Goal: Information Seeking & Learning: Learn about a topic

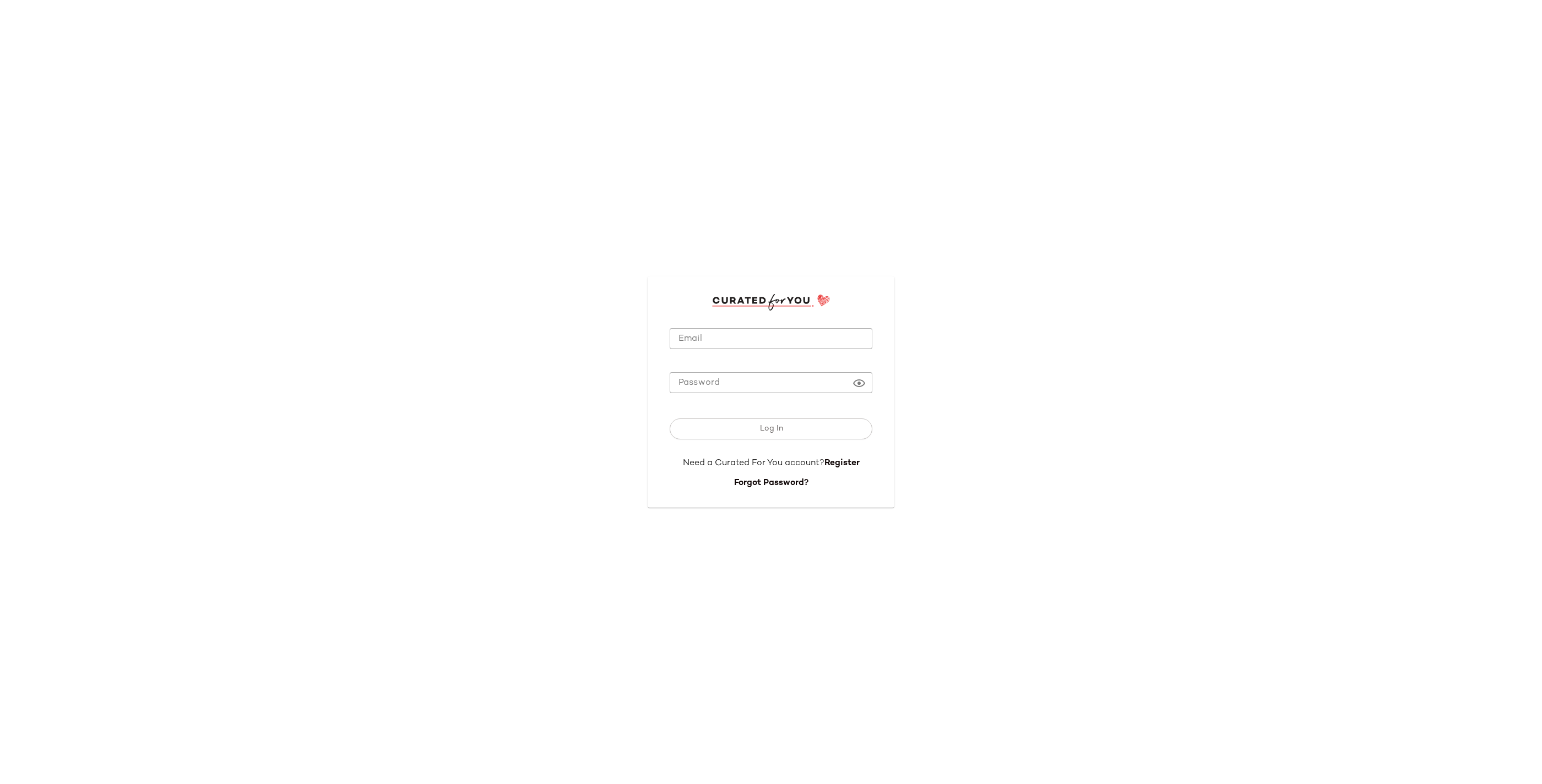
type input "**********"
click at [764, 433] on span "Log In" at bounding box center [770, 429] width 24 height 9
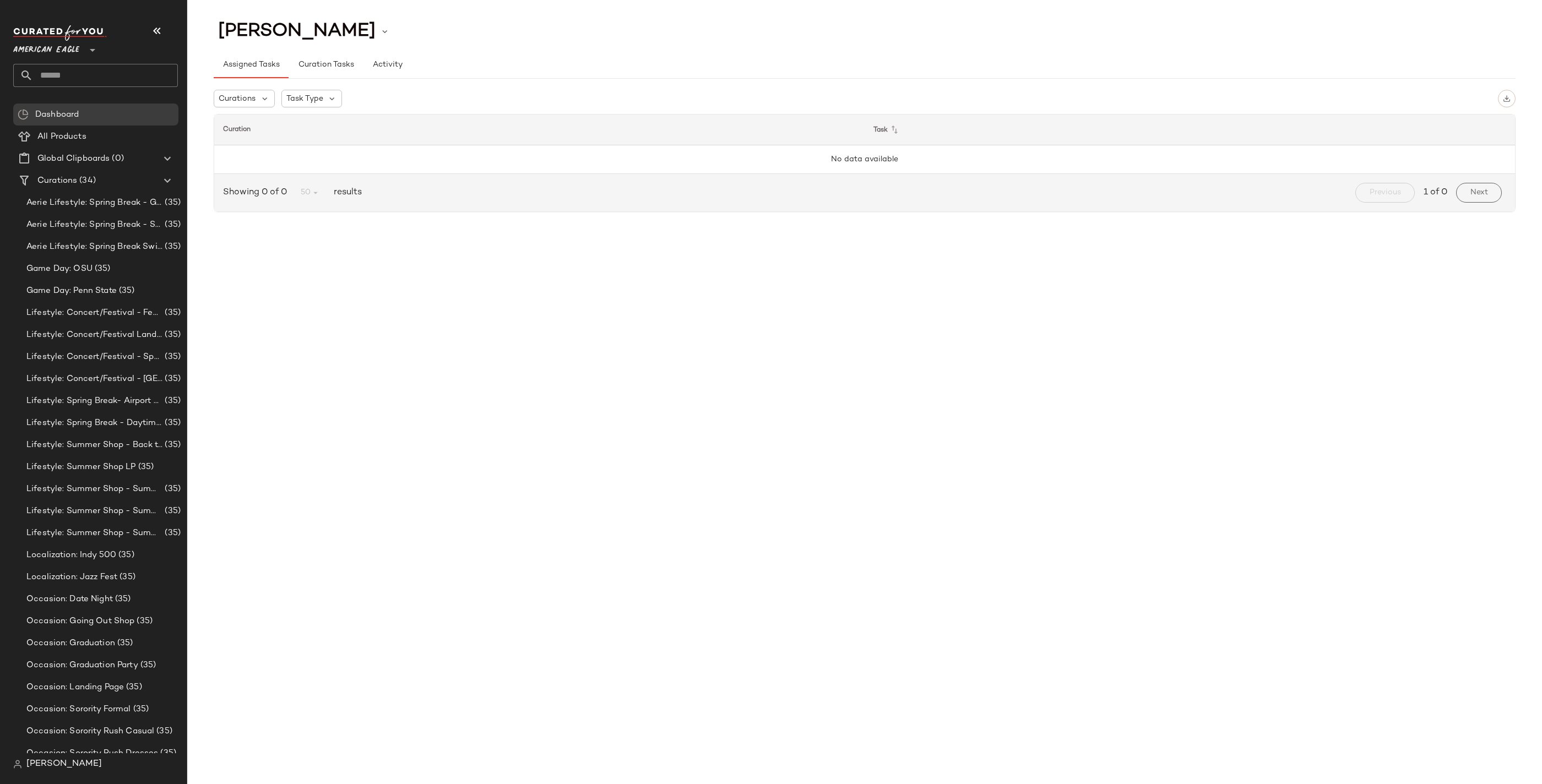
click at [61, 52] on span "American Eagle" at bounding box center [46, 47] width 66 height 20
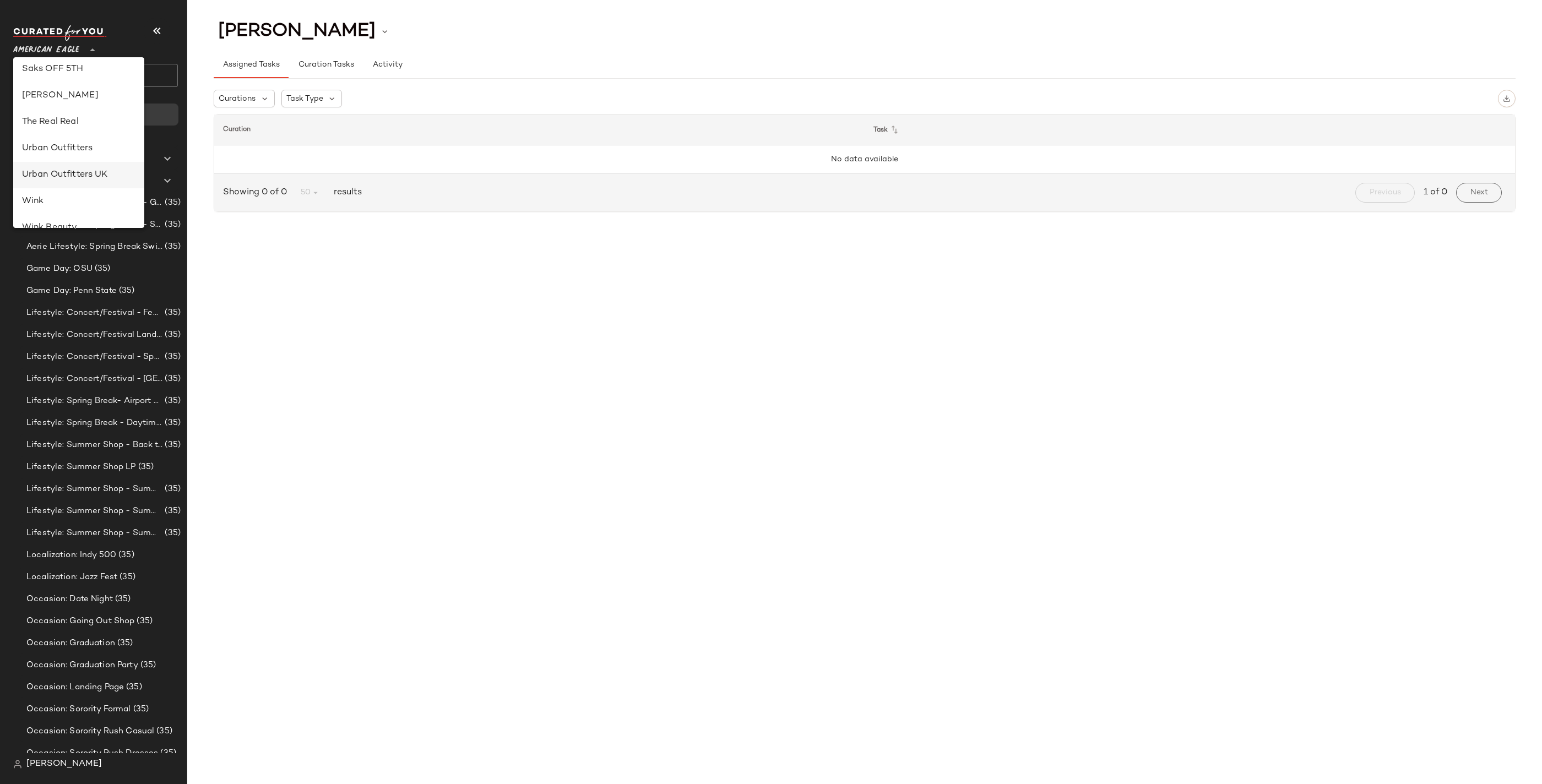
click at [87, 170] on div "Urban Outfitters UK" at bounding box center [79, 175] width 131 height 27
type input "**"
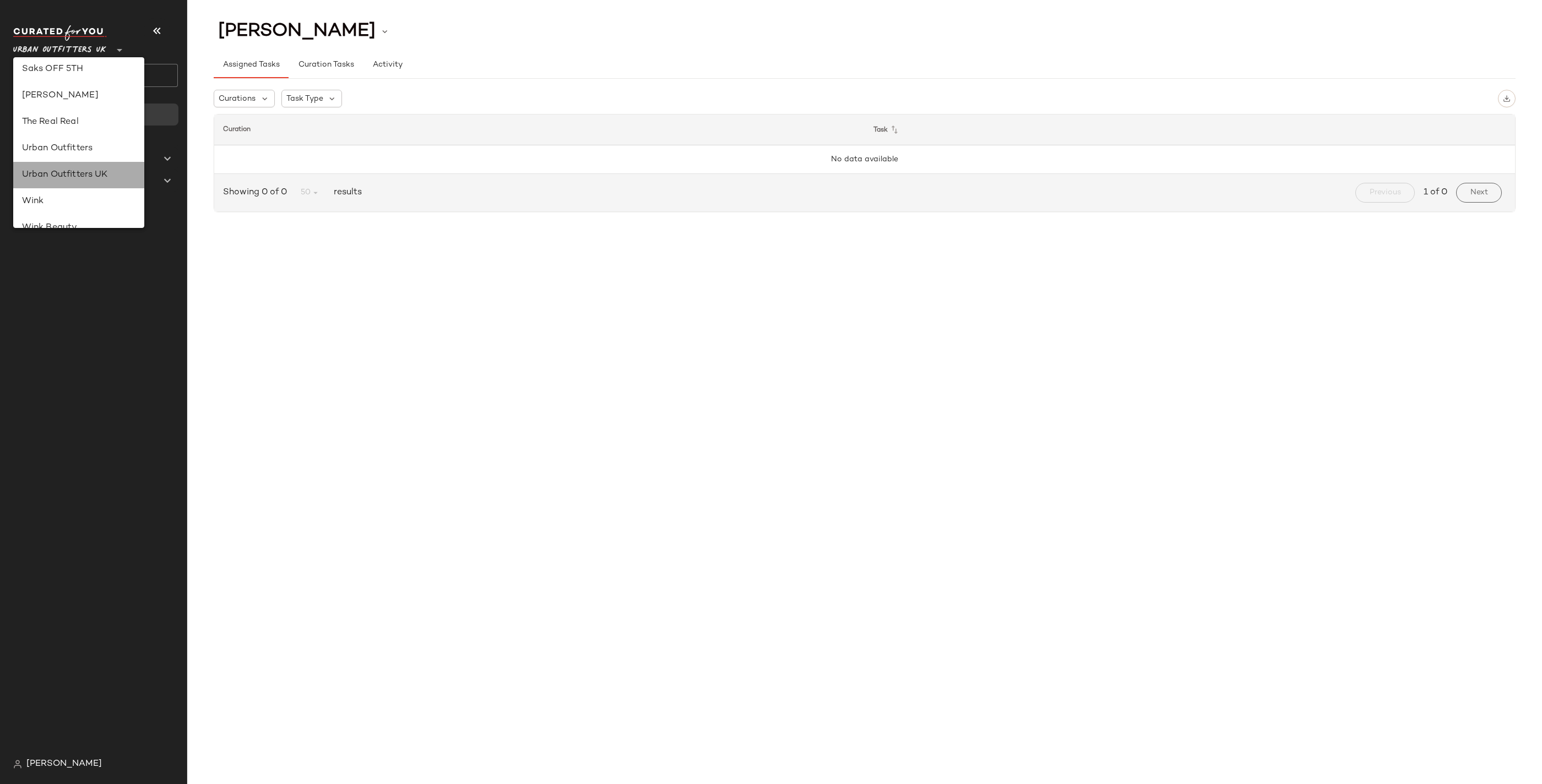
scroll to position [577, 0]
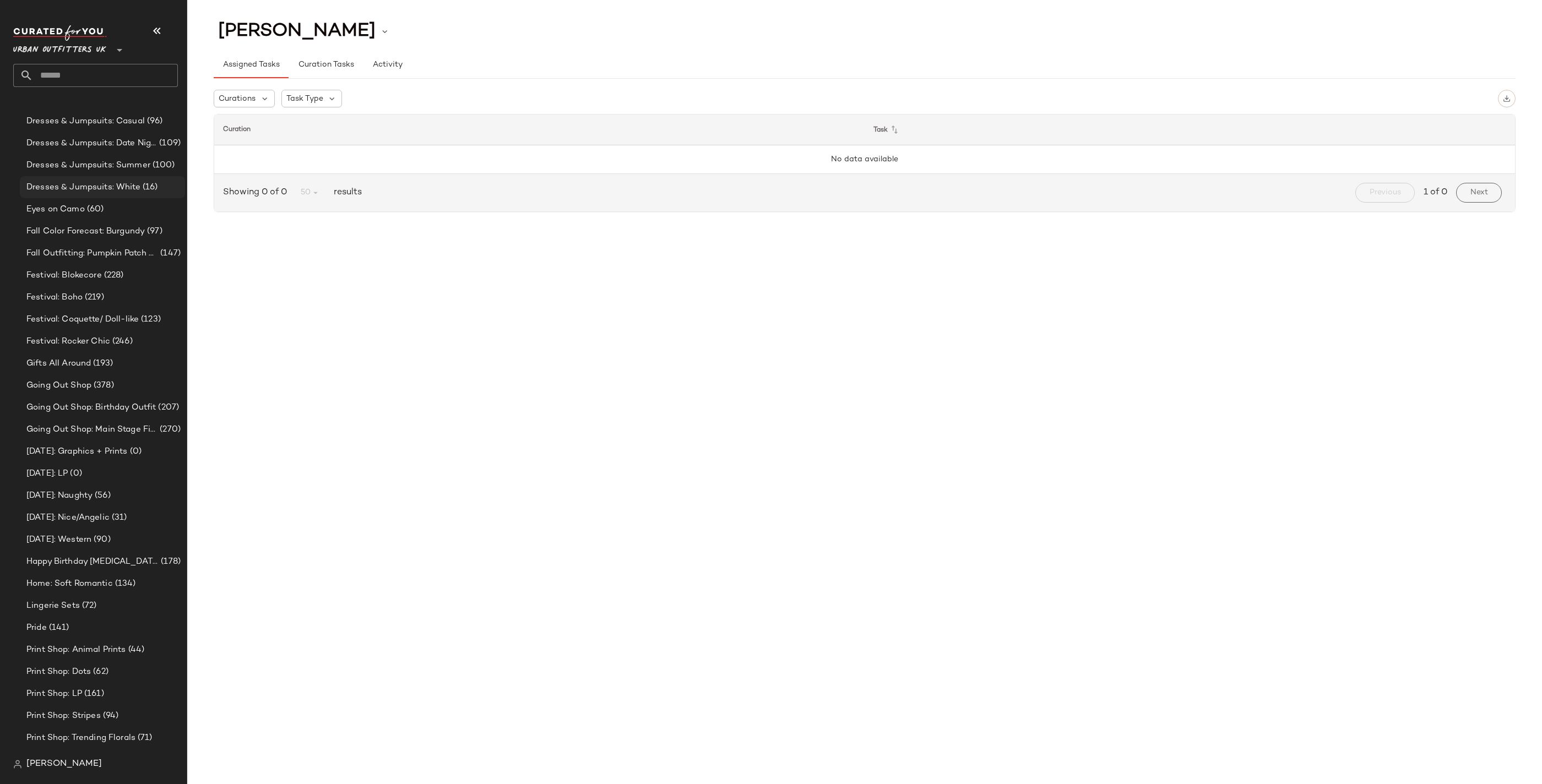
scroll to position [2436, 0]
click at [128, 229] on span "Fall Color Forecast: Burgundy" at bounding box center [86, 233] width 118 height 13
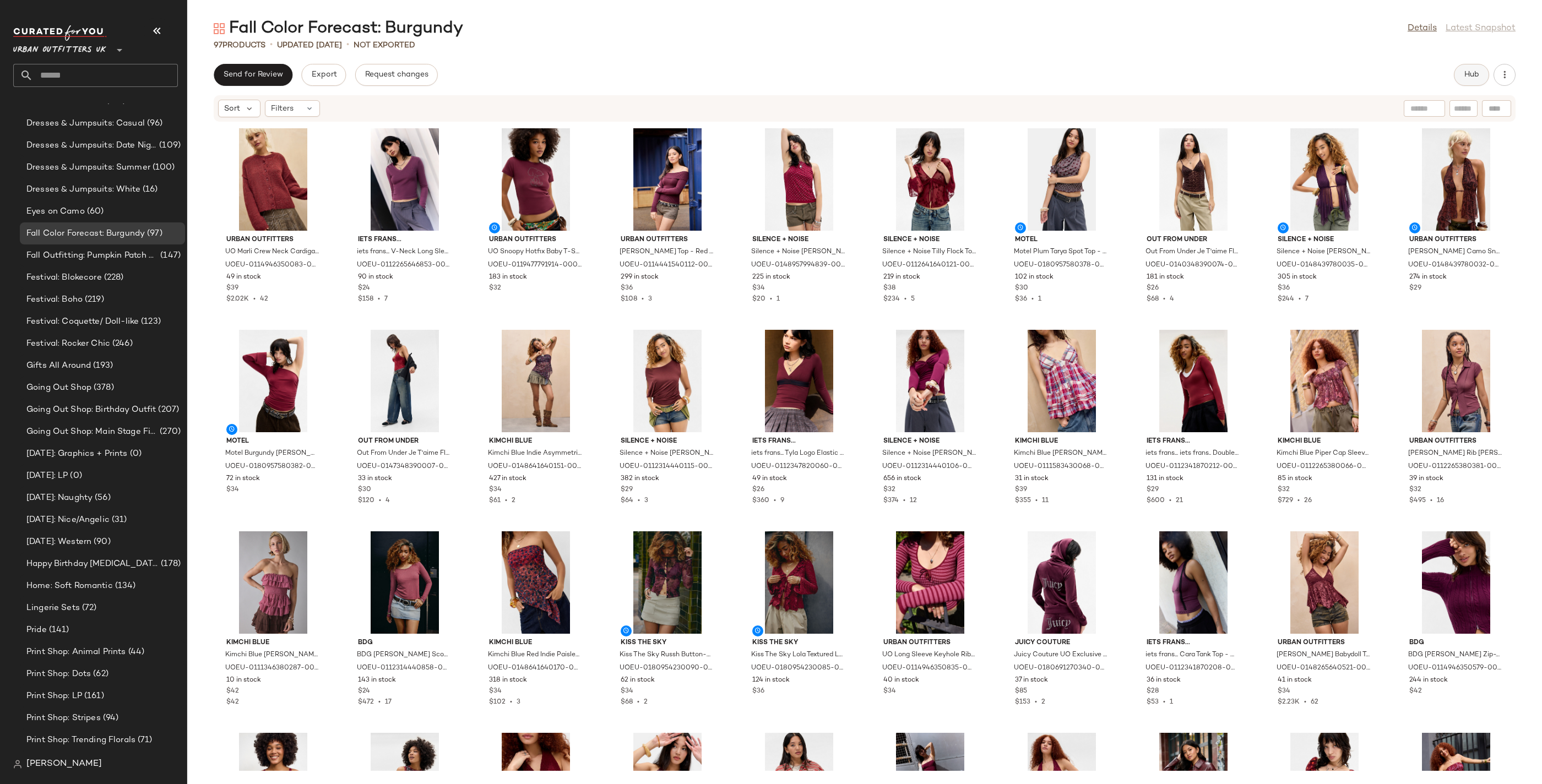
click at [1458, 78] on button "Hub" at bounding box center [1472, 75] width 35 height 22
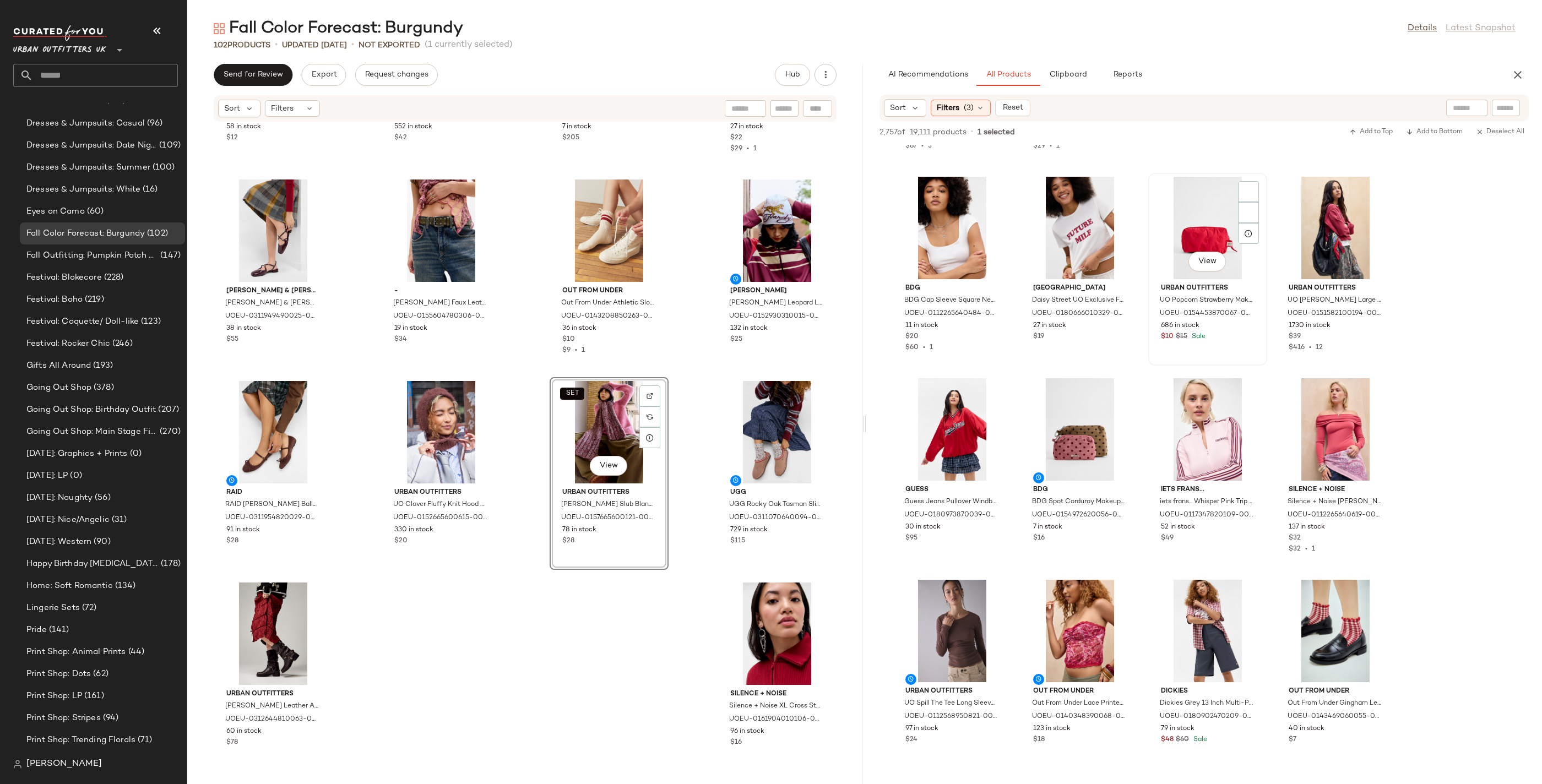
scroll to position [9746, 0]
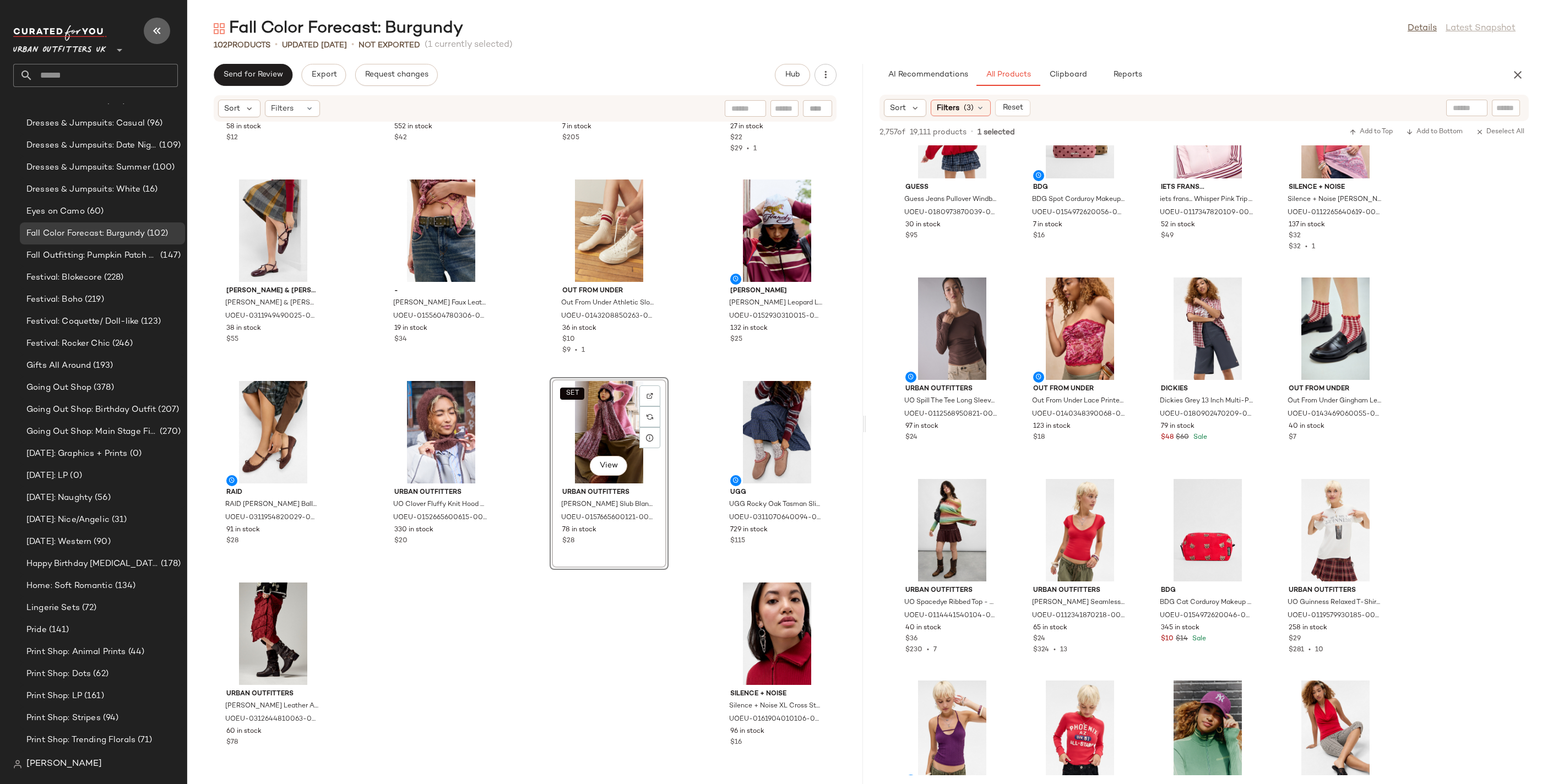
click at [157, 30] on icon "button" at bounding box center [157, 31] width 13 height 13
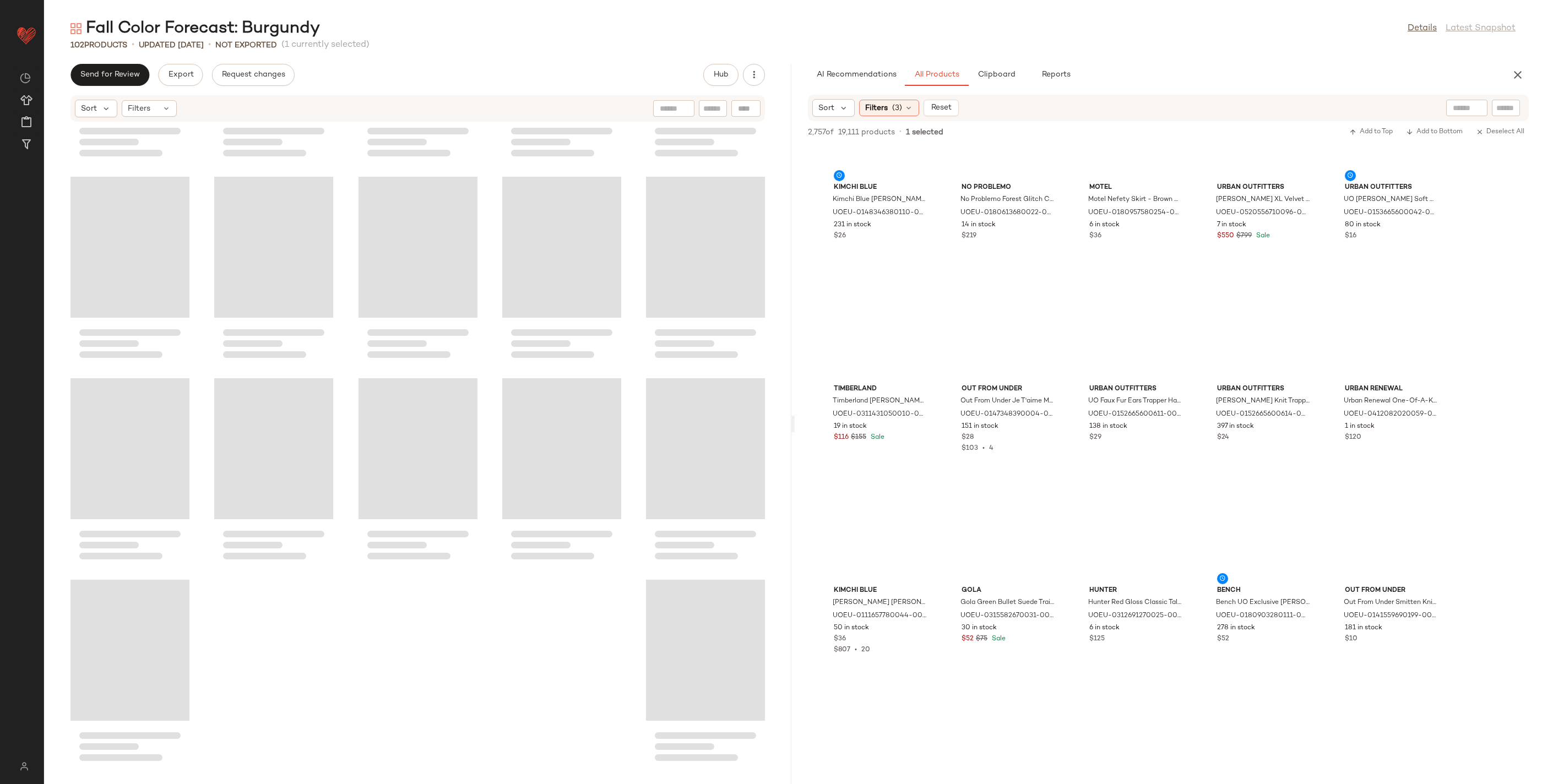
scroll to position [7730, 0]
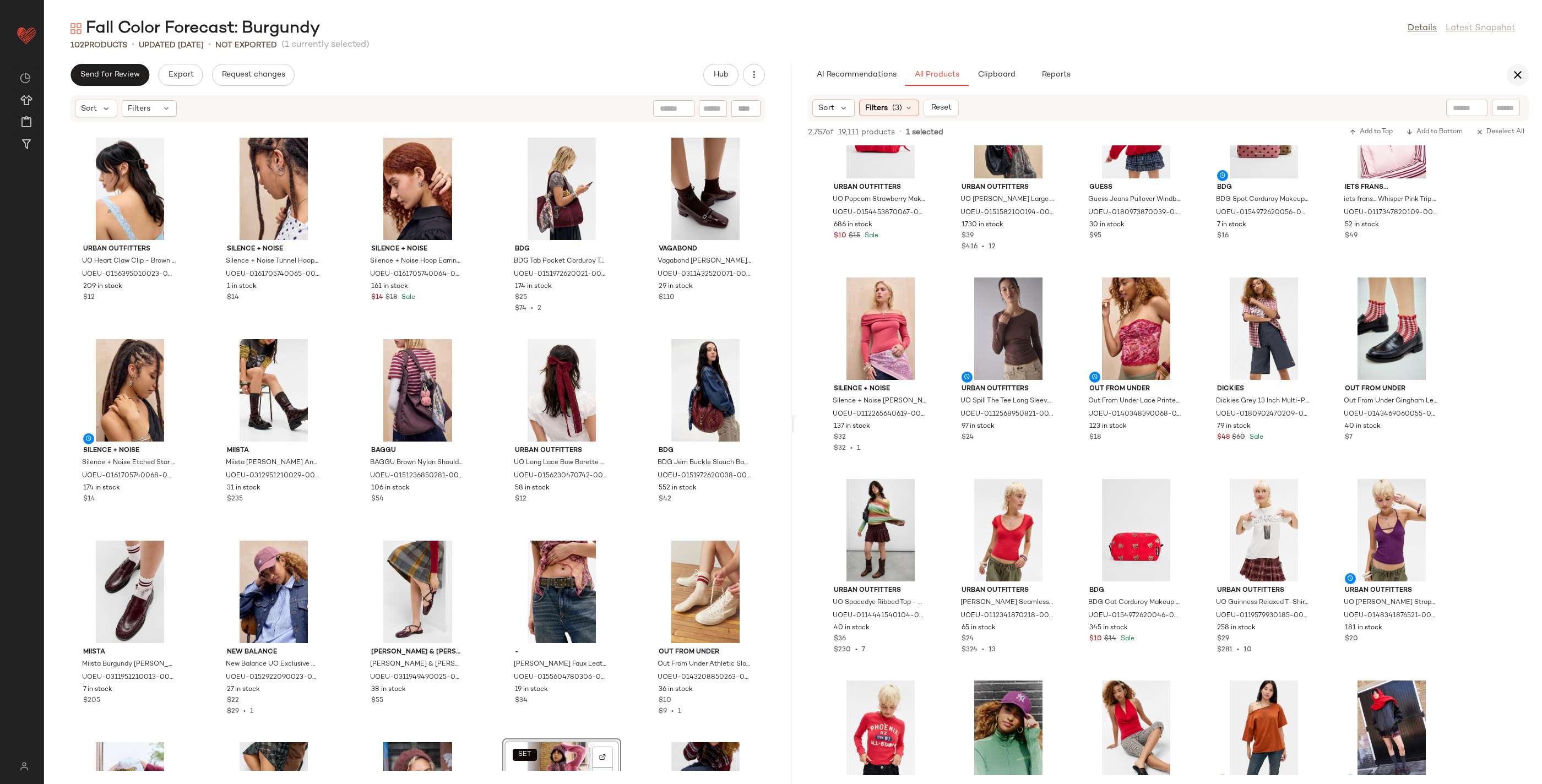
click at [1518, 75] on icon "button" at bounding box center [1518, 75] width 13 height 13
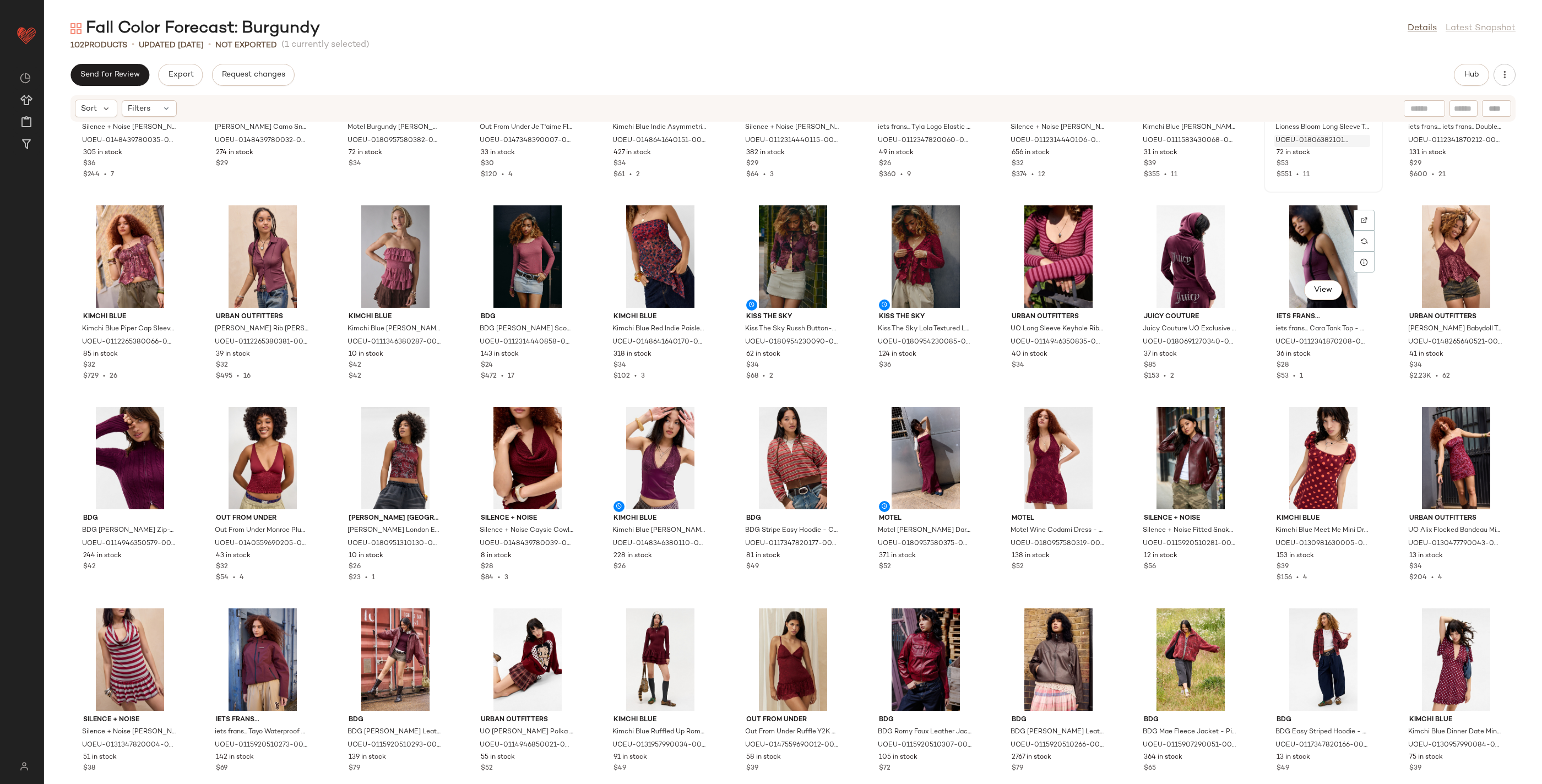
scroll to position [332, 0]
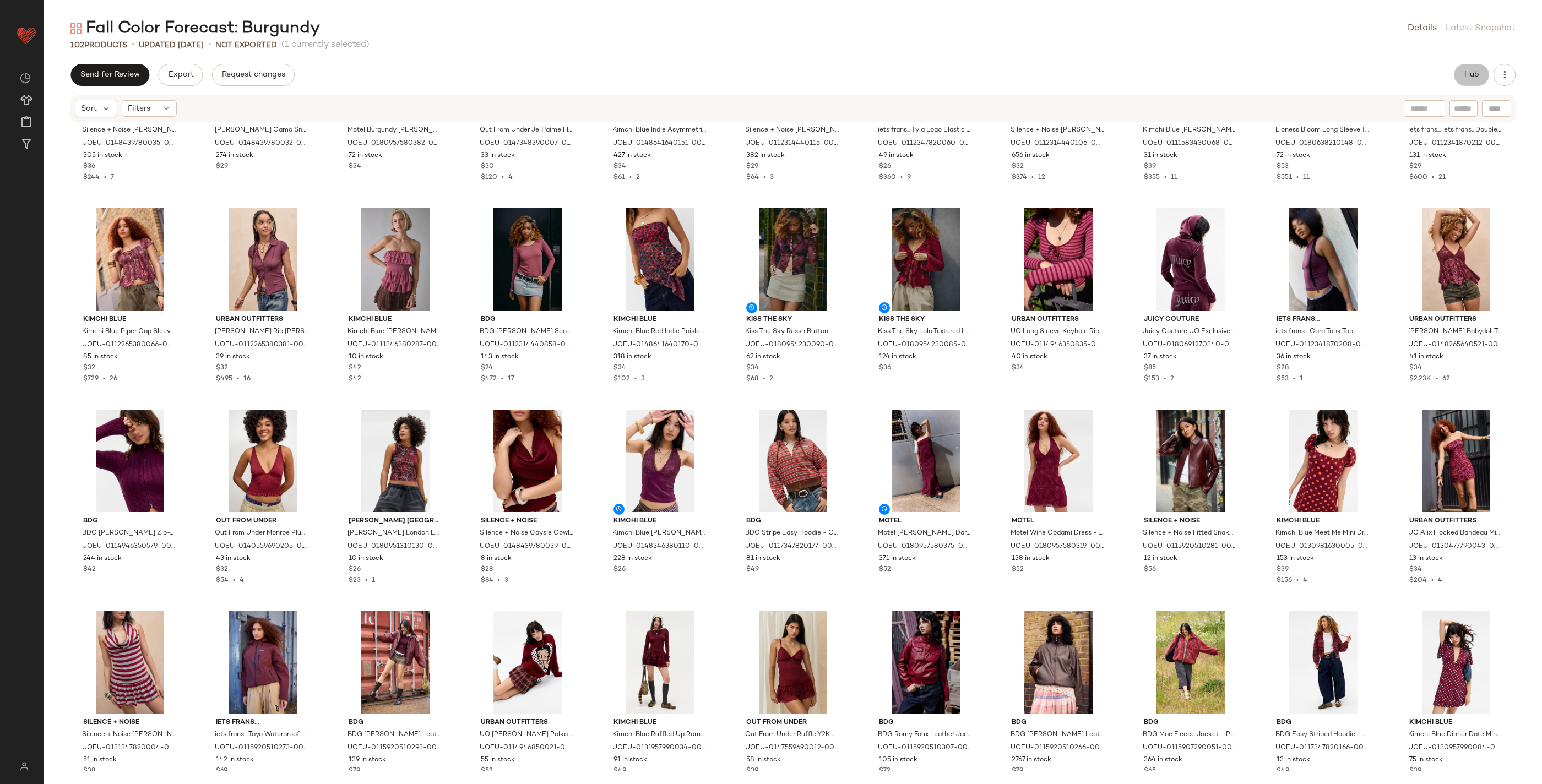
click at [1478, 81] on button "Hub" at bounding box center [1472, 75] width 35 height 22
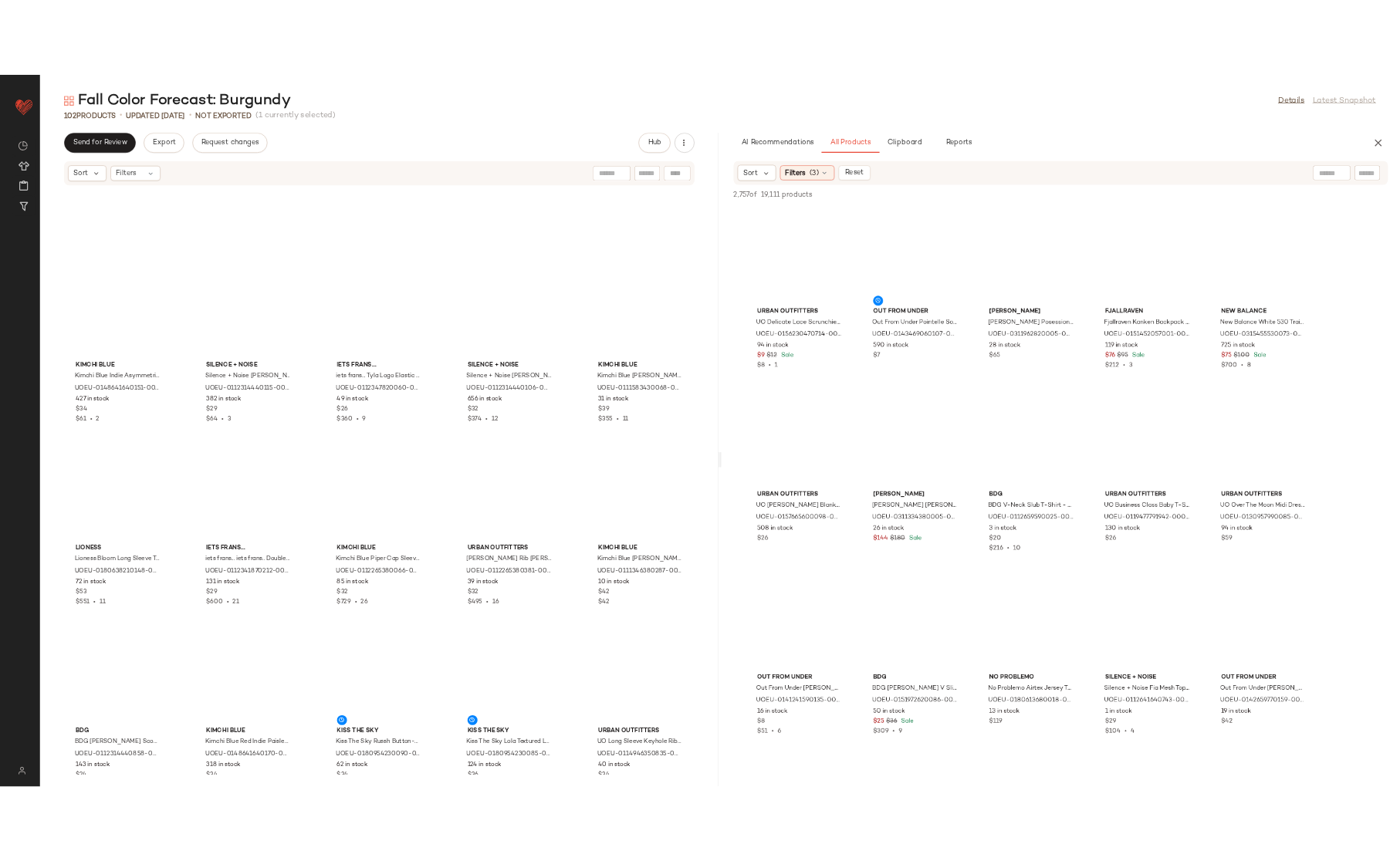
scroll to position [859, 0]
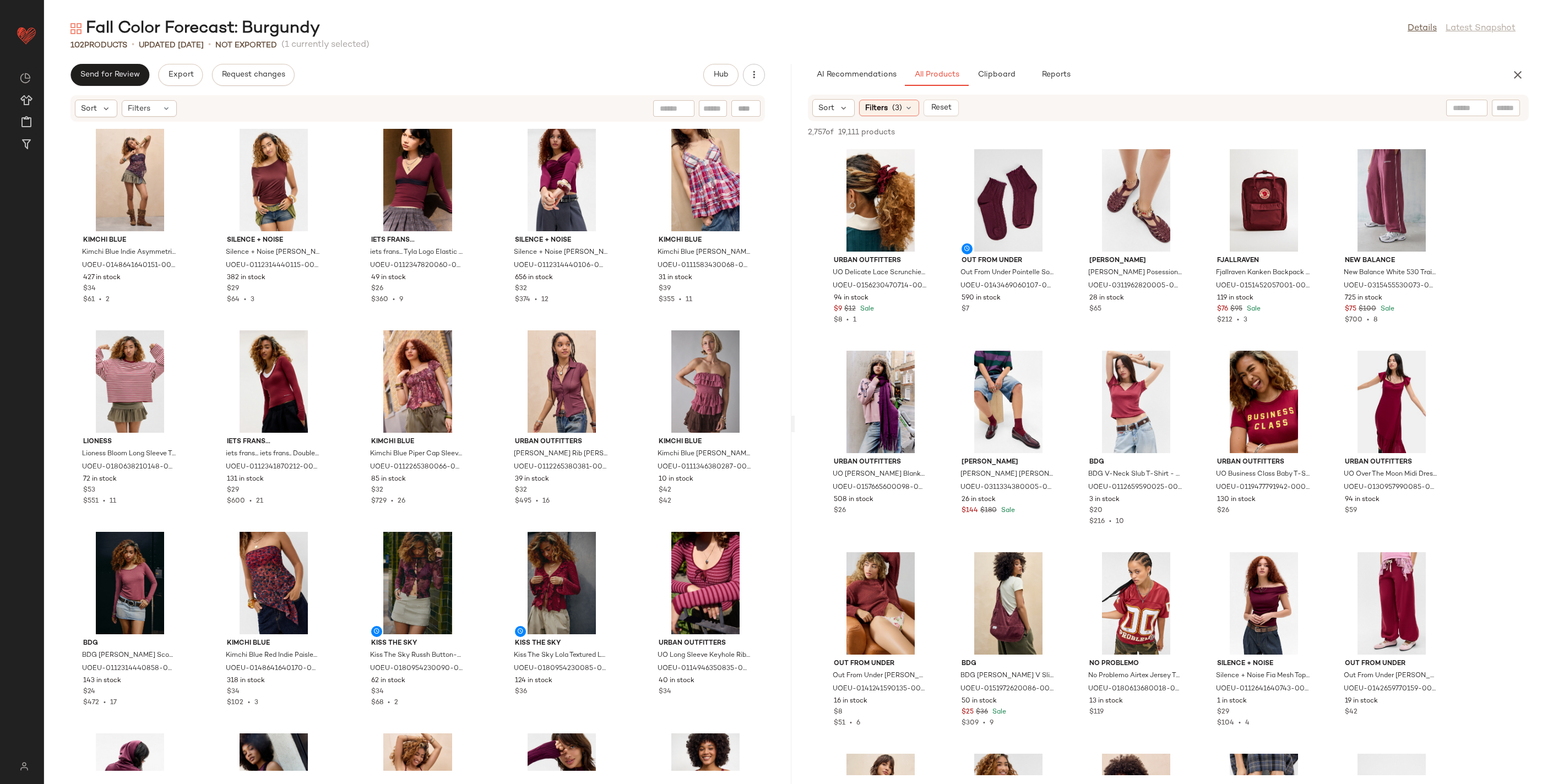
click at [1466, 106] on input "text" at bounding box center [1467, 108] width 28 height 12
click at [1476, 110] on img at bounding box center [1476, 108] width 10 height 10
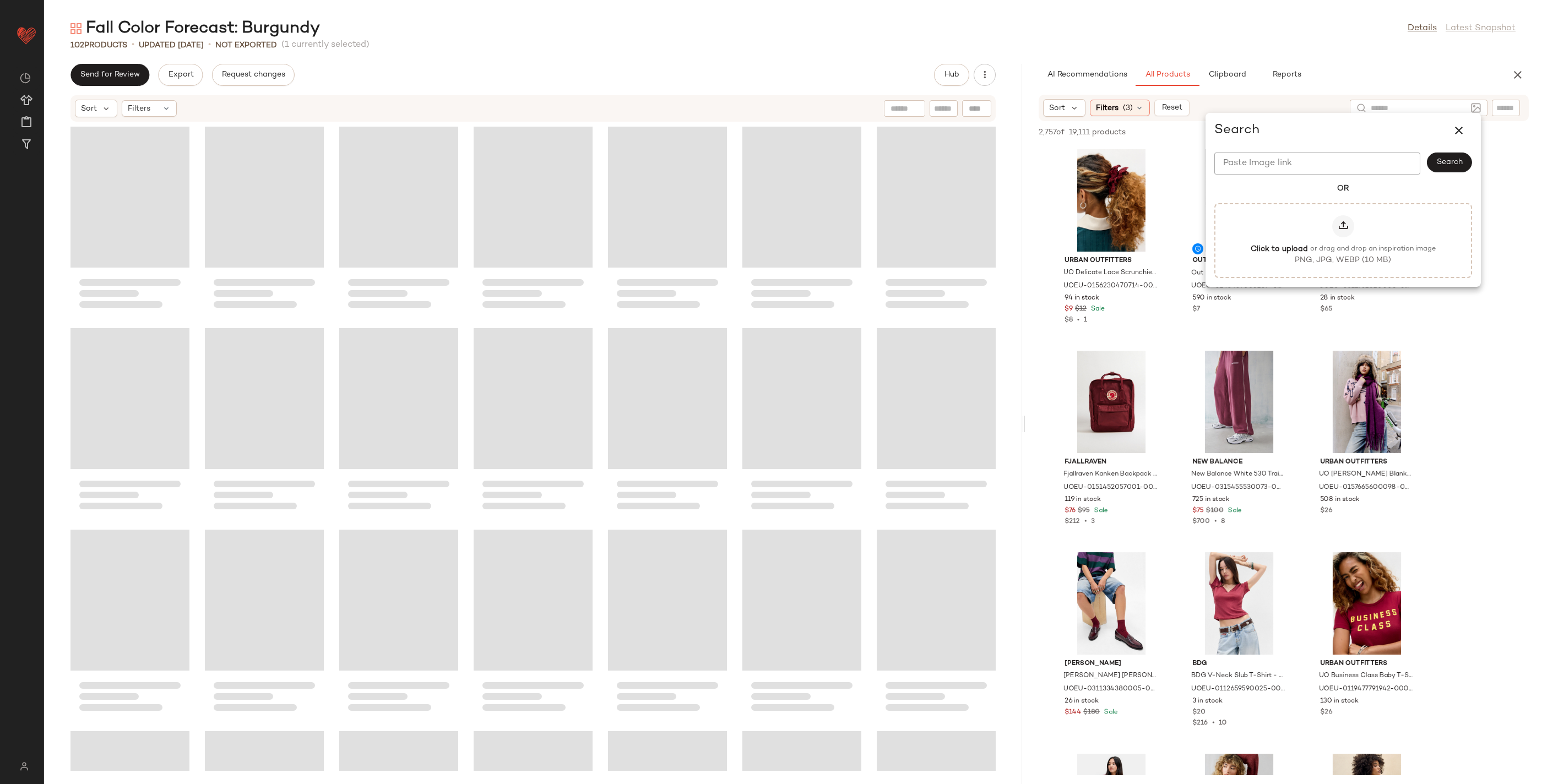
scroll to position [0, 0]
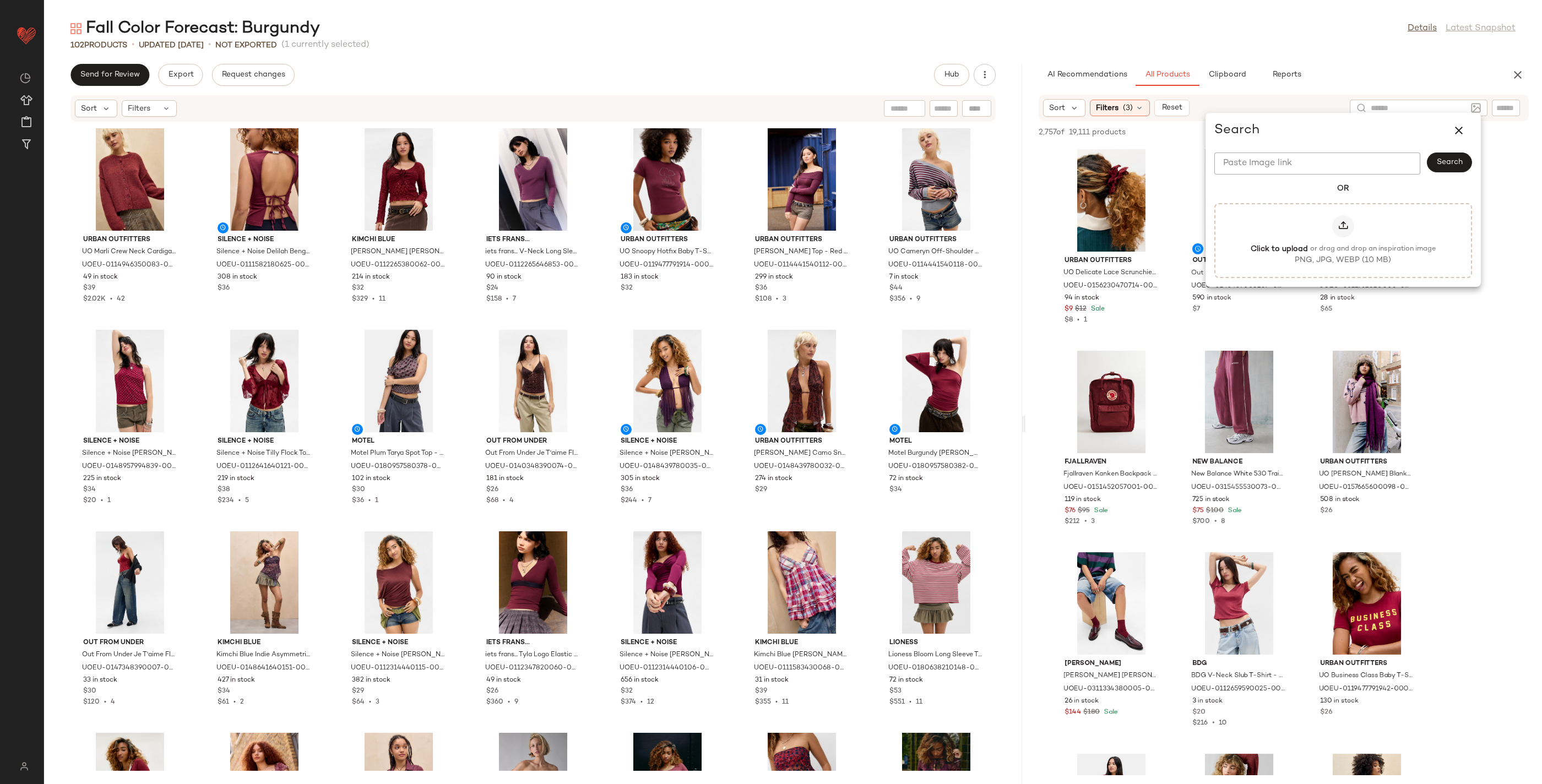
drag, startPoint x: 793, startPoint y: 424, endPoint x: 1251, endPoint y: 371, distance: 461.1
click at [1267, 370] on div "Fall Color Forecast: Burgundy Details Latest Snapshot 102 Products • updated Au…" at bounding box center [793, 401] width 1498 height 766
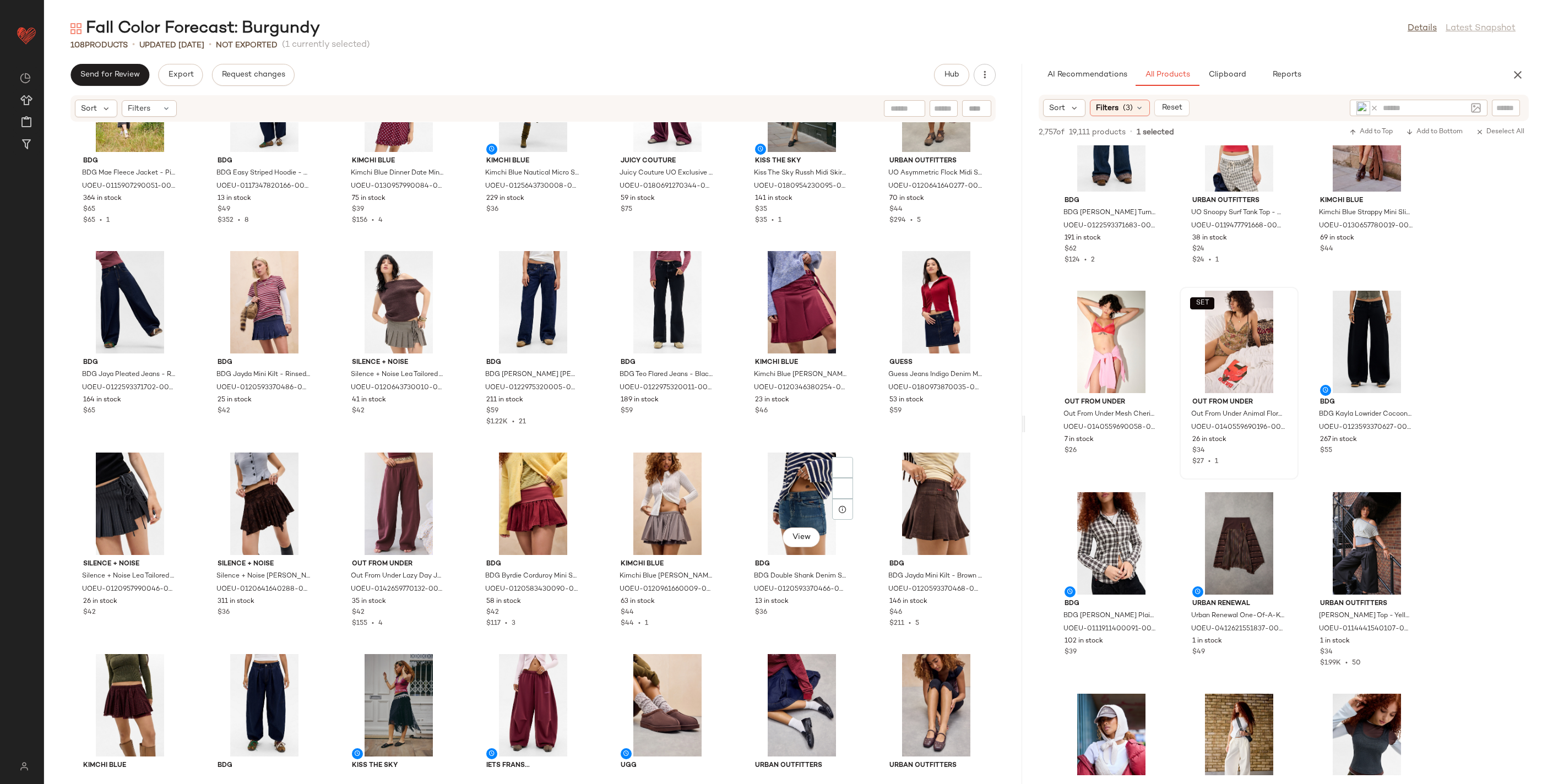
scroll to position [1679, 0]
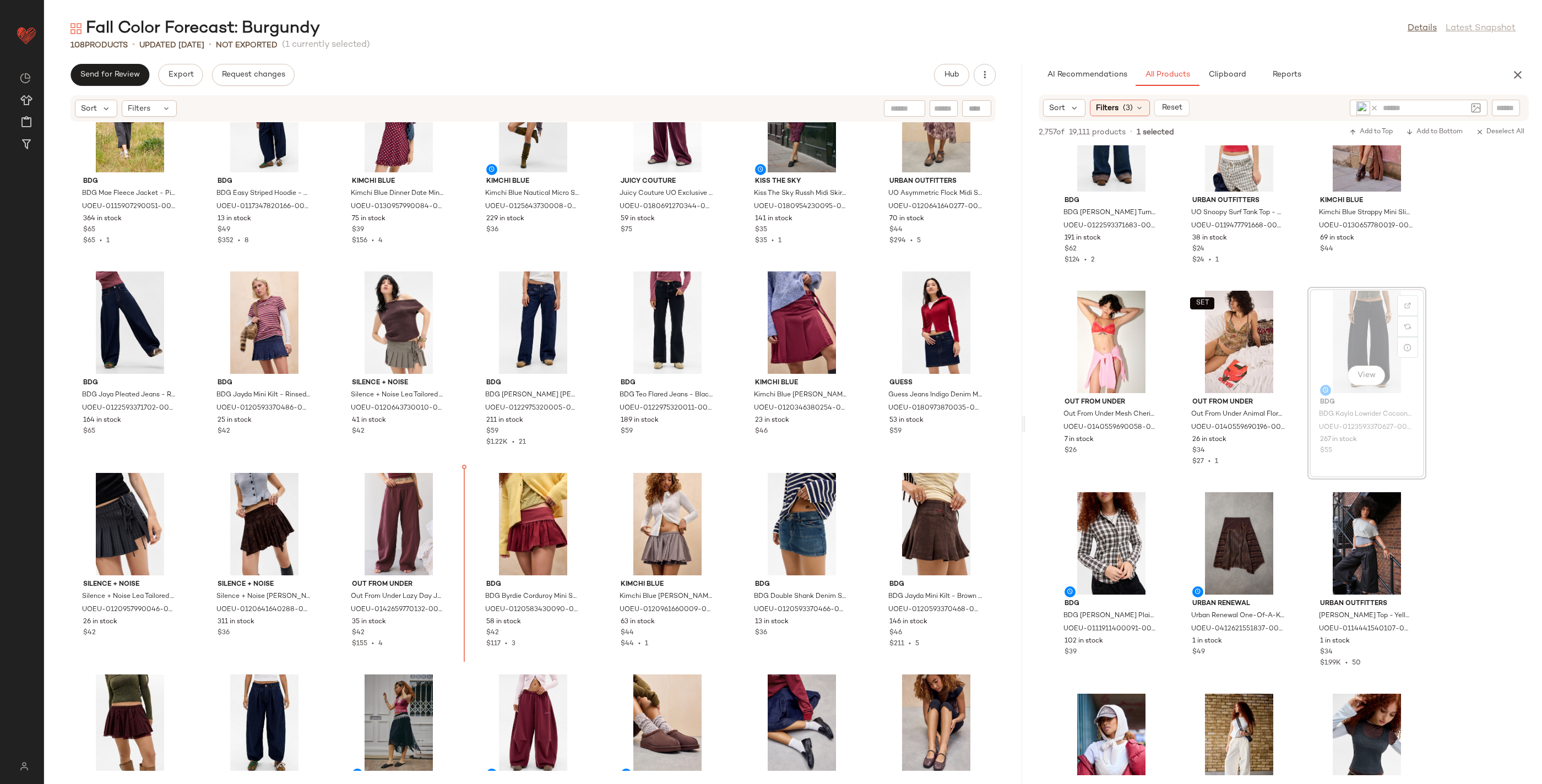
drag, startPoint x: 1256, startPoint y: 379, endPoint x: 1356, endPoint y: 387, distance: 100.3
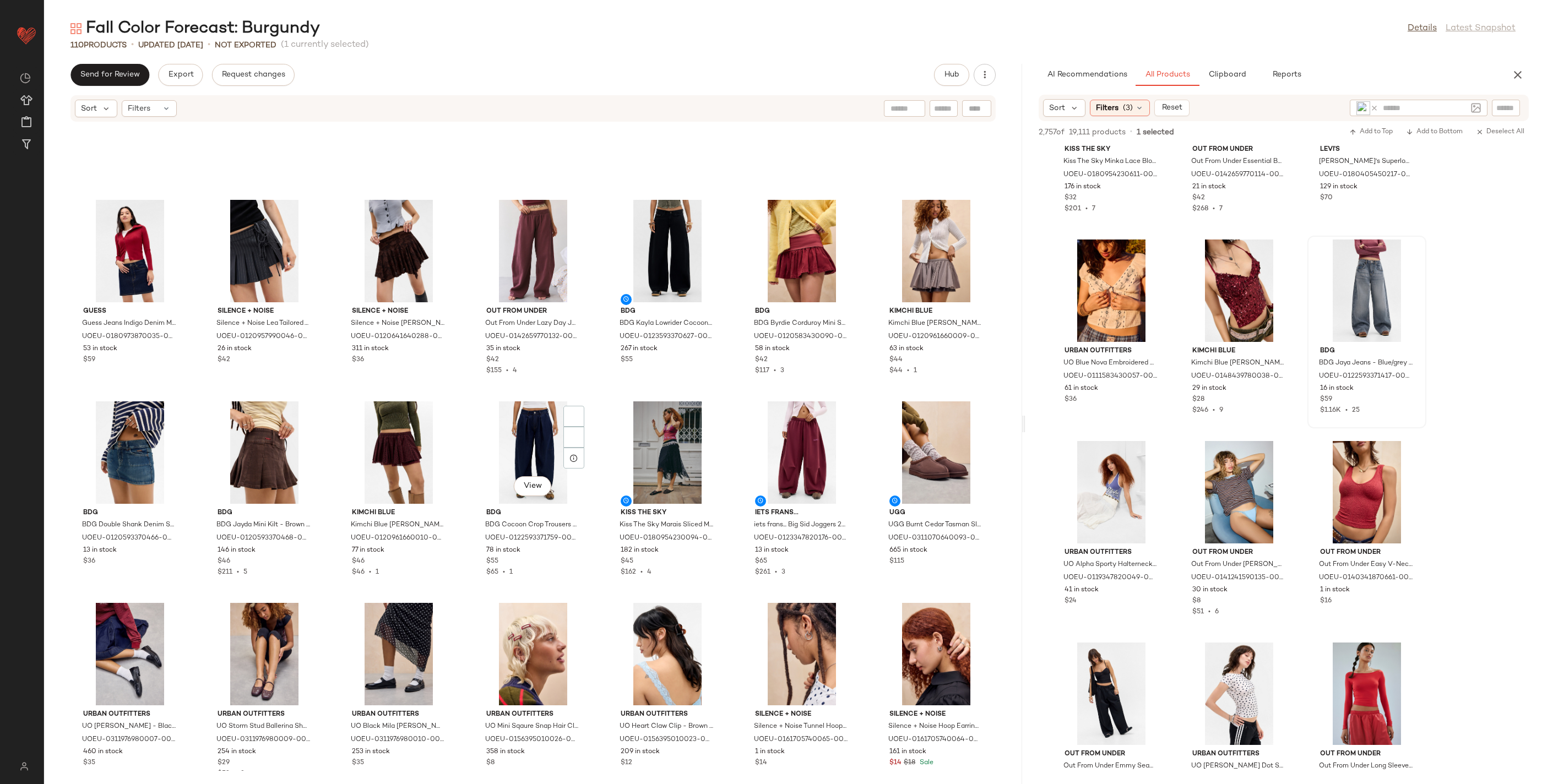
scroll to position [1884, 0]
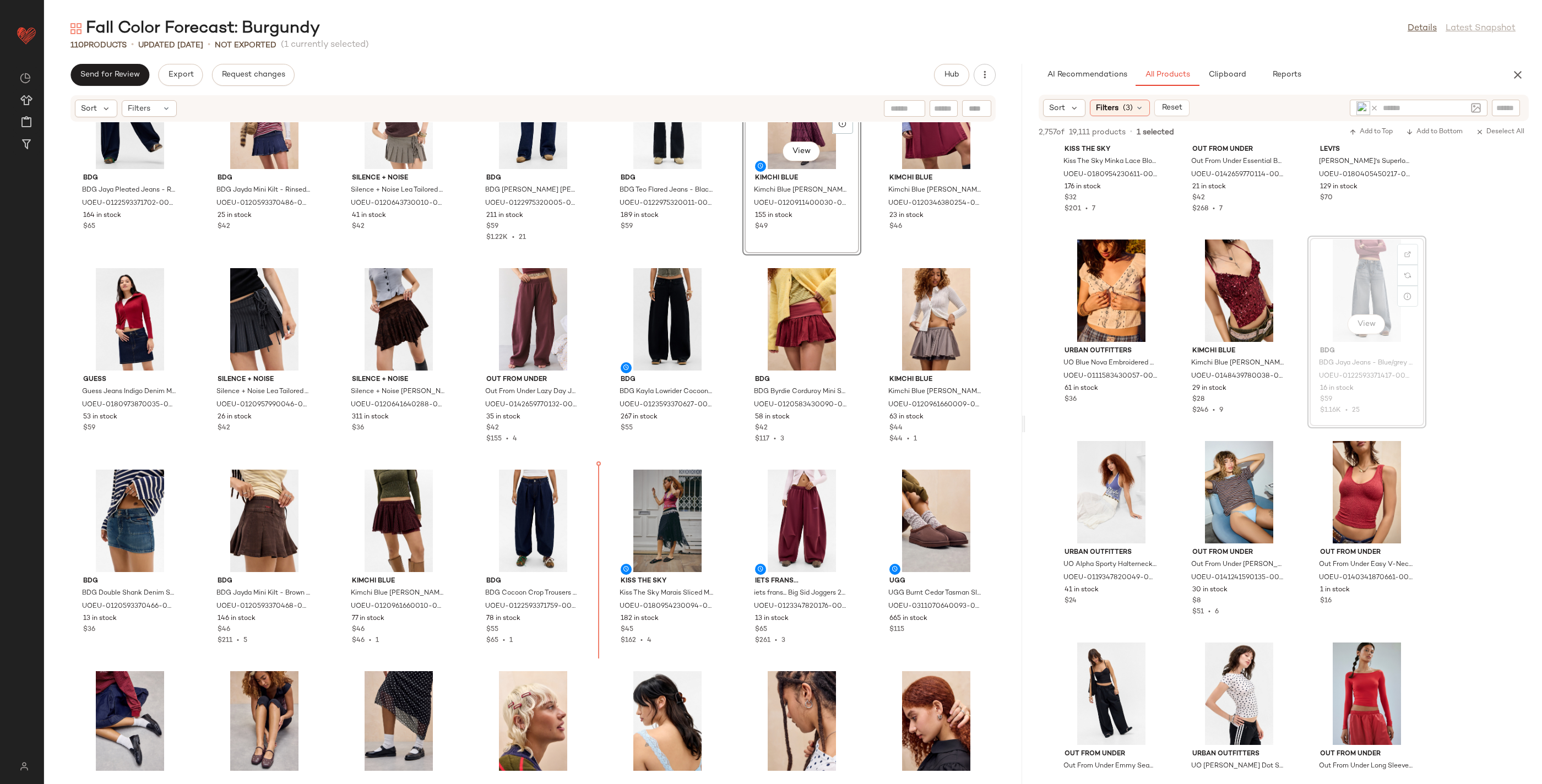
drag, startPoint x: 1401, startPoint y: 307, endPoint x: 1392, endPoint y: 312, distance: 10.3
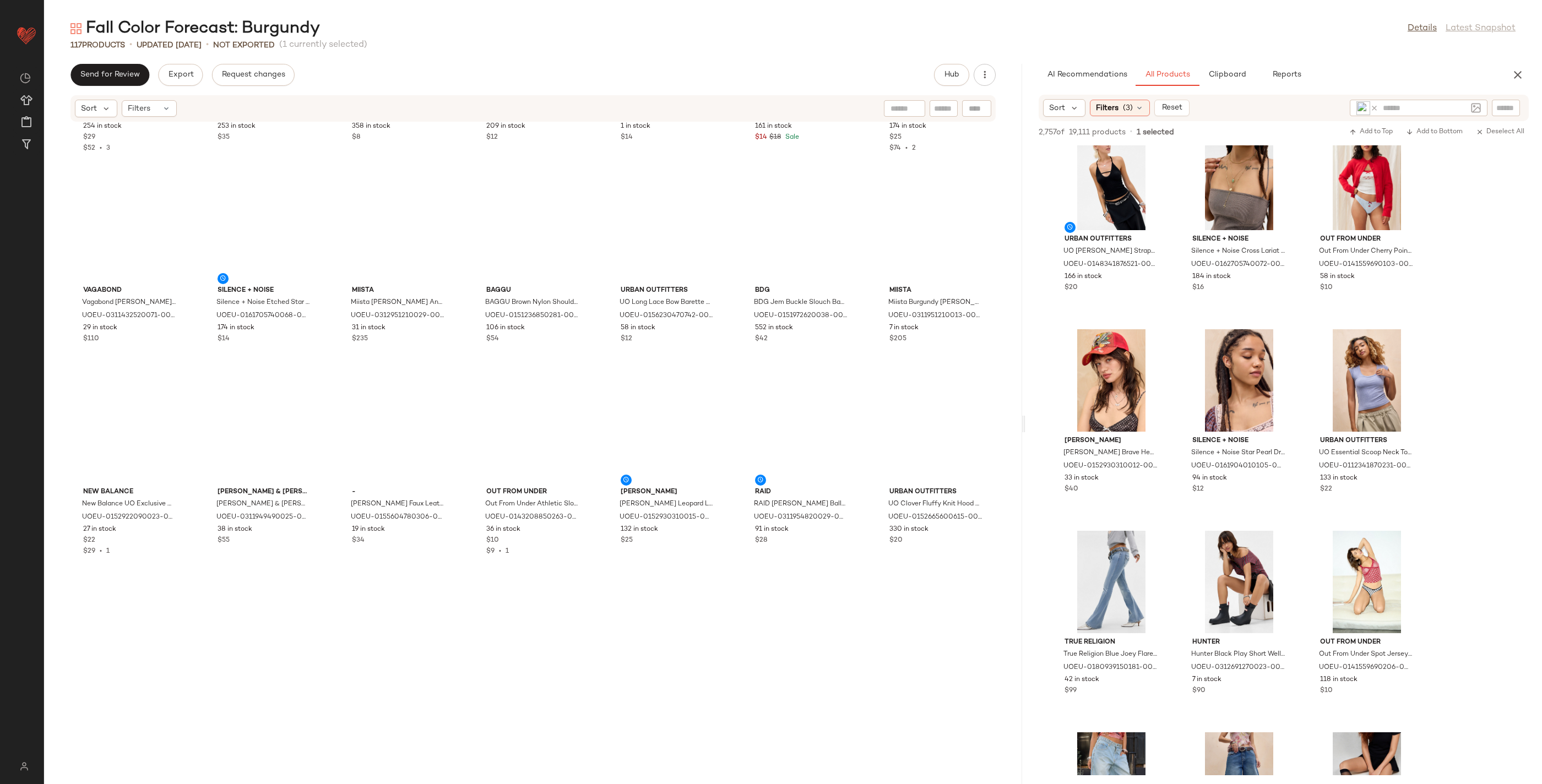
scroll to position [2779, 0]
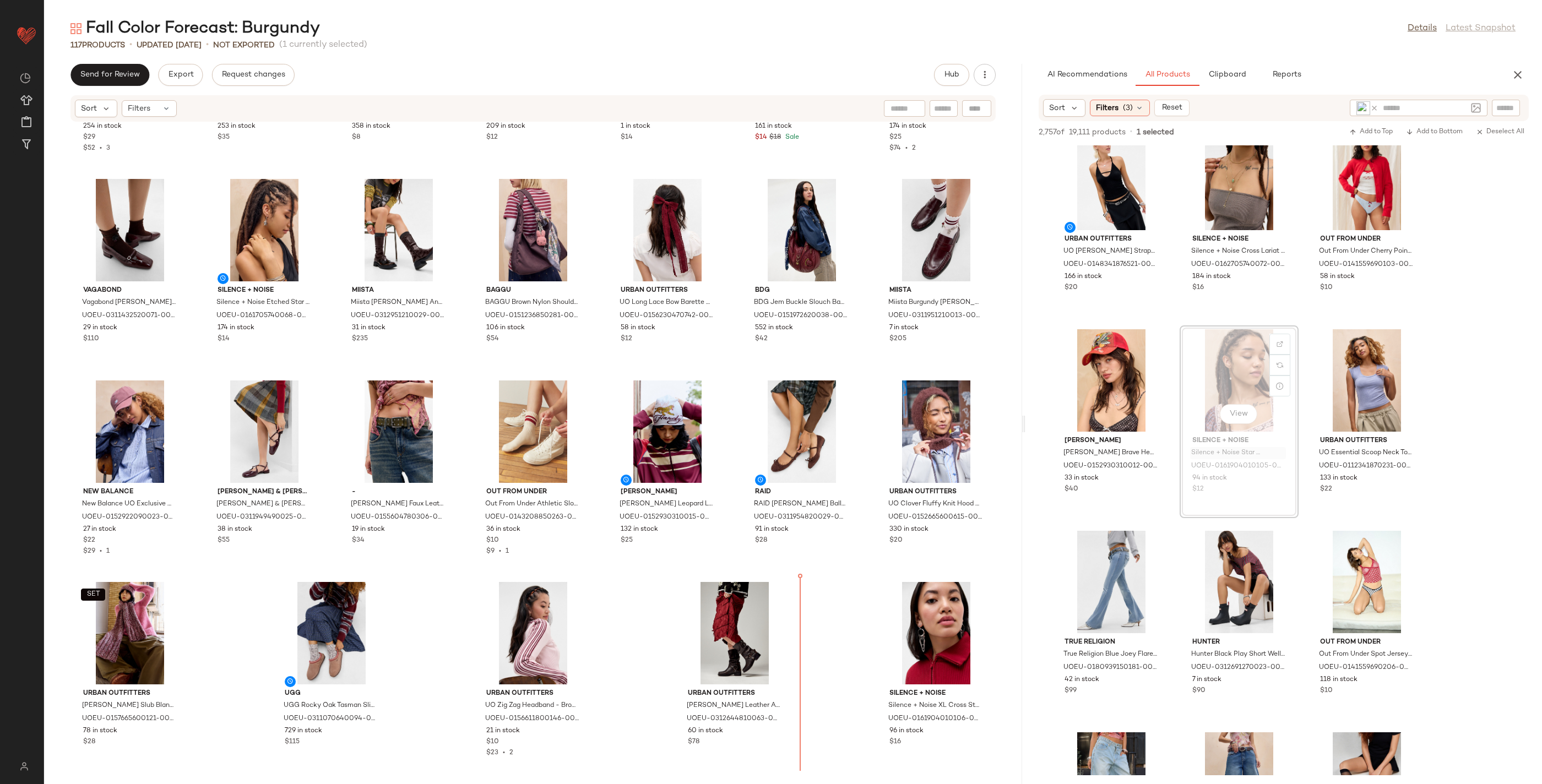
drag, startPoint x: 1208, startPoint y: 456, endPoint x: 1190, endPoint y: 478, distance: 28.4
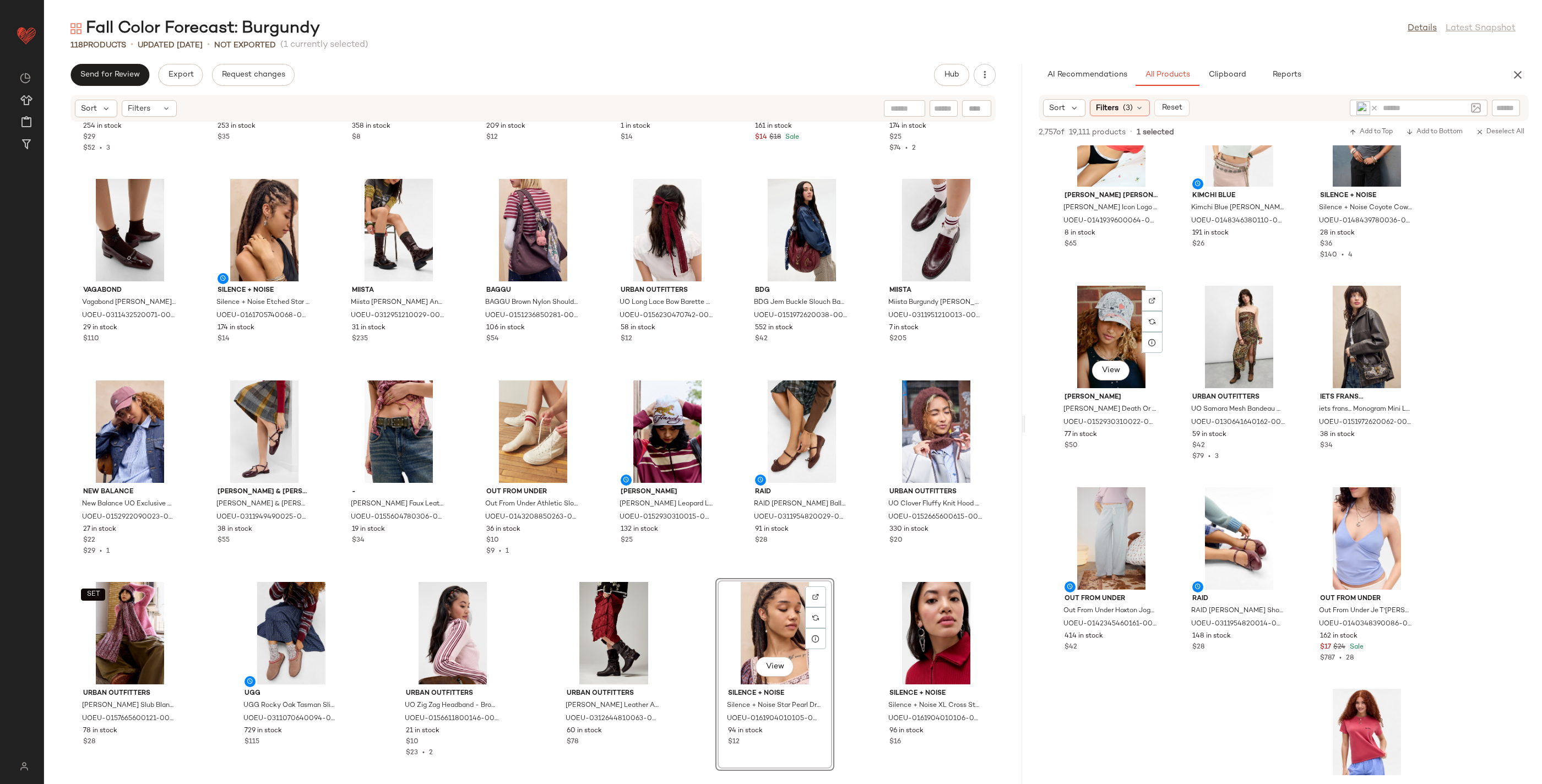
scroll to position [37674, 0]
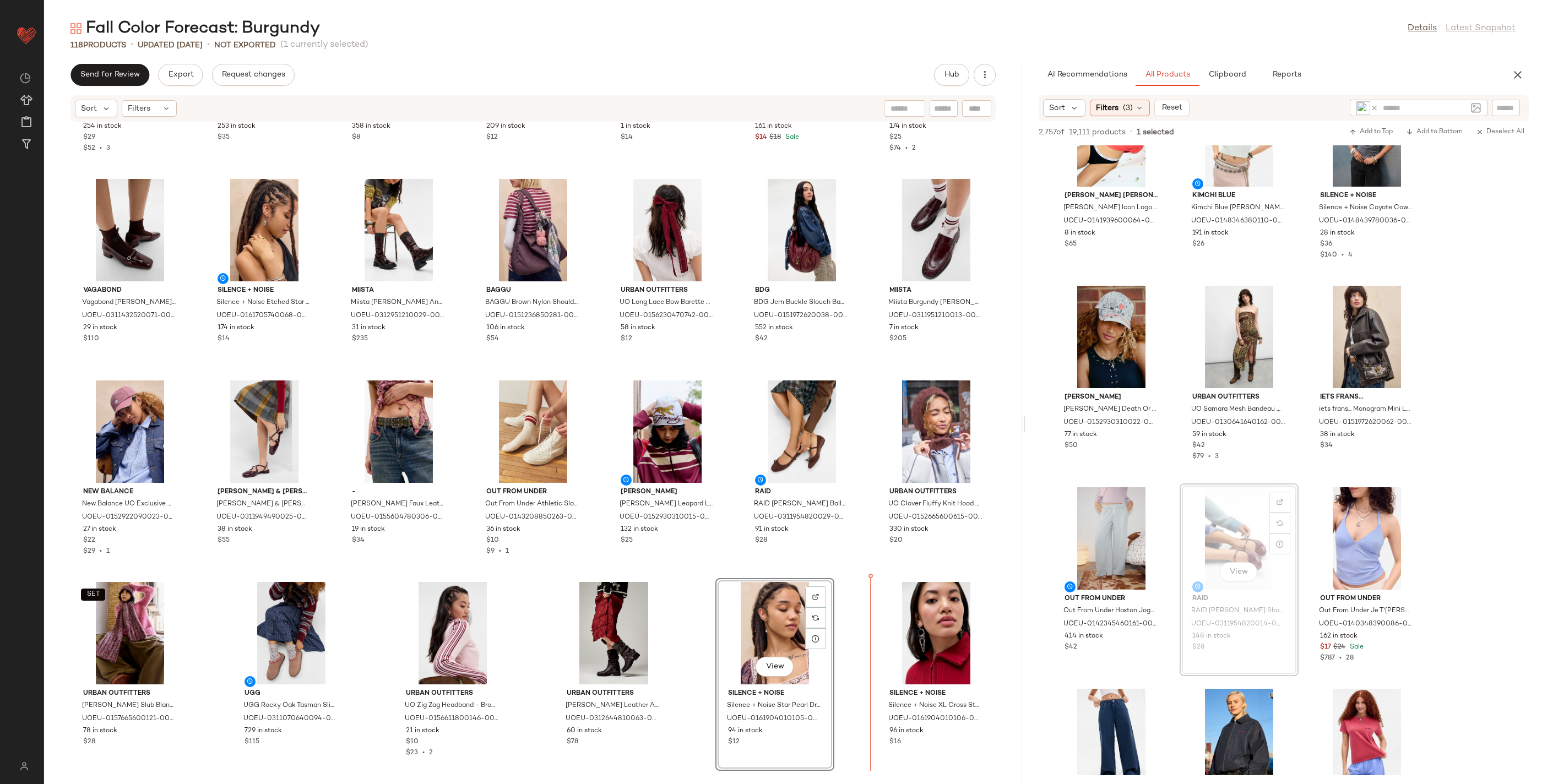
drag, startPoint x: 1219, startPoint y: 561, endPoint x: 1208, endPoint y: 563, distance: 11.2
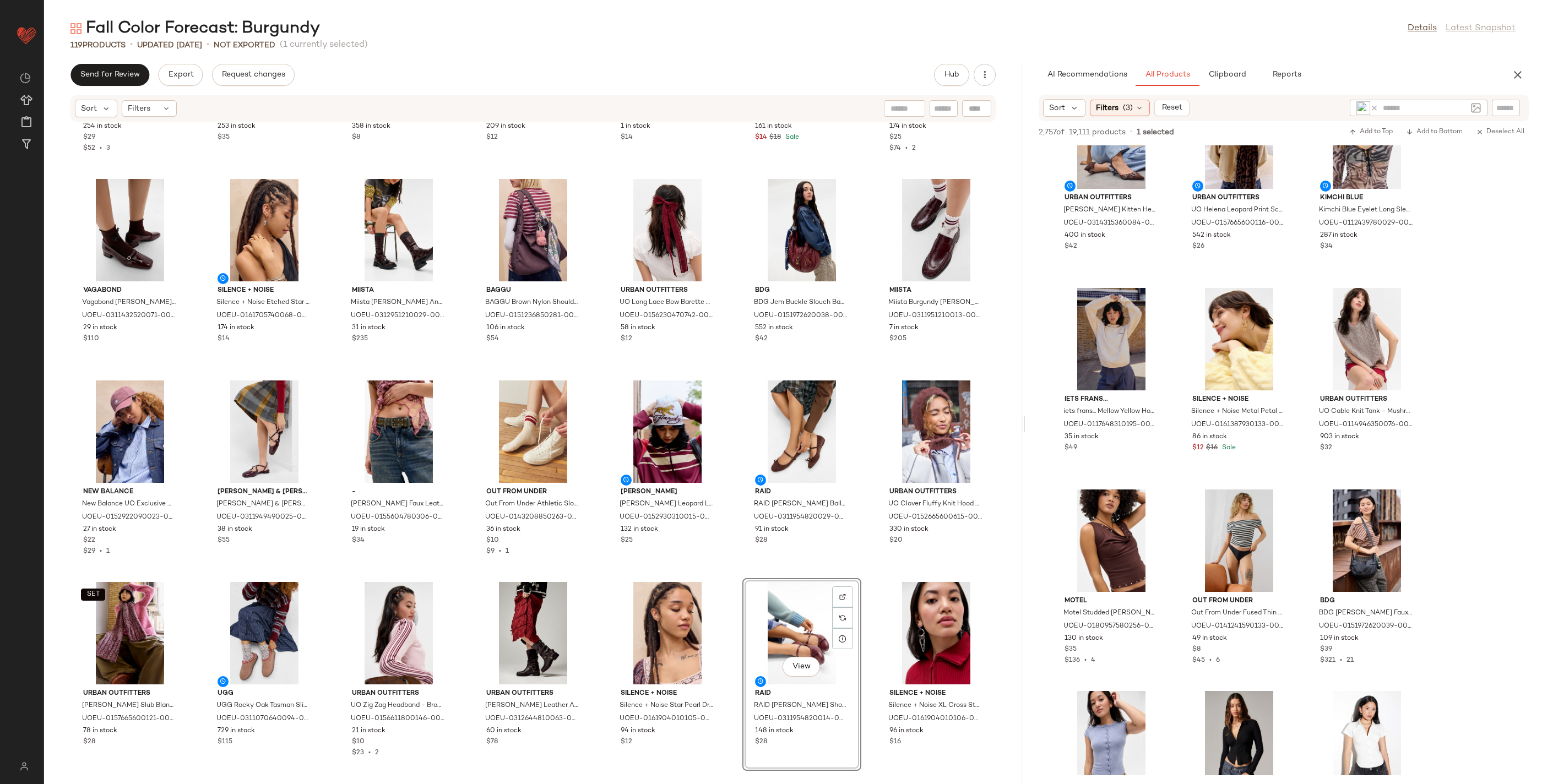
scroll to position [41046, 0]
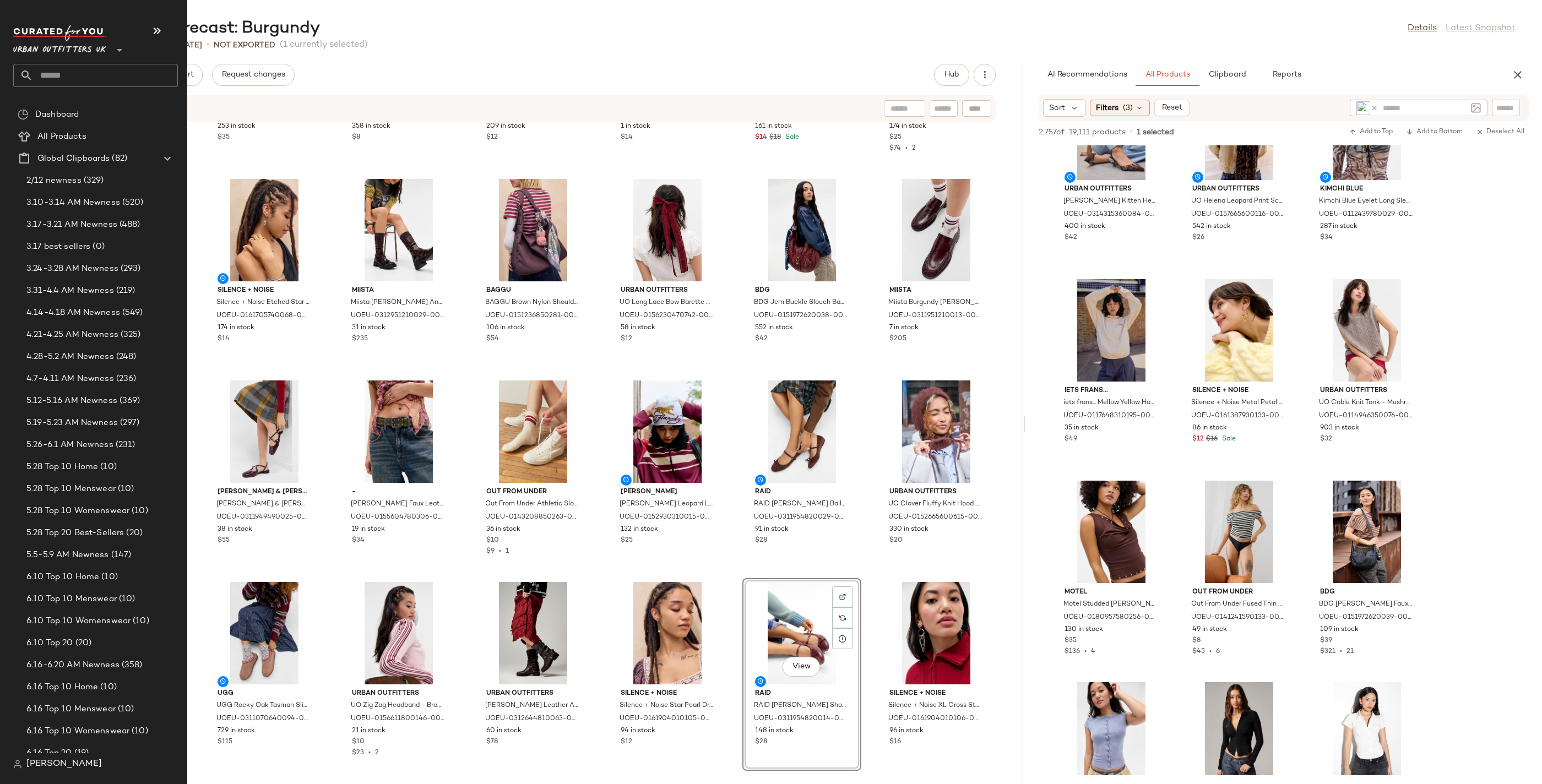
click at [54, 48] on span "Urban Outfitters UK" at bounding box center [59, 47] width 93 height 20
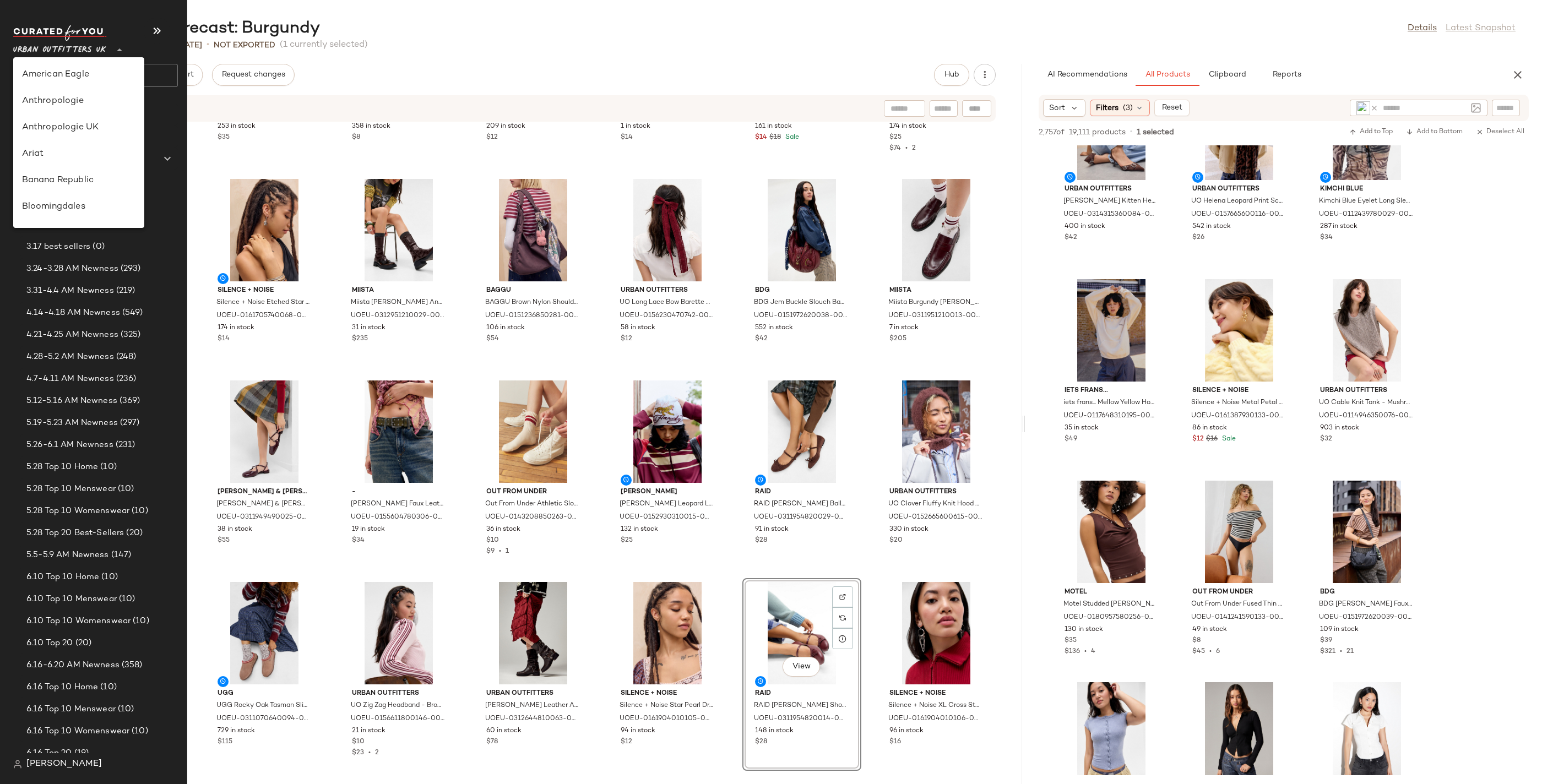
scroll to position [631, 0]
click at [95, 101] on div "Urban Outfitters" at bounding box center [78, 106] width 113 height 13
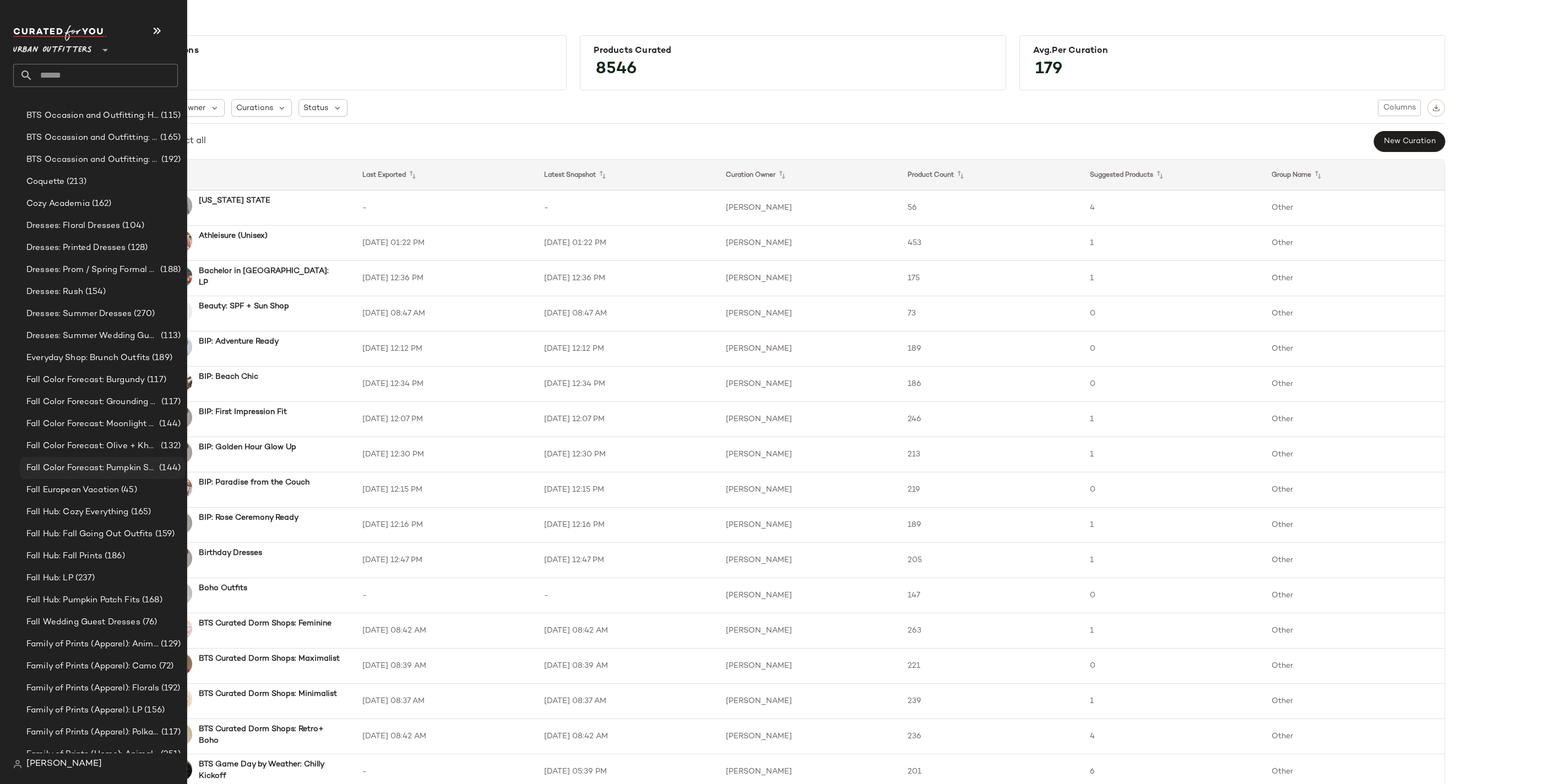
scroll to position [966, 0]
click at [130, 383] on span "Fall Color Forecast: Burgundy" at bounding box center [86, 382] width 118 height 13
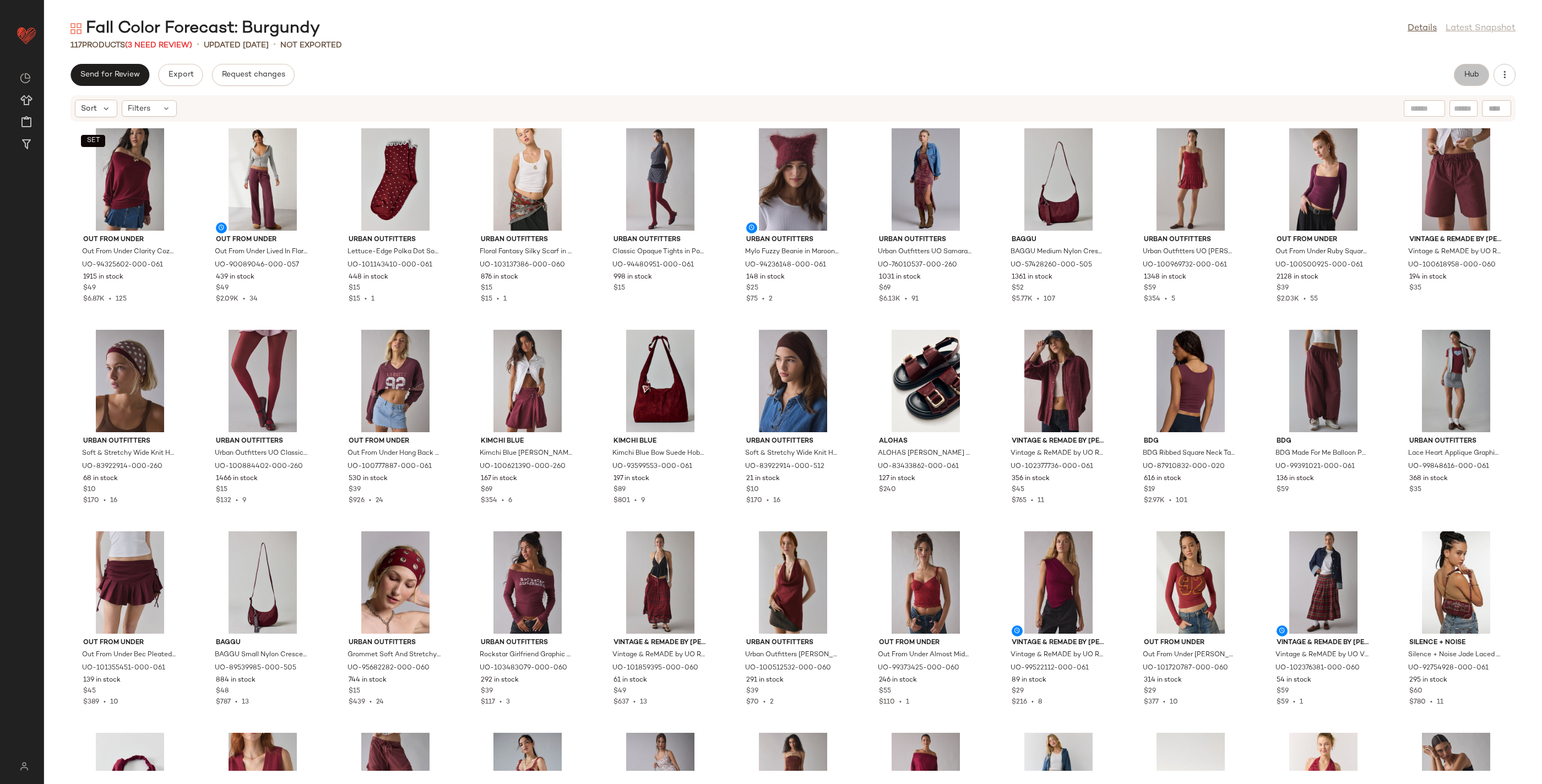
click at [1481, 76] on button "Hub" at bounding box center [1472, 75] width 35 height 22
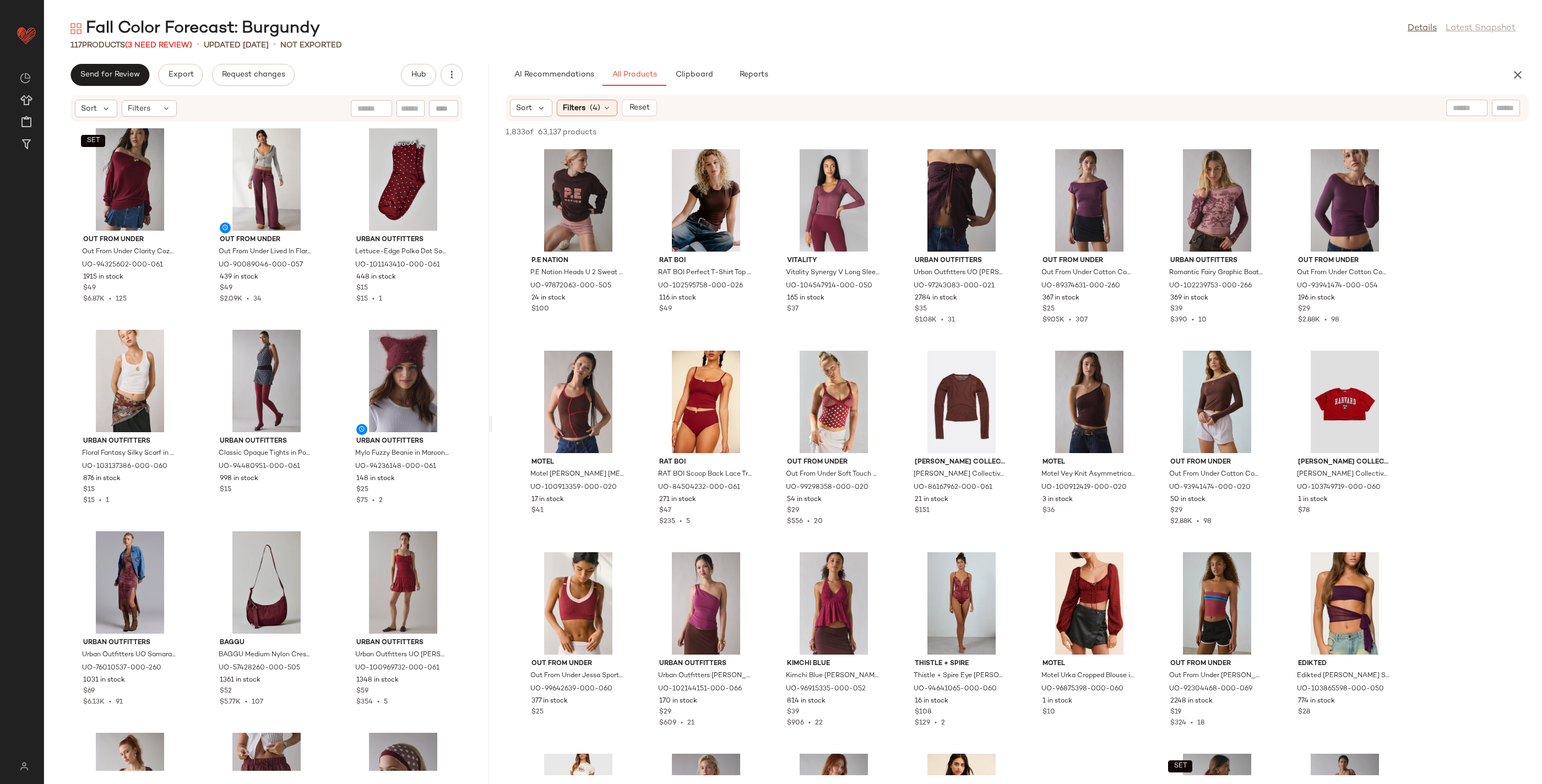
drag, startPoint x: 791, startPoint y: 425, endPoint x: 490, endPoint y: 431, distance: 301.1
click at [490, 431] on div "Fall Color Forecast: Burgundy Details Latest Snapshot 117 Products (3 Need Revi…" at bounding box center [793, 401] width 1498 height 766
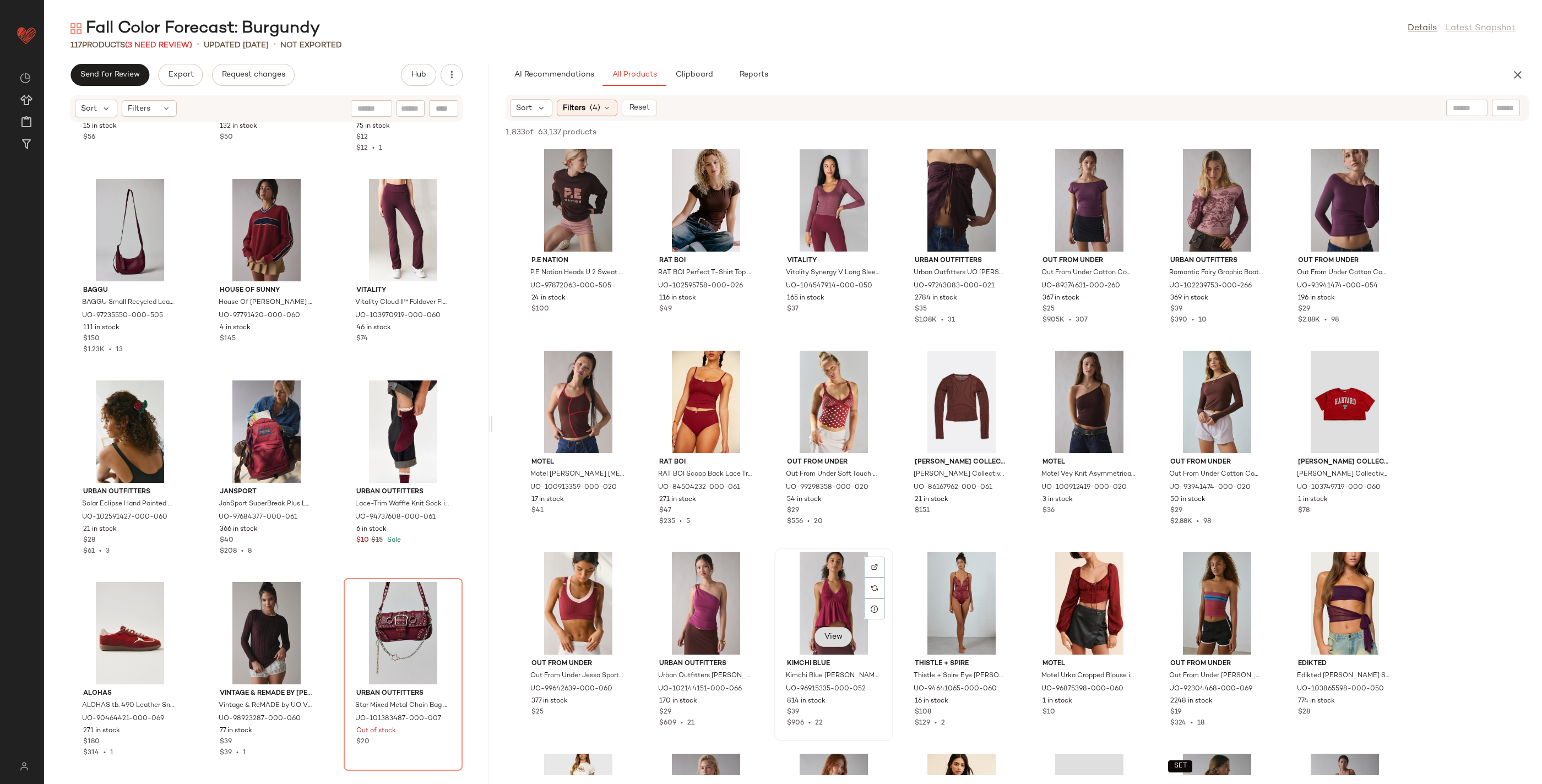
scroll to position [32, 0]
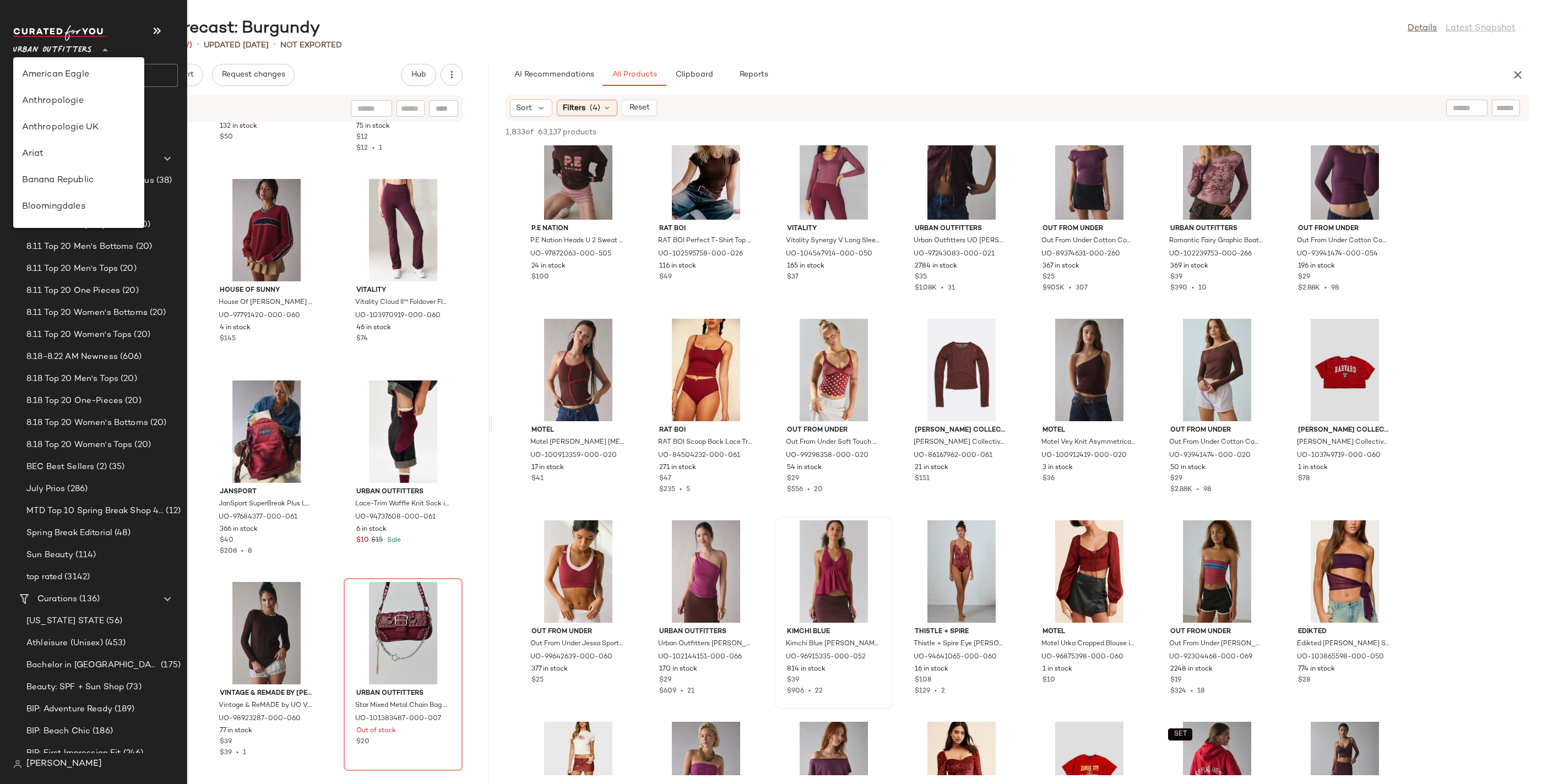
click at [71, 45] on span "Urban Outfitters" at bounding box center [53, 47] width 79 height 20
click at [96, 126] on div "Urban Outfitters UK" at bounding box center [78, 132] width 113 height 13
type input "**"
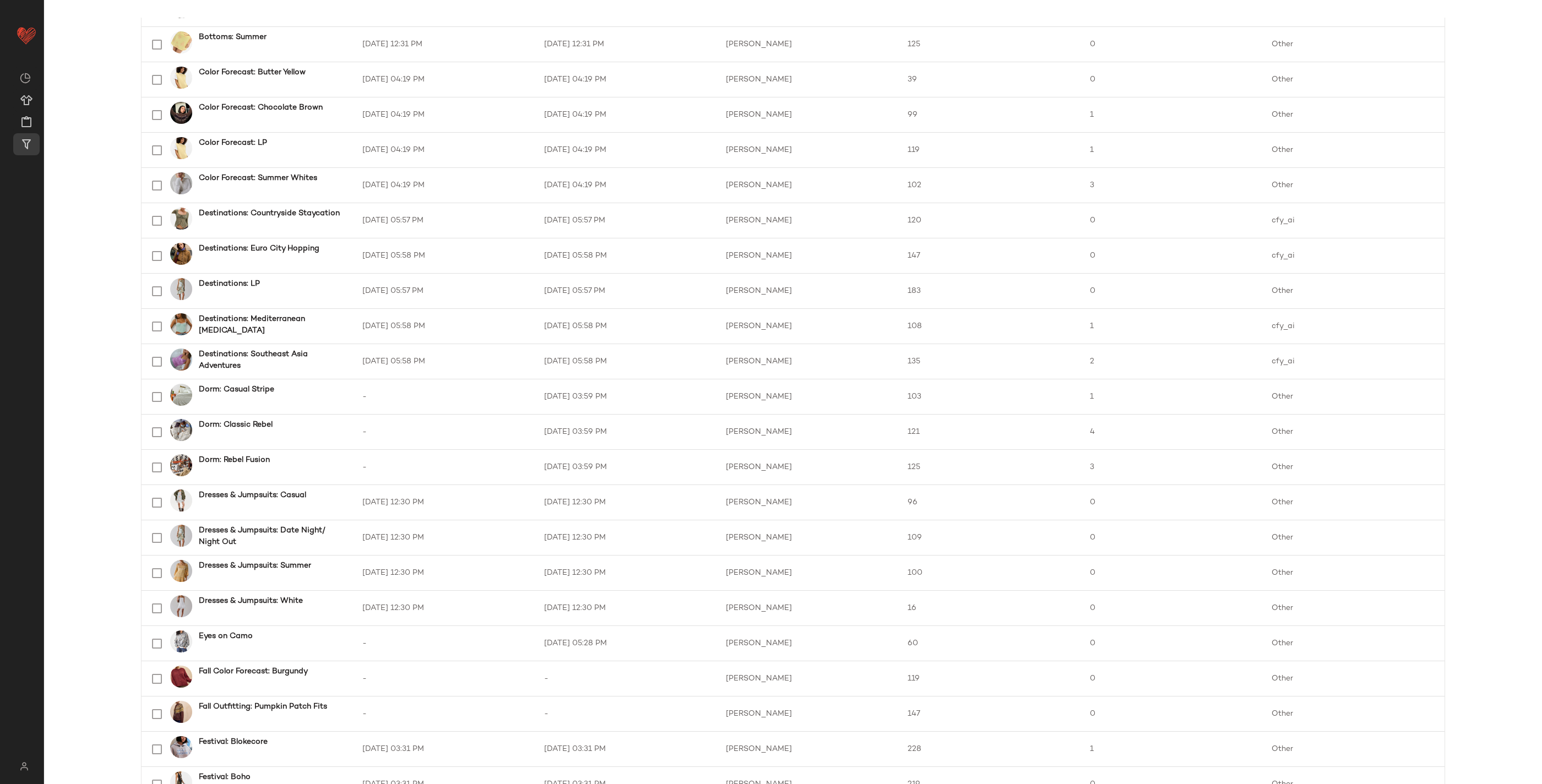
scroll to position [587, 0]
click at [302, 673] on b "Fall Color Forecast: Burgundy" at bounding box center [254, 671] width 109 height 12
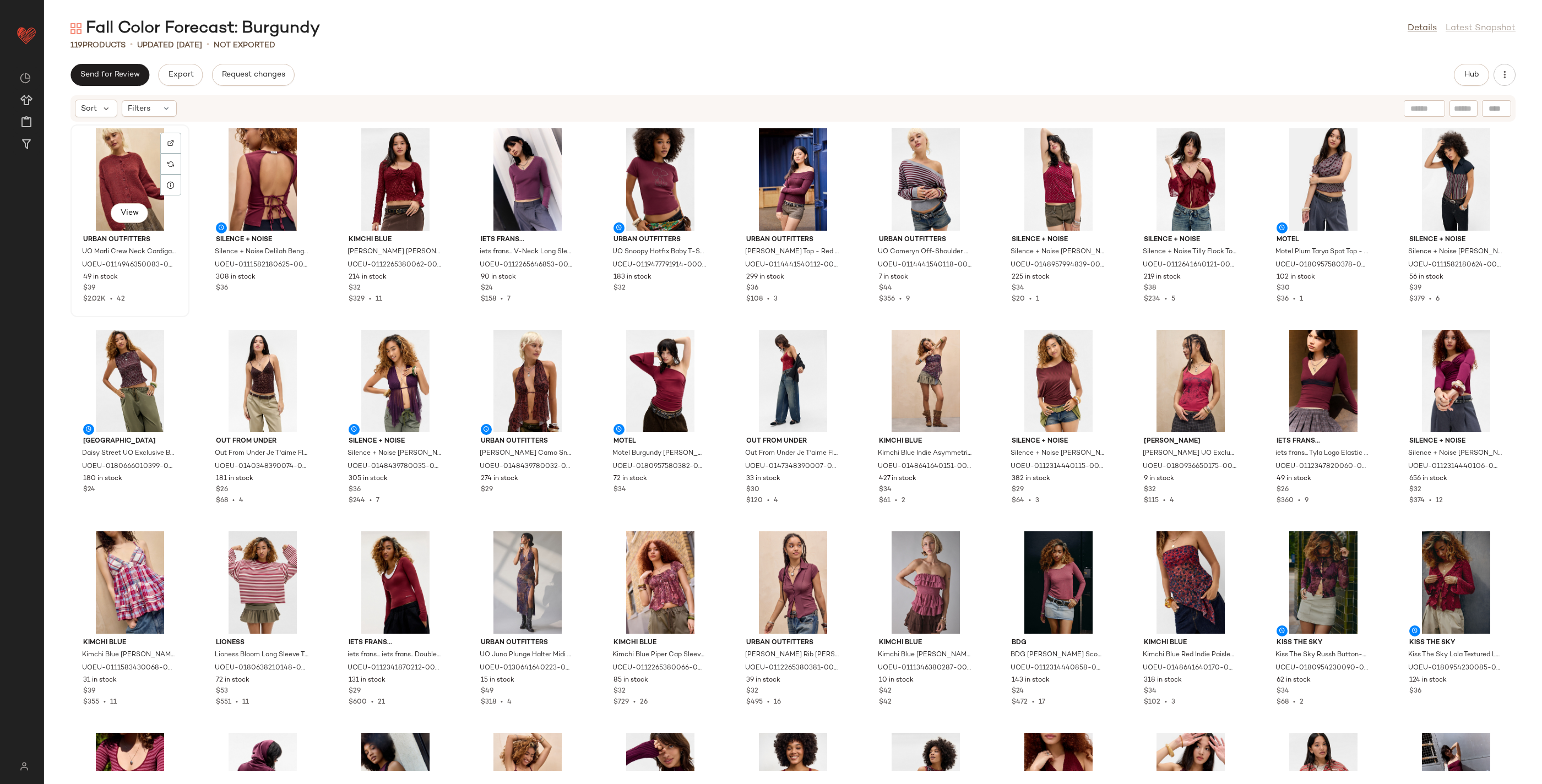
click at [134, 159] on div "View" at bounding box center [130, 179] width 111 height 102
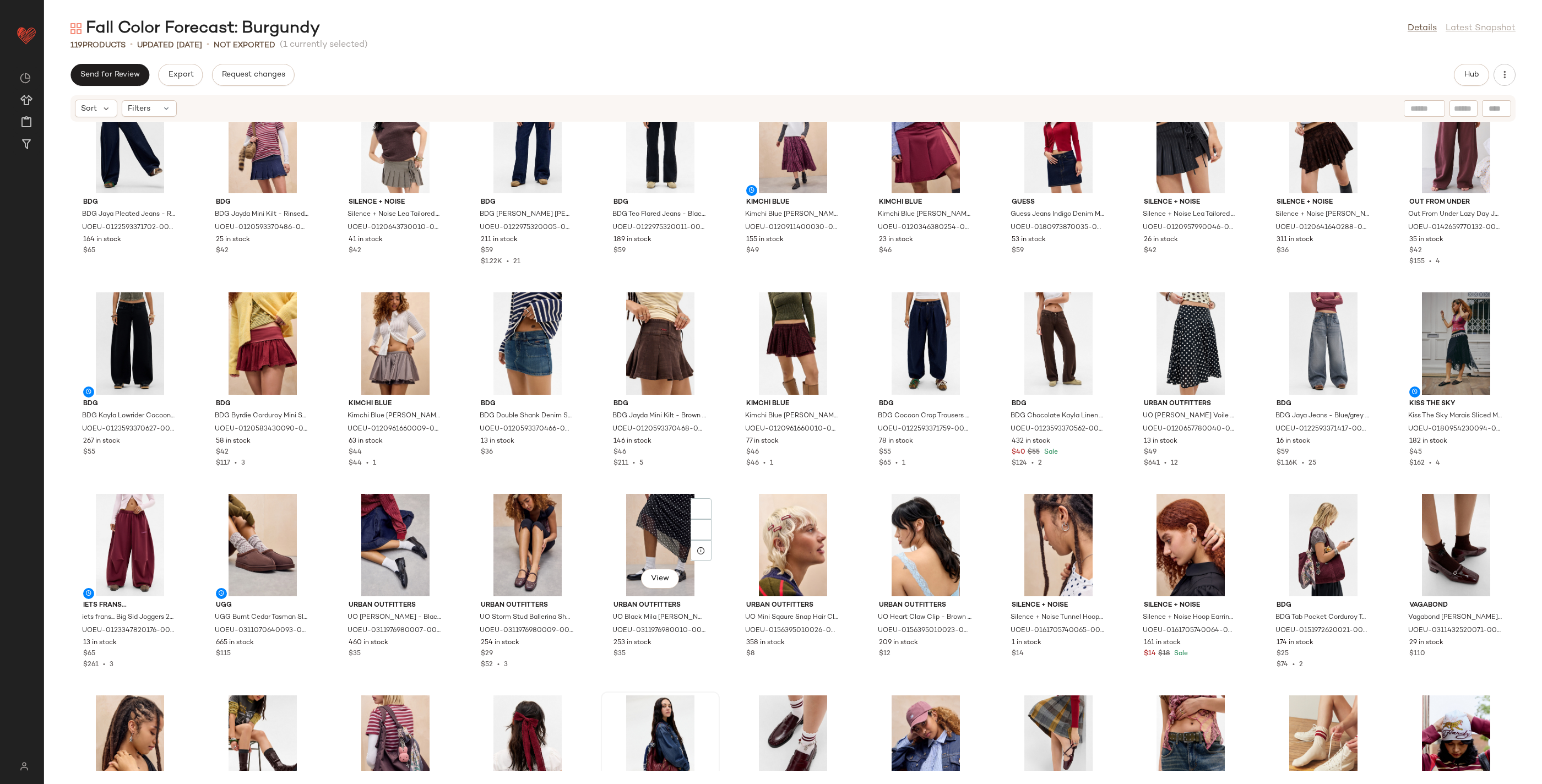
scroll to position [1570, 0]
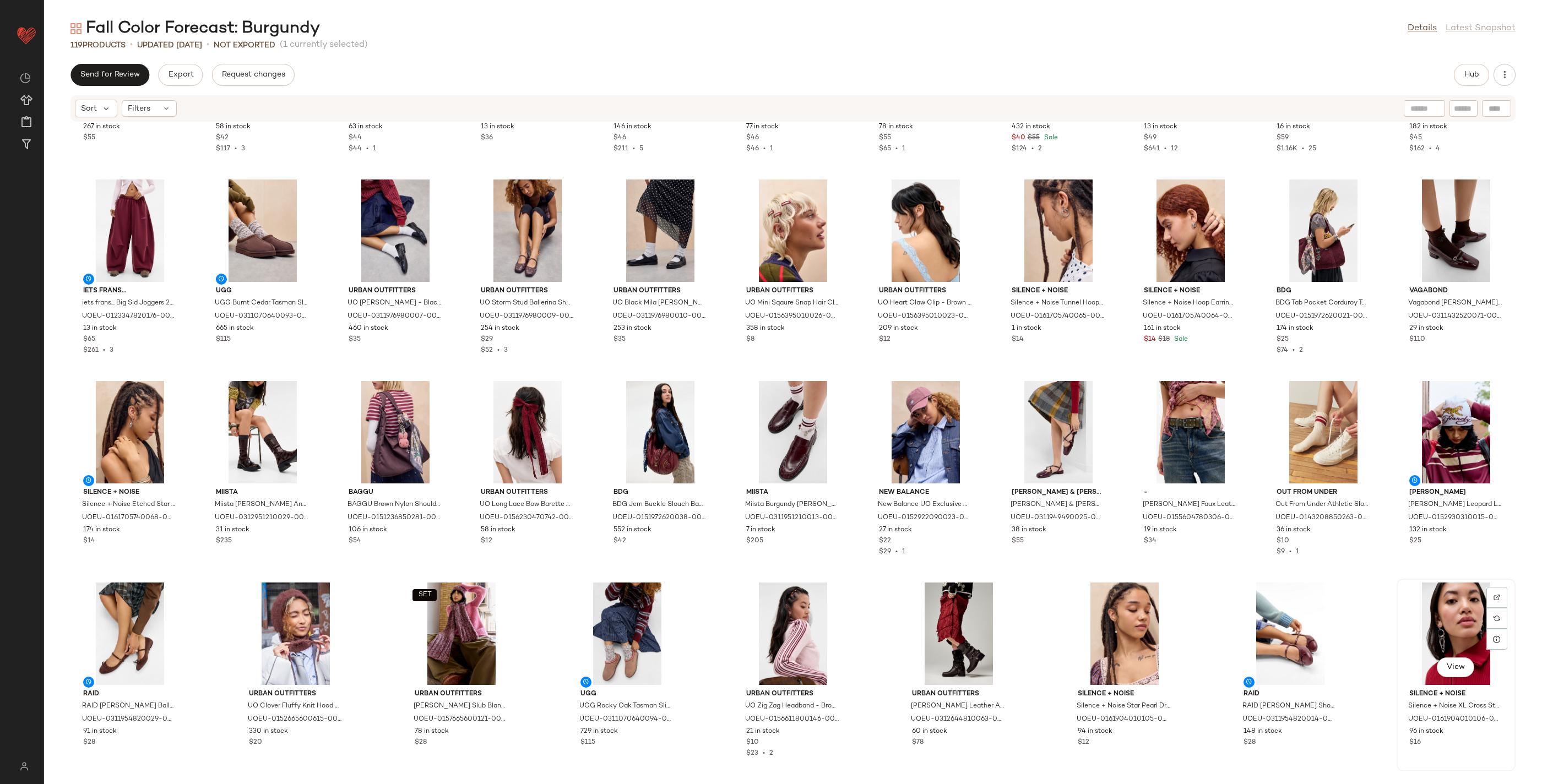
click at [1446, 626] on div "View" at bounding box center [1456, 634] width 111 height 102
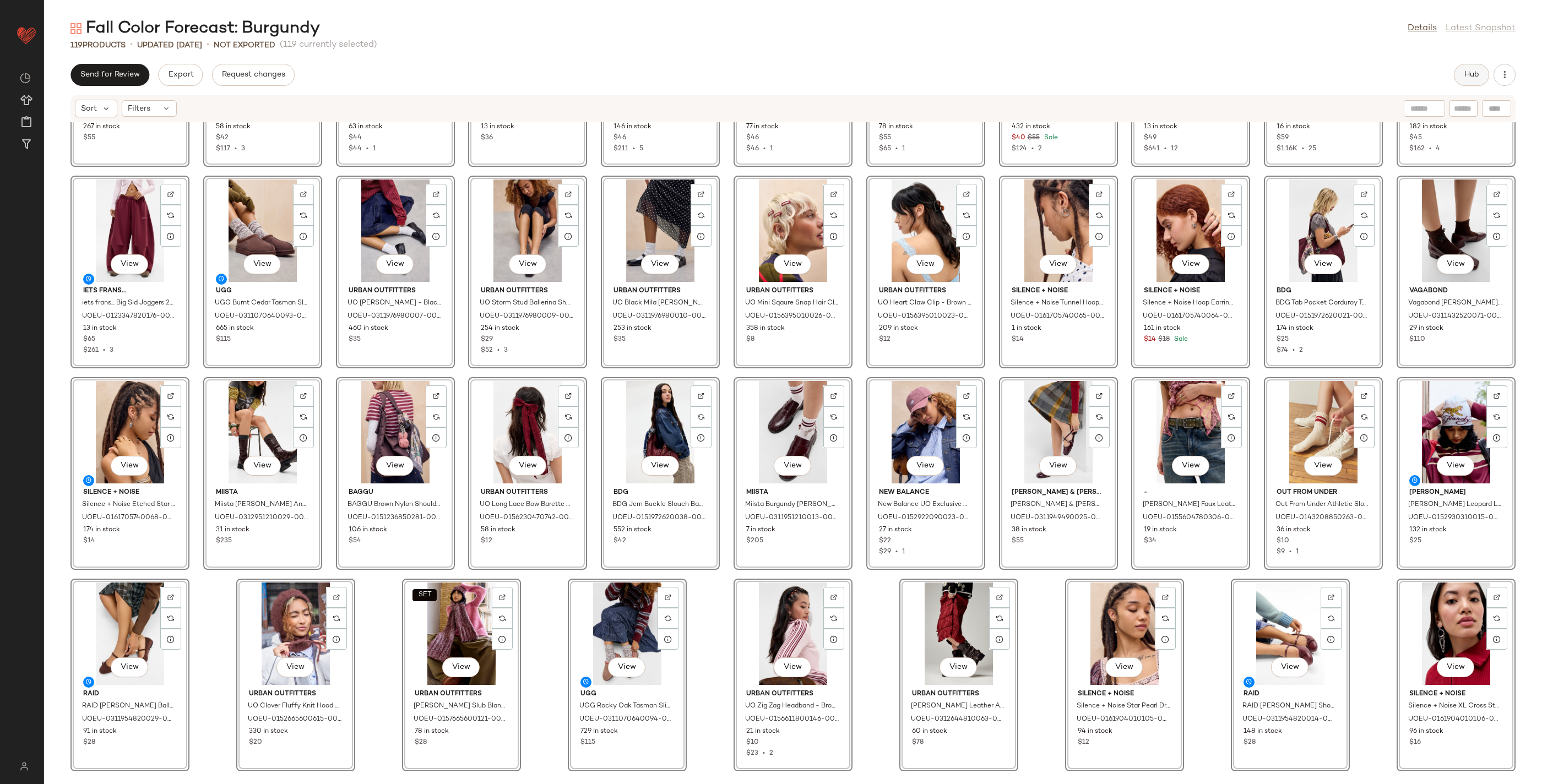
click at [1473, 76] on span "Hub" at bounding box center [1472, 75] width 15 height 9
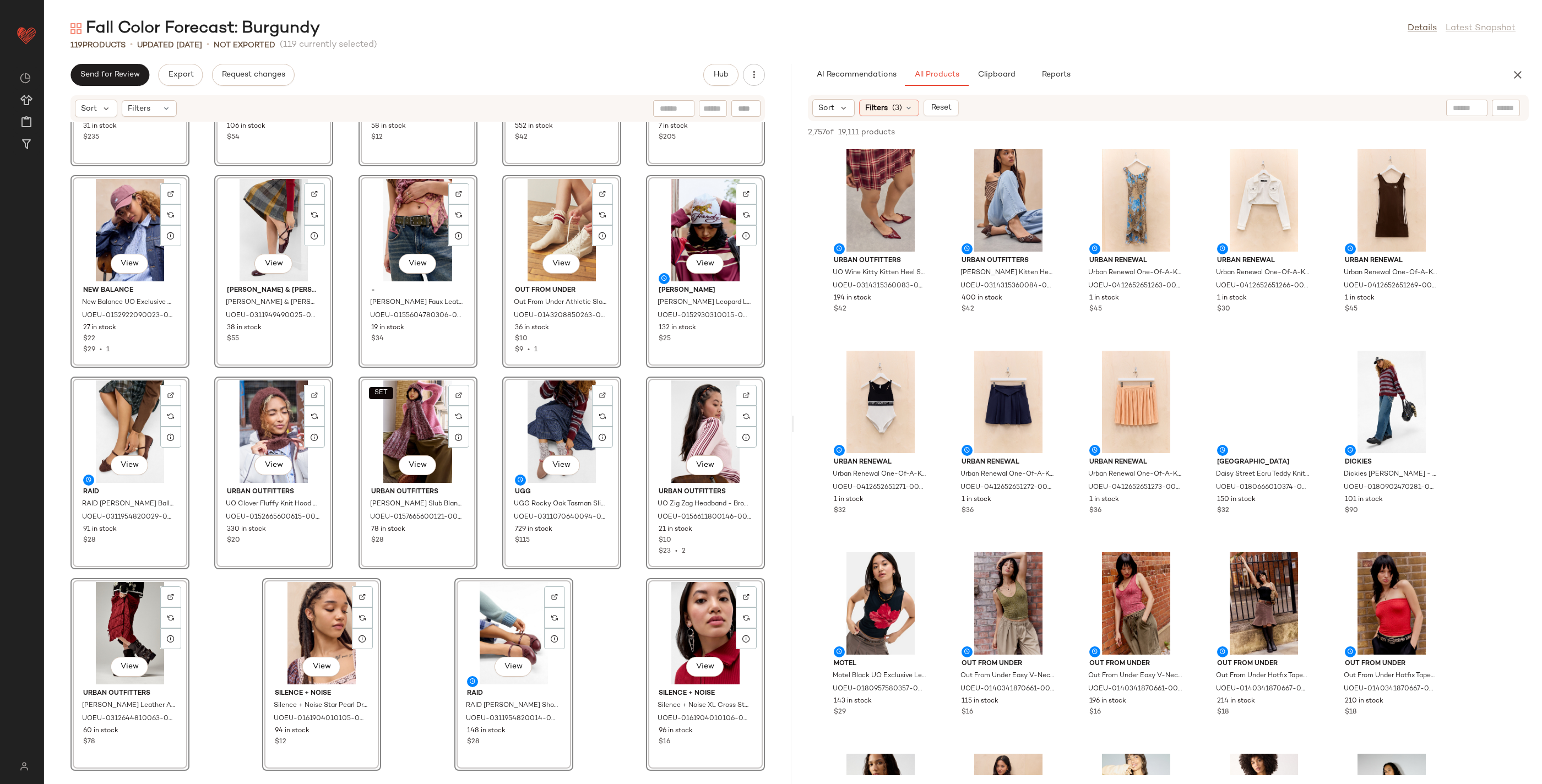
scroll to position [4189, 0]
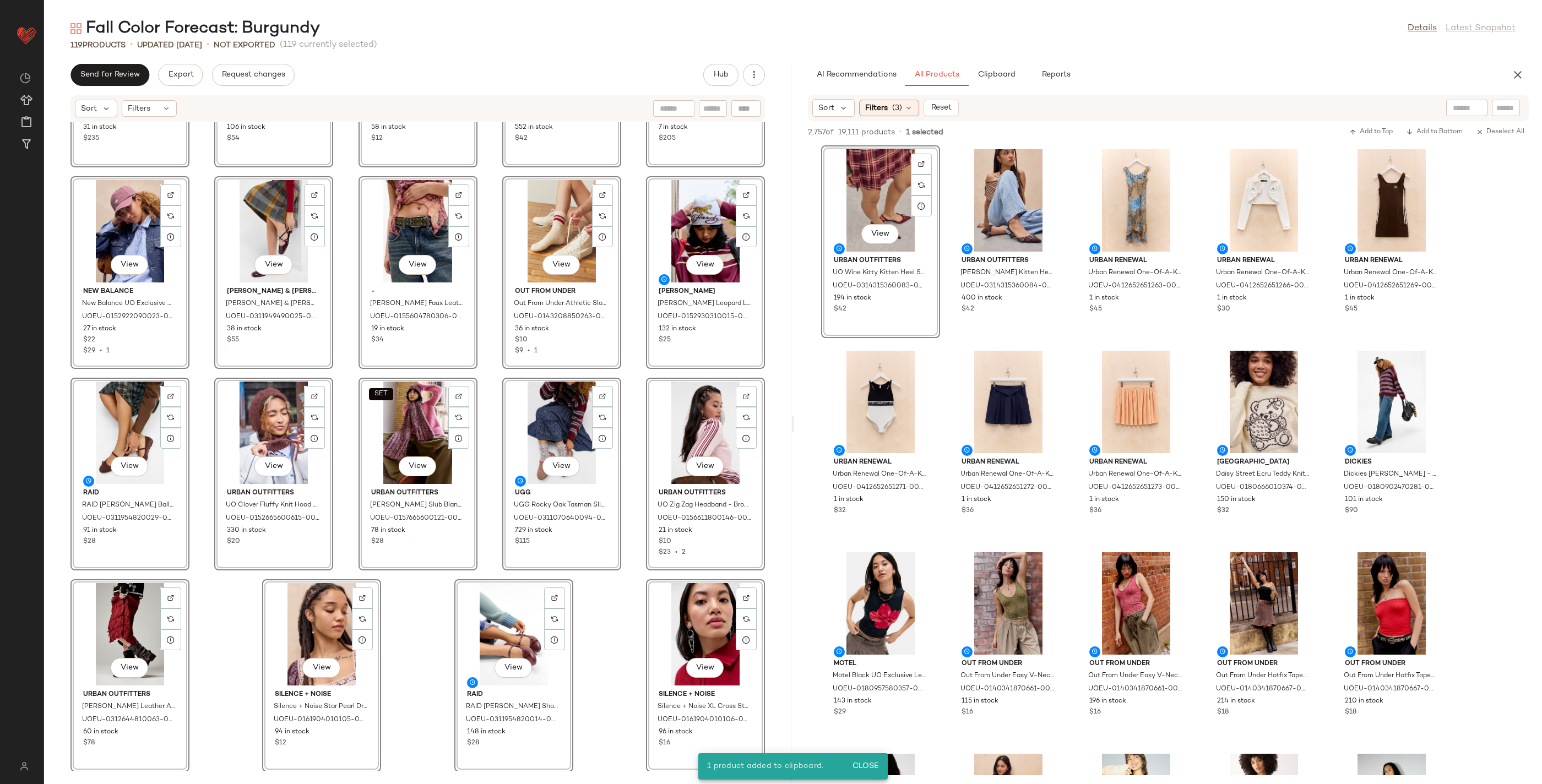
click at [777, 356] on div "View Miista Miista Brown Dahlia Ankle Boots - Brown UK 8 at Urban Outfitters UO…" at bounding box center [418, 447] width 747 height 649
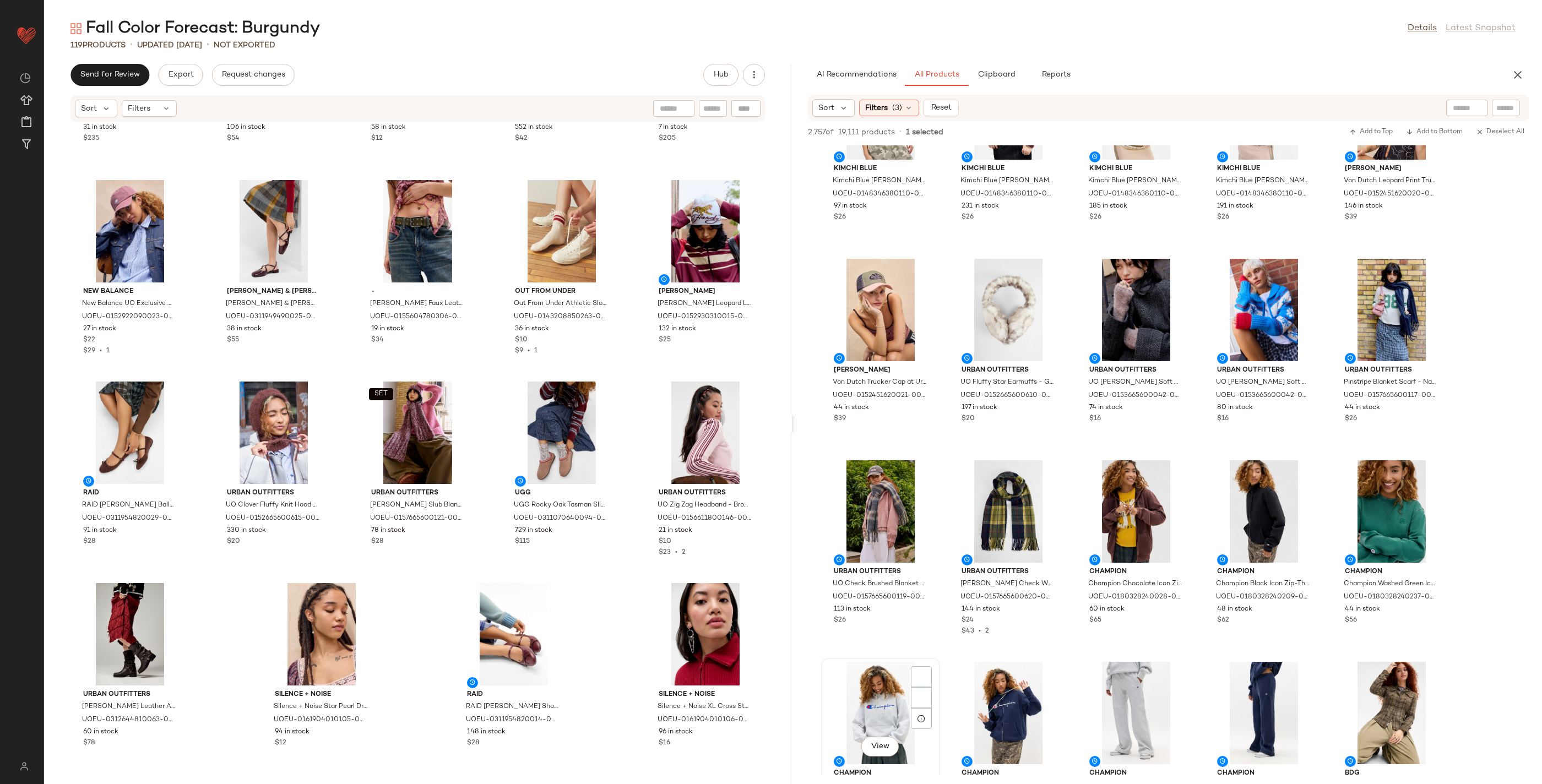
scroll to position [3319, 0]
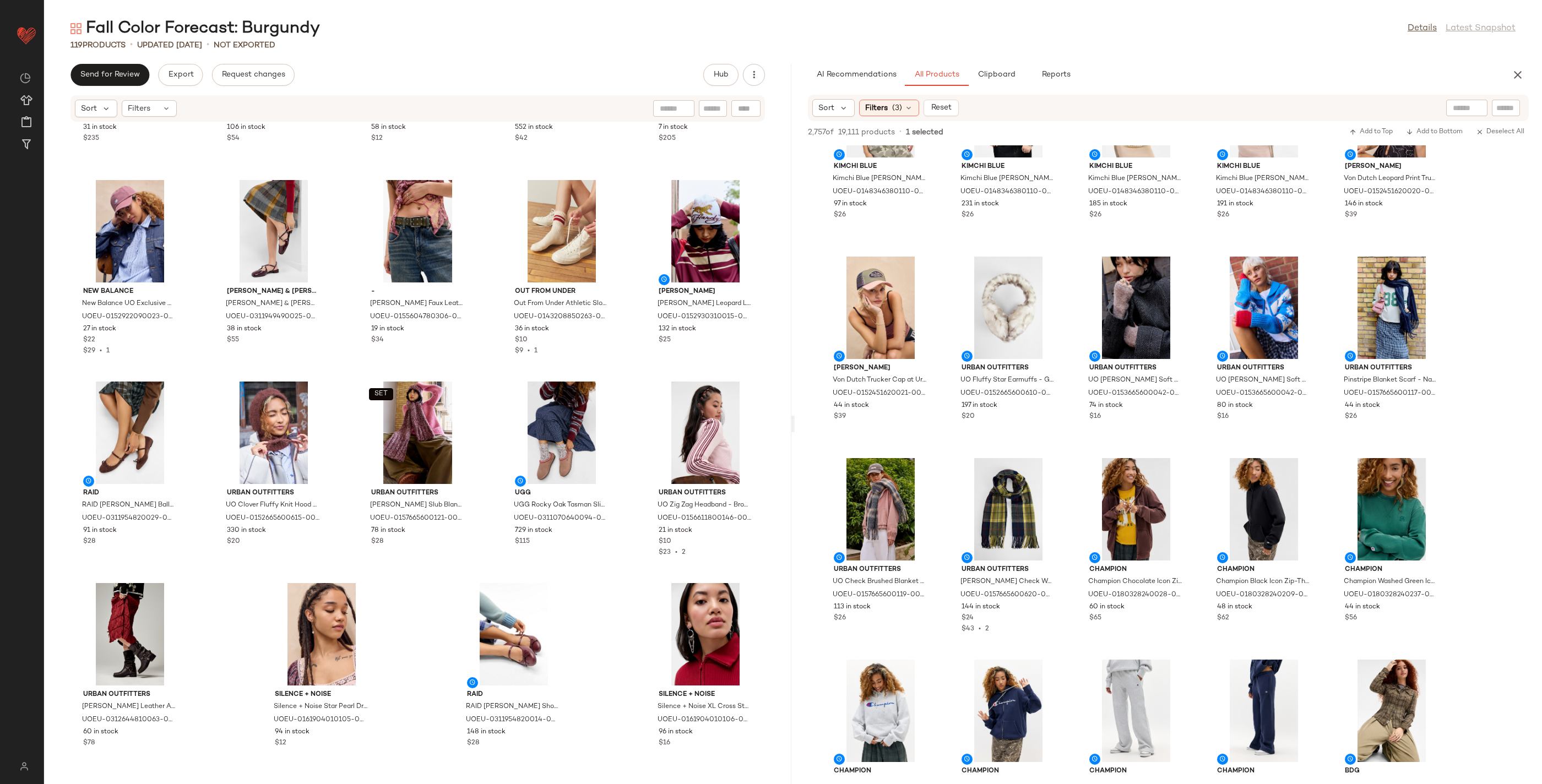
click at [761, 649] on div "Miista Miista Brown Dahlia Ankle Boots - Brown UK 8 at Urban Outfitters UOEU-03…" at bounding box center [418, 447] width 747 height 649
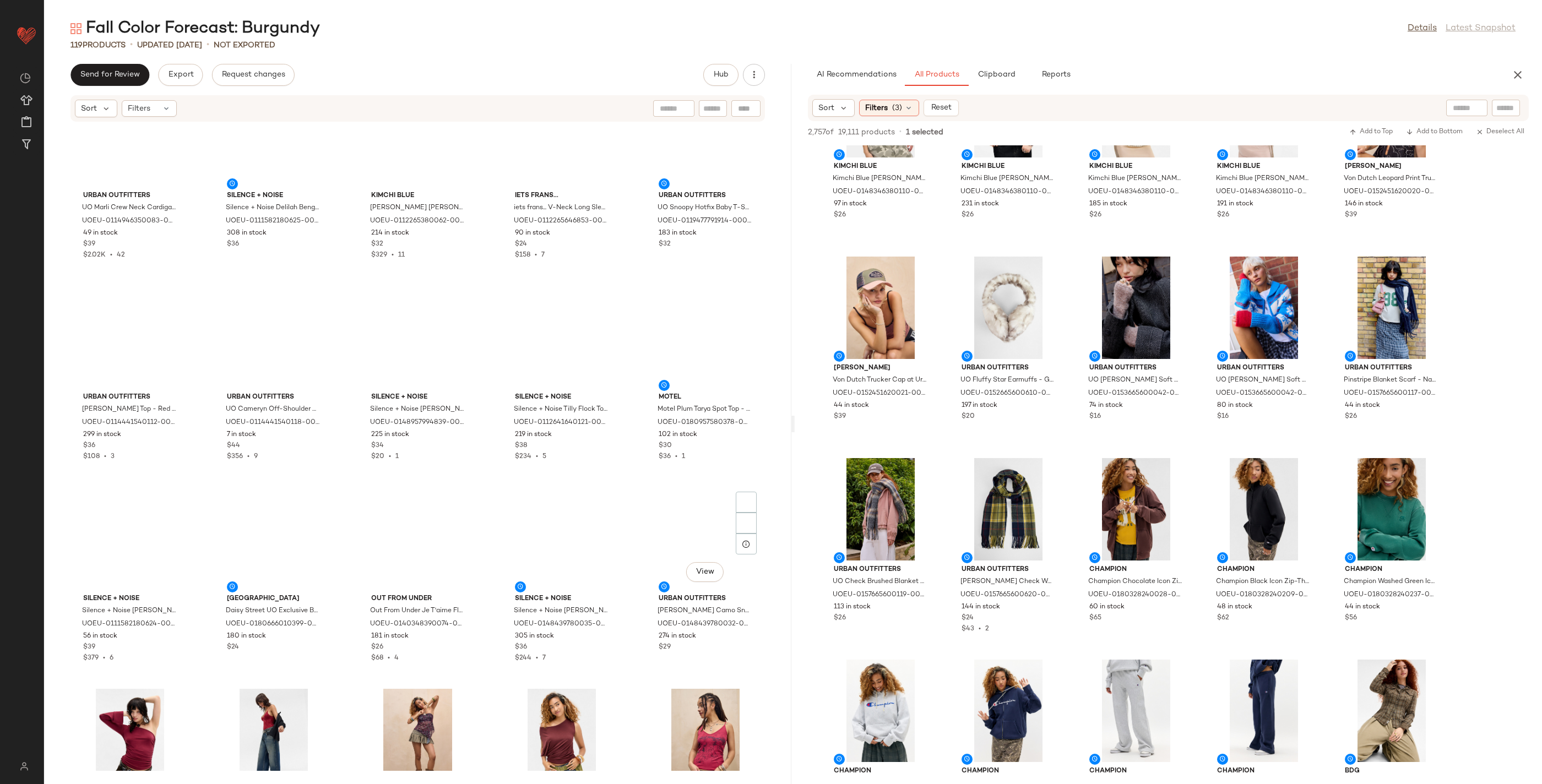
scroll to position [0, 0]
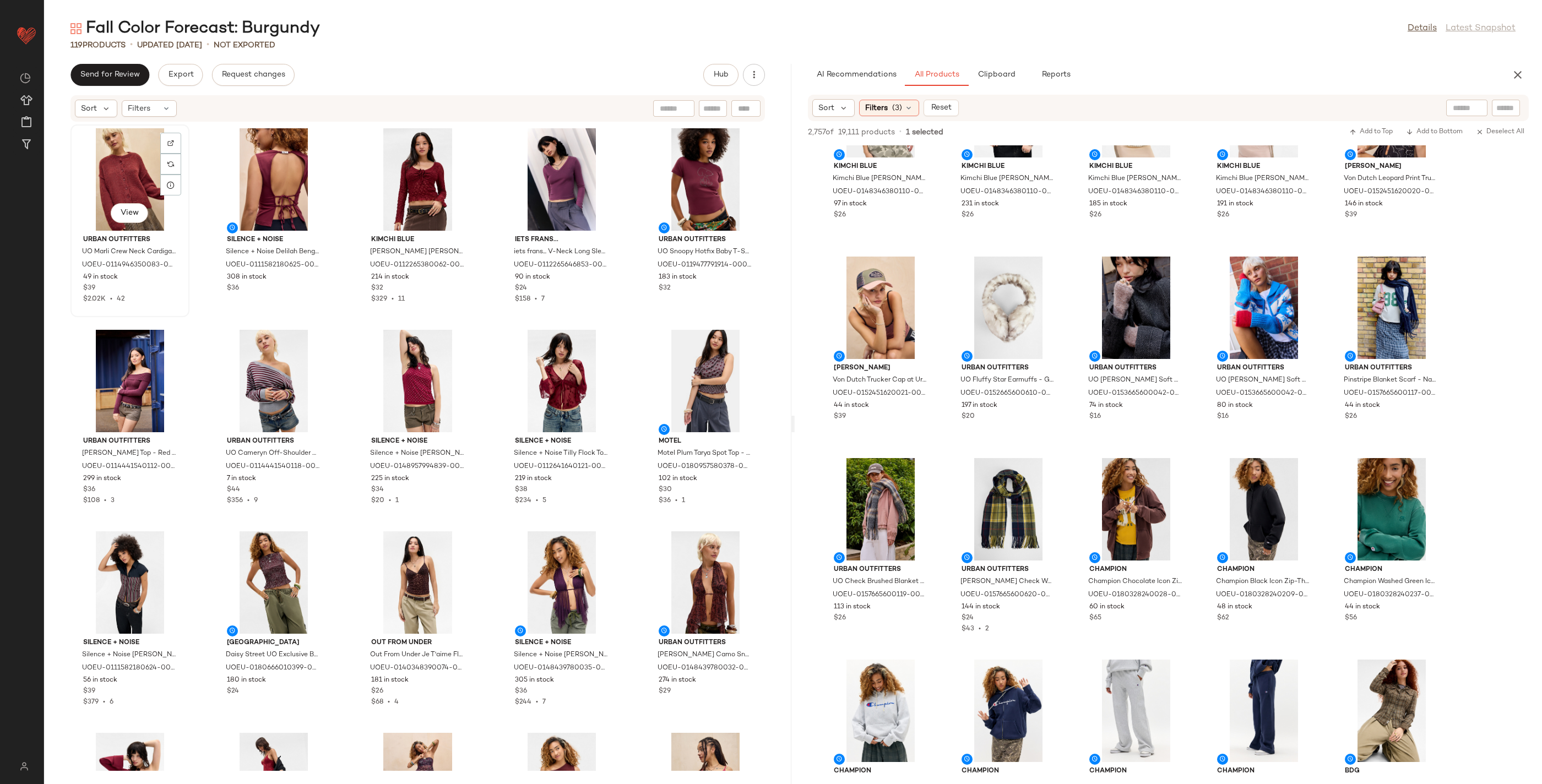
click at [98, 148] on div "View" at bounding box center [130, 179] width 111 height 102
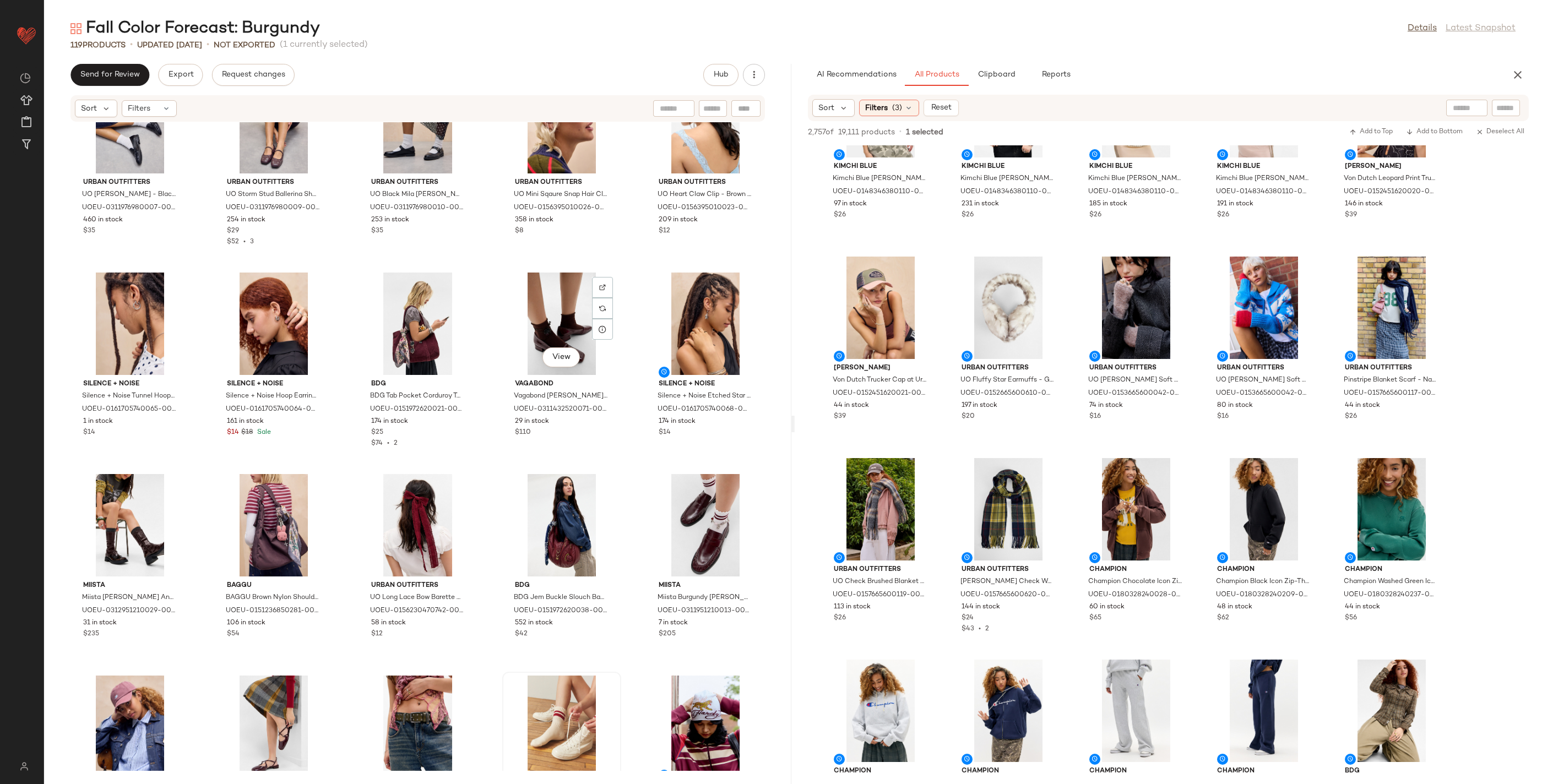
scroll to position [4190, 0]
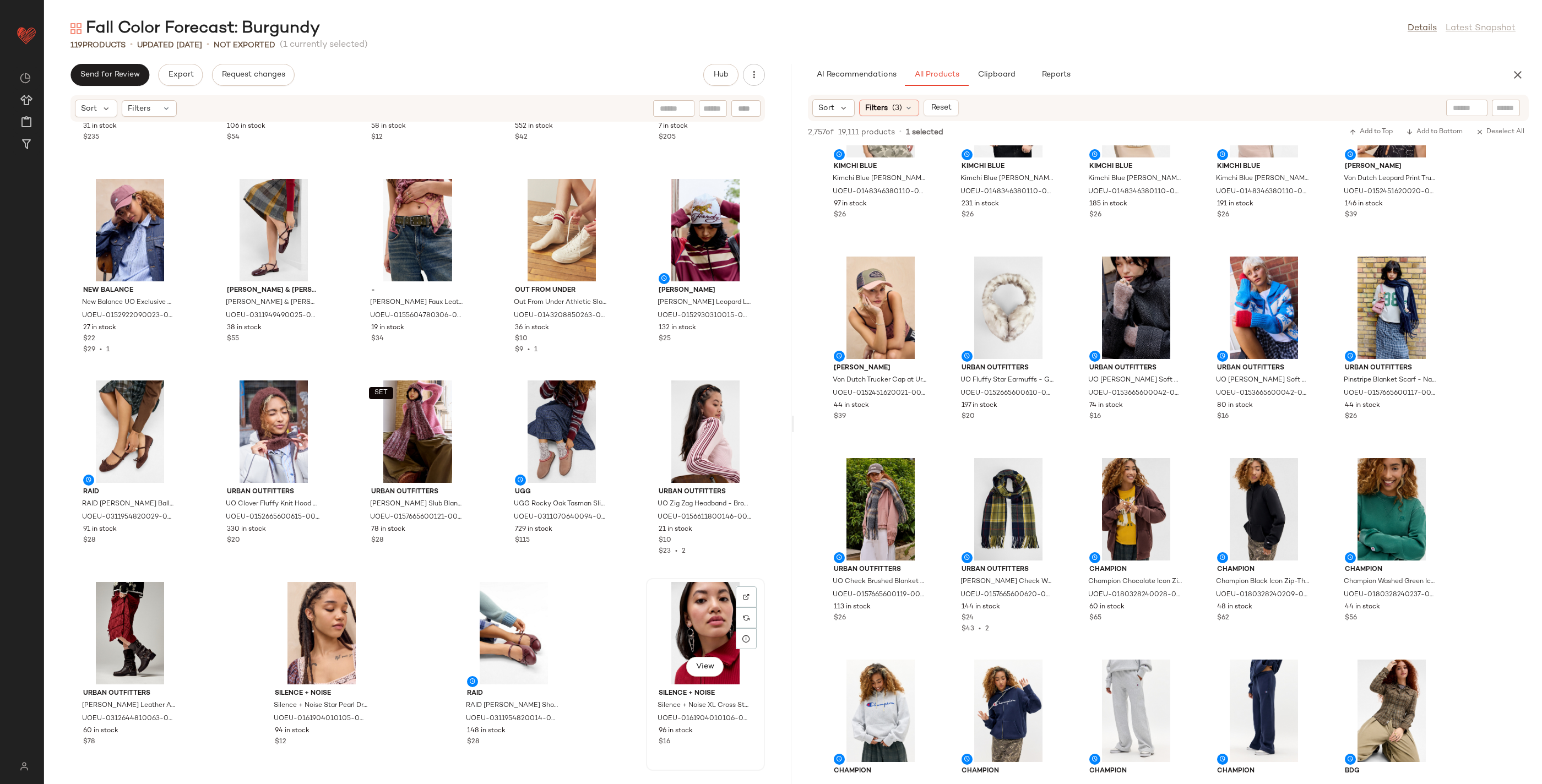
click at [681, 613] on div "View" at bounding box center [705, 633] width 111 height 102
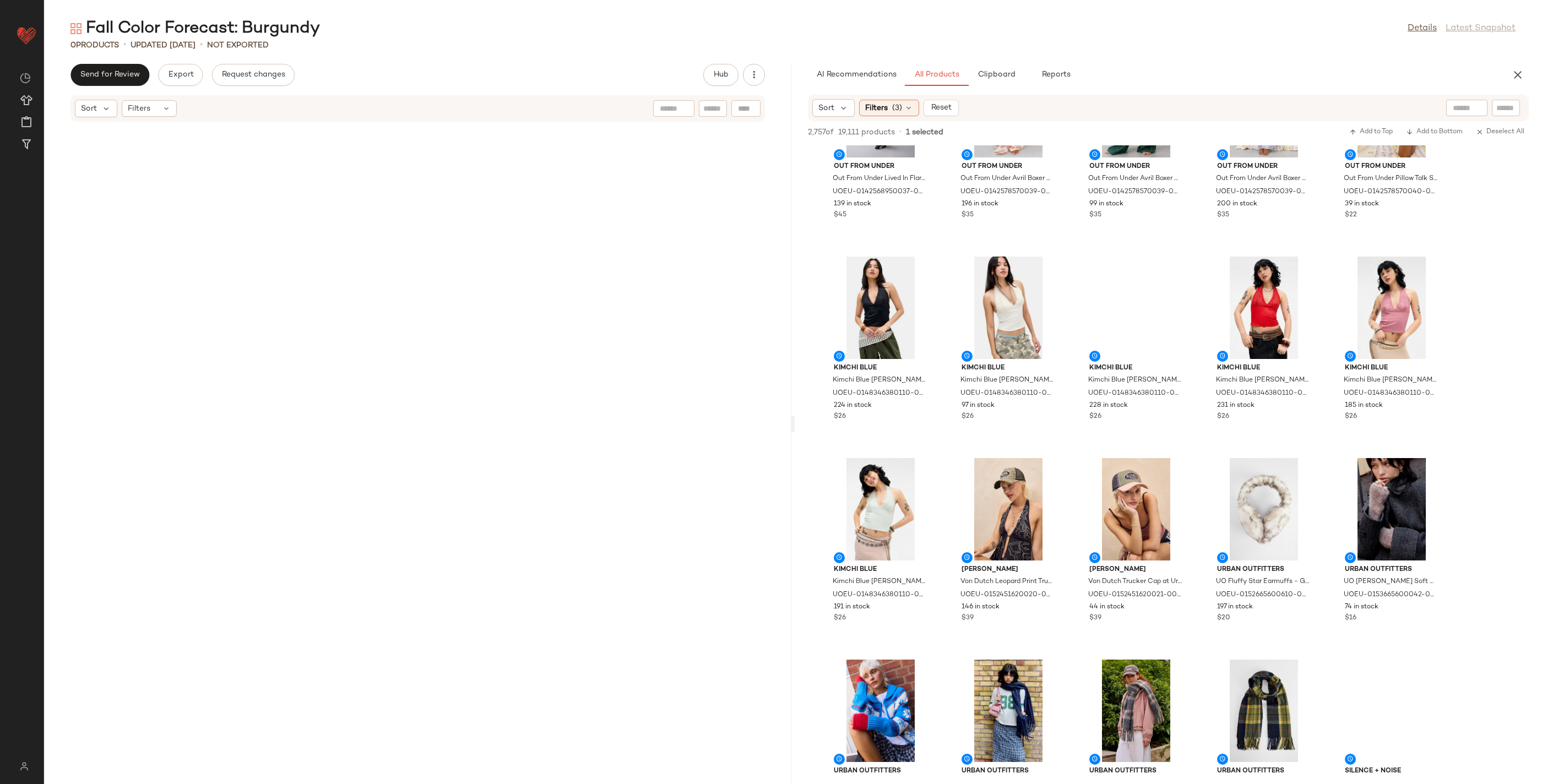
scroll to position [3520, 0]
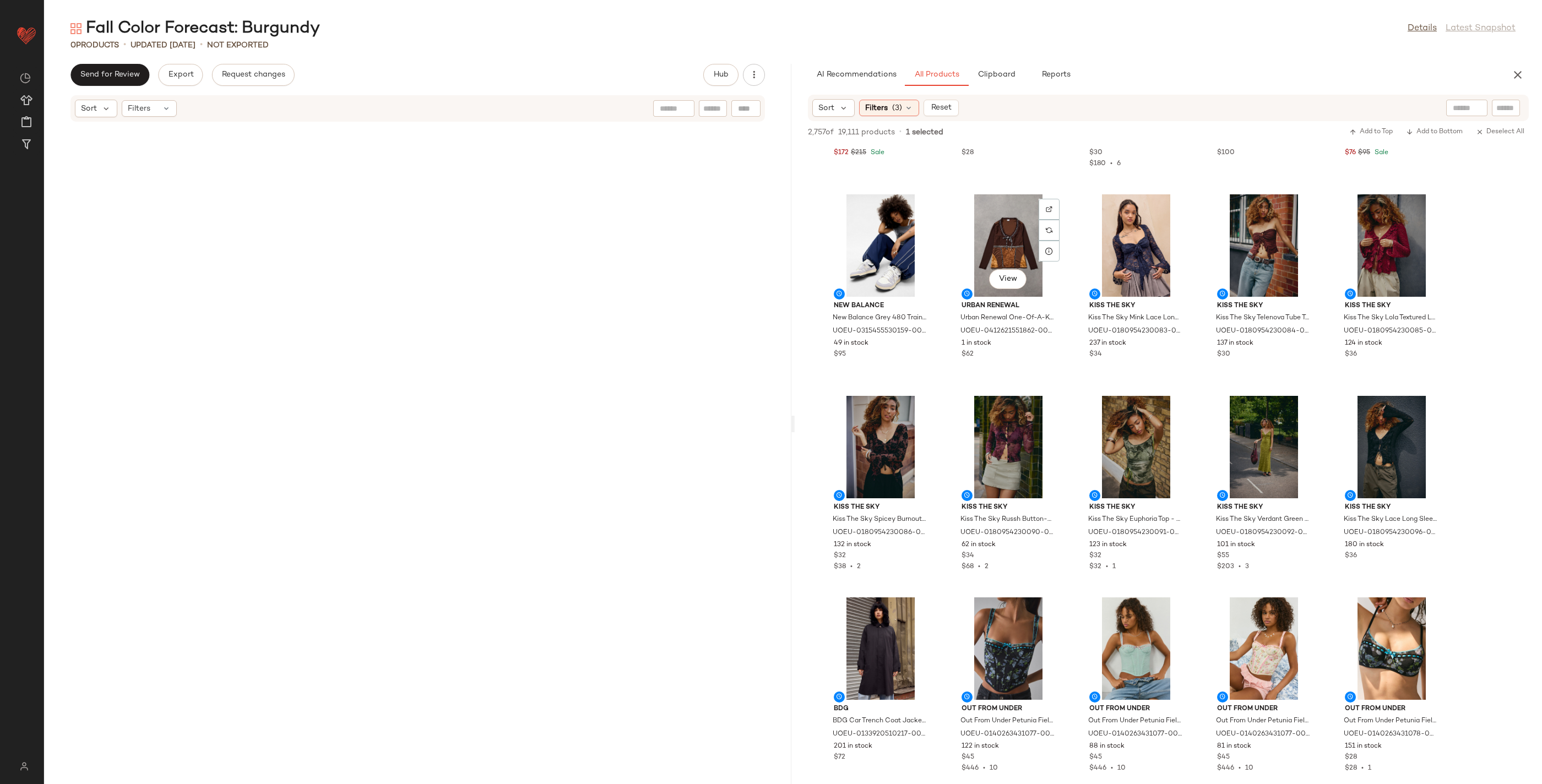
scroll to position [12117, 0]
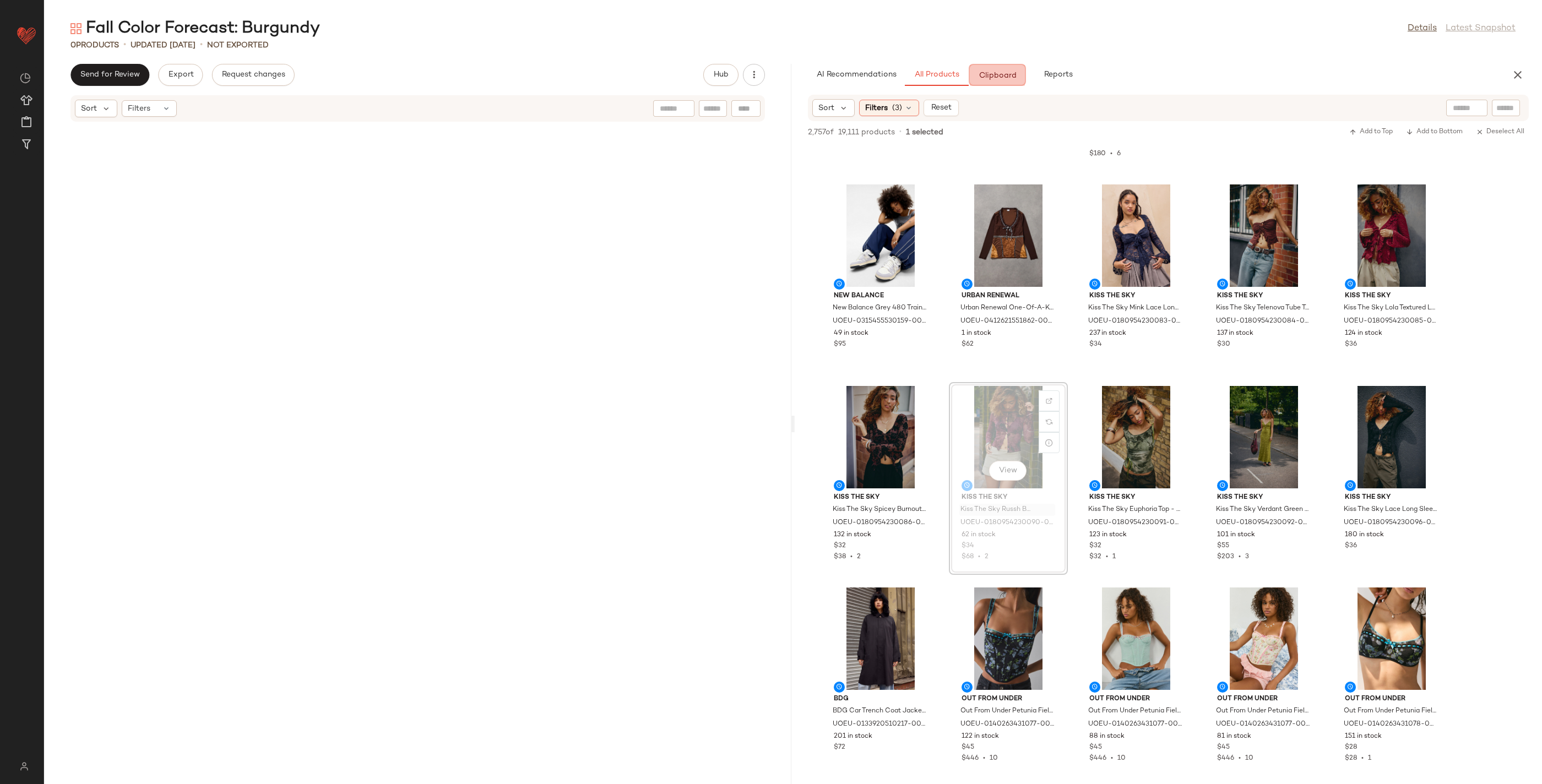
drag, startPoint x: 1009, startPoint y: 514, endPoint x: 1009, endPoint y: 503, distance: 11.0
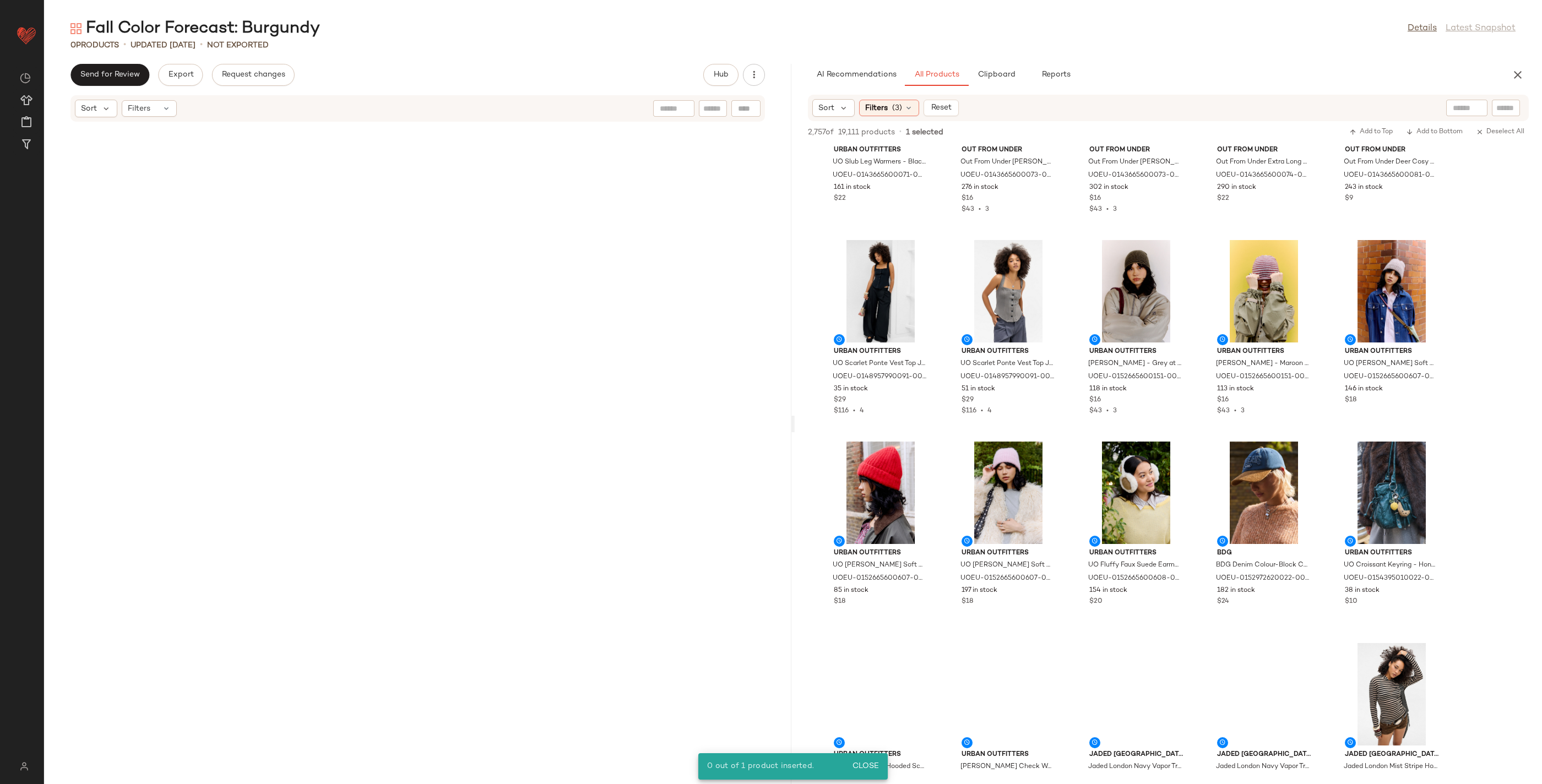
scroll to position [13323, 0]
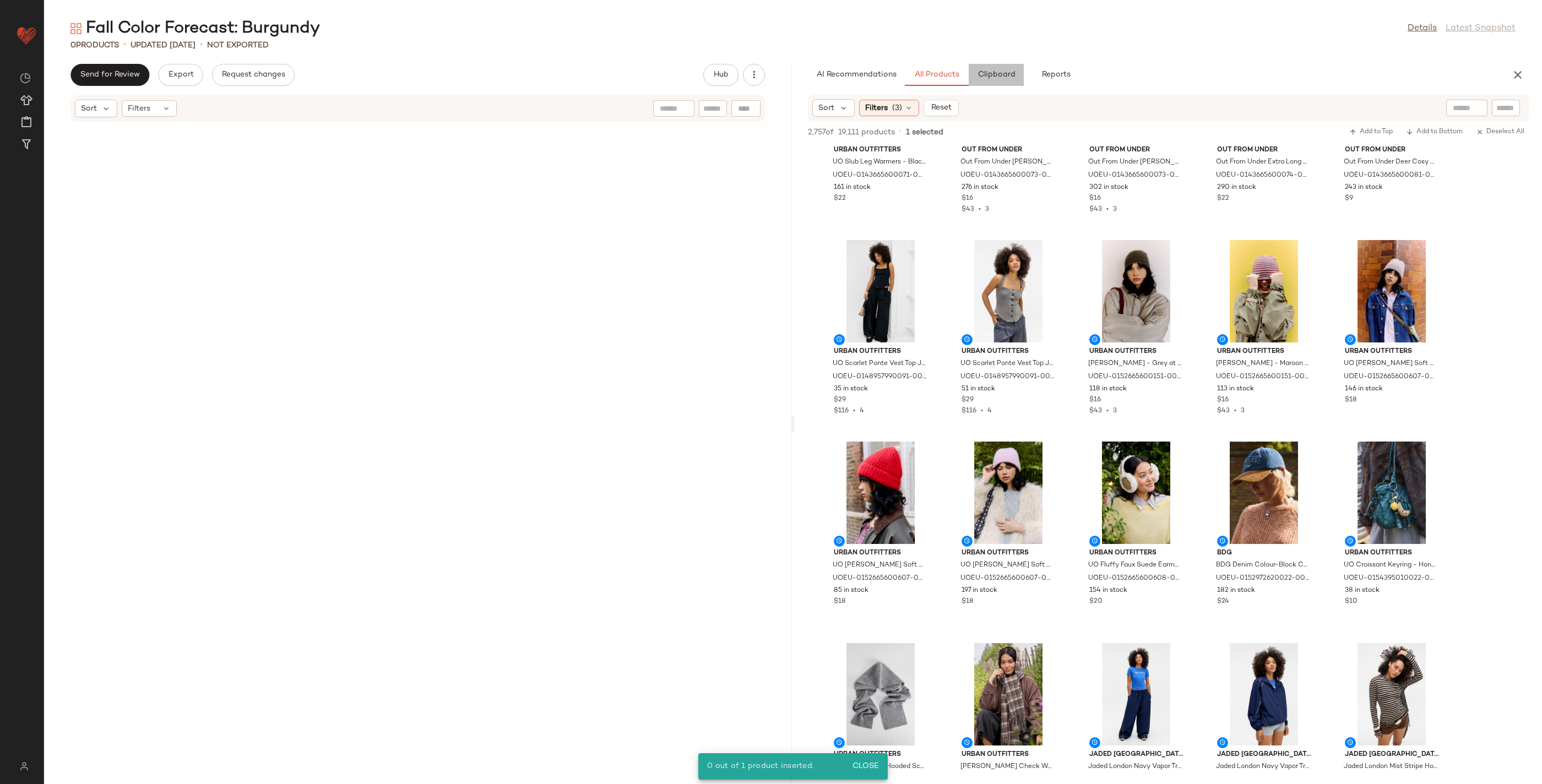
click at [989, 64] on button "Clipboard" at bounding box center [996, 75] width 55 height 22
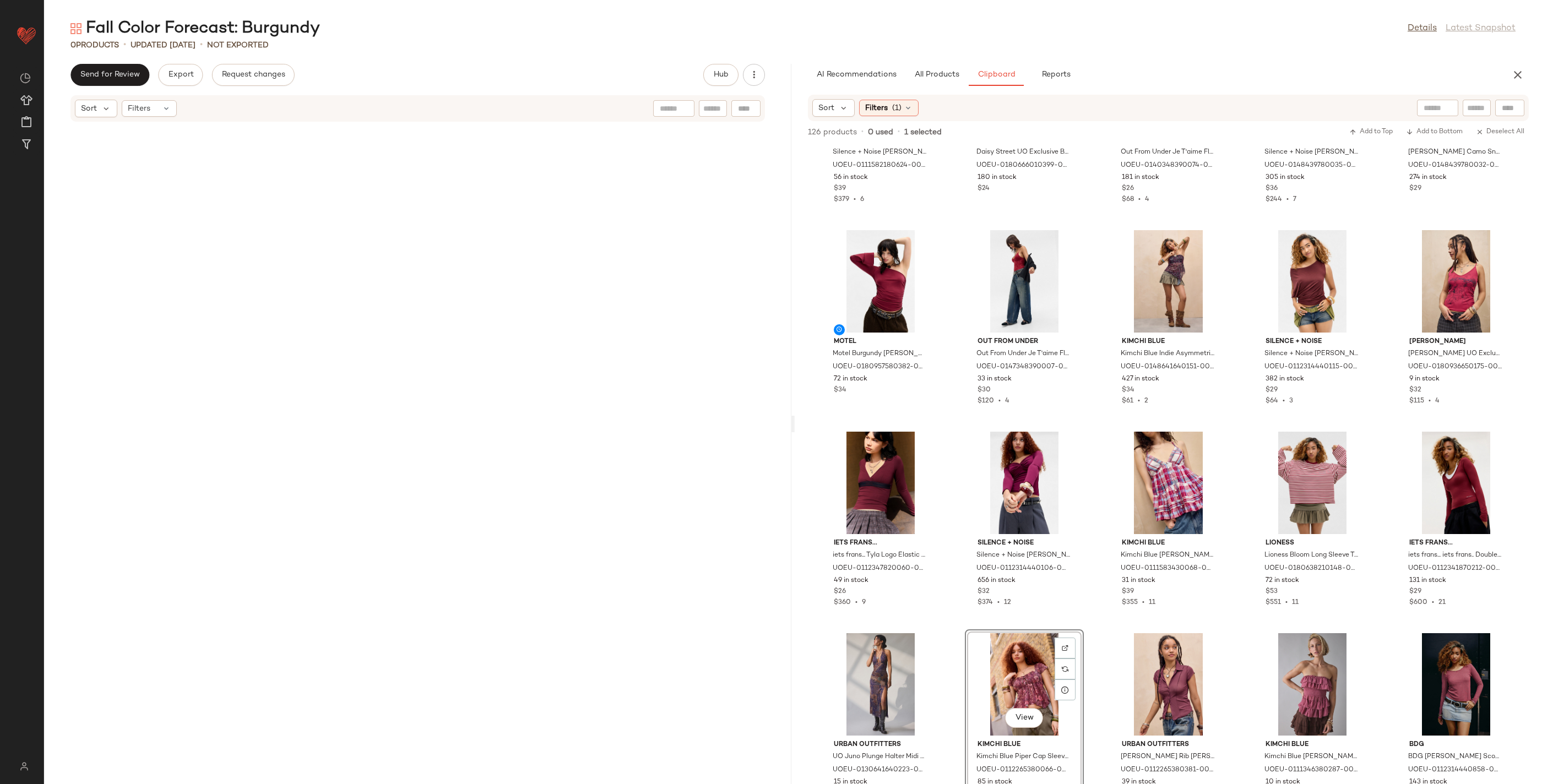
scroll to position [0, 0]
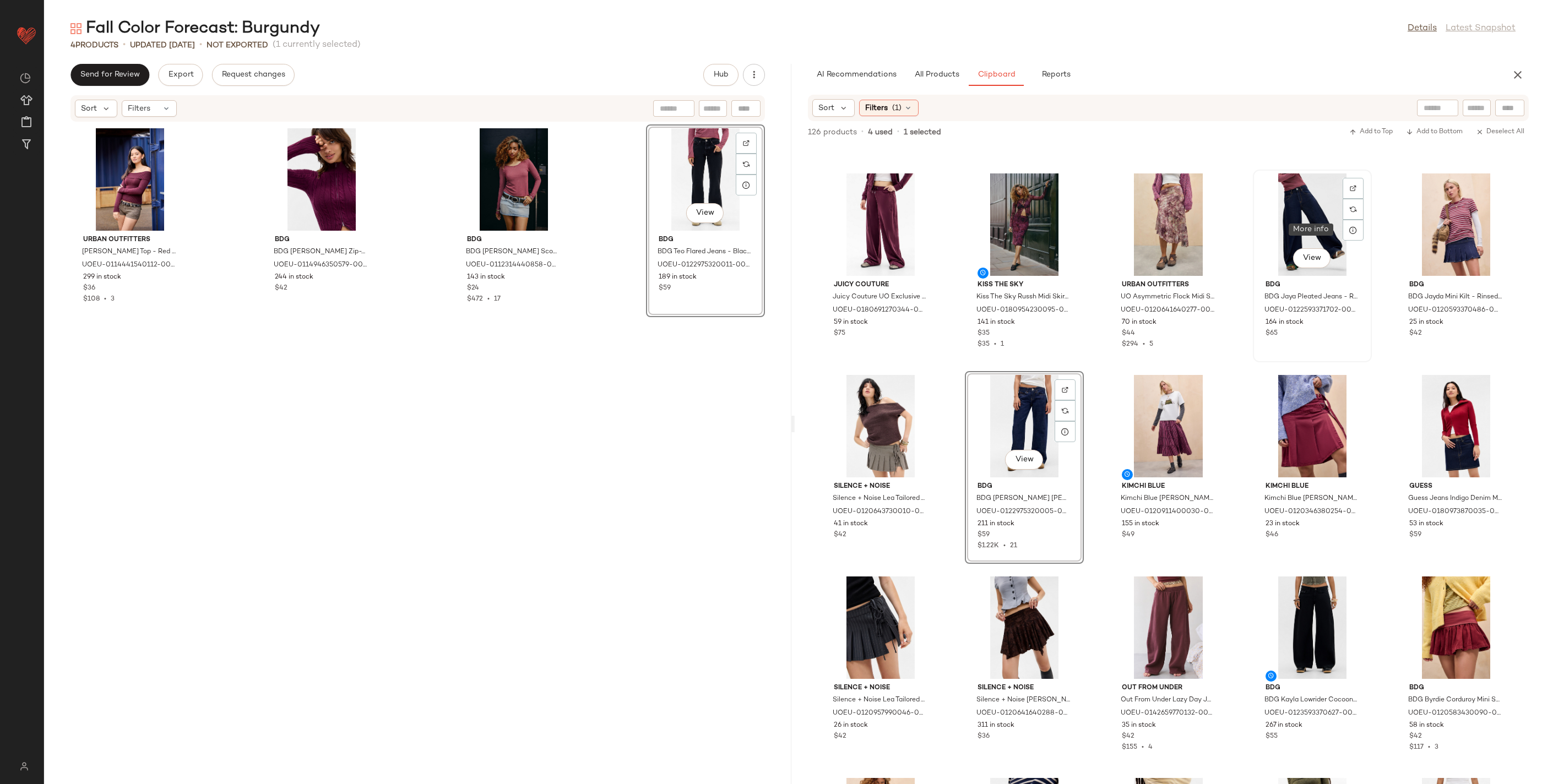
scroll to position [2404, 0]
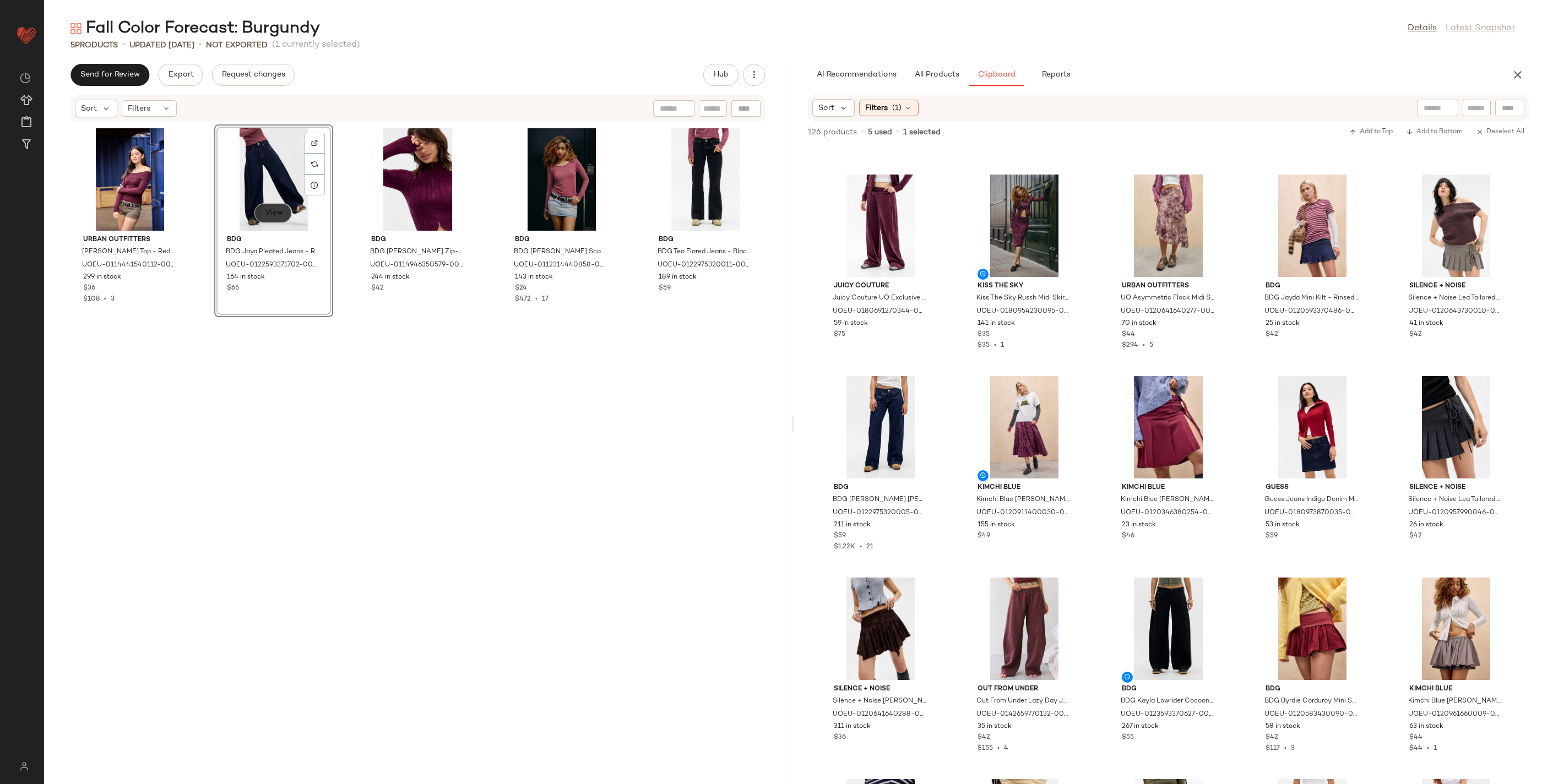
click at [285, 212] on button "View" at bounding box center [274, 213] width 38 height 20
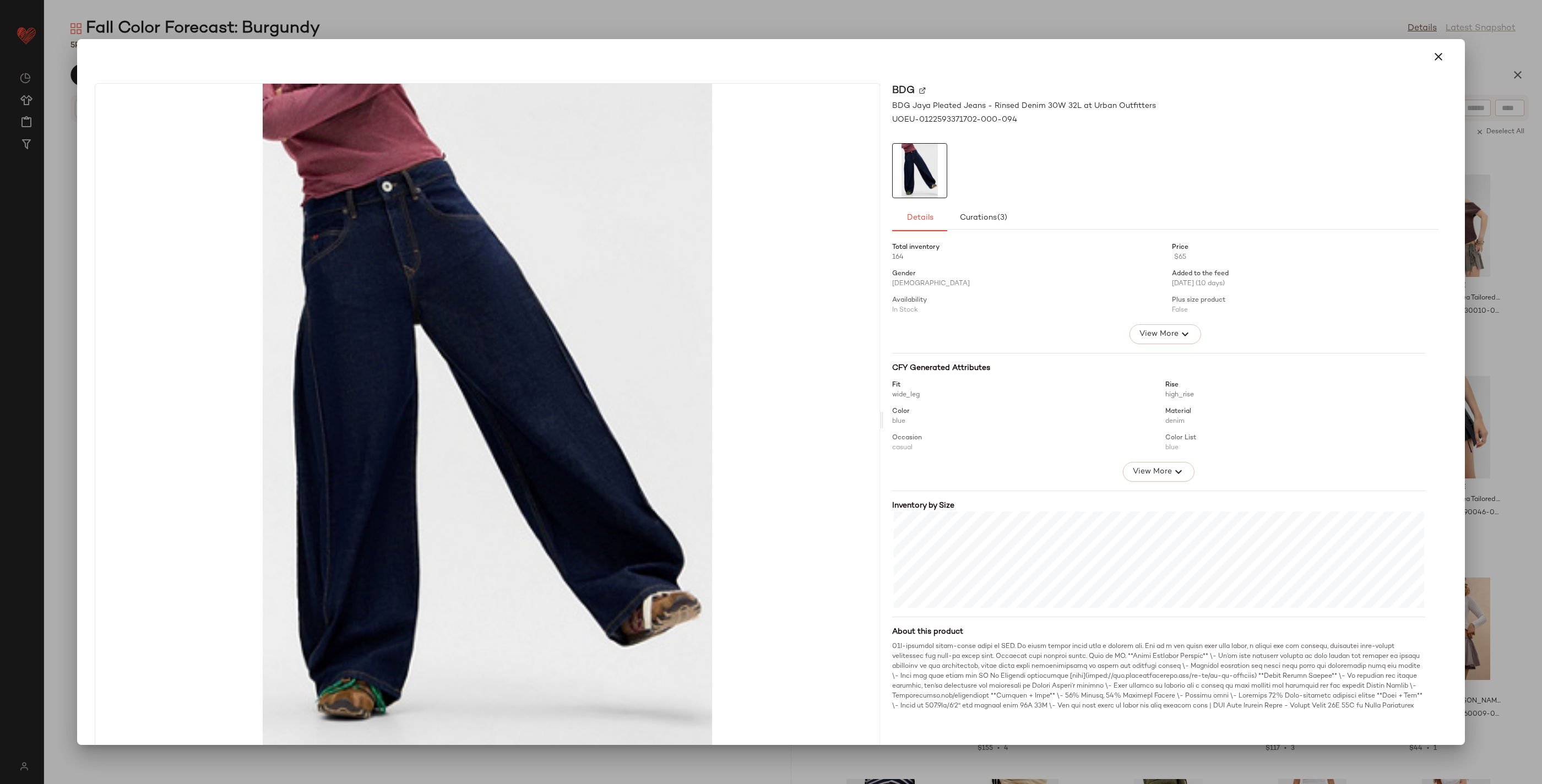
click at [1415, 59] on div at bounding box center [771, 57] width 1362 height 27
click at [1433, 55] on icon "button" at bounding box center [1439, 57] width 13 height 13
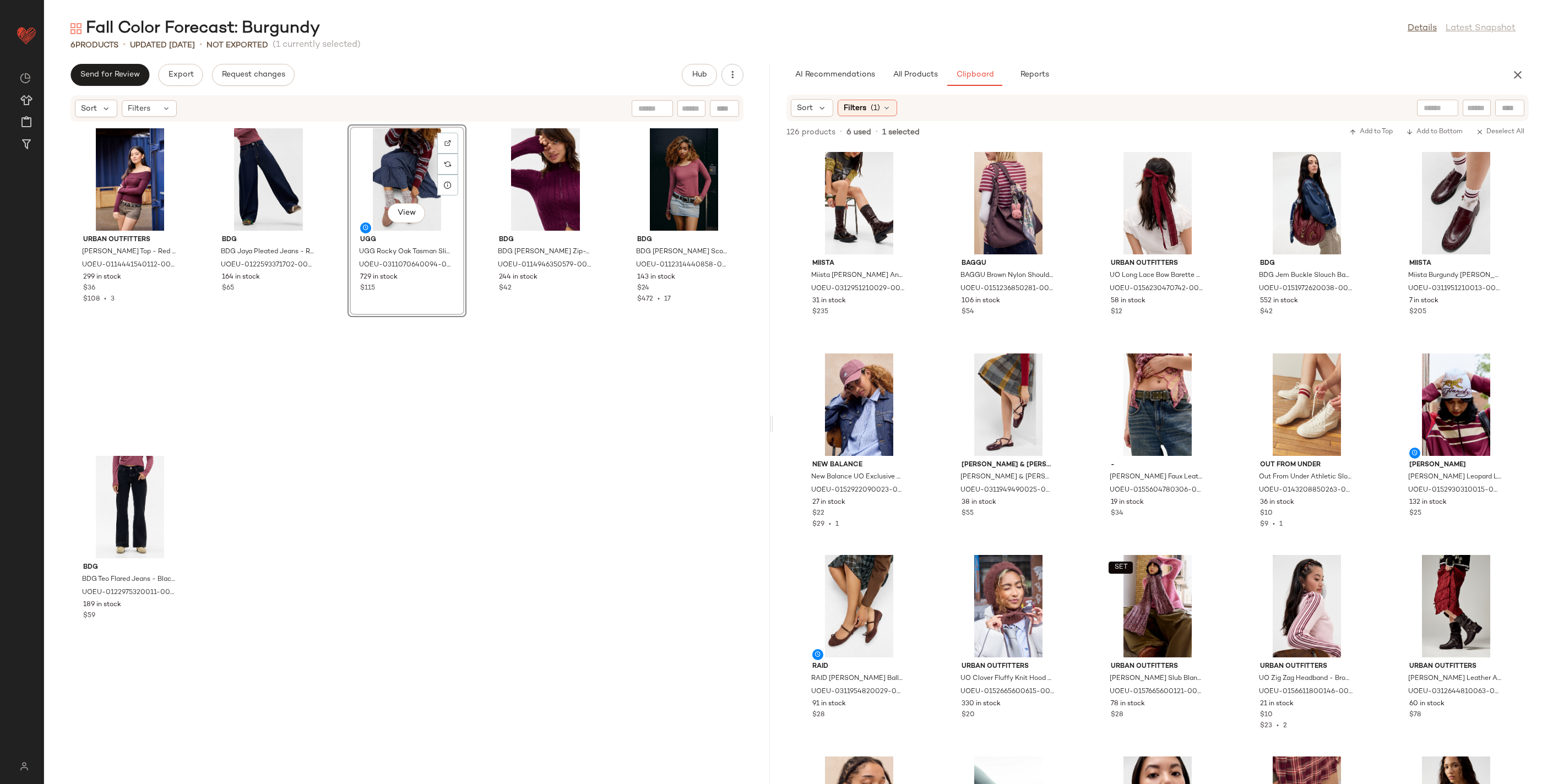
scroll to position [3393, 0]
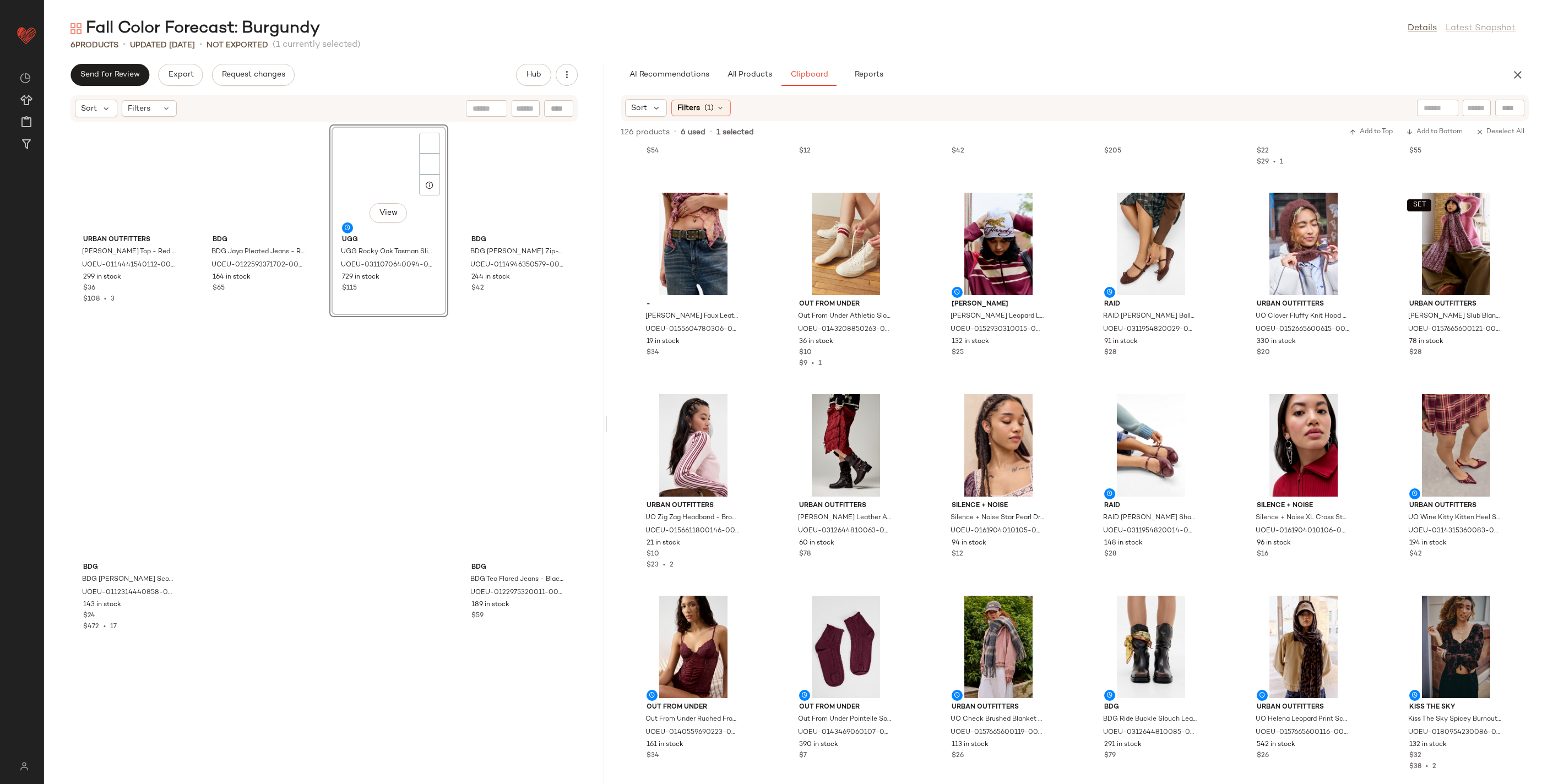
drag, startPoint x: 792, startPoint y: 428, endPoint x: 608, endPoint y: 423, distance: 184.1
click at [607, 422] on div "Fall Color Forecast: Burgundy Details Latest Snapshot 6 Products • updated Aug …" at bounding box center [793, 401] width 1498 height 766
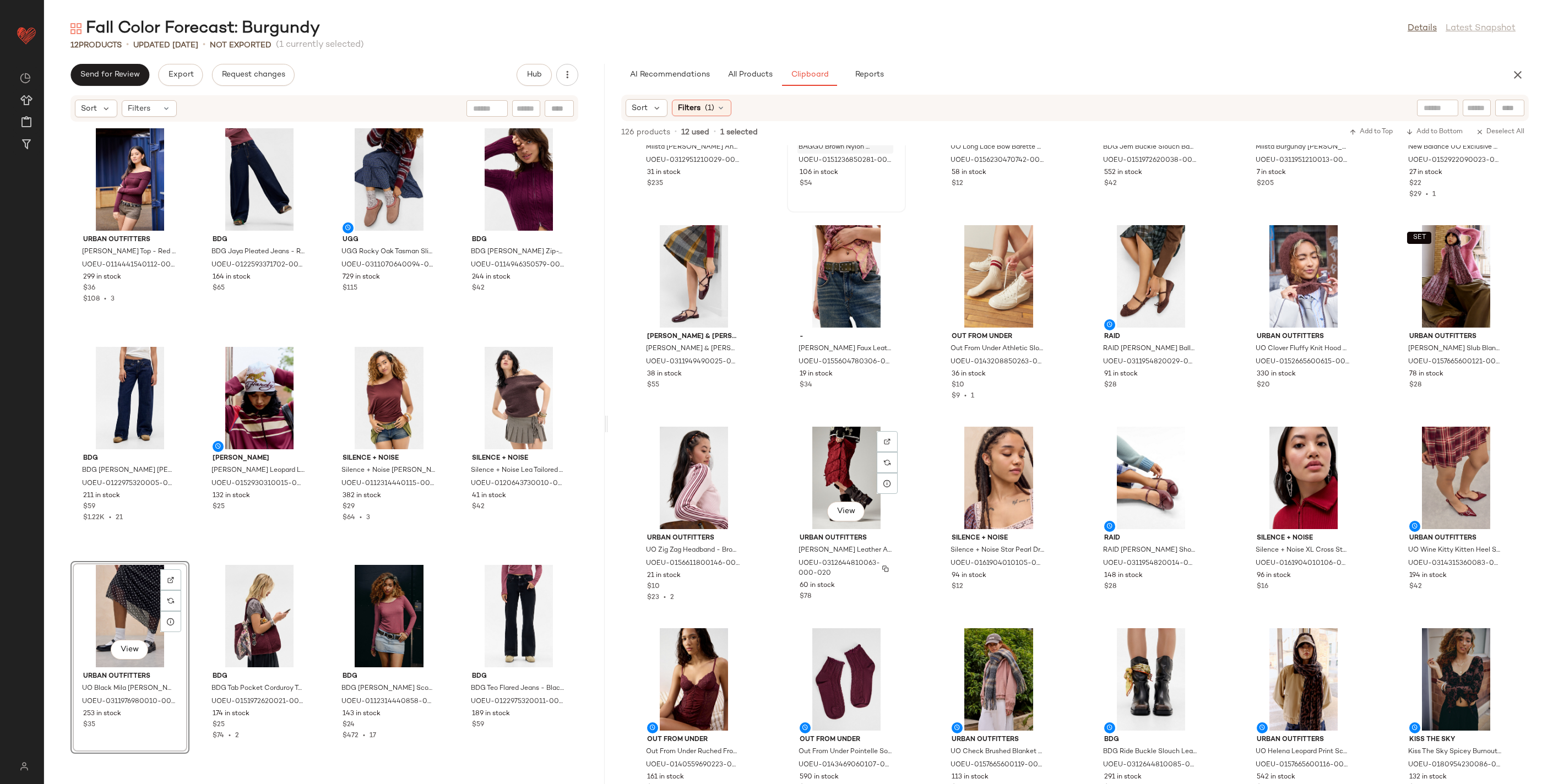
scroll to position [3161, 0]
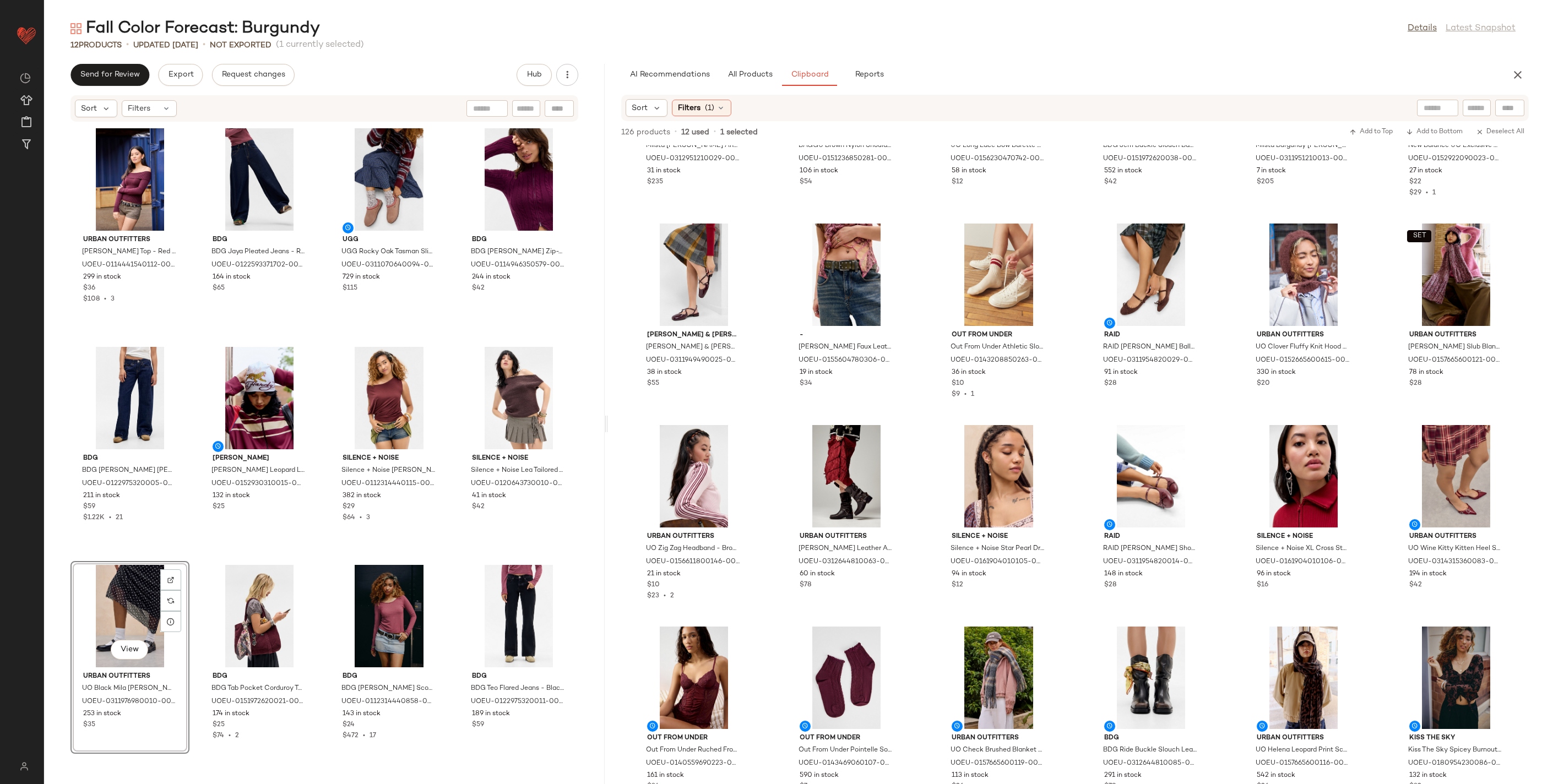
click at [406, 571] on div "Urban Outfitters UO Rylee Bardot Top - Red Berry L at Urban Outfitters UOEU-011…" at bounding box center [325, 447] width 561 height 649
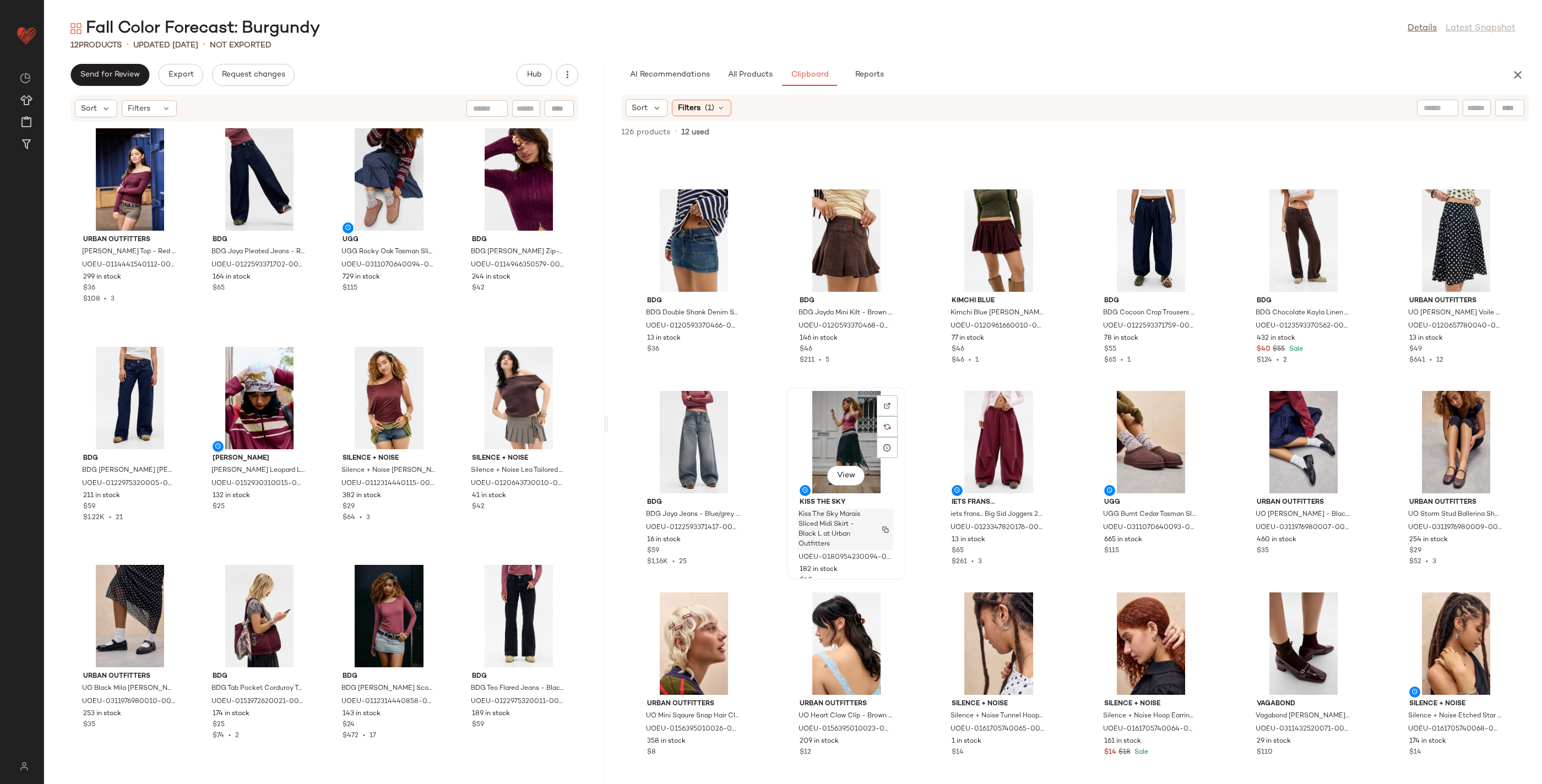
scroll to position [2385, 0]
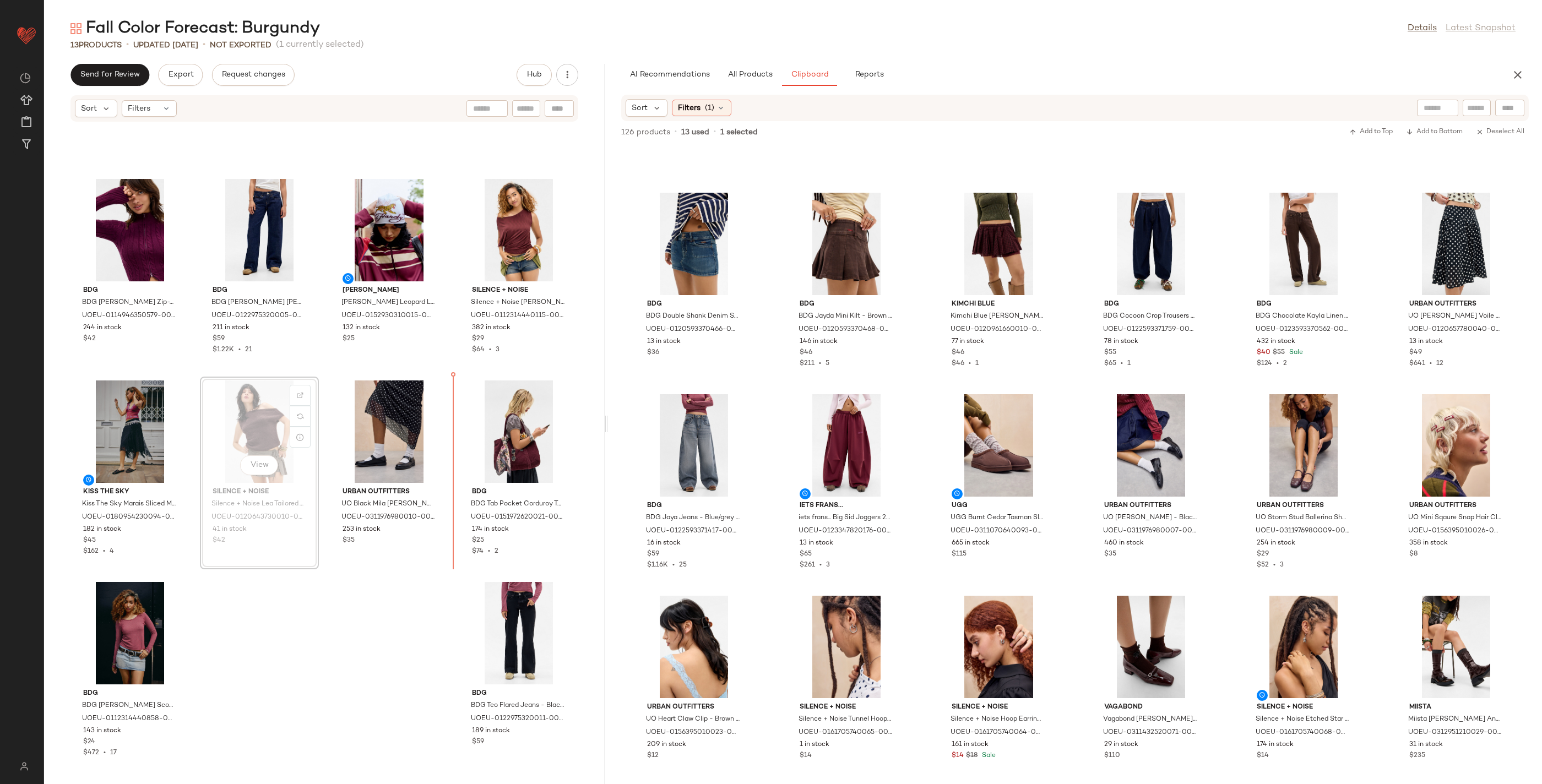
scroll to position [263, 0]
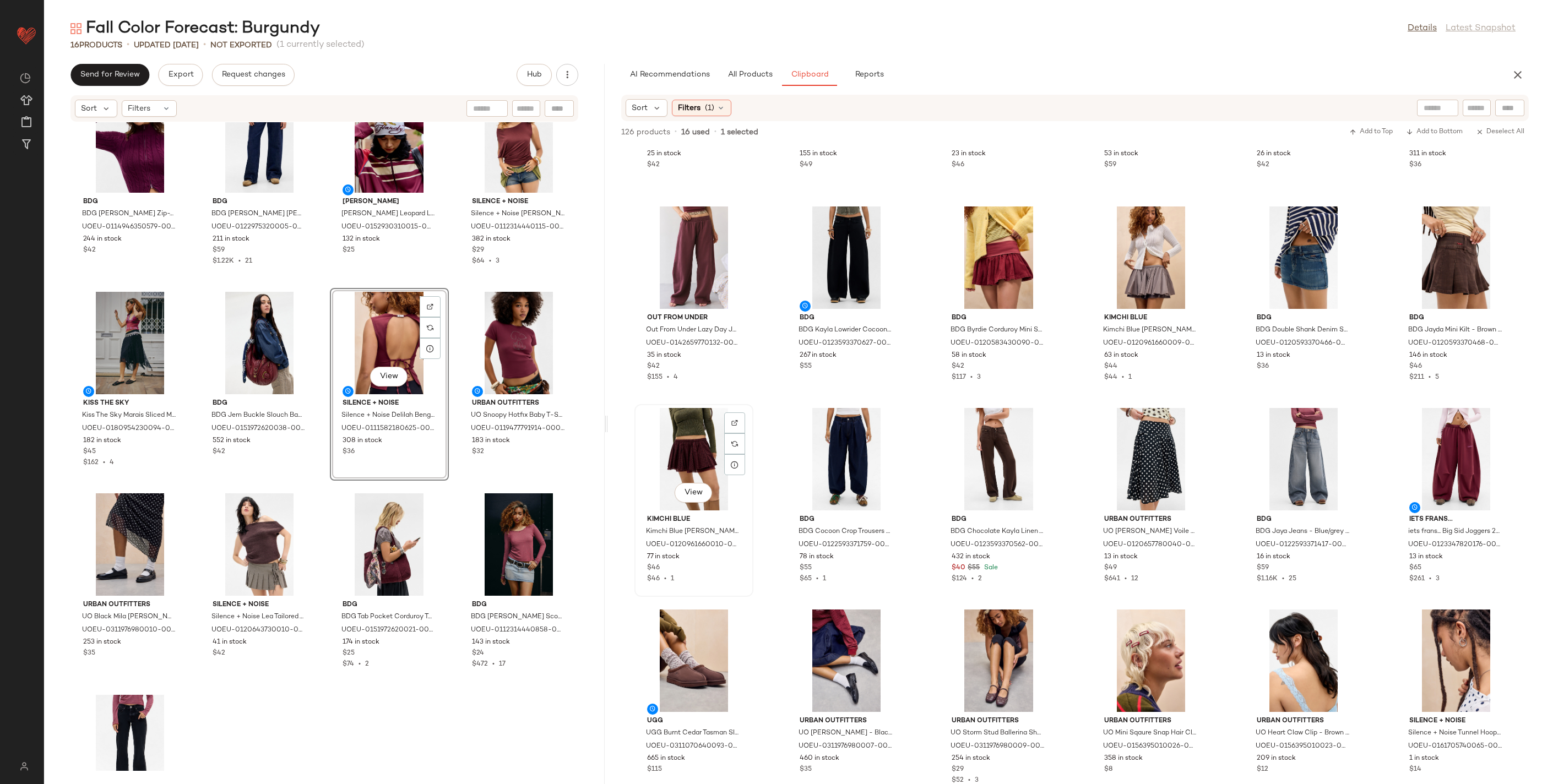
scroll to position [2179, 0]
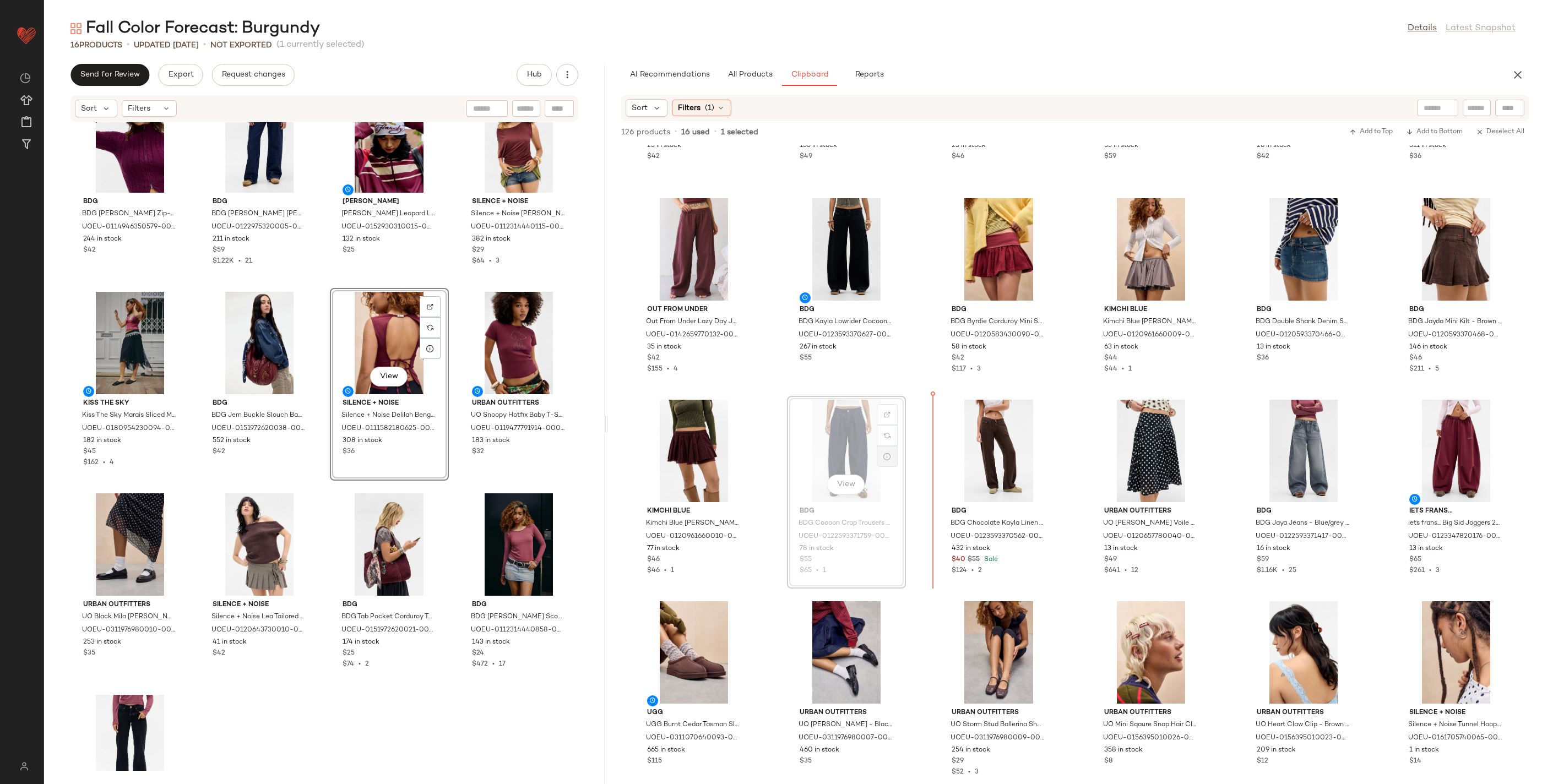
drag, startPoint x: 897, startPoint y: 446, endPoint x: 891, endPoint y: 447, distance: 6.1
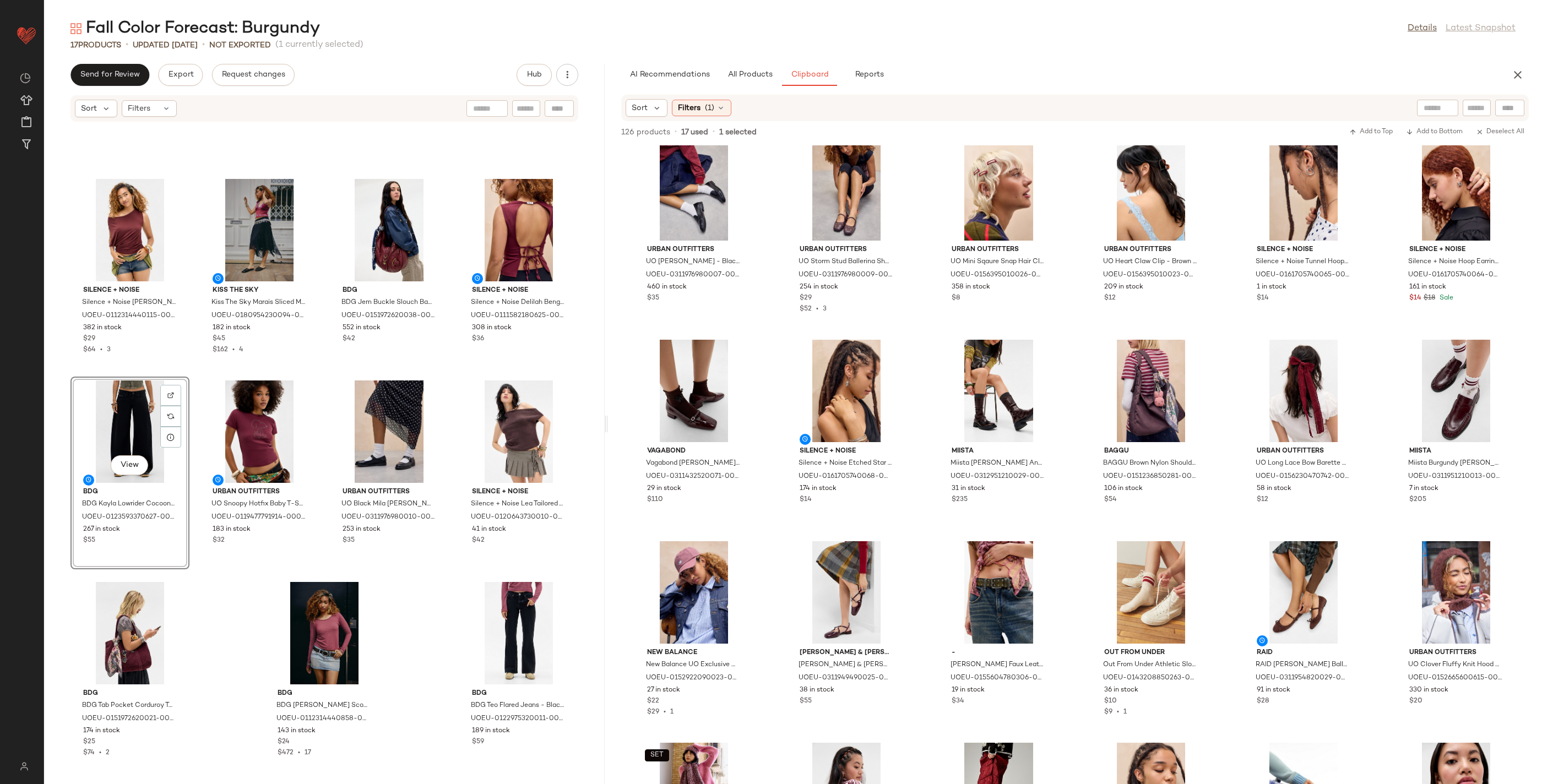
scroll to position [2635, 0]
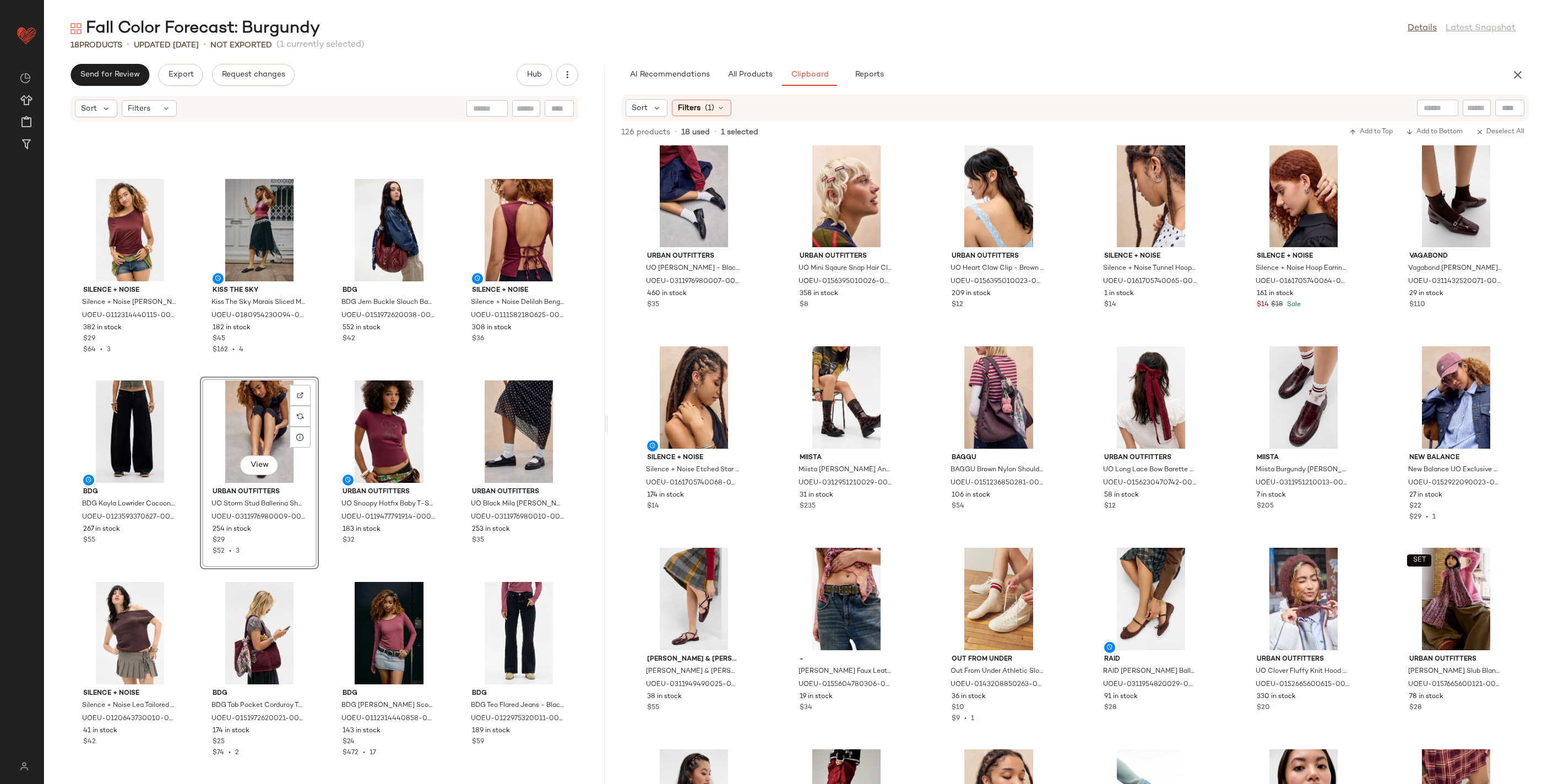
click at [412, 347] on div "Silence + Noise Silence + Noise Olivia Off-Shoulder T-Shirt - Maroon L at Urban…" at bounding box center [325, 447] width 561 height 649
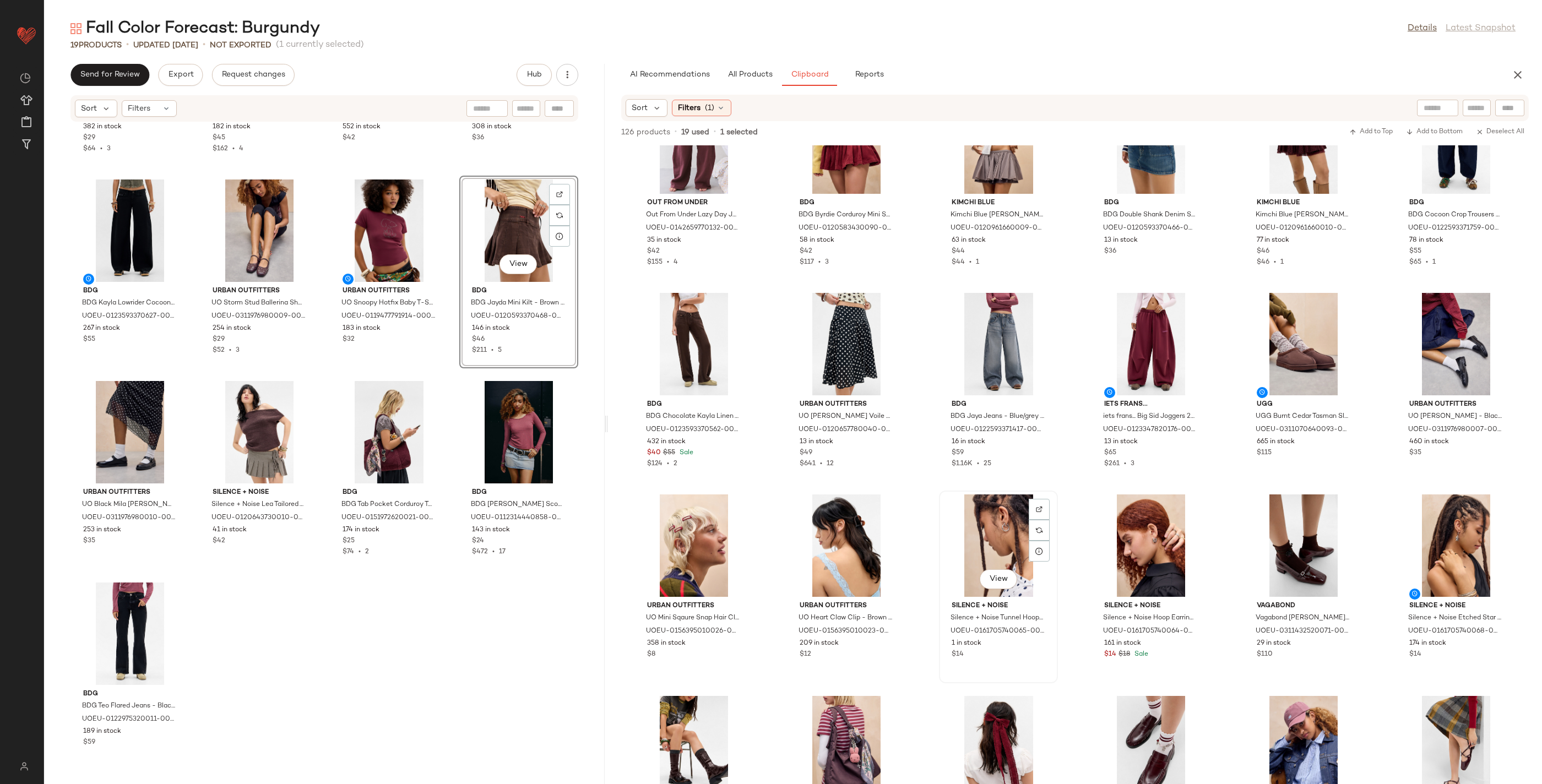
scroll to position [2405, 0]
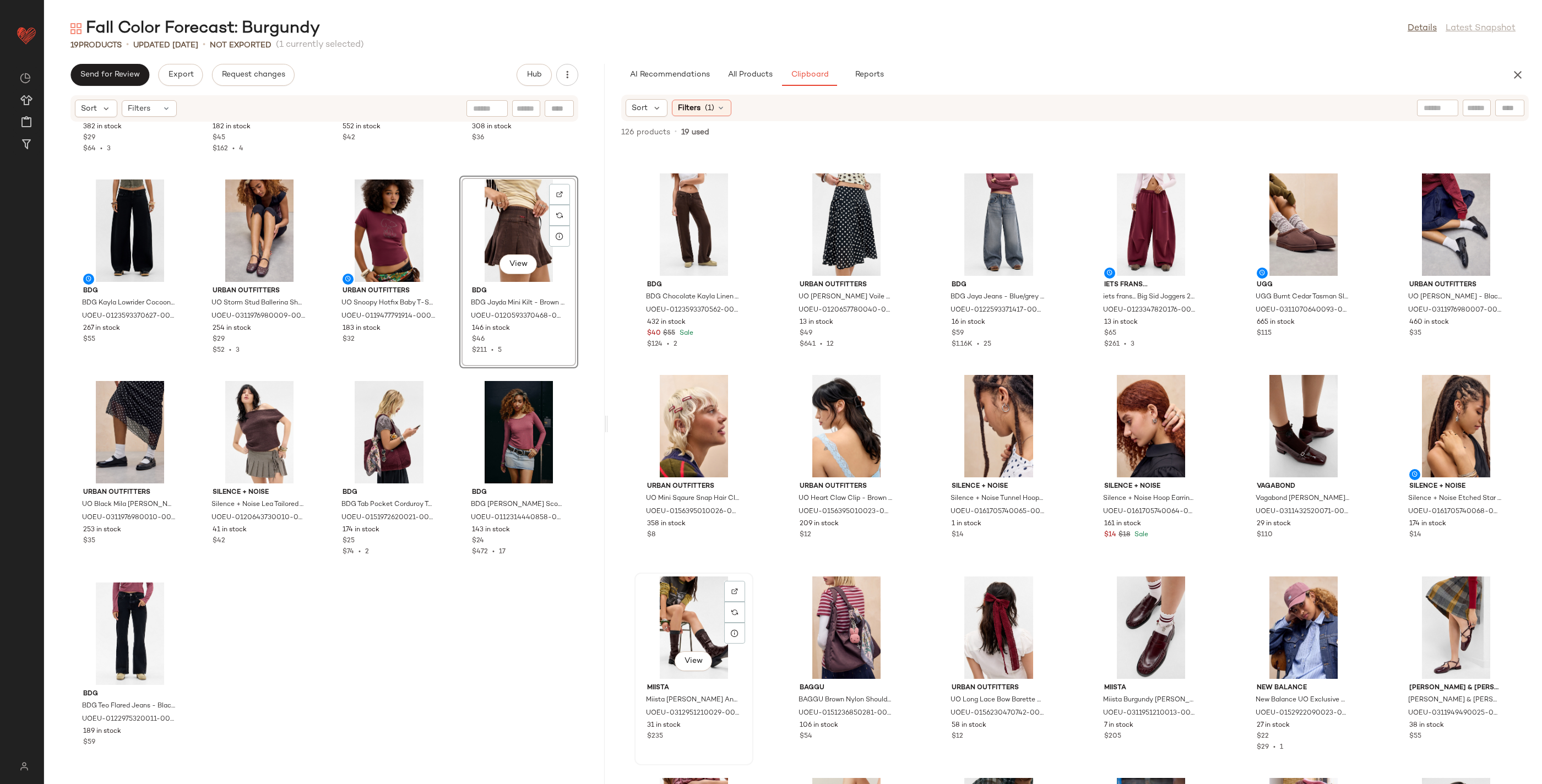
click at [718, 614] on div "View" at bounding box center [693, 628] width 111 height 102
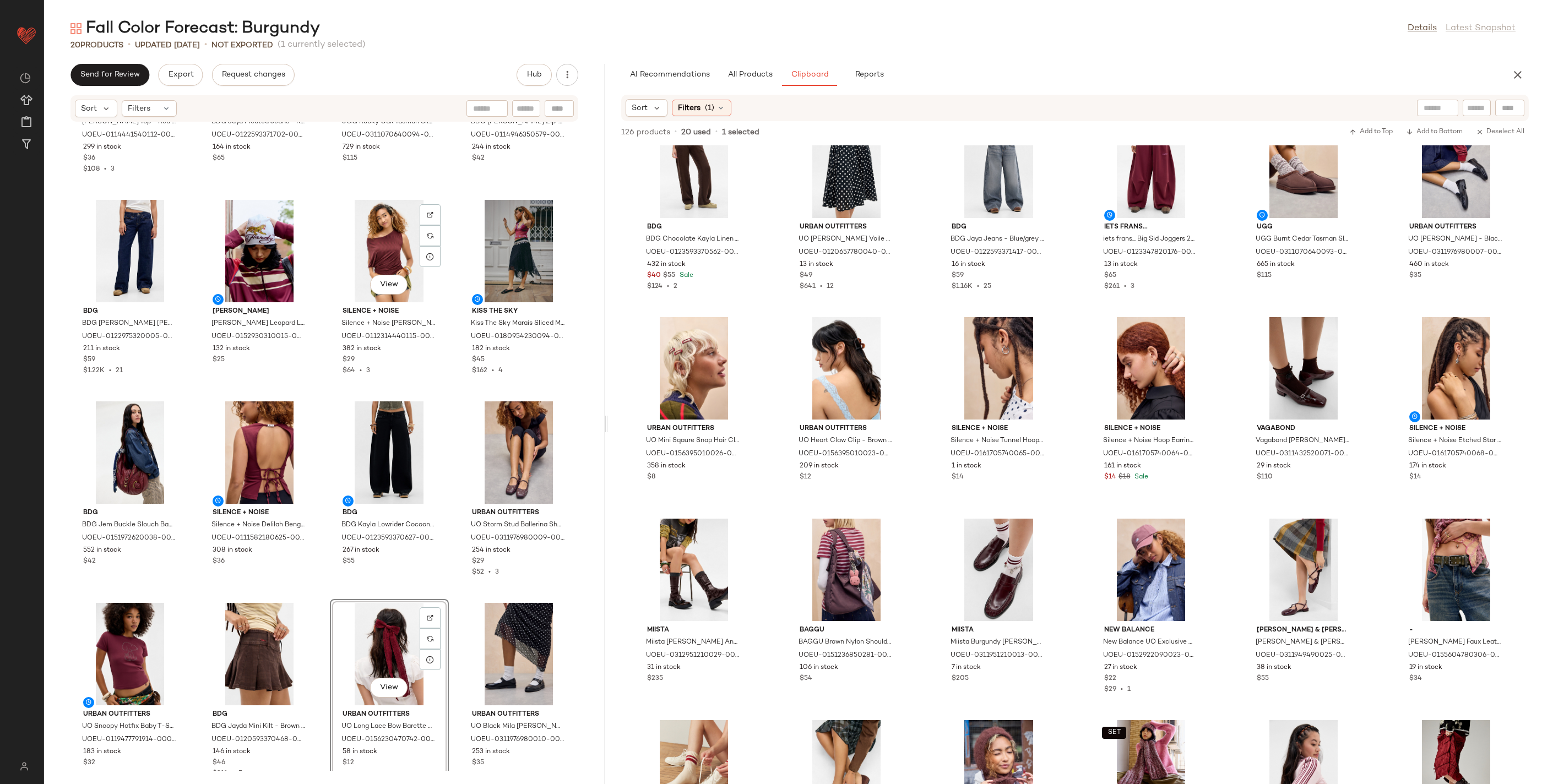
scroll to position [165, 0]
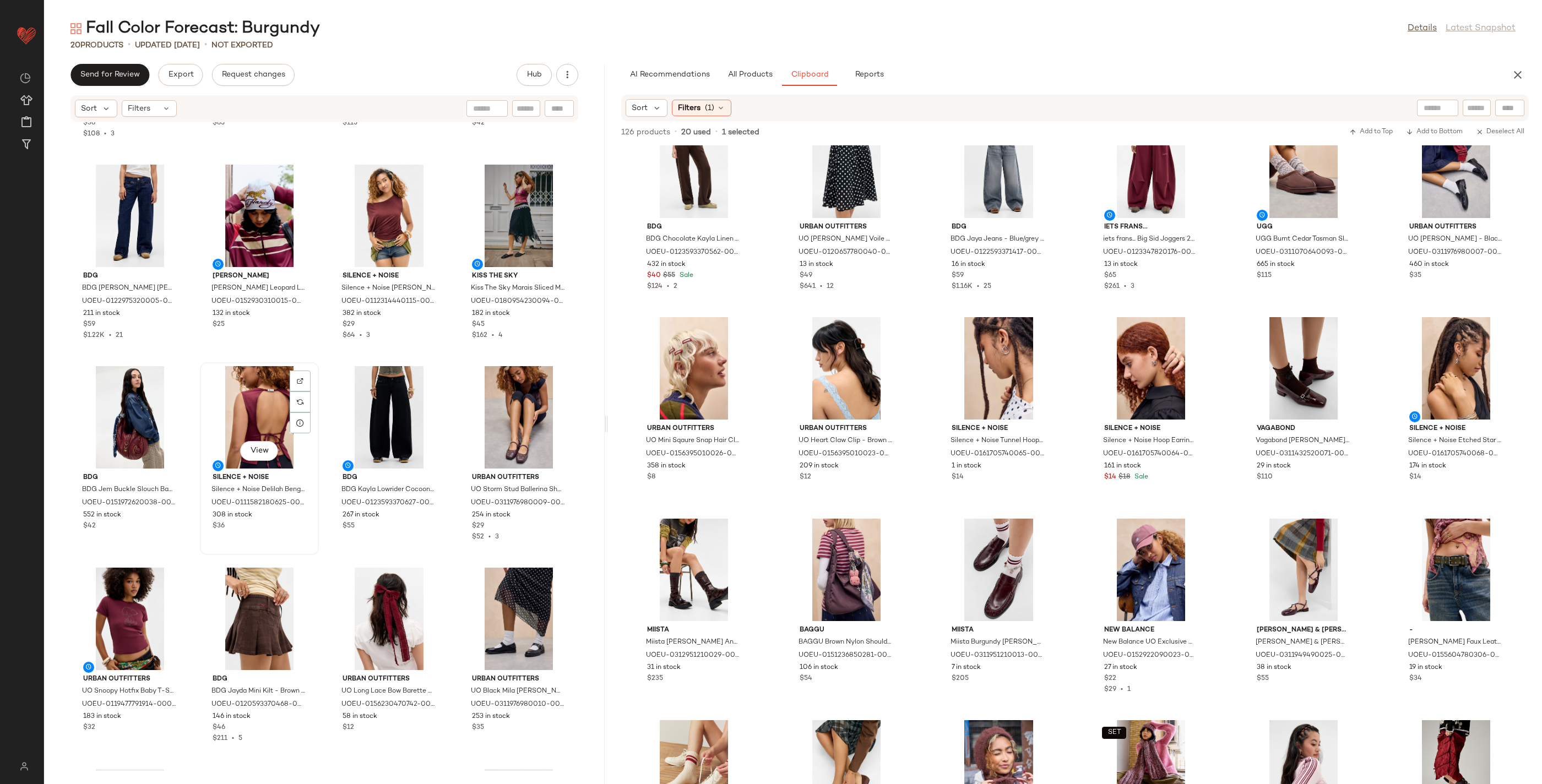
click at [204, 469] on div "View" at bounding box center [259, 417] width 111 height 102
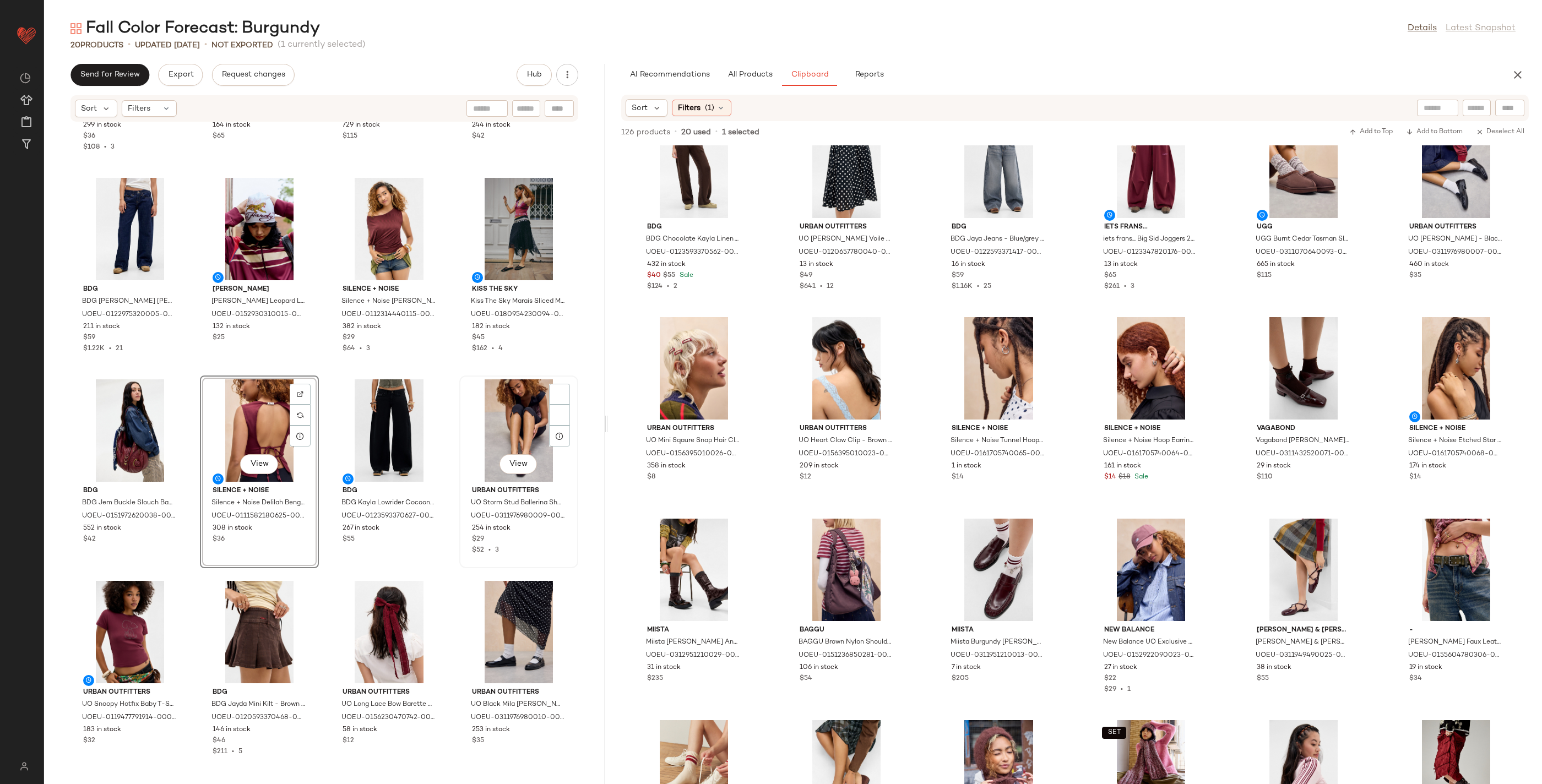
scroll to position [273, 0]
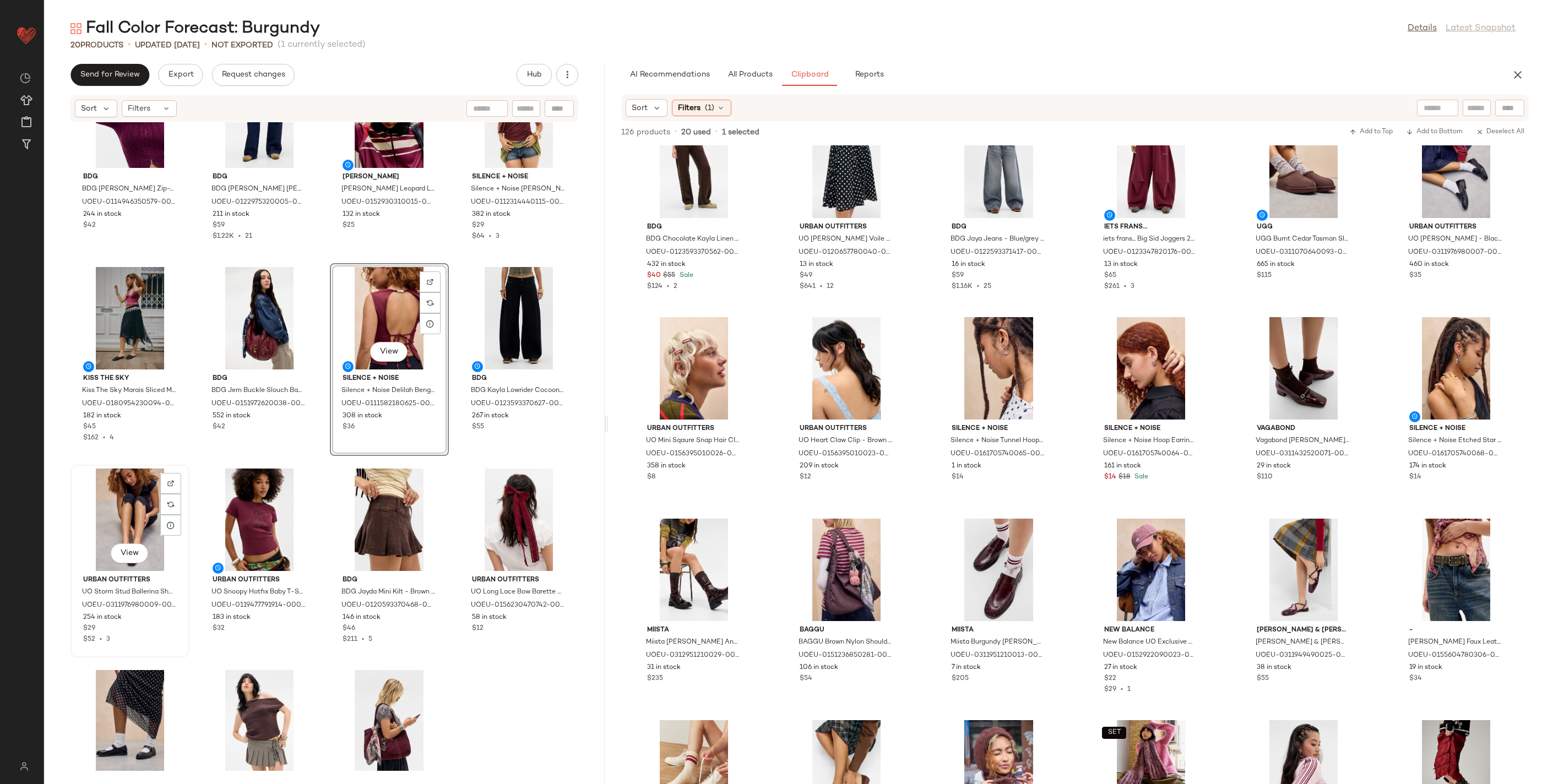
click at [186, 508] on div "View" at bounding box center [130, 520] width 111 height 102
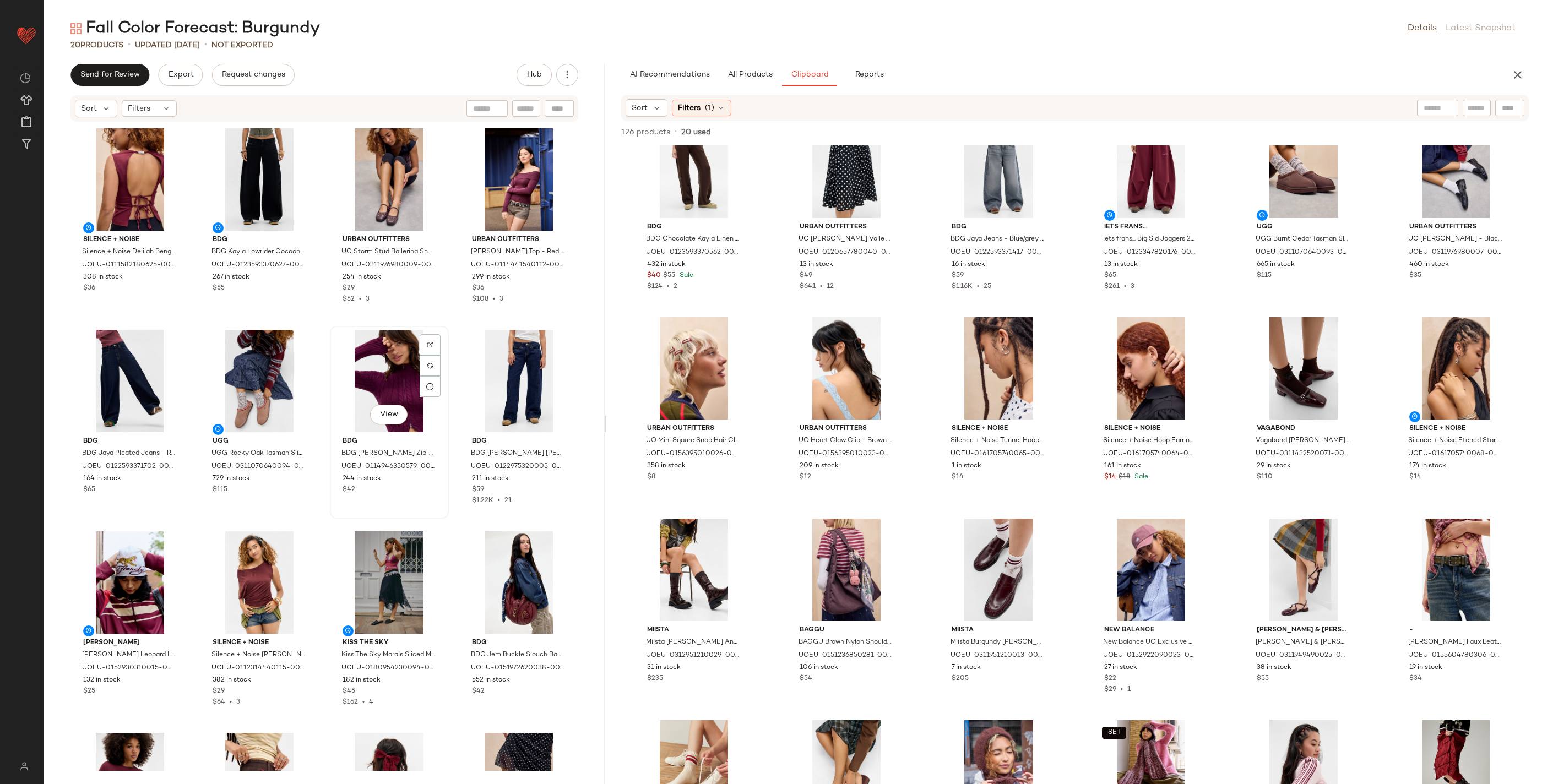
click at [334, 432] on div "View" at bounding box center [389, 381] width 111 height 102
click at [186, 572] on div "View" at bounding box center [130, 582] width 111 height 102
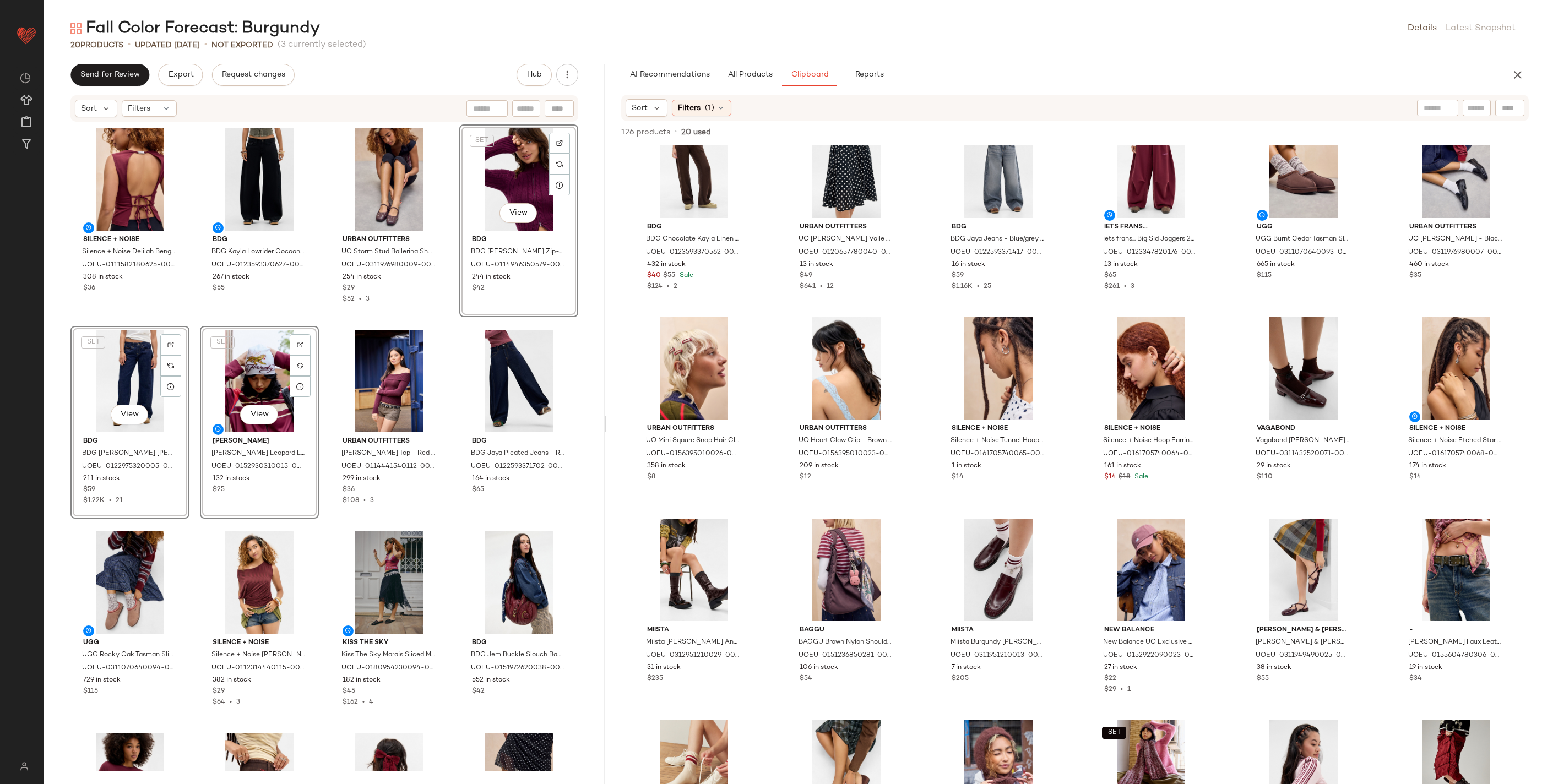
click at [413, 541] on div "Silence + Noise Silence + Noise Delilah Bengaline Cami Top M at Urban Outfitter…" at bounding box center [325, 447] width 561 height 649
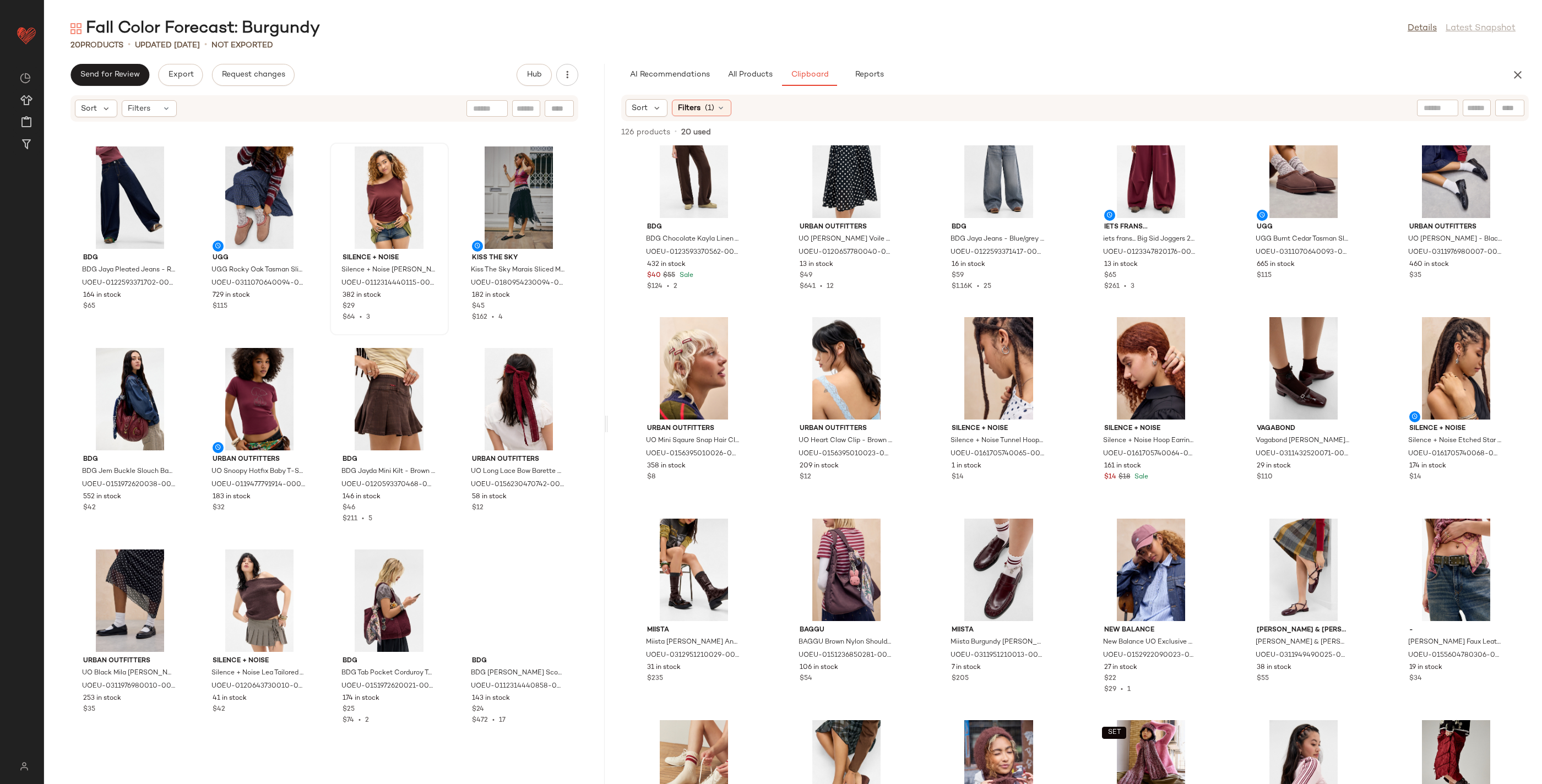
scroll to position [386, 0]
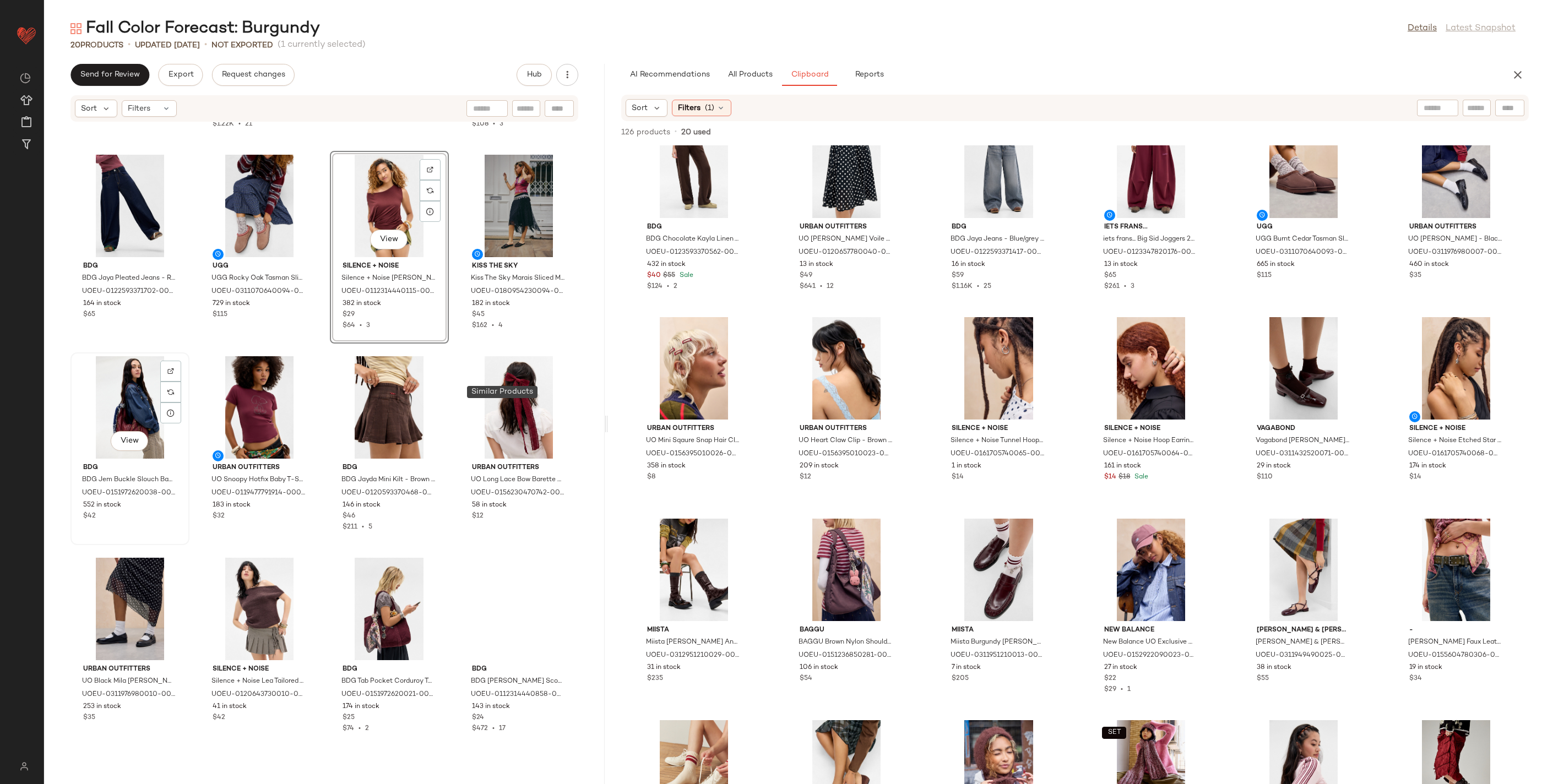
click at [186, 395] on div "View" at bounding box center [130, 407] width 111 height 102
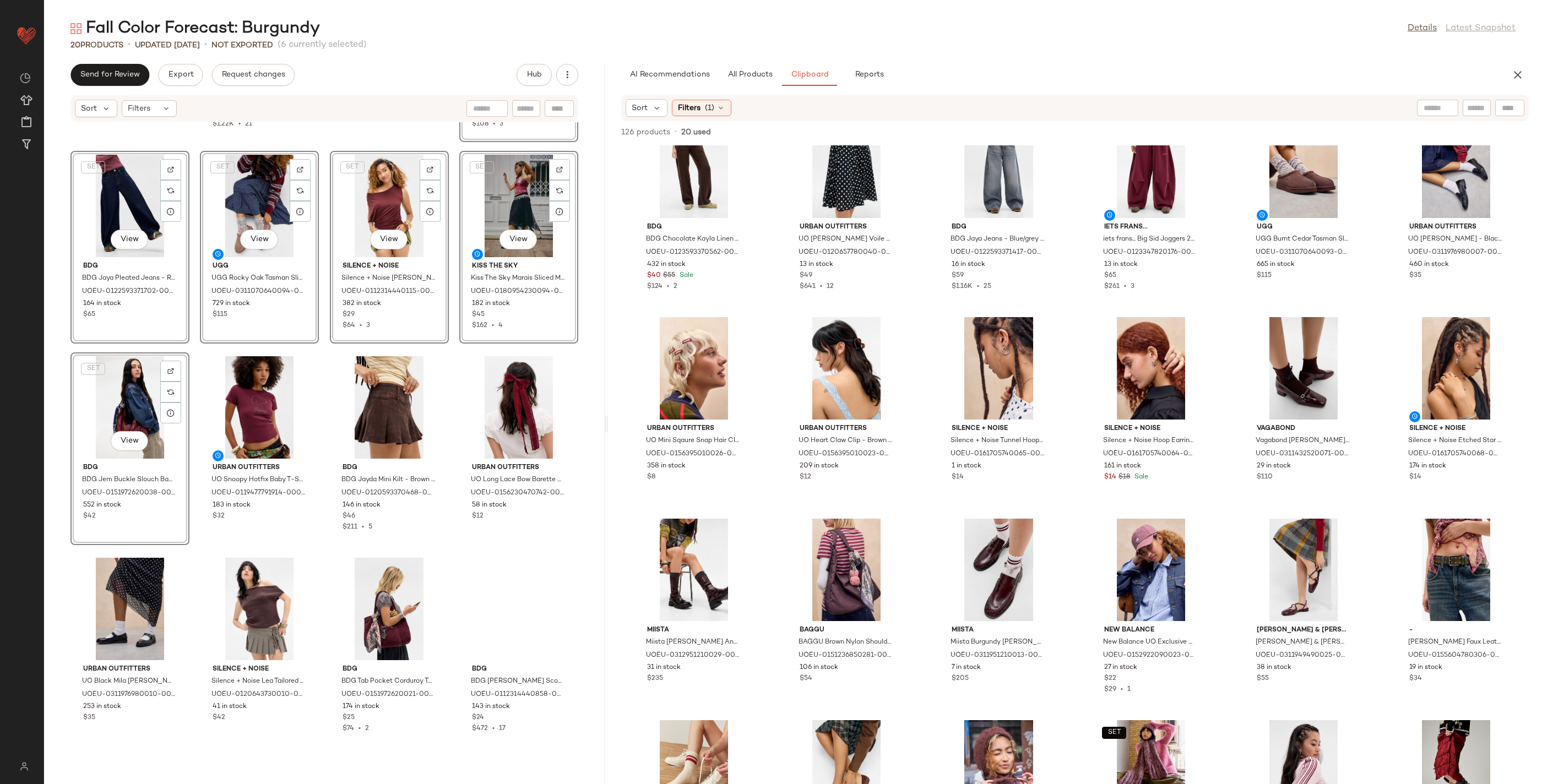
click at [201, 421] on div "BDG BDG Perry Zip-Through Knit Track Top - Red Berry M at Urban Outfitters UOEU…" at bounding box center [325, 447] width 561 height 649
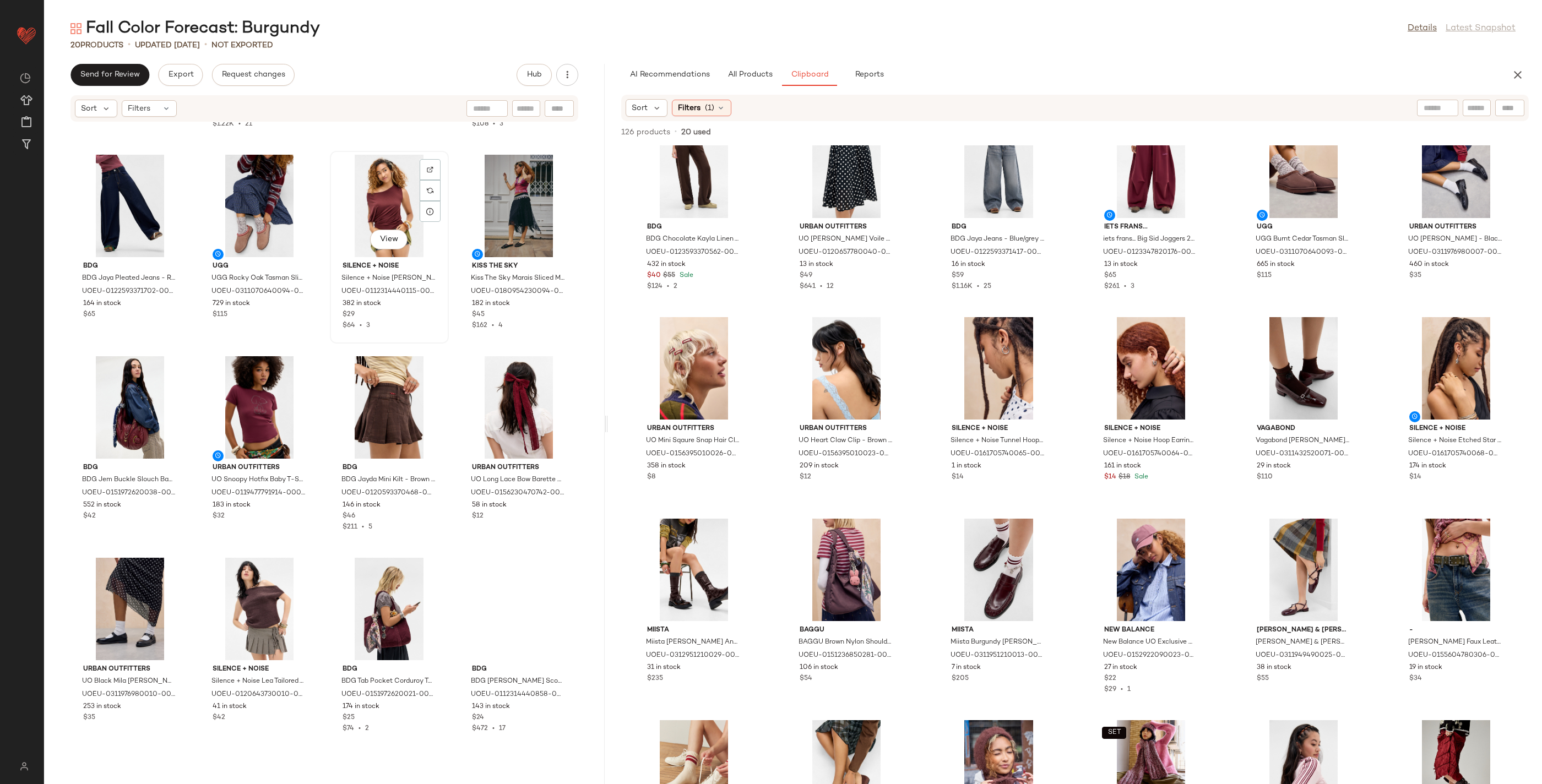
click at [334, 257] on div "View" at bounding box center [389, 206] width 111 height 102
click at [186, 407] on div "View" at bounding box center [130, 407] width 111 height 102
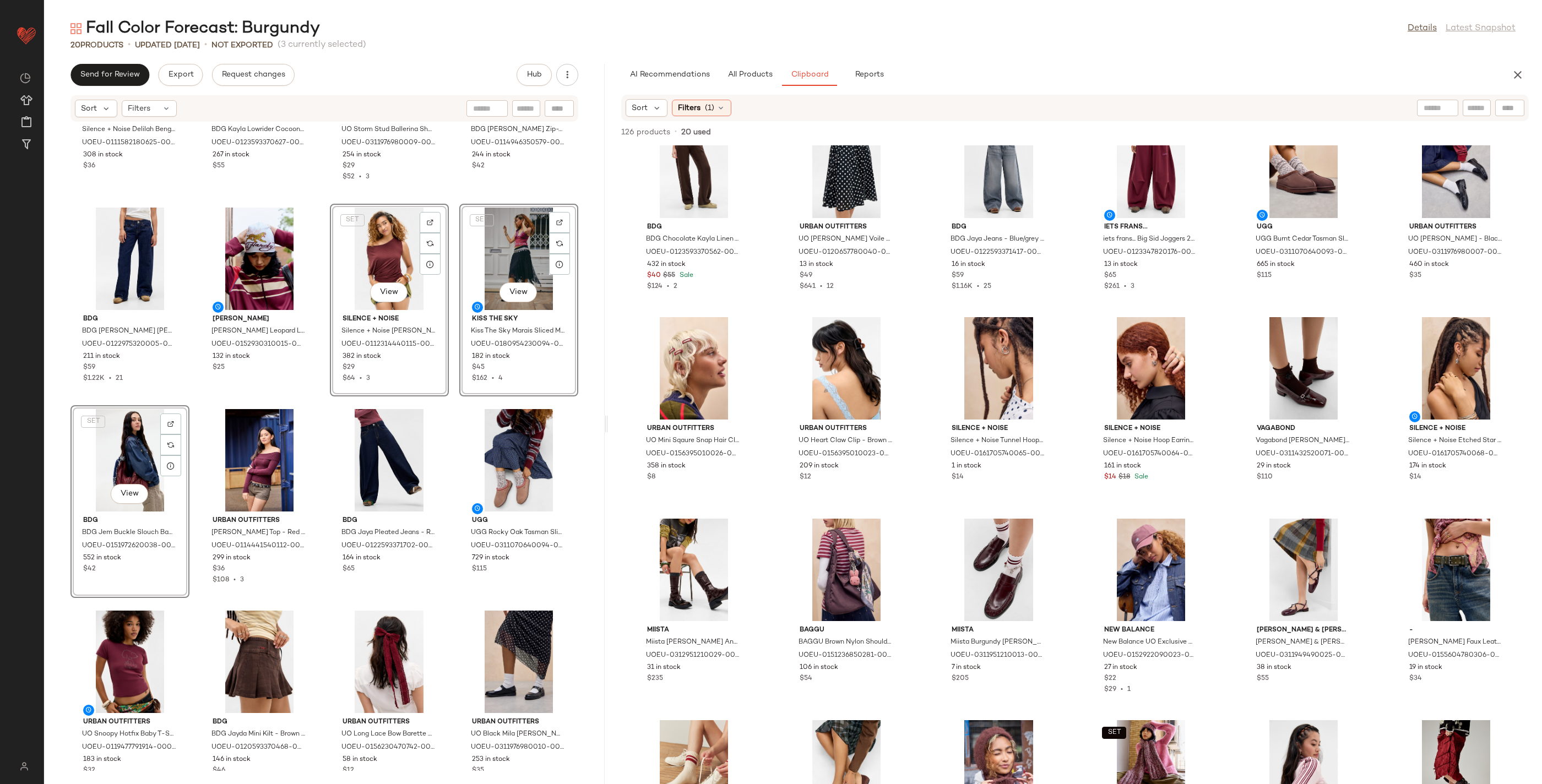
click at [215, 322] on div "Silence + Noise Silence + Noise Delilah Bengaline Cami Top M at Urban Outfitter…" at bounding box center [325, 447] width 561 height 649
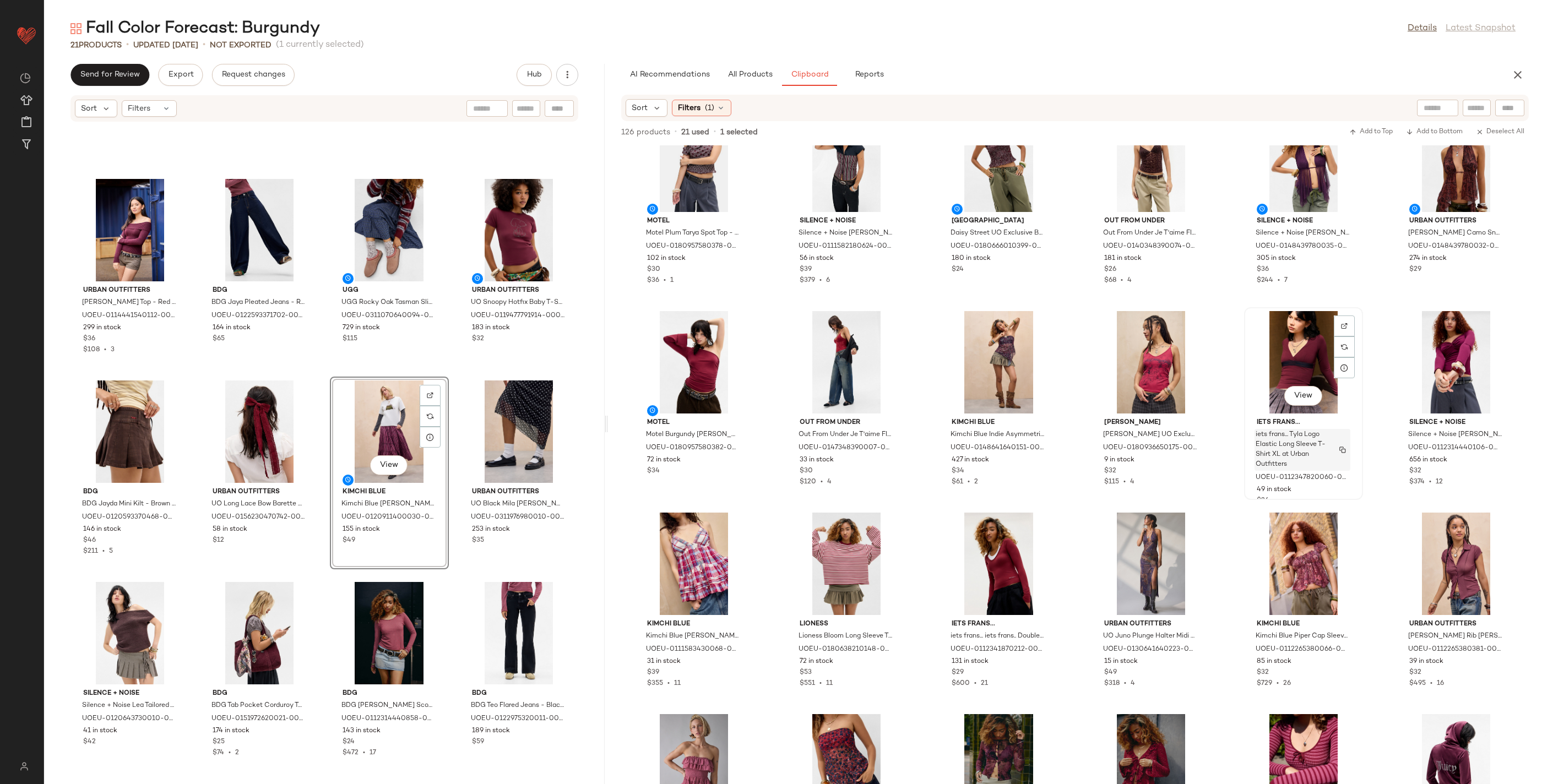
scroll to position [255, 0]
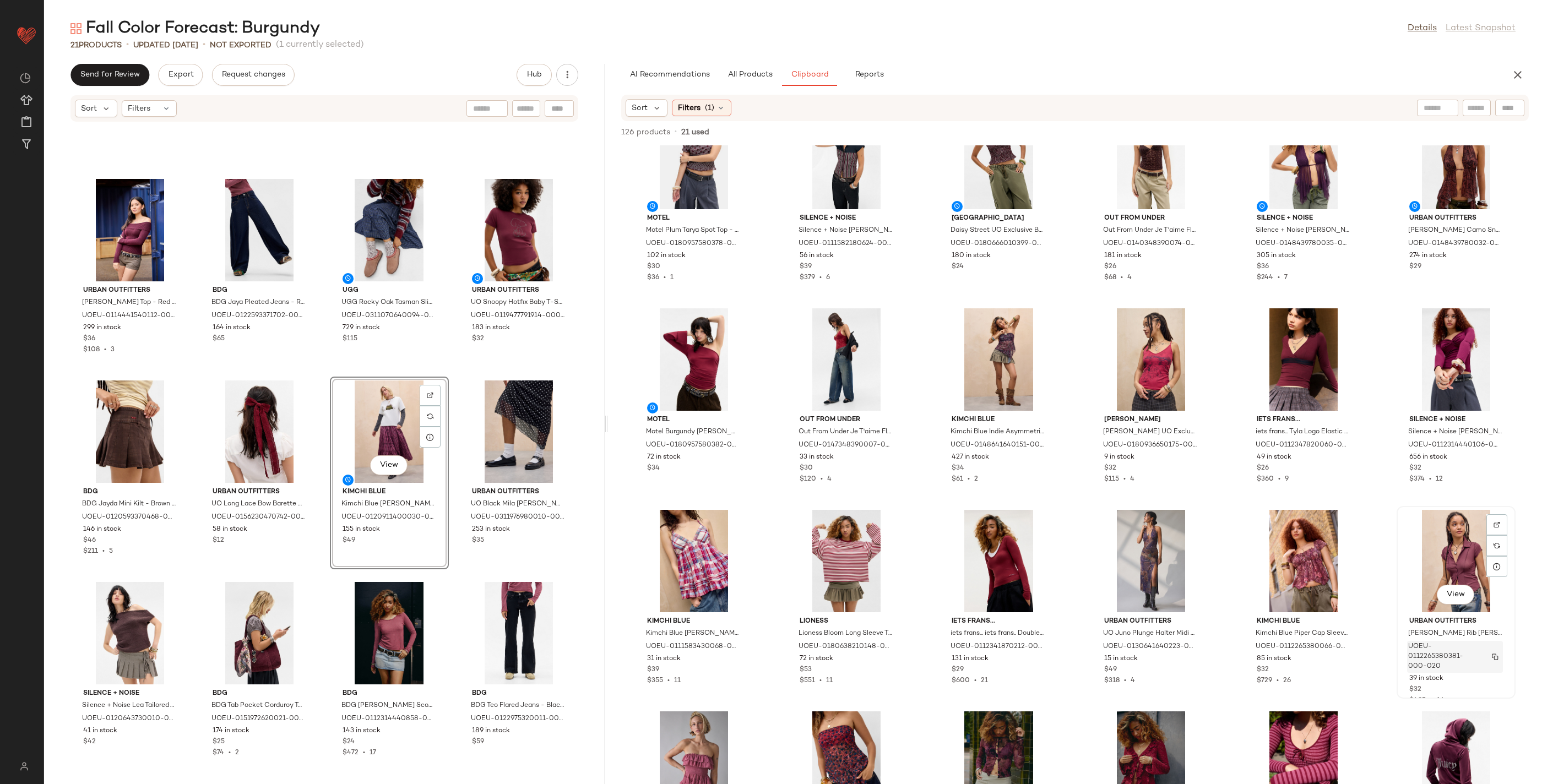
click at [1480, 645] on div "UOEU-0112265380381-000-020" at bounding box center [1455, 657] width 96 height 32
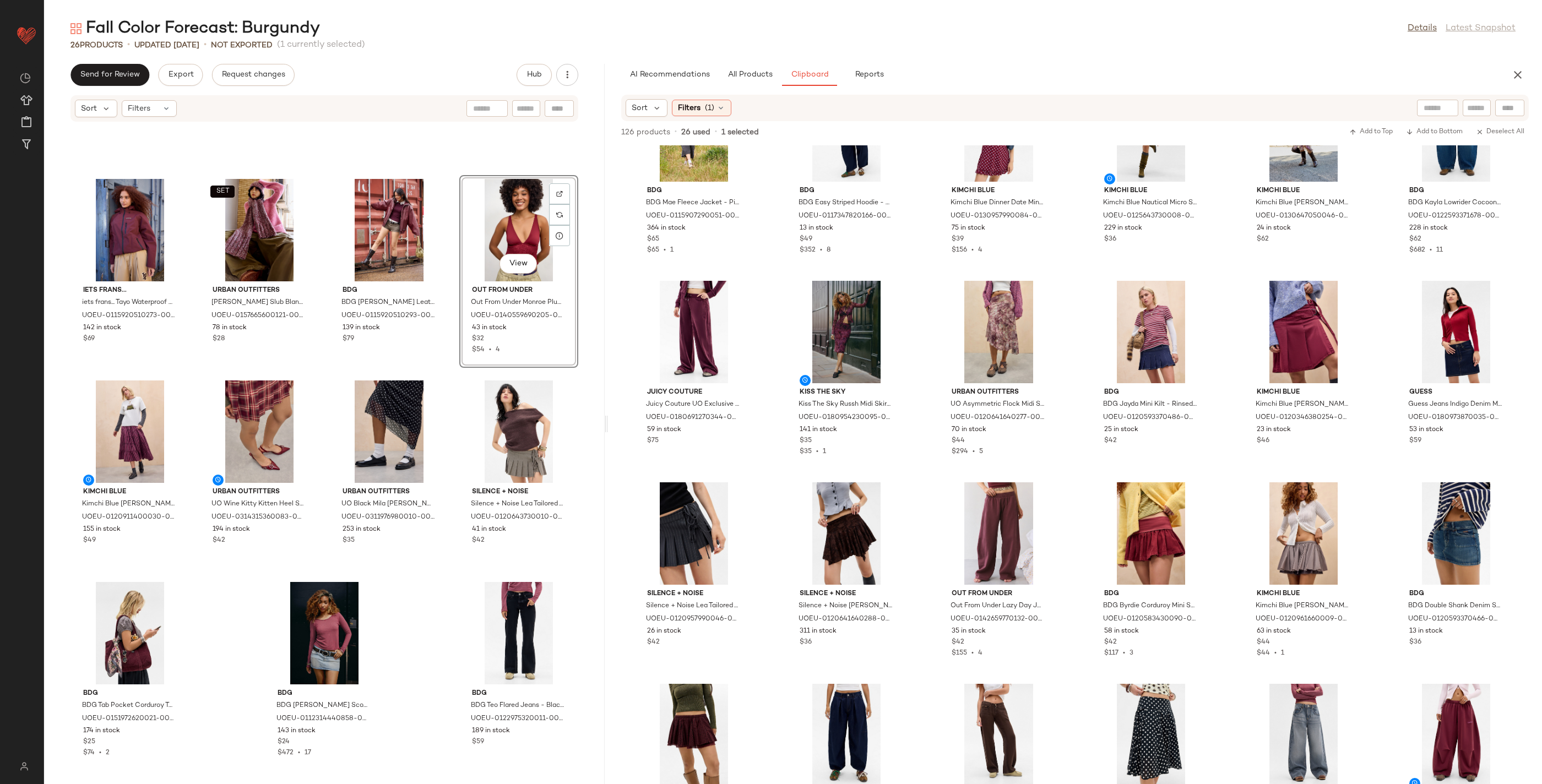
scroll to position [1146, 0]
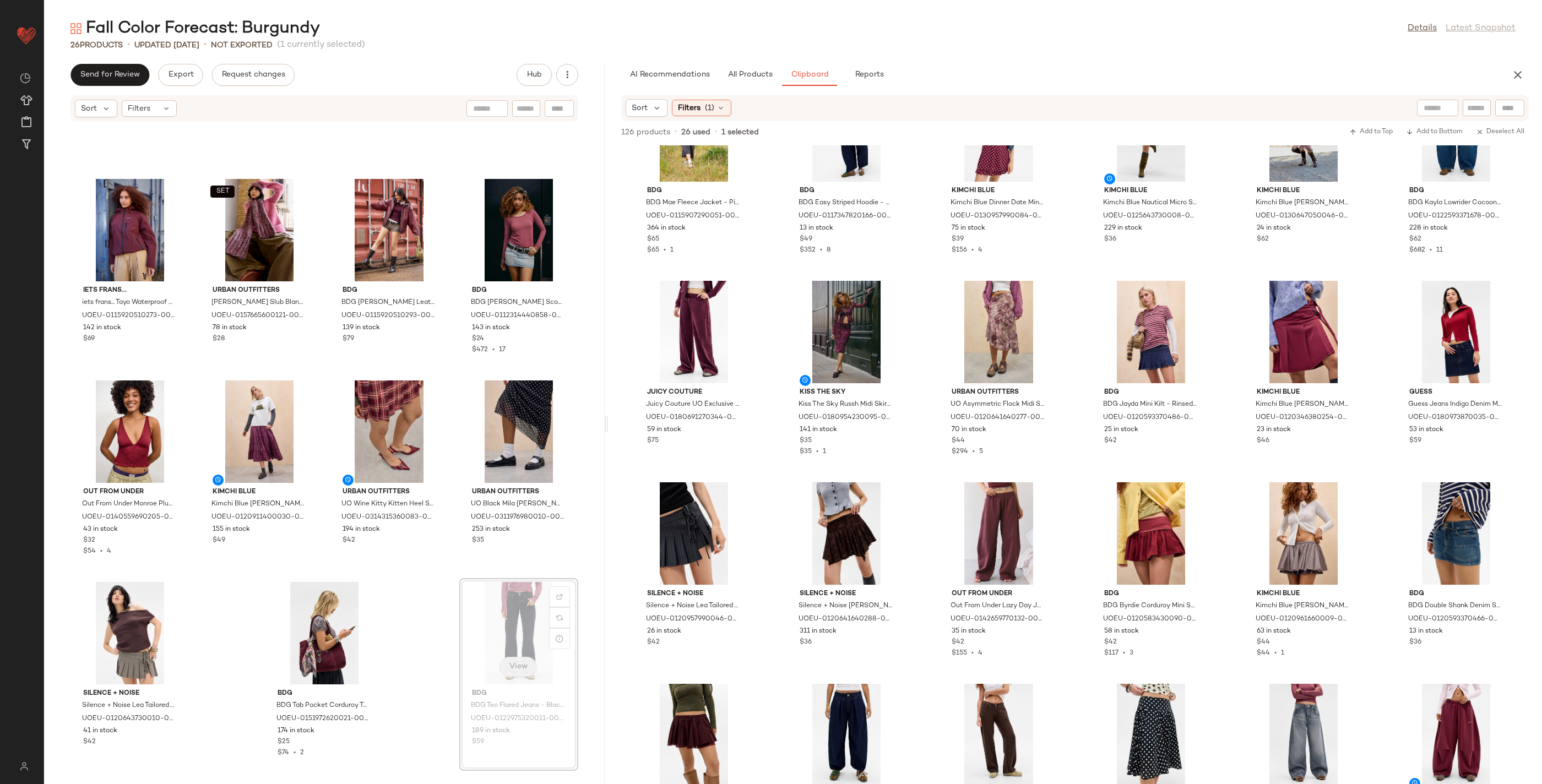
scroll to position [1146, 0]
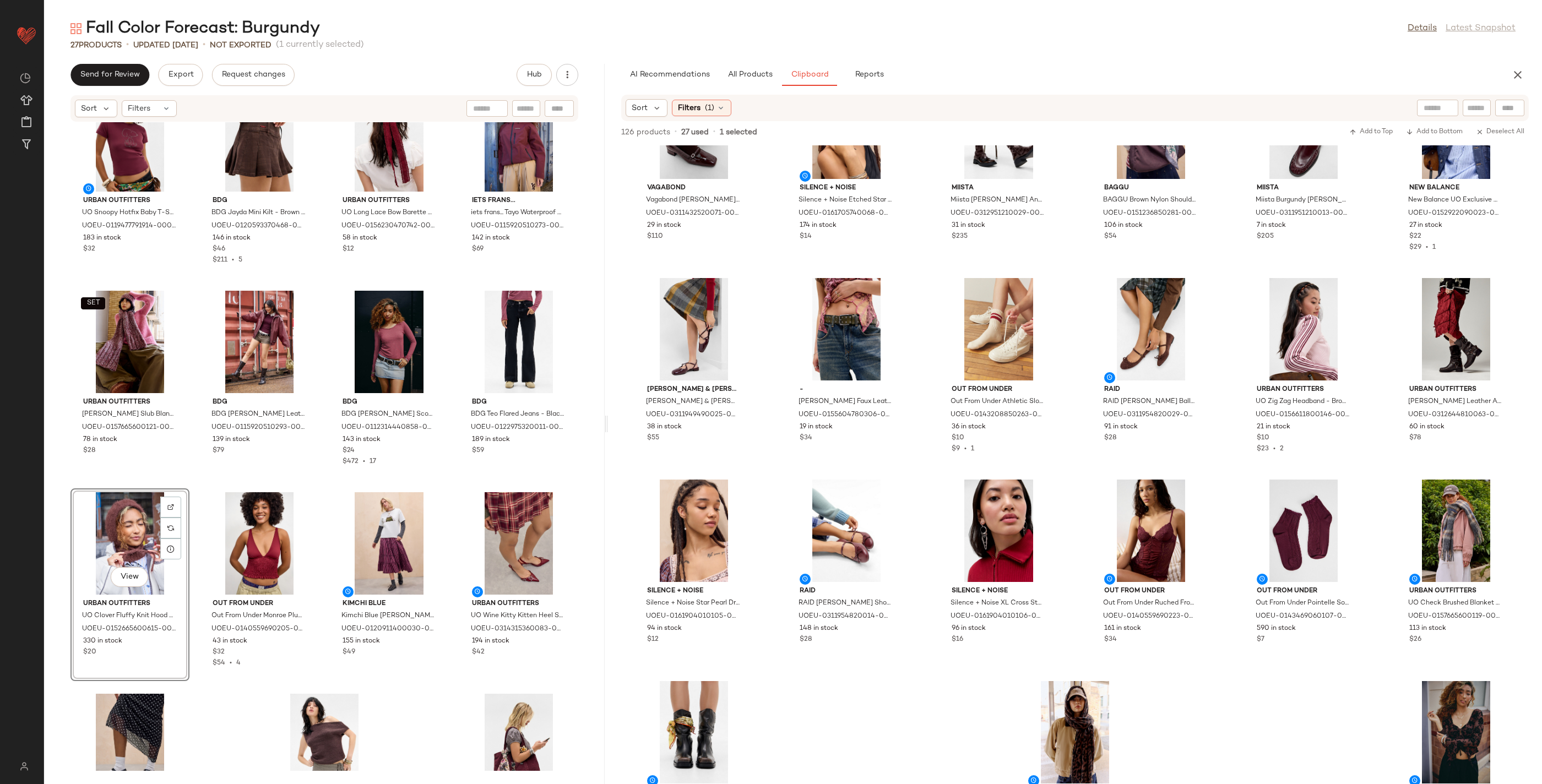
scroll to position [859, 0]
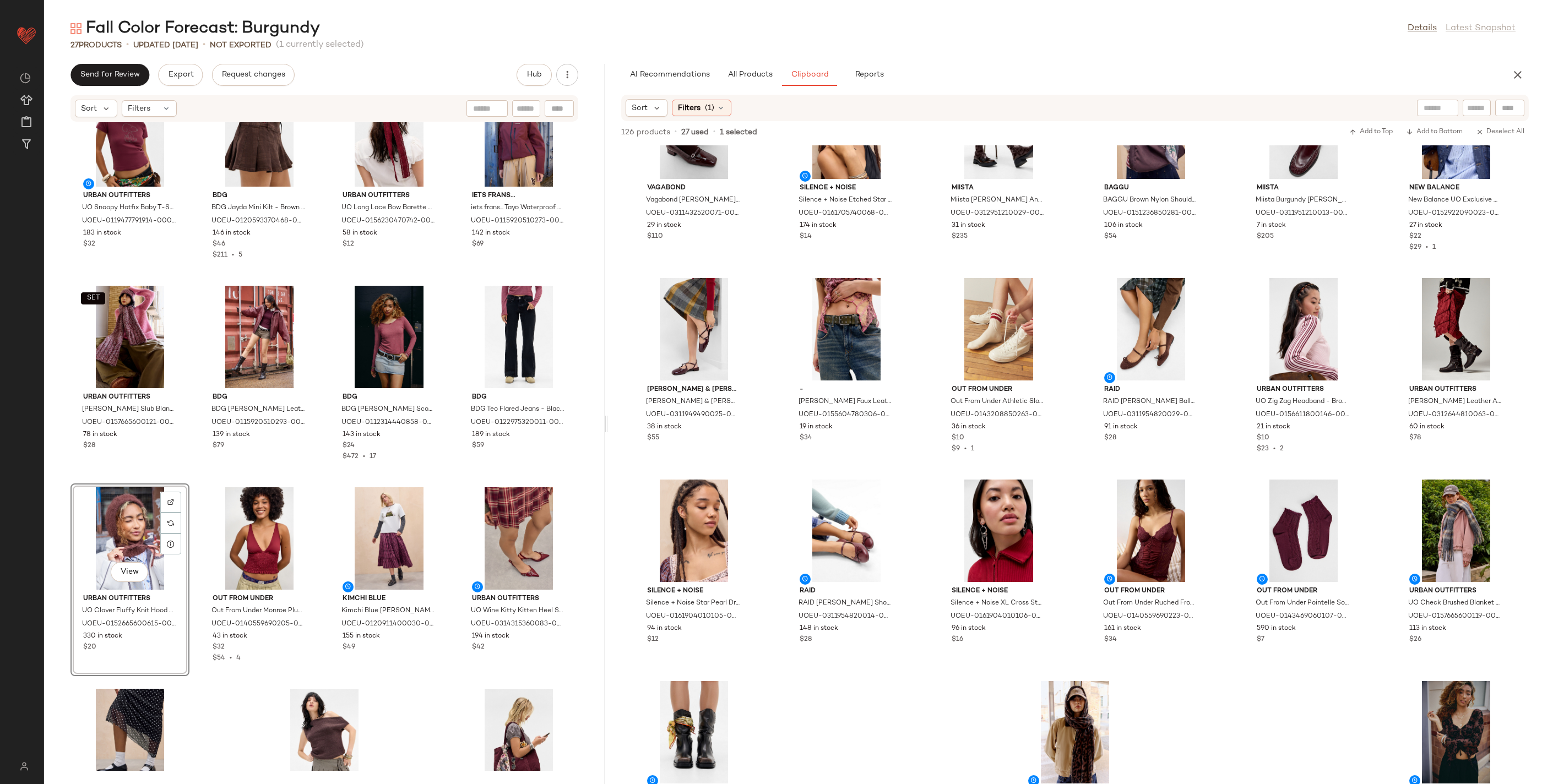
click at [410, 532] on div "Urban Outfitters UO Snoopy Hotfix Baby T-Shirt - Maroon S at Urban Outfitters U…" at bounding box center [325, 447] width 561 height 649
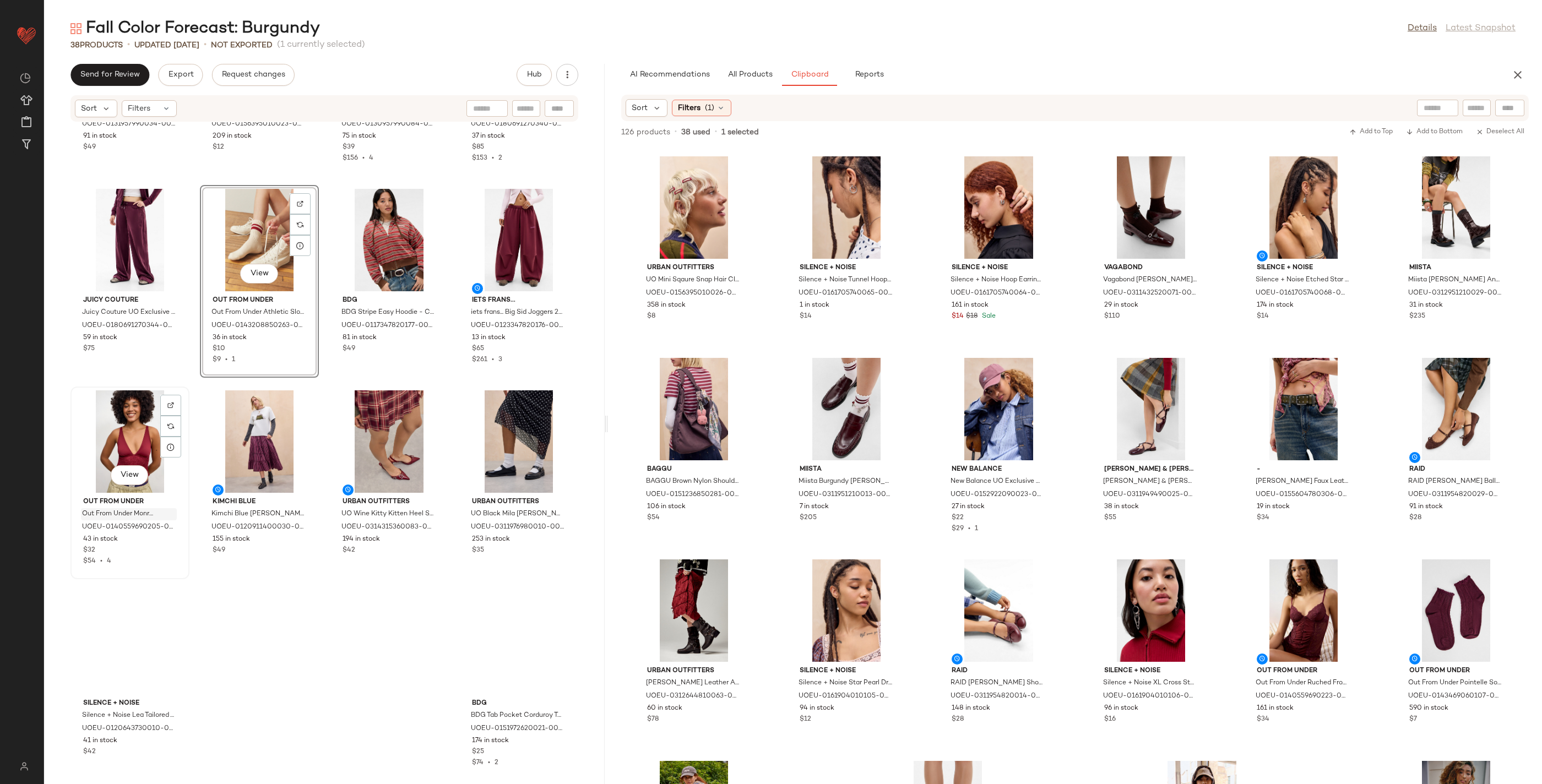
scroll to position [1763, 0]
drag, startPoint x: 1464, startPoint y: 489, endPoint x: 464, endPoint y: 31, distance: 1099.9
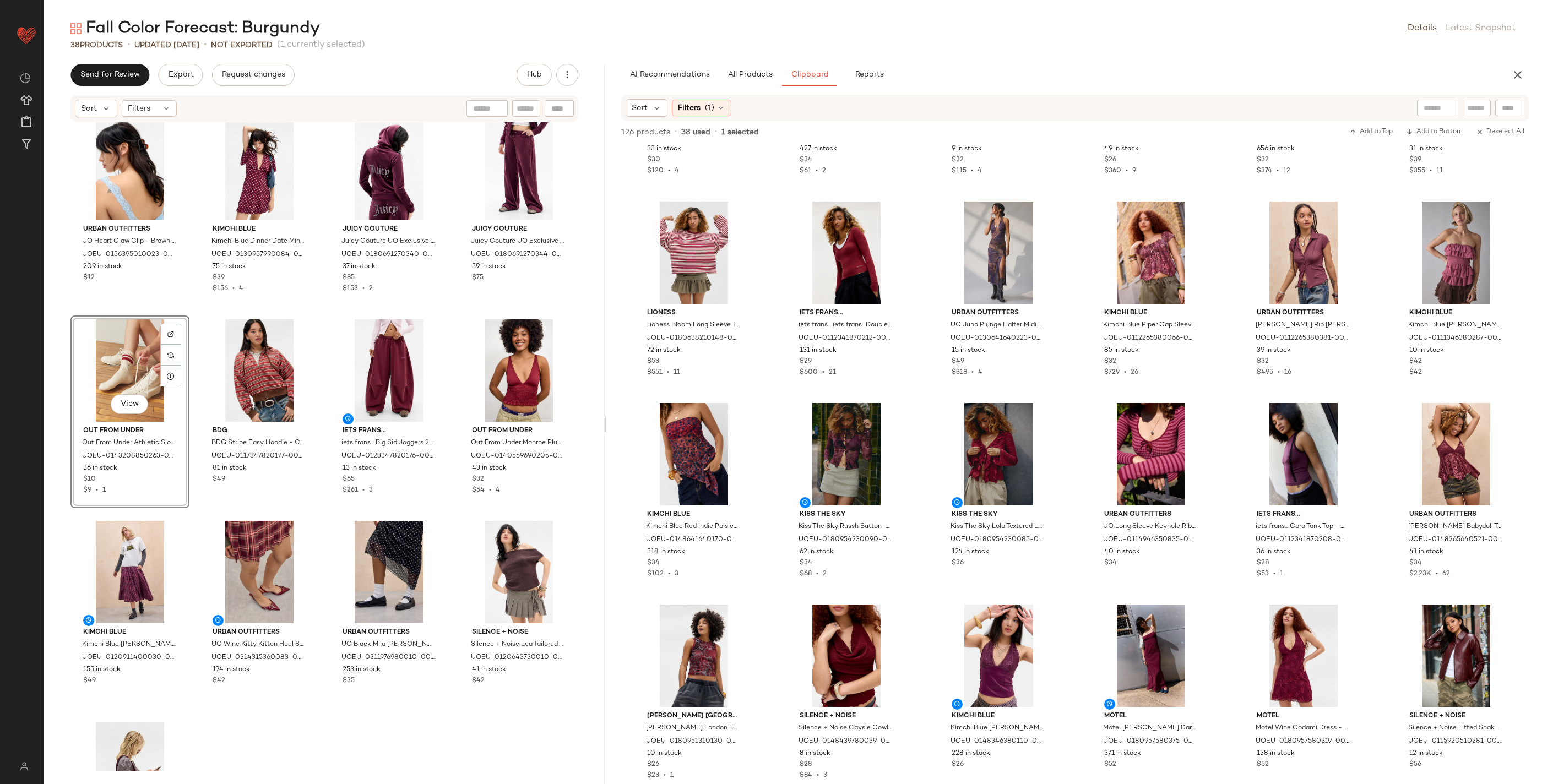
scroll to position [550, 0]
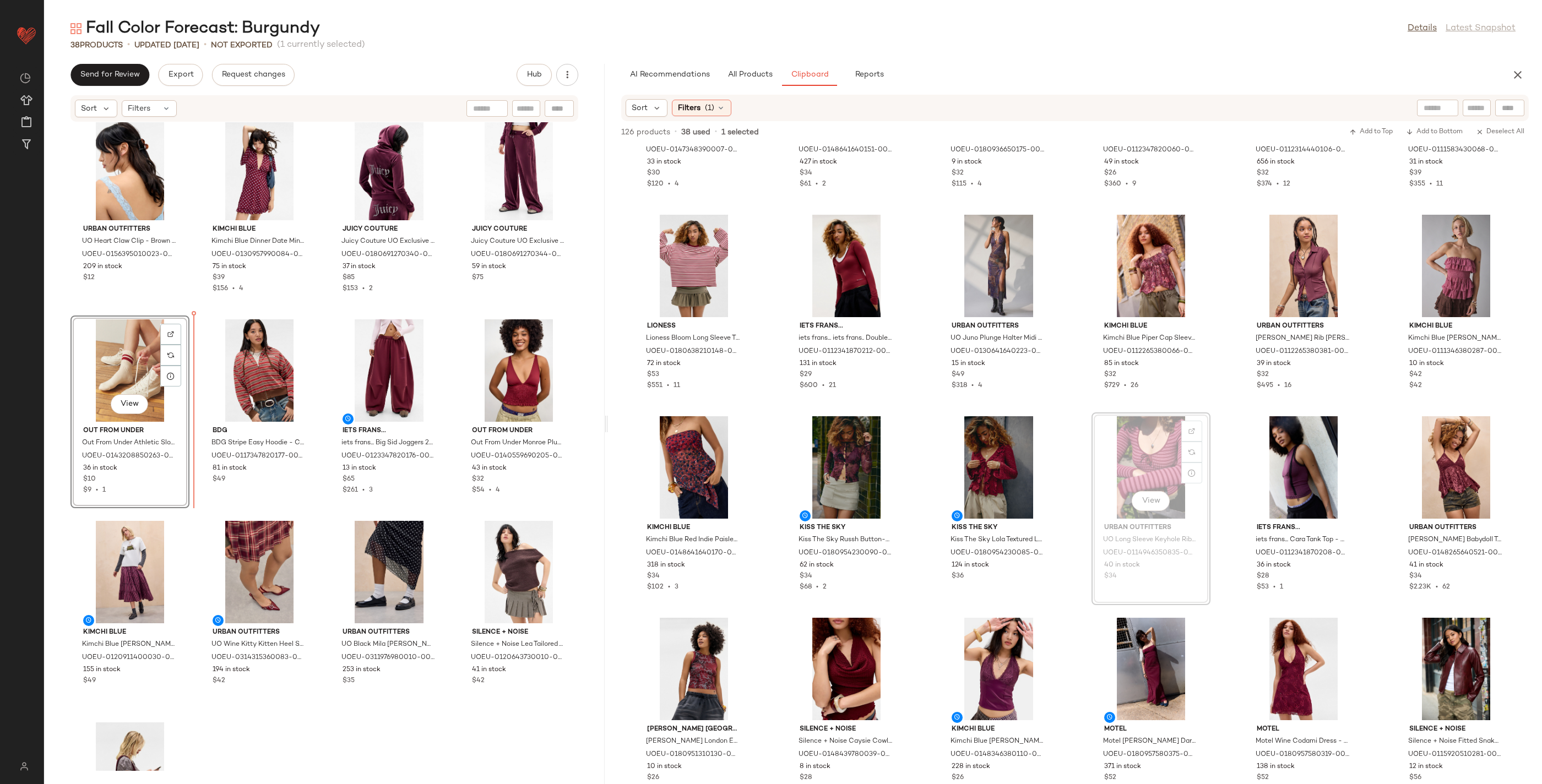
drag, startPoint x: 1153, startPoint y: 528, endPoint x: 1143, endPoint y: 530, distance: 10.2
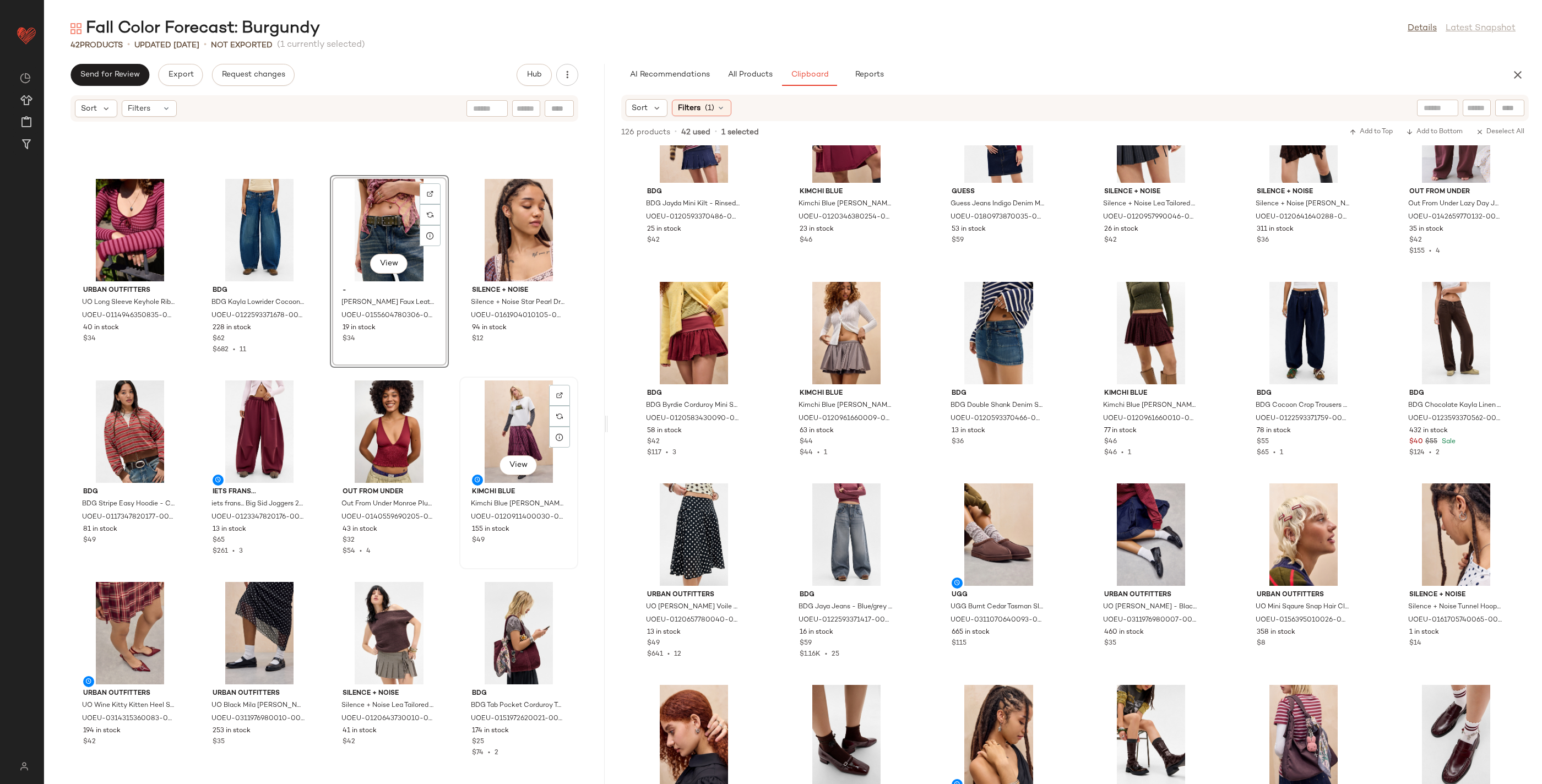
scroll to position [2081, 0]
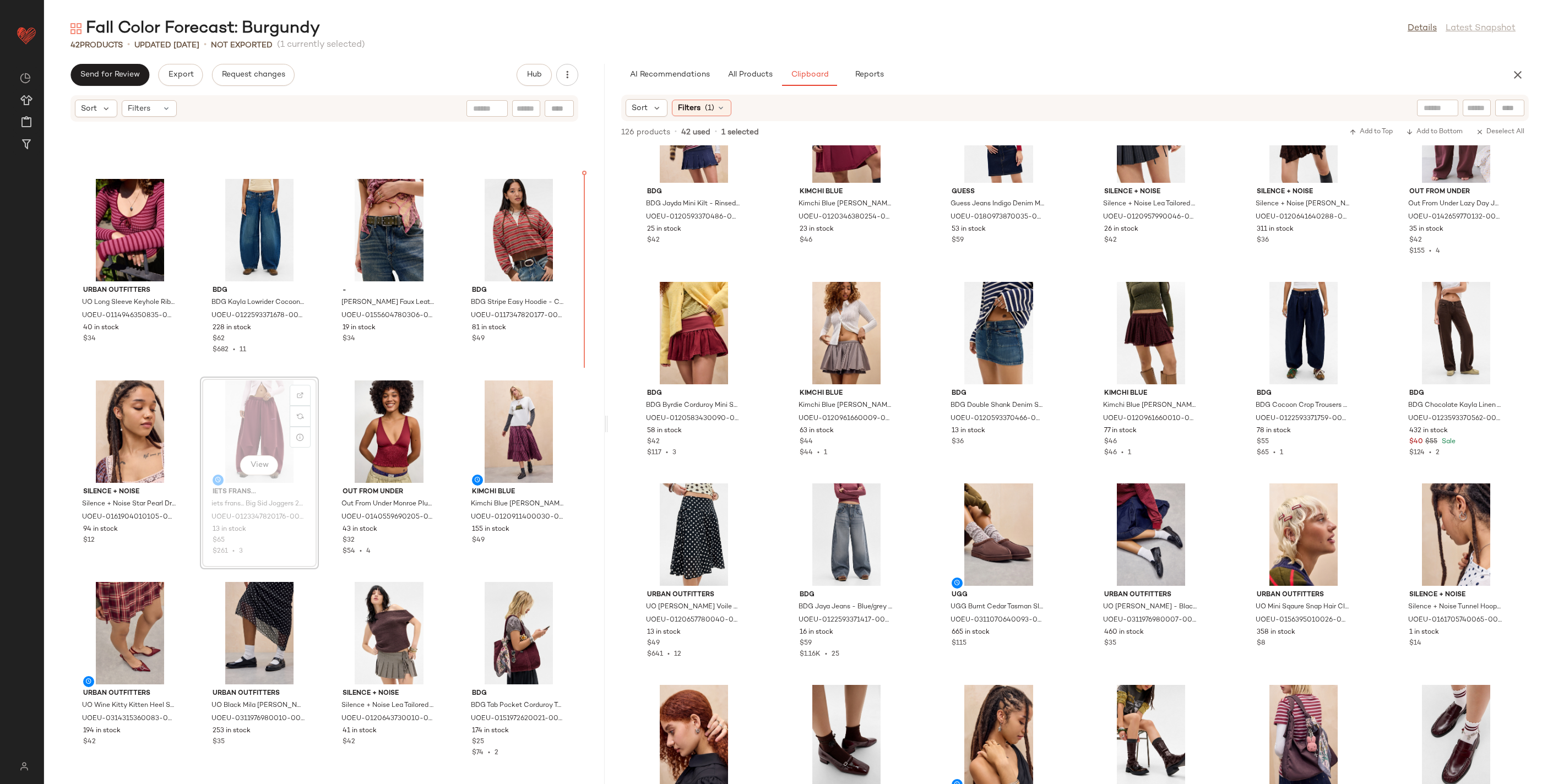
drag, startPoint x: 499, startPoint y: 344, endPoint x: 494, endPoint y: 345, distance: 5.1
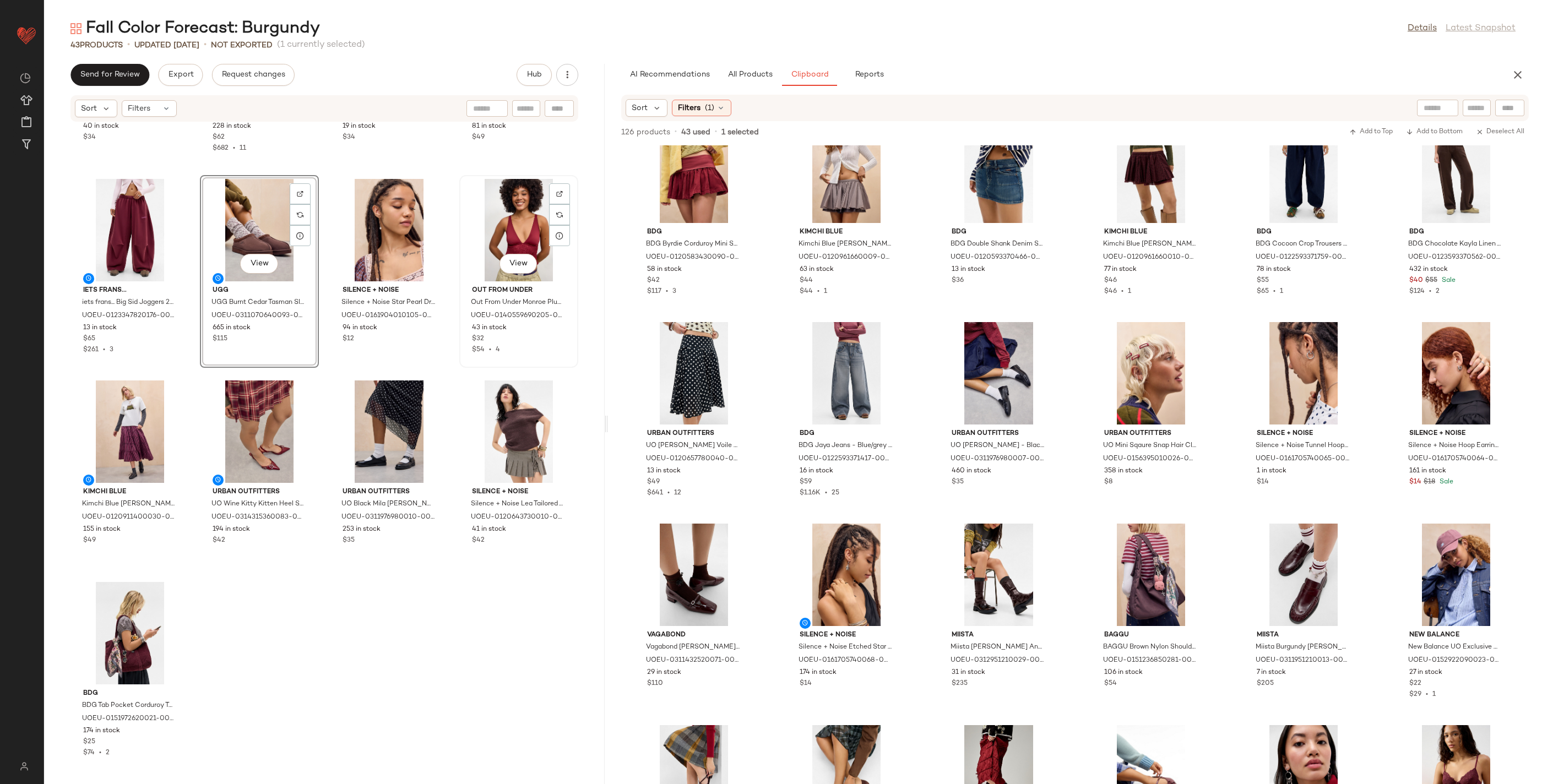
scroll to position [2180, 0]
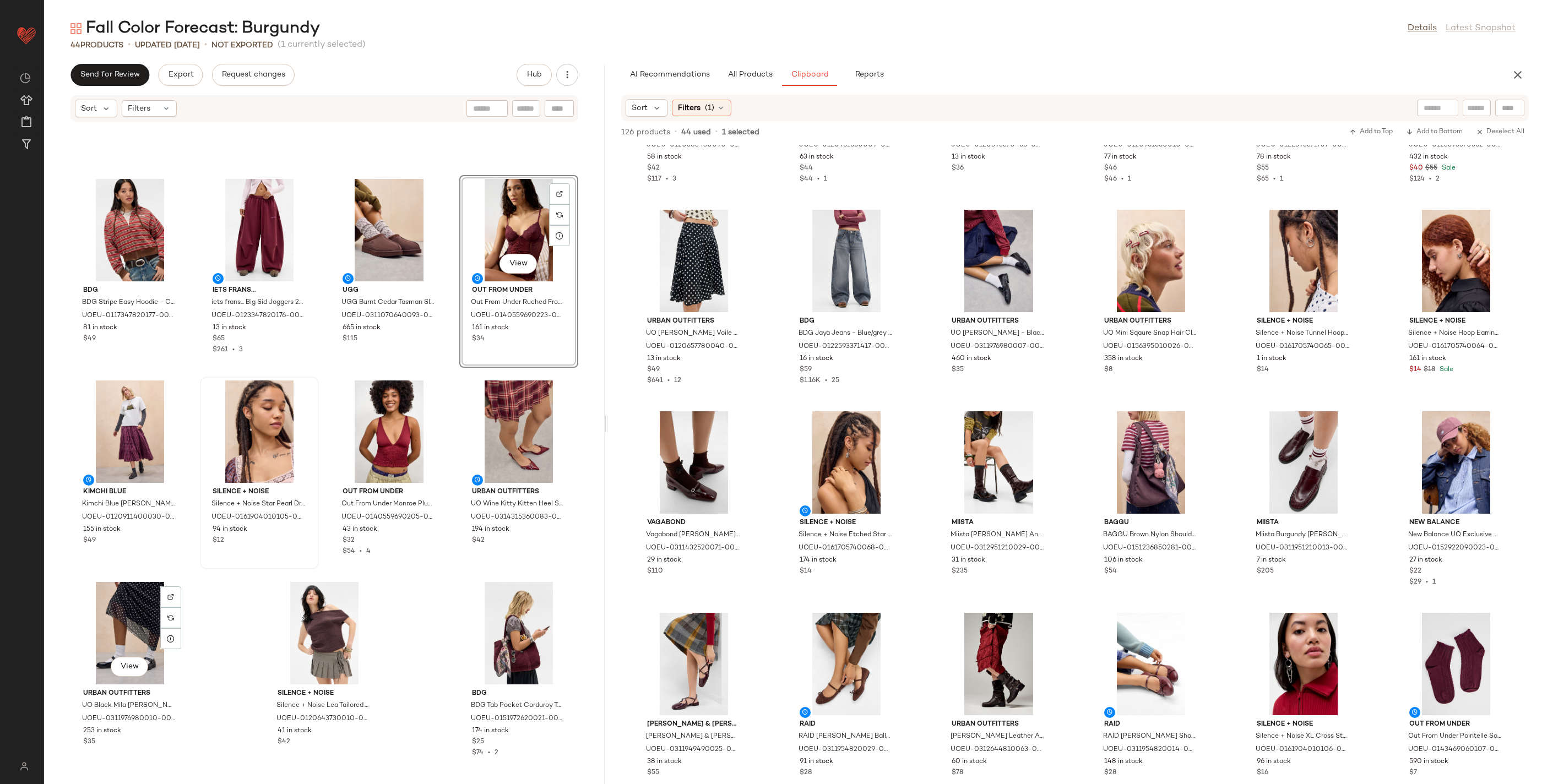
scroll to position [2363, 0]
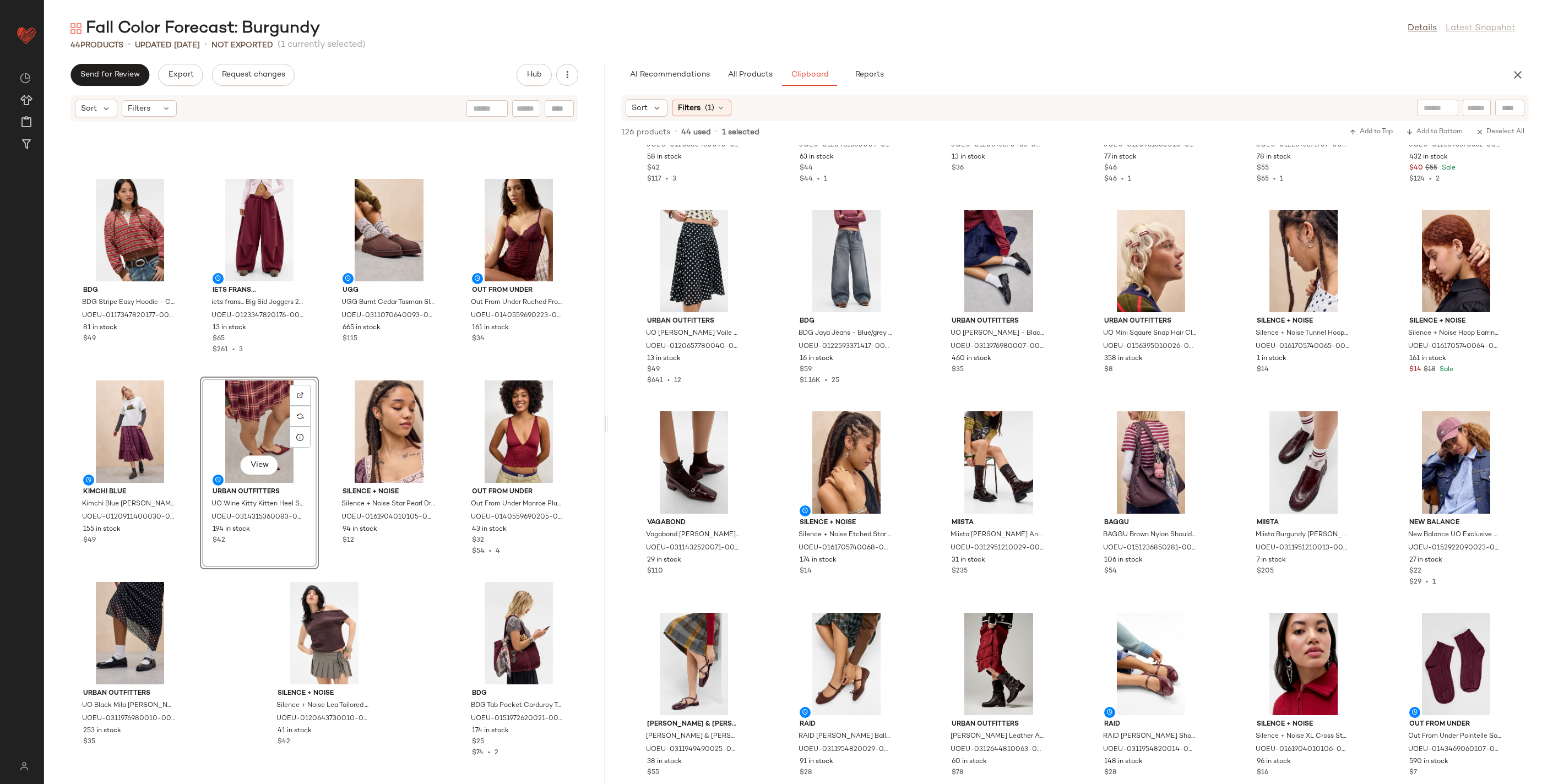
scroll to position [2231, 0]
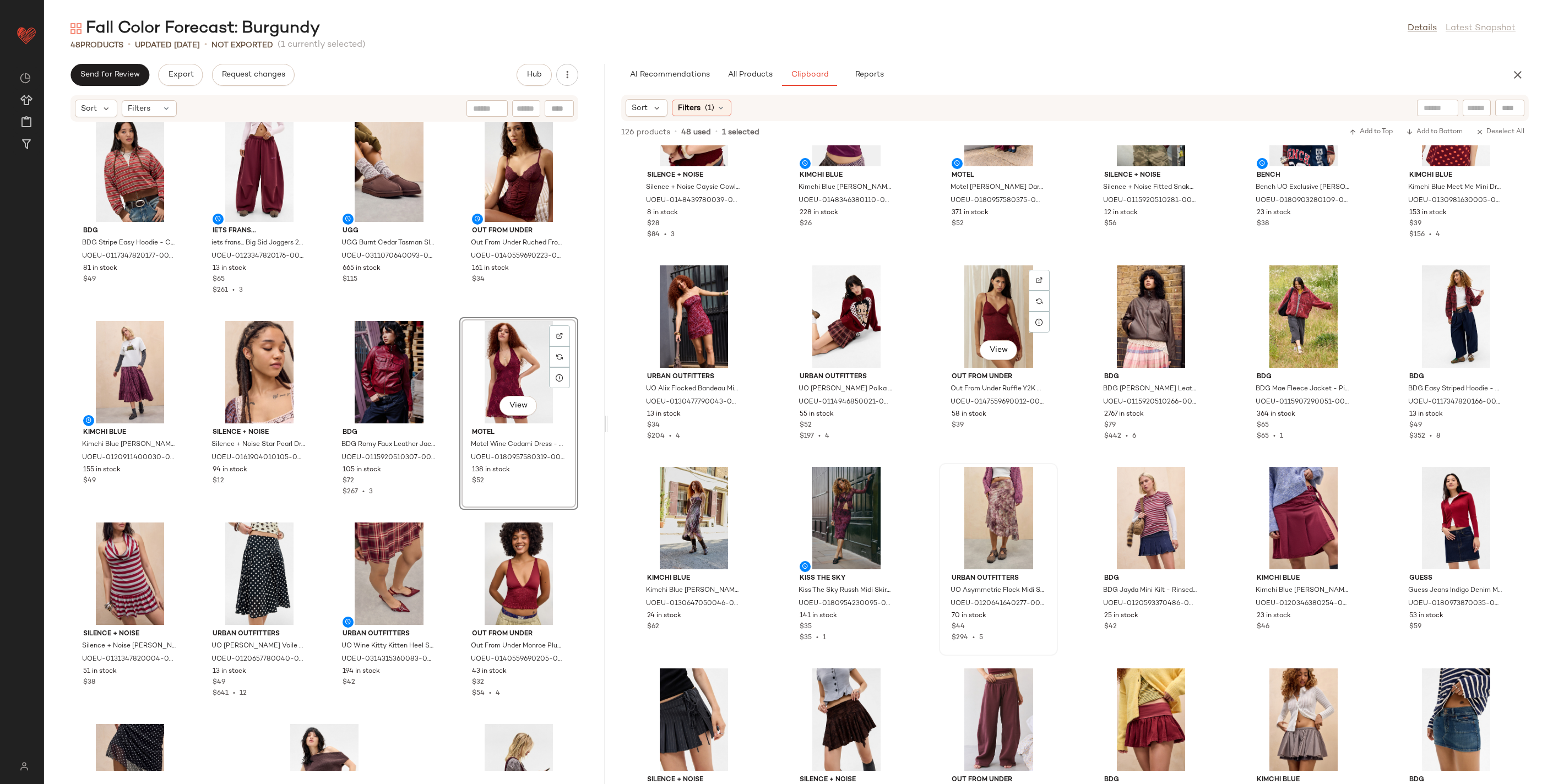
scroll to position [1104, 0]
click at [749, 81] on button "All Products" at bounding box center [750, 75] width 64 height 22
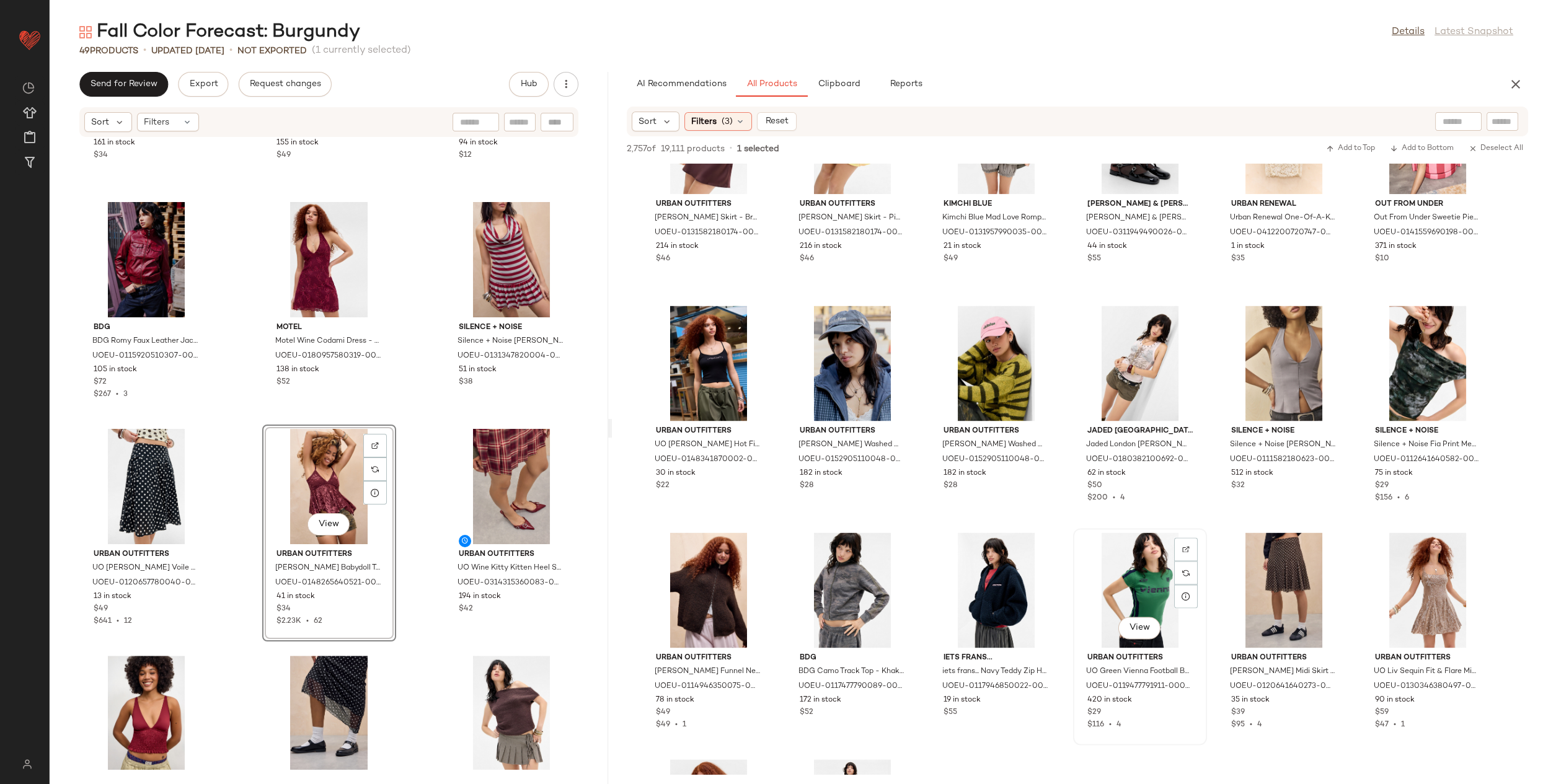
scroll to position [18991, 0]
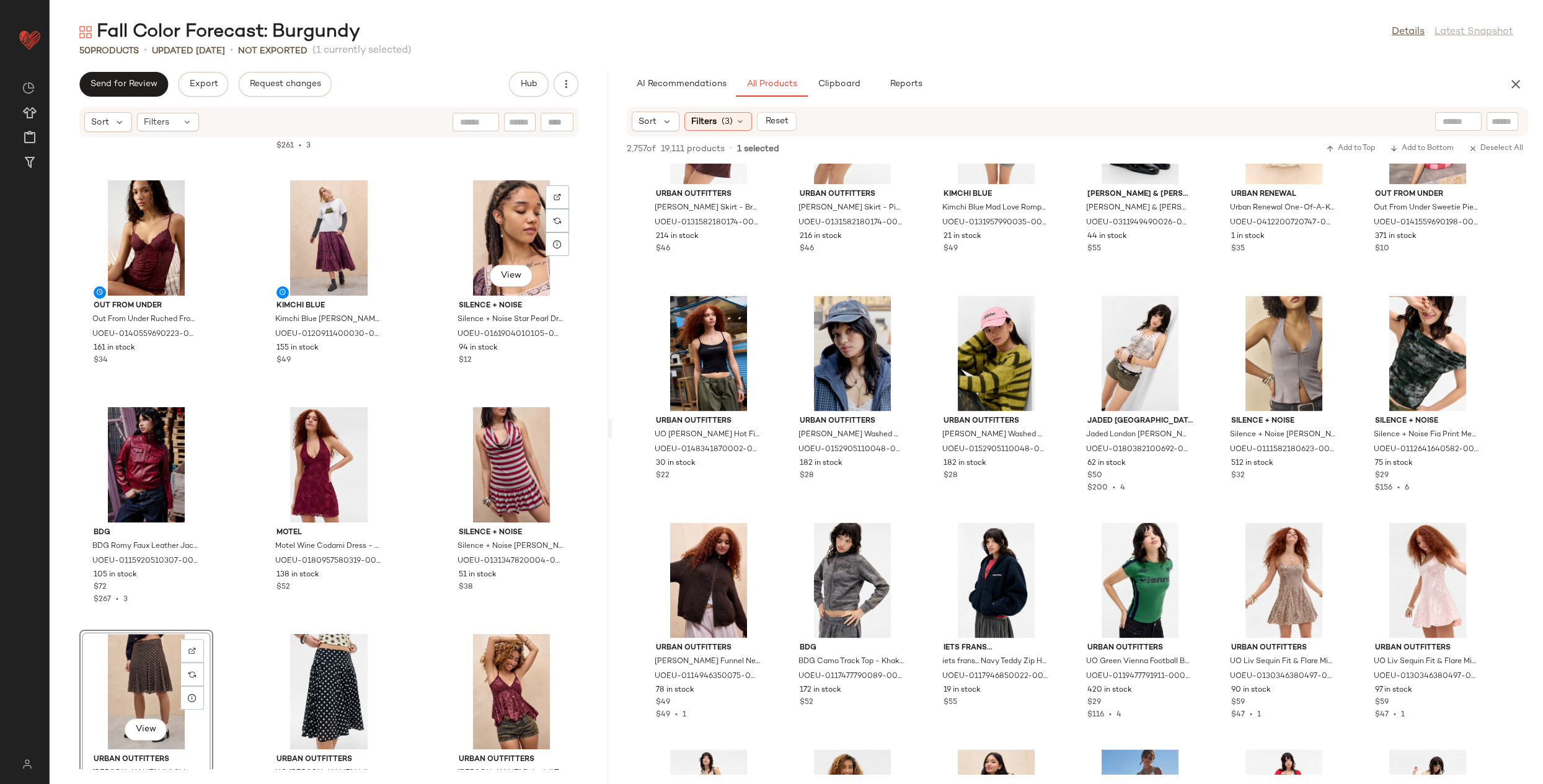
scroll to position [2691, 0]
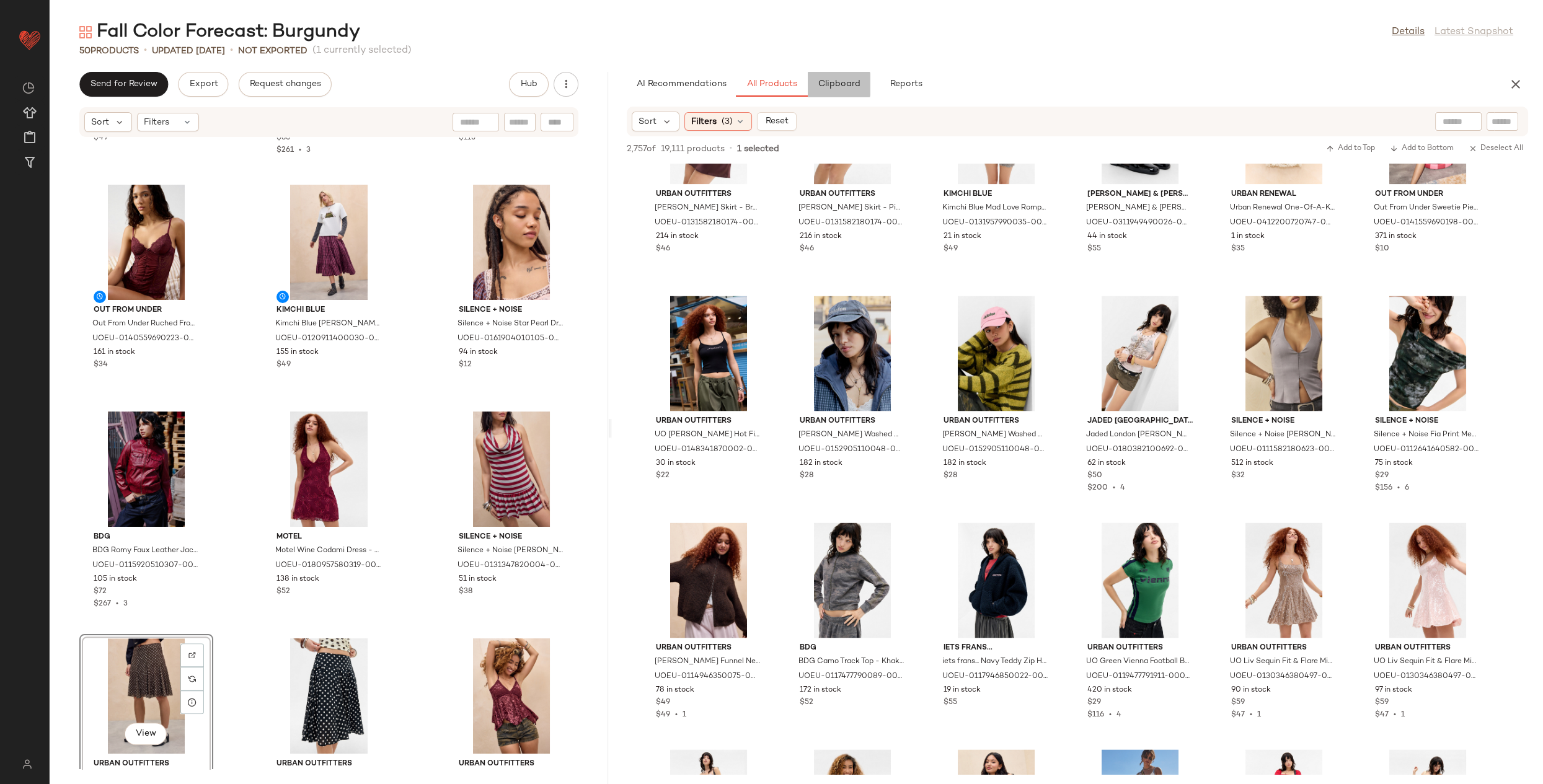
click at [845, 78] on button "Clipboard" at bounding box center [838, 84] width 62 height 25
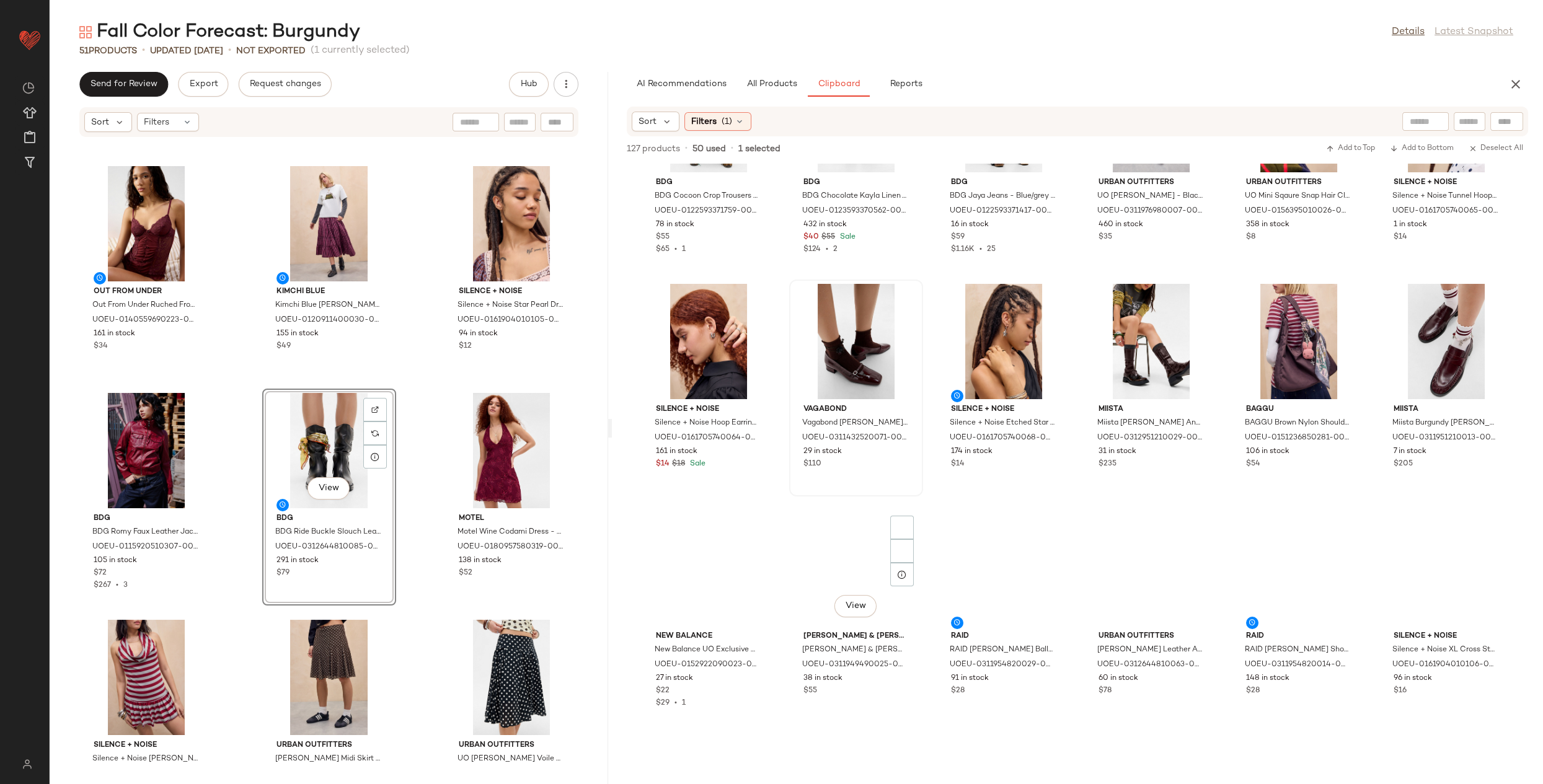
scroll to position [2329, 0]
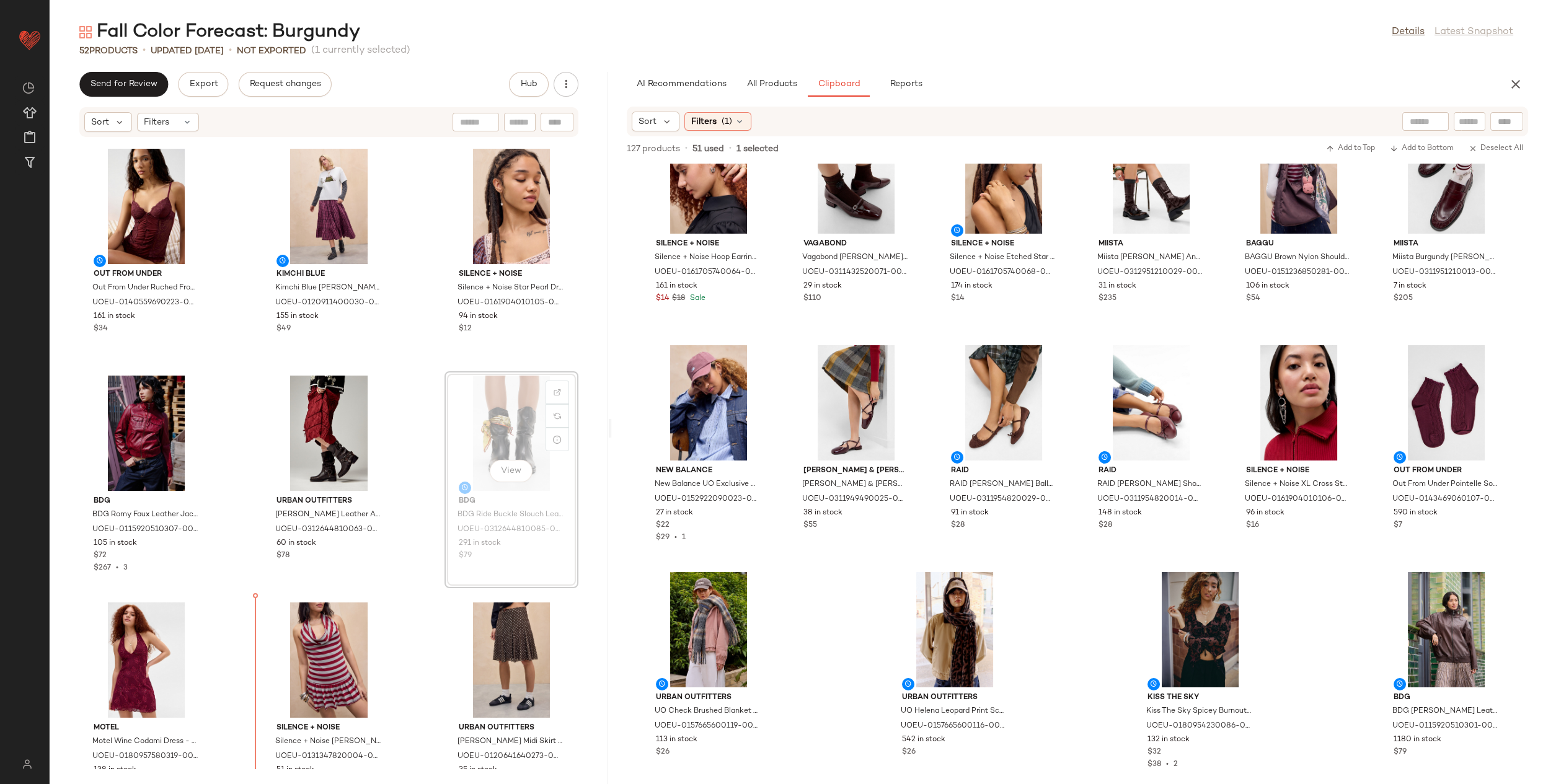
scroll to position [2731, 0]
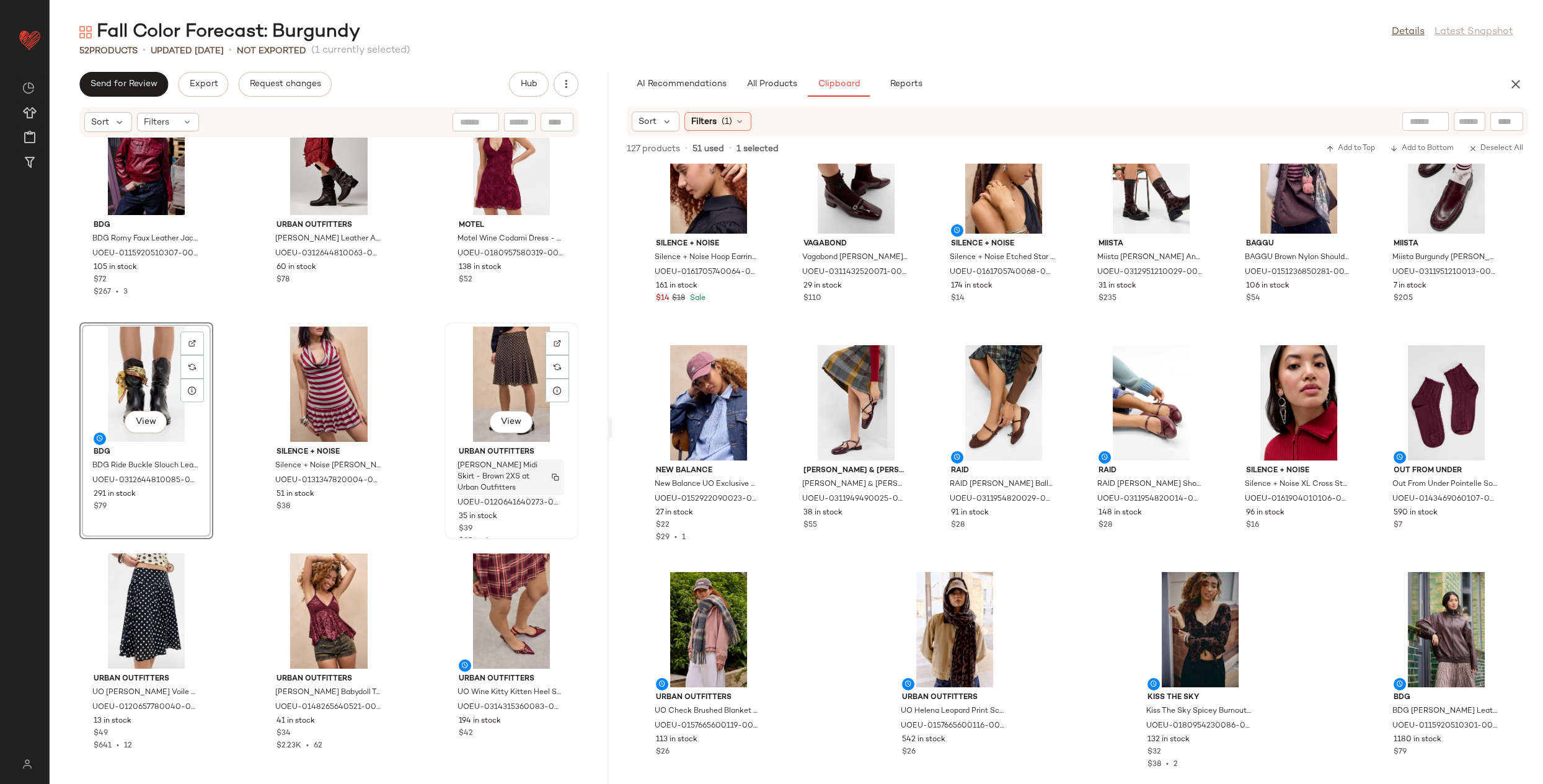
scroll to position [3003, 0]
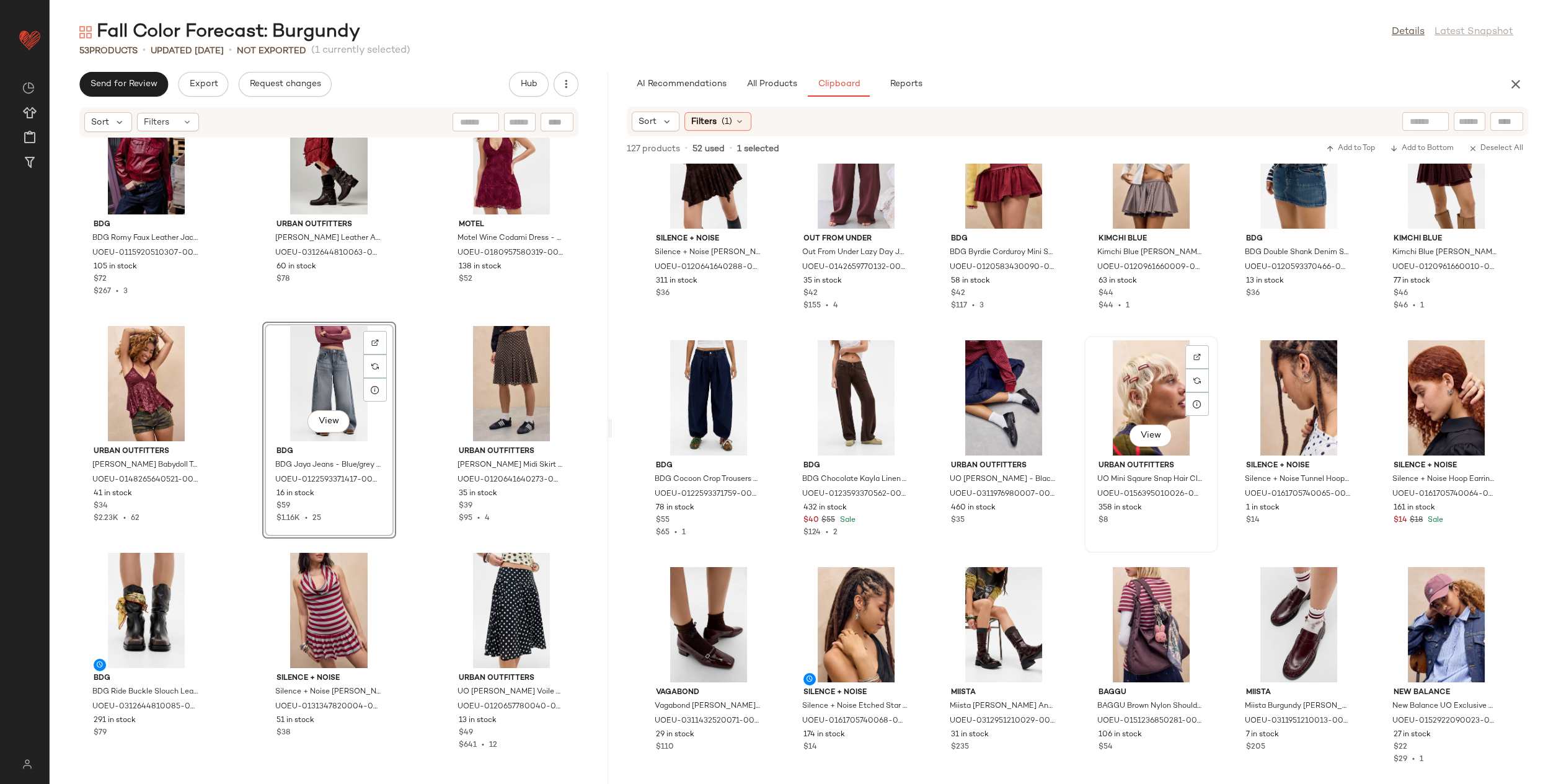
scroll to position [1888, 0]
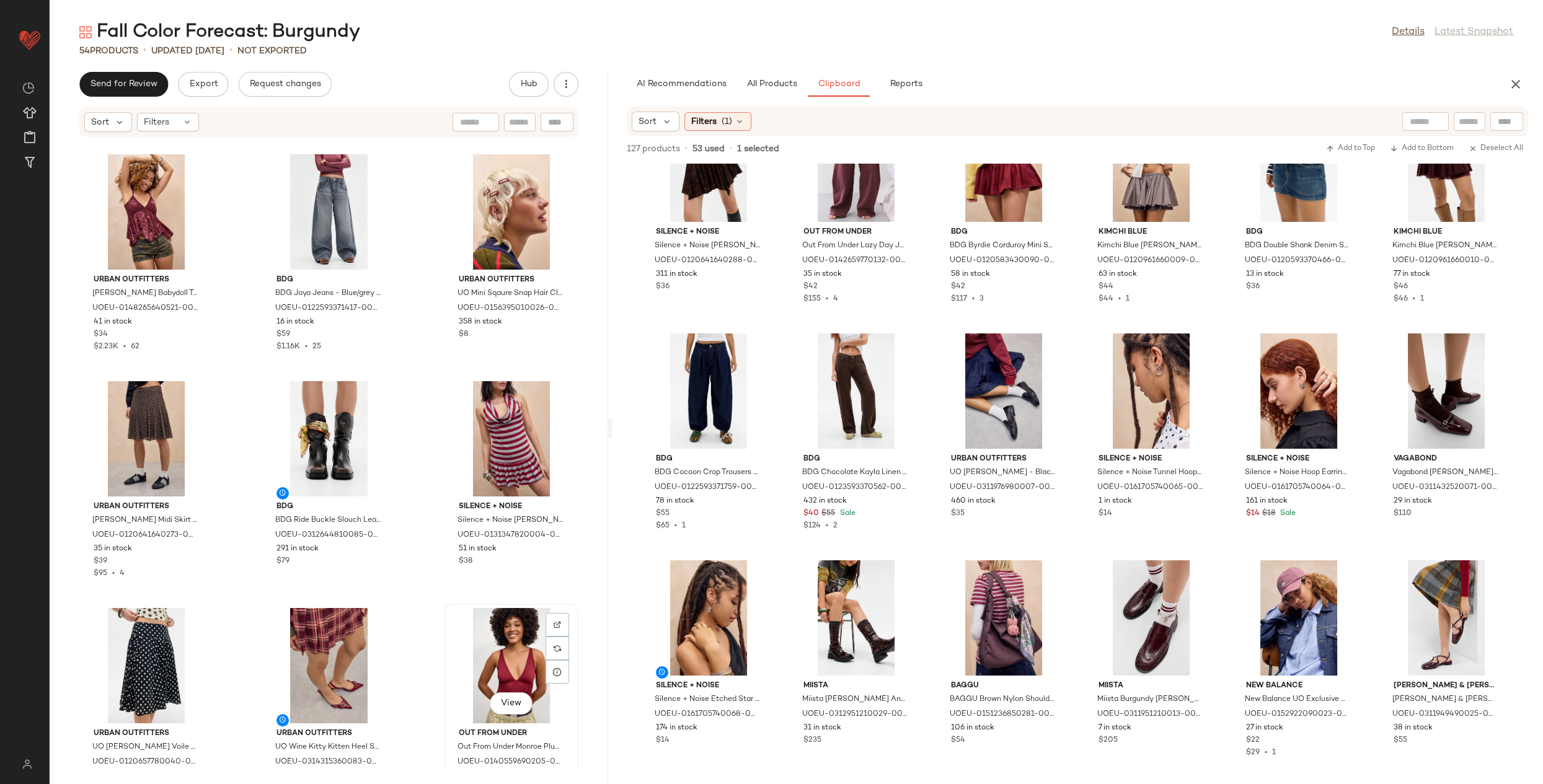
scroll to position [3176, 0]
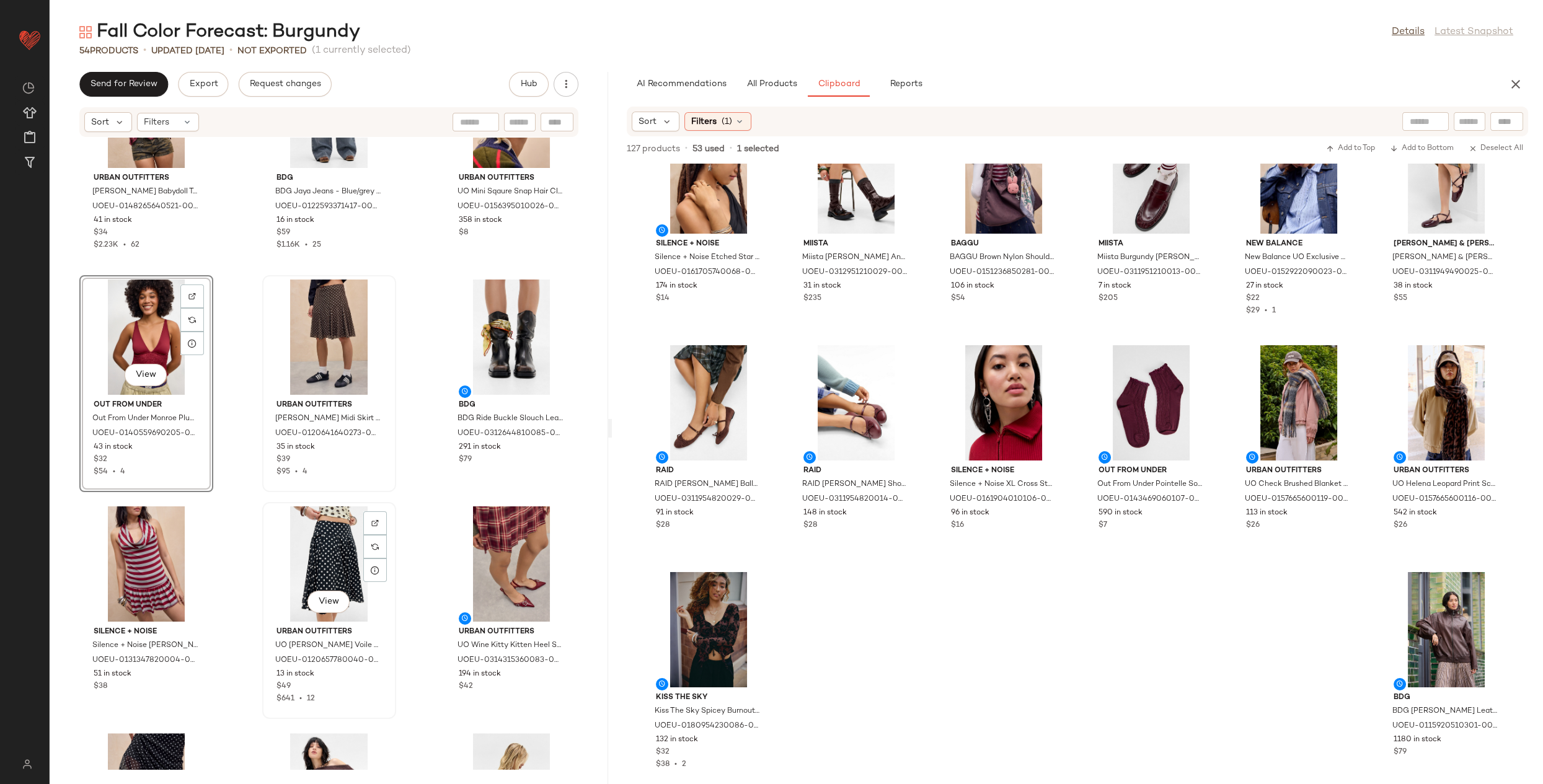
scroll to position [3452, 0]
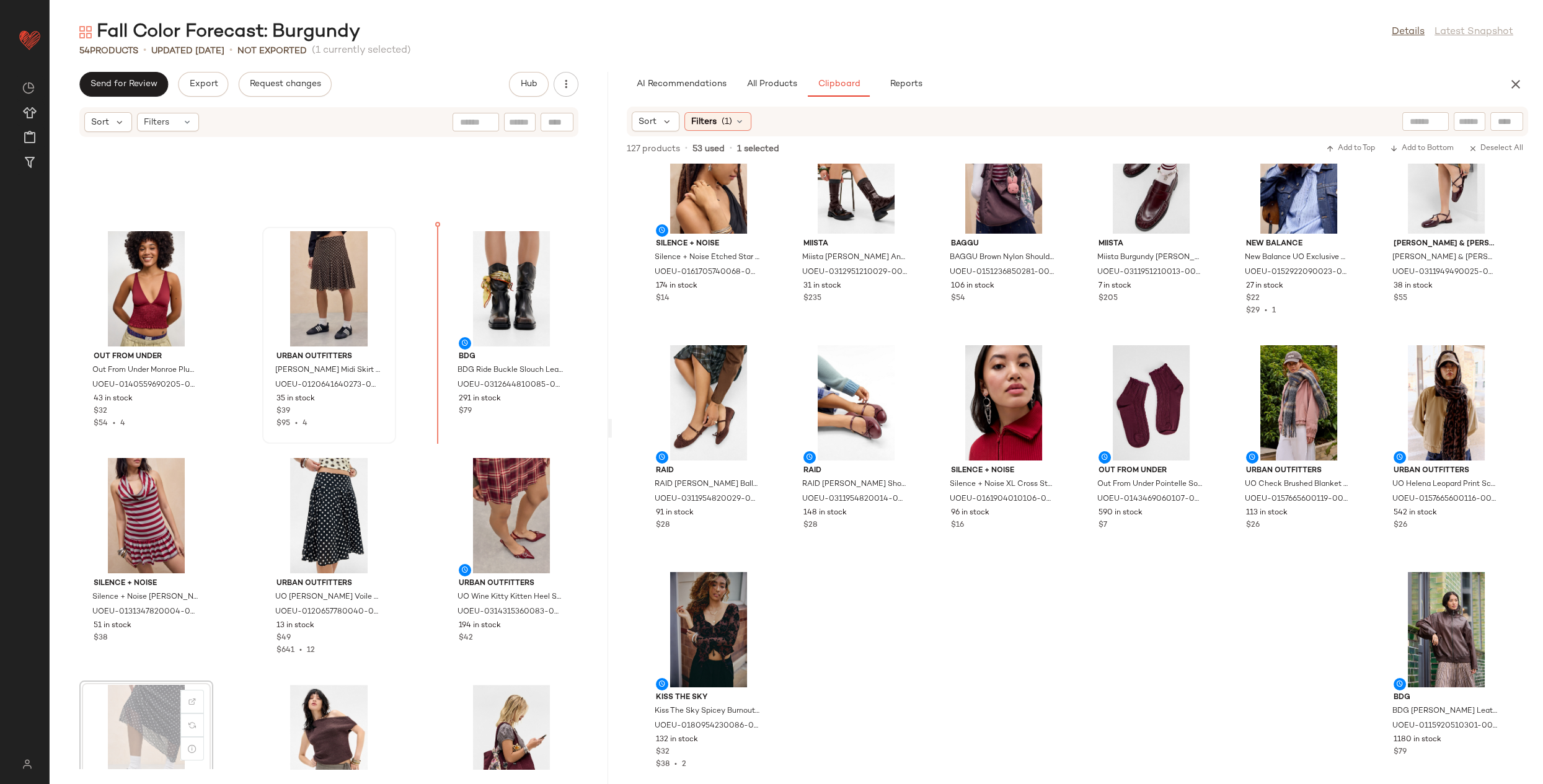
scroll to position [3248, 0]
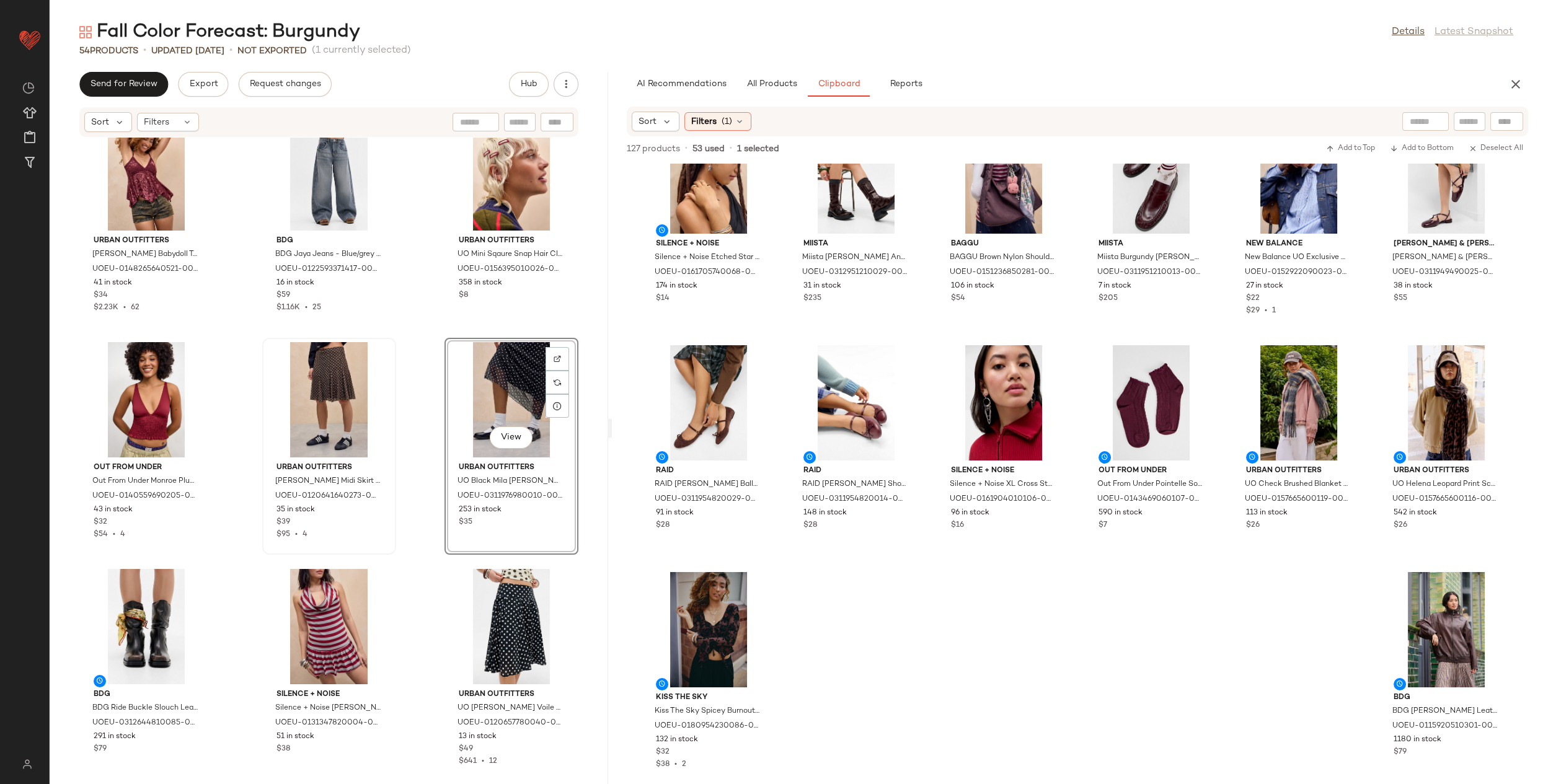
scroll to position [3213, 0]
click at [421, 461] on div "Urban Outfitters UO Celia Devoré Babydoll Top - Brown S at Urban Outfitters UOE…" at bounding box center [329, 453] width 558 height 631
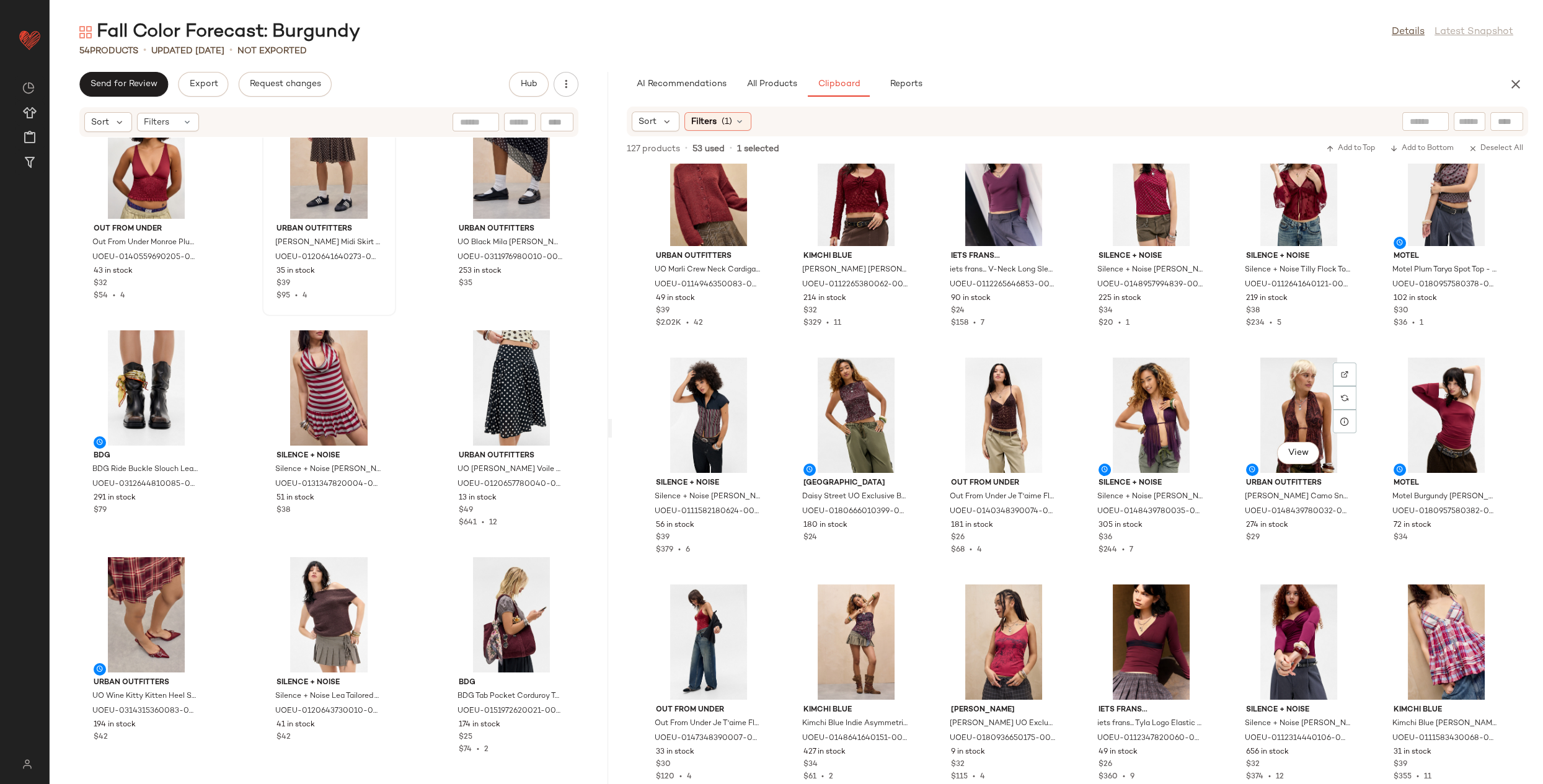
scroll to position [0, 0]
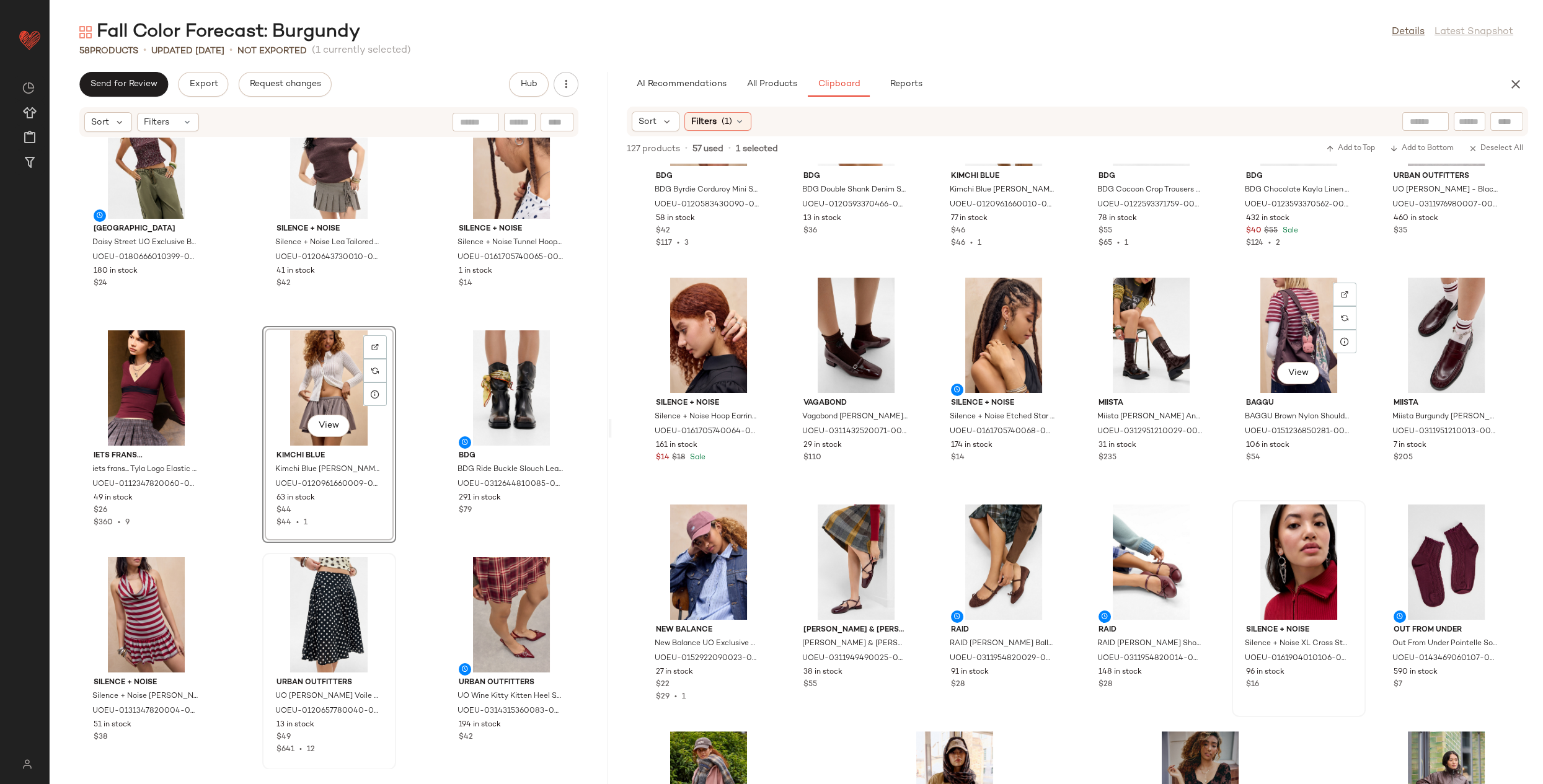
scroll to position [1948, 0]
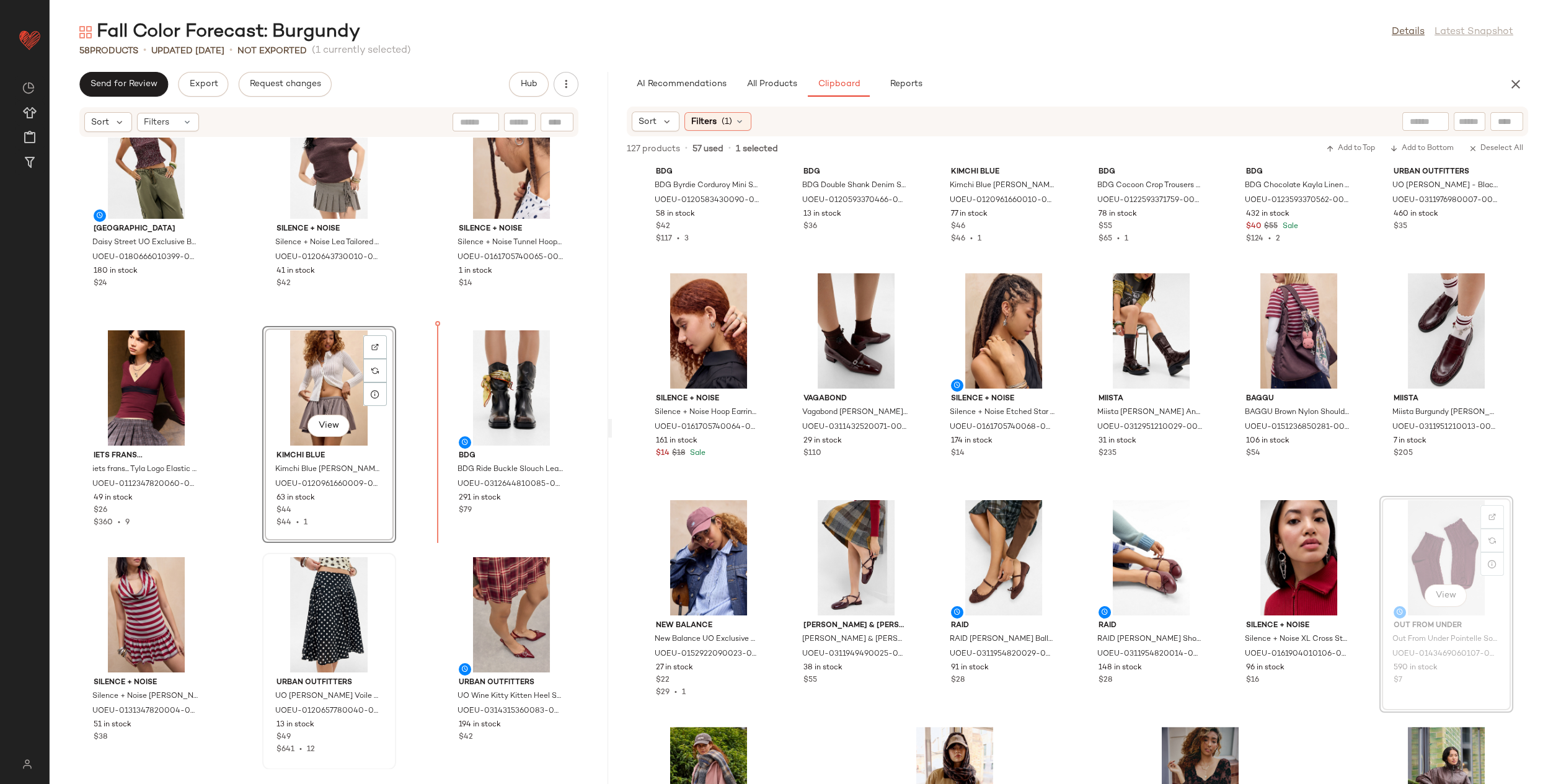
drag, startPoint x: 1434, startPoint y: 618, endPoint x: 1419, endPoint y: 615, distance: 15.3
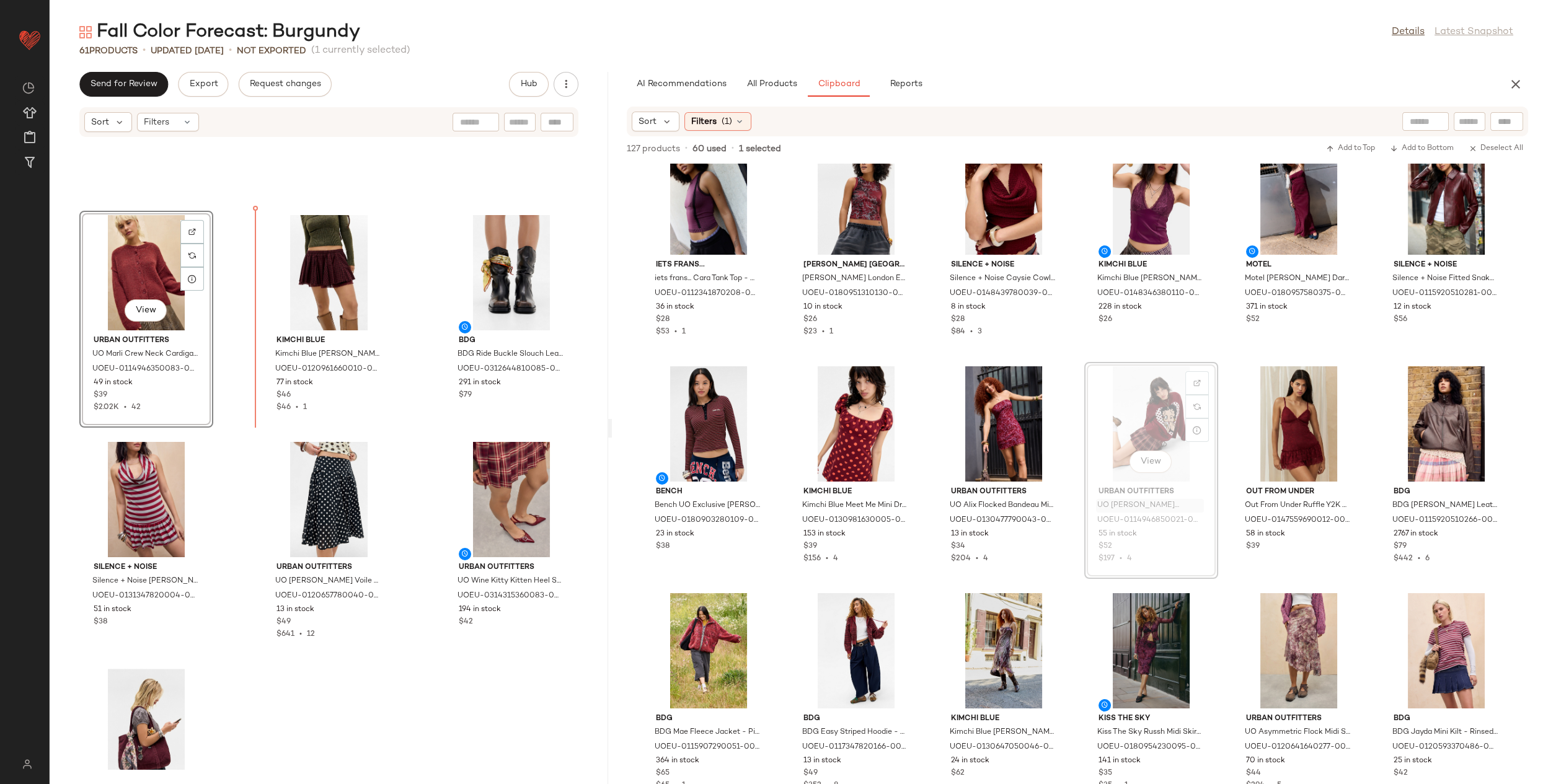
scroll to position [4011, 0]
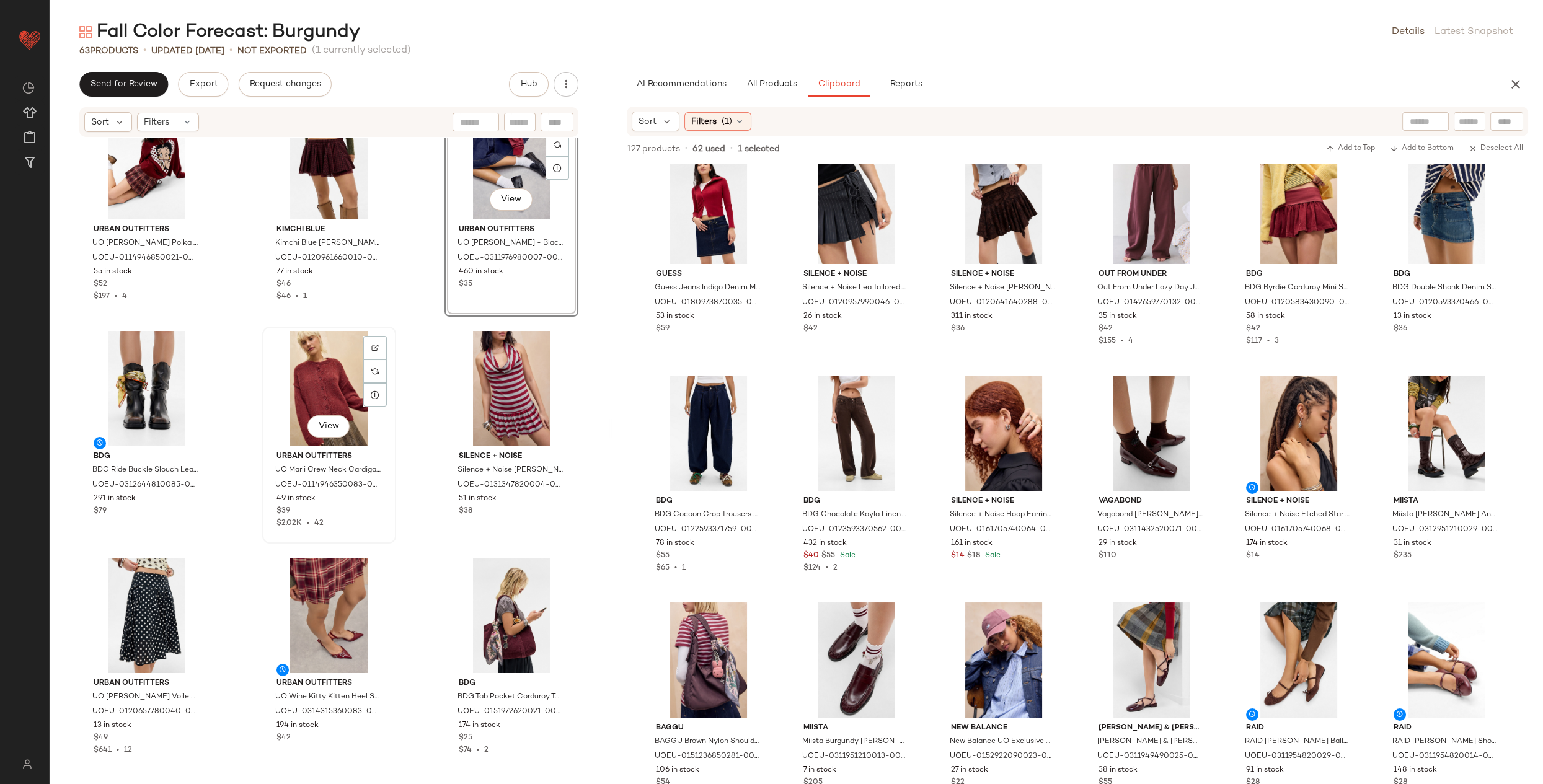
scroll to position [4132, 0]
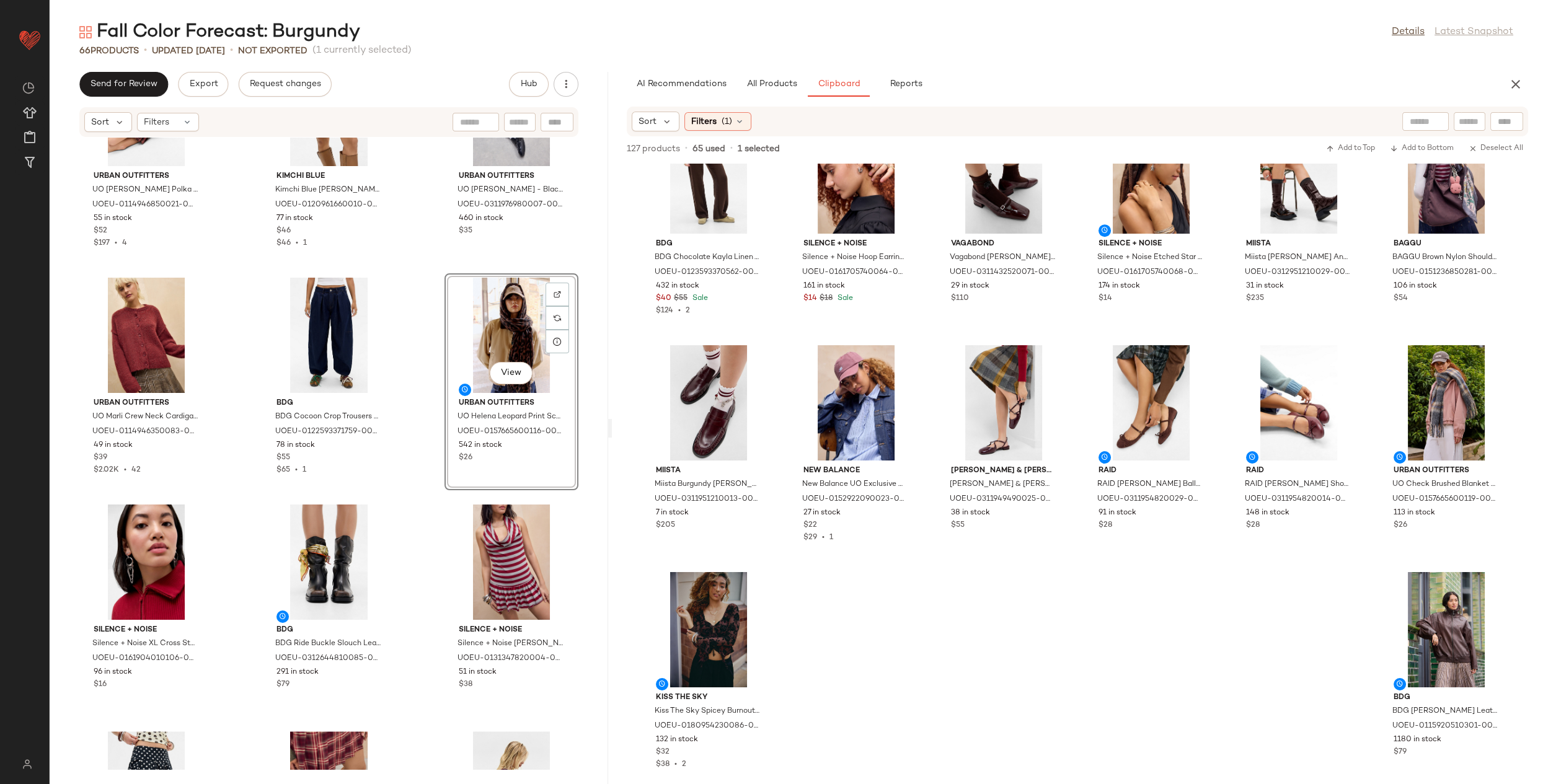
scroll to position [4359, 0]
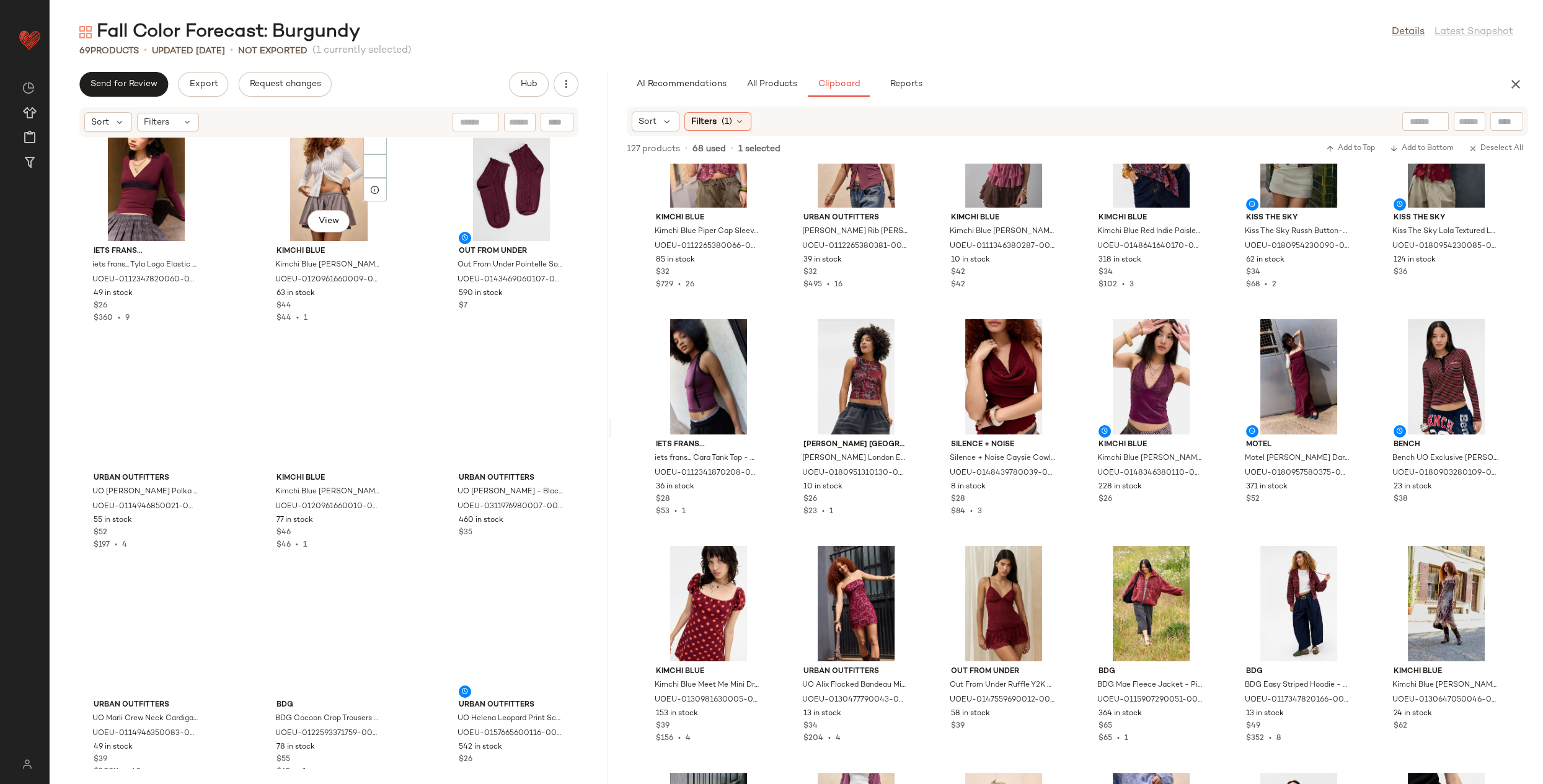
scroll to position [4586, 0]
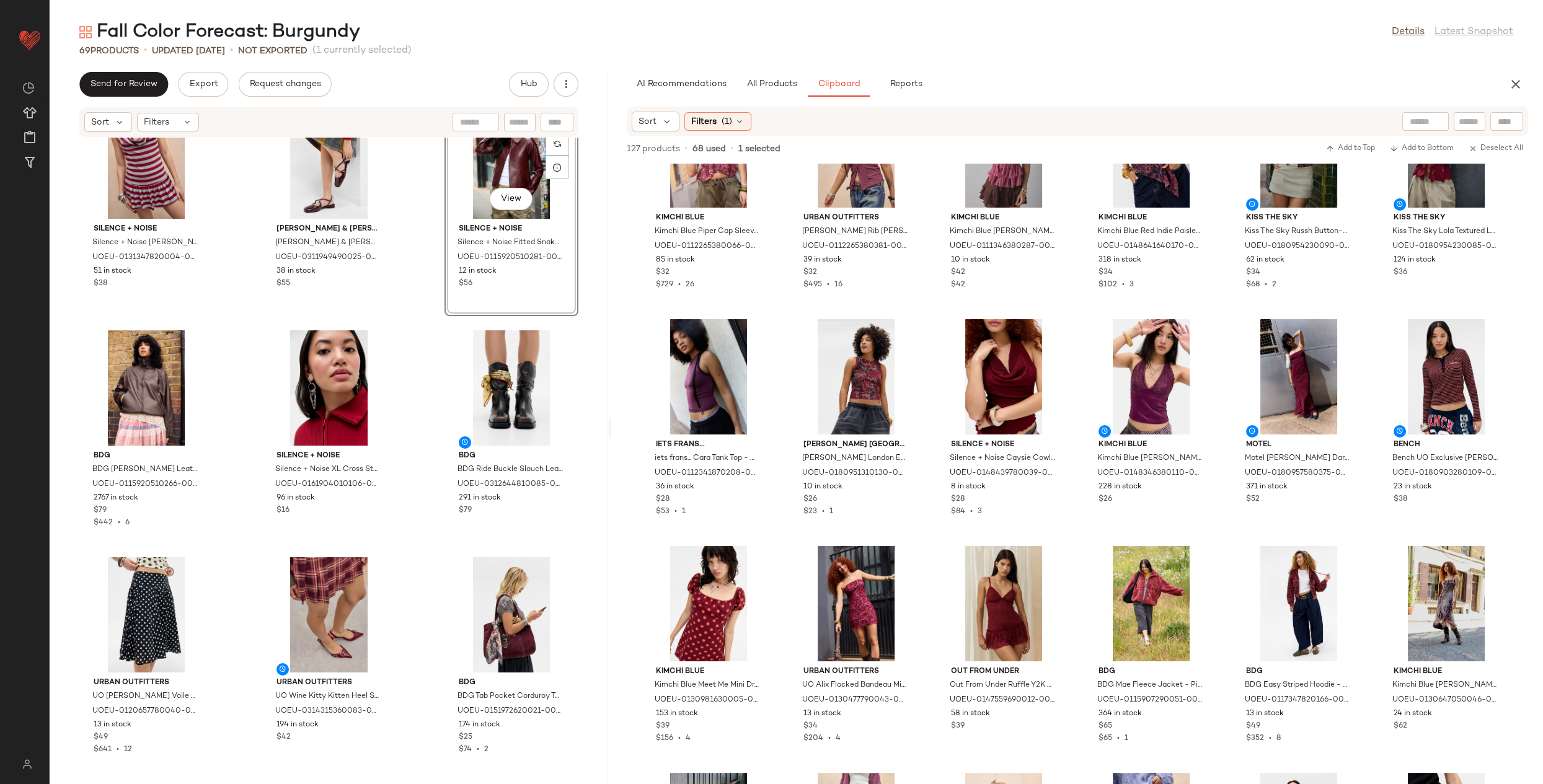
drag, startPoint x: 1388, startPoint y: 462, endPoint x: 547, endPoint y: 3, distance: 958.1
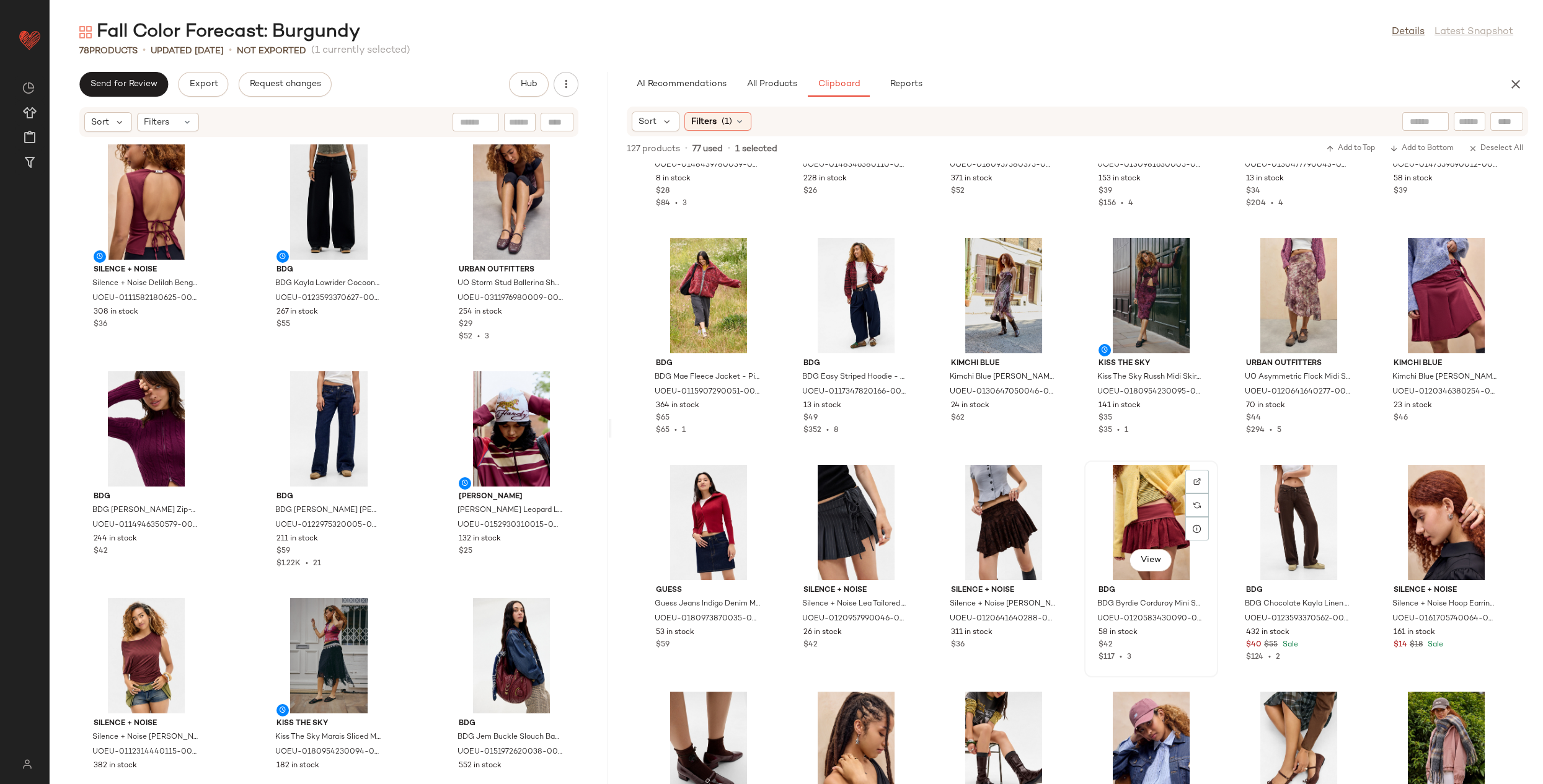
scroll to position [1078, 0]
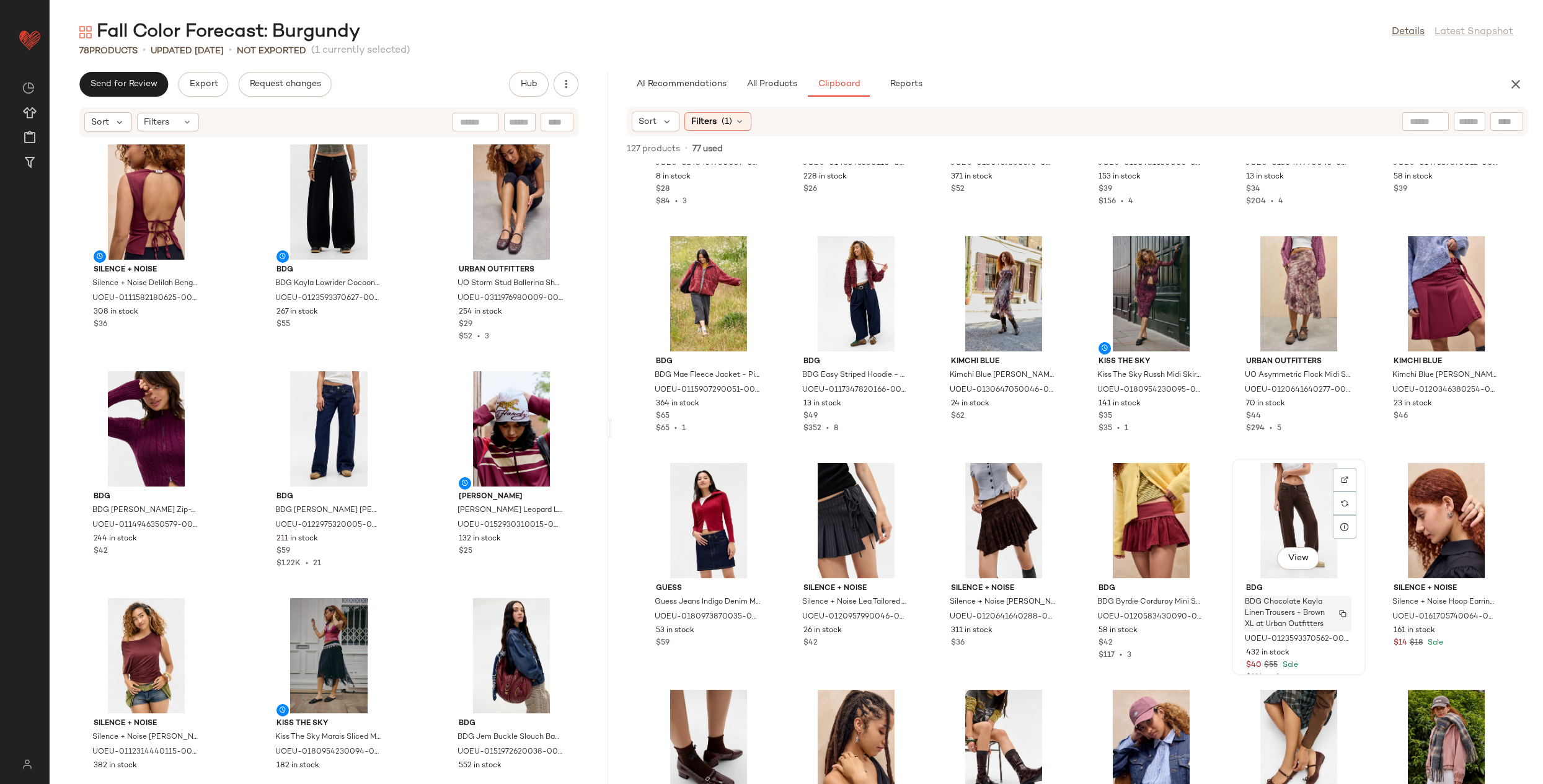
click at [1279, 613] on span "BDG Chocolate Kayla Linen Trousers - Brown XL at Urban Outfitters" at bounding box center [1286, 613] width 82 height 33
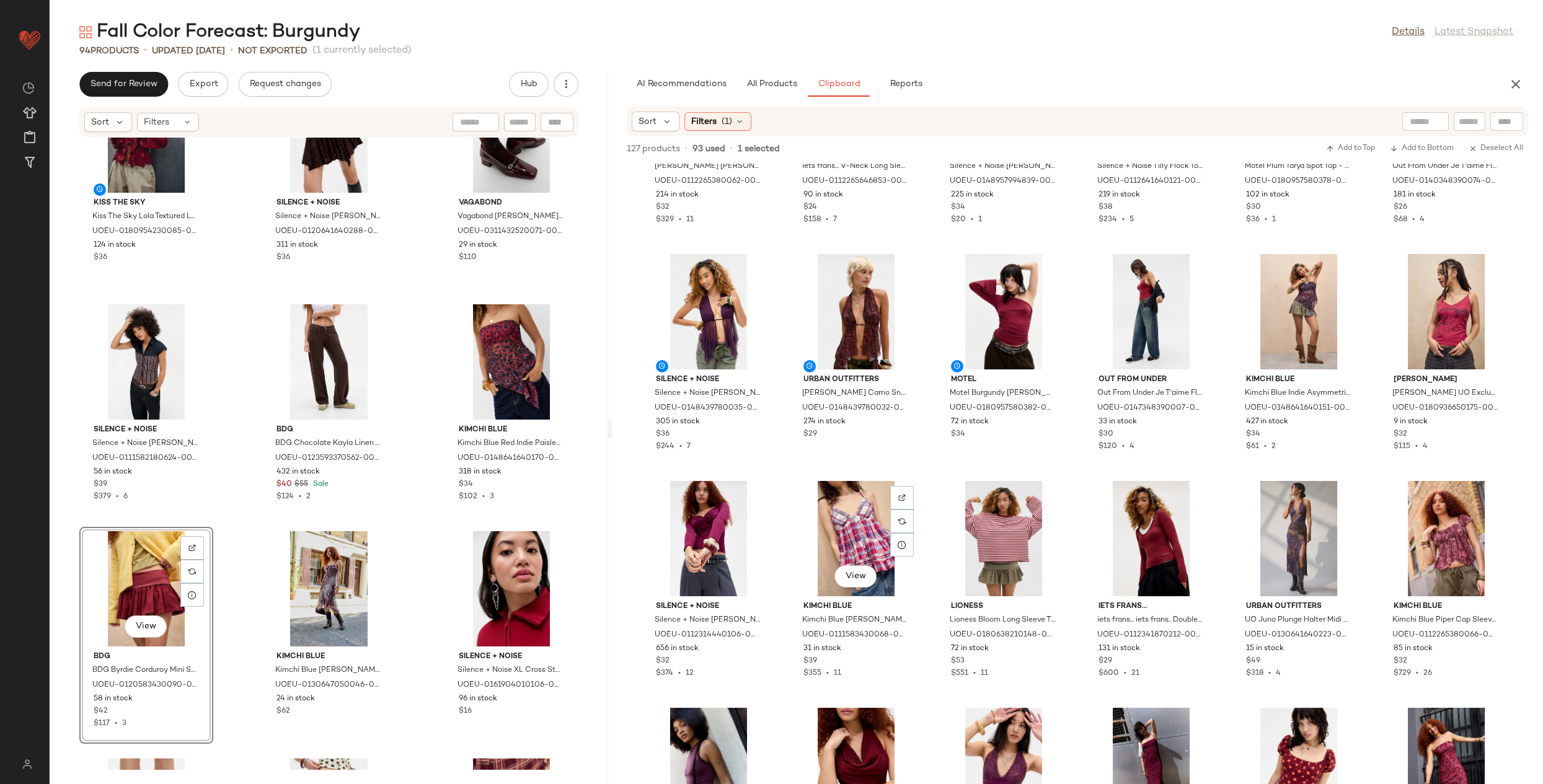
scroll to position [0, 0]
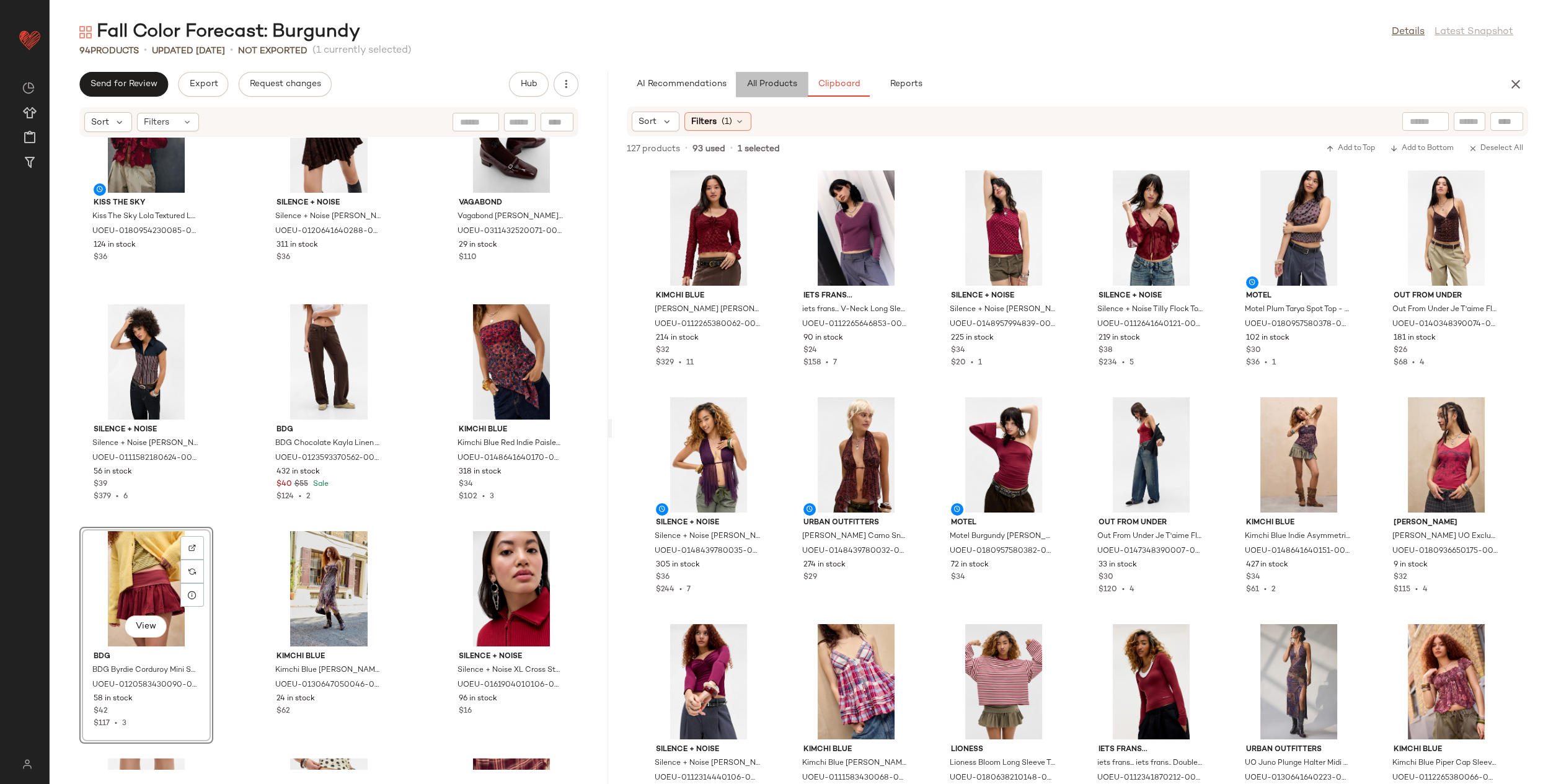
drag, startPoint x: 806, startPoint y: 79, endPoint x: 777, endPoint y: 82, distance: 29.2
click at [806, 79] on button "All Products" at bounding box center [772, 84] width 72 height 25
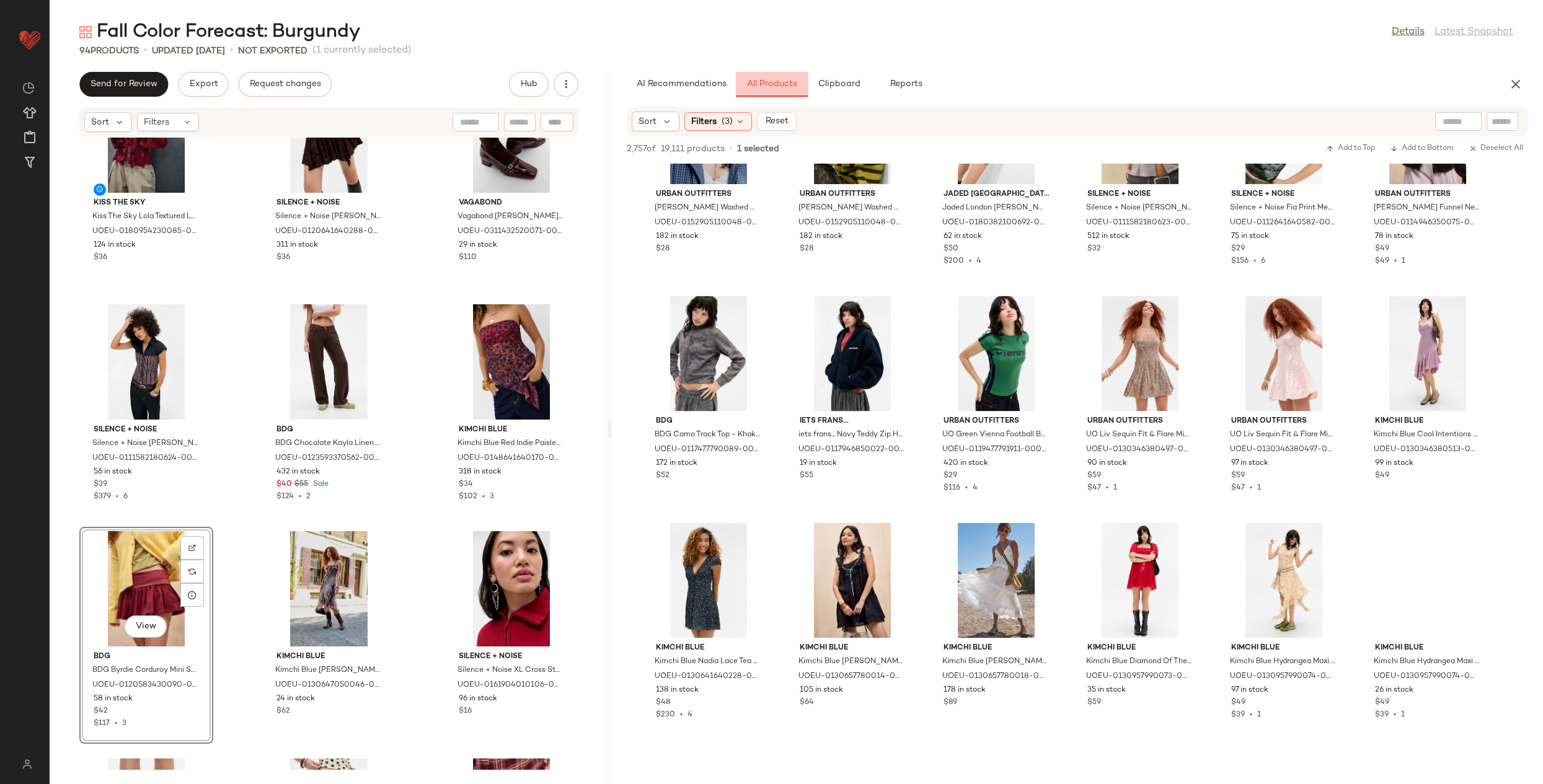
click at [777, 82] on span "All Products" at bounding box center [772, 84] width 51 height 10
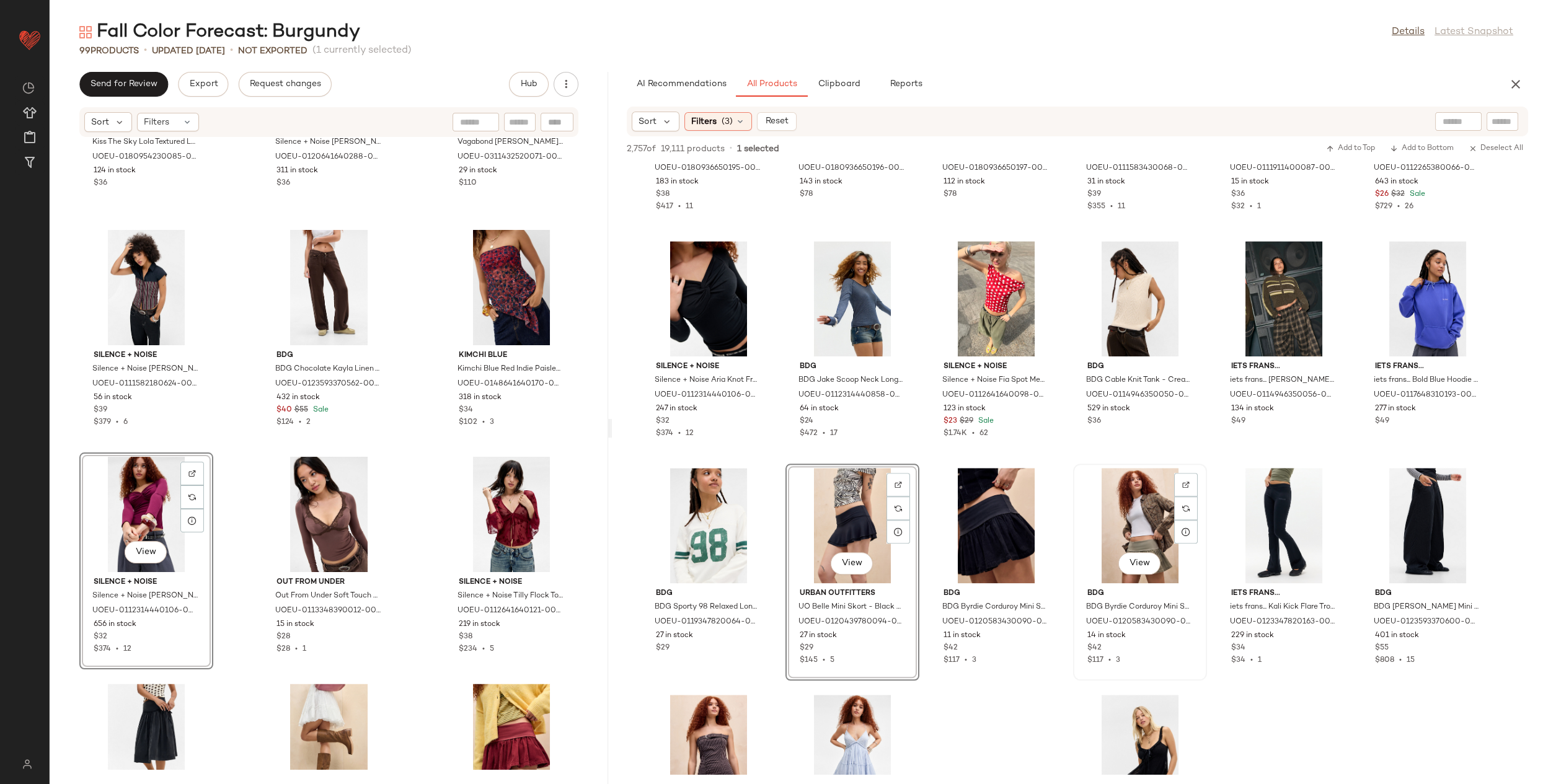
scroll to position [45793, 0]
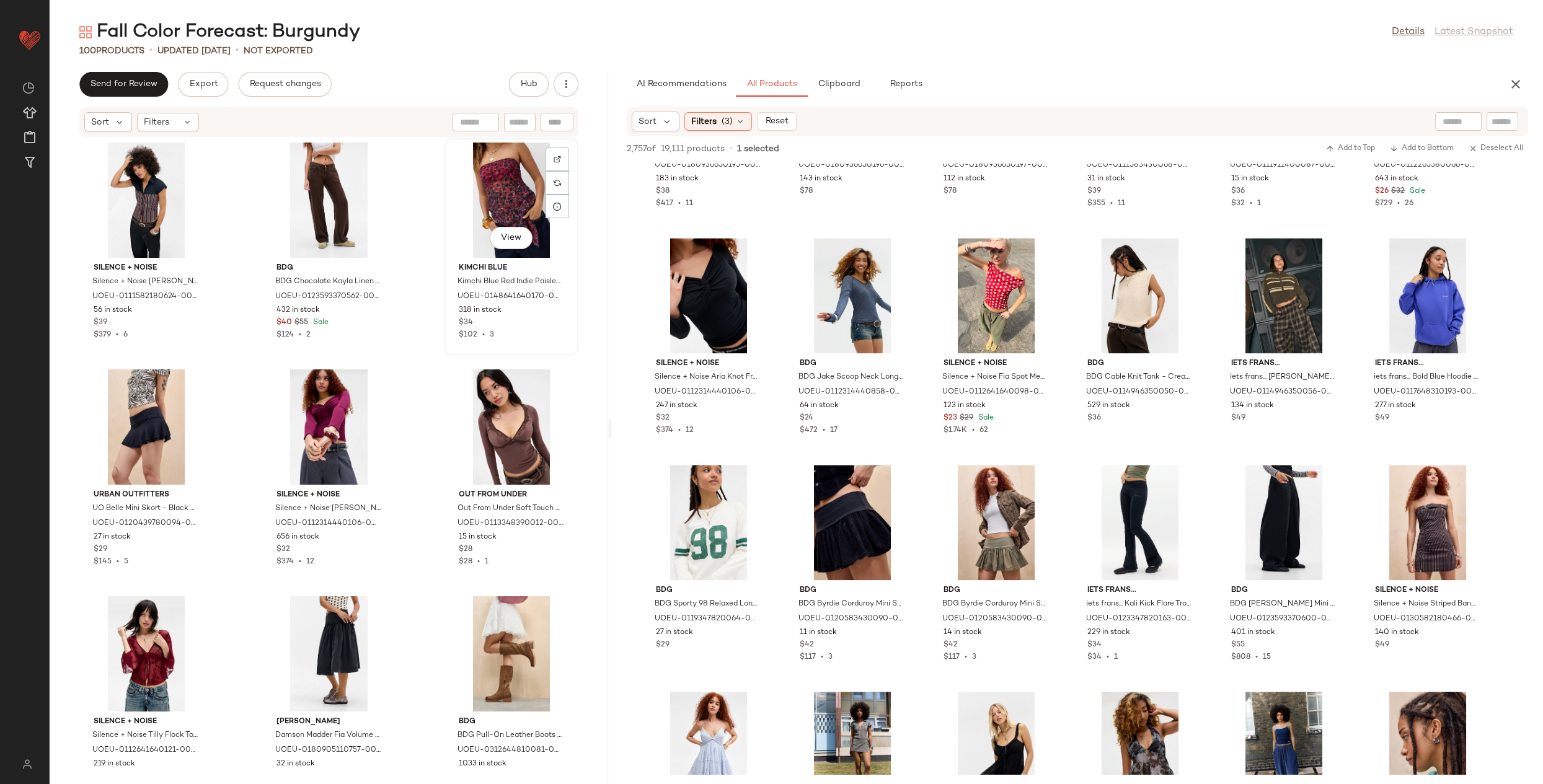
scroll to position [6361, 0]
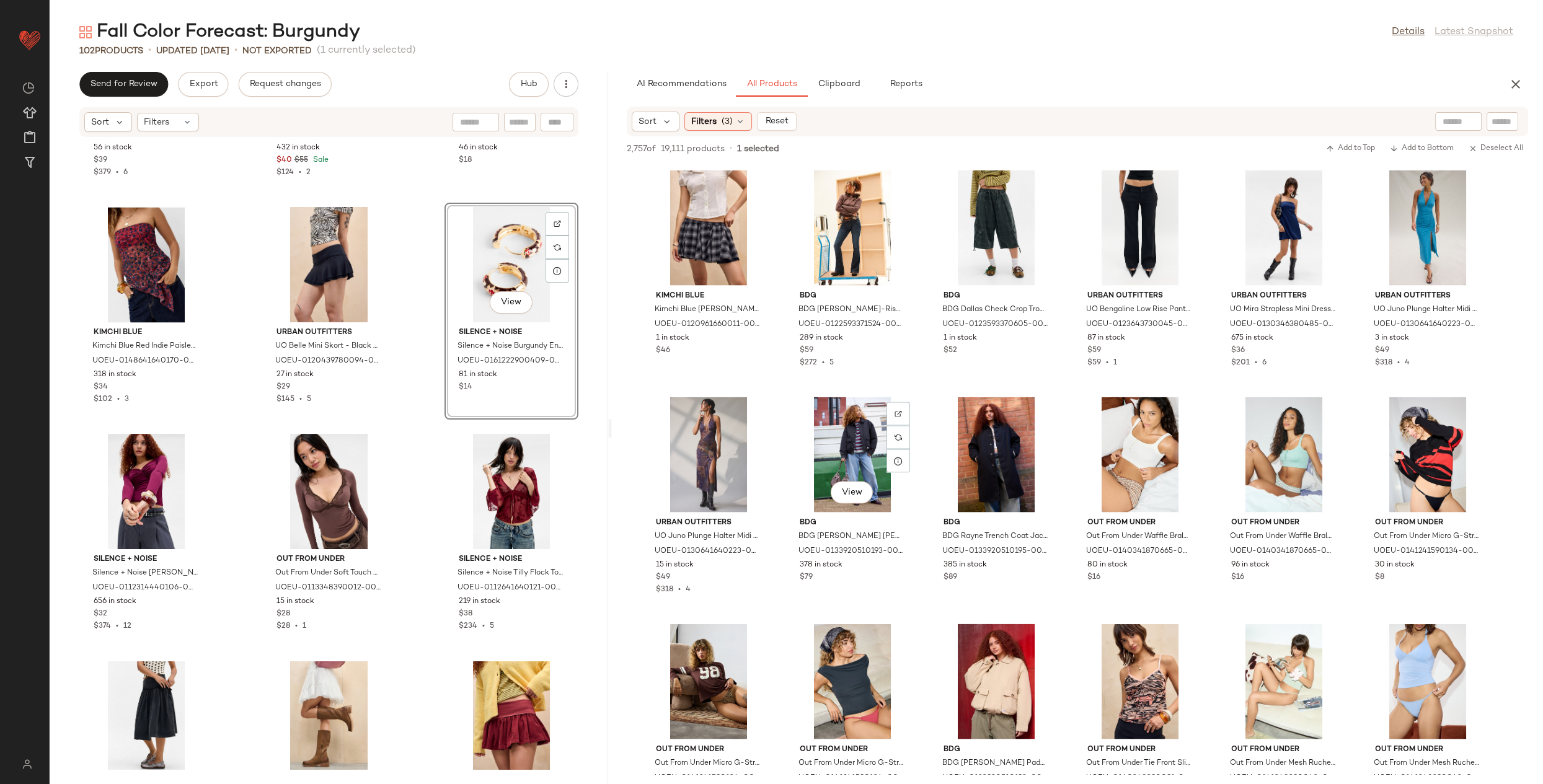
scroll to position [49408, 0]
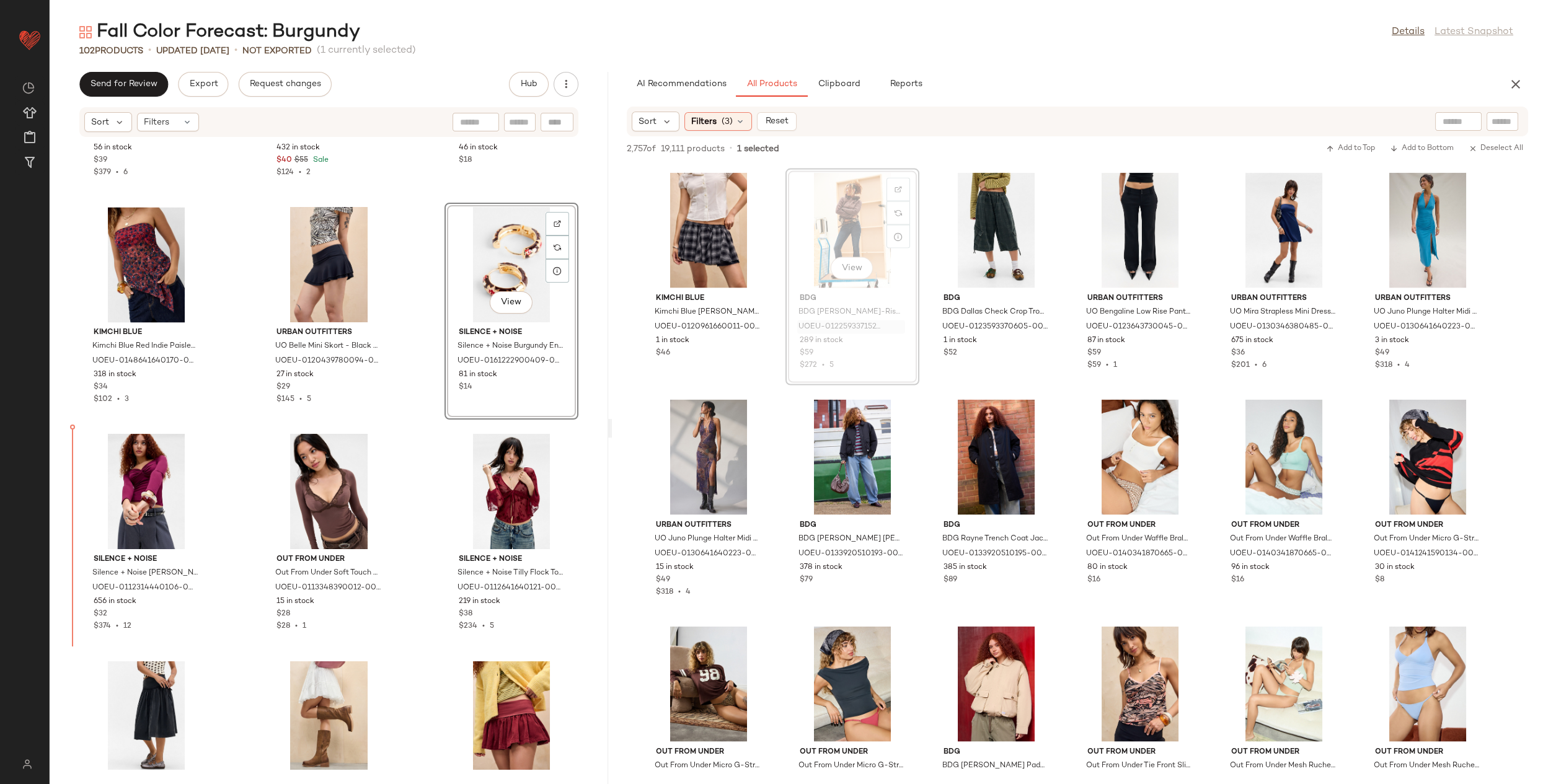
drag, startPoint x: 860, startPoint y: 313, endPoint x: 800, endPoint y: 361, distance: 76.8
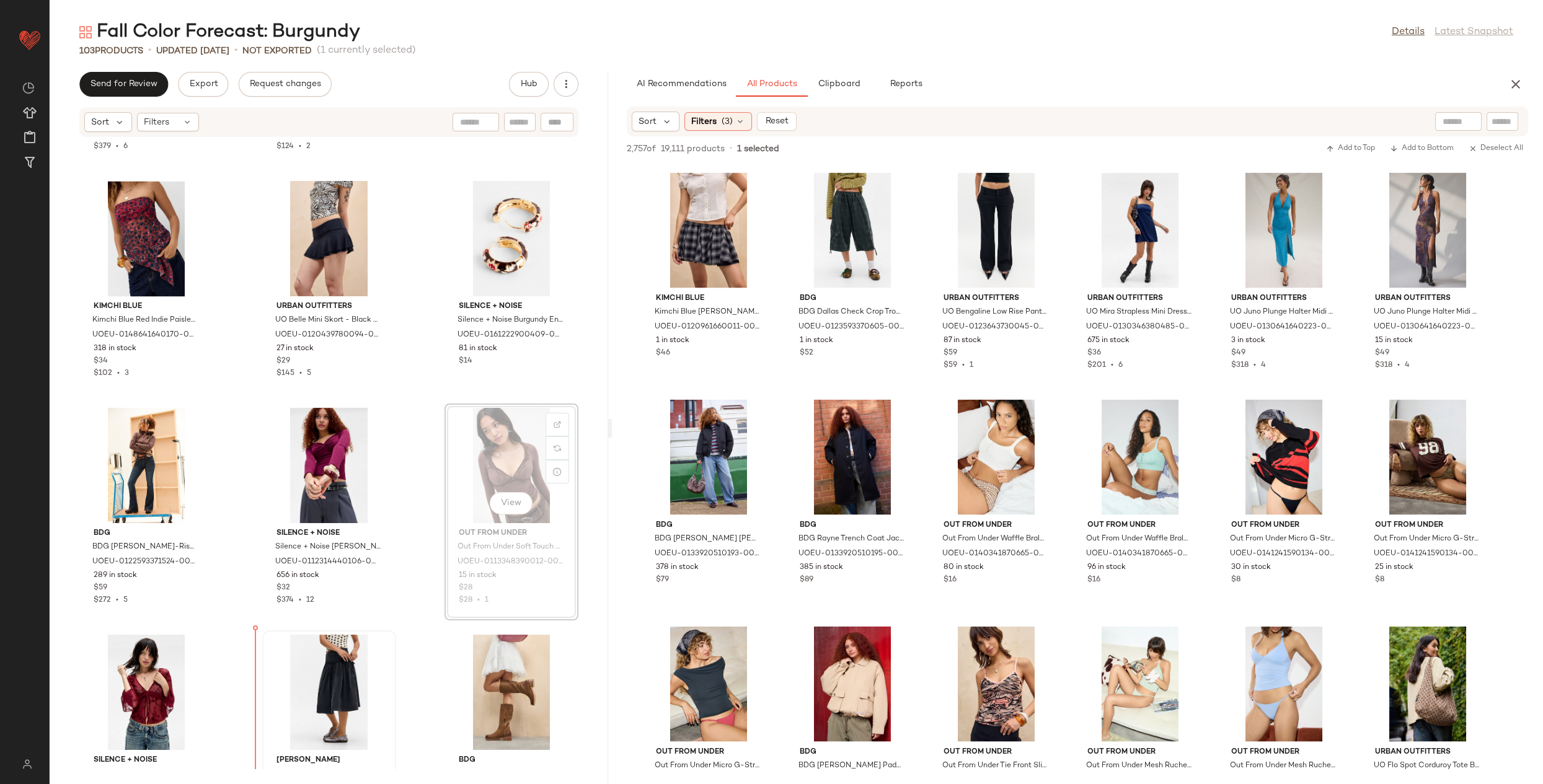
scroll to position [6575, 0]
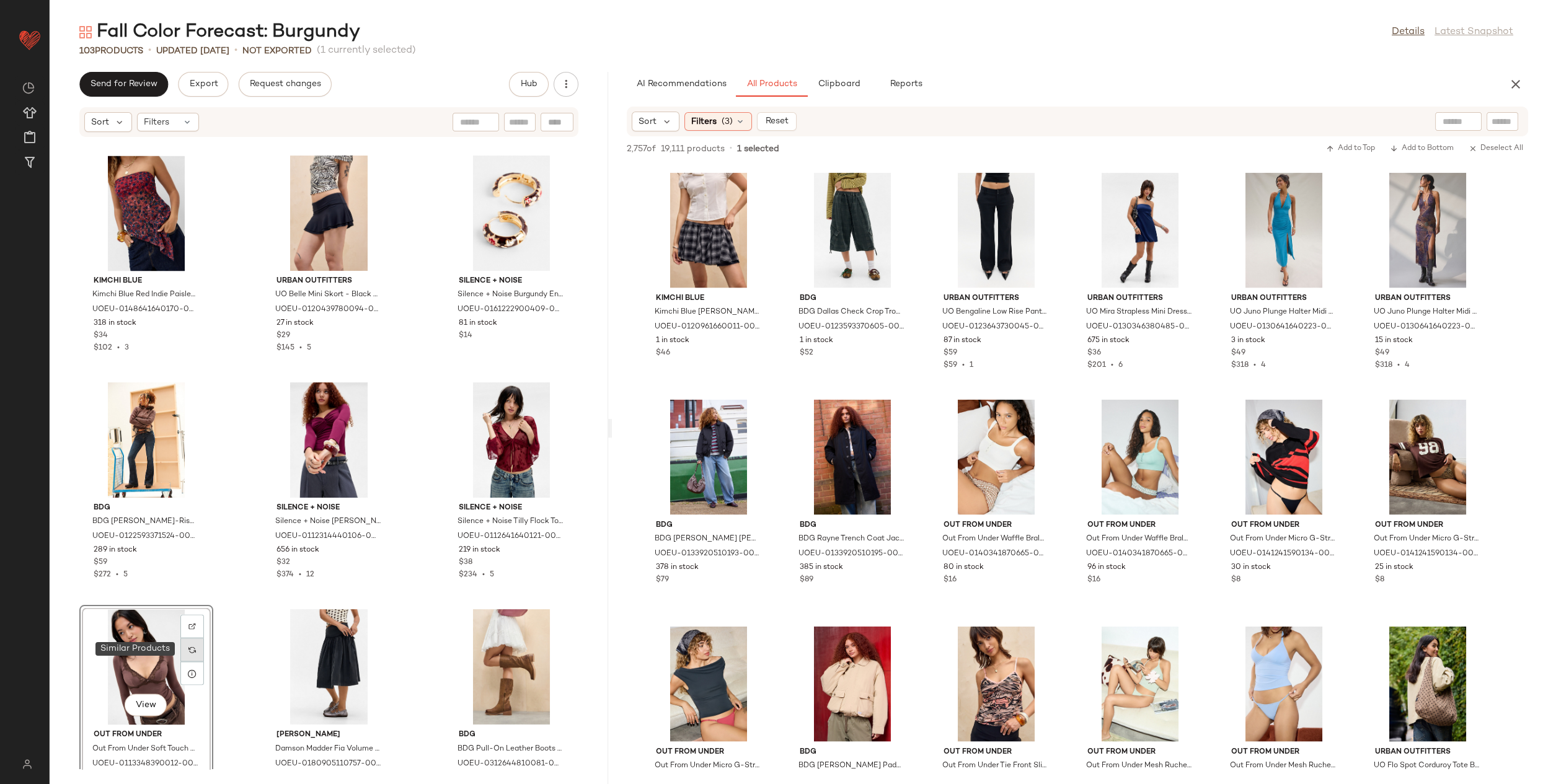
click at [182, 658] on div at bounding box center [192, 649] width 24 height 24
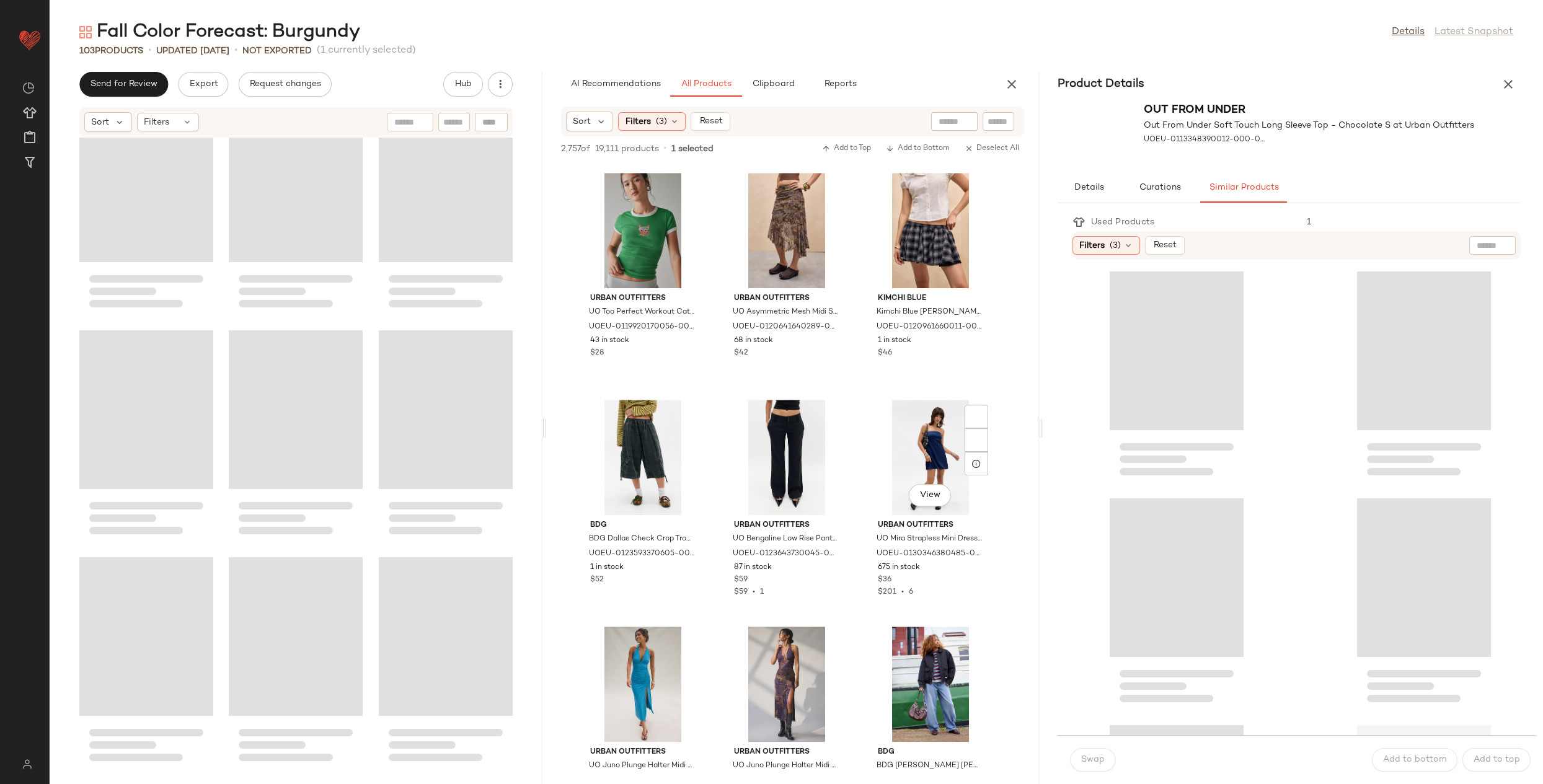
scroll to position [6803, 0]
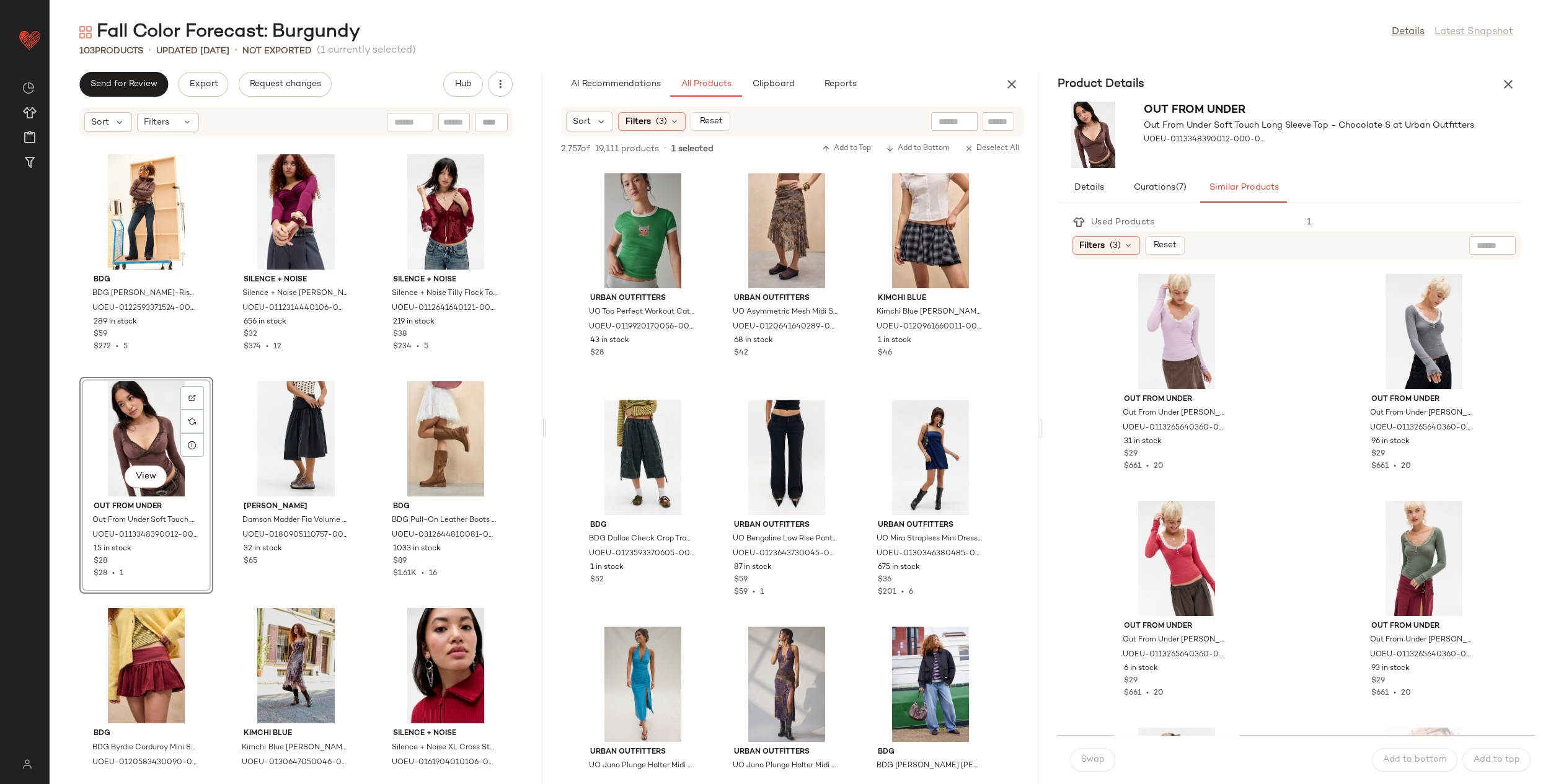
click at [1508, 97] on div "Out From Under Out From Under Soft Touch Long Sleeve Top - Chocolate S at Urban…" at bounding box center [1289, 135] width 493 height 76
click at [1511, 90] on icon "button" at bounding box center [1508, 85] width 15 height 15
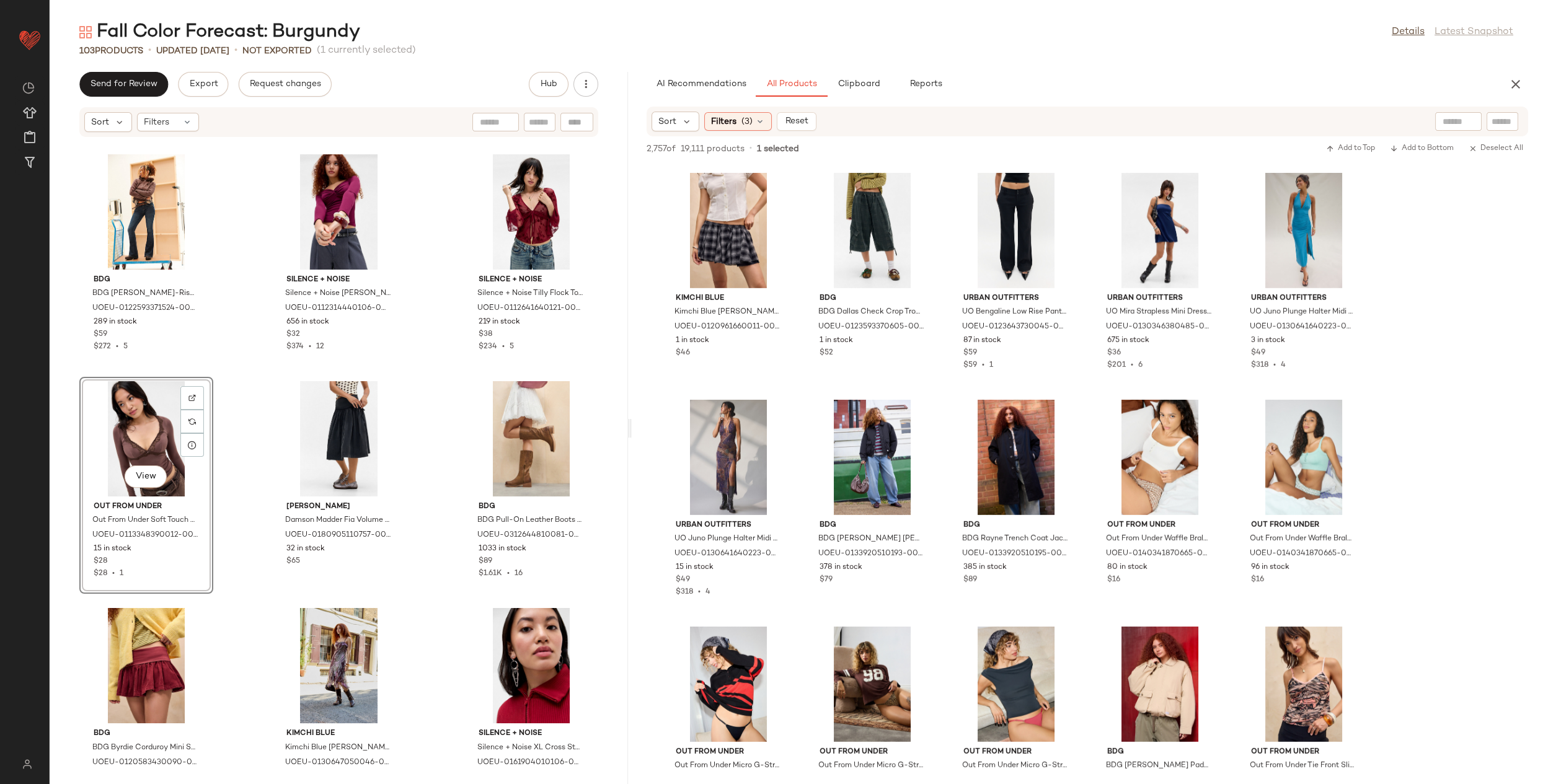
drag, startPoint x: 796, startPoint y: 430, endPoint x: 632, endPoint y: 421, distance: 164.2
click at [632, 421] on div "Fall Color Forecast: Burgundy Details Latest Snapshot 103 Products • updated Au…" at bounding box center [796, 402] width 1493 height 764
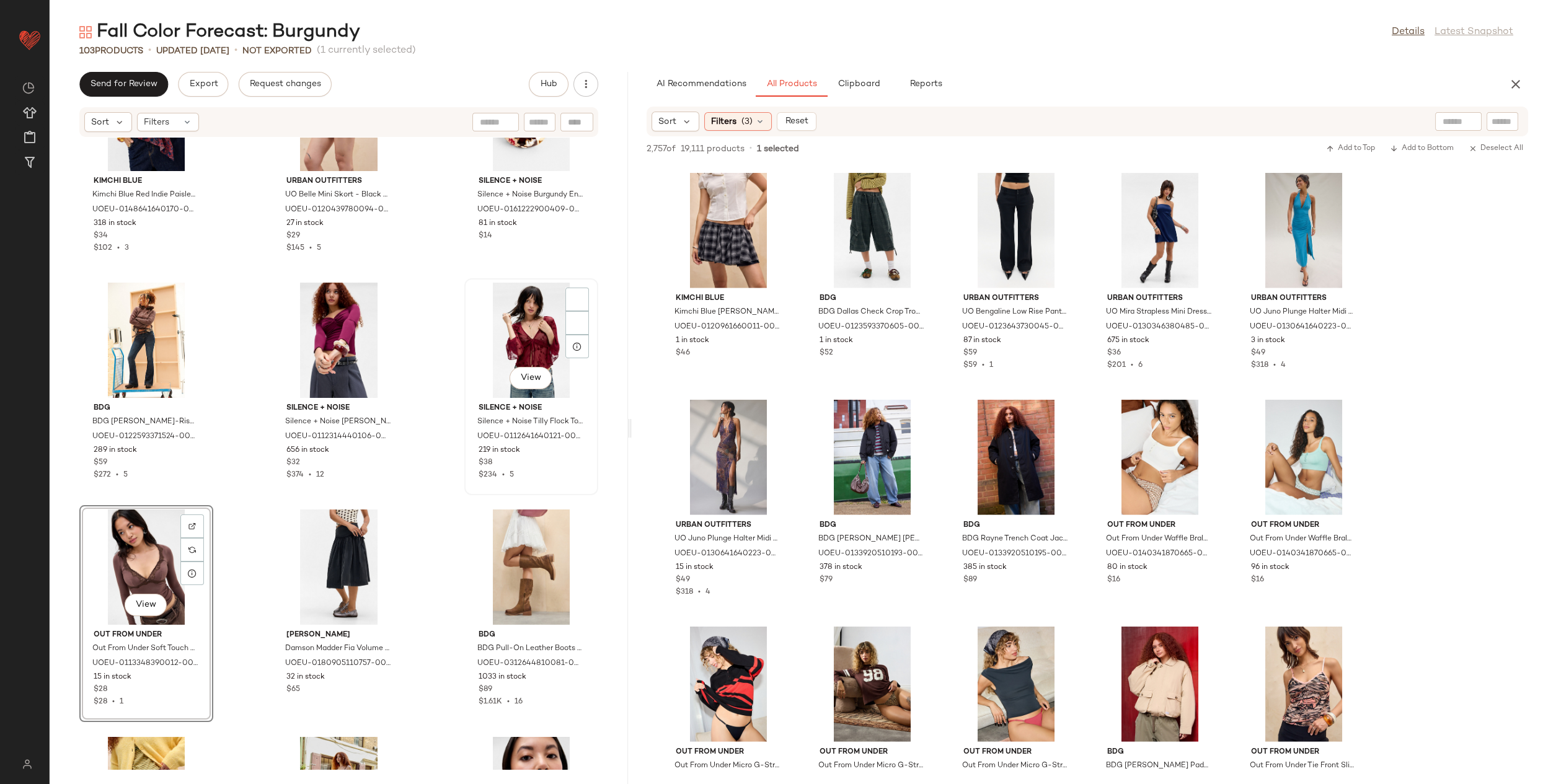
scroll to position [6674, 0]
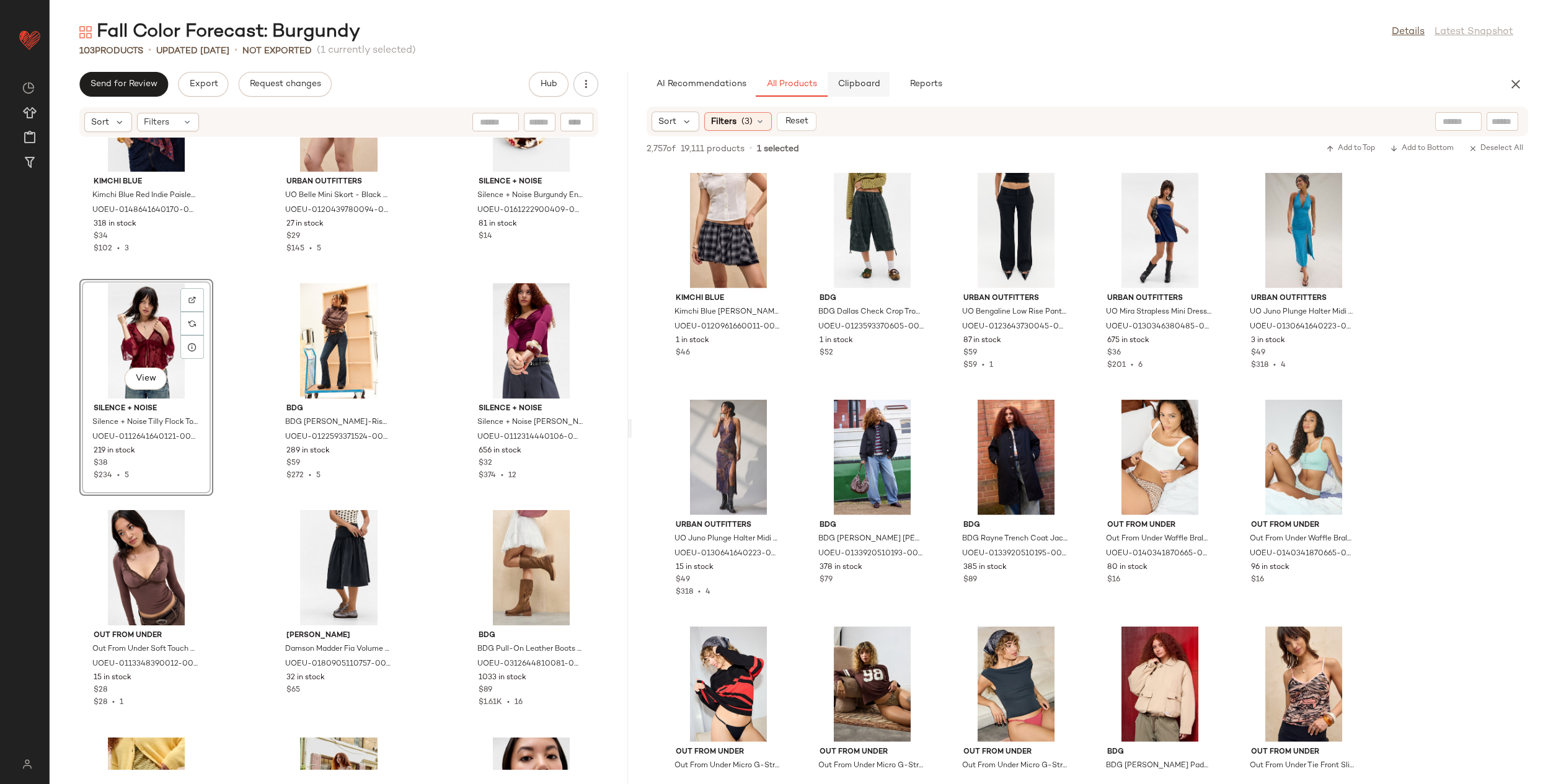
click at [866, 85] on span "Clipboard" at bounding box center [858, 84] width 43 height 10
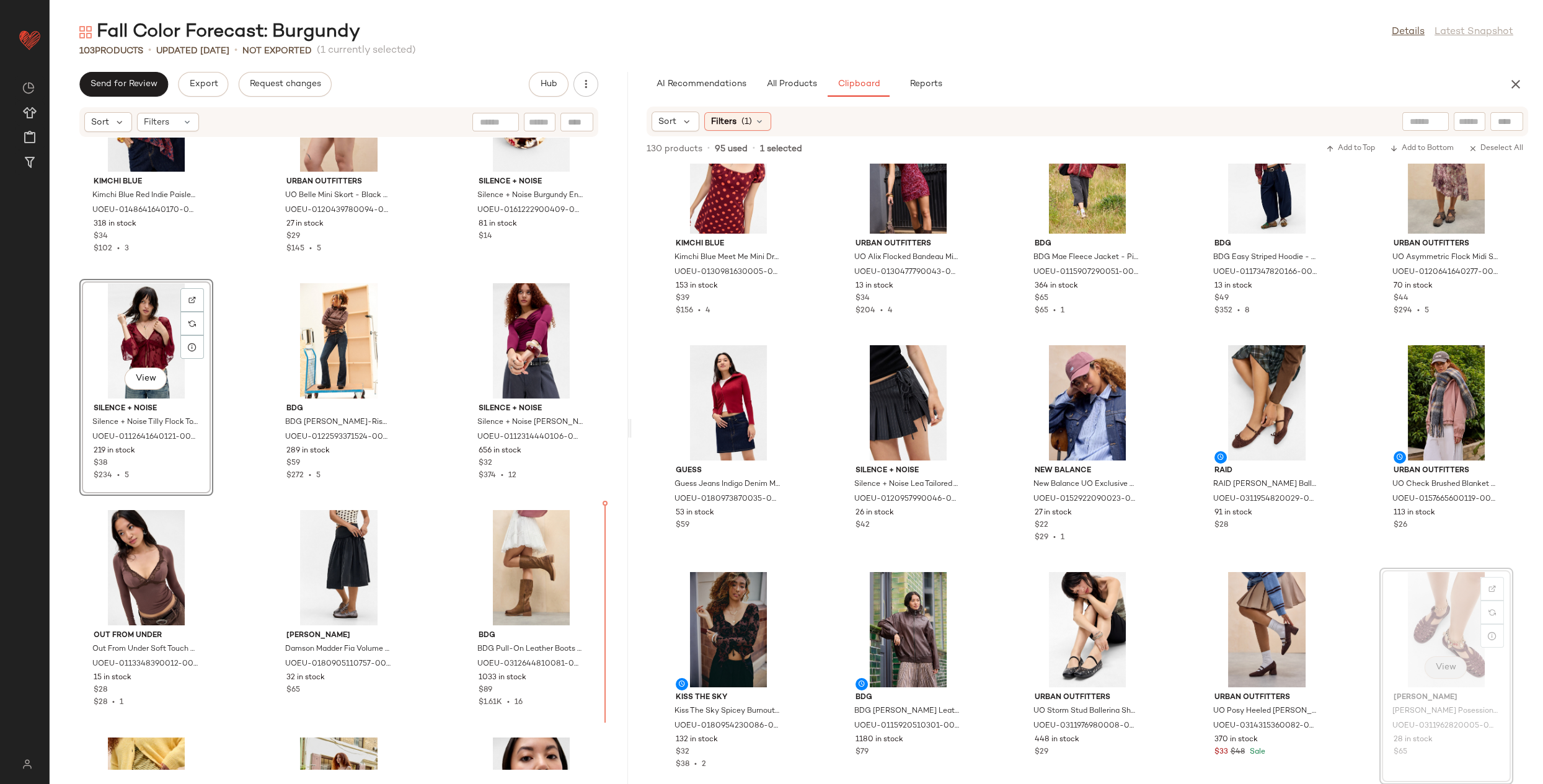
scroll to position [6685, 0]
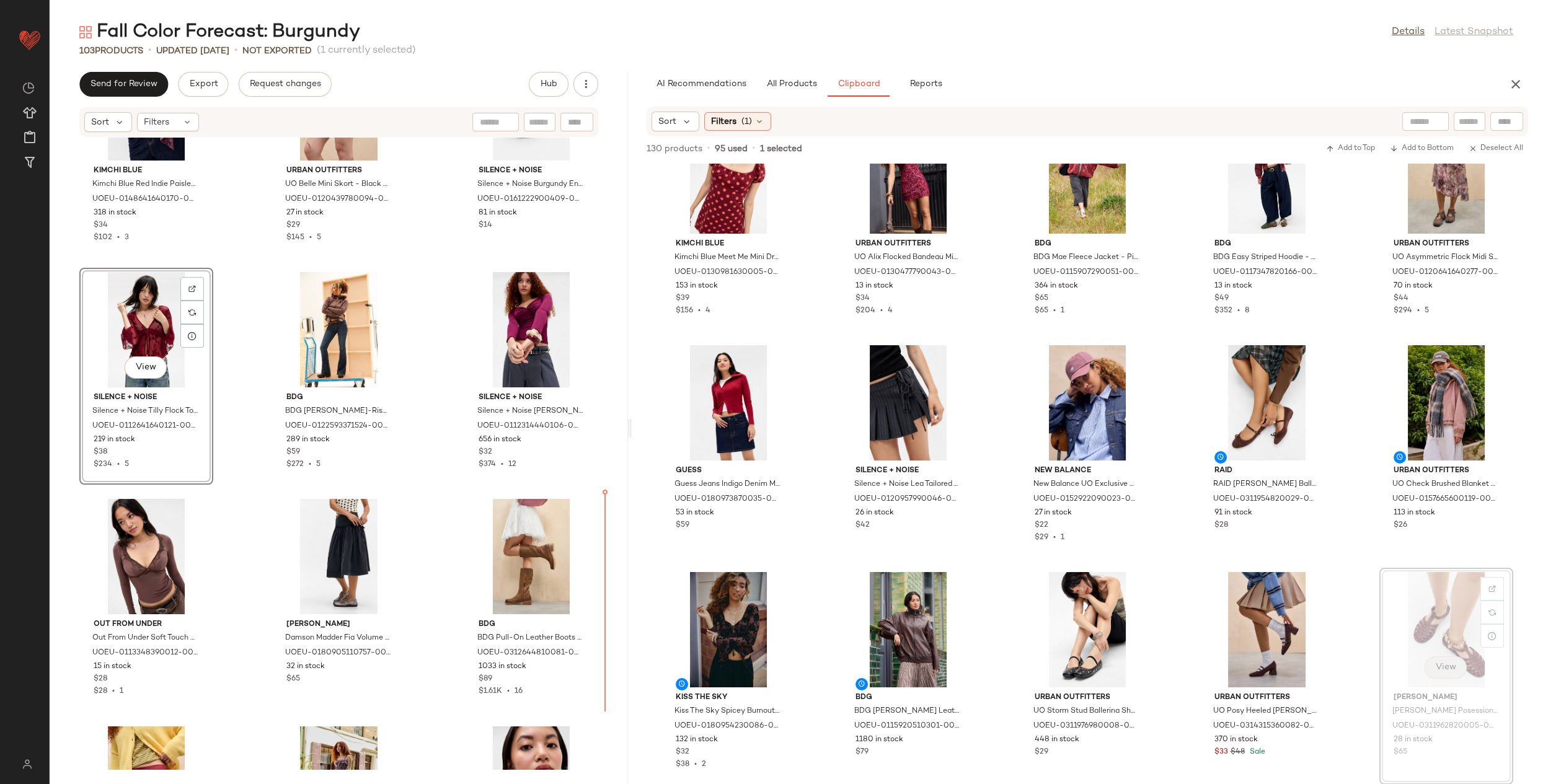
drag, startPoint x: 1432, startPoint y: 650, endPoint x: 1452, endPoint y: 665, distance: 25.0
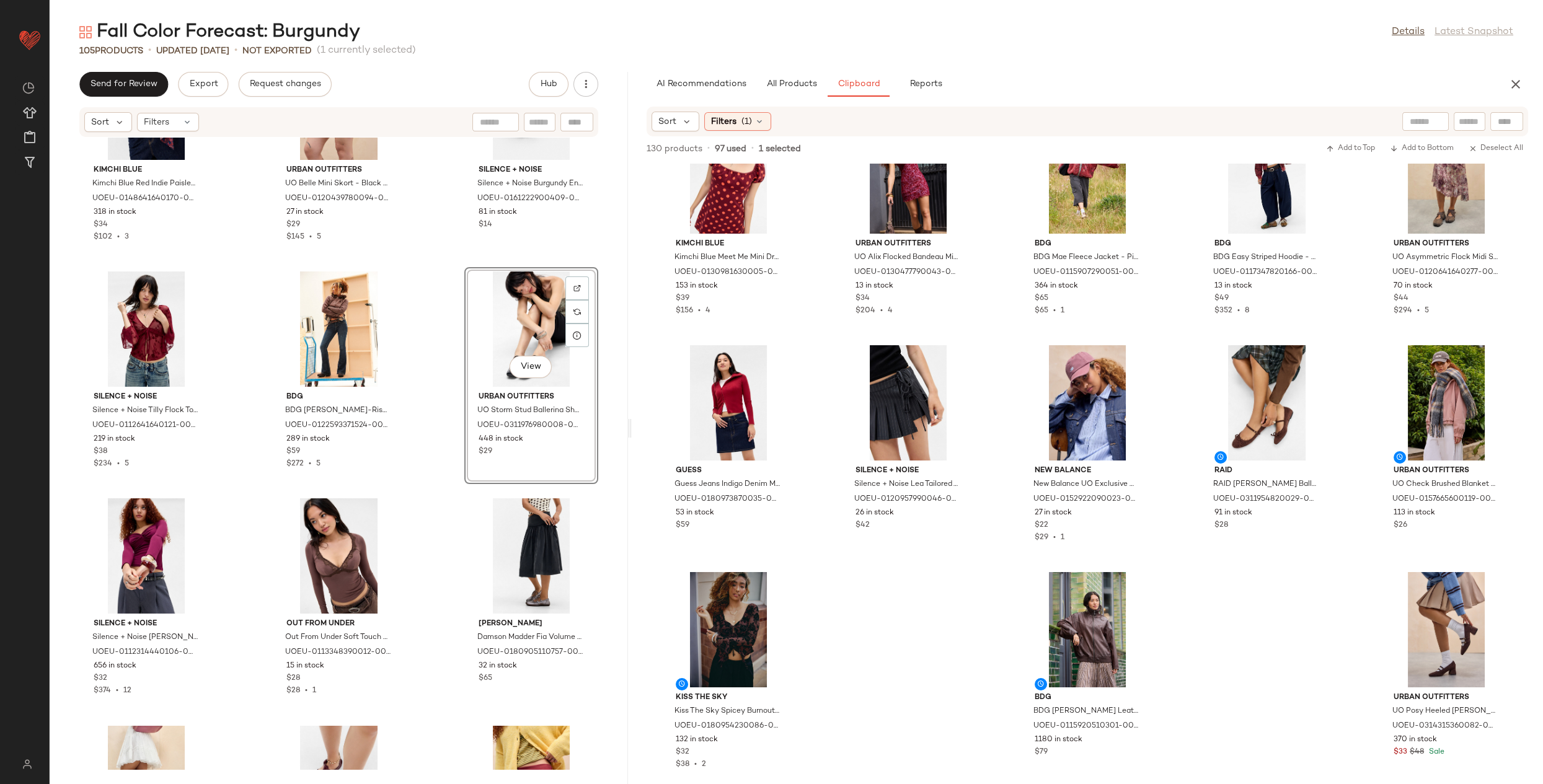
scroll to position [6901, 0]
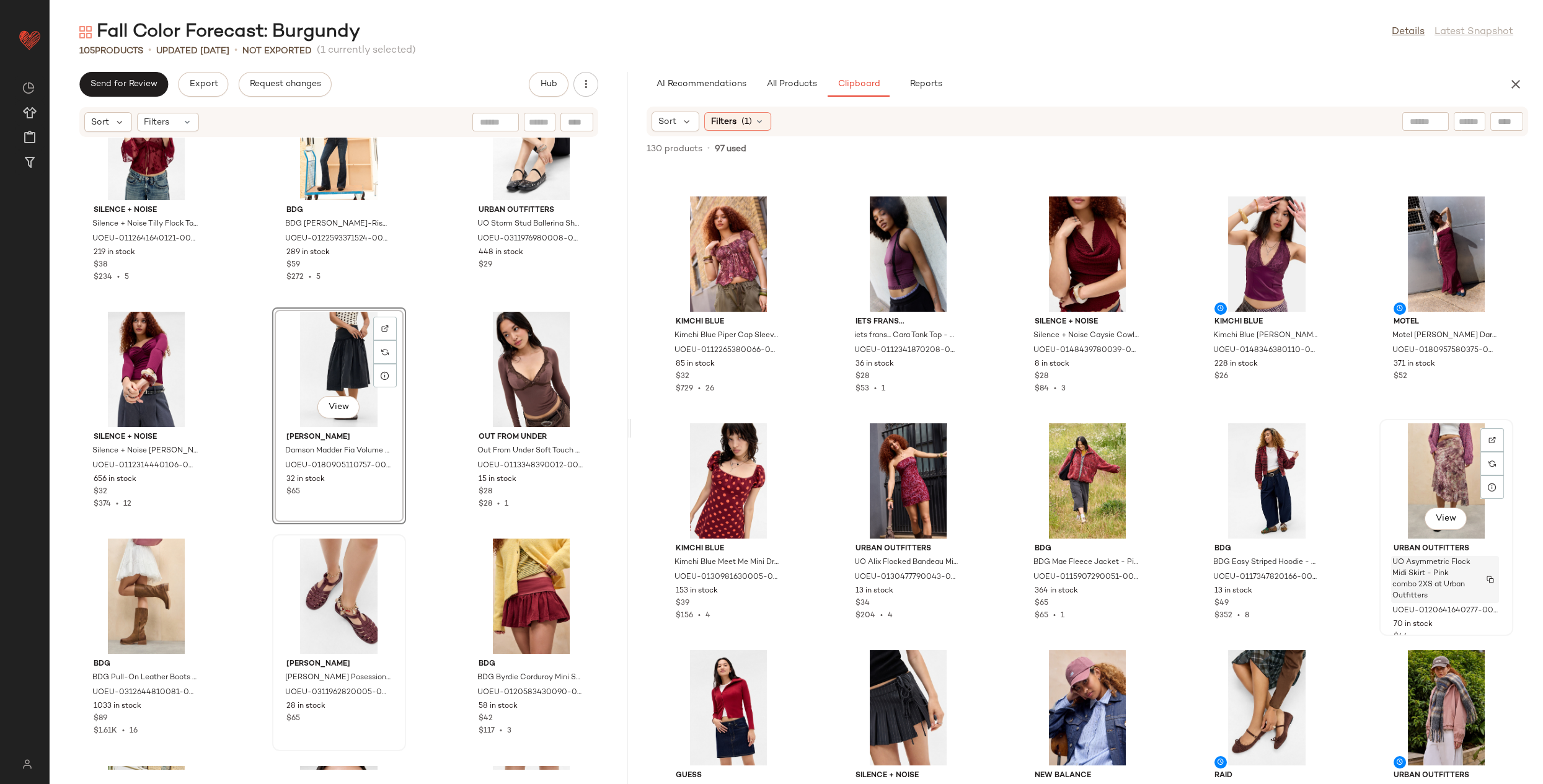
scroll to position [670, 0]
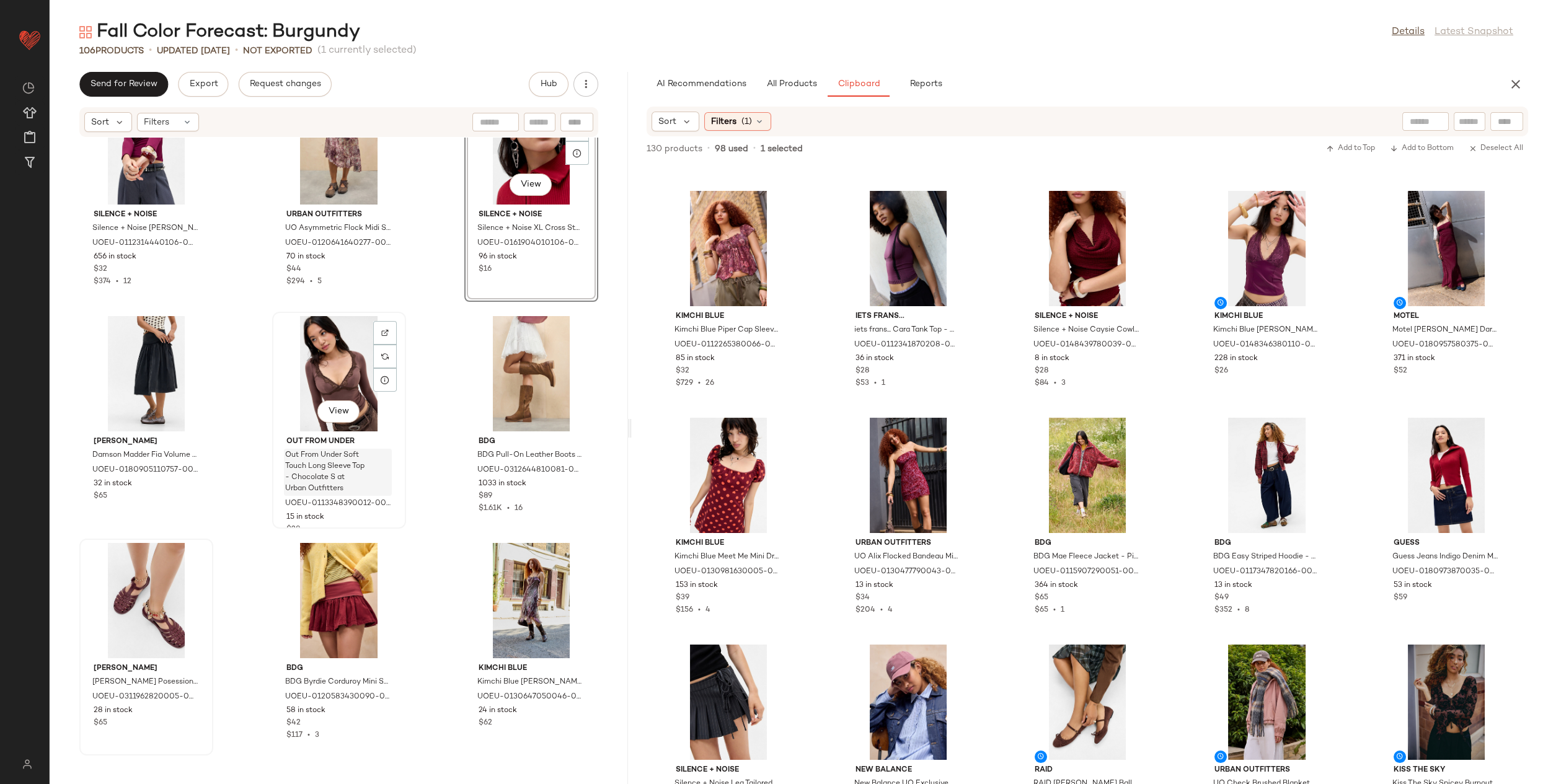
scroll to position [7101, 0]
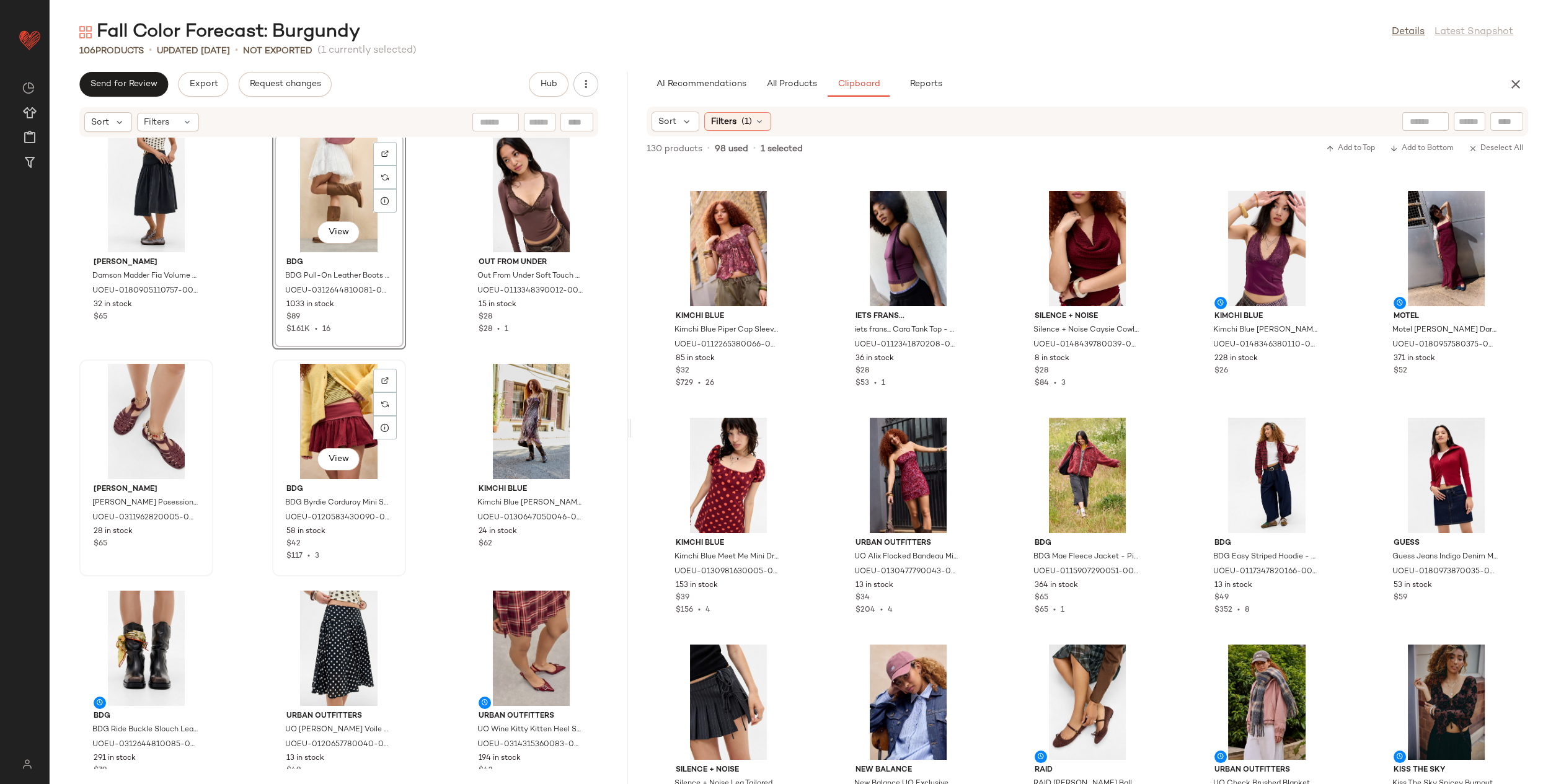
scroll to position [7491, 0]
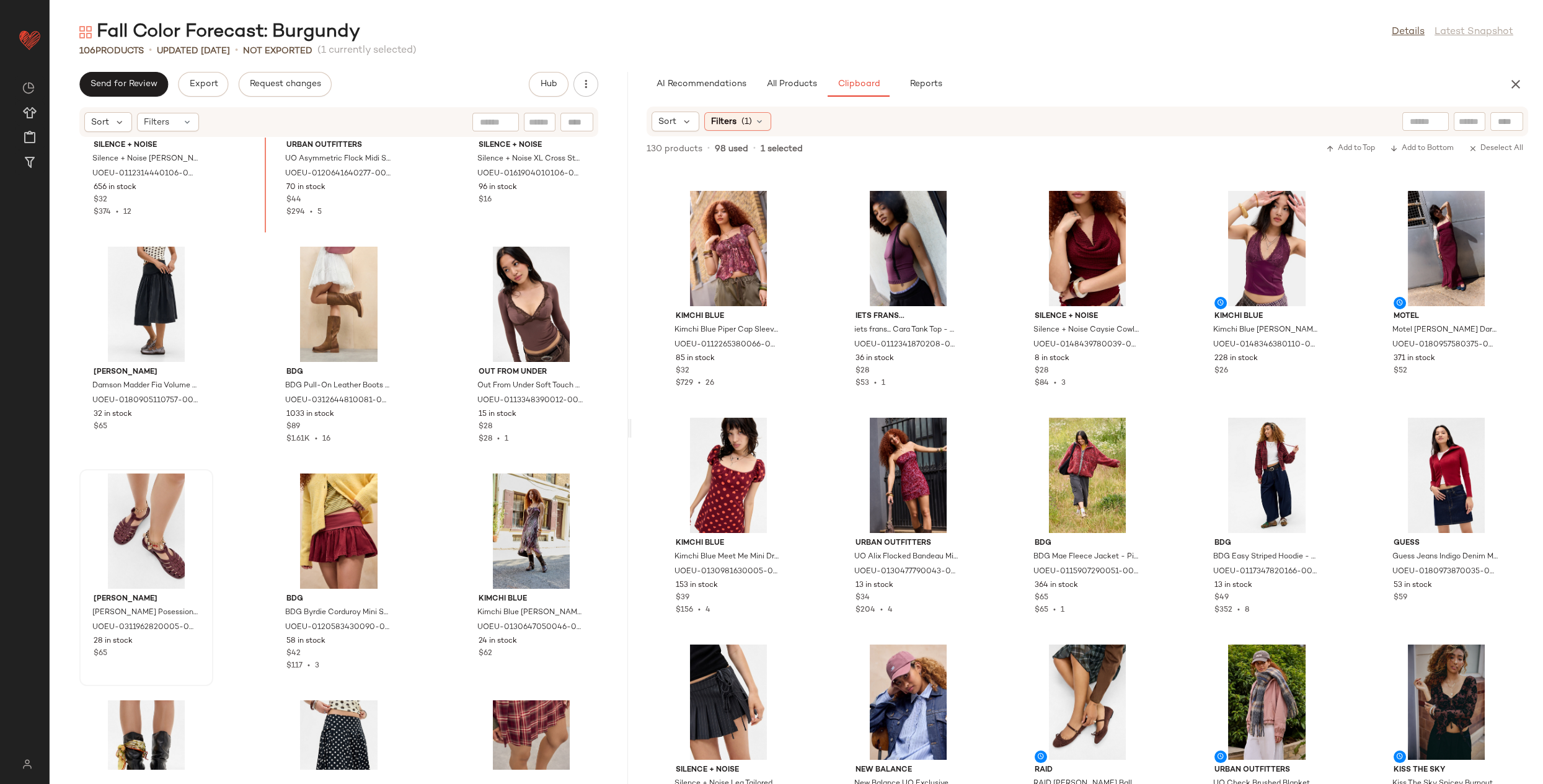
scroll to position [7129, 0]
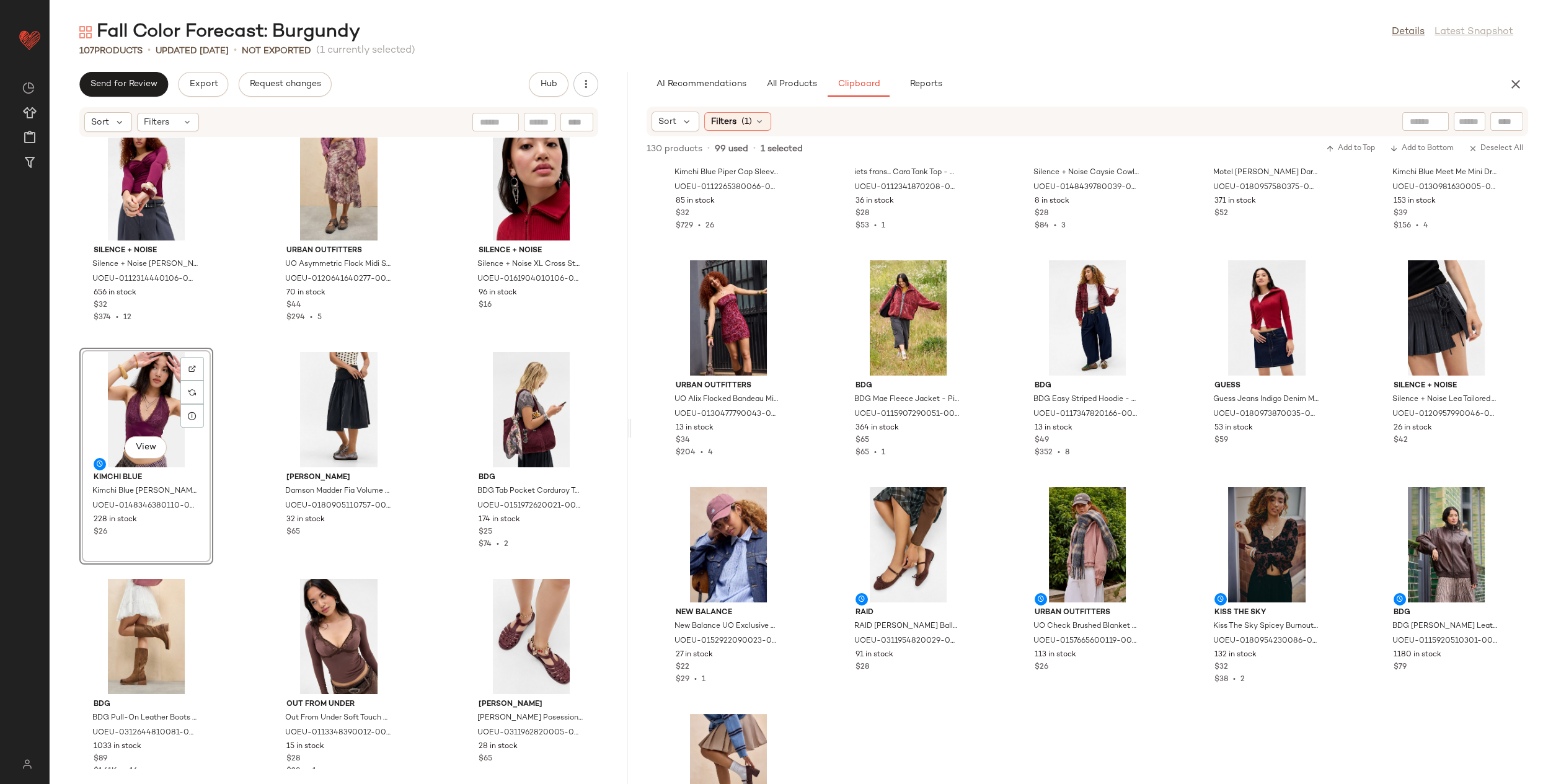
scroll to position [7171, 0]
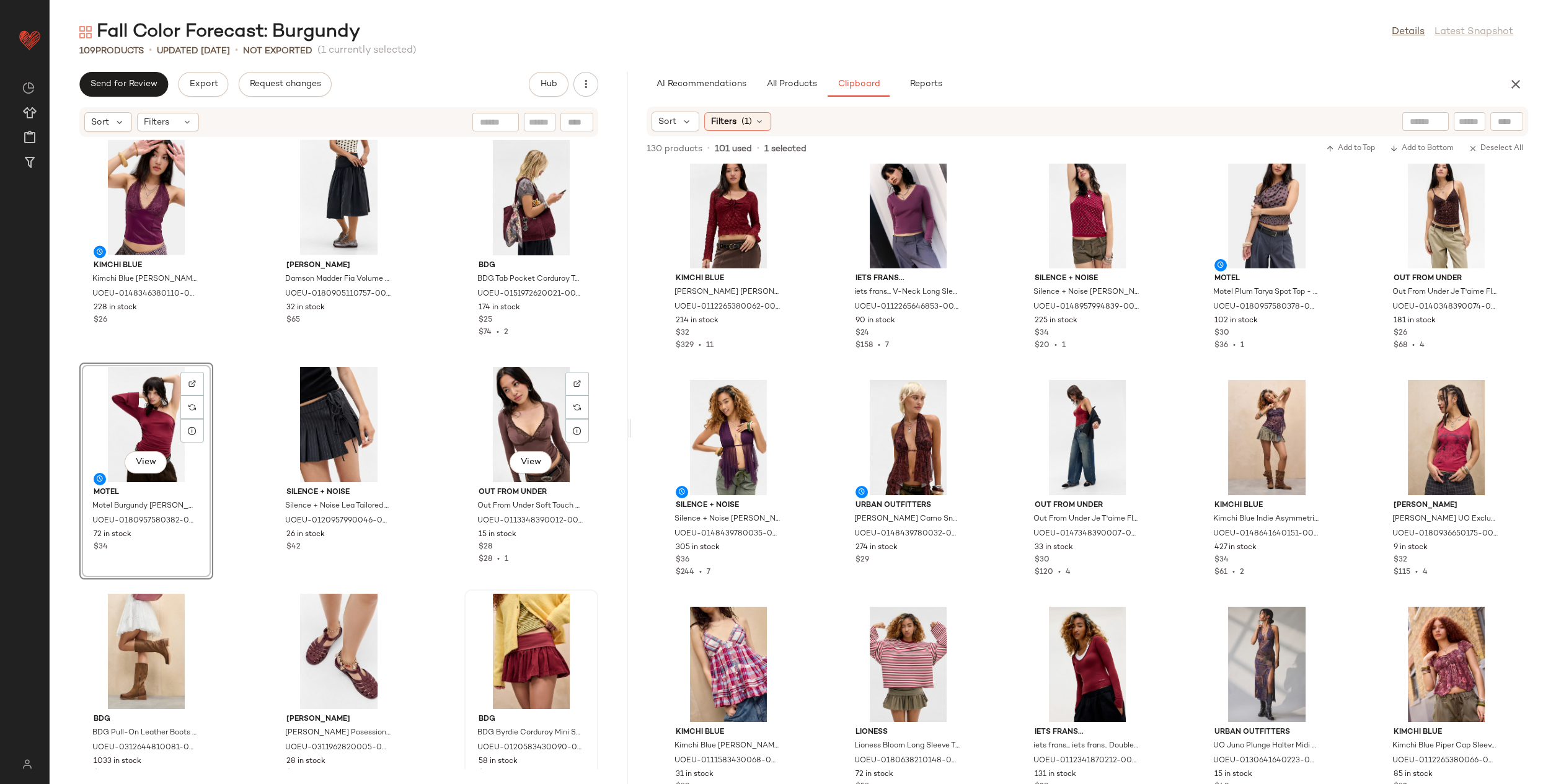
scroll to position [7293, 0]
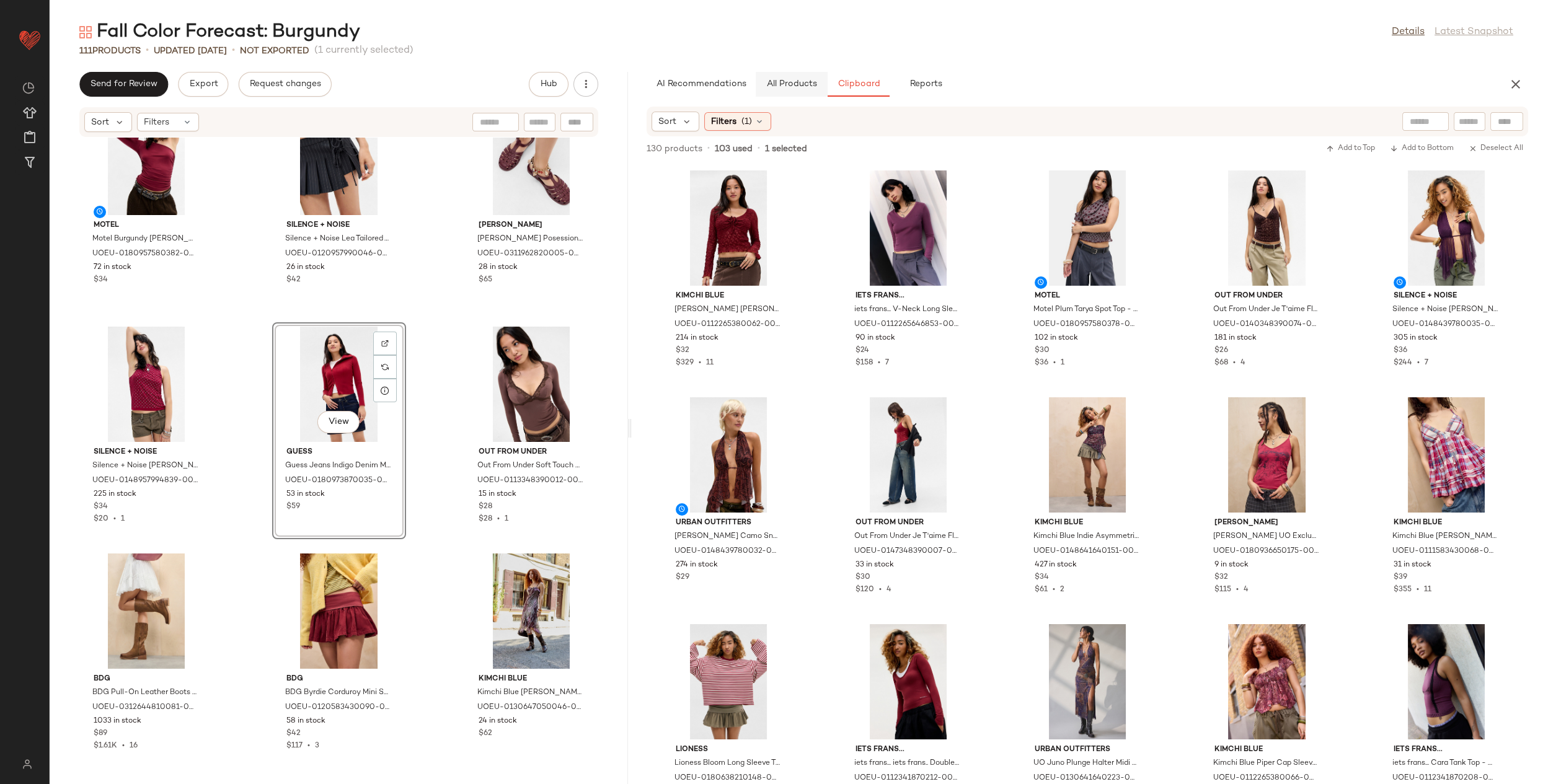
click at [776, 87] on span "All Products" at bounding box center [791, 84] width 51 height 10
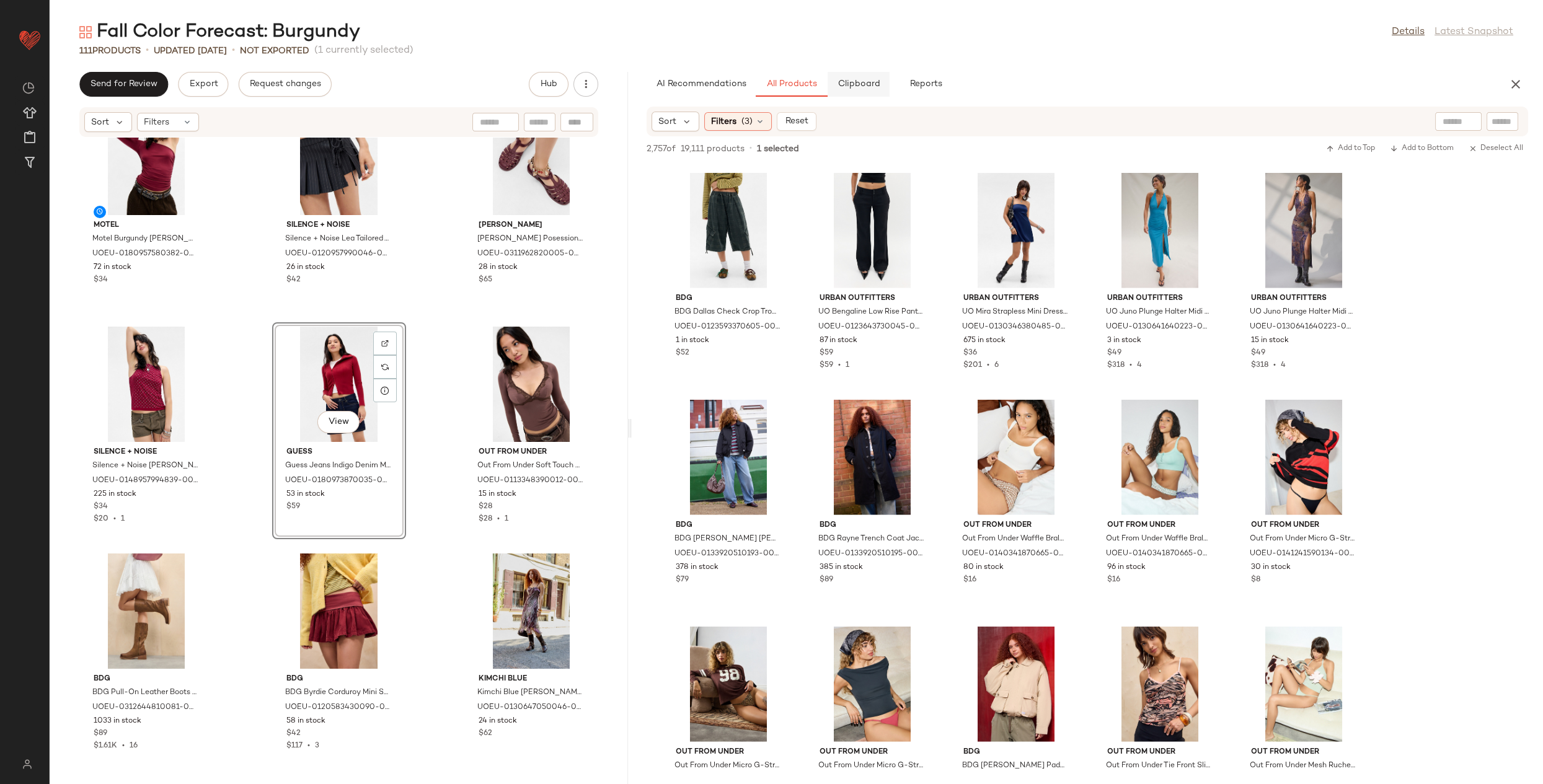
click at [866, 86] on span "Clipboard" at bounding box center [858, 84] width 43 height 10
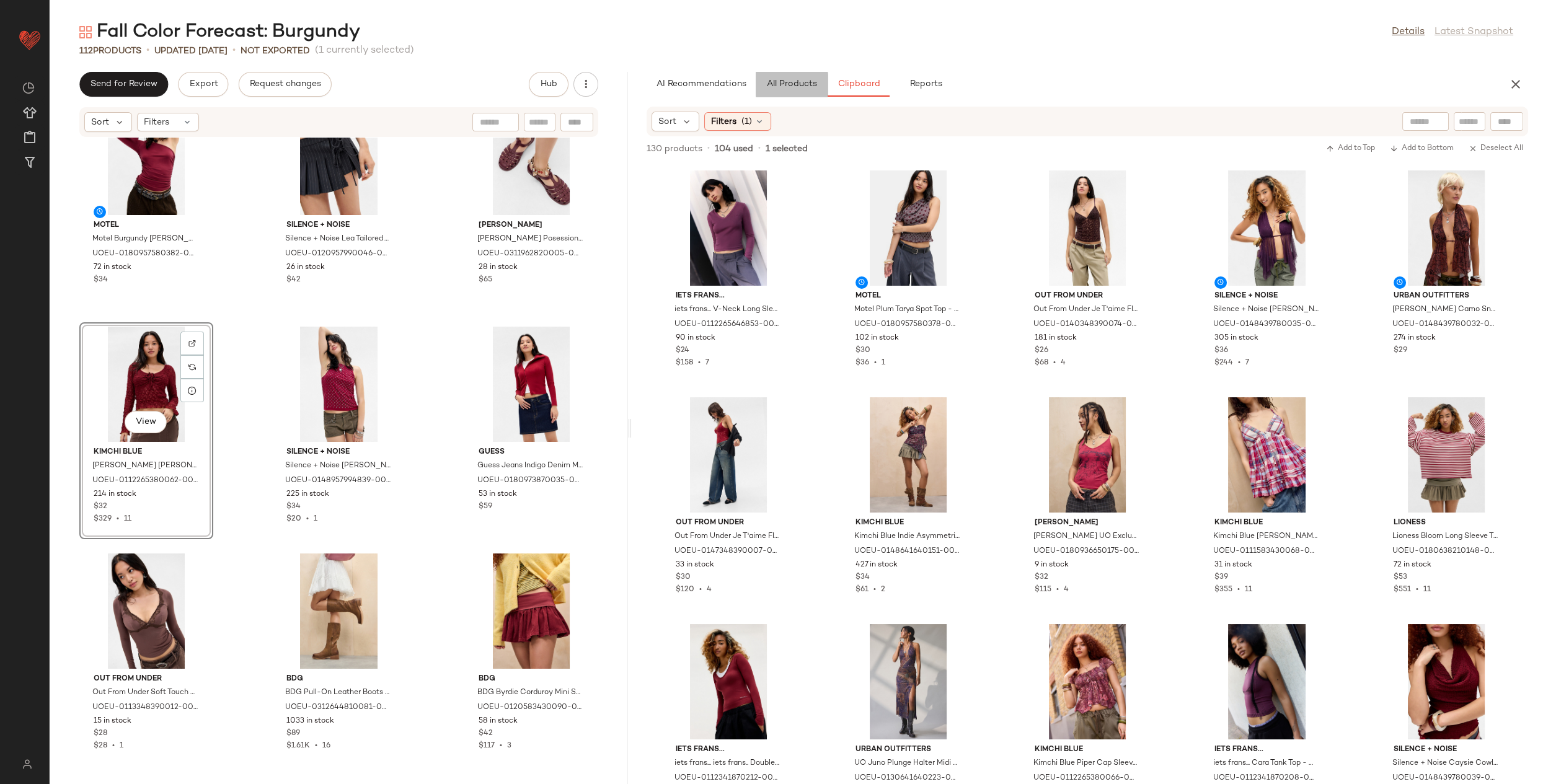
click at [795, 85] on span "All Products" at bounding box center [791, 84] width 51 height 10
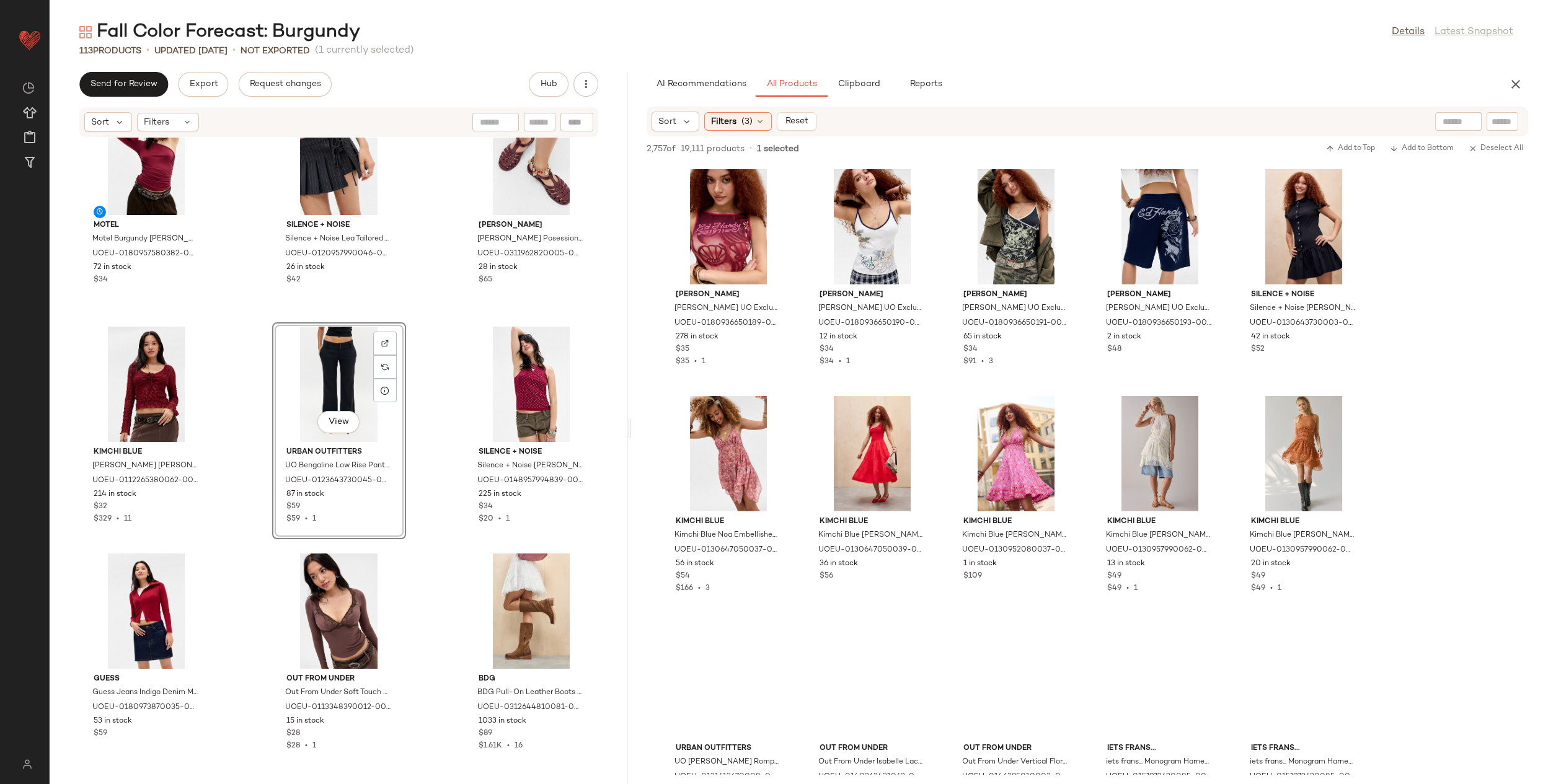
scroll to position [53436, 0]
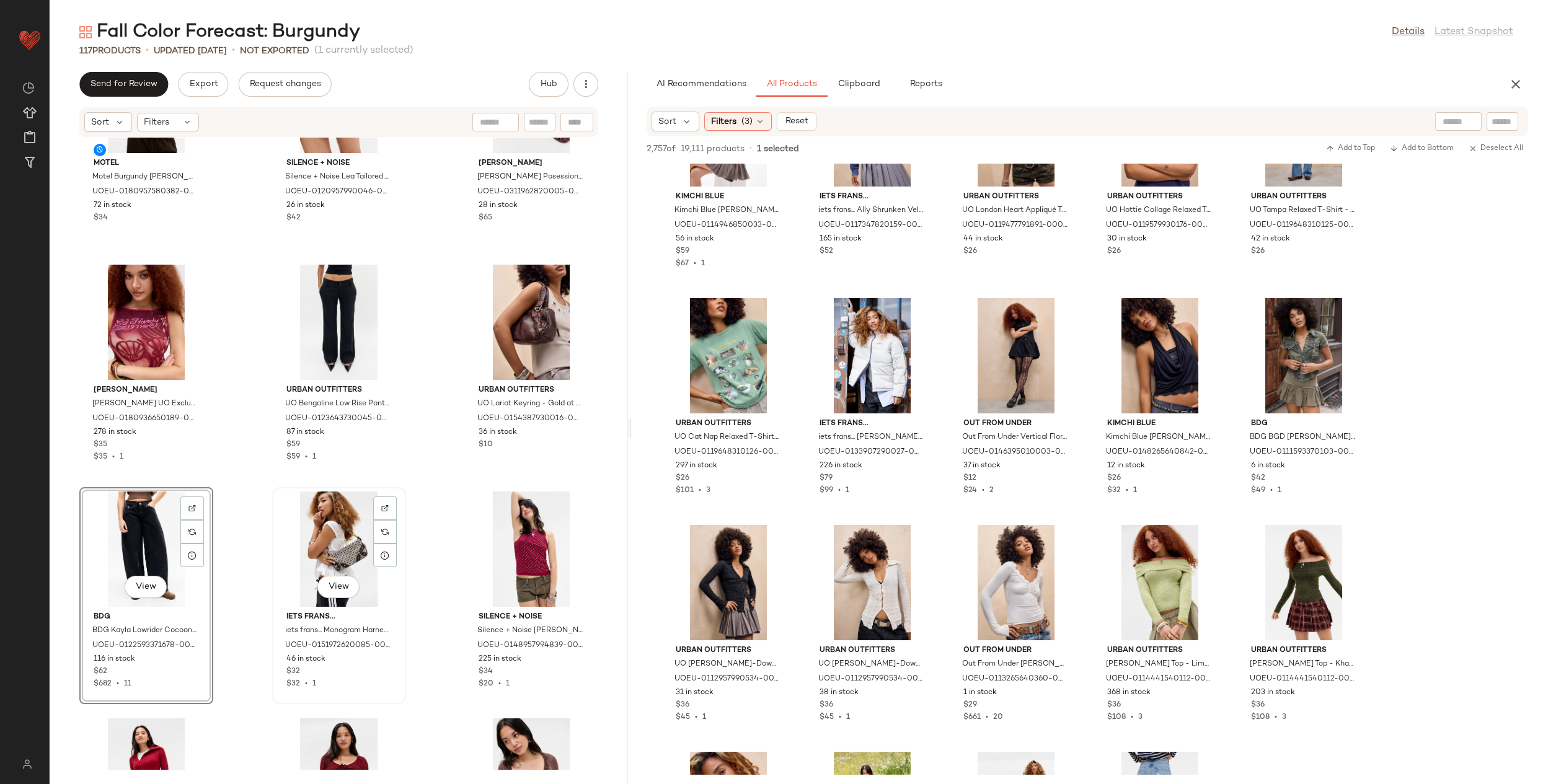
scroll to position [7622, 0]
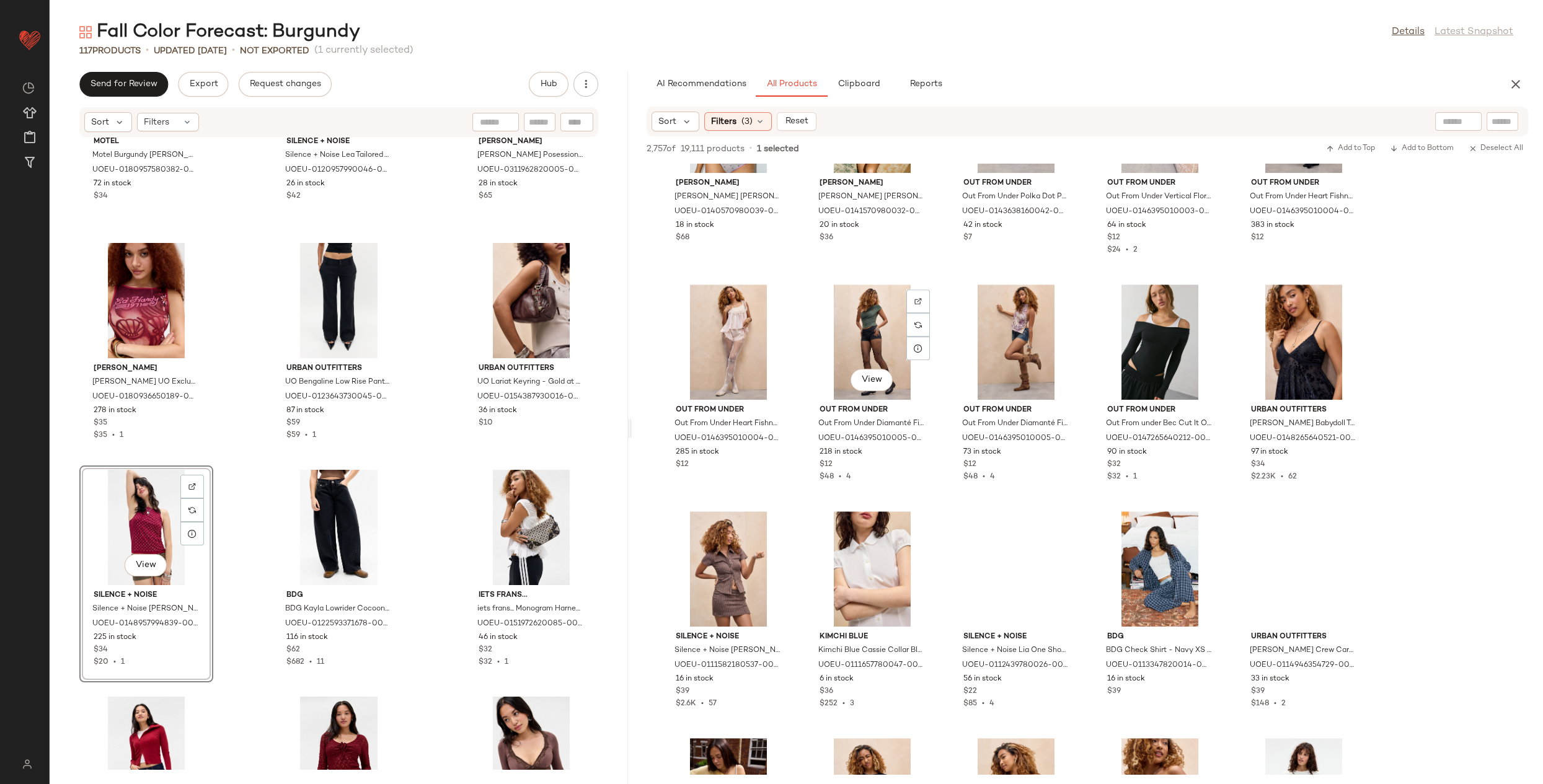
scroll to position [57581, 0]
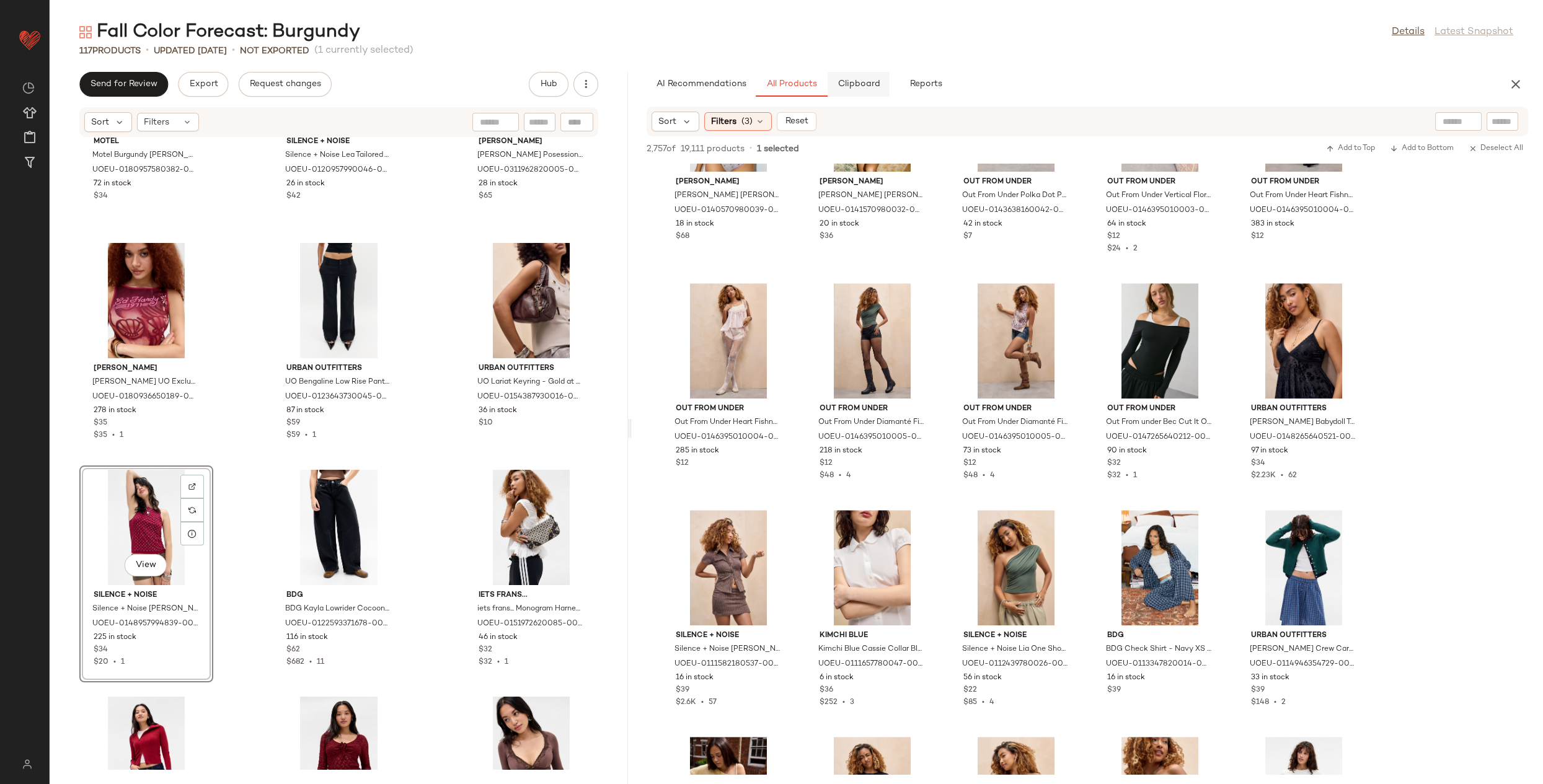
click at [874, 89] on span "Clipboard" at bounding box center [858, 84] width 43 height 10
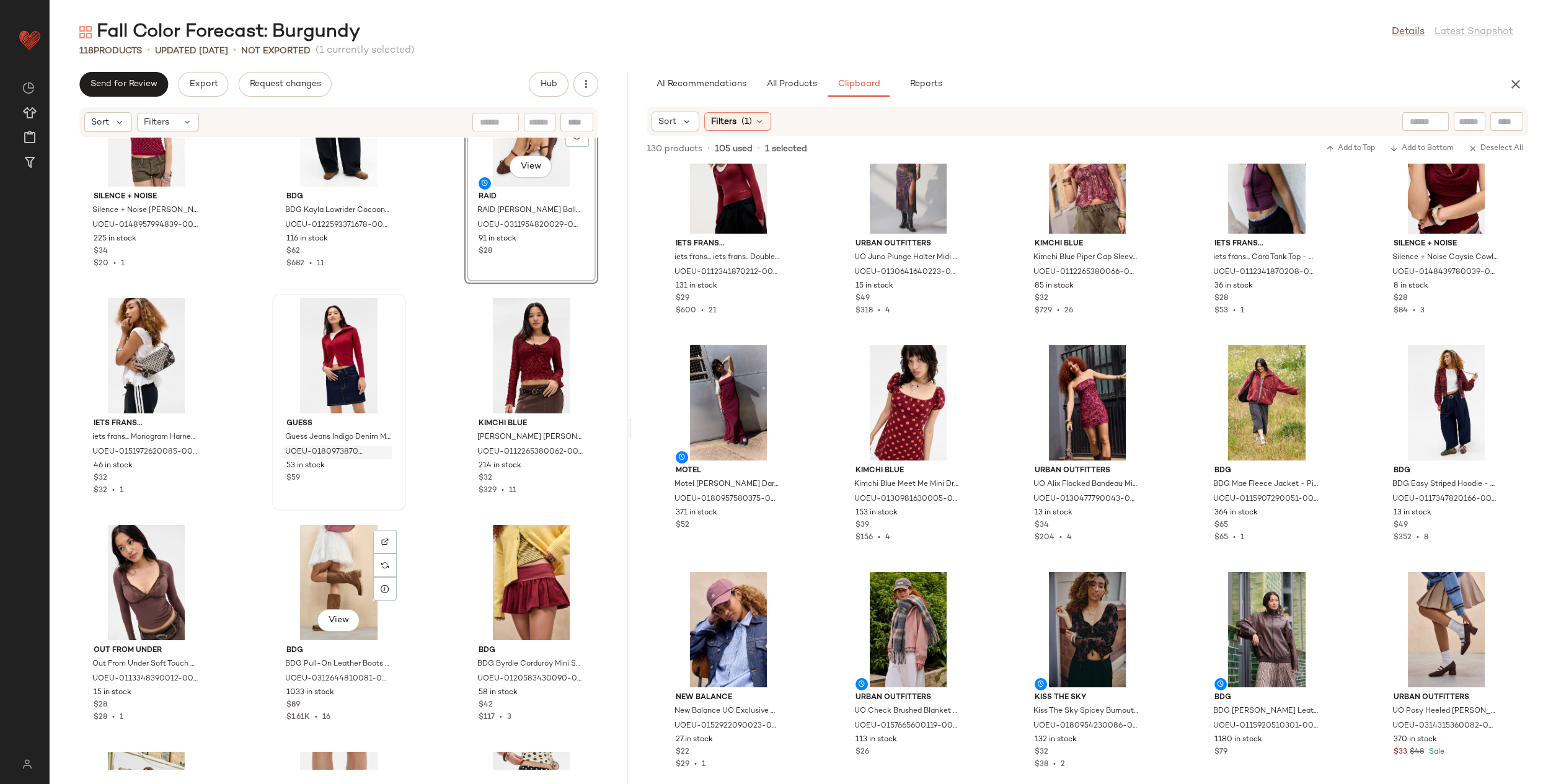
scroll to position [8027, 0]
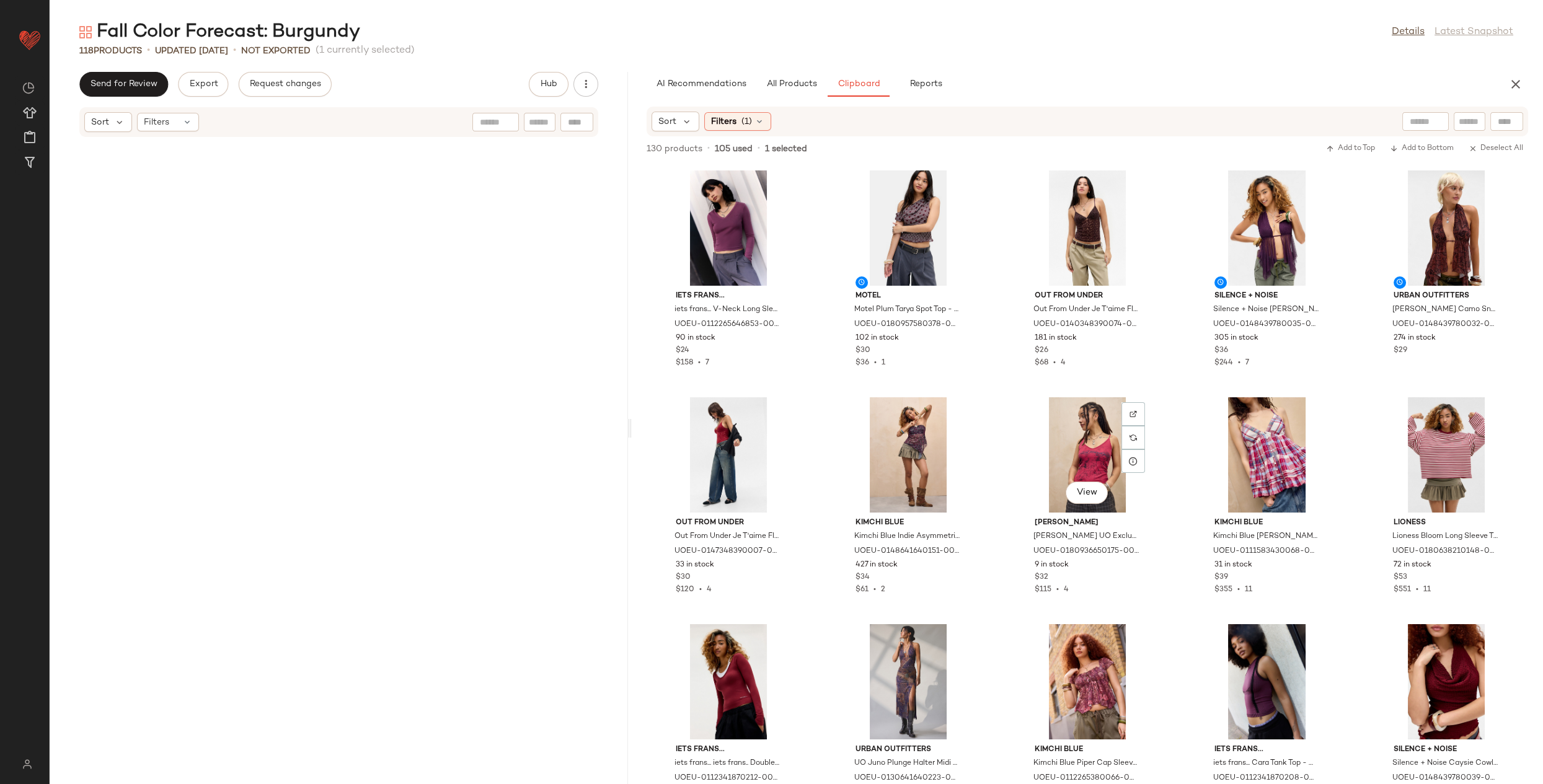
scroll to position [8157, 0]
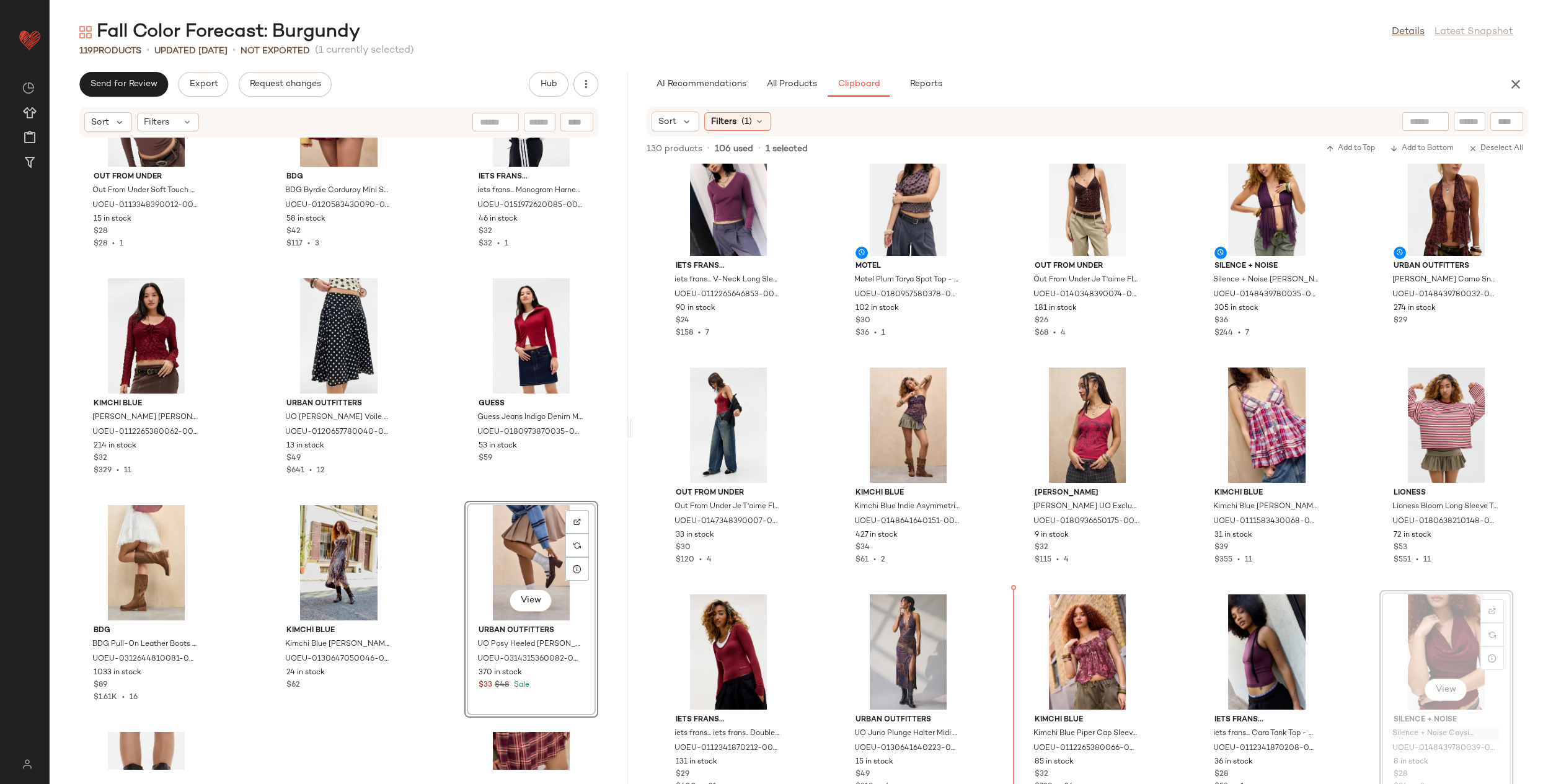
scroll to position [31, 0]
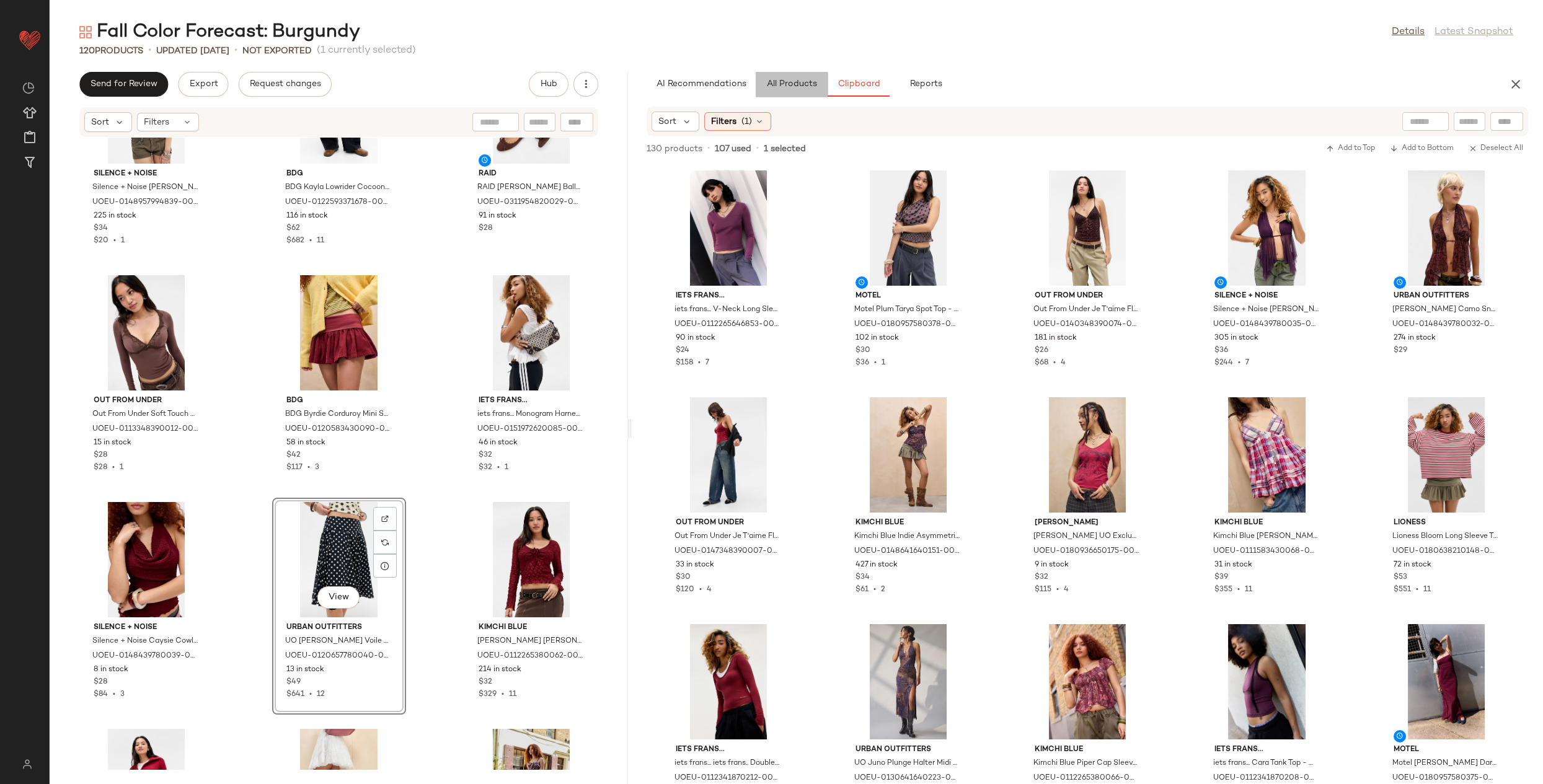
click at [811, 89] on span "All Products" at bounding box center [791, 84] width 51 height 10
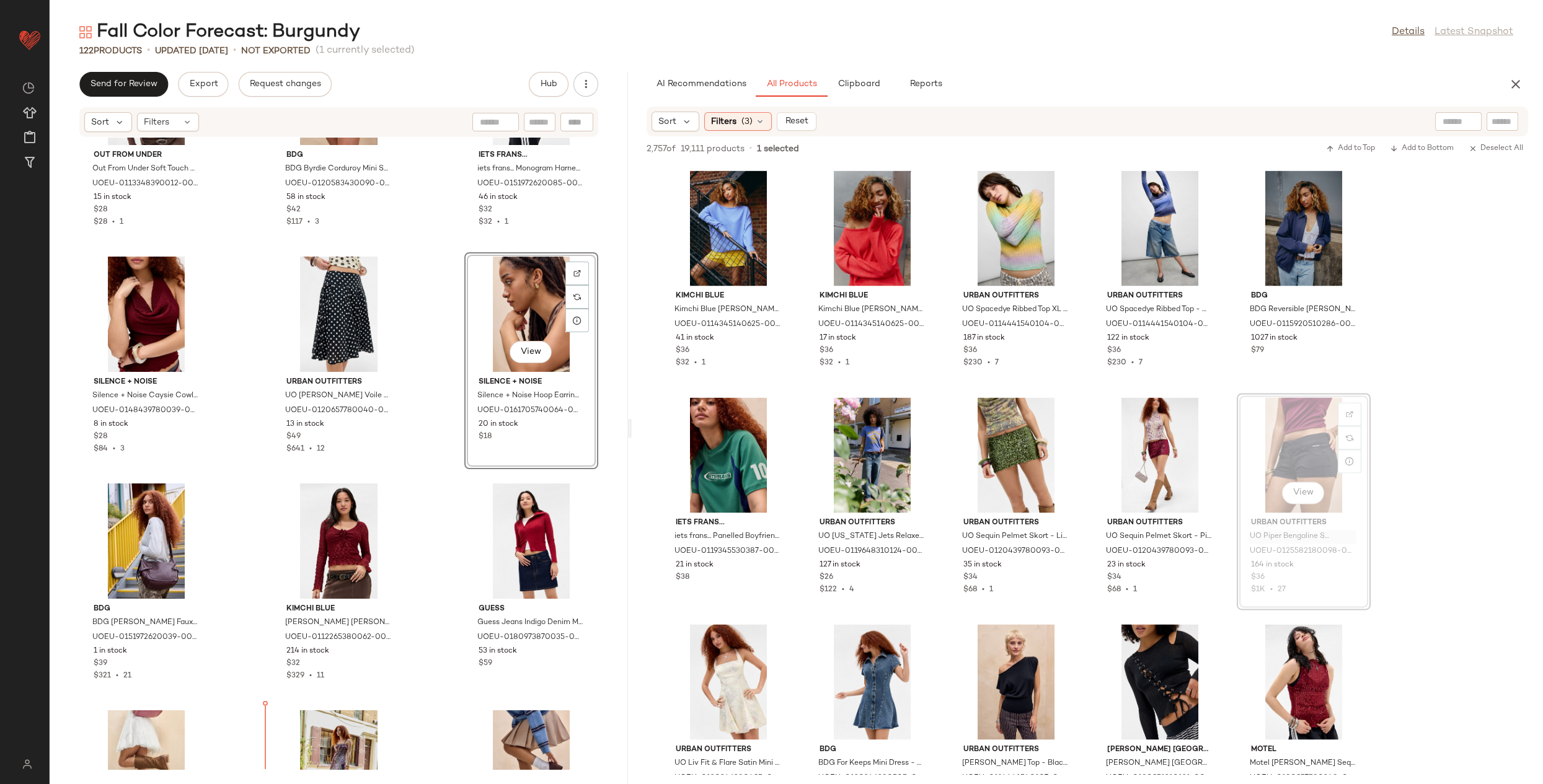
scroll to position [8312, 0]
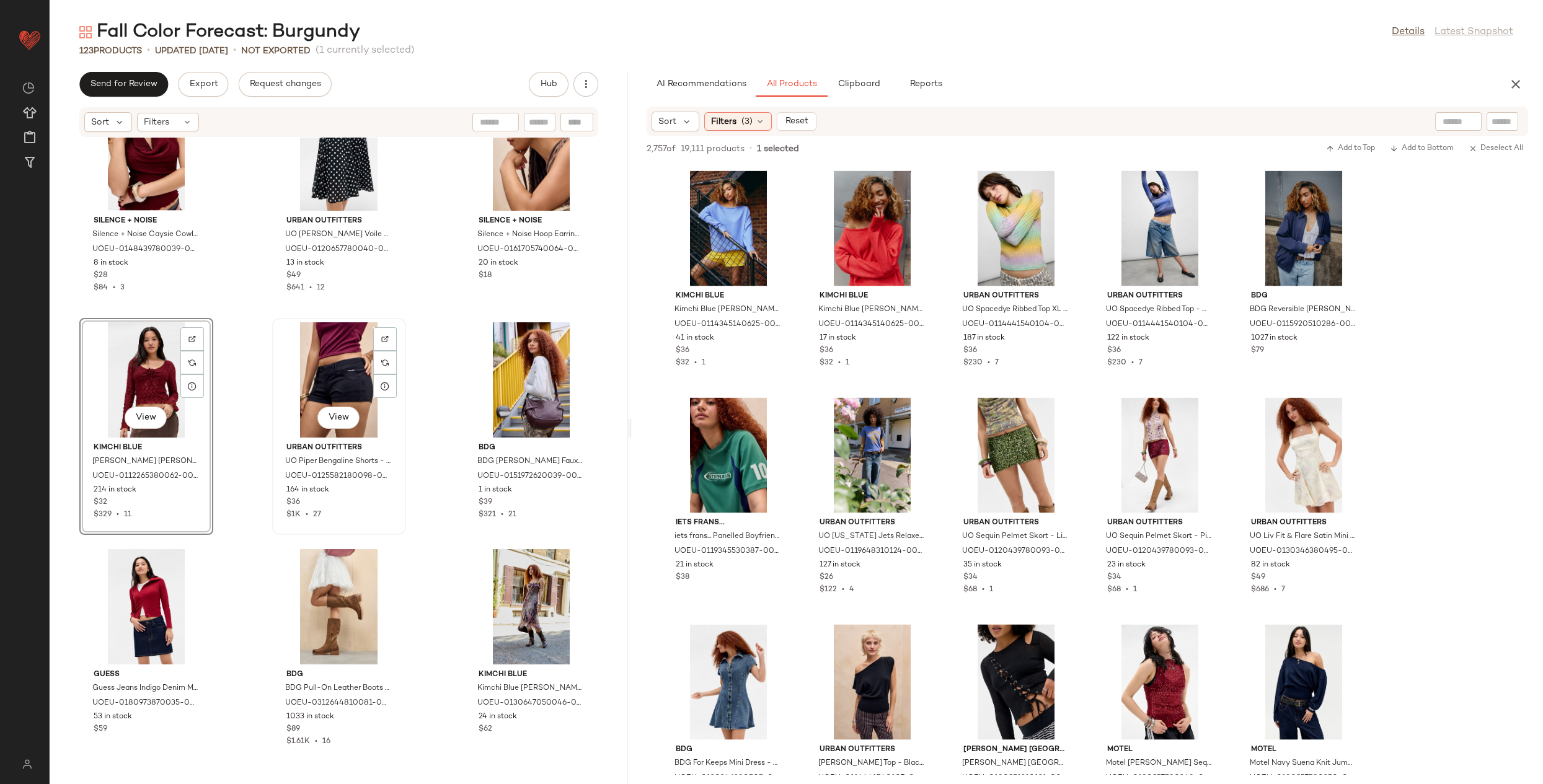
scroll to position [8583, 0]
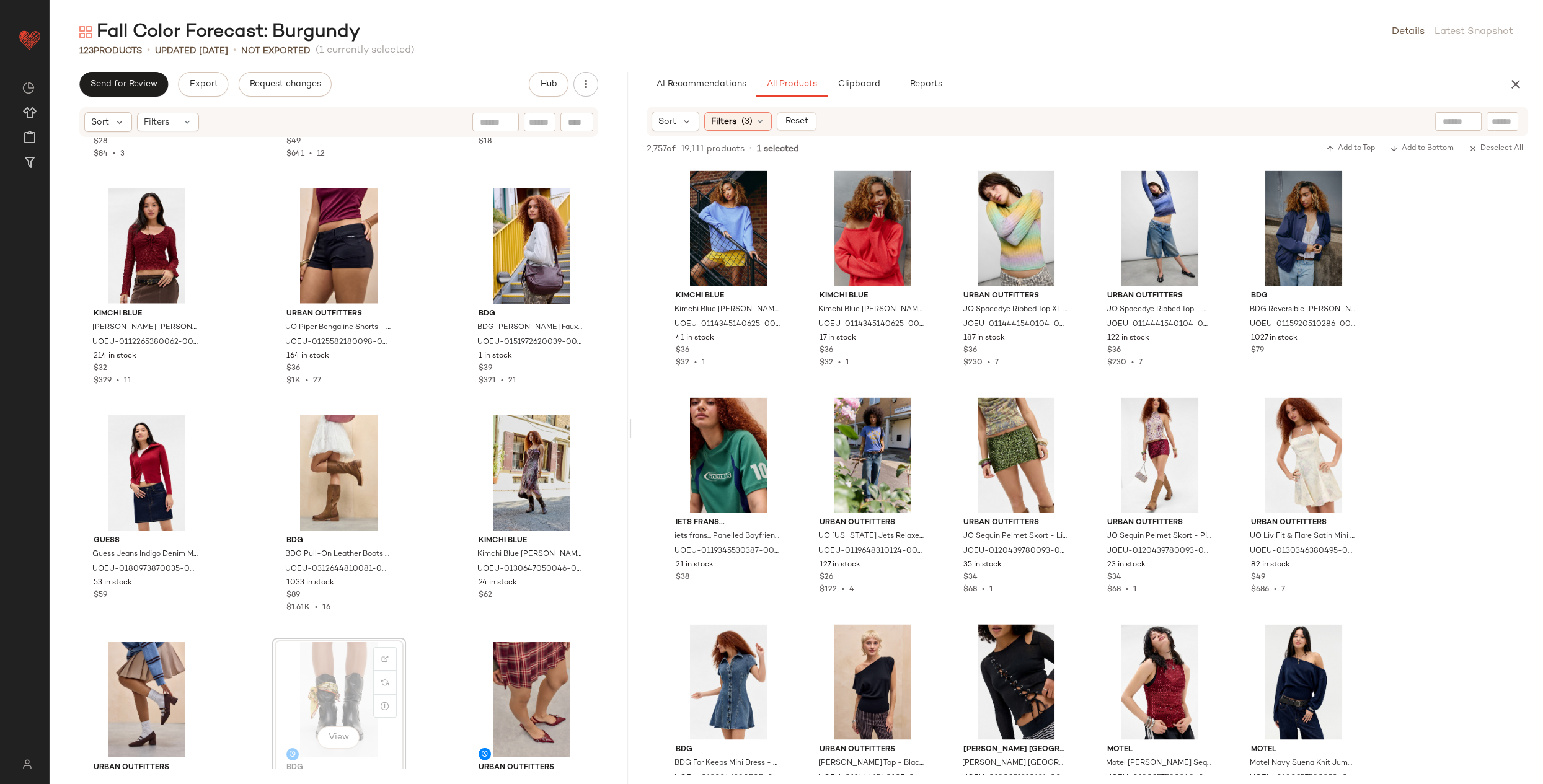
scroll to position [8584, 0]
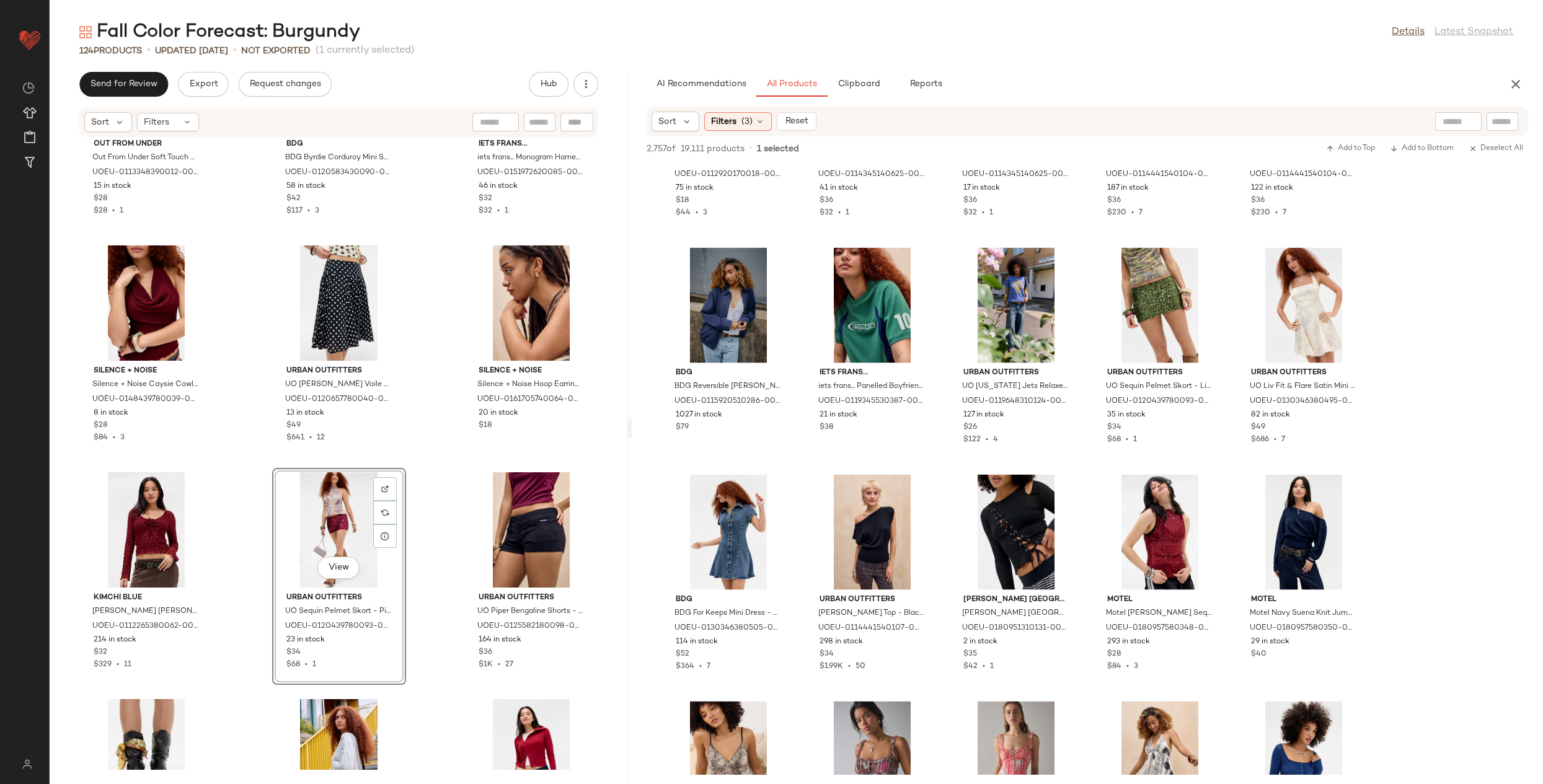
scroll to position [61651, 0]
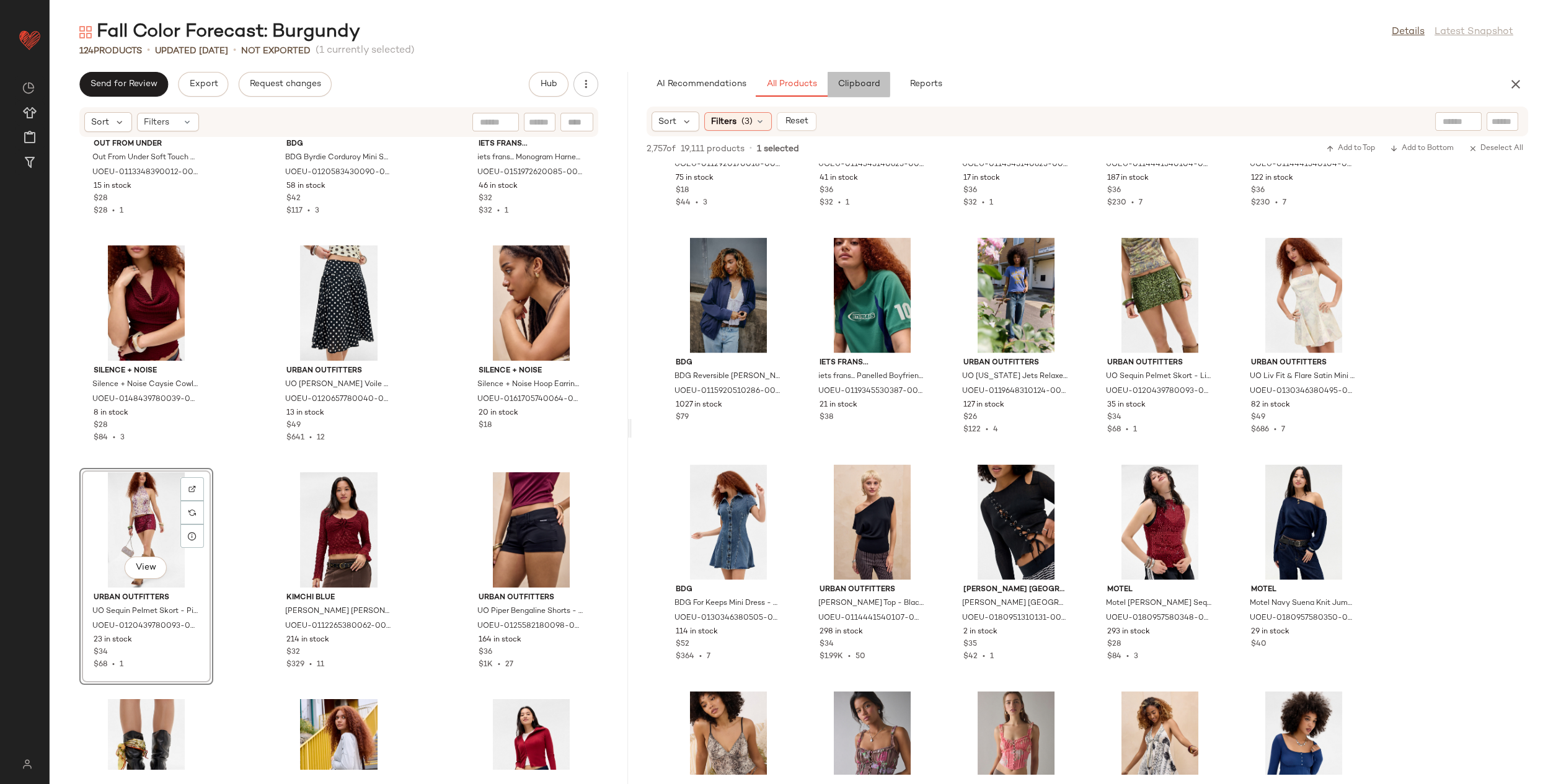
click at [881, 85] on button "Clipboard" at bounding box center [858, 84] width 62 height 25
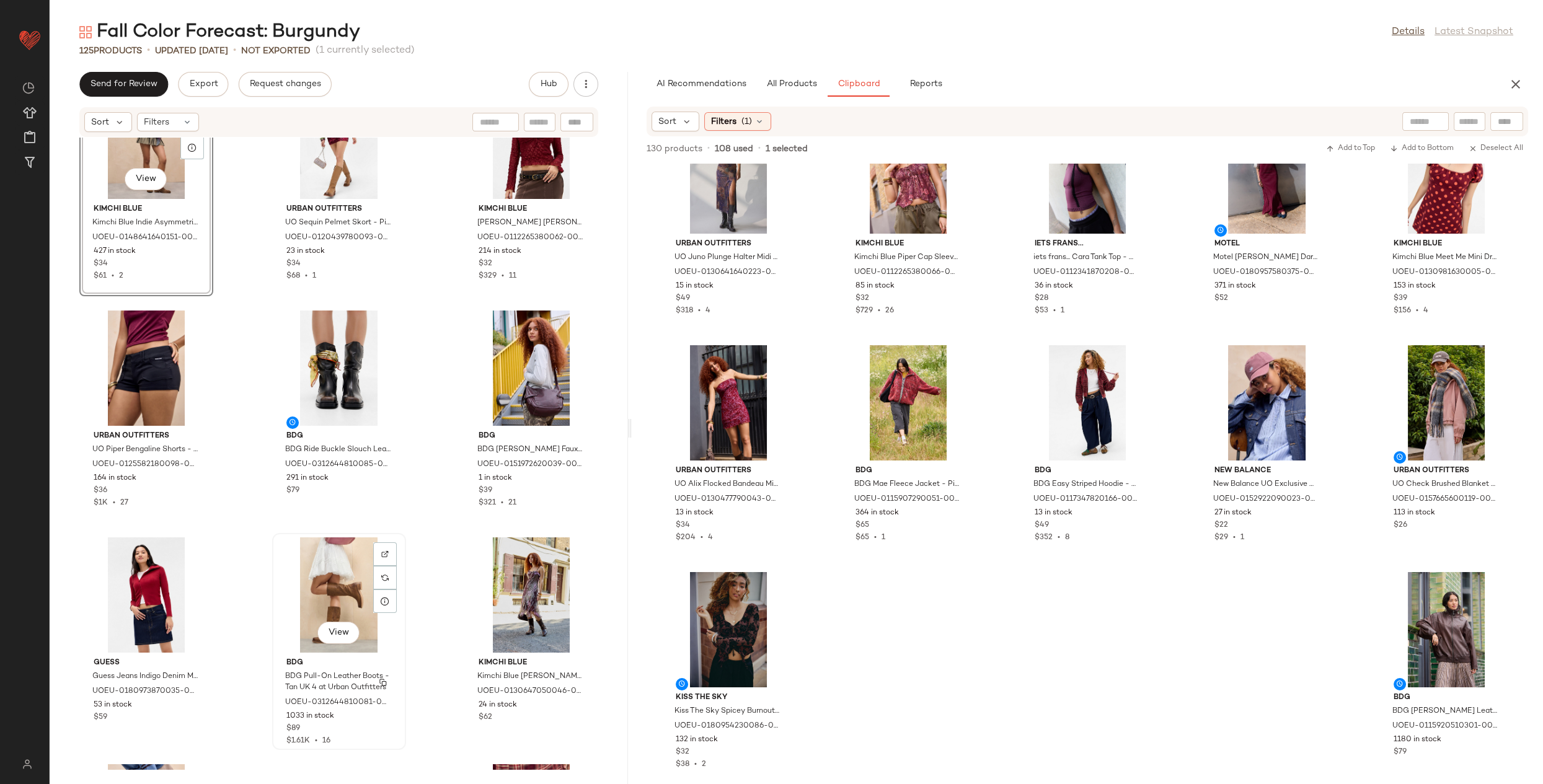
scroll to position [8767, 0]
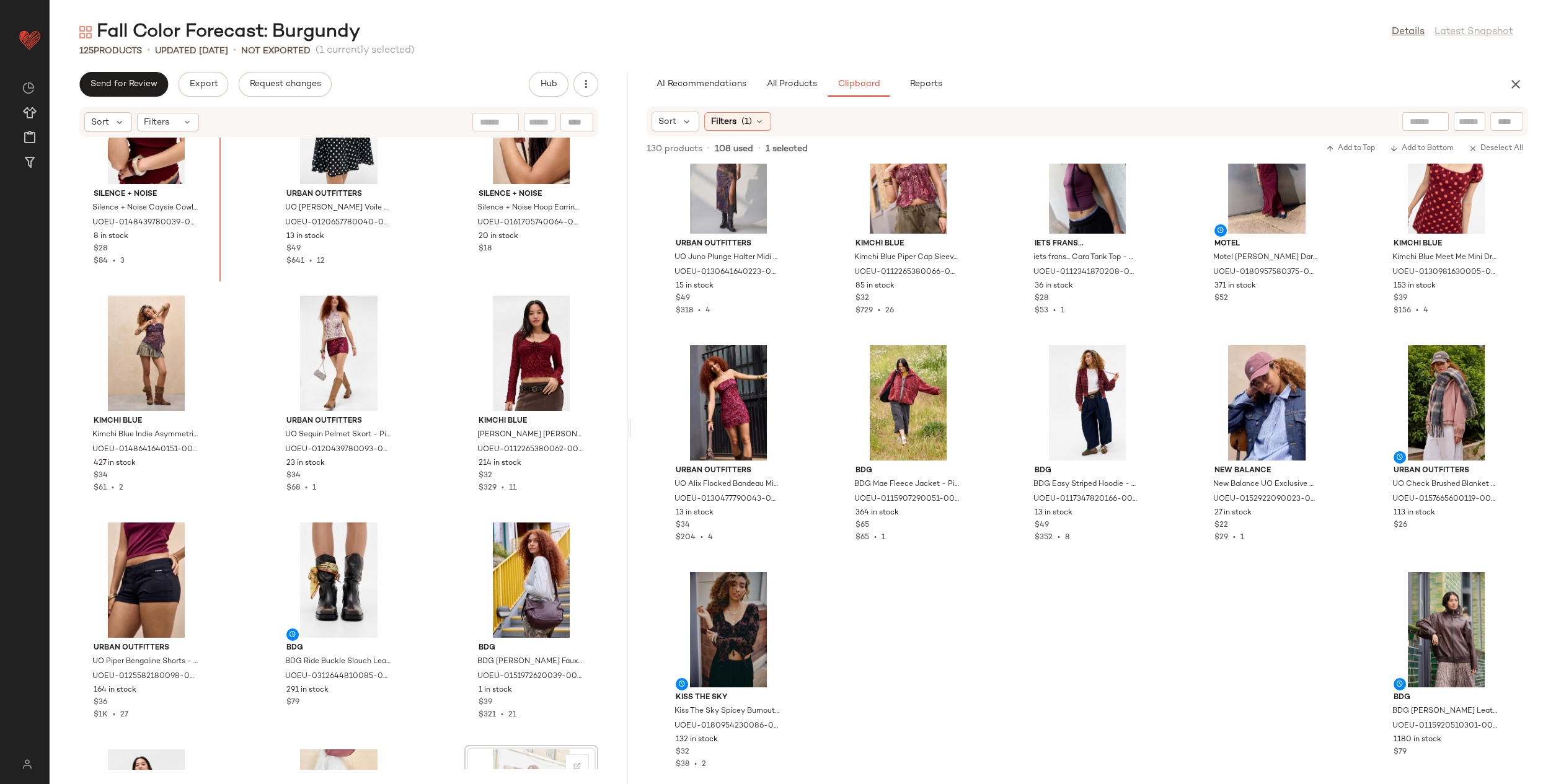
scroll to position [8461, 0]
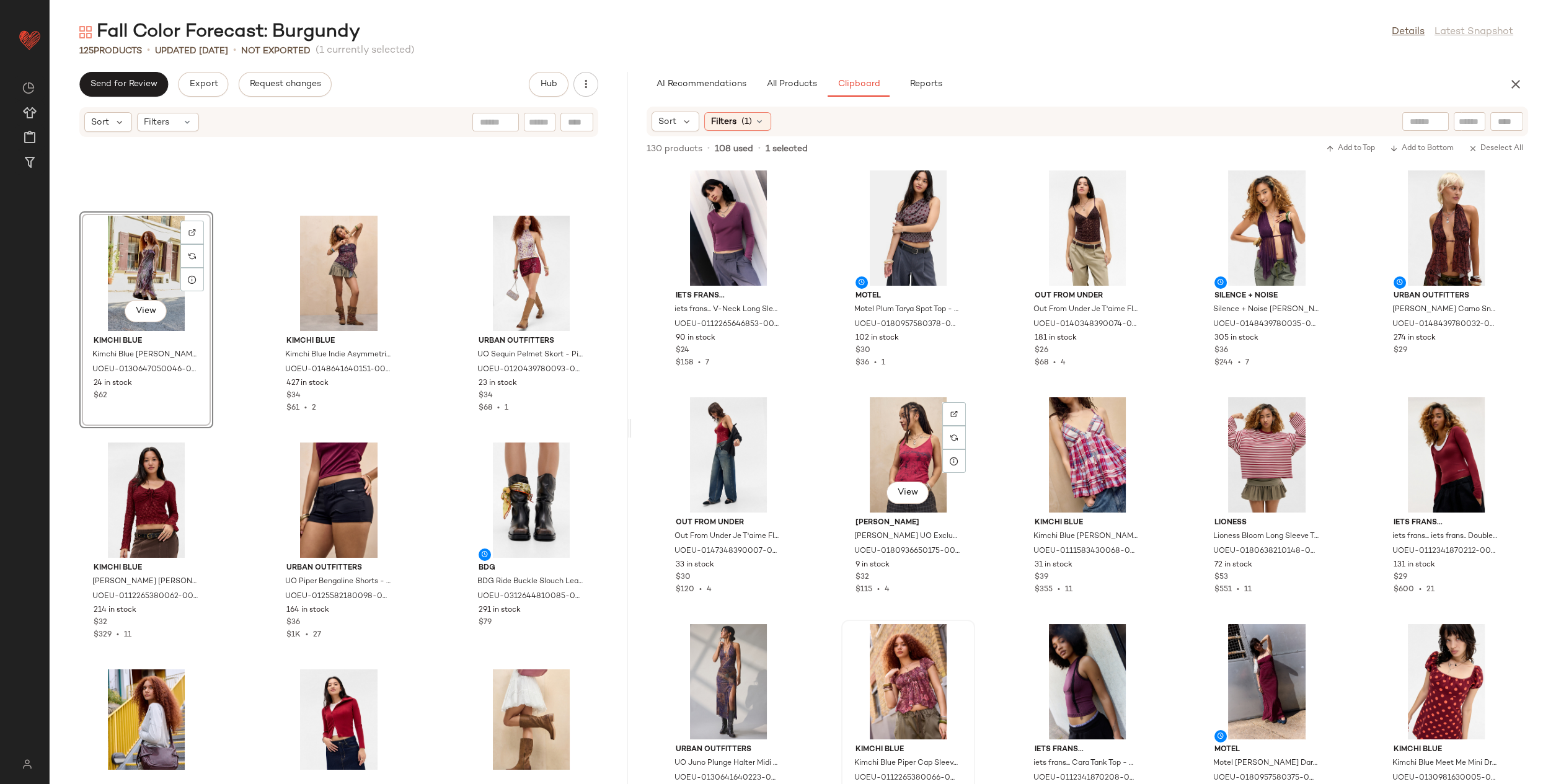
scroll to position [4, 0]
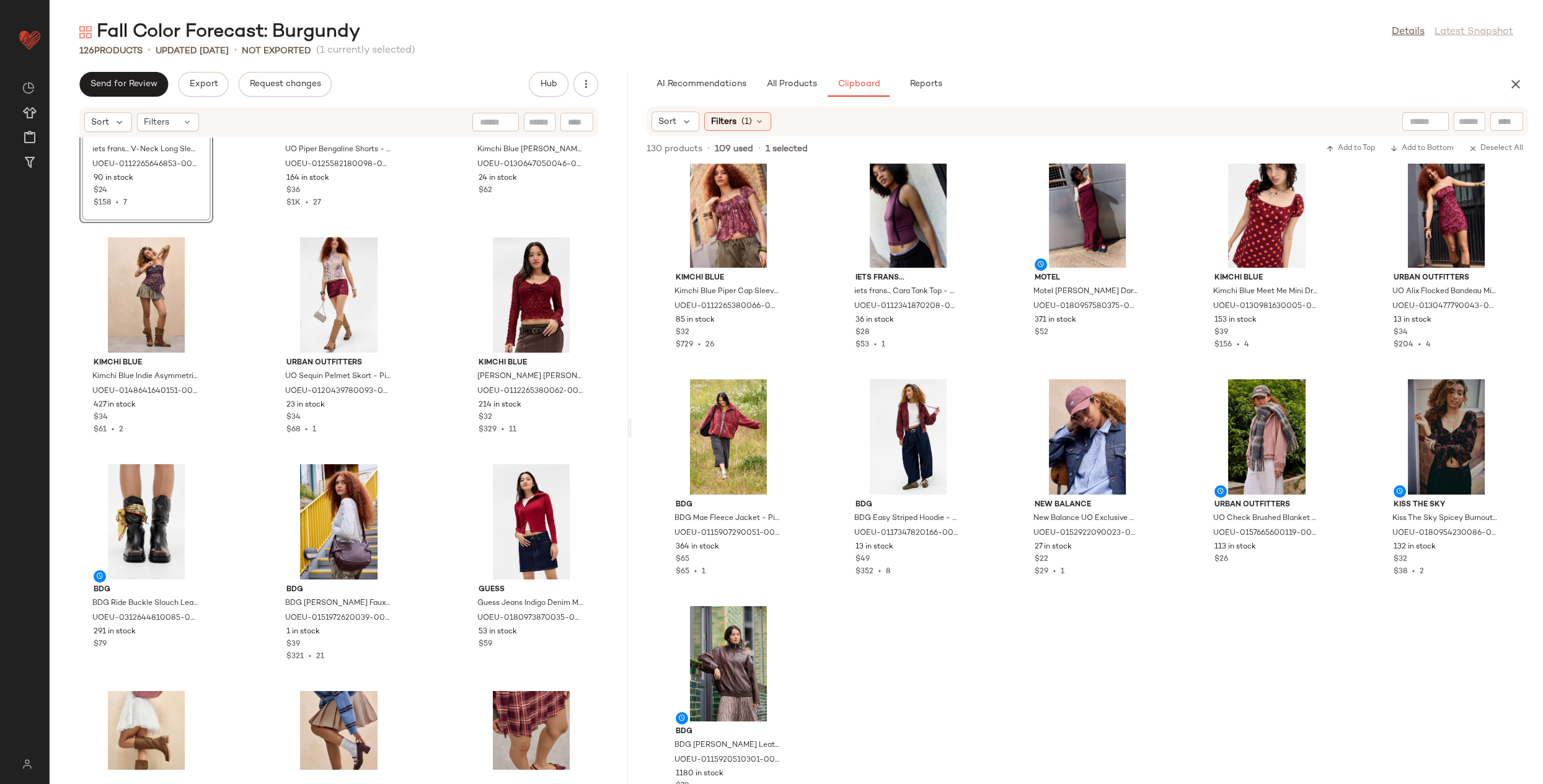
scroll to position [8761, 0]
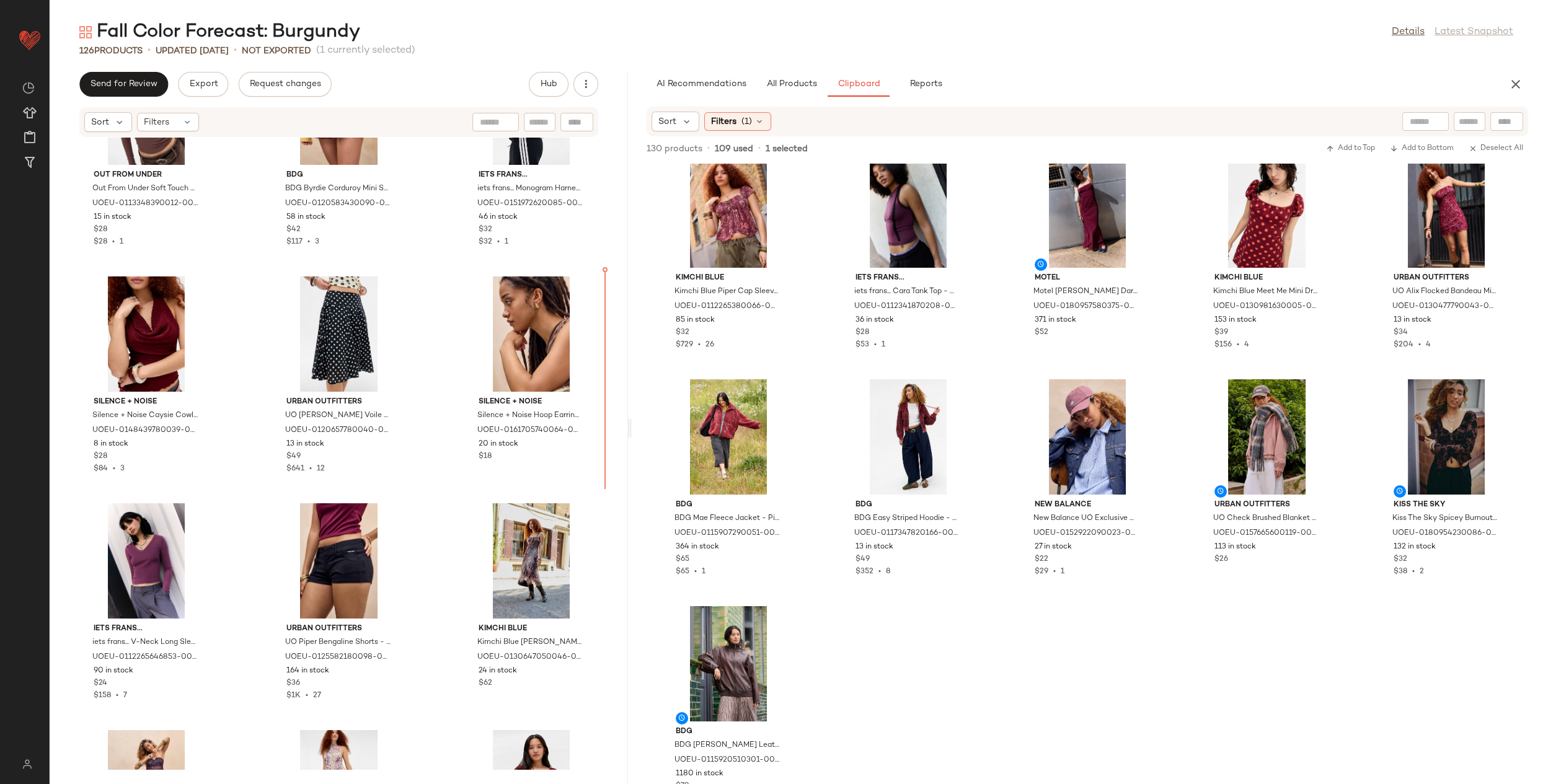
scroll to position [8268, 0]
drag, startPoint x: 167, startPoint y: 605, endPoint x: 172, endPoint y: 601, distance: 6.4
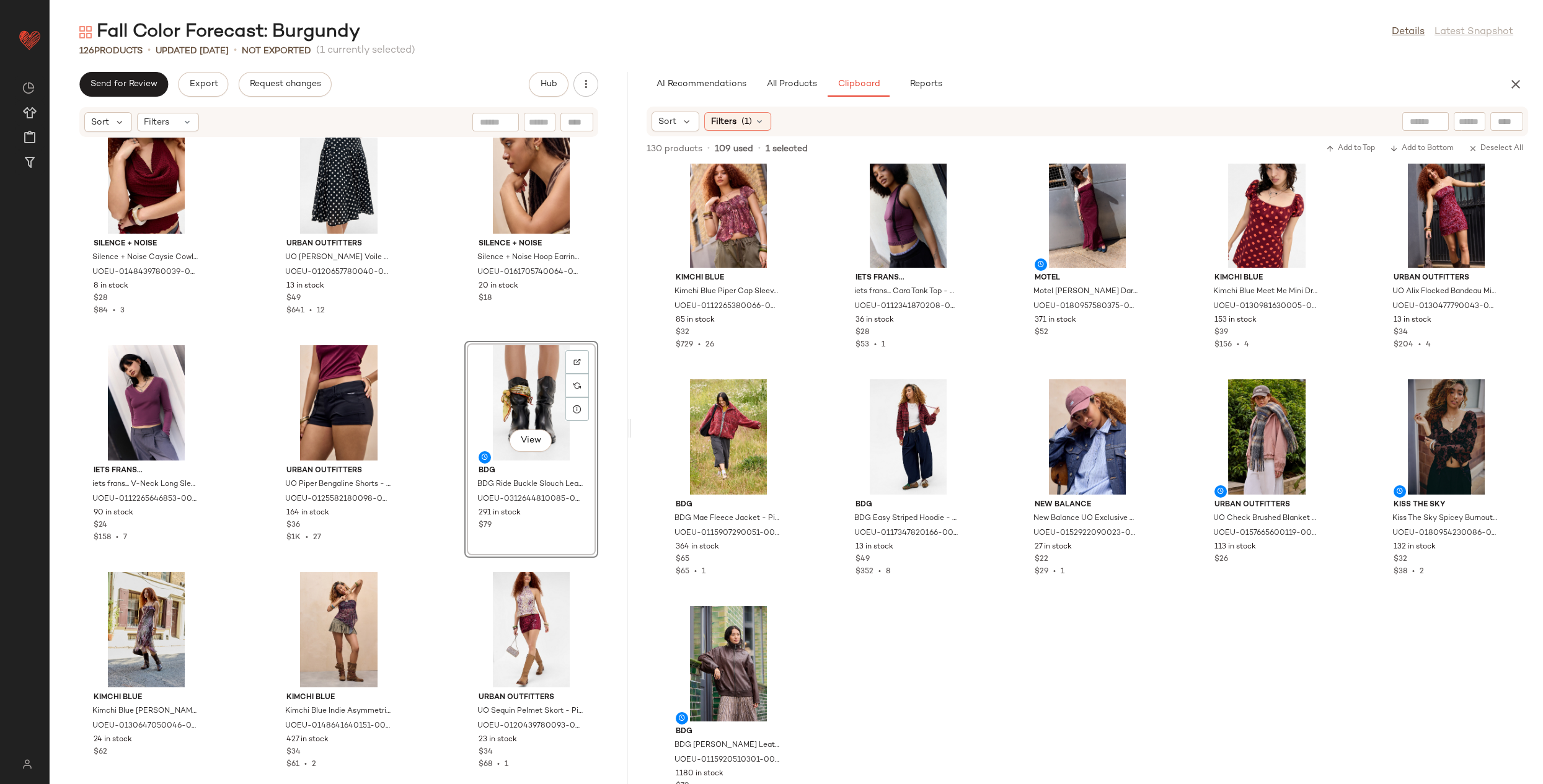
scroll to position [8623, 0]
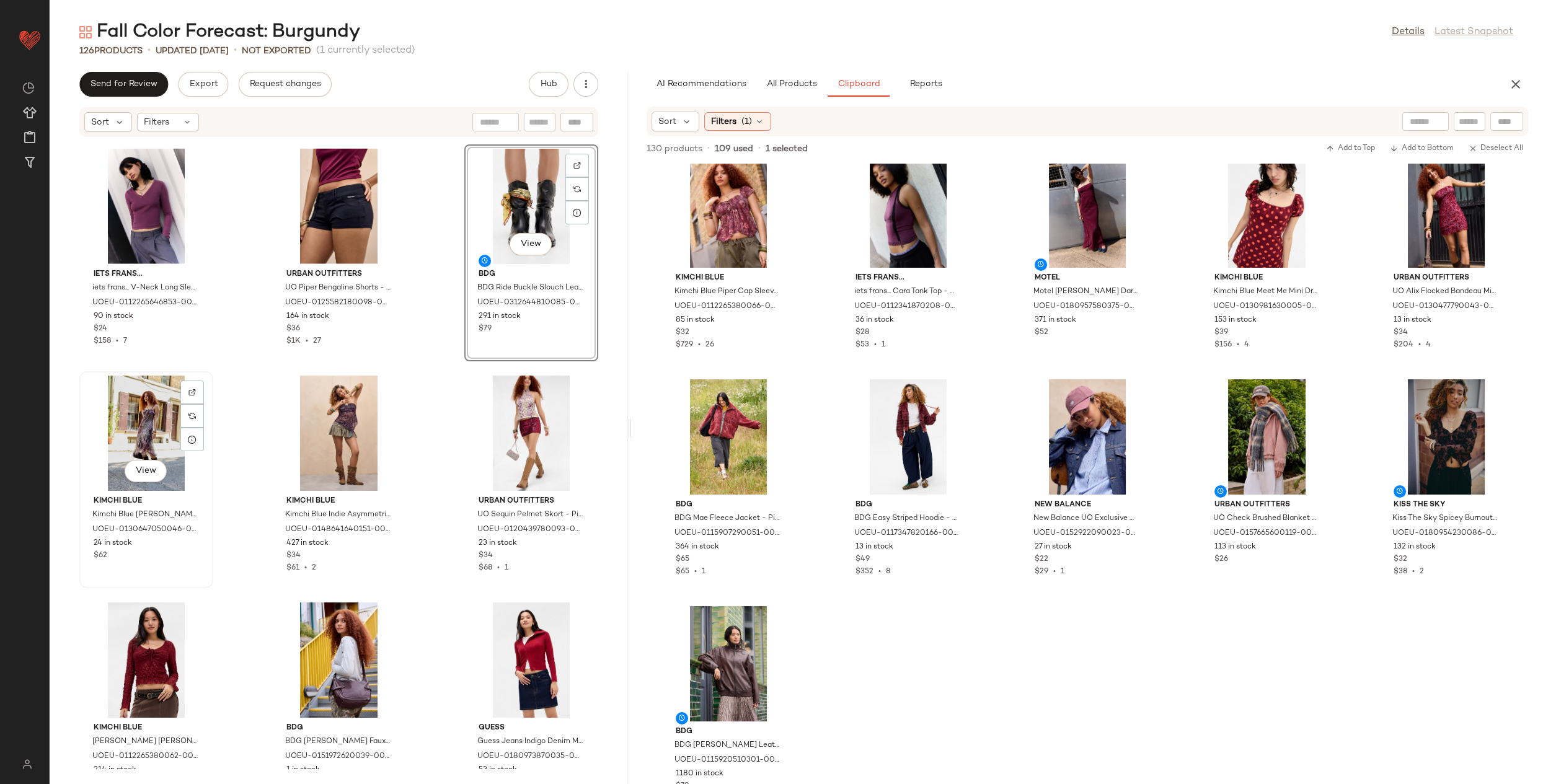
click at [152, 450] on div "View" at bounding box center [146, 433] width 125 height 115
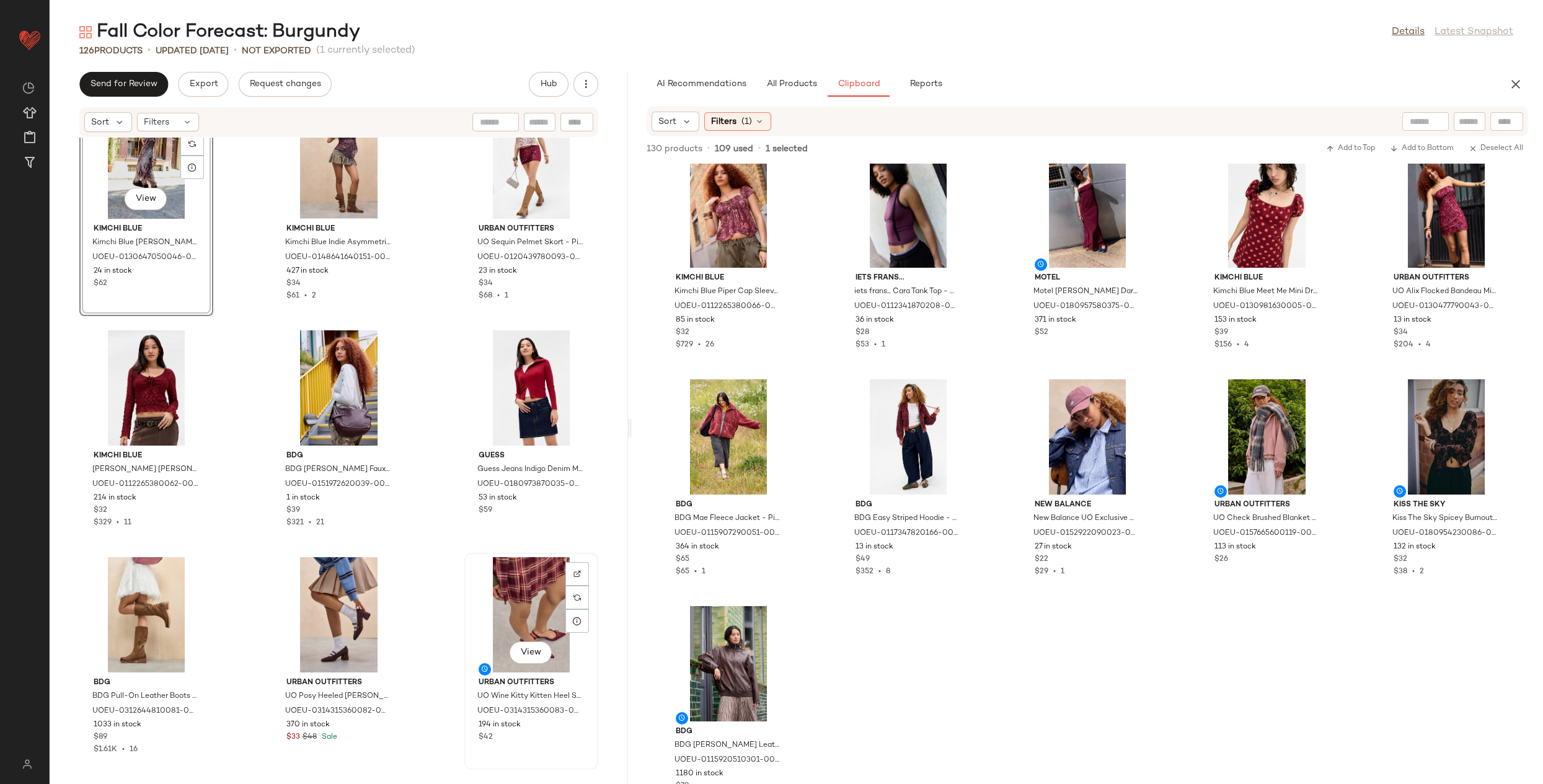
click at [540, 603] on div "View" at bounding box center [530, 614] width 125 height 115
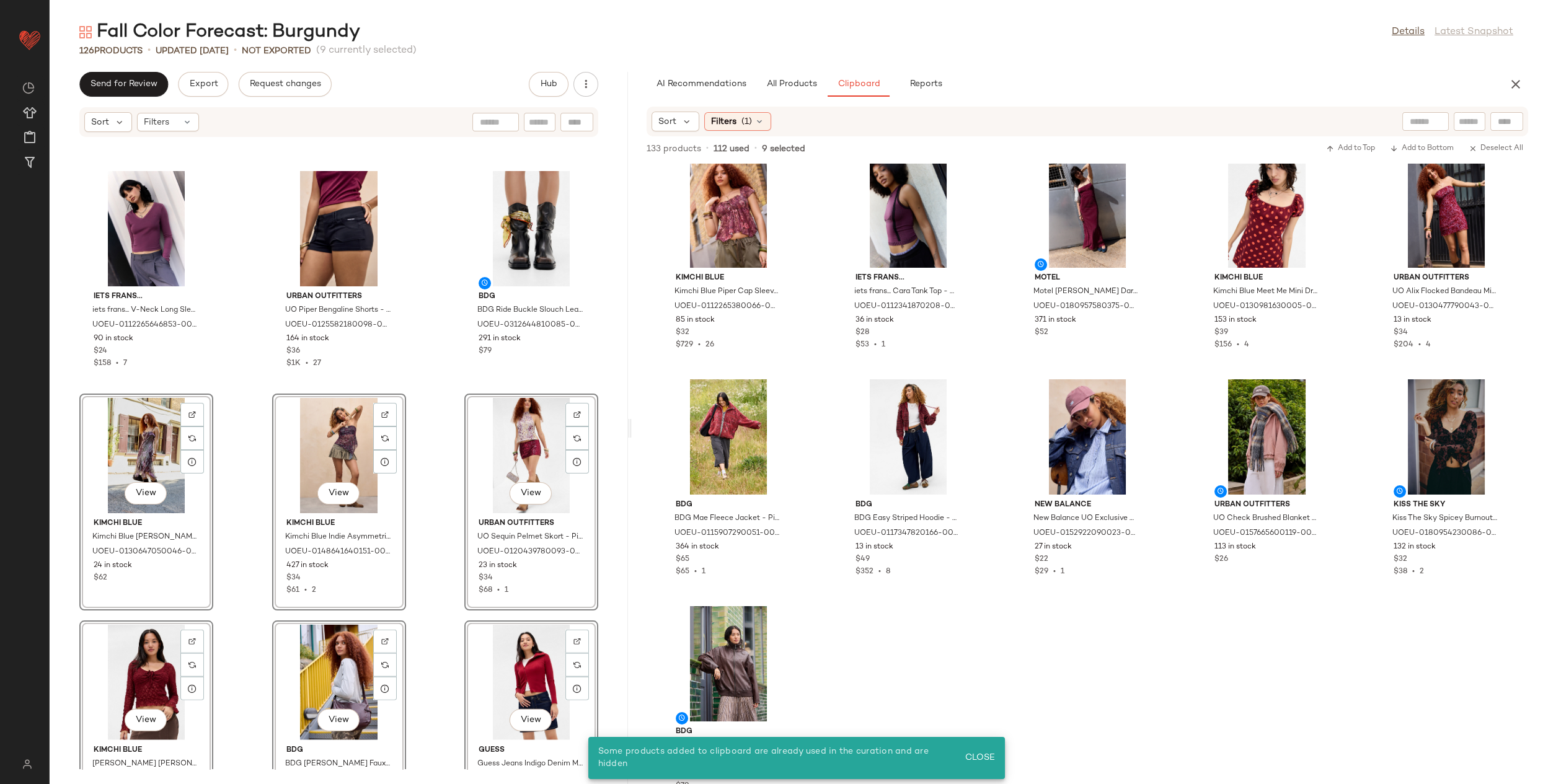
scroll to position [8515, 0]
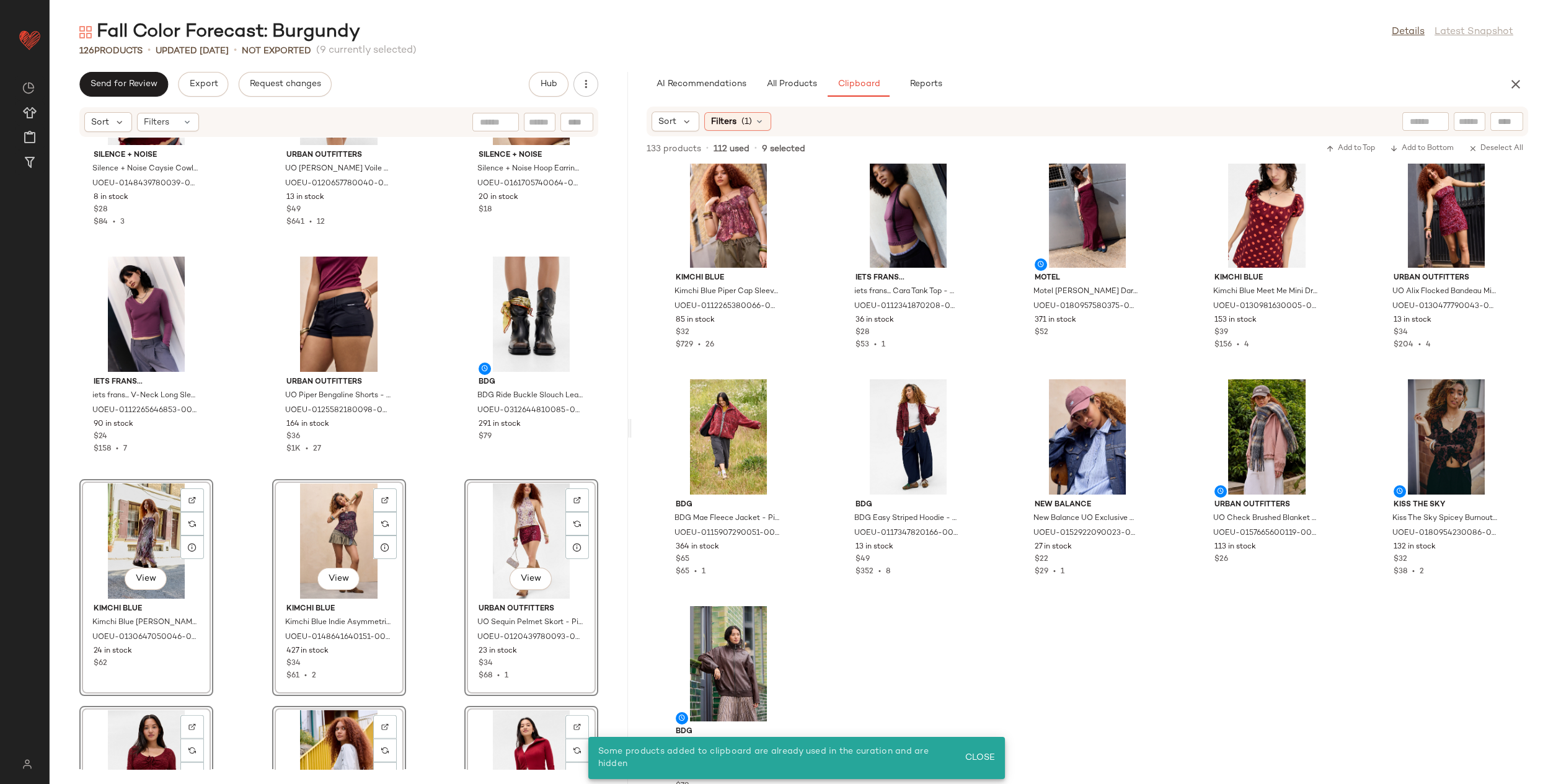
click at [237, 403] on div "Silence + Noise Silence + Noise Caysie Cowl Neck Halter Top - Maroon XL at Urba…" at bounding box center [339, 453] width 578 height 631
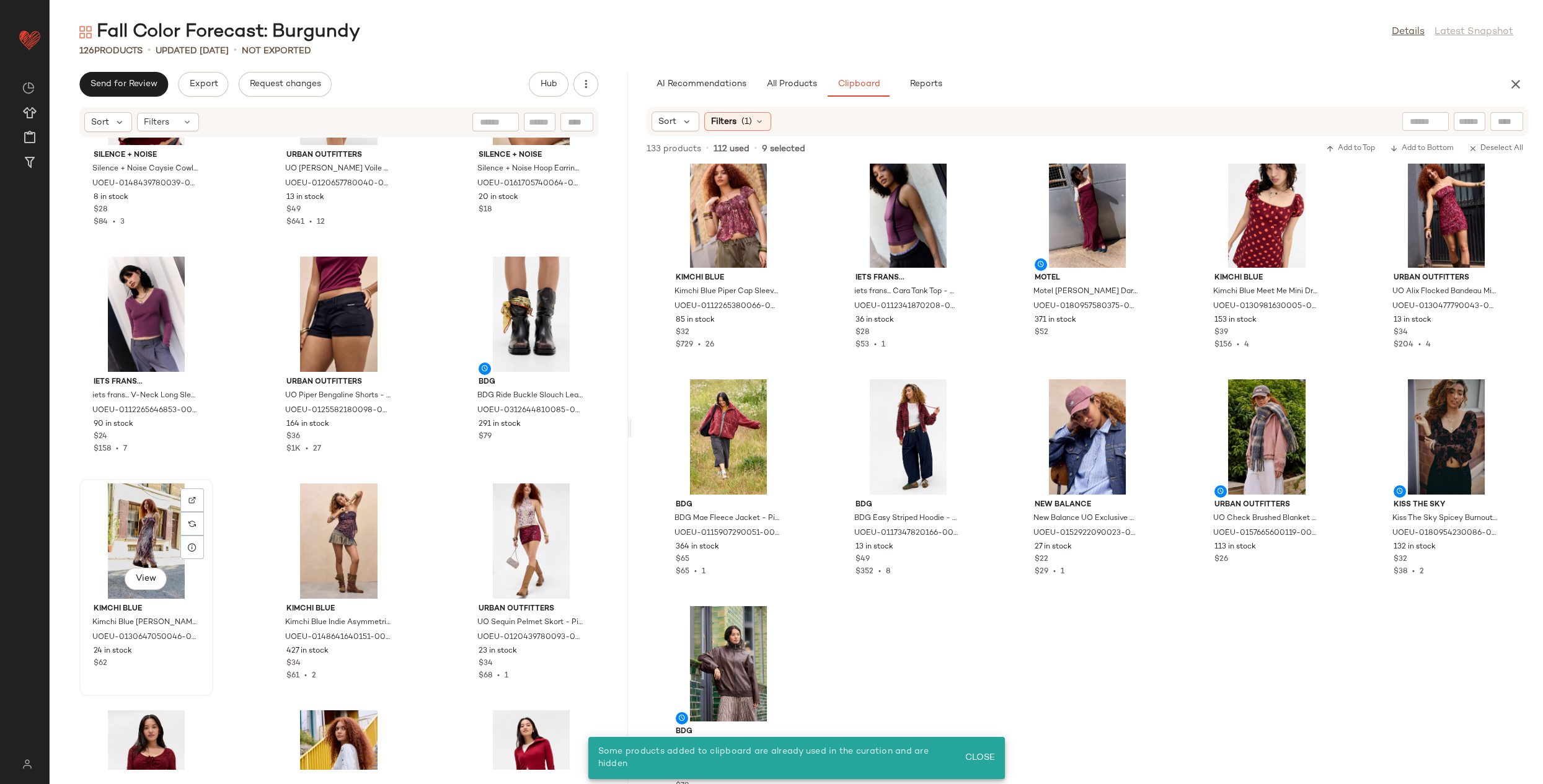
click at [150, 532] on div "View" at bounding box center [146, 540] width 125 height 115
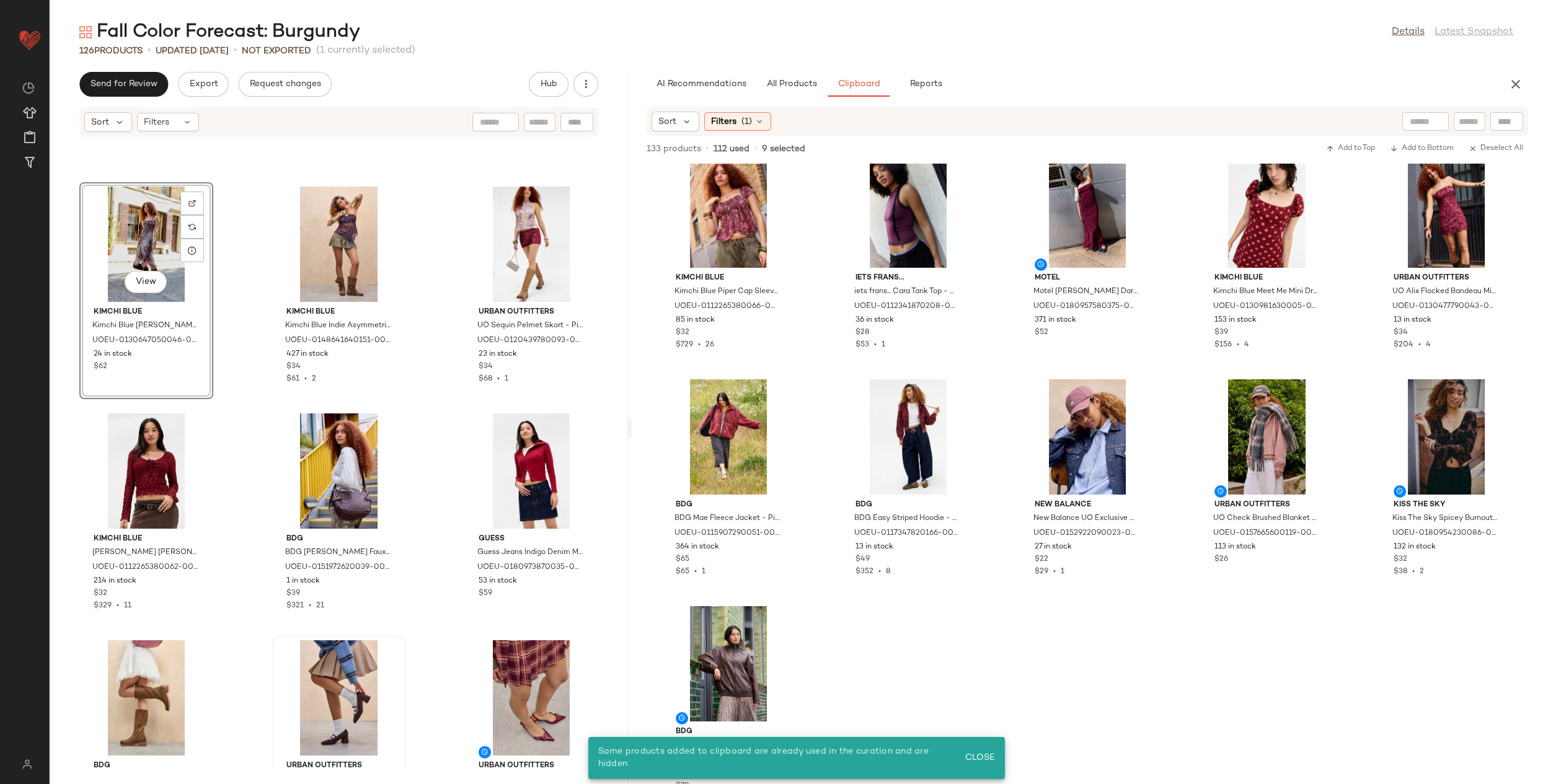
scroll to position [8894, 0]
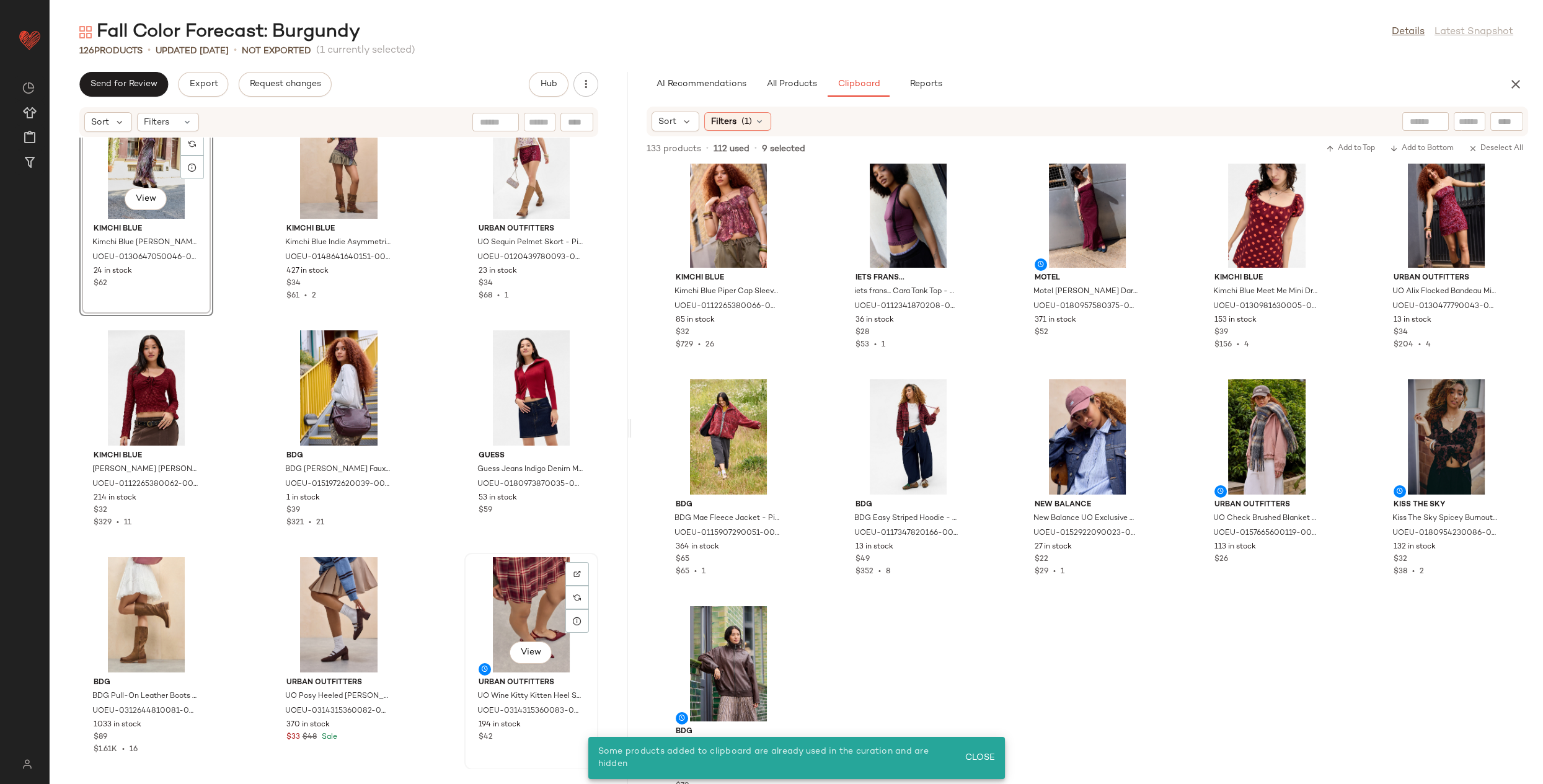
click at [509, 585] on div "View" at bounding box center [530, 614] width 125 height 115
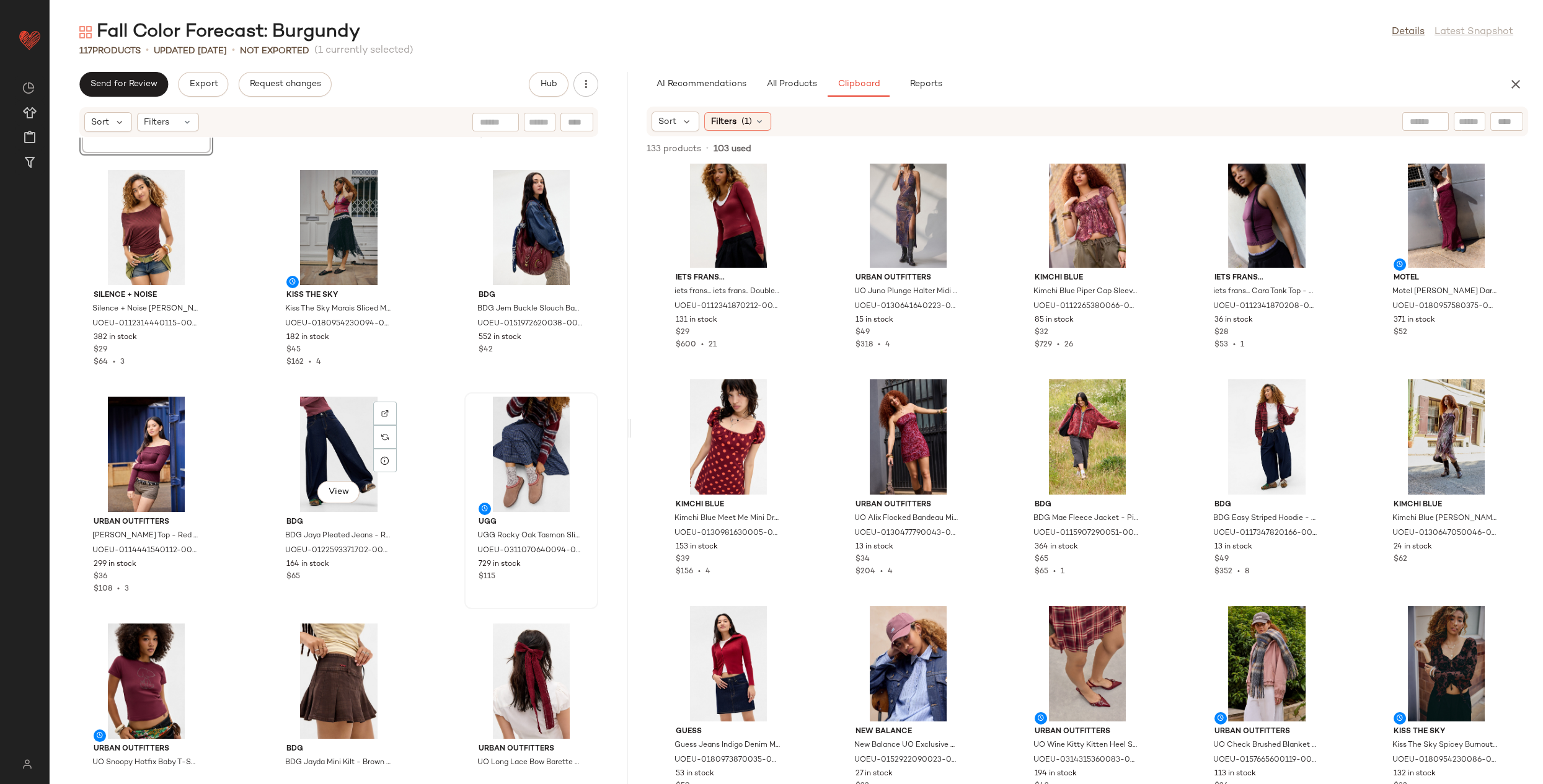
scroll to position [441, 0]
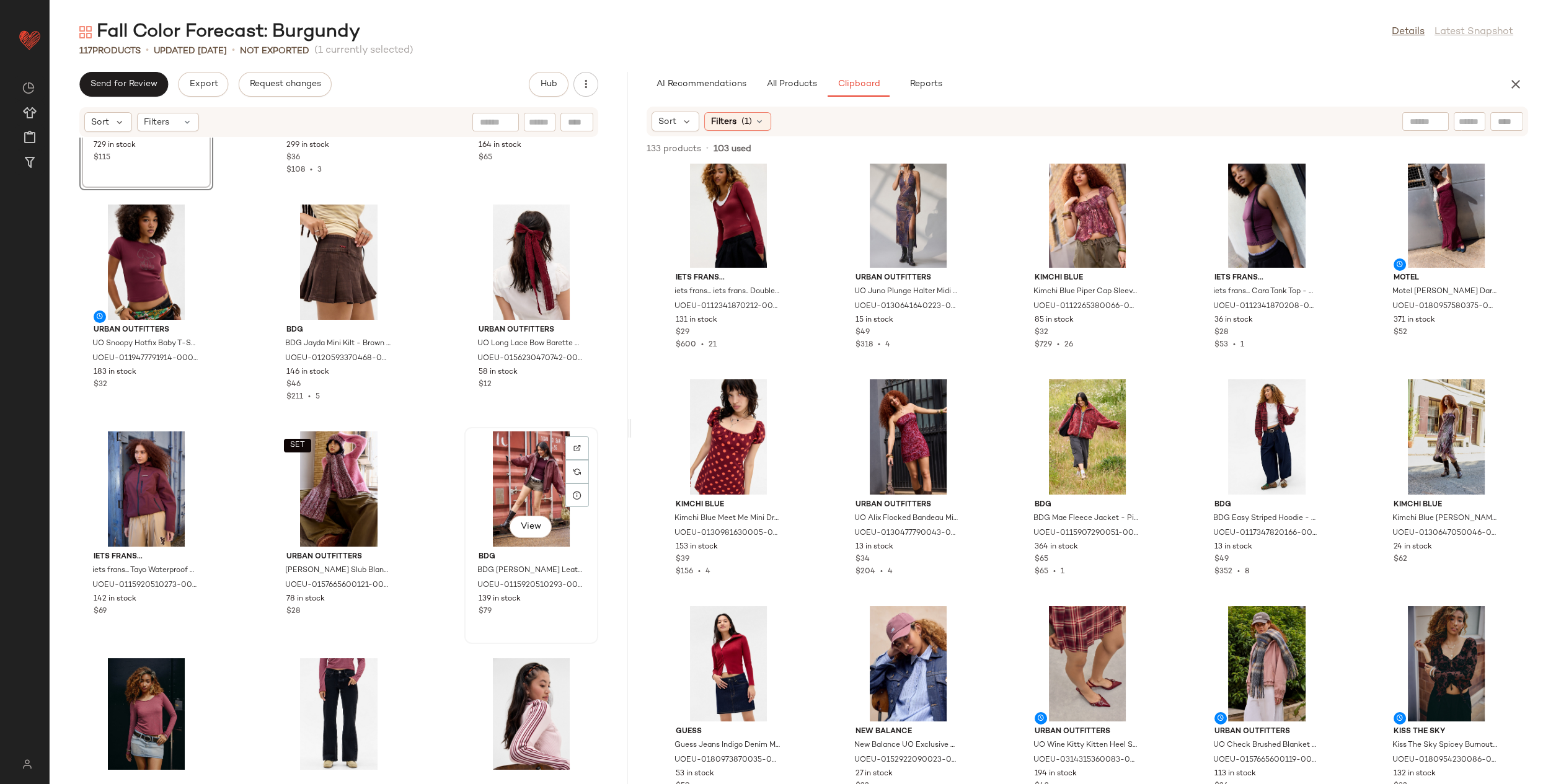
scroll to position [874, 0]
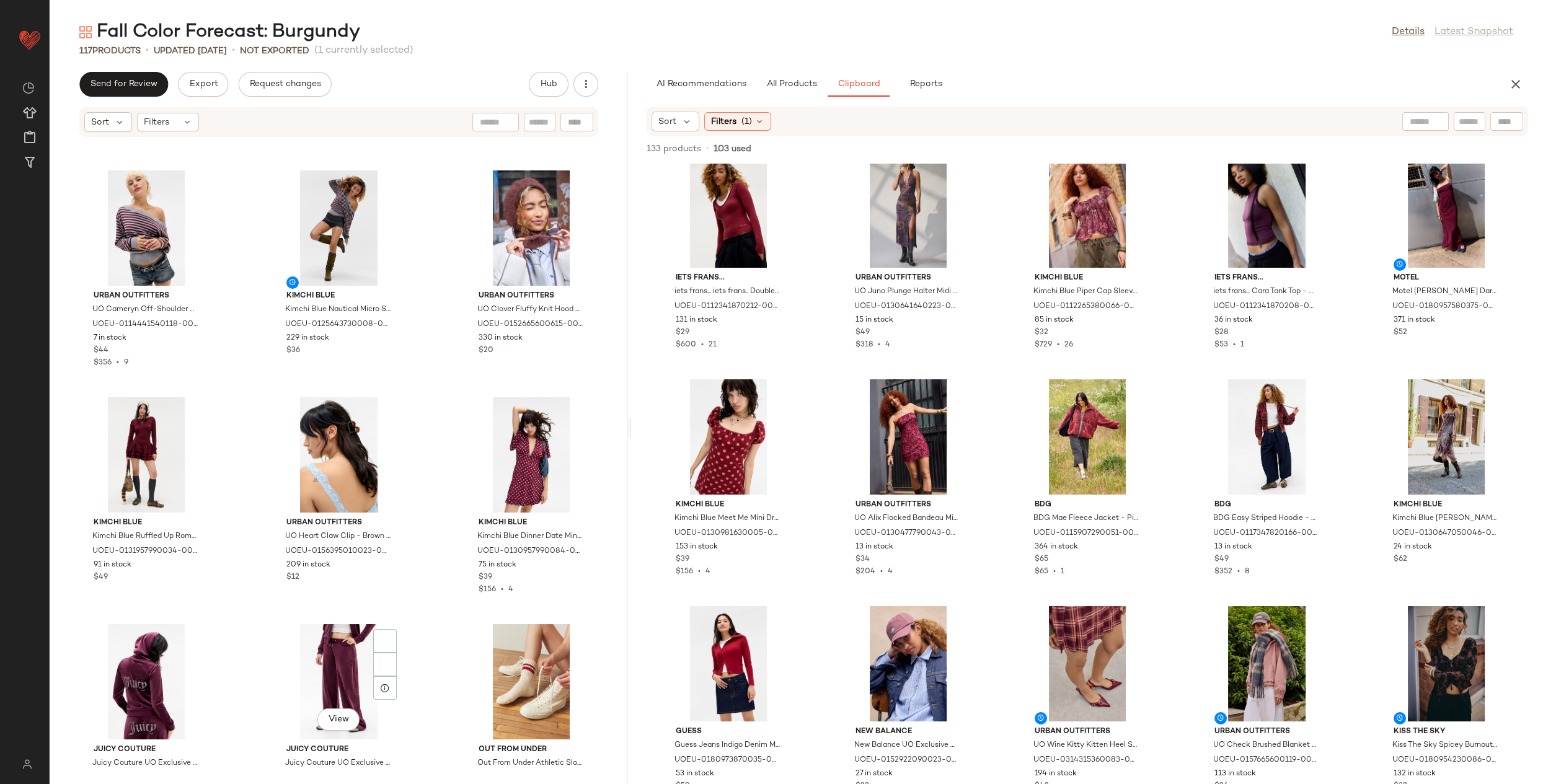
scroll to position [1857, 0]
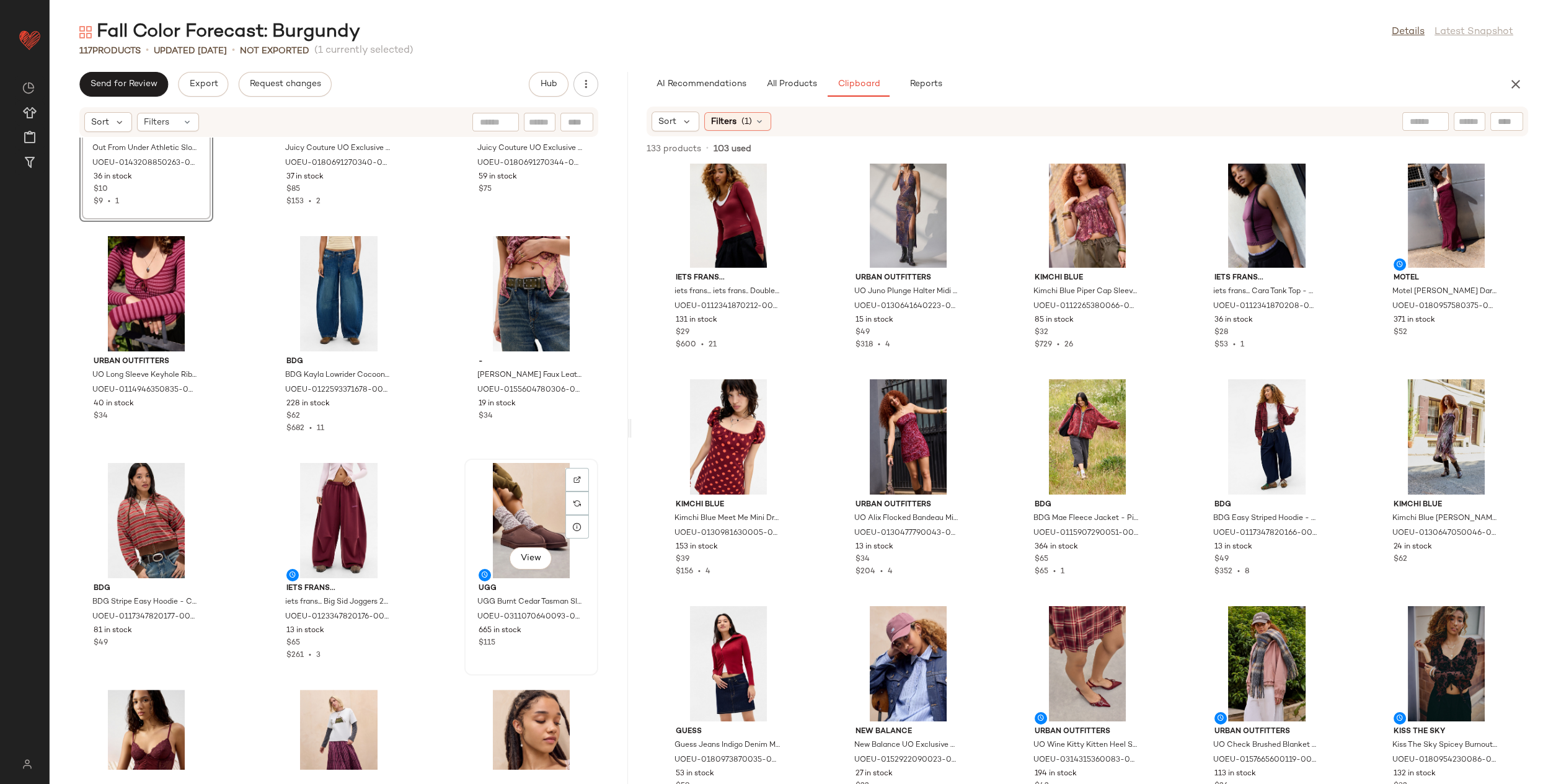
scroll to position [2188, 0]
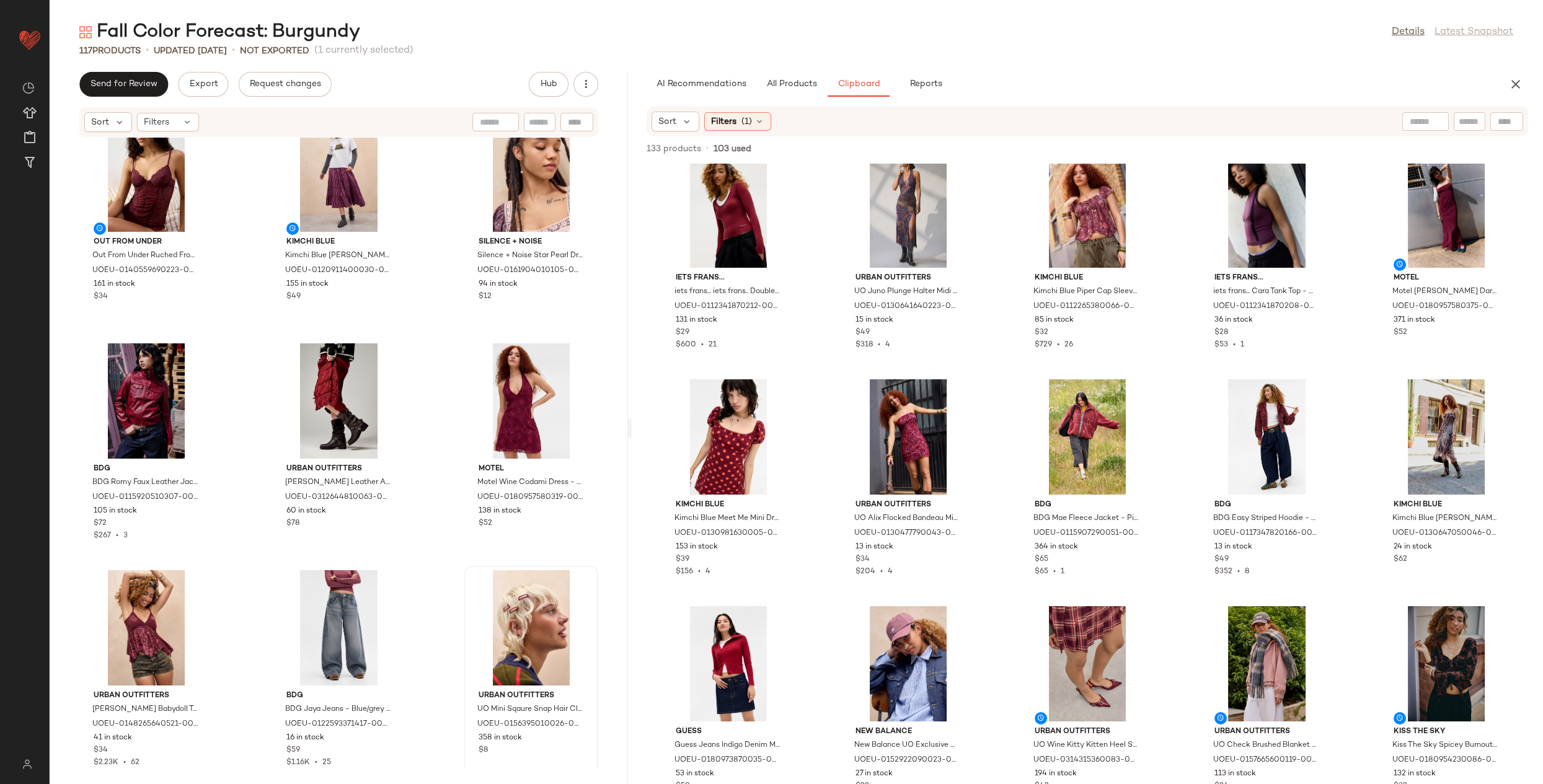
scroll to position [2778, 0]
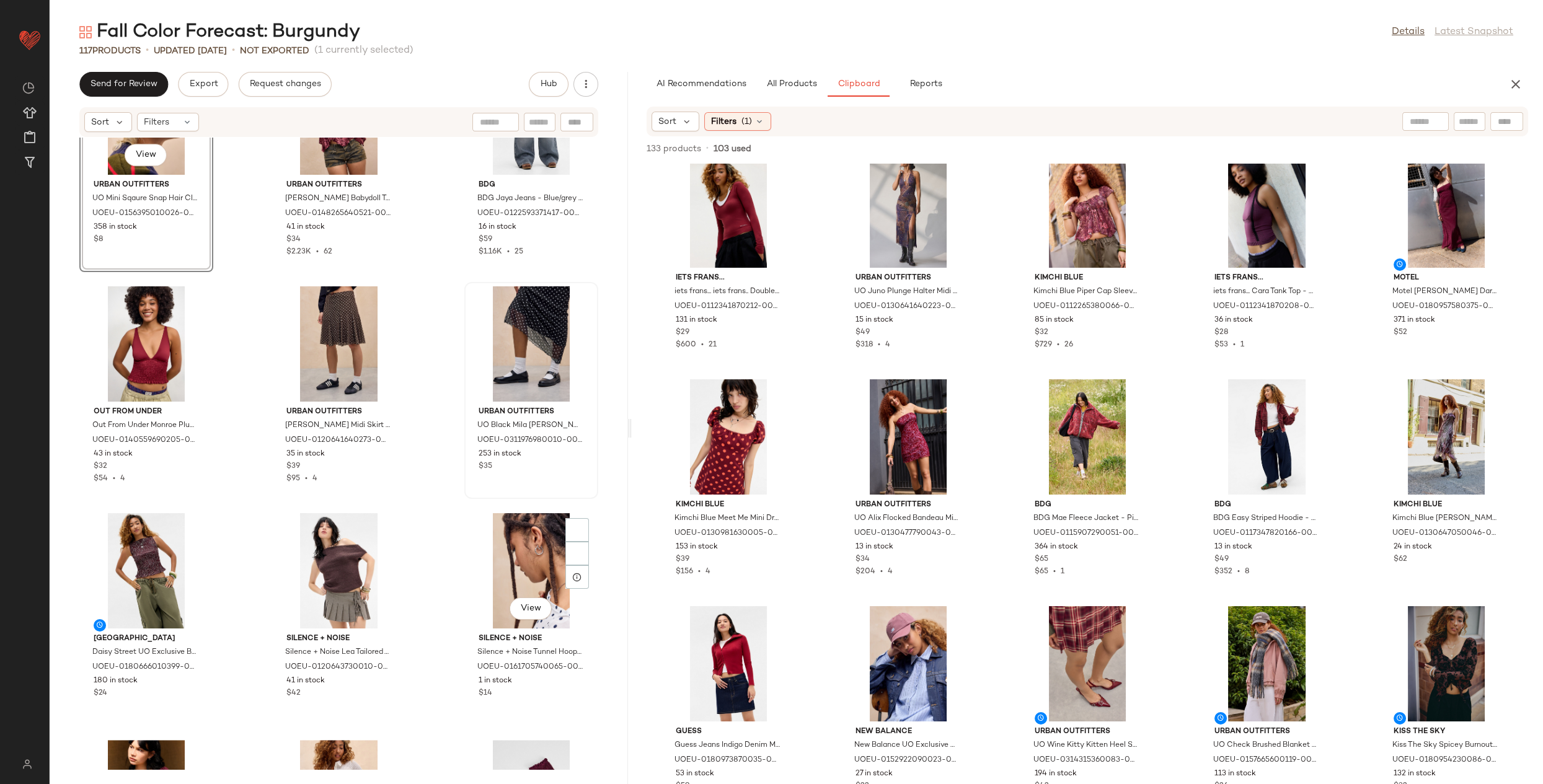
scroll to position [3350, 0]
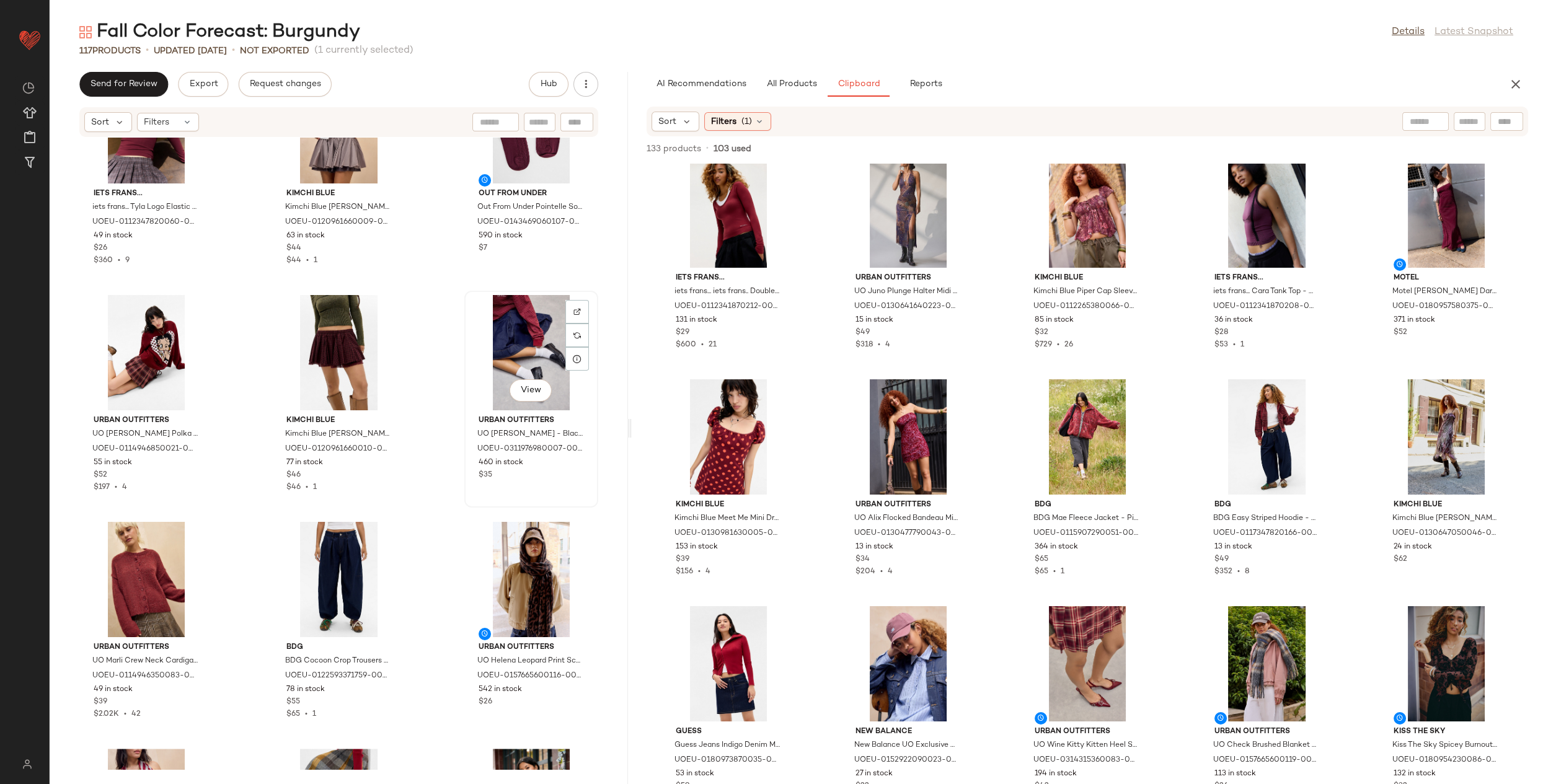
scroll to position [3967, 0]
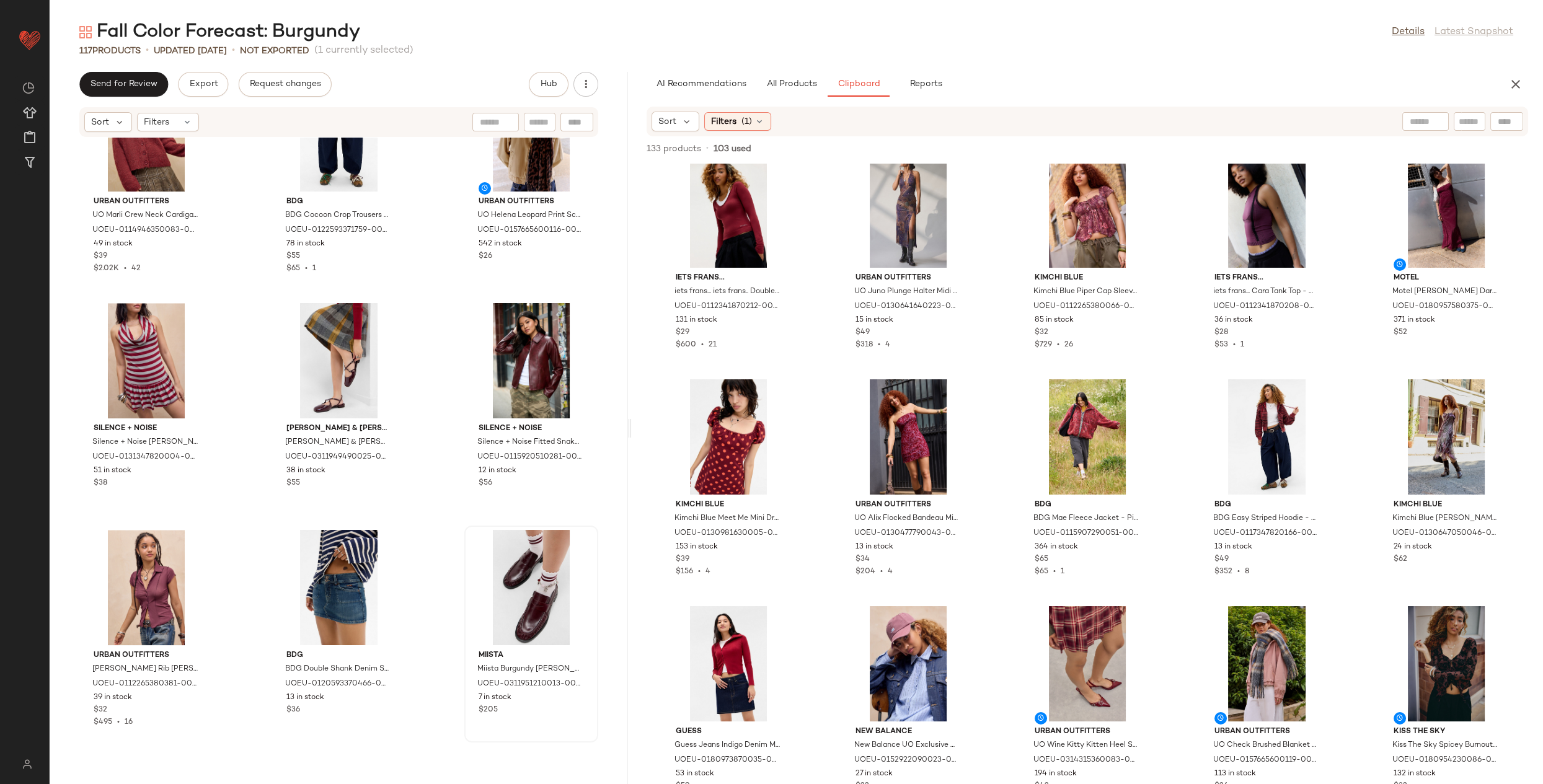
scroll to position [4403, 0]
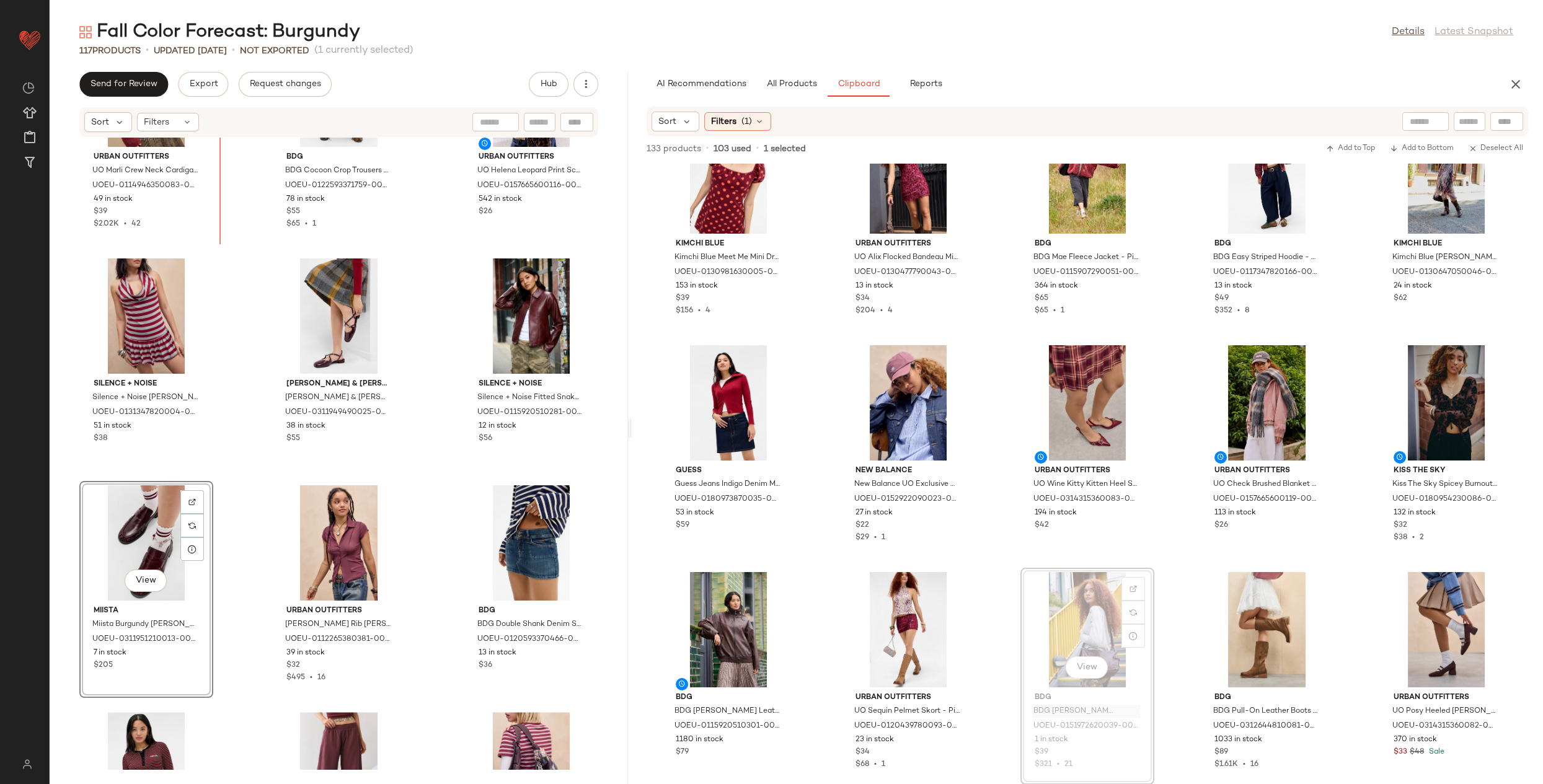
scroll to position [4407, 0]
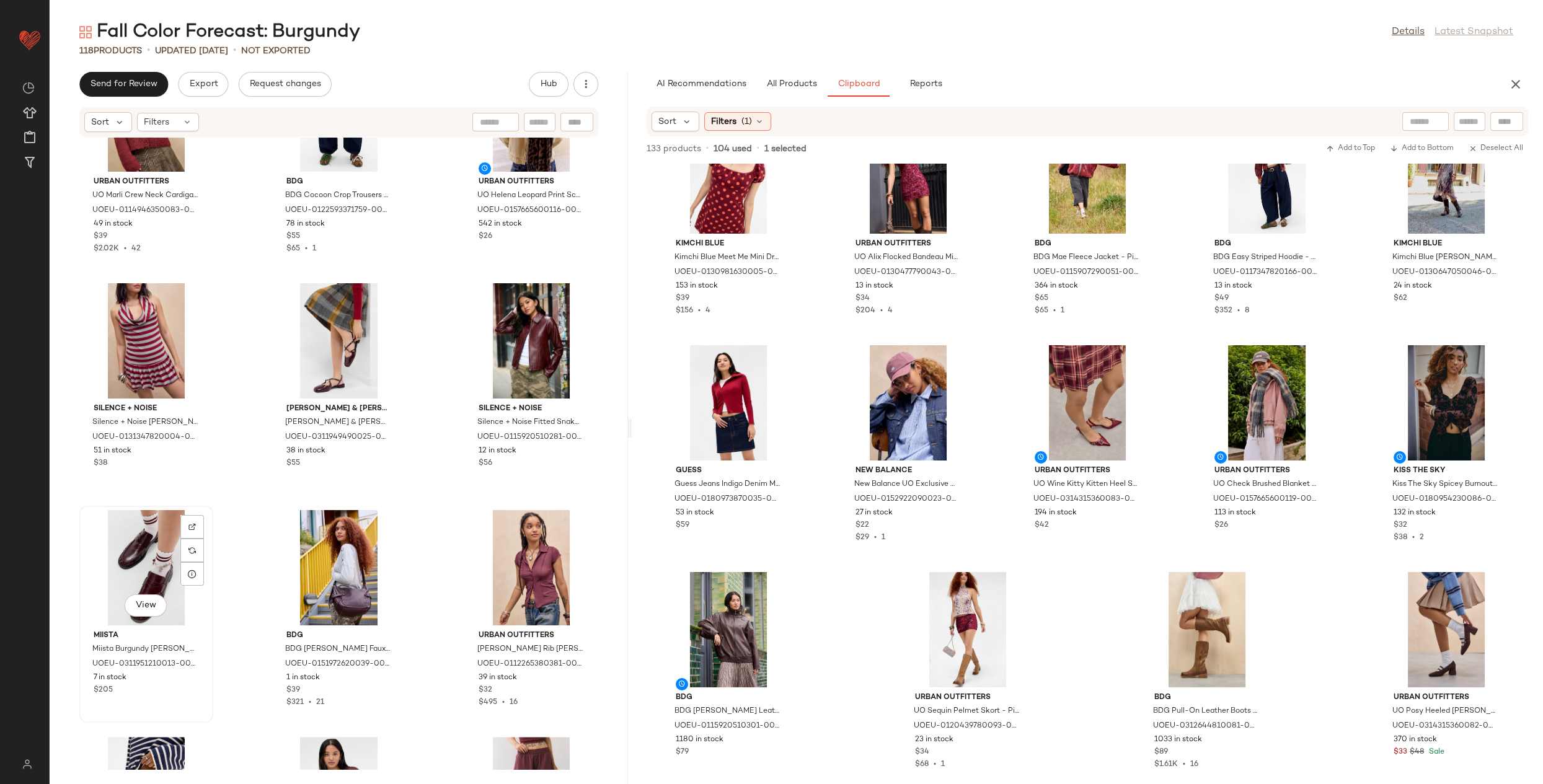
click at [160, 568] on div "View" at bounding box center [146, 567] width 125 height 115
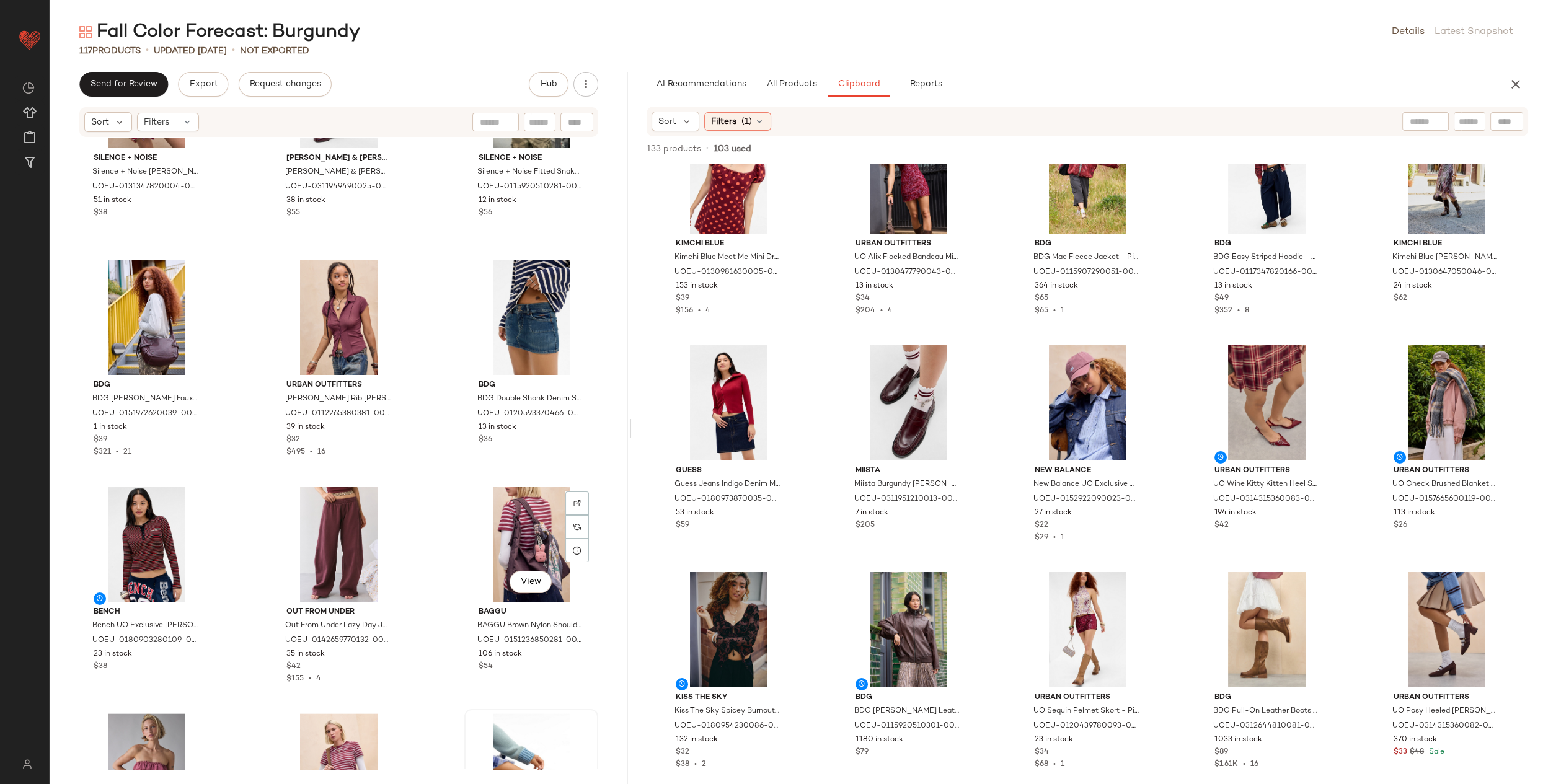
scroll to position [4661, 0]
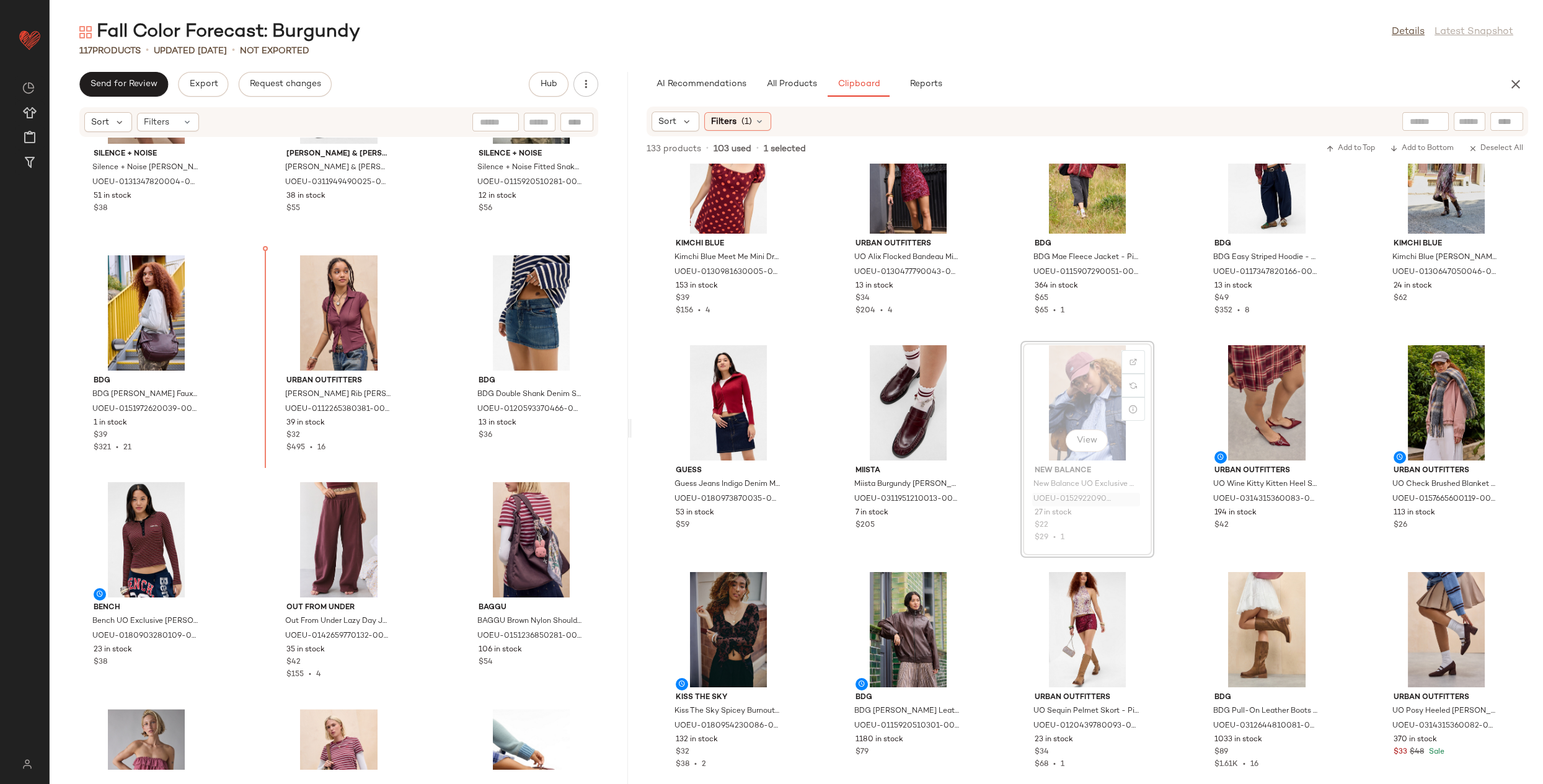
drag, startPoint x: 1071, startPoint y: 506, endPoint x: 1064, endPoint y: 504, distance: 7.3
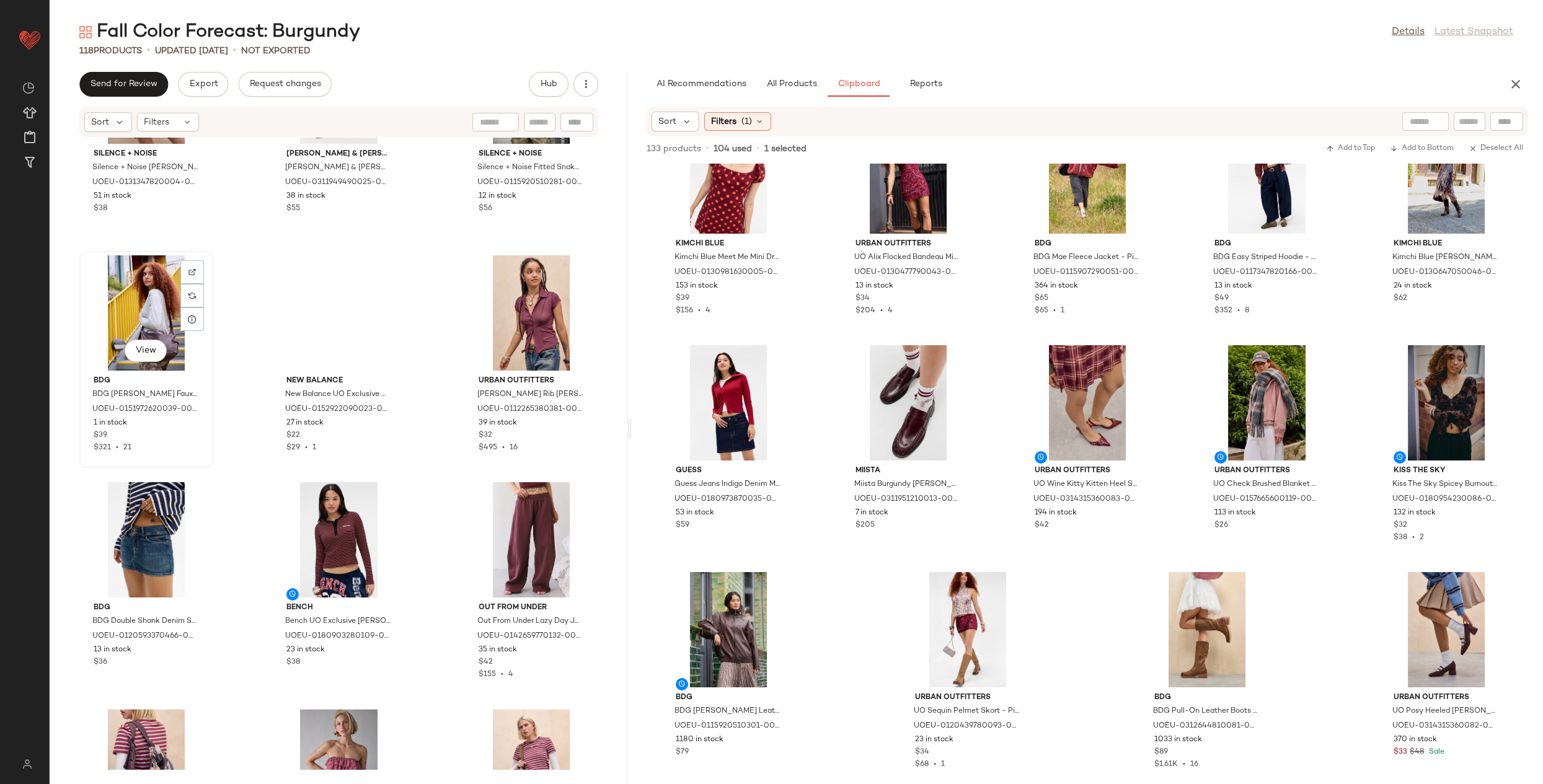
click at [153, 313] on div "View" at bounding box center [146, 313] width 125 height 115
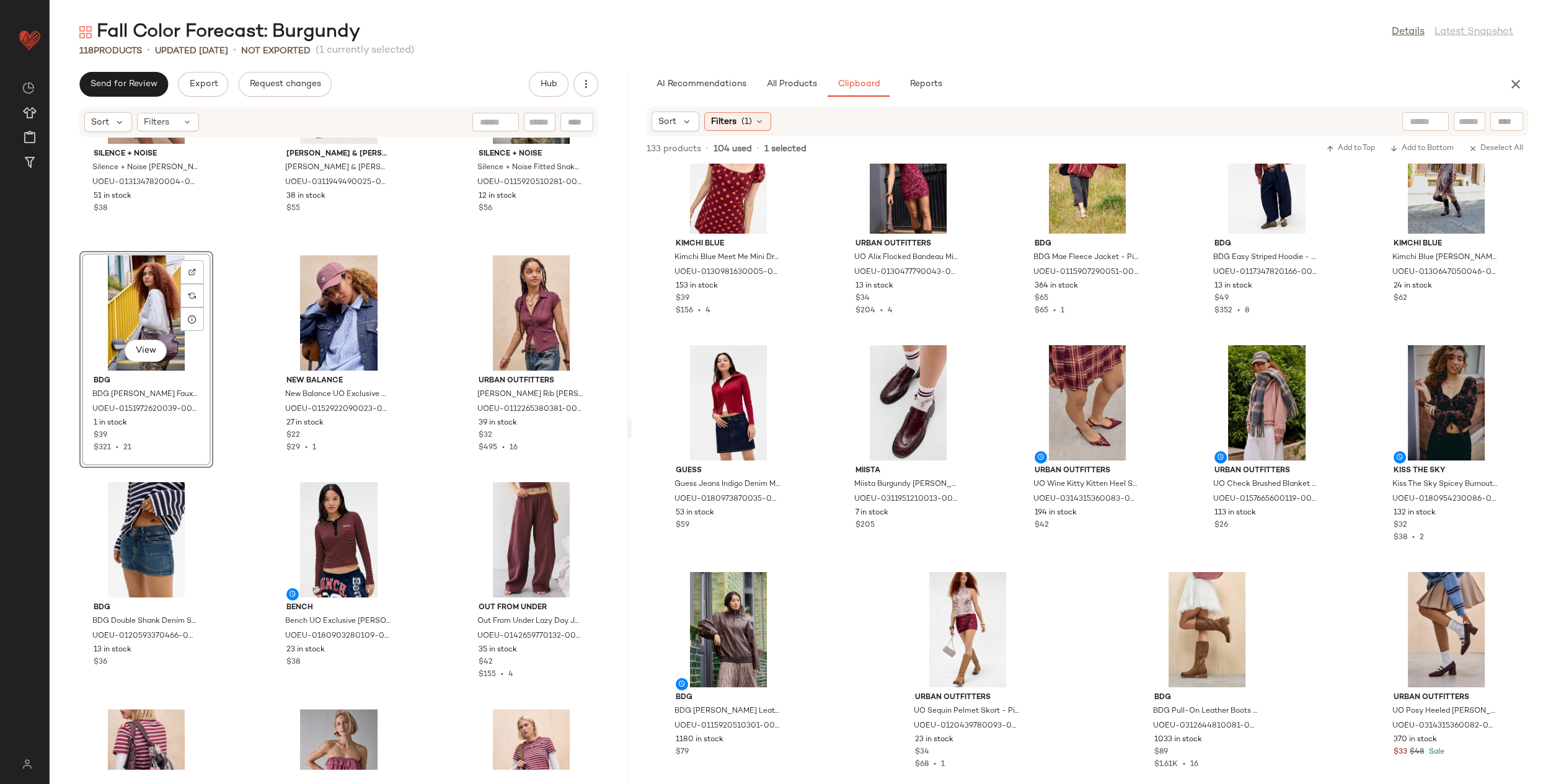
click at [153, 313] on div "View" at bounding box center [146, 313] width 125 height 115
click at [356, 306] on div "View" at bounding box center [339, 313] width 125 height 115
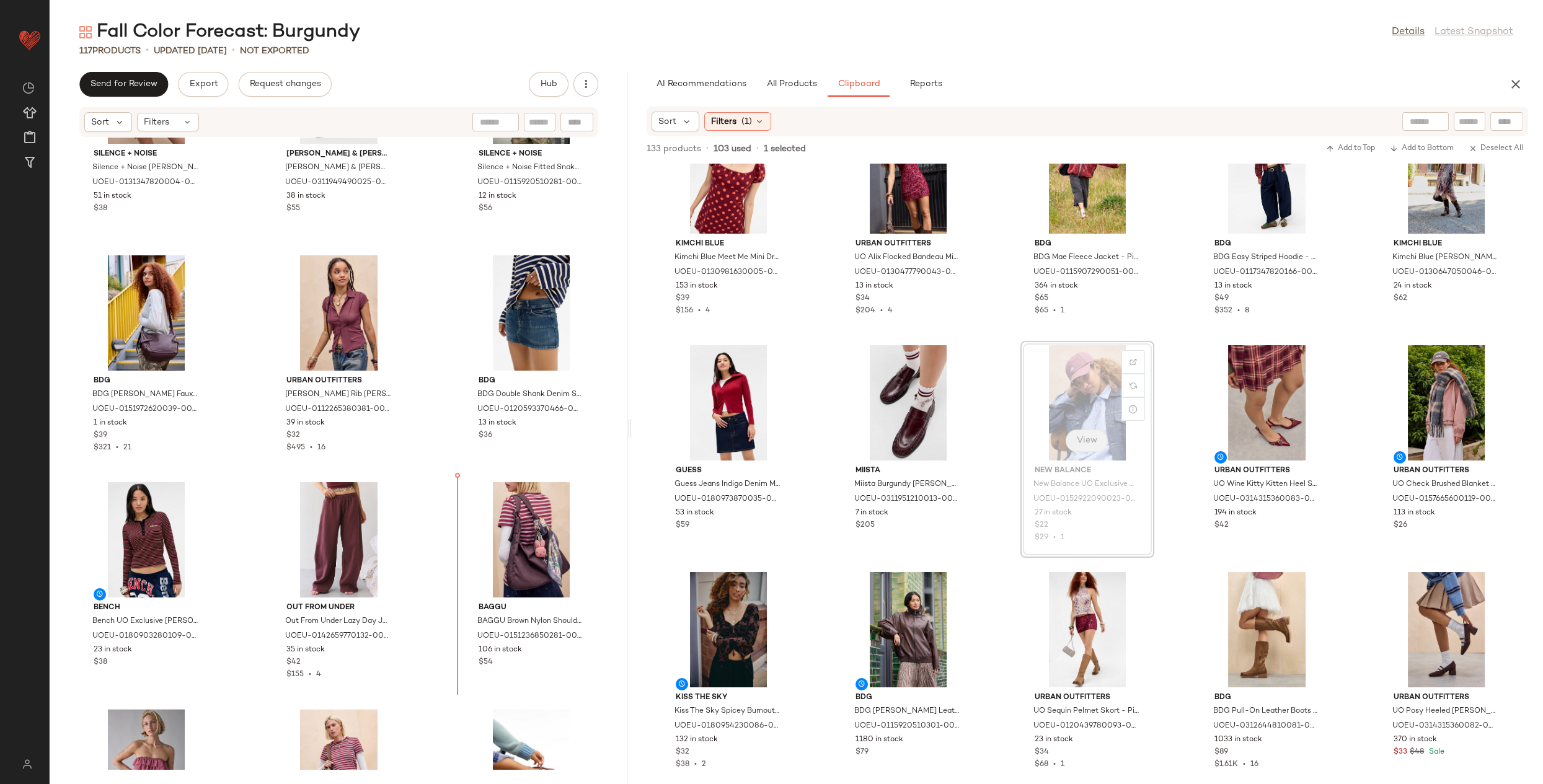
drag, startPoint x: 1073, startPoint y: 432, endPoint x: 1068, endPoint y: 437, distance: 7.1
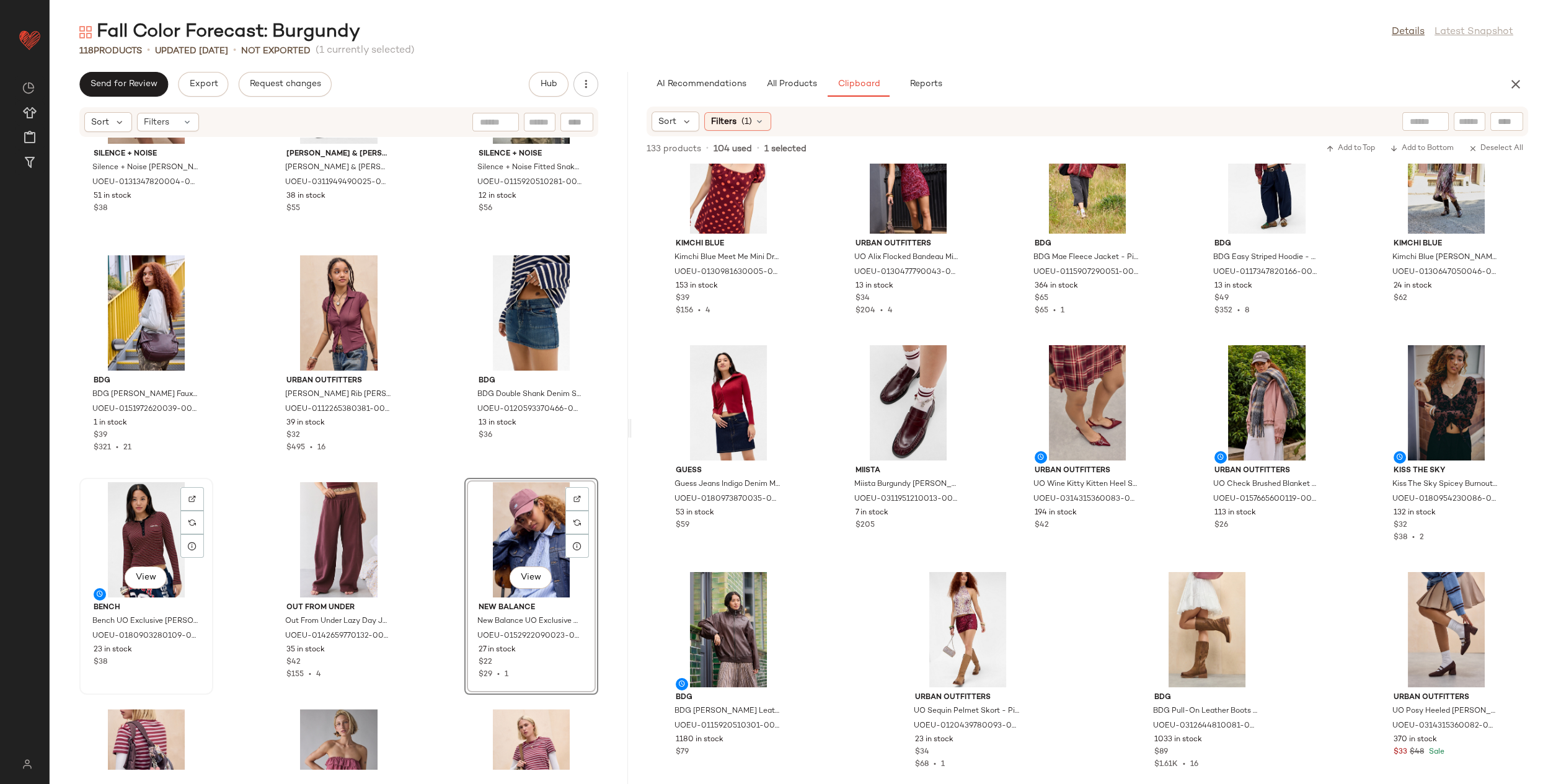
scroll to position [4750, 0]
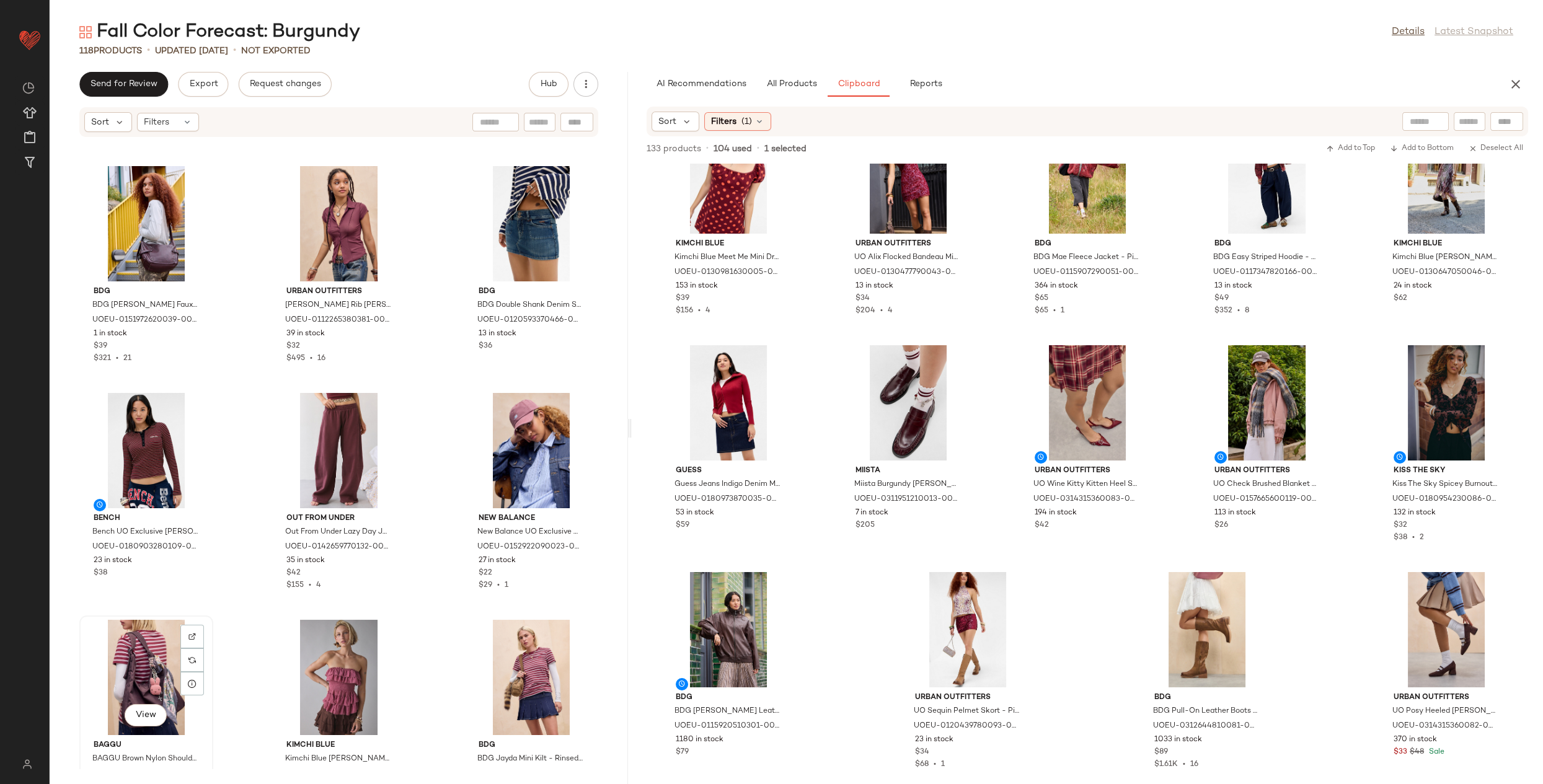
click at [151, 659] on div "View" at bounding box center [146, 677] width 125 height 115
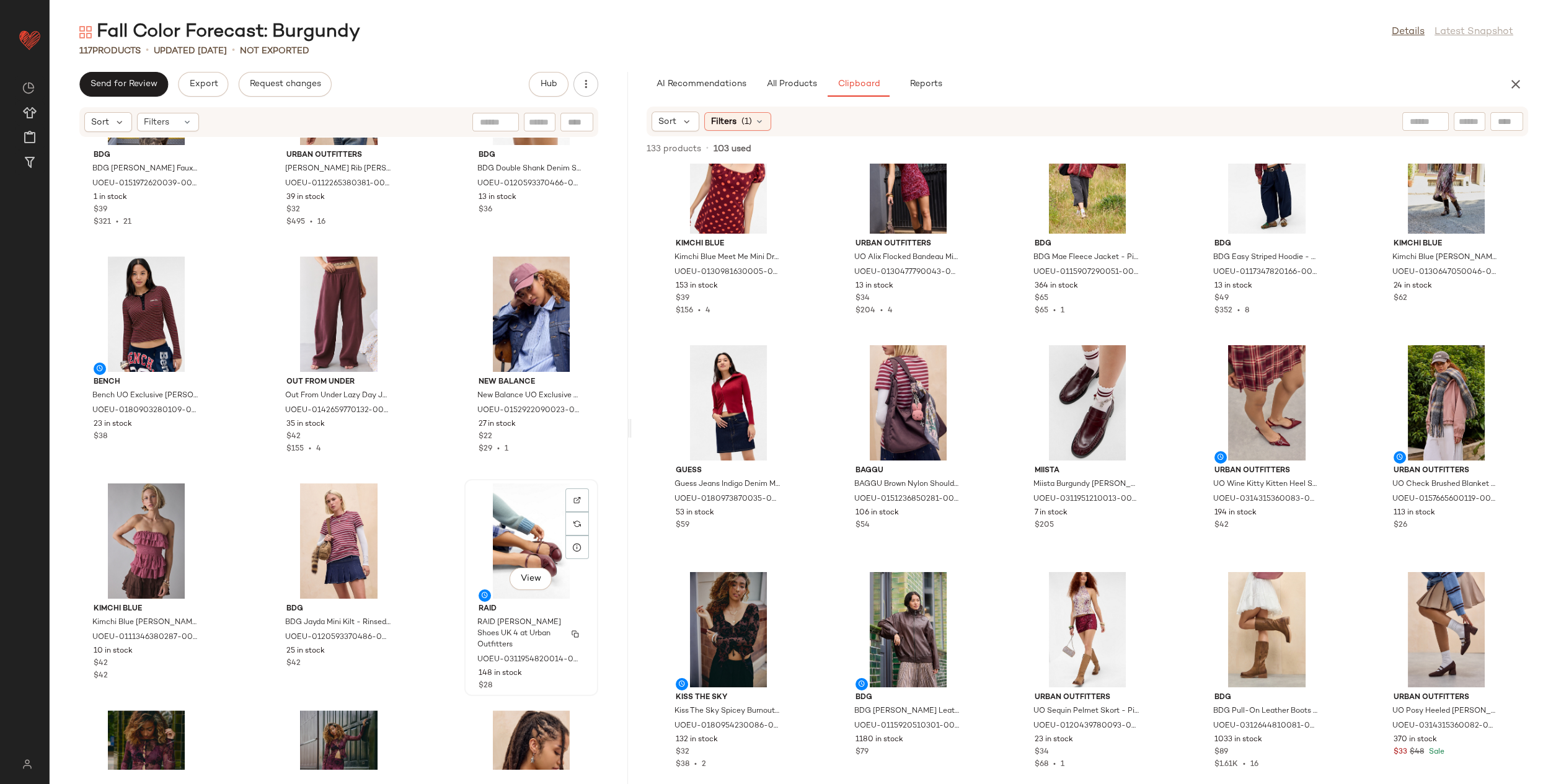
scroll to position [4901, 0]
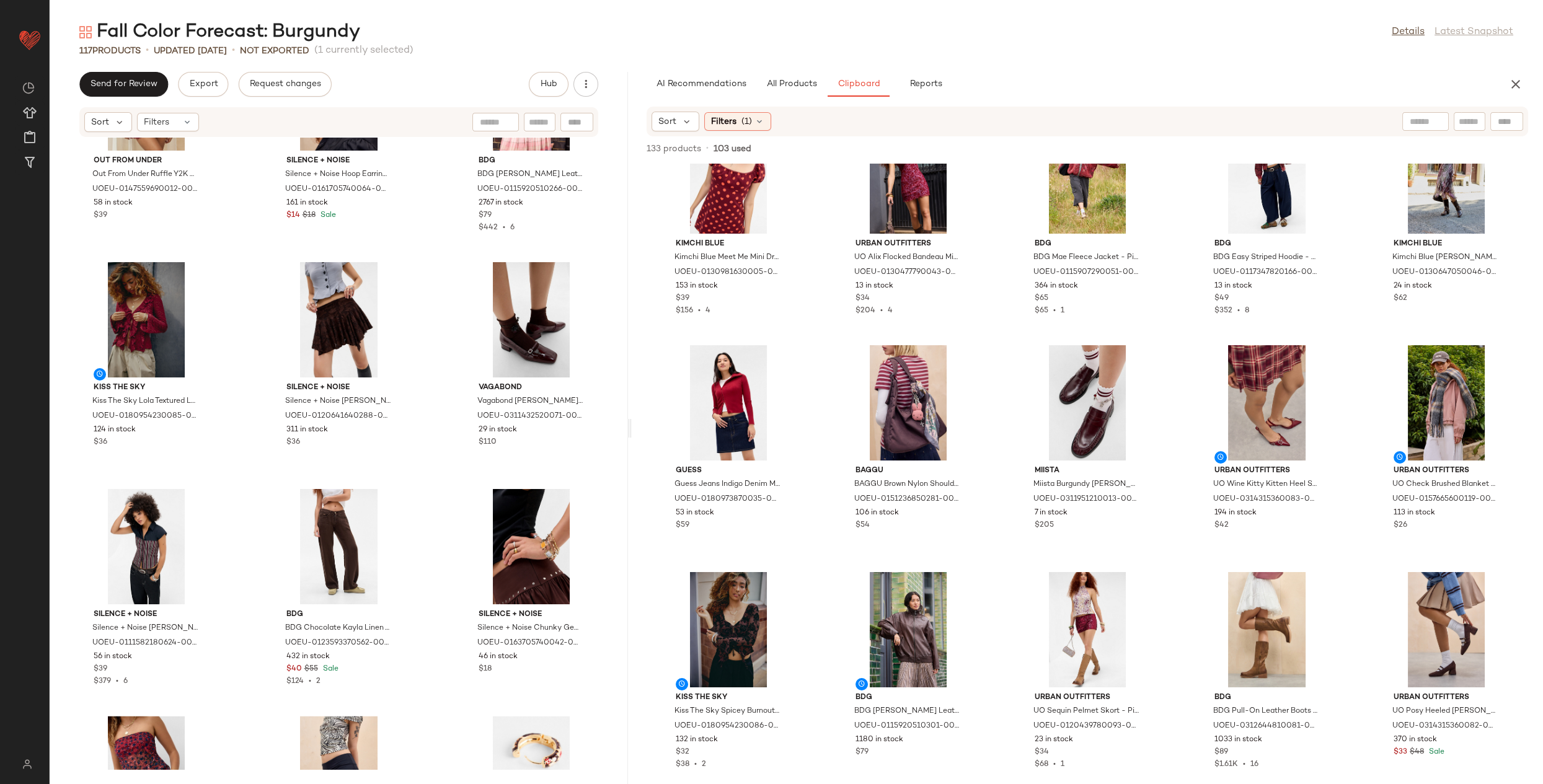
scroll to position [6106, 0]
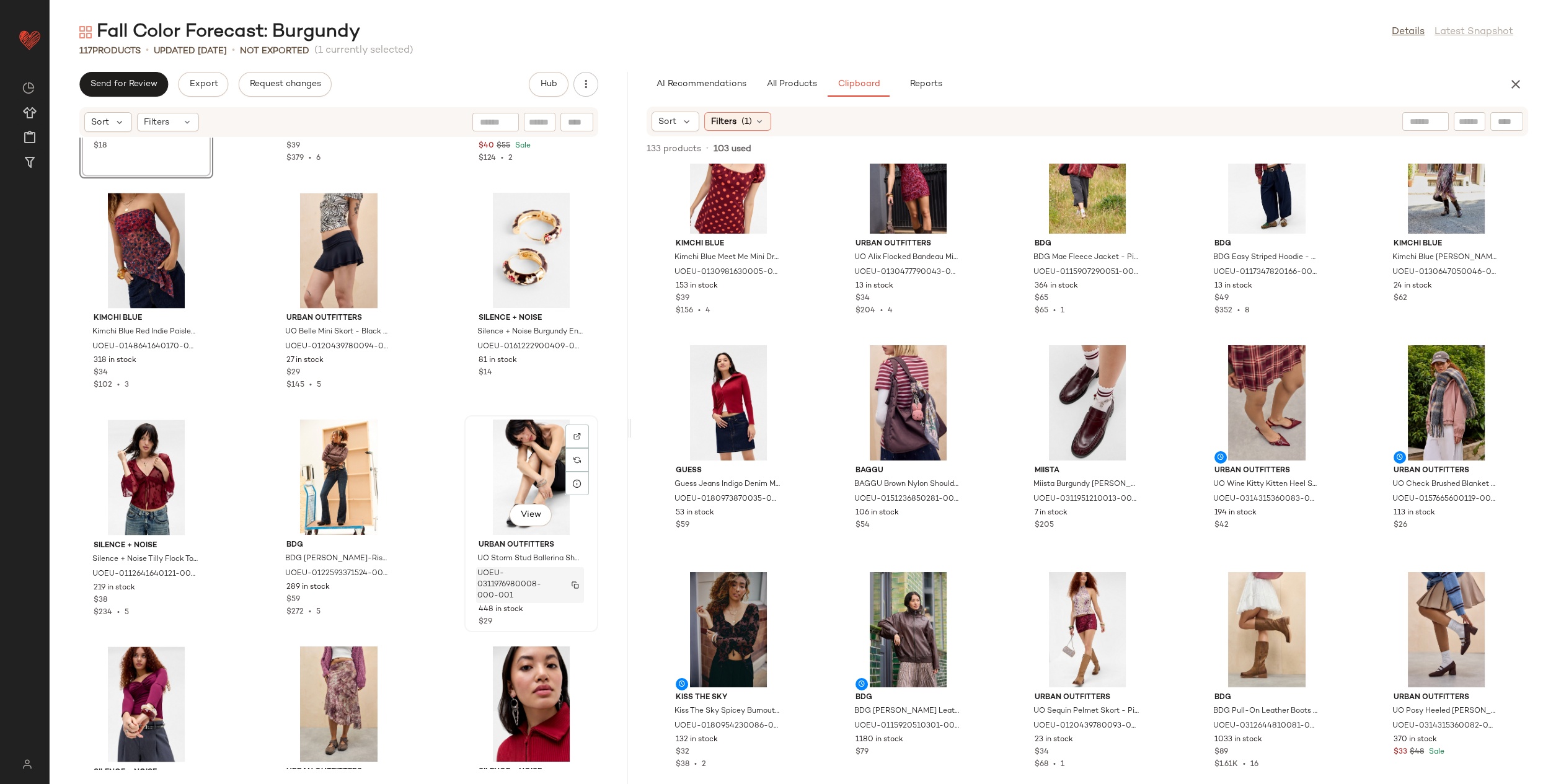
scroll to position [6545, 0]
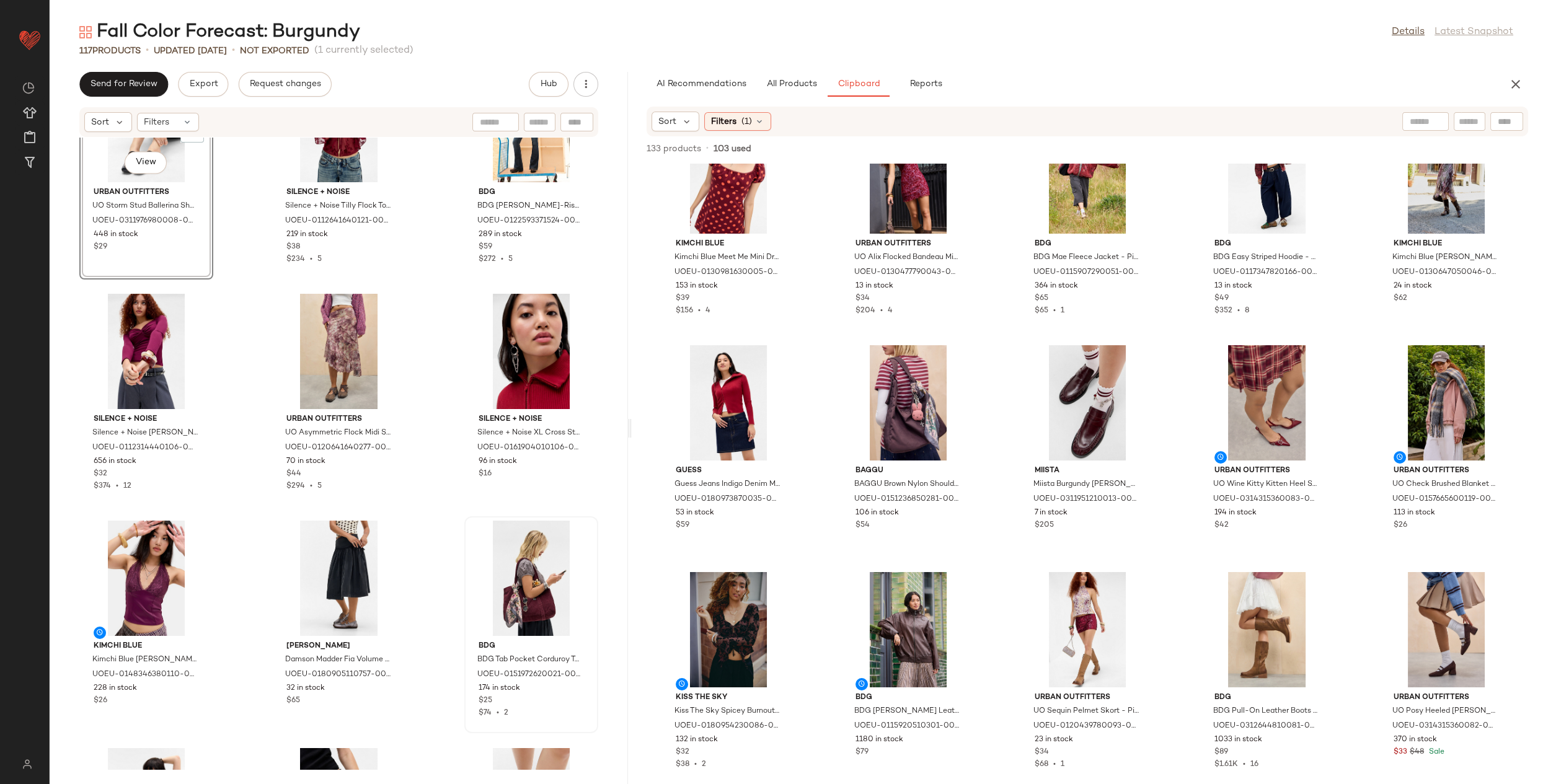
scroll to position [6896, 0]
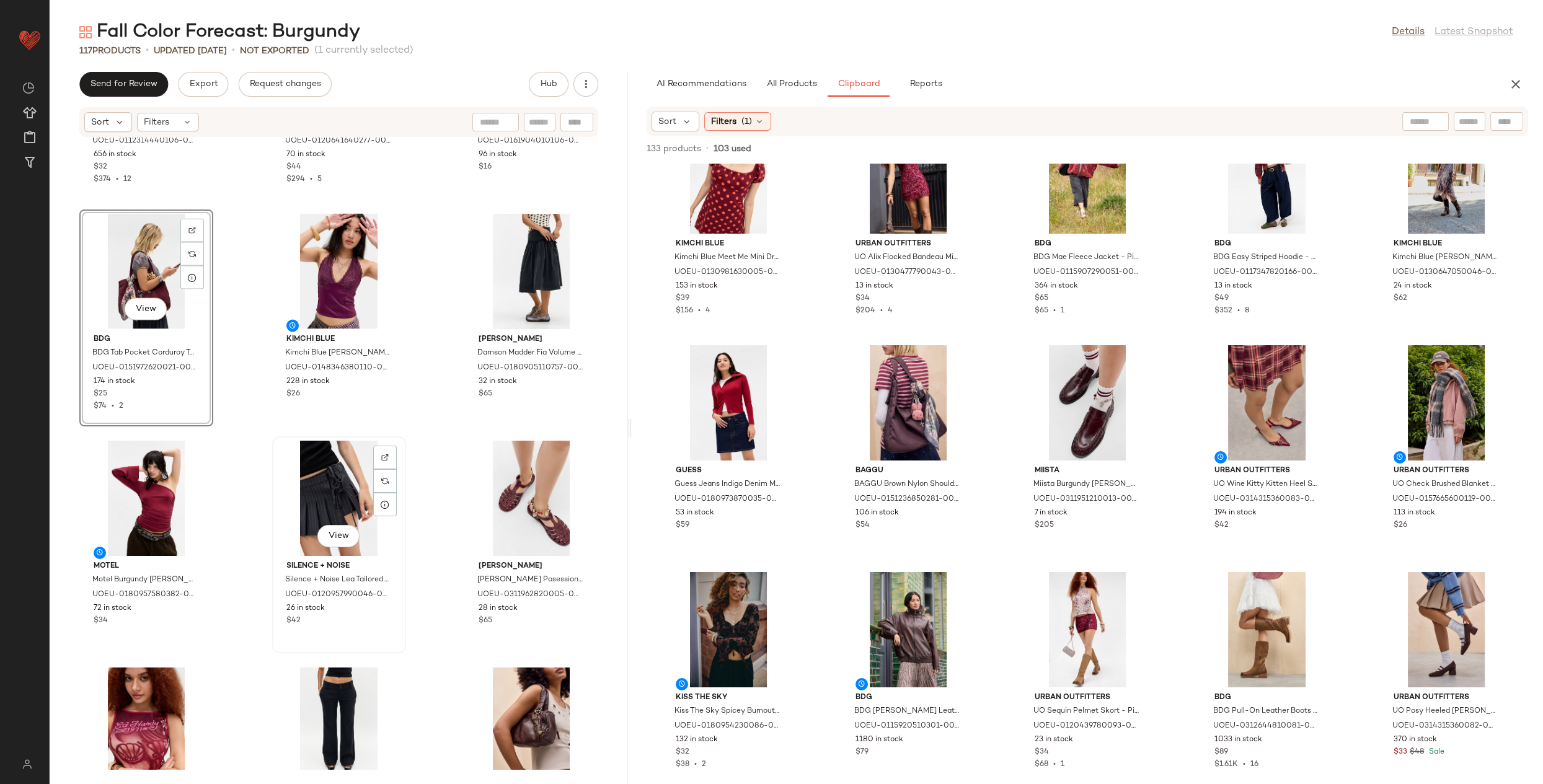
scroll to position [7374, 0]
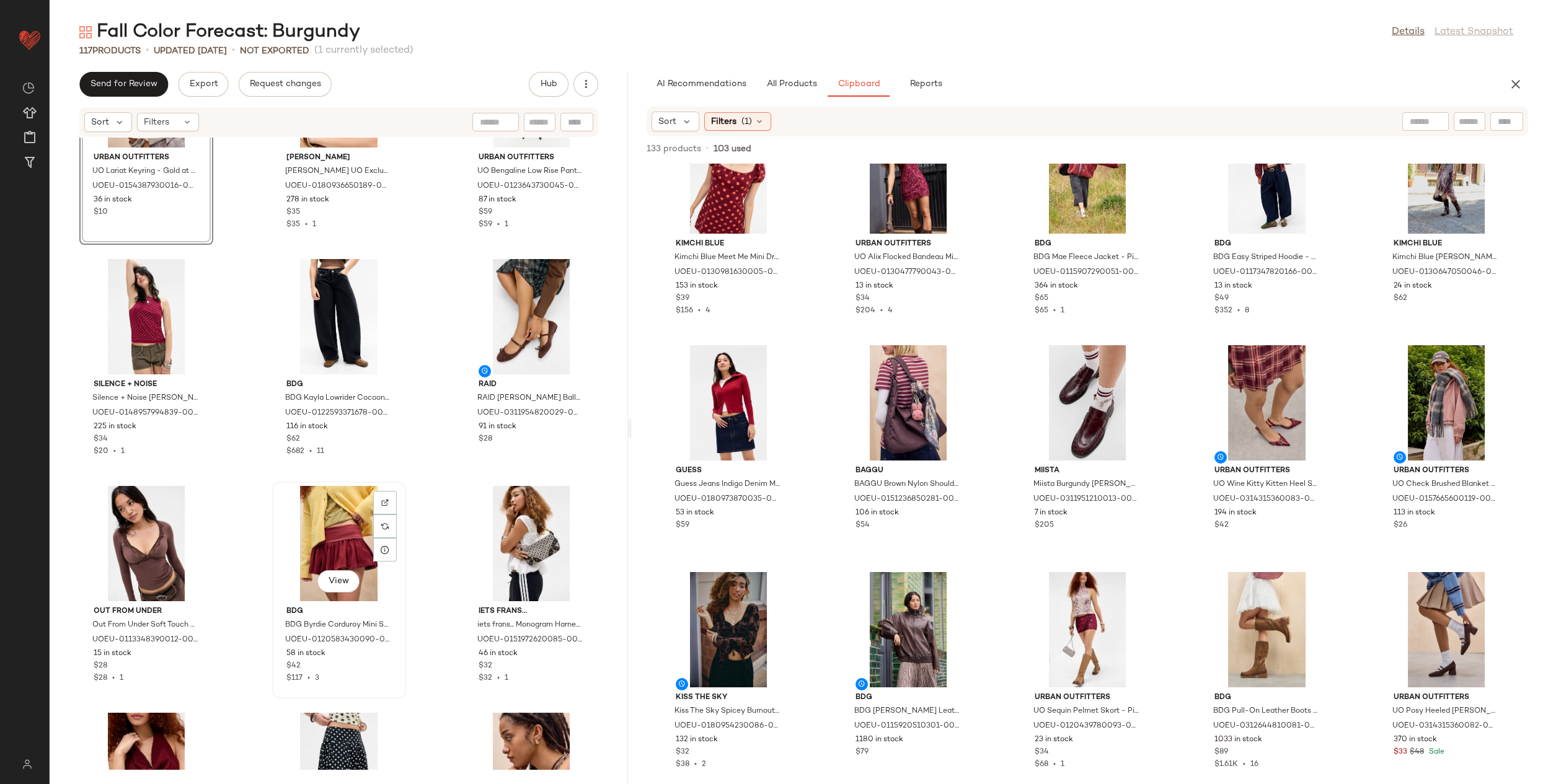
scroll to position [7848, 0]
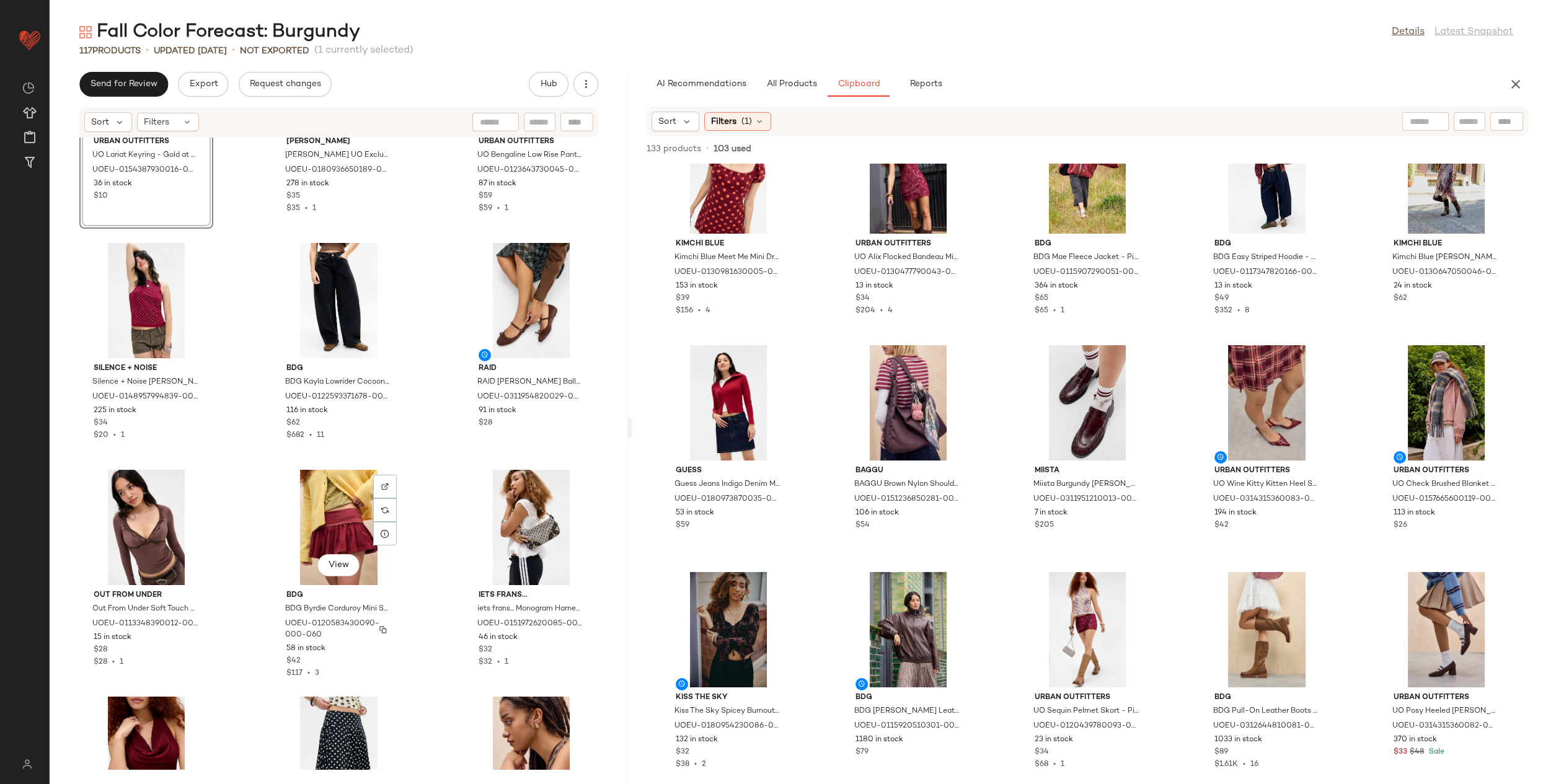
drag, startPoint x: 391, startPoint y: 622, endPoint x: 411, endPoint y: 623, distance: 20.0
click at [388, 622] on div "View Urban Outfitters UO Lariat Keyring - Gold at Urban Outfitters UOEU-0154387…" at bounding box center [339, 453] width 578 height 631
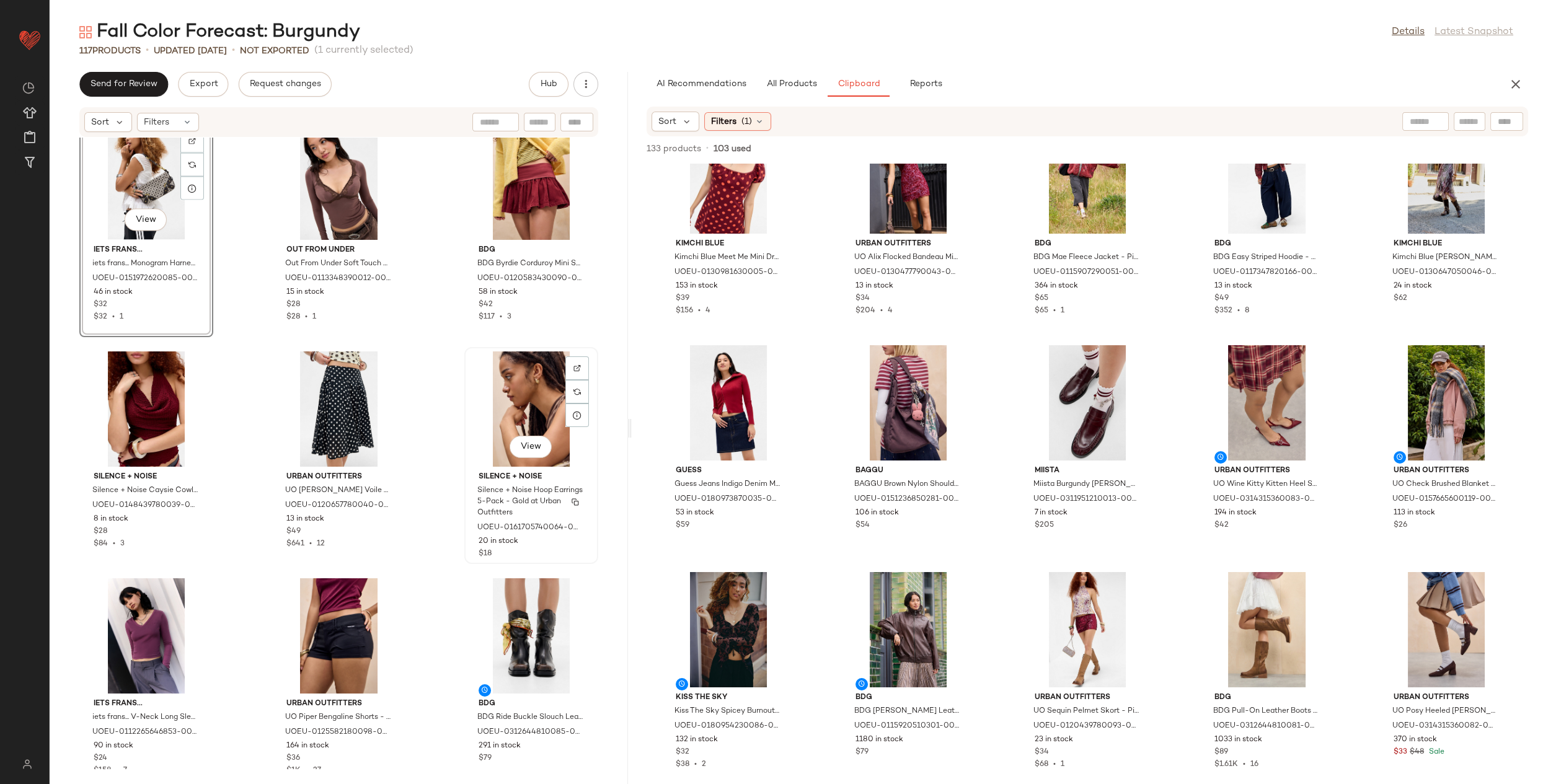
scroll to position [8214, 0]
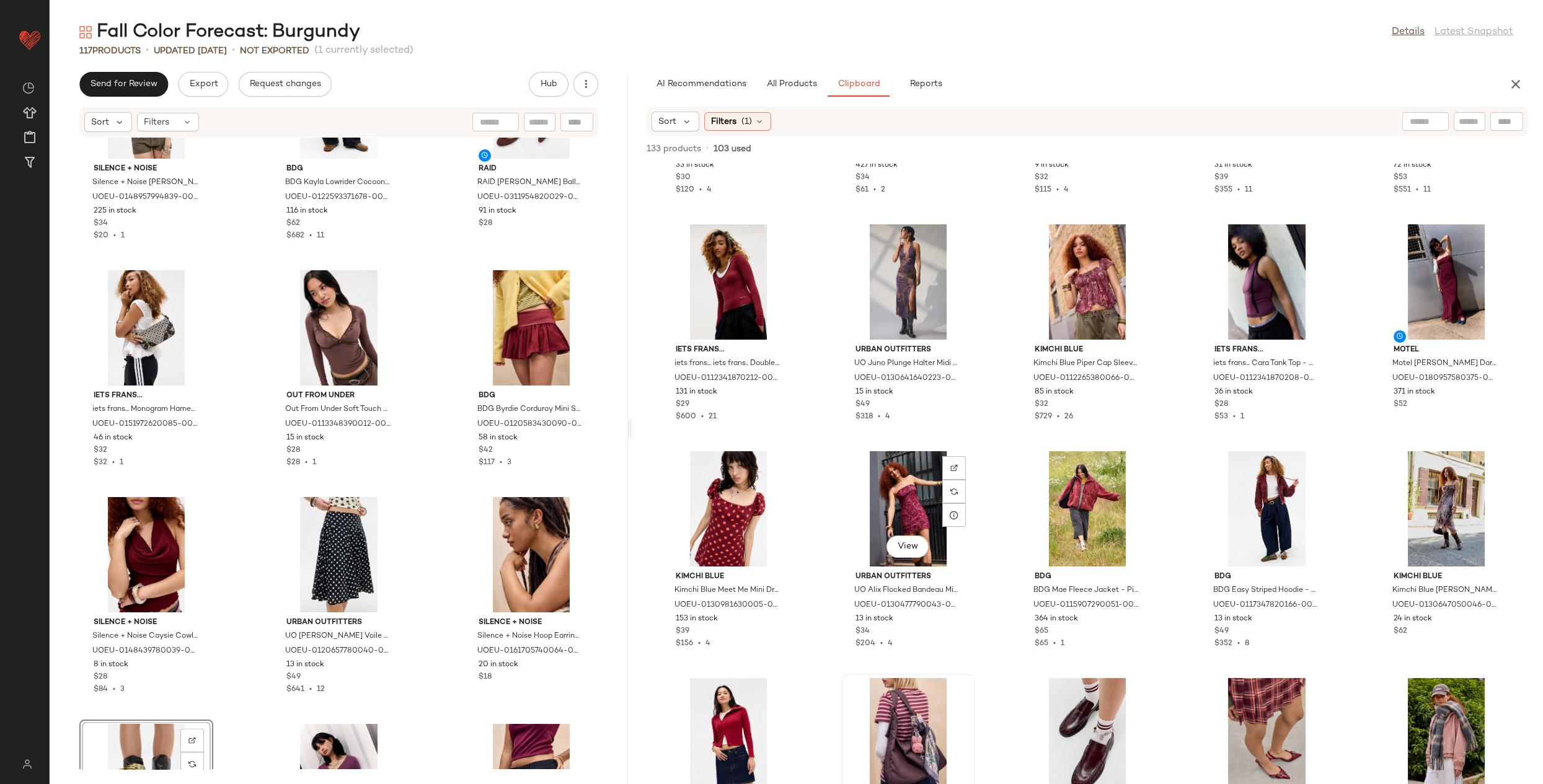
scroll to position [170, 0]
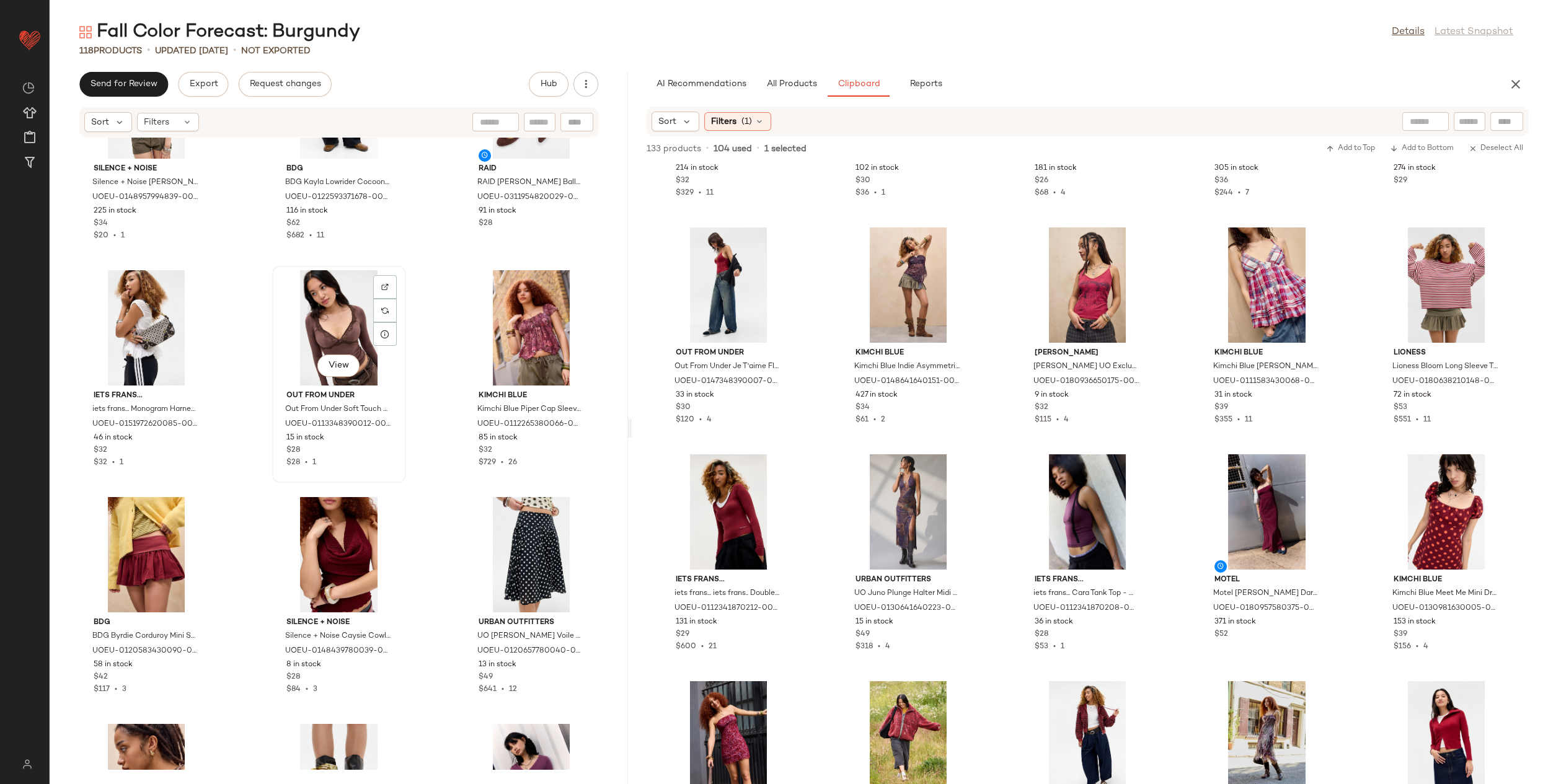
click at [347, 313] on div "View" at bounding box center [339, 328] width 125 height 115
click at [565, 322] on div at bounding box center [577, 334] width 24 height 24
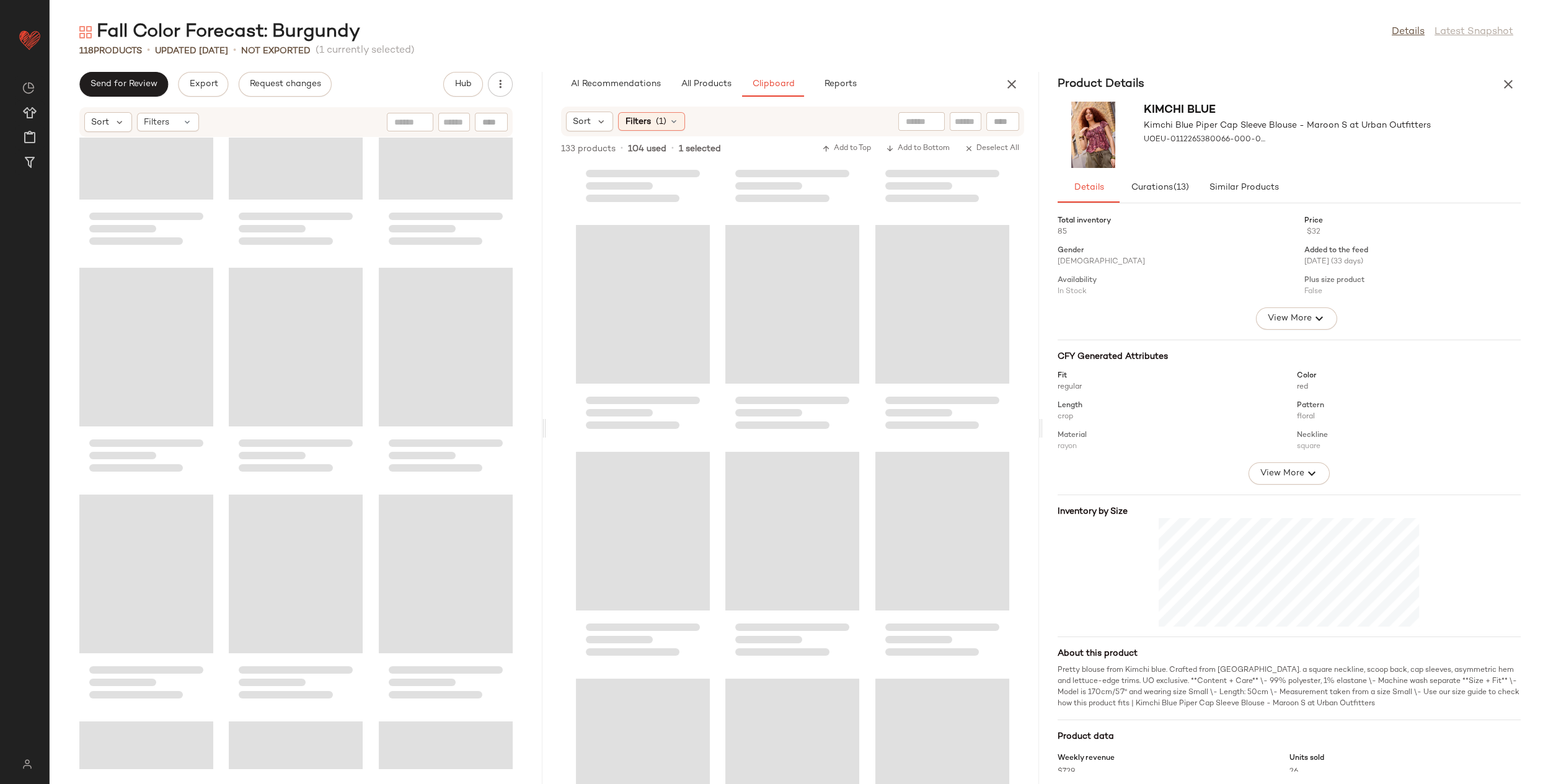
scroll to position [7937, 0]
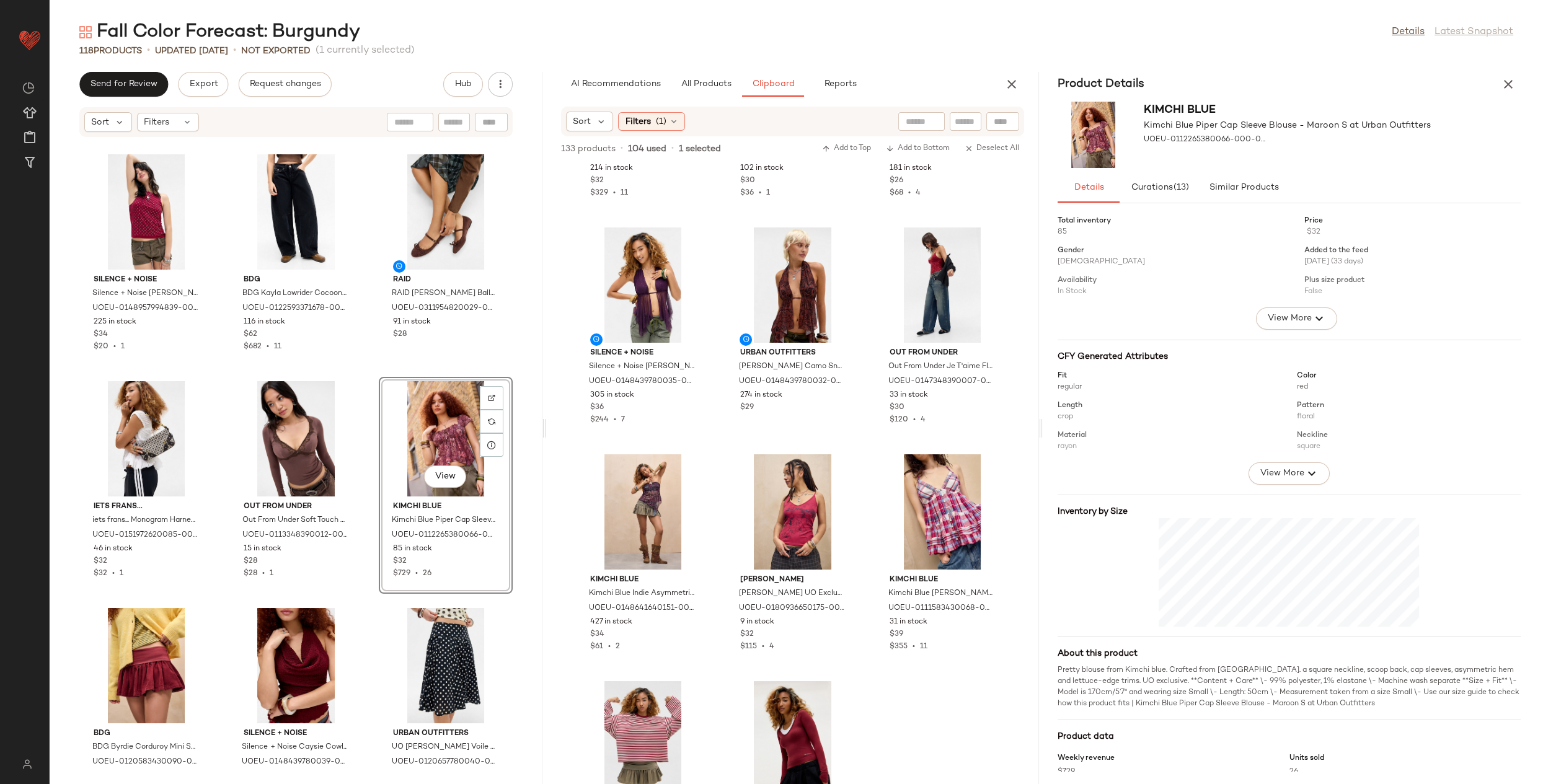
click at [1533, 86] on div "Product Details" at bounding box center [1289, 84] width 493 height 25
click at [1525, 87] on div "Product Details" at bounding box center [1289, 84] width 493 height 25
click at [1515, 87] on button "button" at bounding box center [1508, 84] width 25 height 25
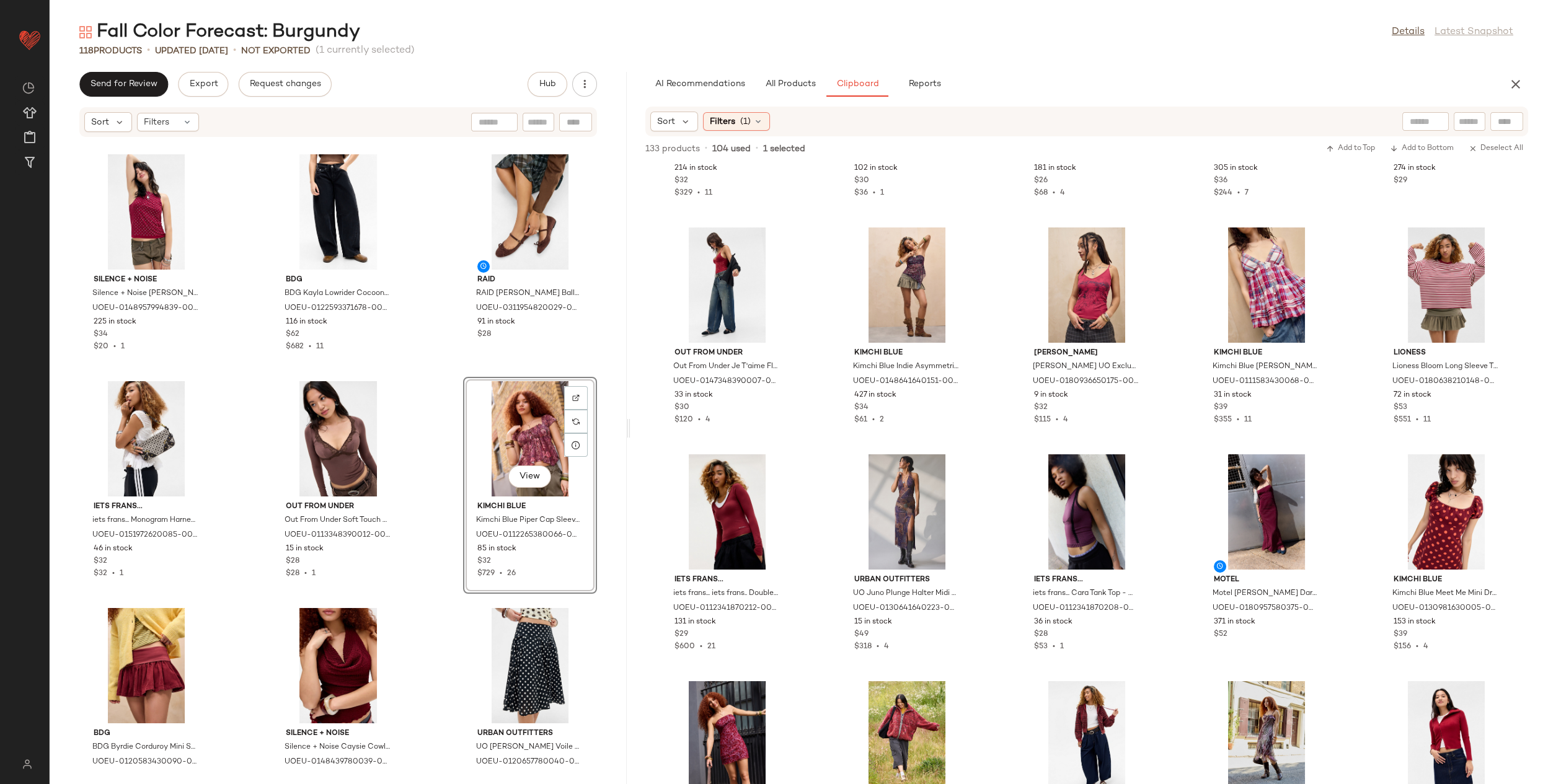
drag, startPoint x: 797, startPoint y: 432, endPoint x: 631, endPoint y: 438, distance: 166.1
click at [631, 438] on div "Fall Color Forecast: Burgundy Details Latest Snapshot 118 Products • updated [D…" at bounding box center [796, 402] width 1493 height 764
drag, startPoint x: 802, startPoint y: 79, endPoint x: 772, endPoint y: 83, distance: 30.3
click at [802, 79] on span "All Products" at bounding box center [790, 84] width 51 height 10
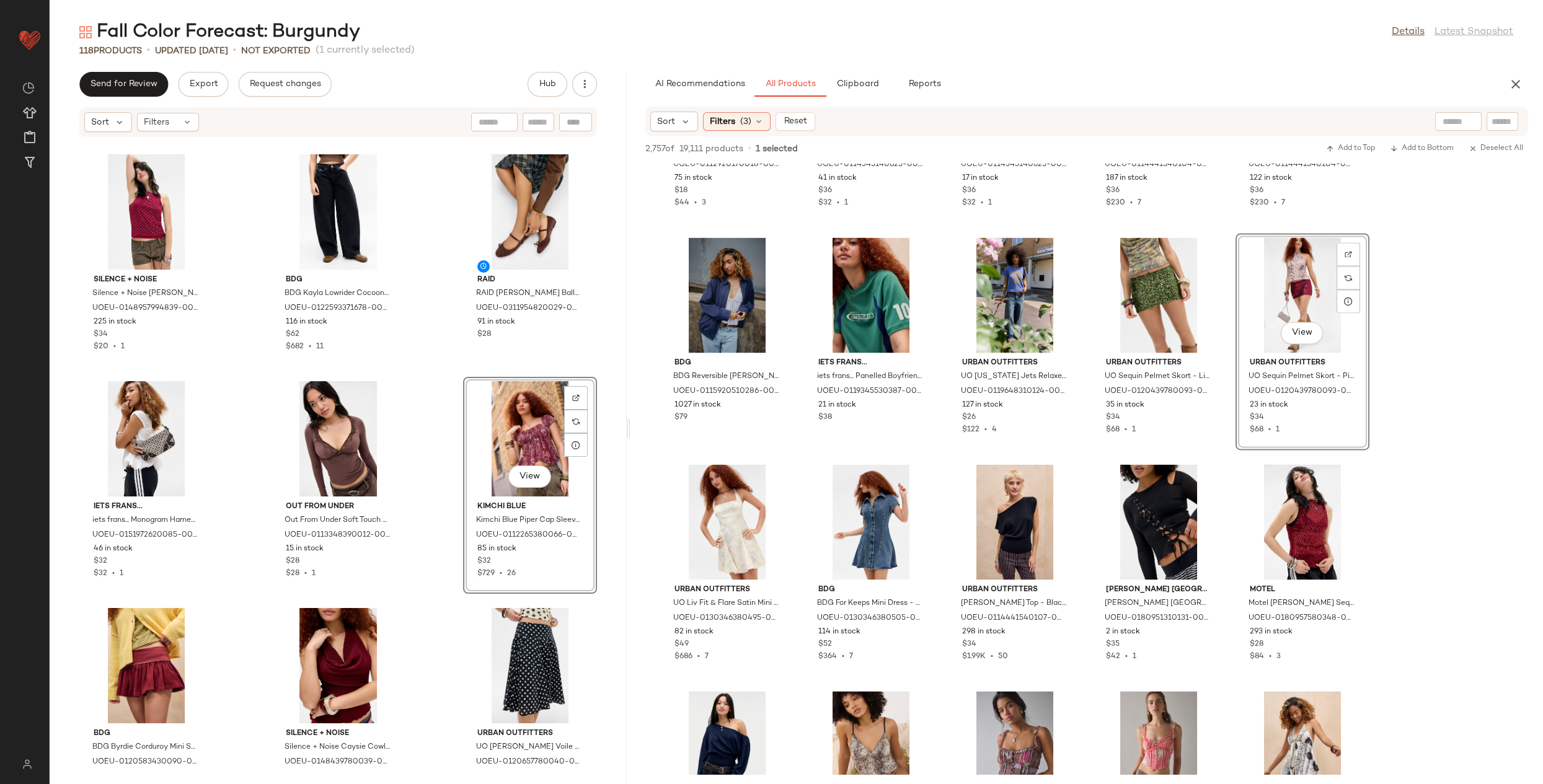
click at [1469, 121] on div at bounding box center [1458, 121] width 46 height 18
click at [1515, 119] on div at bounding box center [1502, 121] width 31 height 18
type input "*****"
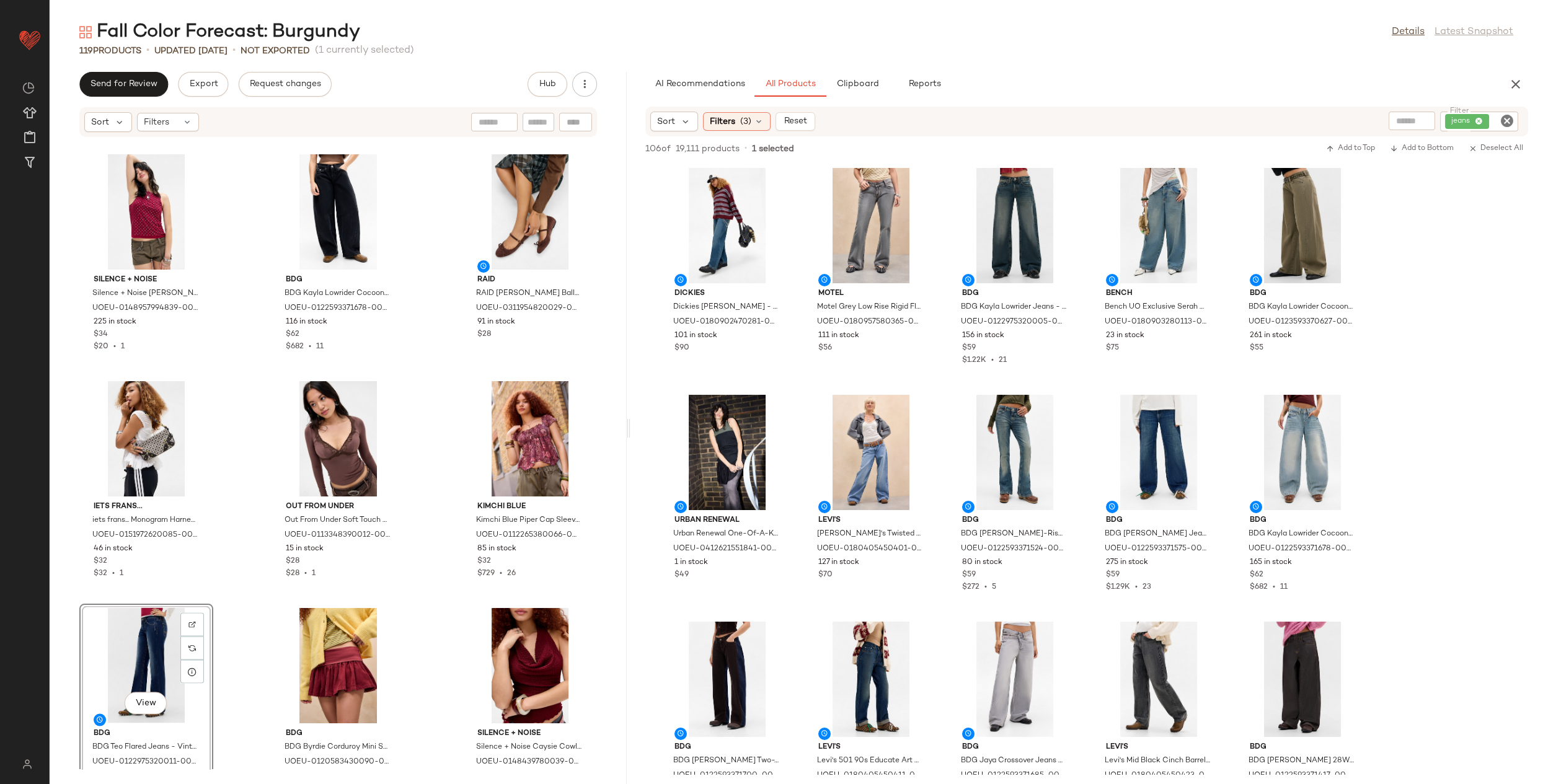
click at [158, 639] on div "View" at bounding box center [146, 665] width 125 height 115
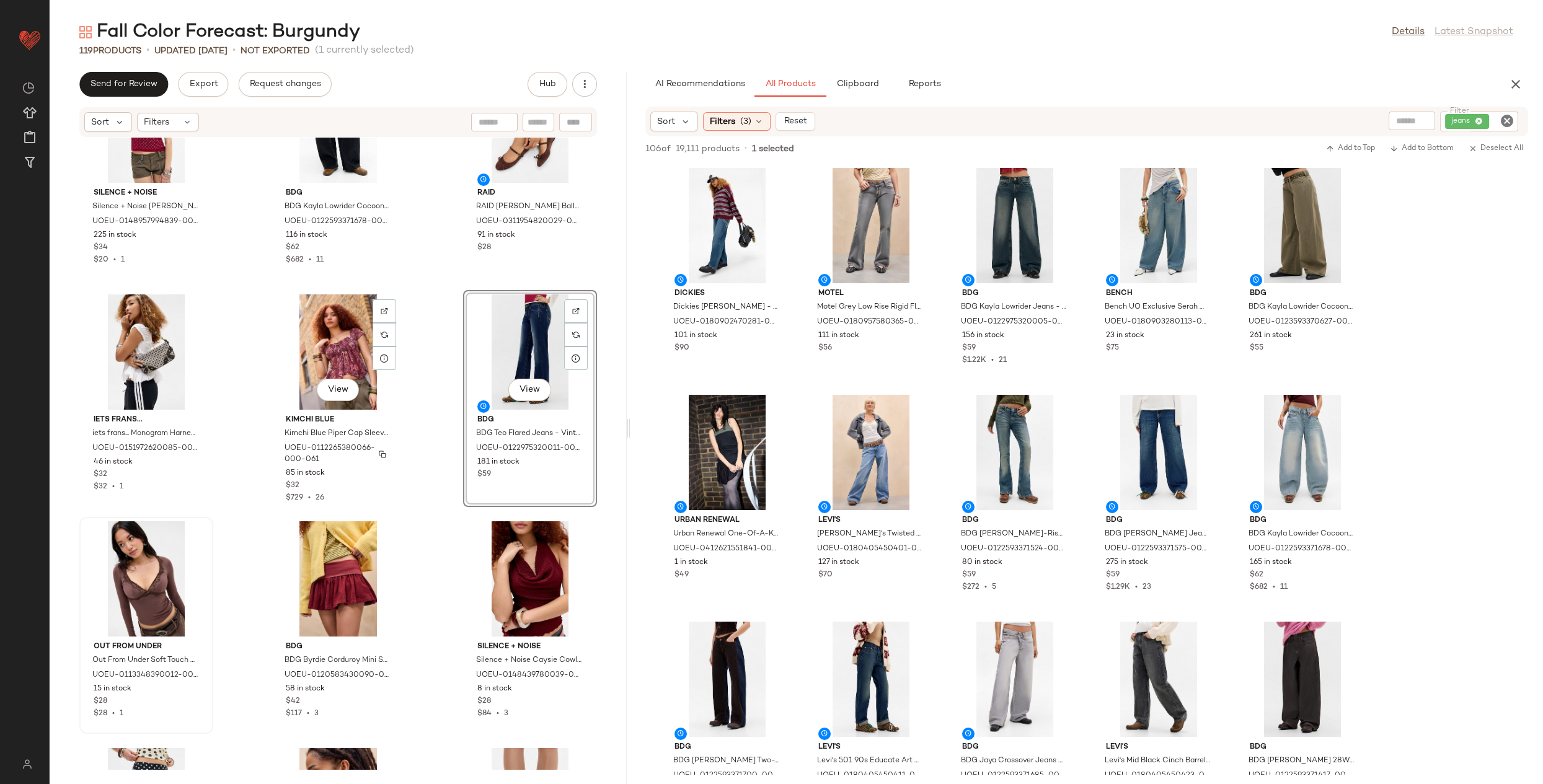
scroll to position [8024, 0]
click at [142, 566] on div "View" at bounding box center [146, 578] width 125 height 115
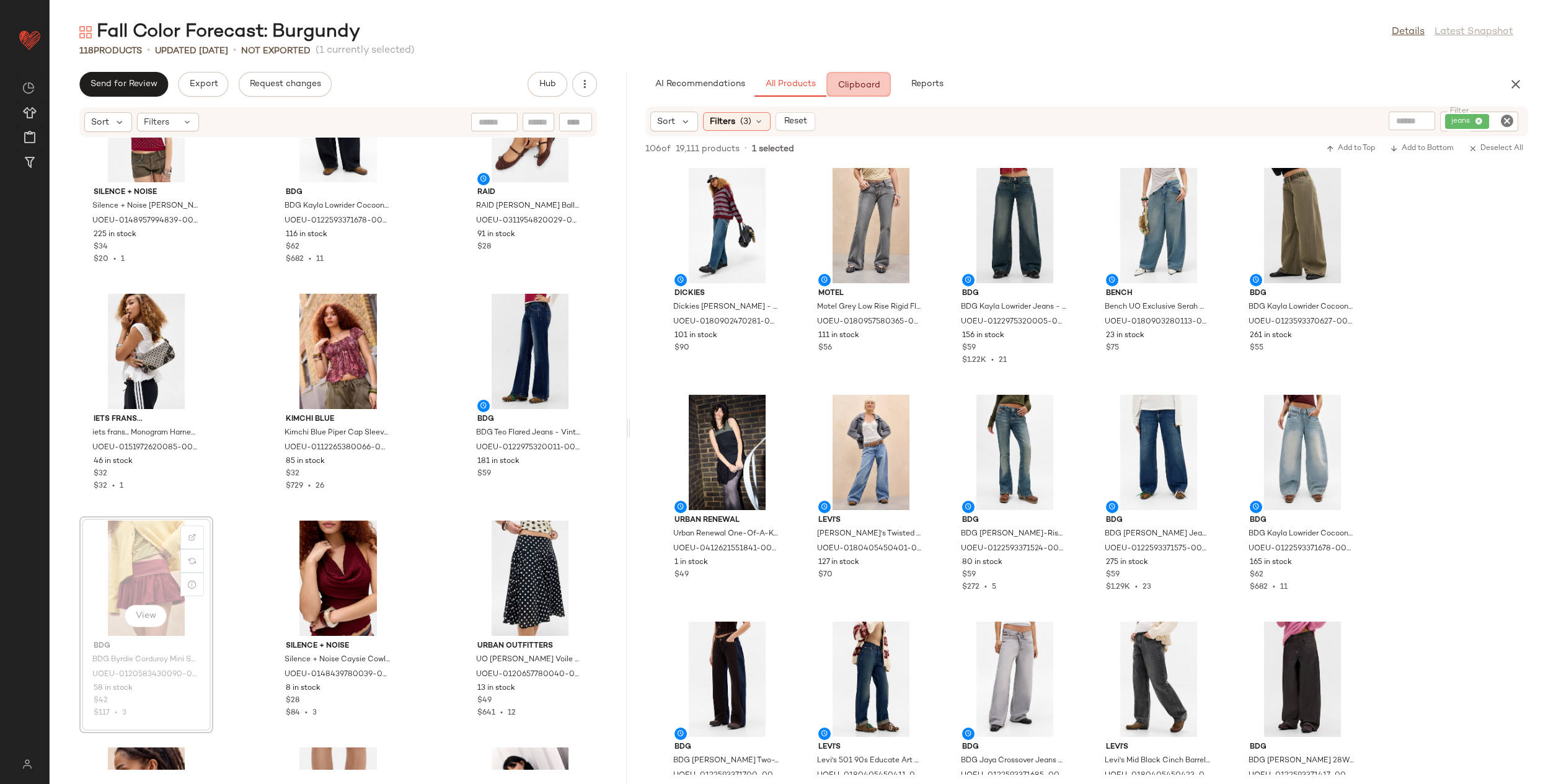
drag, startPoint x: 142, startPoint y: 566, endPoint x: 150, endPoint y: 565, distance: 8.1
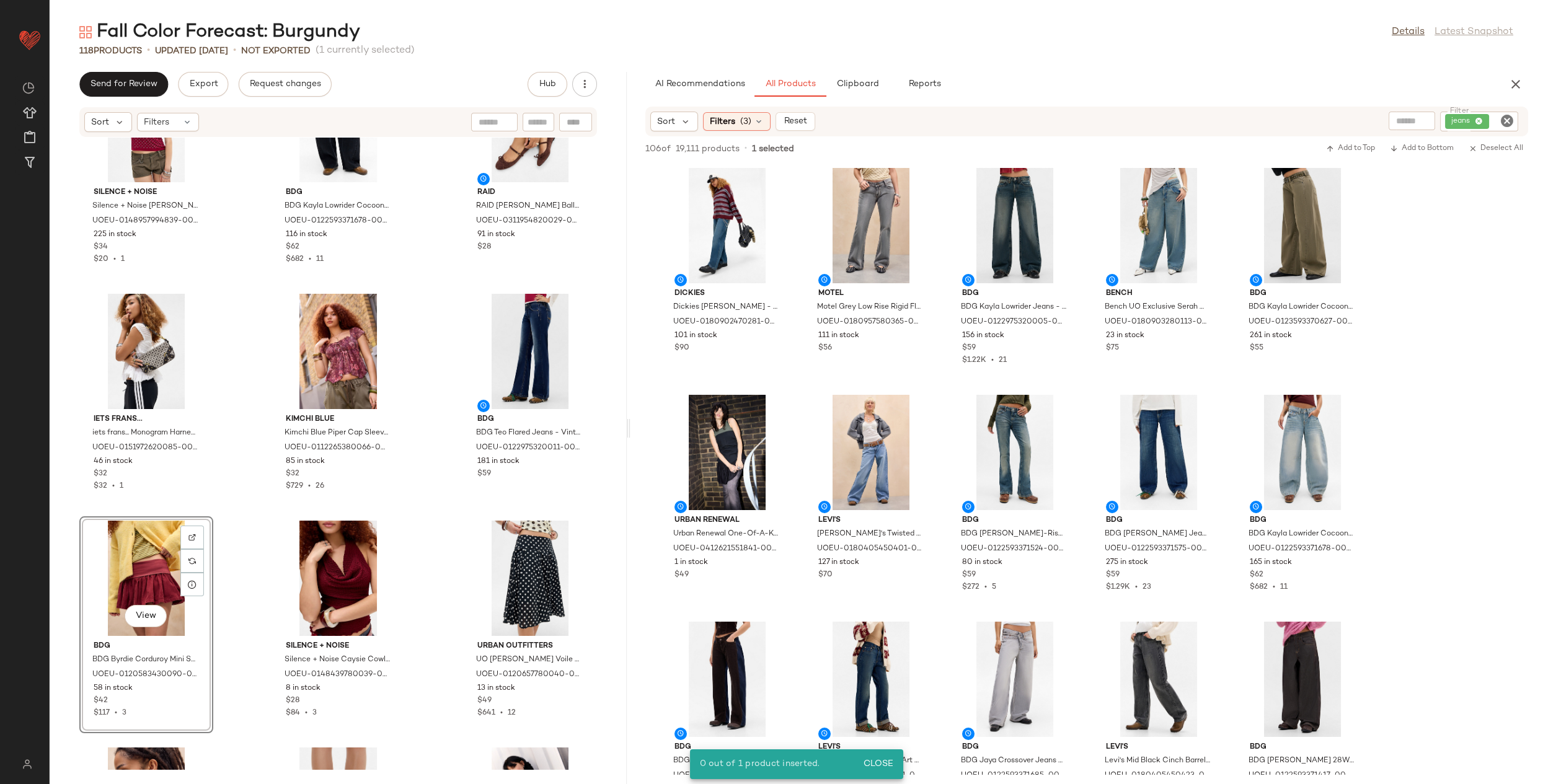
click at [158, 549] on div "View" at bounding box center [146, 578] width 125 height 115
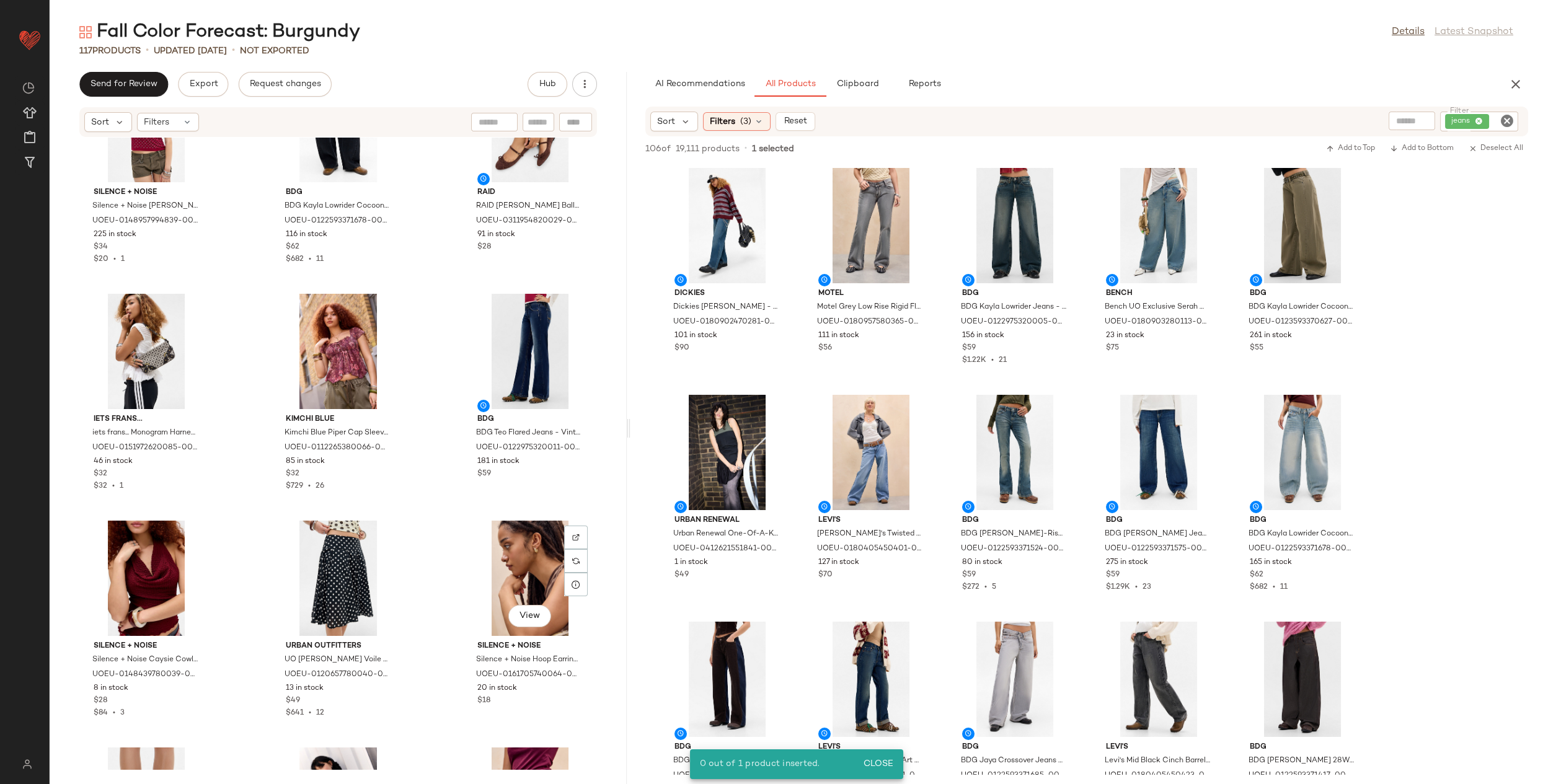
scroll to position [8214, 0]
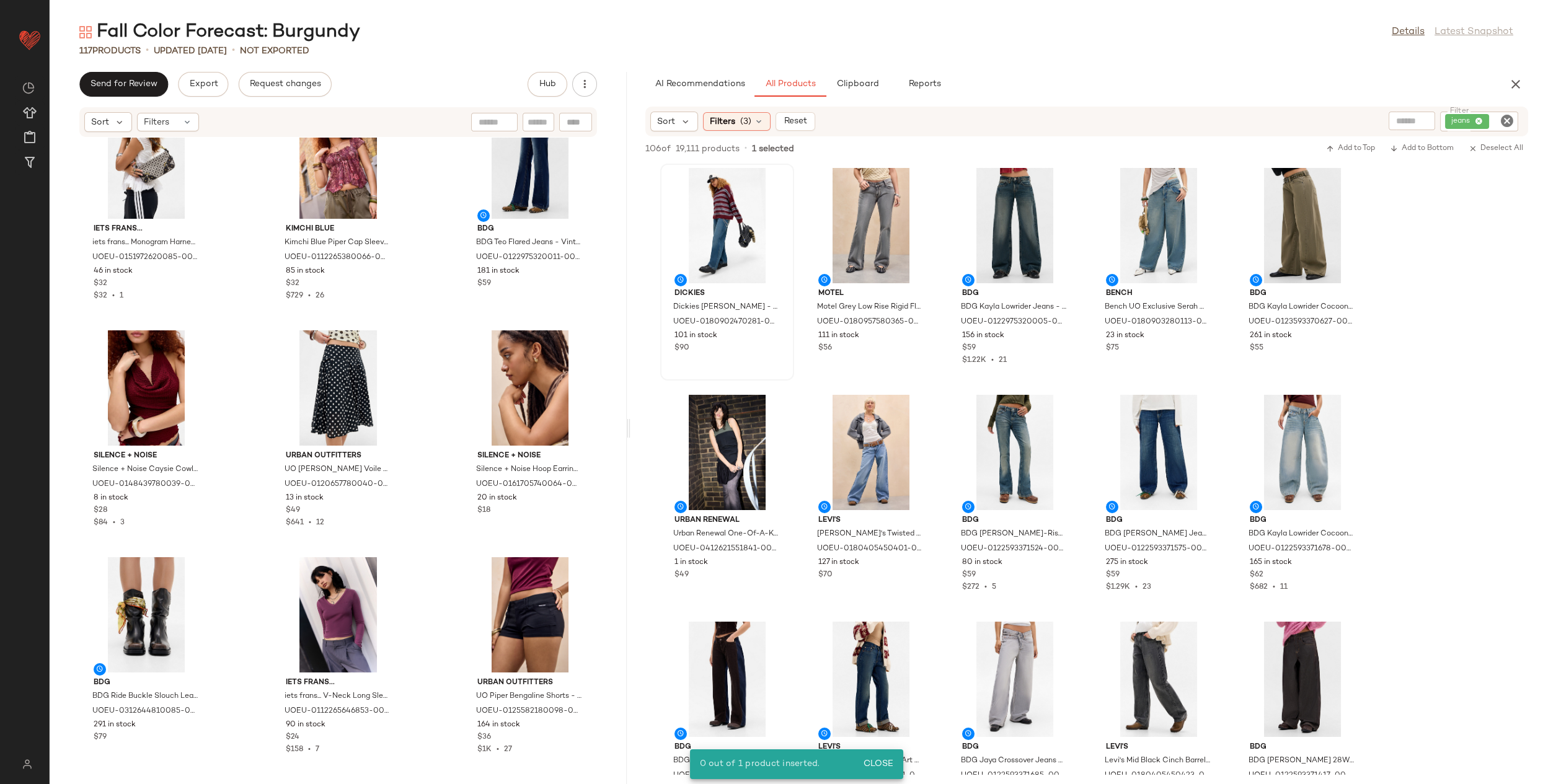
drag, startPoint x: 865, startPoint y: 81, endPoint x: 725, endPoint y: 190, distance: 177.4
click at [722, 192] on div "AI Recommendations All Products Clipboard Reports Sort Filters (3) Reset Filter…" at bounding box center [1086, 427] width 913 height 712
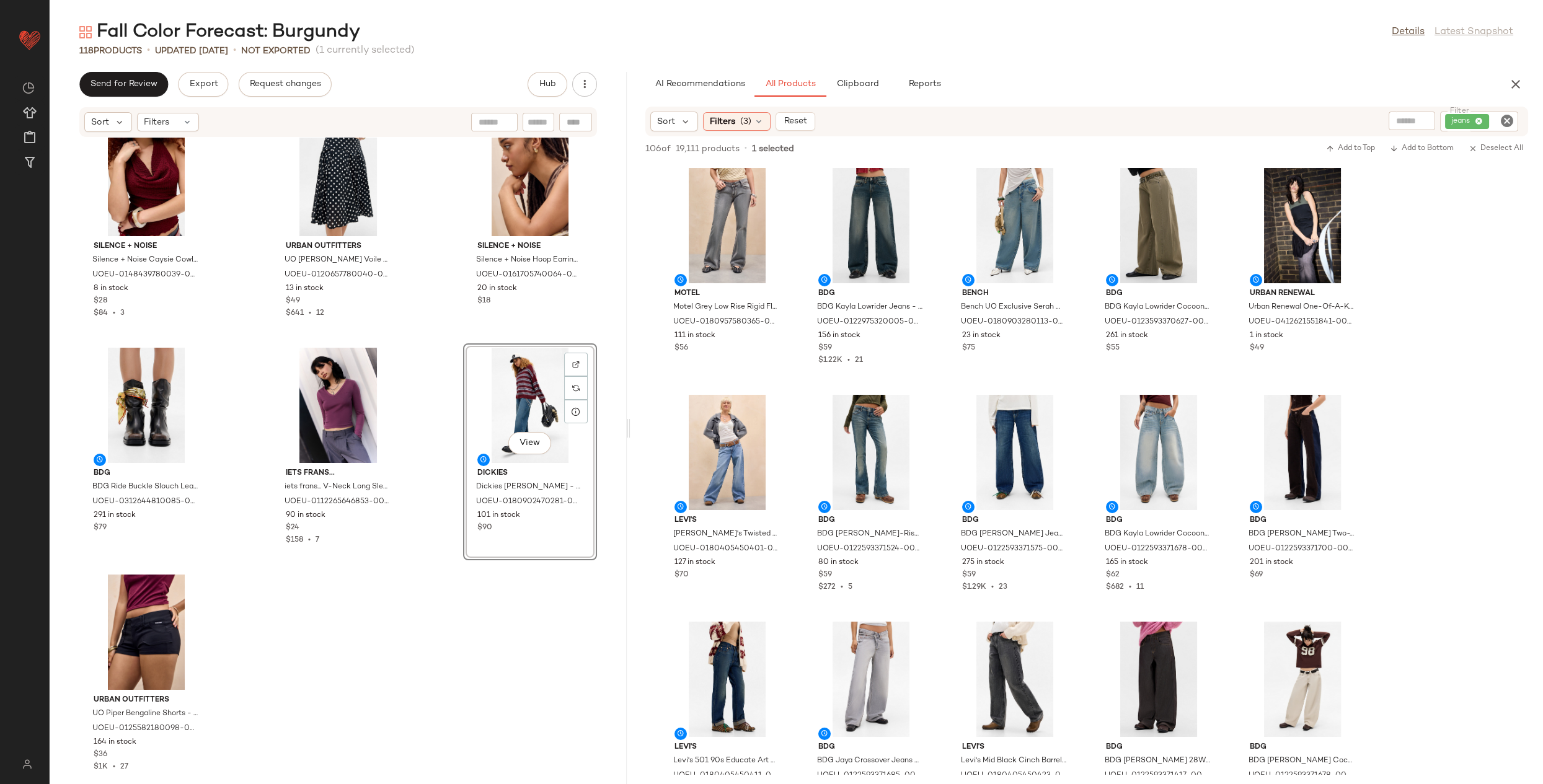
scroll to position [8441, 0]
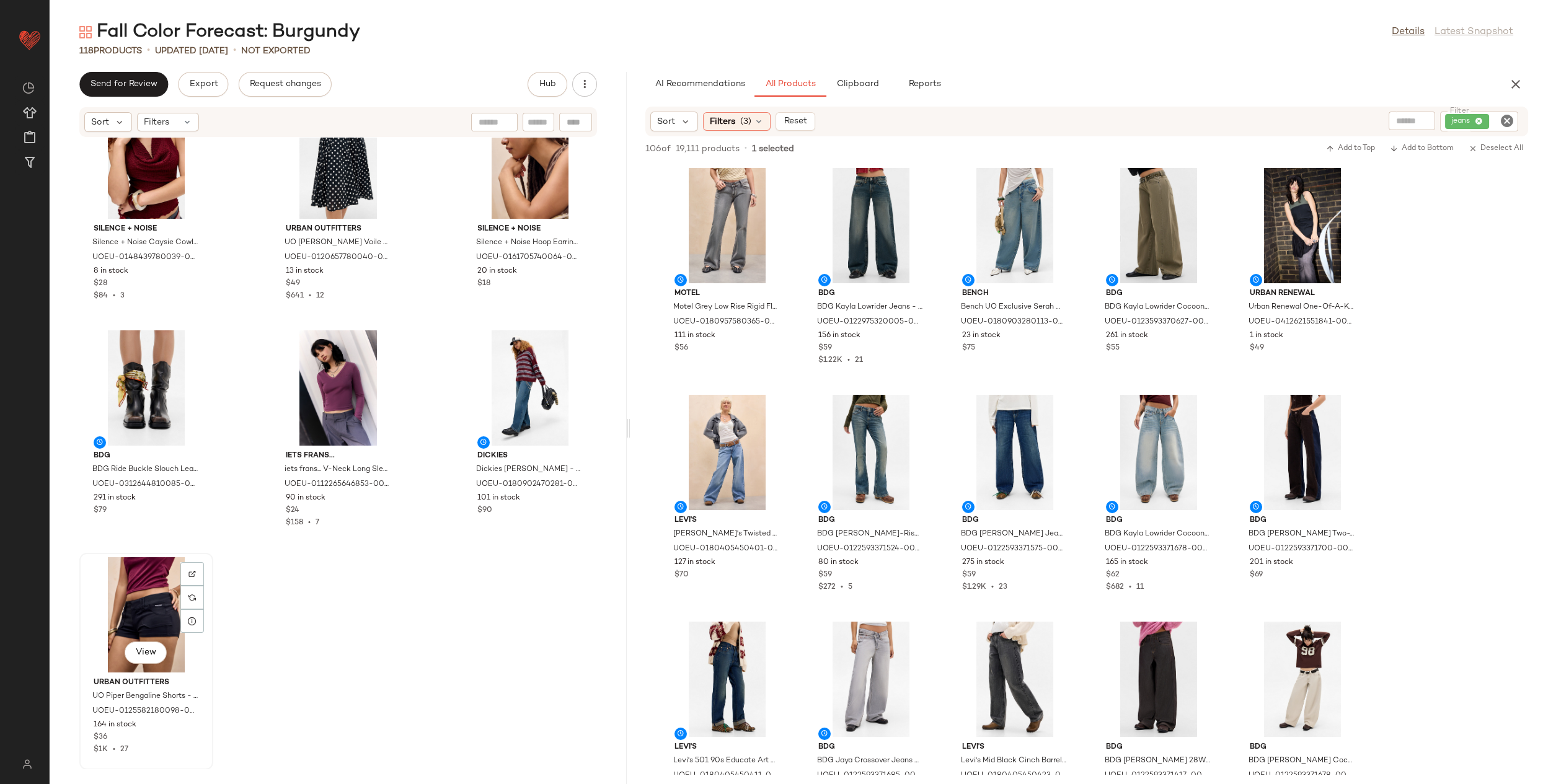
click at [152, 573] on div "View" at bounding box center [146, 614] width 125 height 115
click at [520, 387] on div "View" at bounding box center [530, 388] width 125 height 115
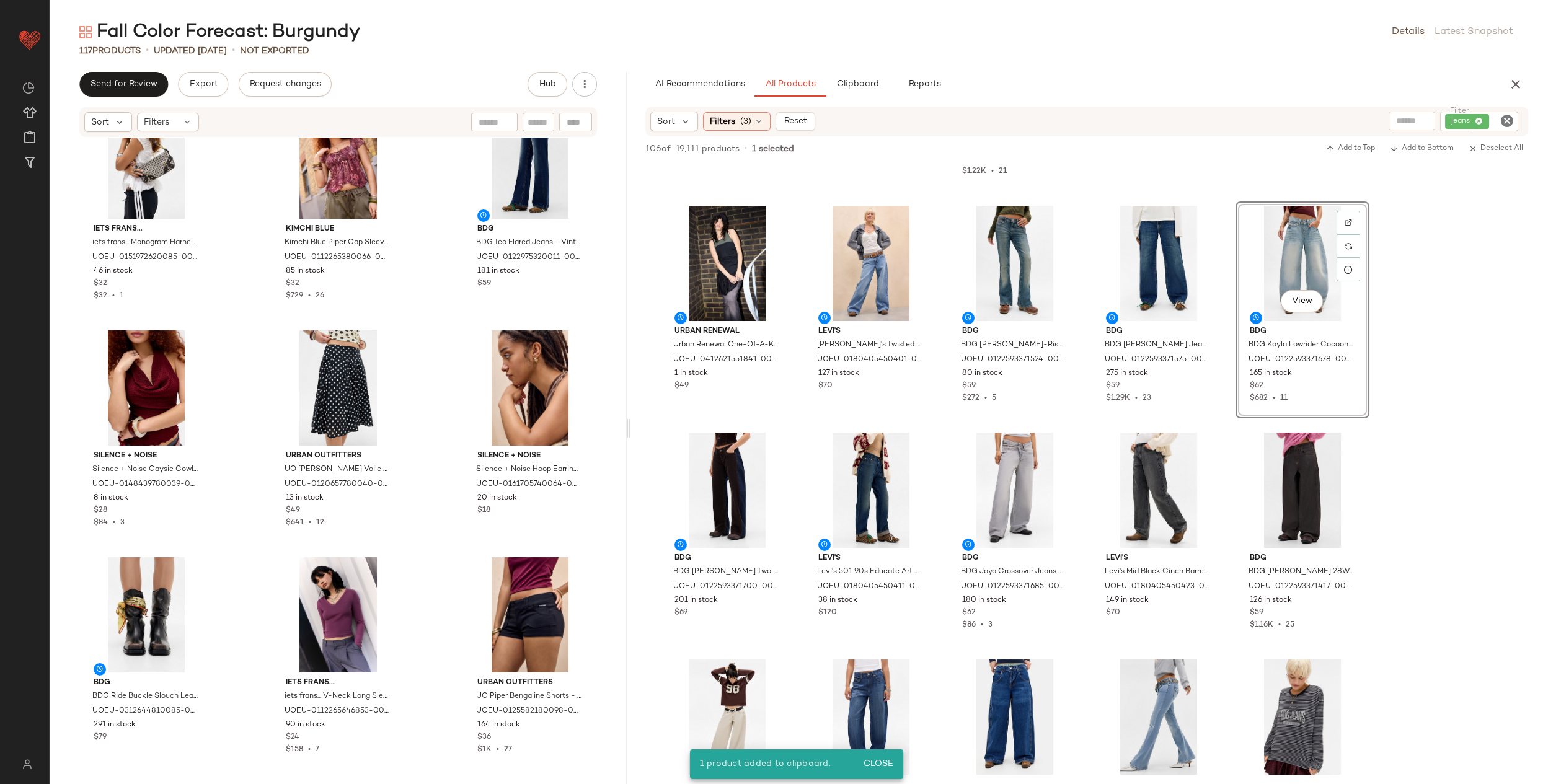
scroll to position [194, 0]
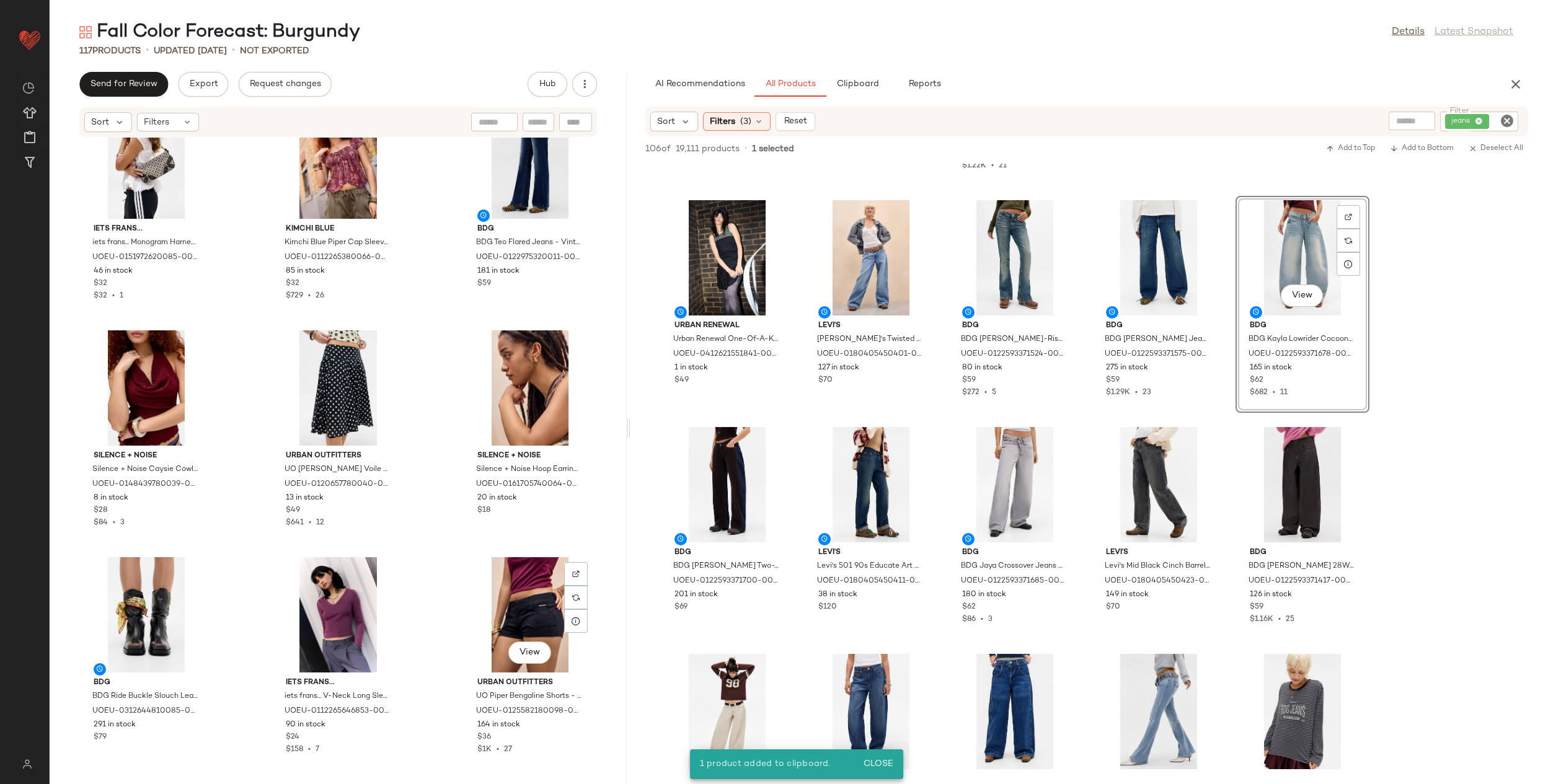
scroll to position [8441, 0]
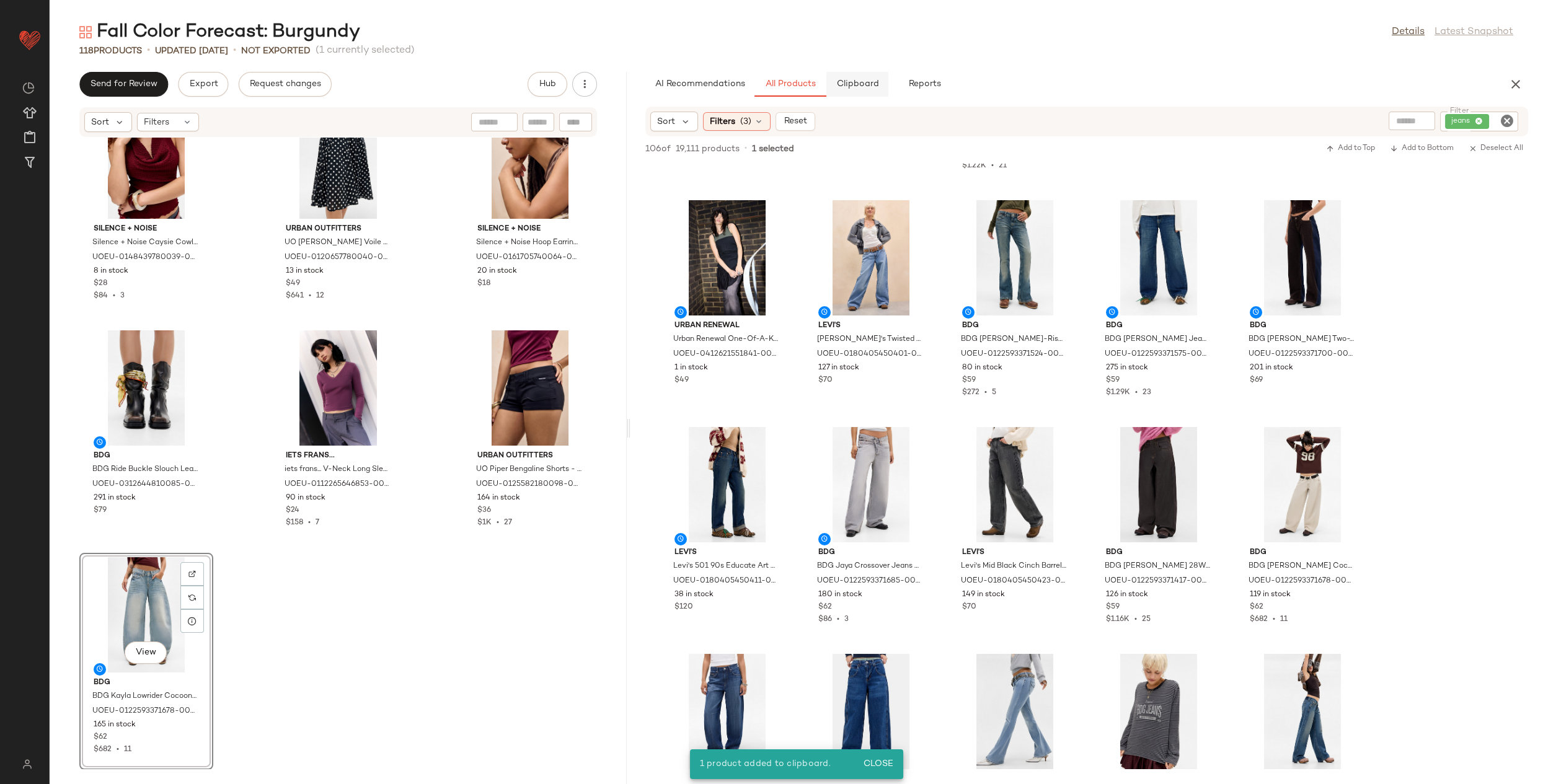
click at [865, 81] on span "Clipboard" at bounding box center [858, 84] width 43 height 10
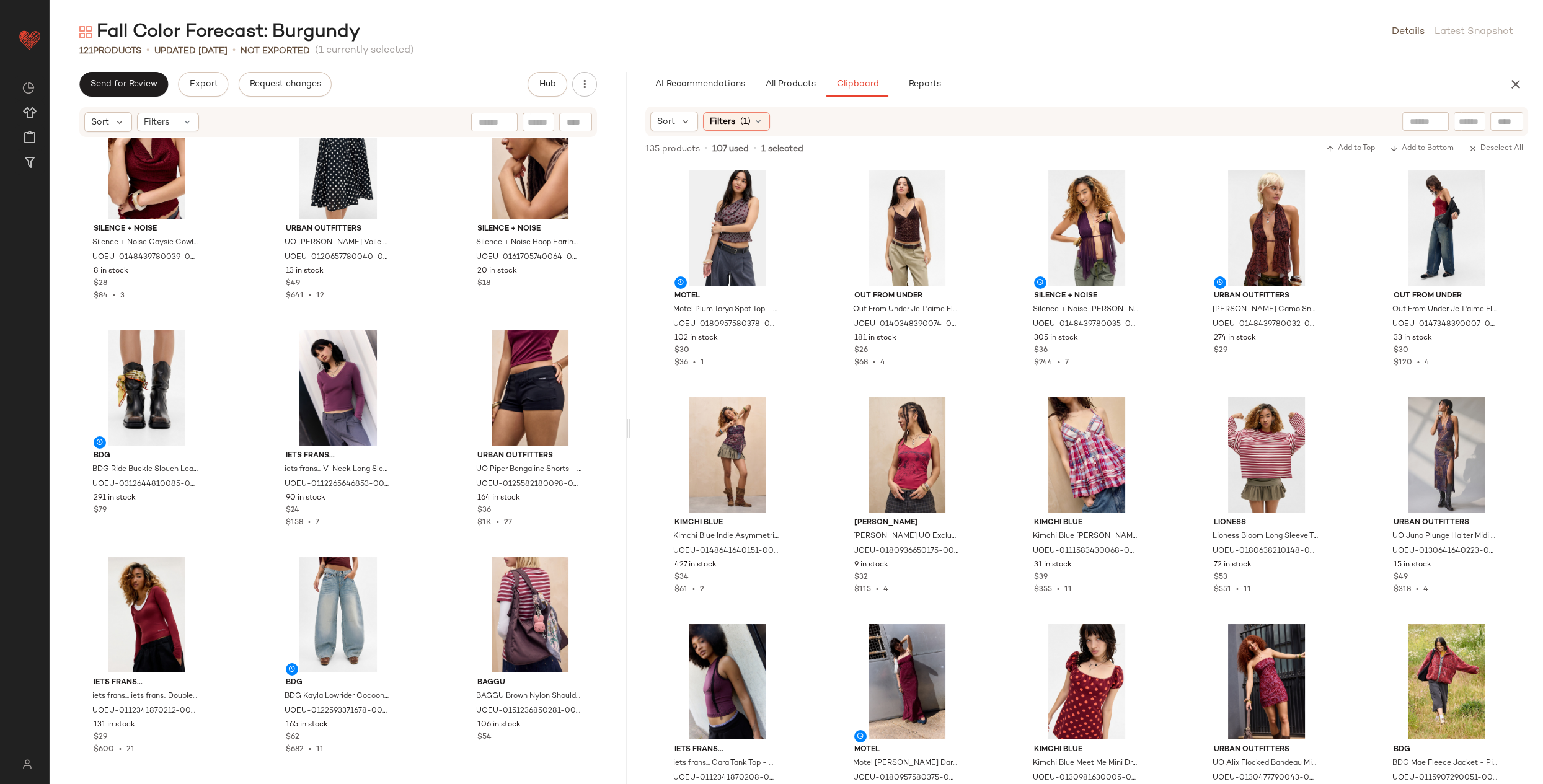
scroll to position [8668, 0]
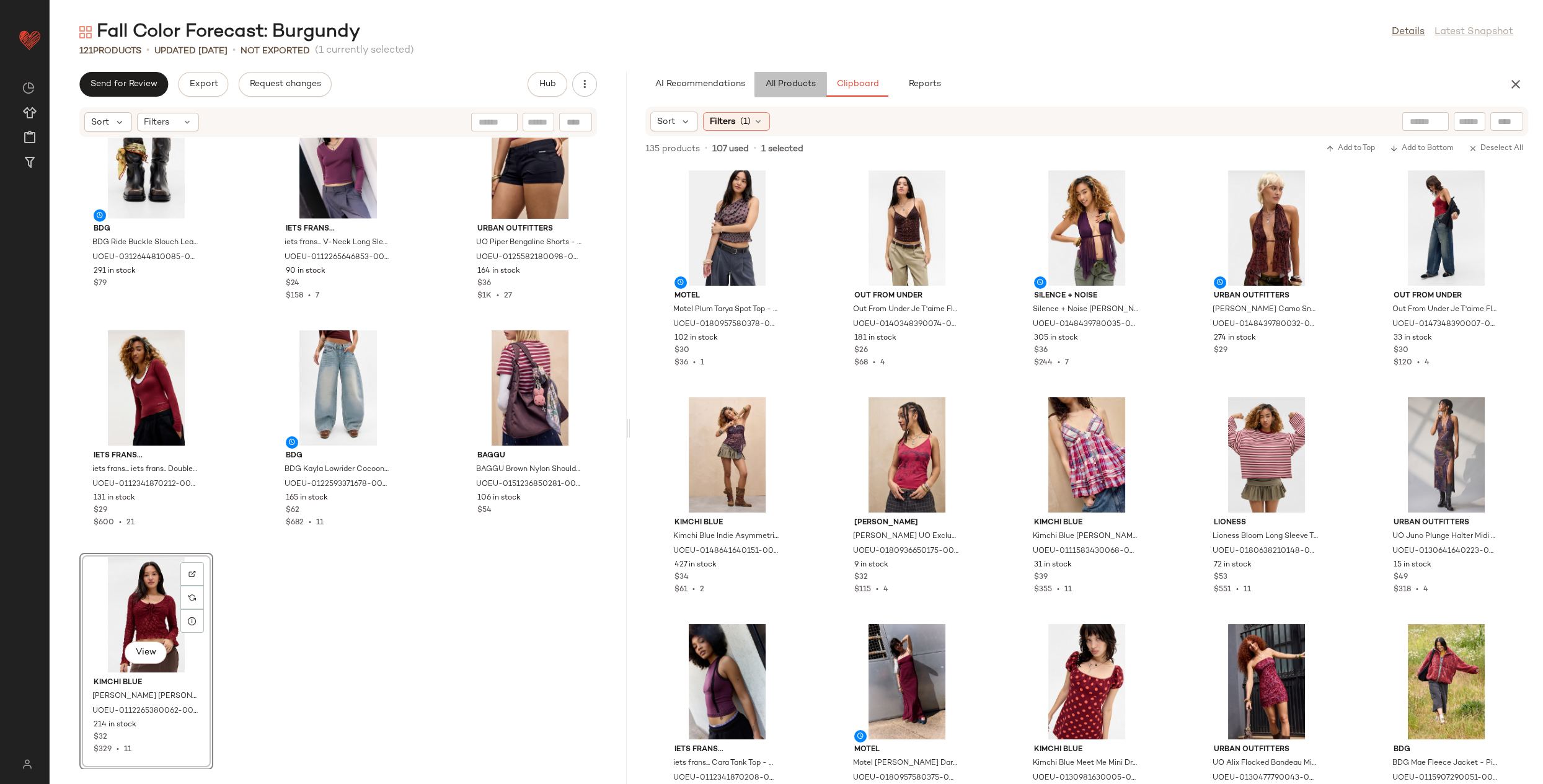
click at [804, 83] on span "All Products" at bounding box center [790, 84] width 51 height 10
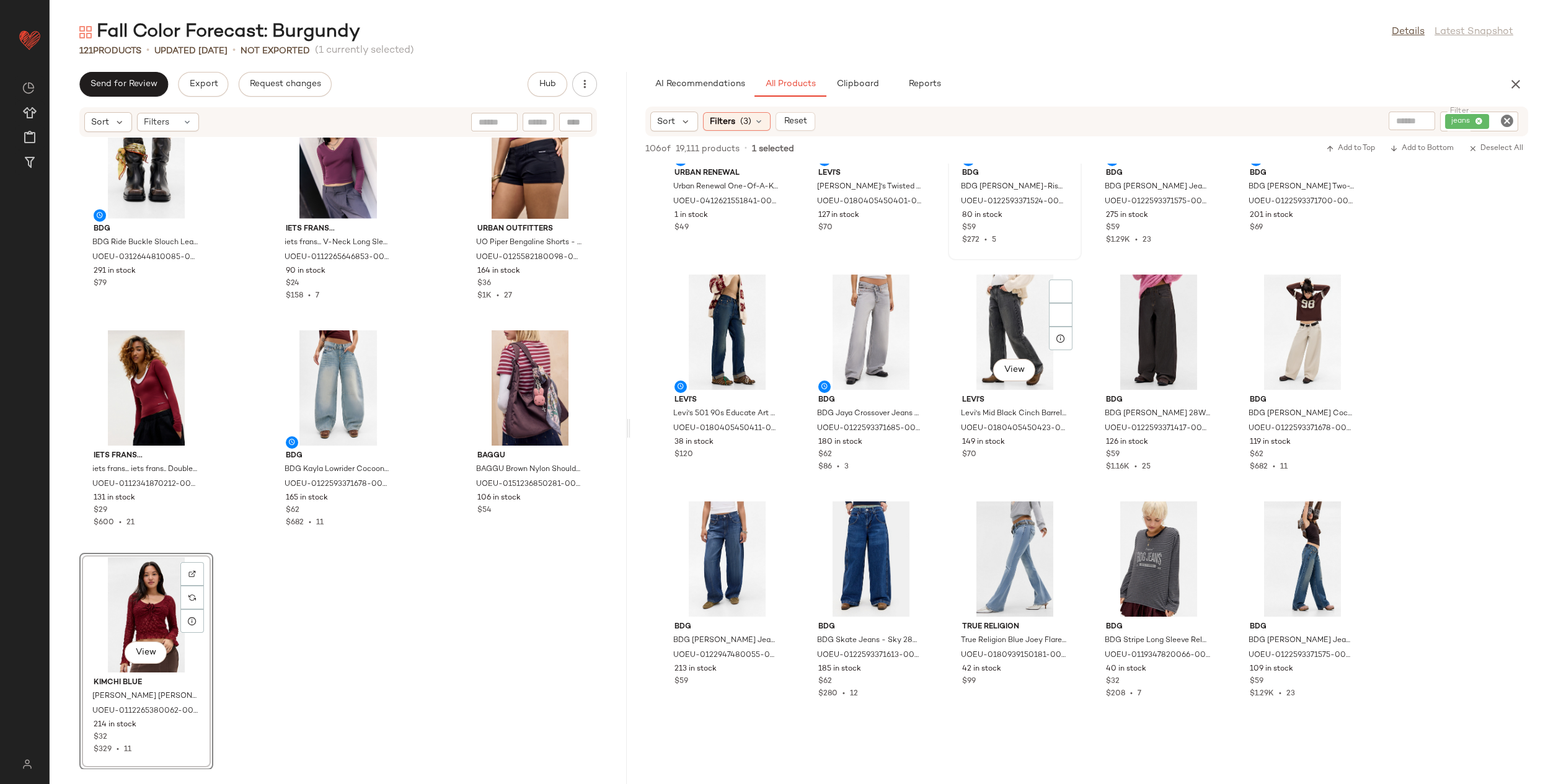
scroll to position [758, 0]
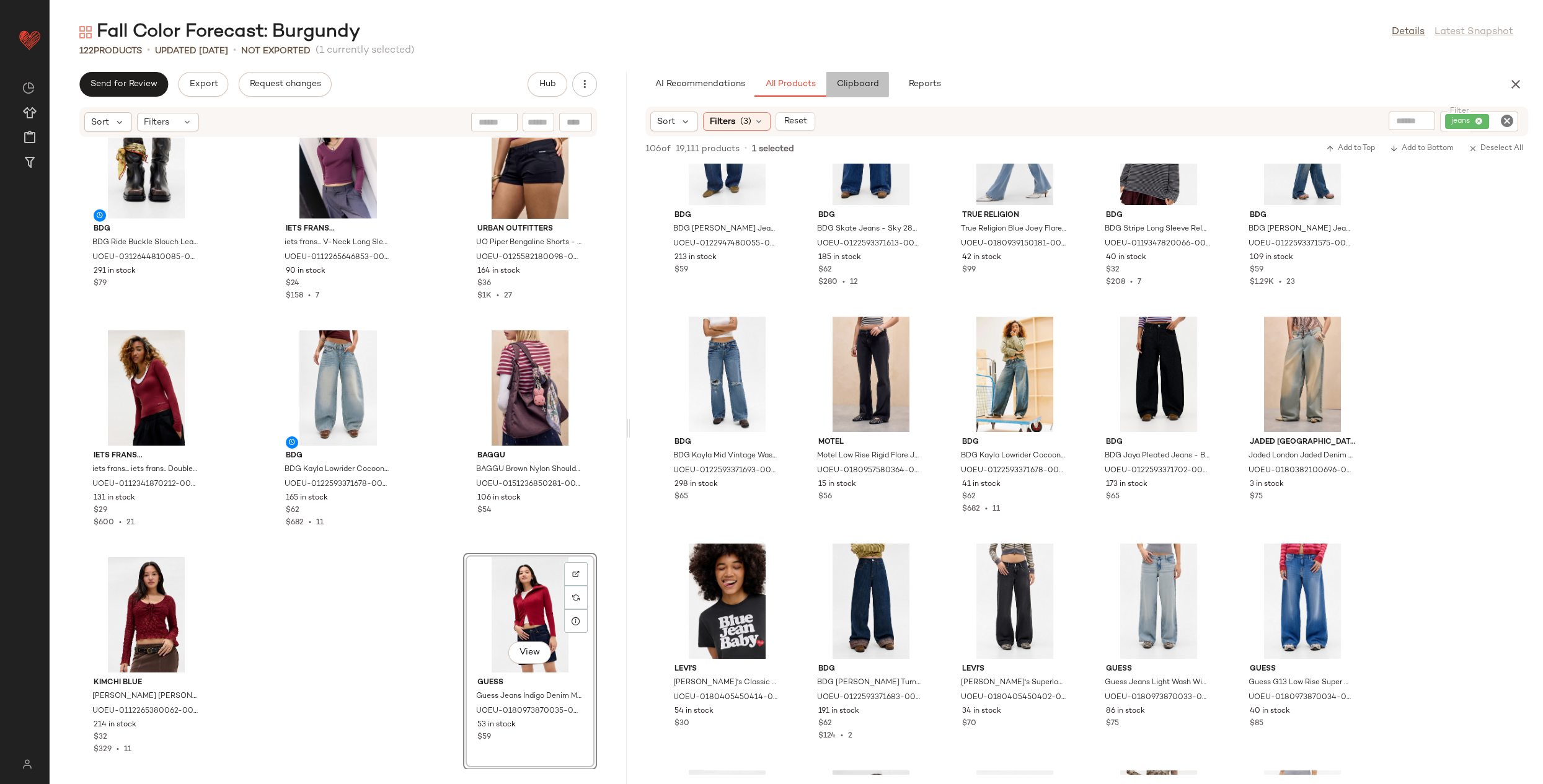
drag, startPoint x: 855, startPoint y: 81, endPoint x: 856, endPoint y: 87, distance: 6.1
click at [855, 81] on span "Clipboard" at bounding box center [858, 84] width 43 height 10
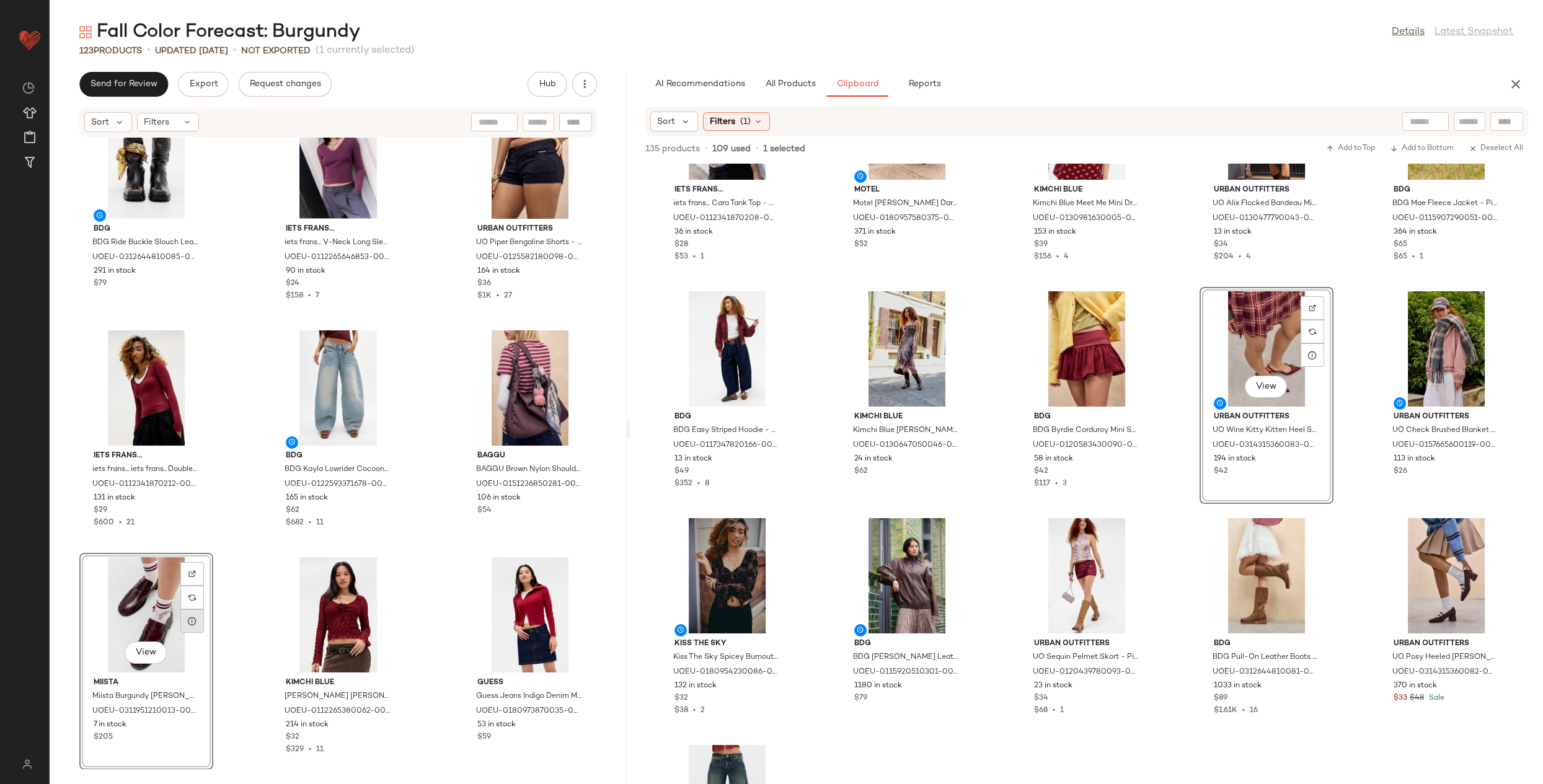
scroll to position [515, 0]
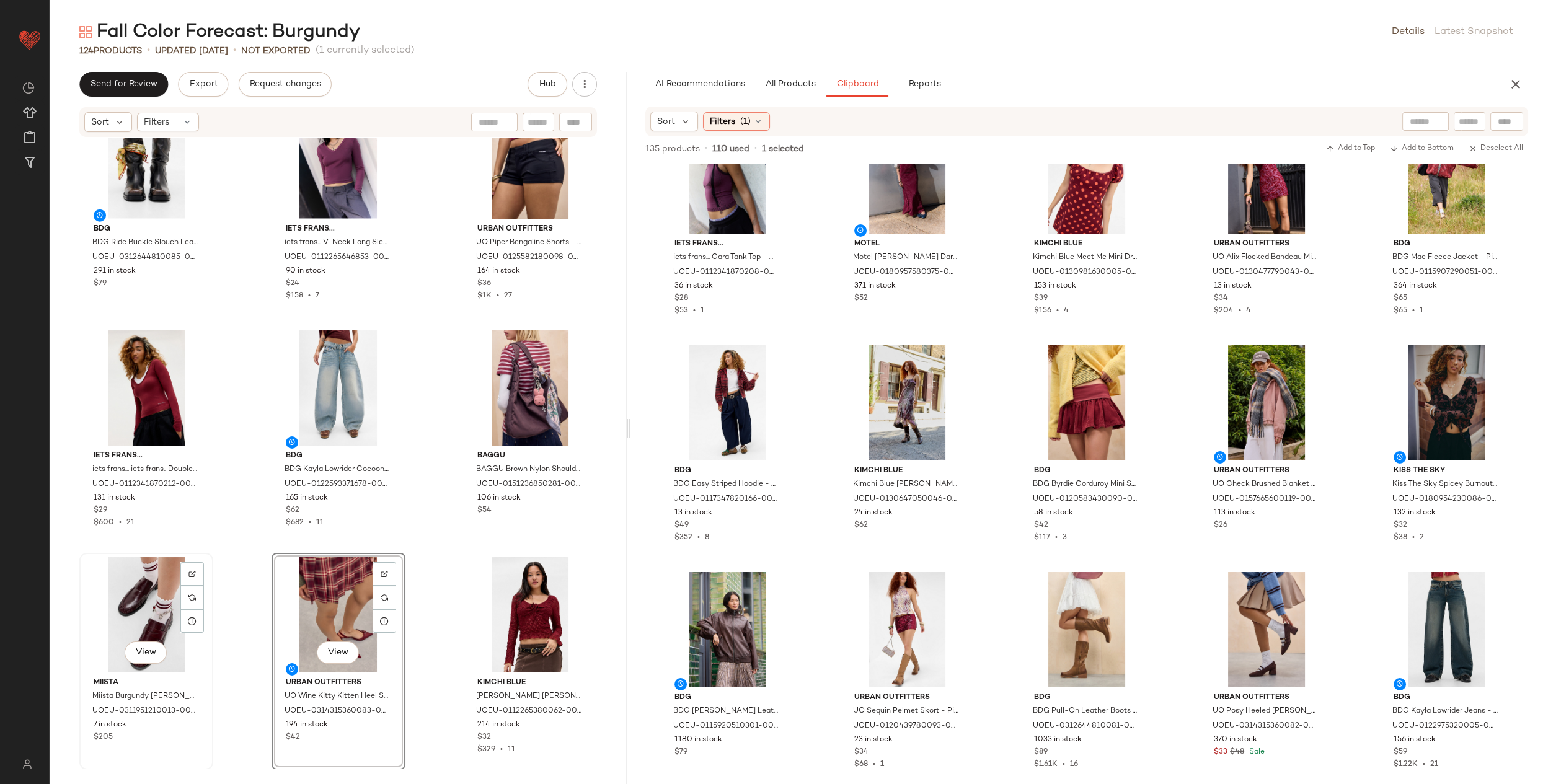
click at [162, 596] on div "View" at bounding box center [146, 614] width 125 height 115
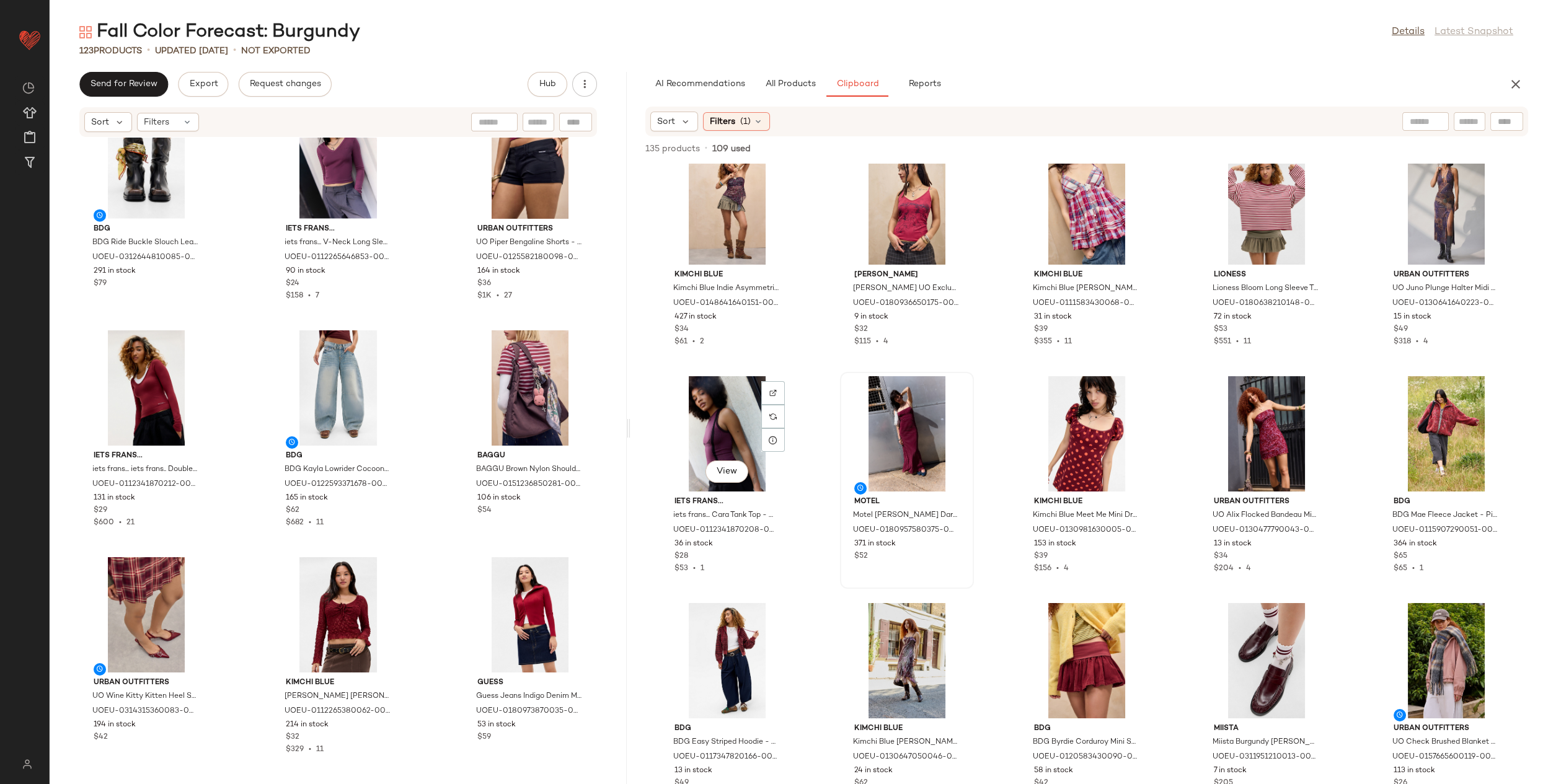
scroll to position [291, 0]
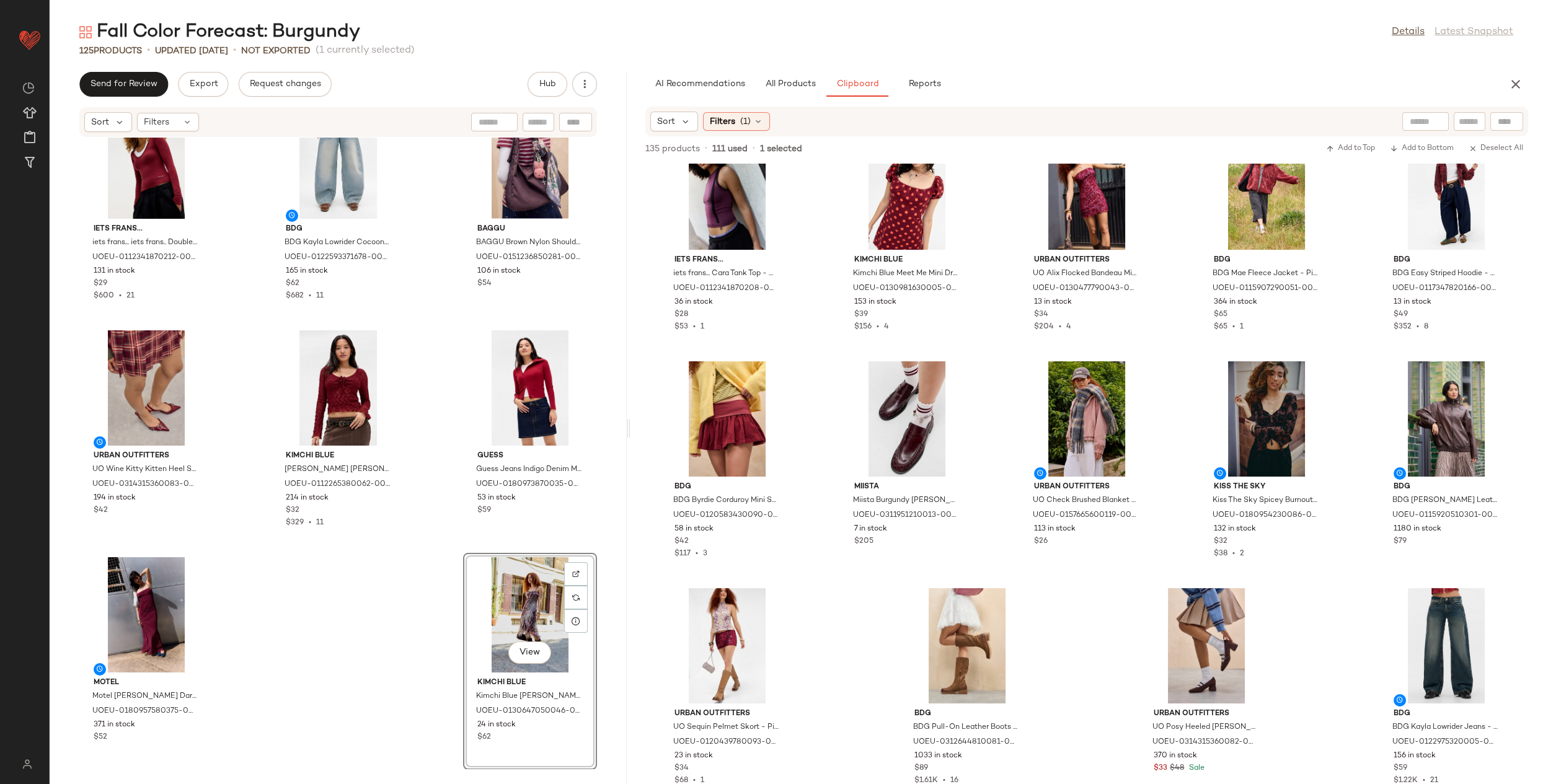
scroll to position [515, 0]
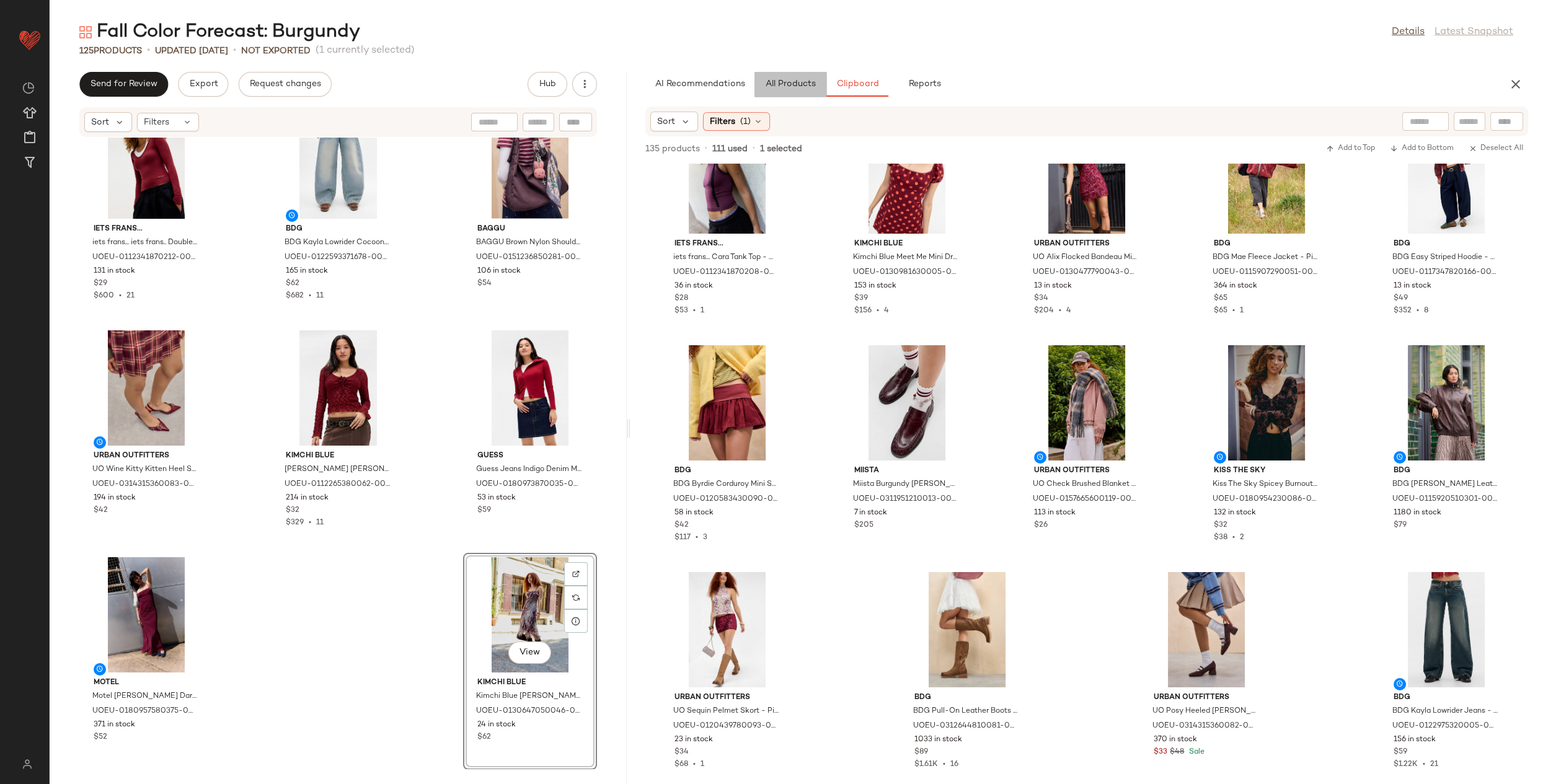
click at [793, 90] on button "All Products" at bounding box center [790, 84] width 72 height 25
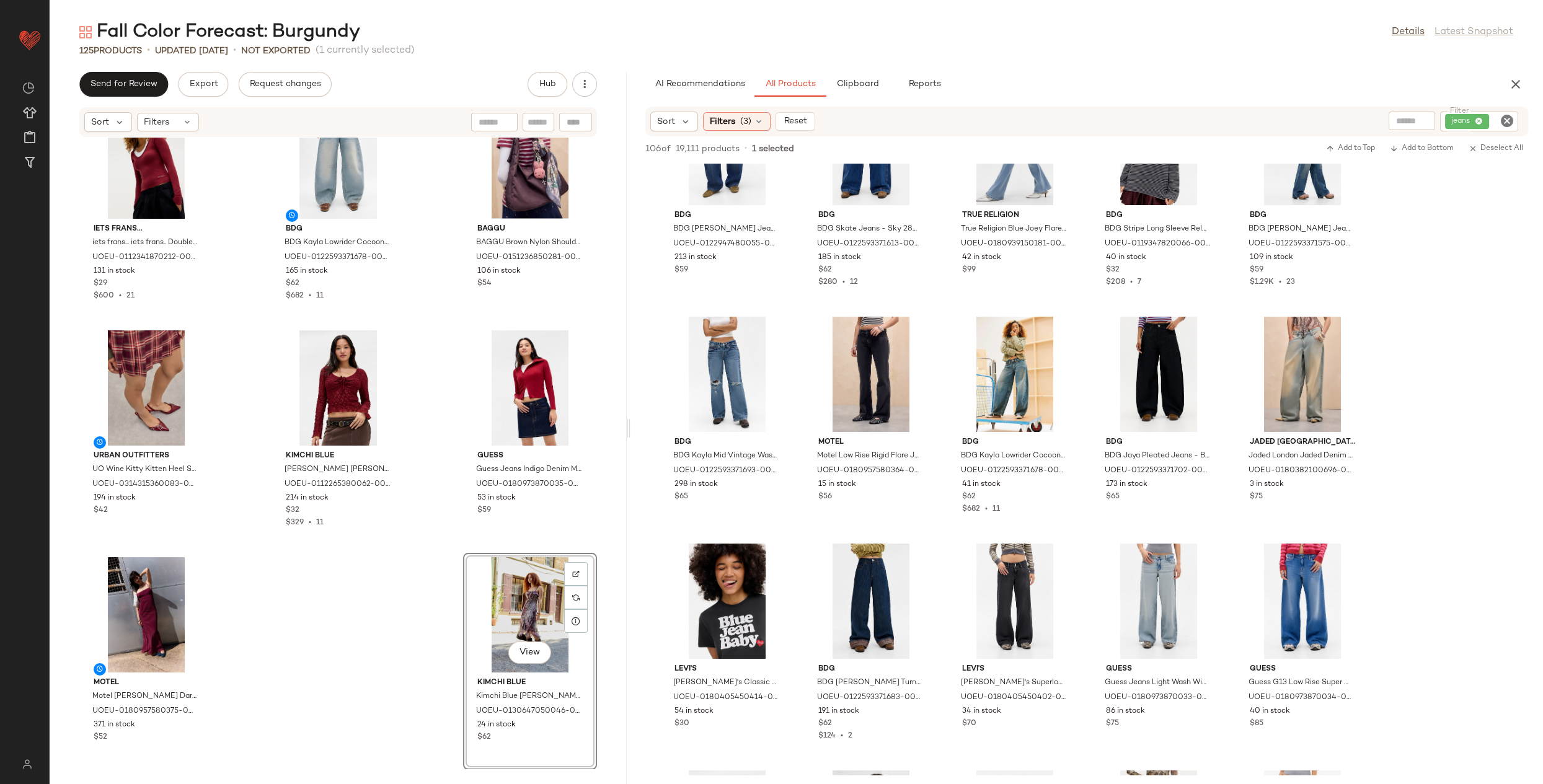
scroll to position [515, 0]
drag, startPoint x: 1505, startPoint y: 116, endPoint x: 1485, endPoint y: 120, distance: 20.4
click at [1503, 117] on icon "Clear Filter" at bounding box center [1507, 121] width 15 height 15
click at [1482, 121] on input "Filter" at bounding box center [1460, 121] width 105 height 13
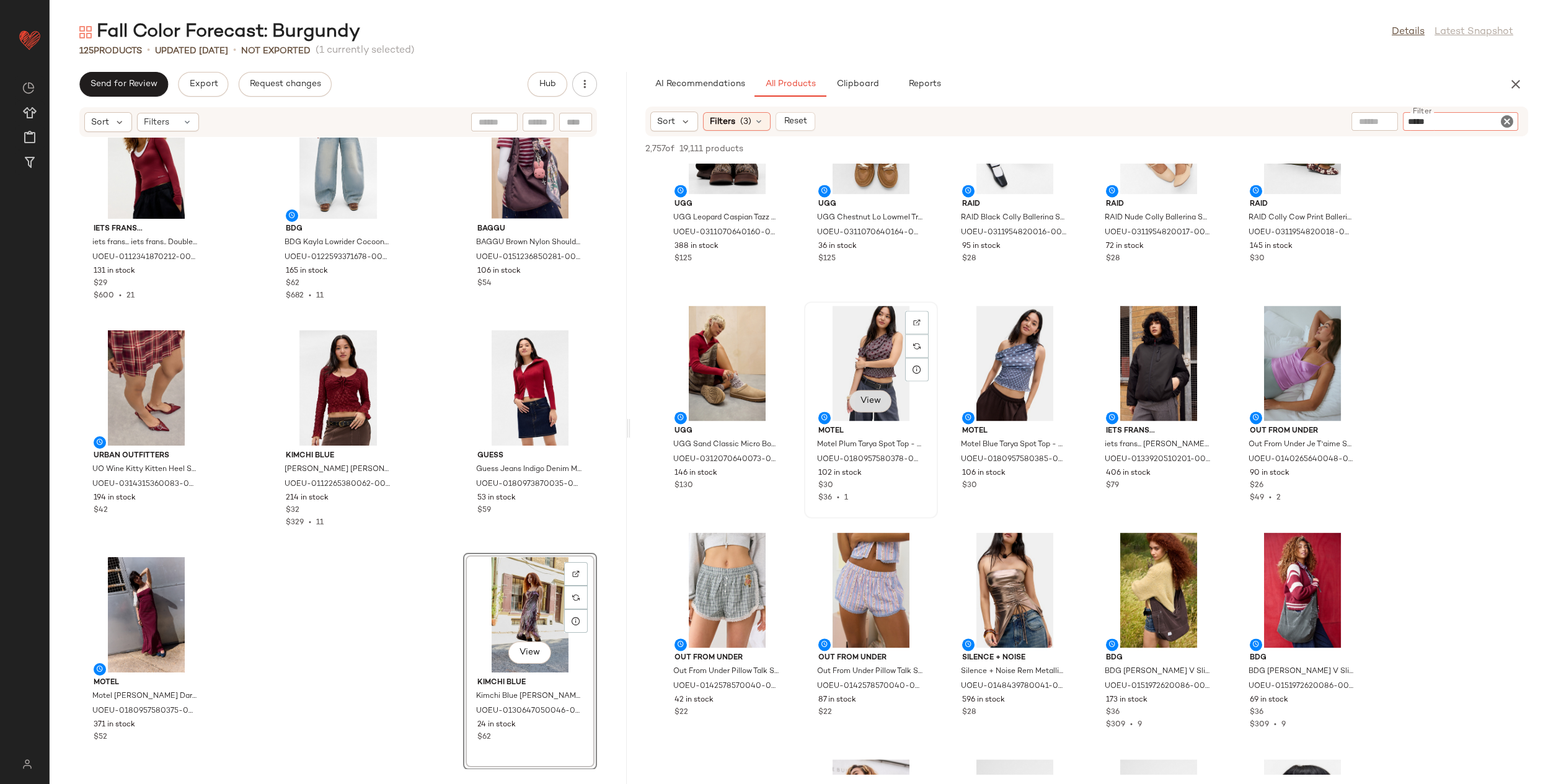
scroll to position [5560, 0]
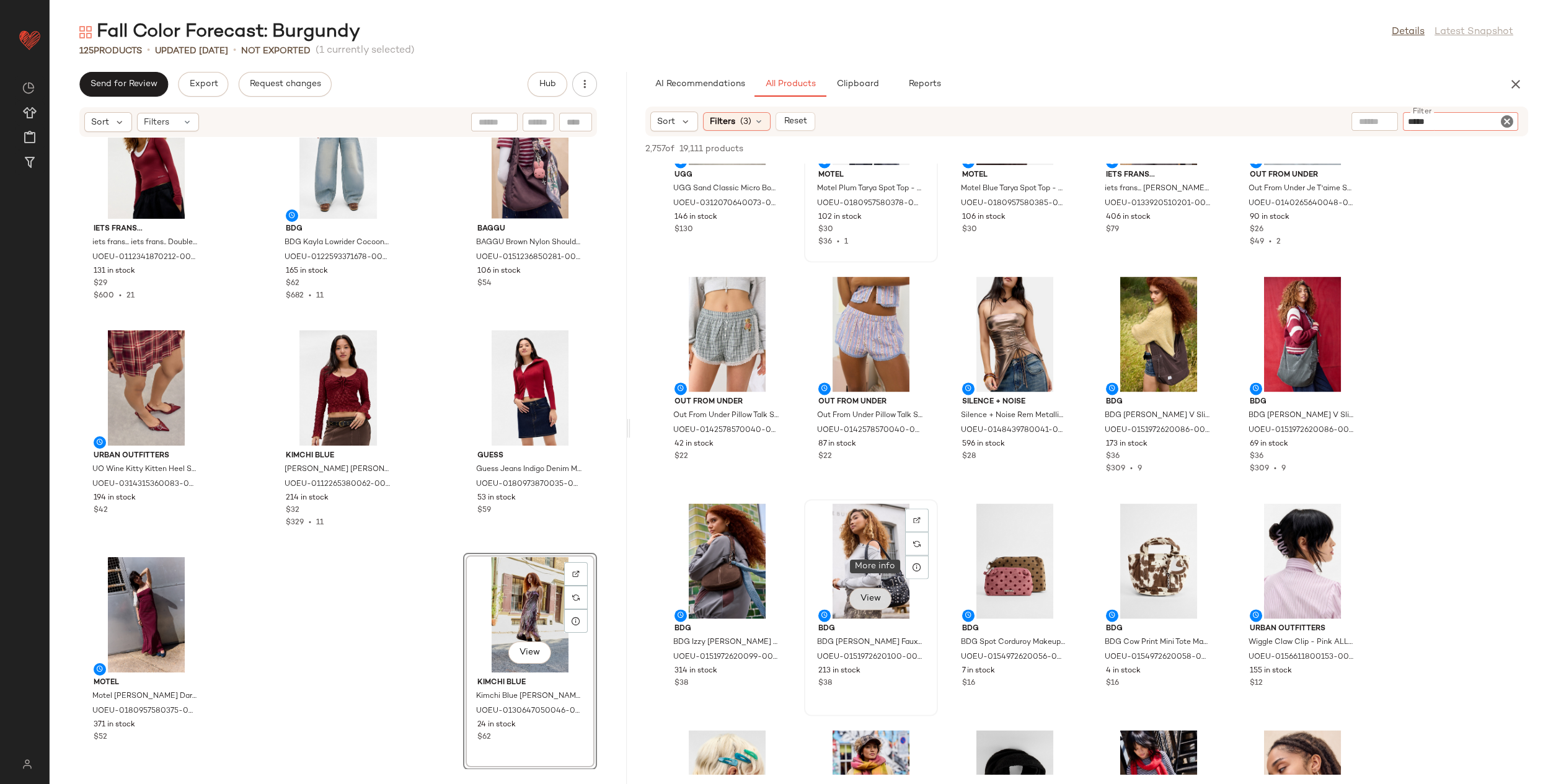
type input "*****"
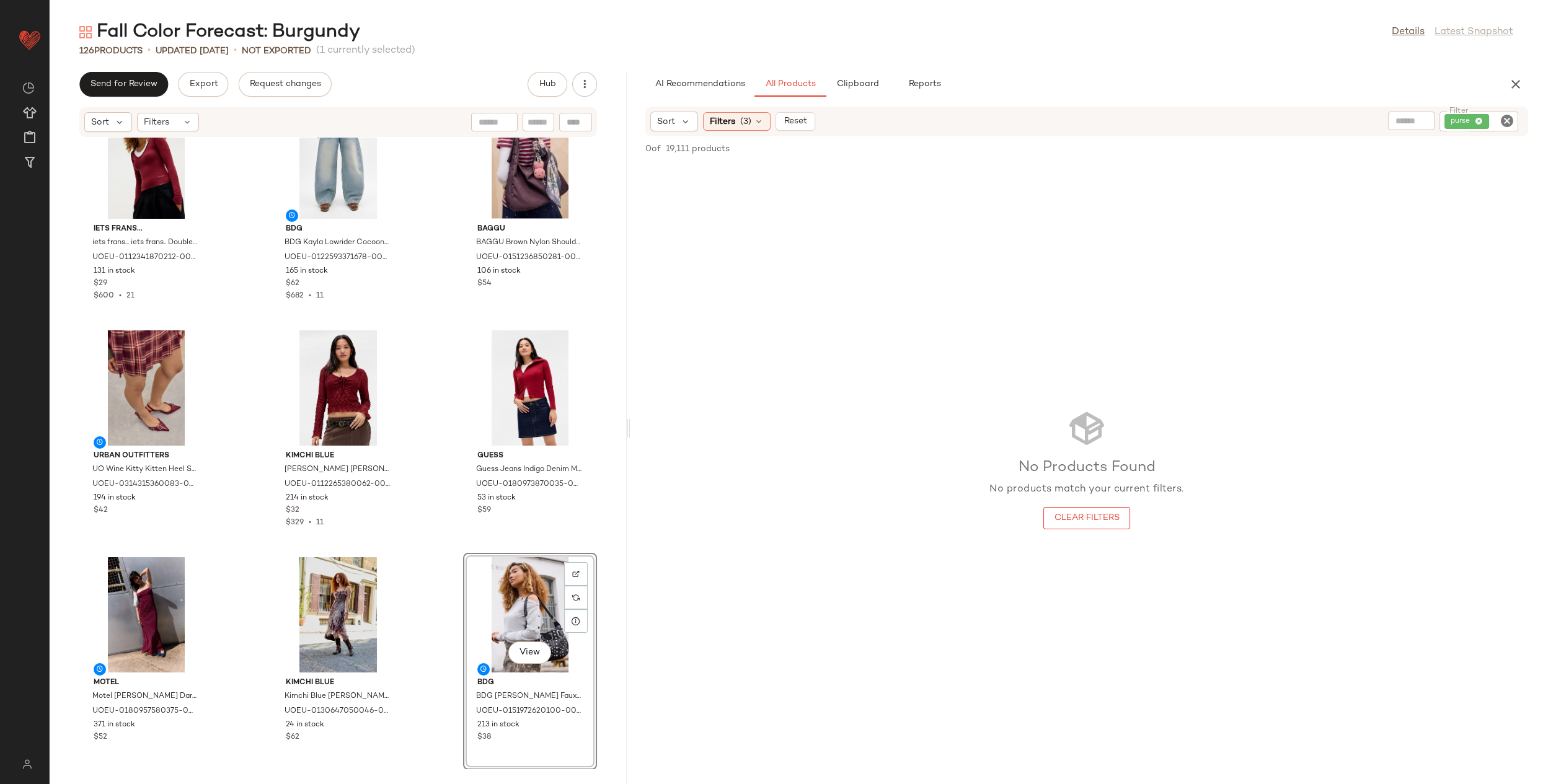
drag, startPoint x: 838, startPoint y: 259, endPoint x: 799, endPoint y: 169, distance: 98.1
click at [838, 253] on div "No Products Found No products match your current filters. Clear Filters" at bounding box center [1086, 469] width 913 height 610
click at [564, 592] on div at bounding box center [576, 597] width 24 height 24
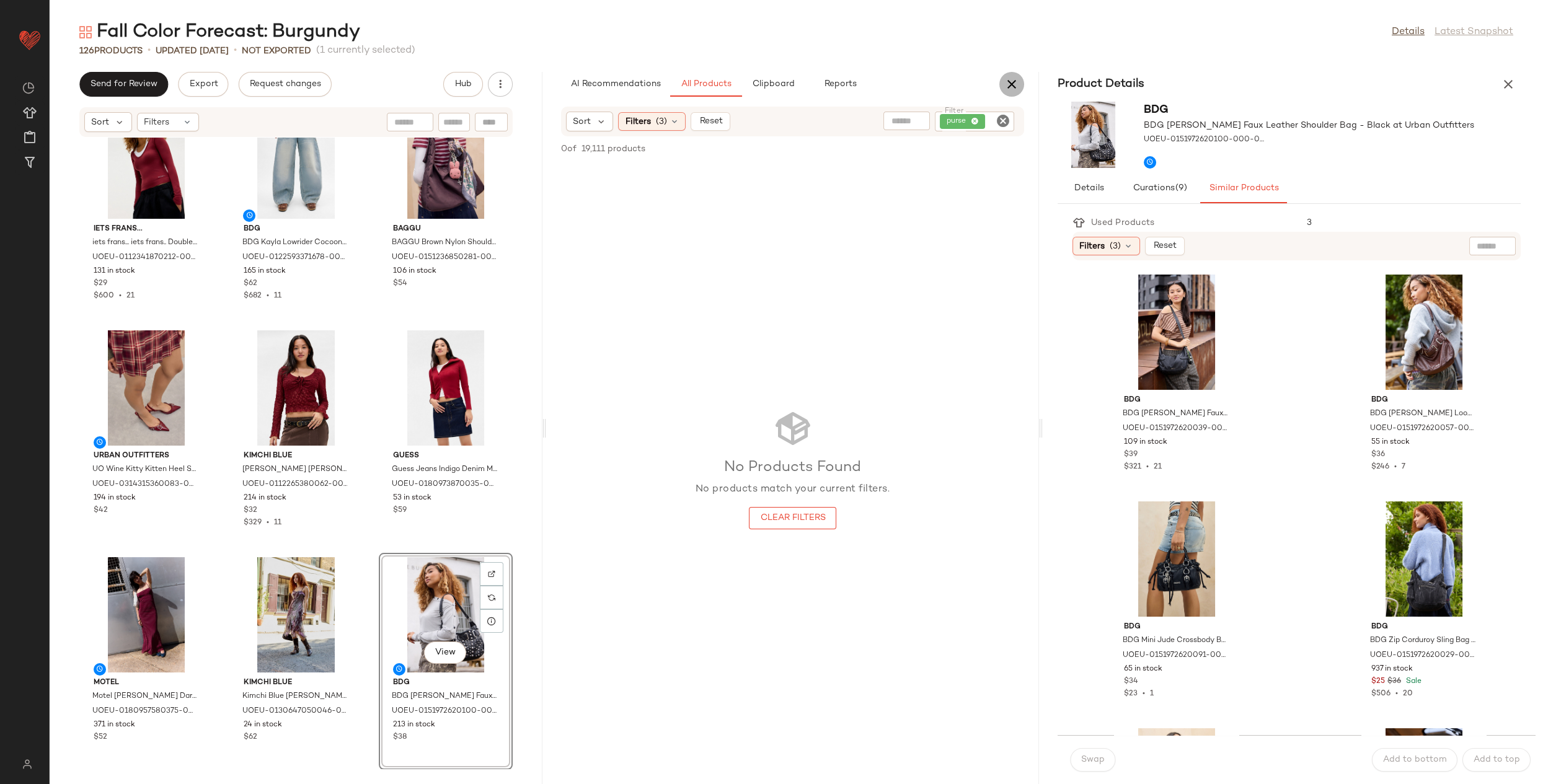
click at [1012, 81] on icon "button" at bounding box center [1012, 85] width 15 height 15
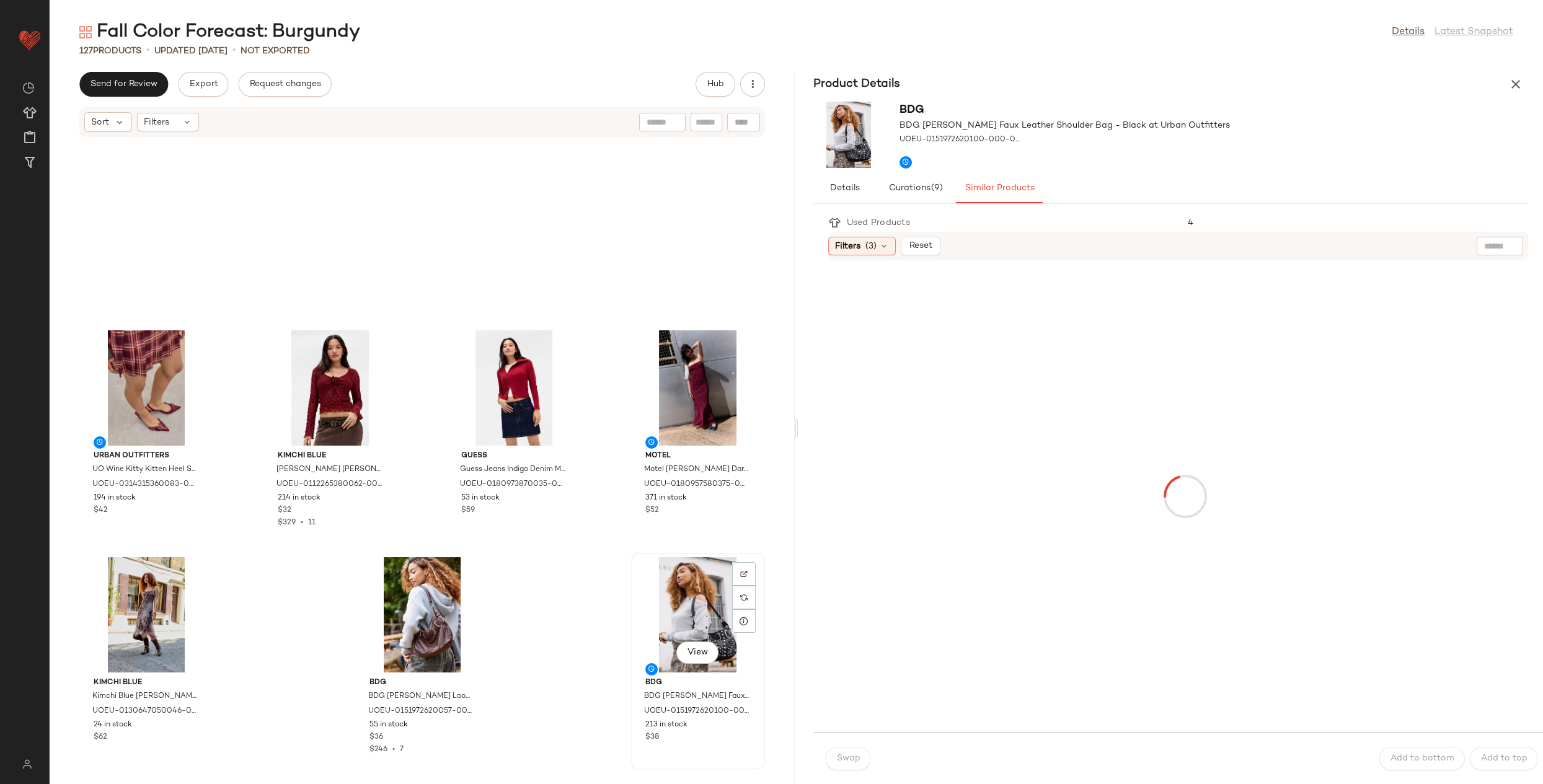
click at [697, 607] on div "View" at bounding box center [698, 614] width 125 height 115
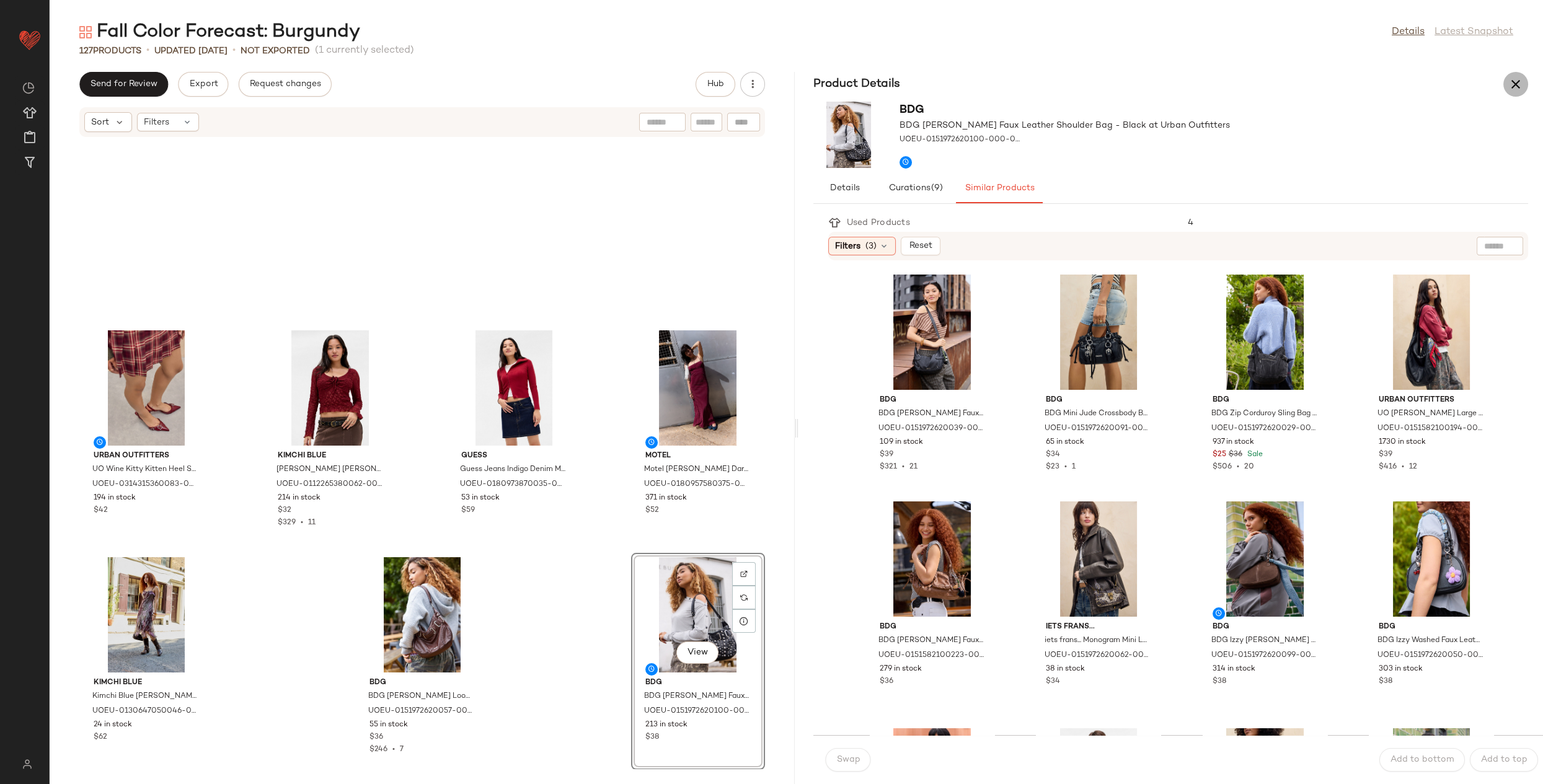
click at [1518, 76] on button "button" at bounding box center [1516, 84] width 25 height 25
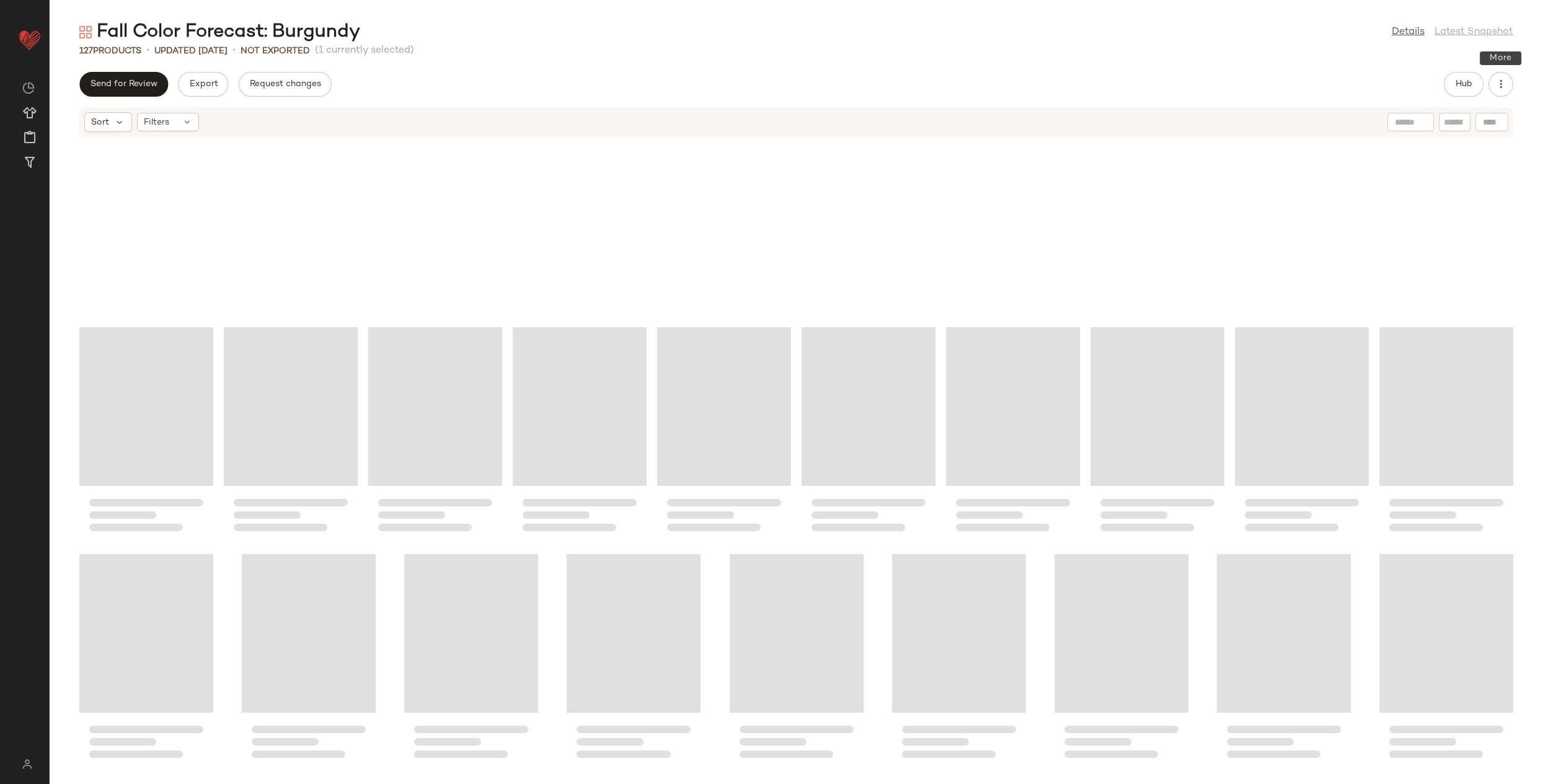
scroll to position [2772, 0]
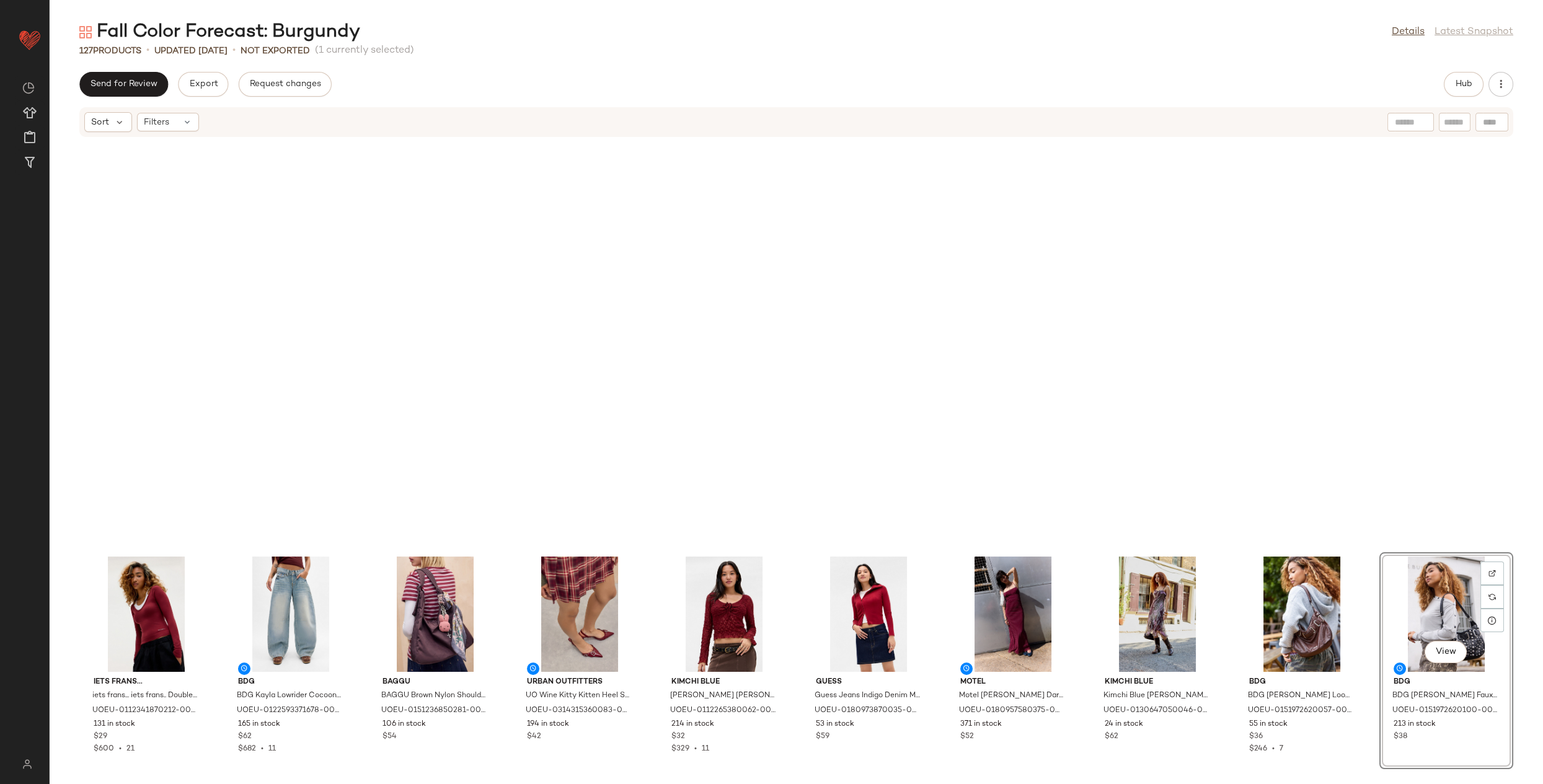
click at [1384, 609] on div "View" at bounding box center [1446, 613] width 125 height 115
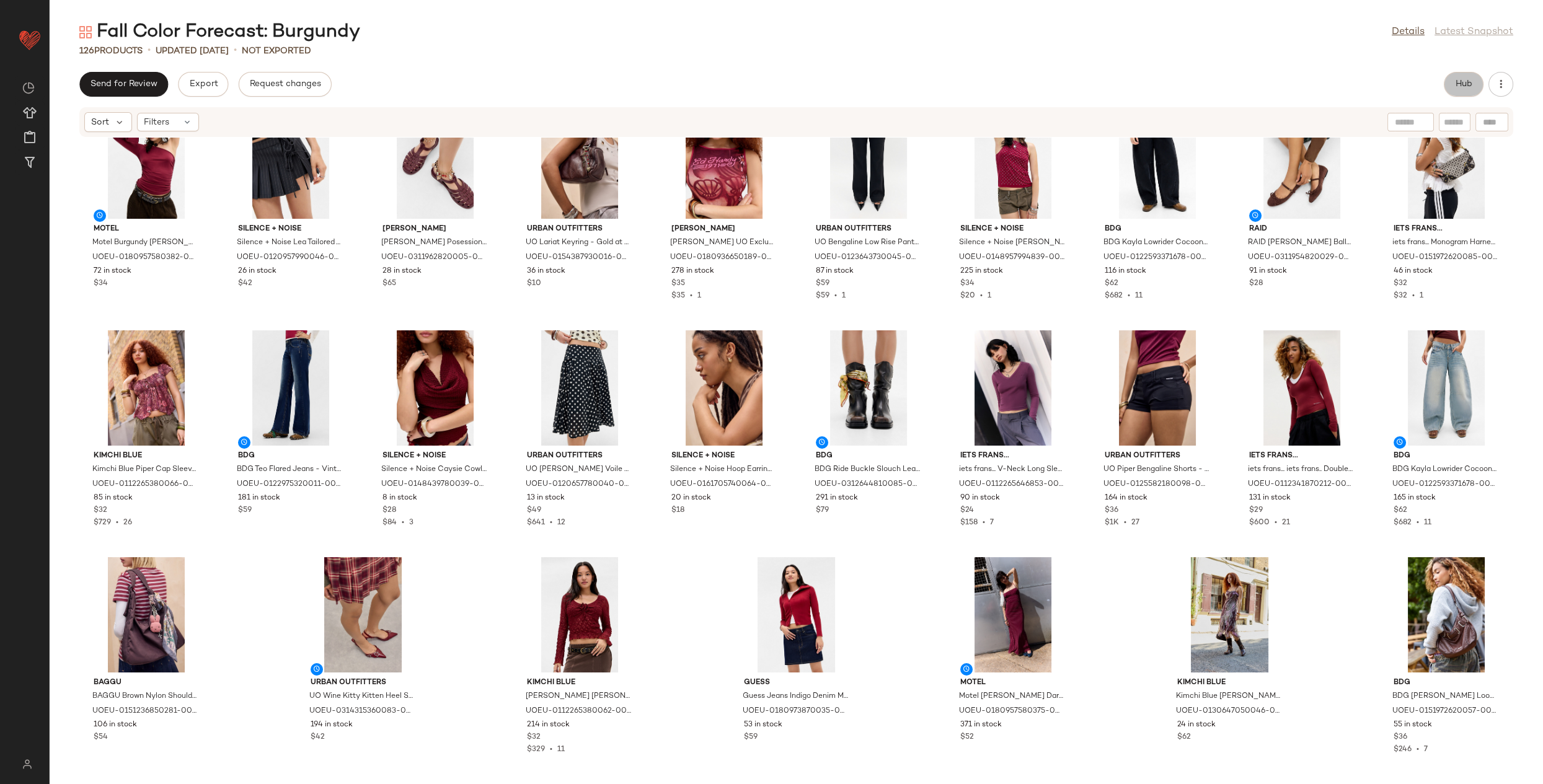
click at [1458, 82] on span "Hub" at bounding box center [1463, 84] width 17 height 10
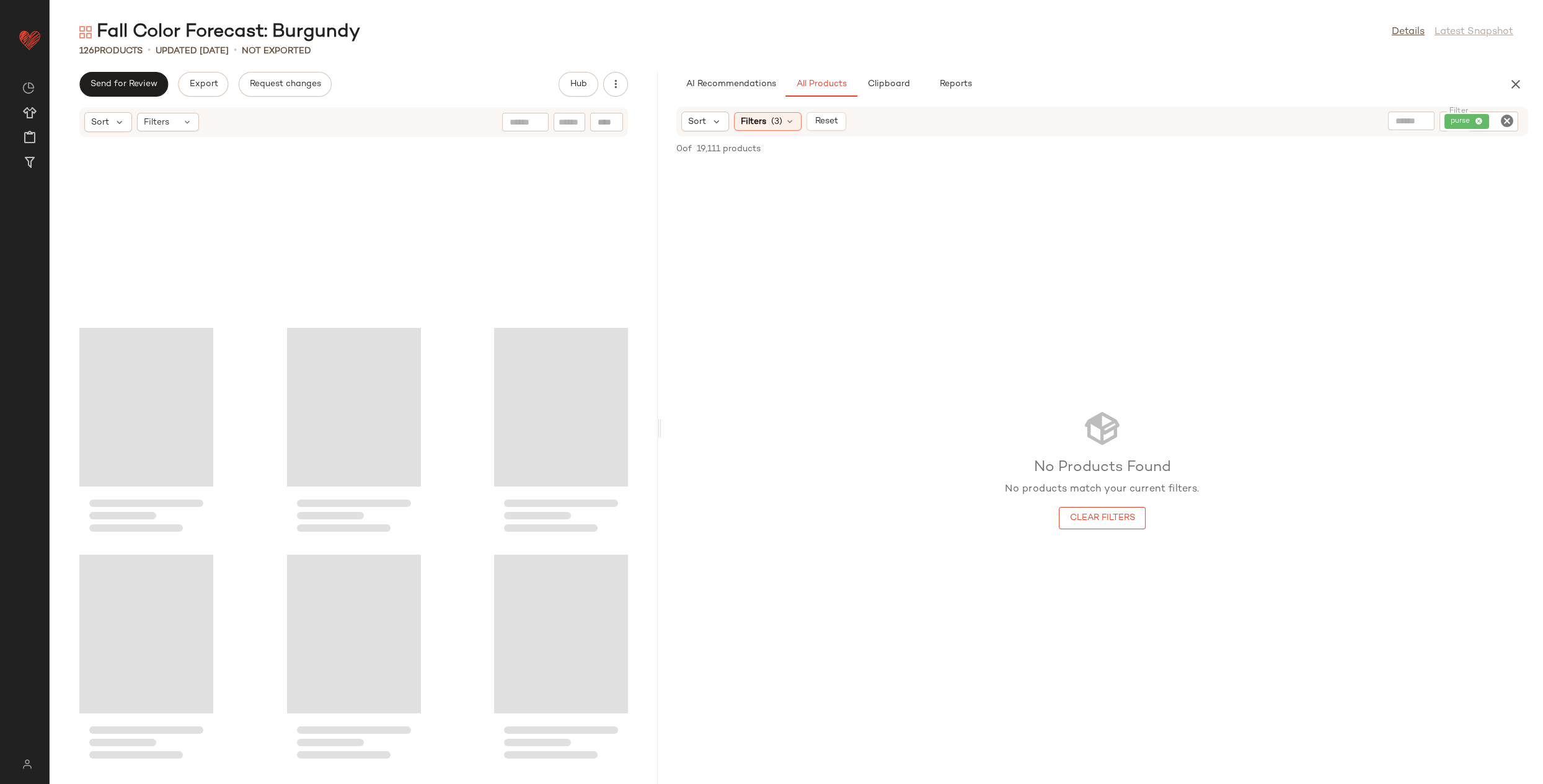
scroll to position [3225, 0]
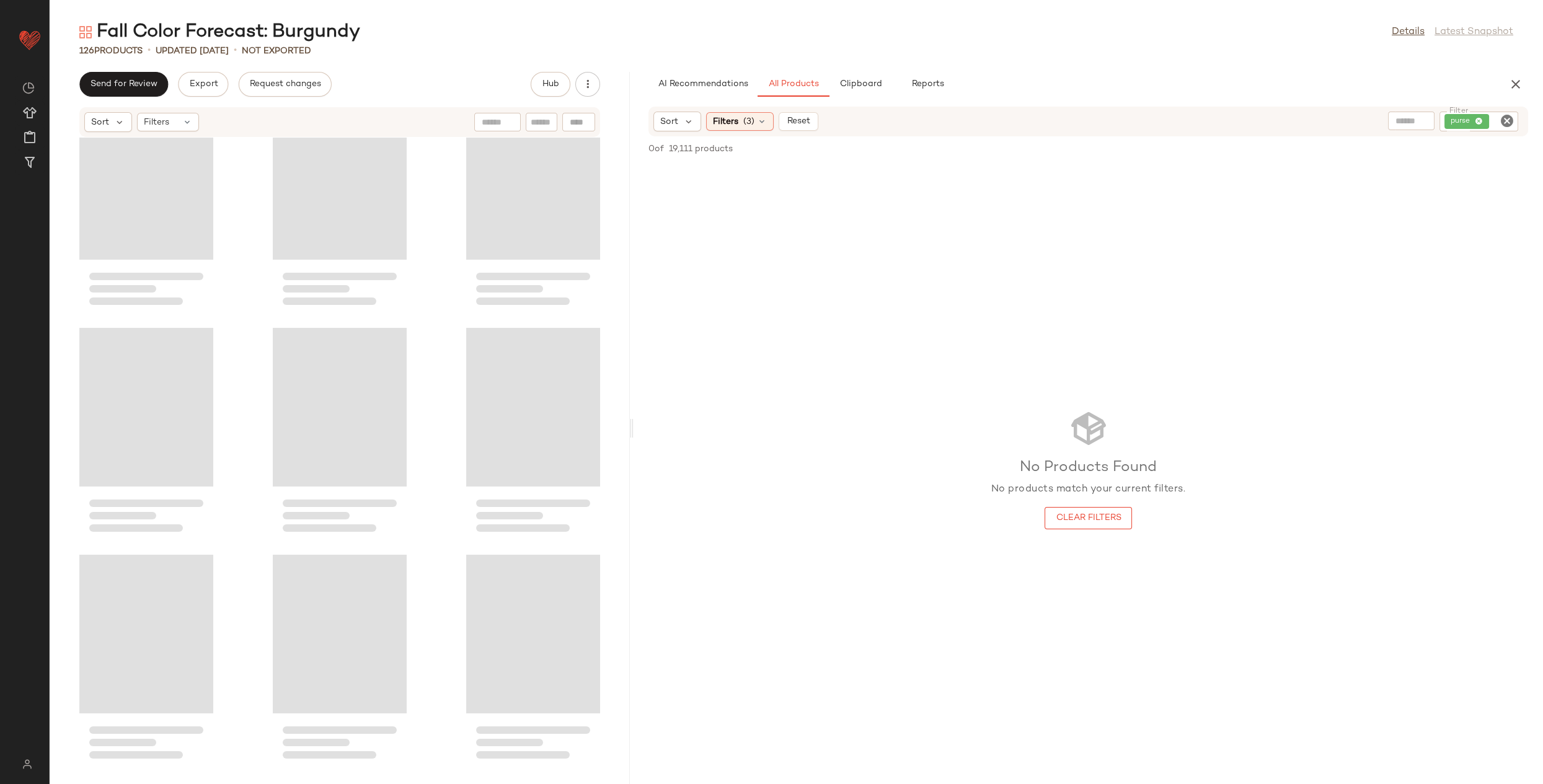
drag, startPoint x: 797, startPoint y: 424, endPoint x: 1426, endPoint y: 239, distance: 655.6
click at [642, 421] on div "Fall Color Forecast: Burgundy Details Latest Snapshot 126 Products • updated [D…" at bounding box center [796, 402] width 1493 height 764
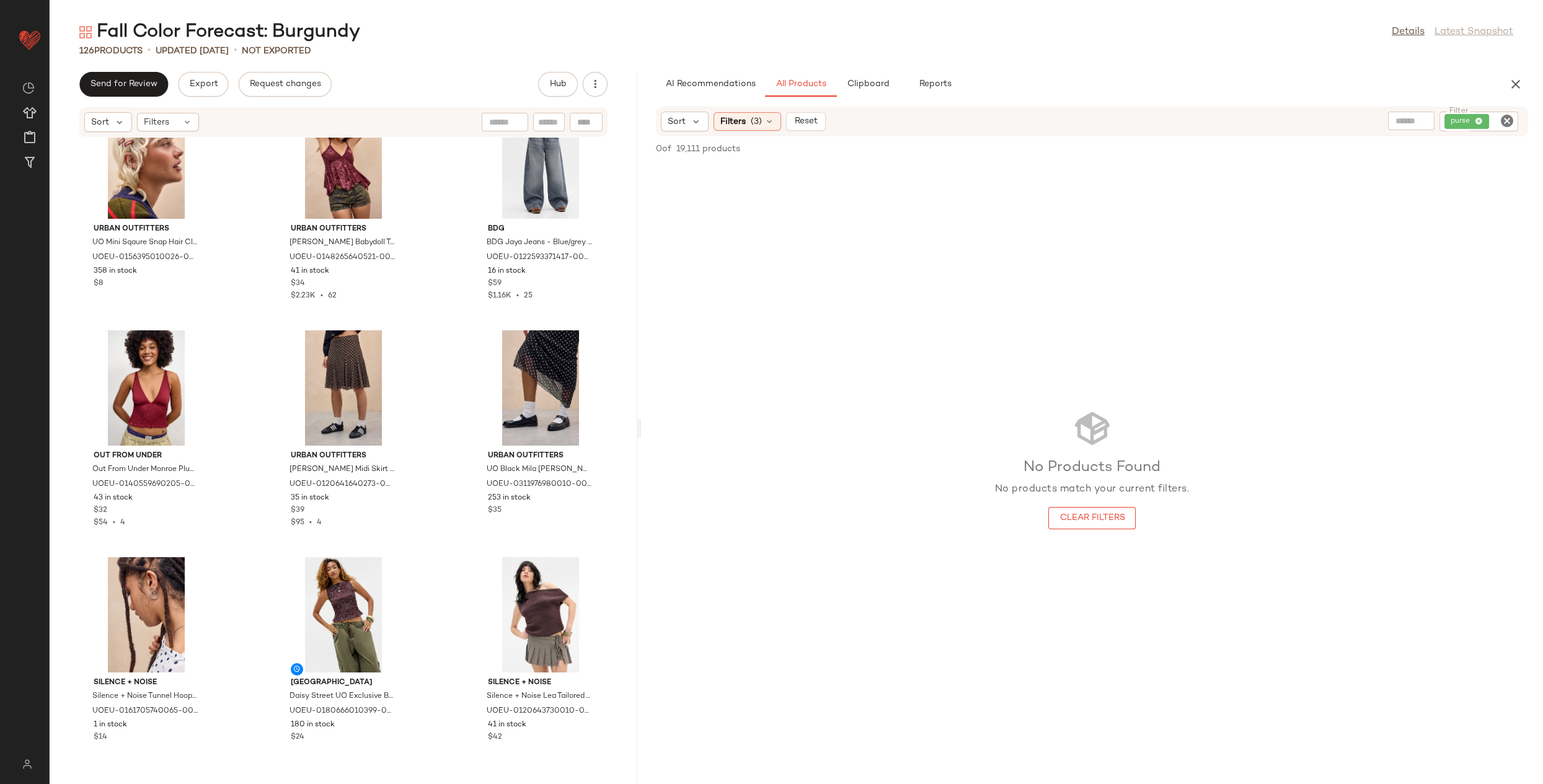
drag, startPoint x: 1510, startPoint y: 118, endPoint x: 1501, endPoint y: 121, distance: 9.5
click at [1509, 118] on icon "Clear Filter" at bounding box center [1507, 121] width 15 height 15
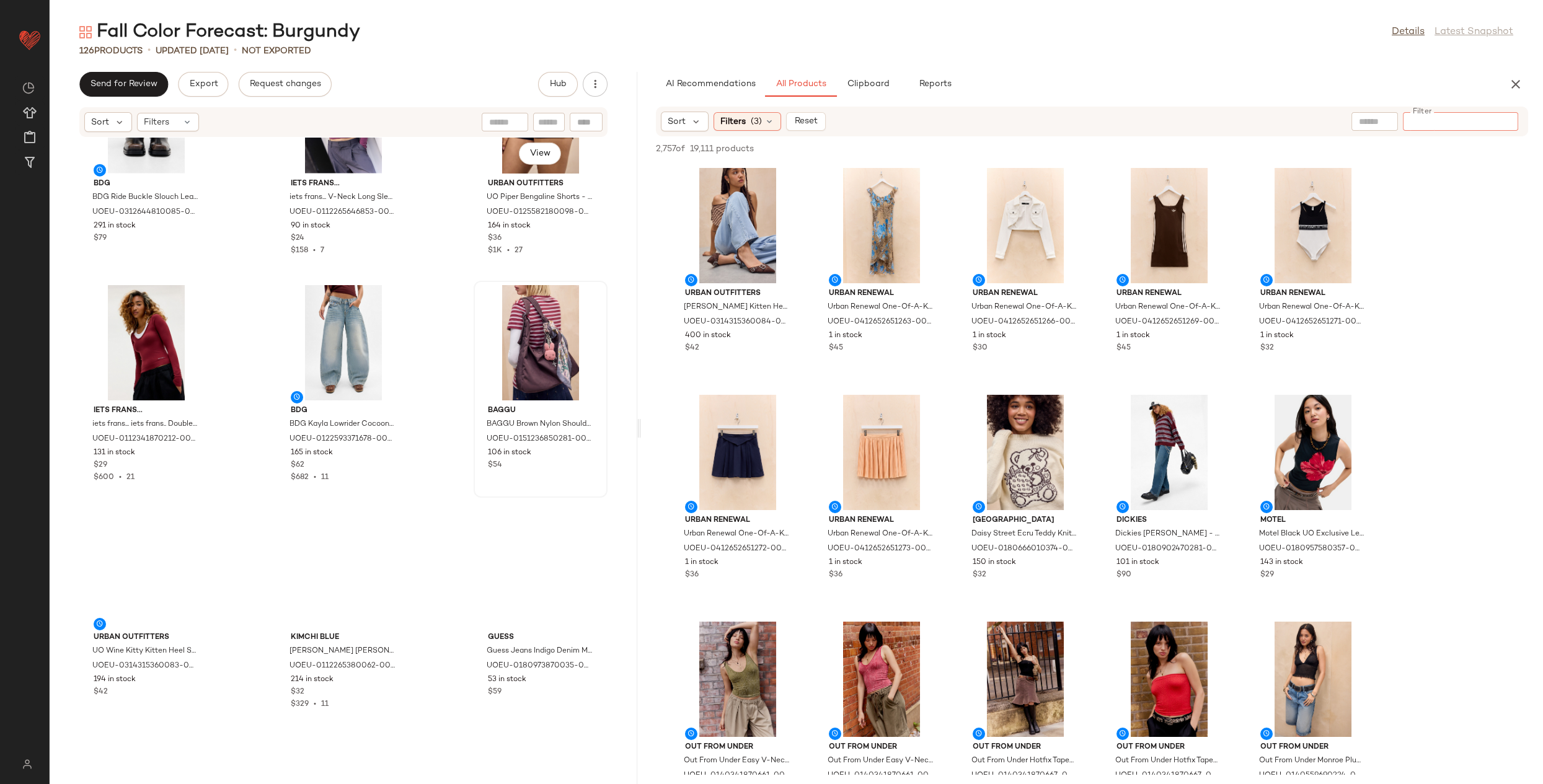
scroll to position [8894, 0]
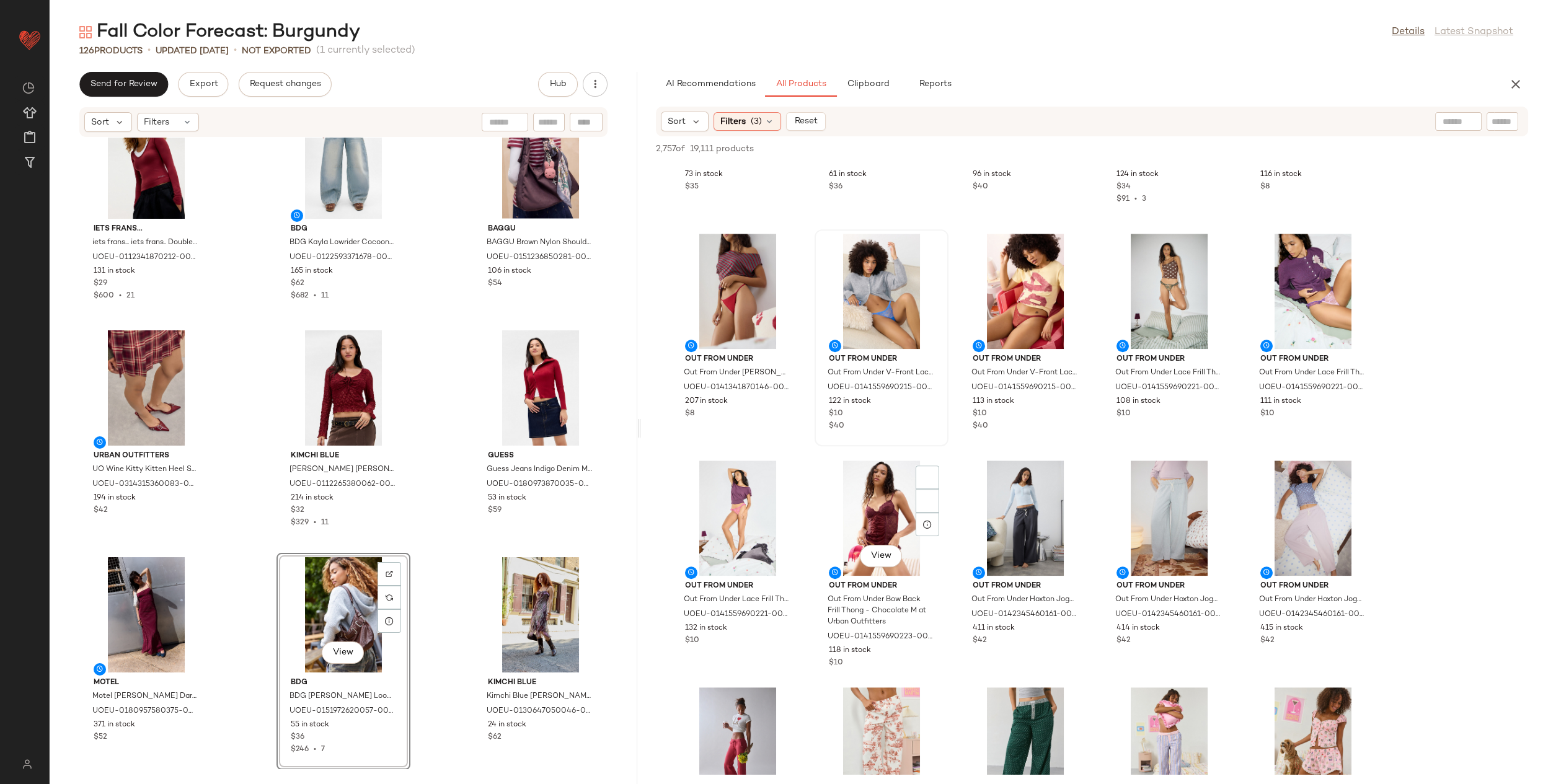
scroll to position [2796, 0]
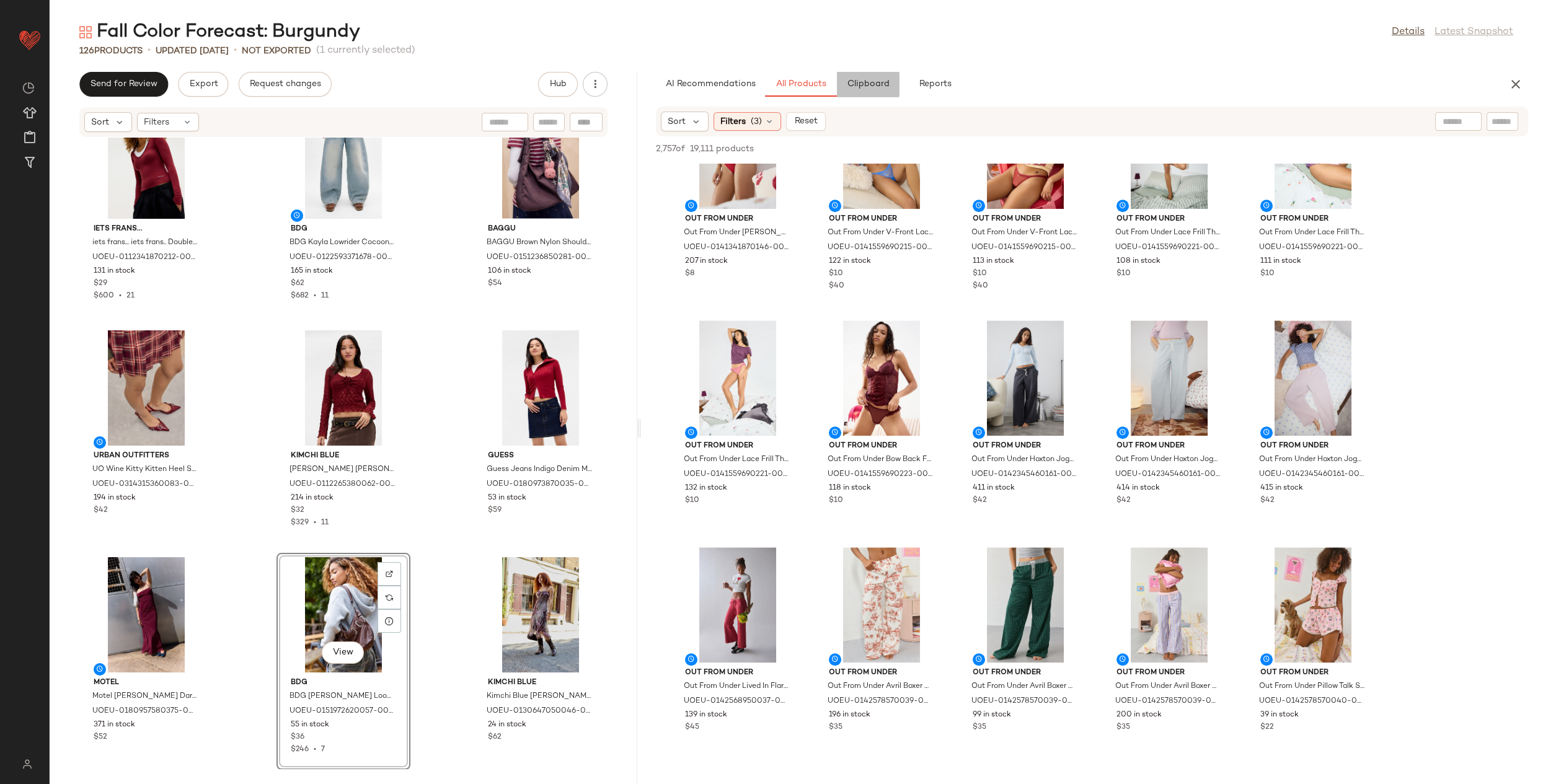
click at [866, 79] on span "Clipboard" at bounding box center [867, 84] width 43 height 10
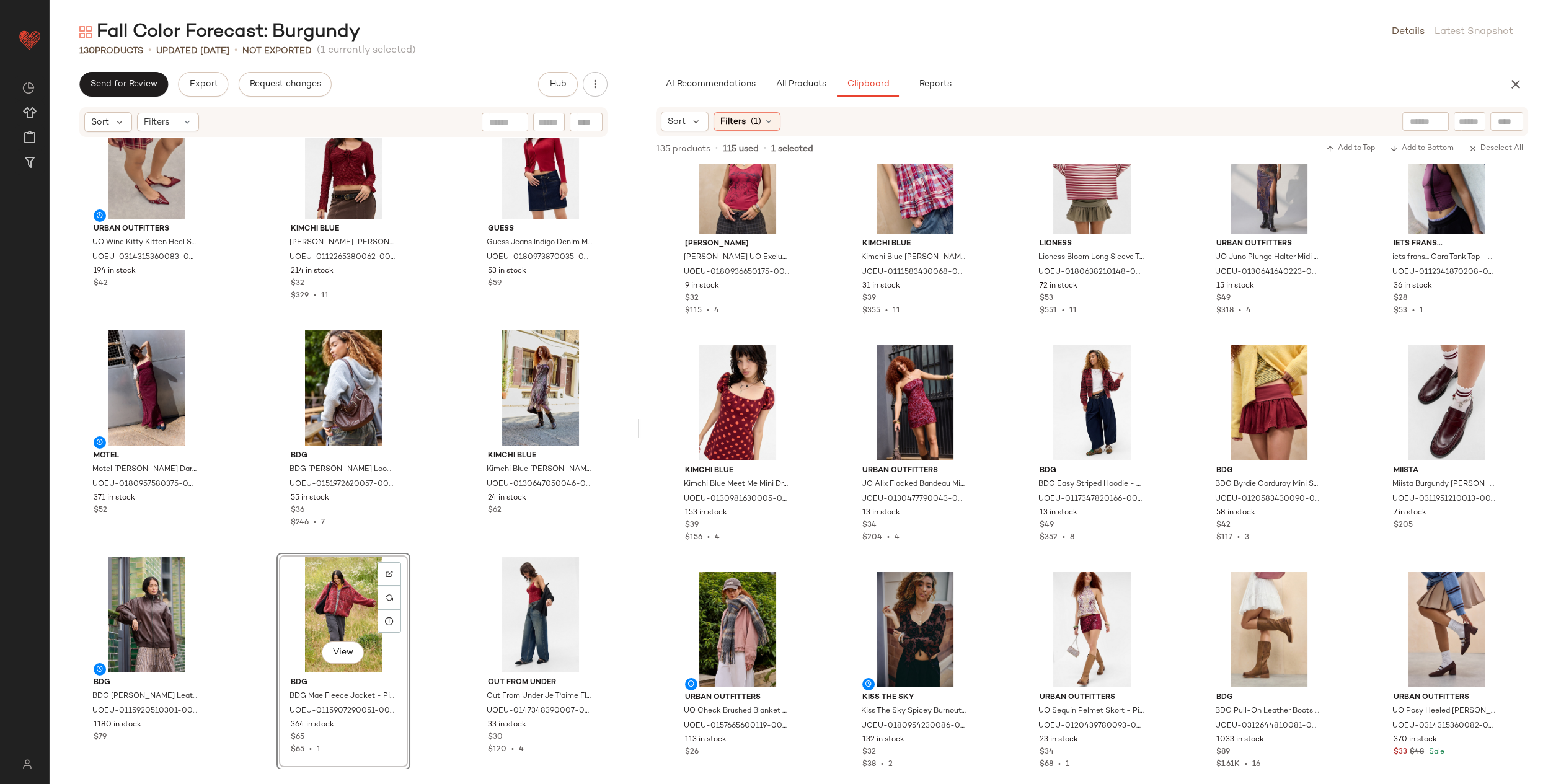
scroll to position [0, 0]
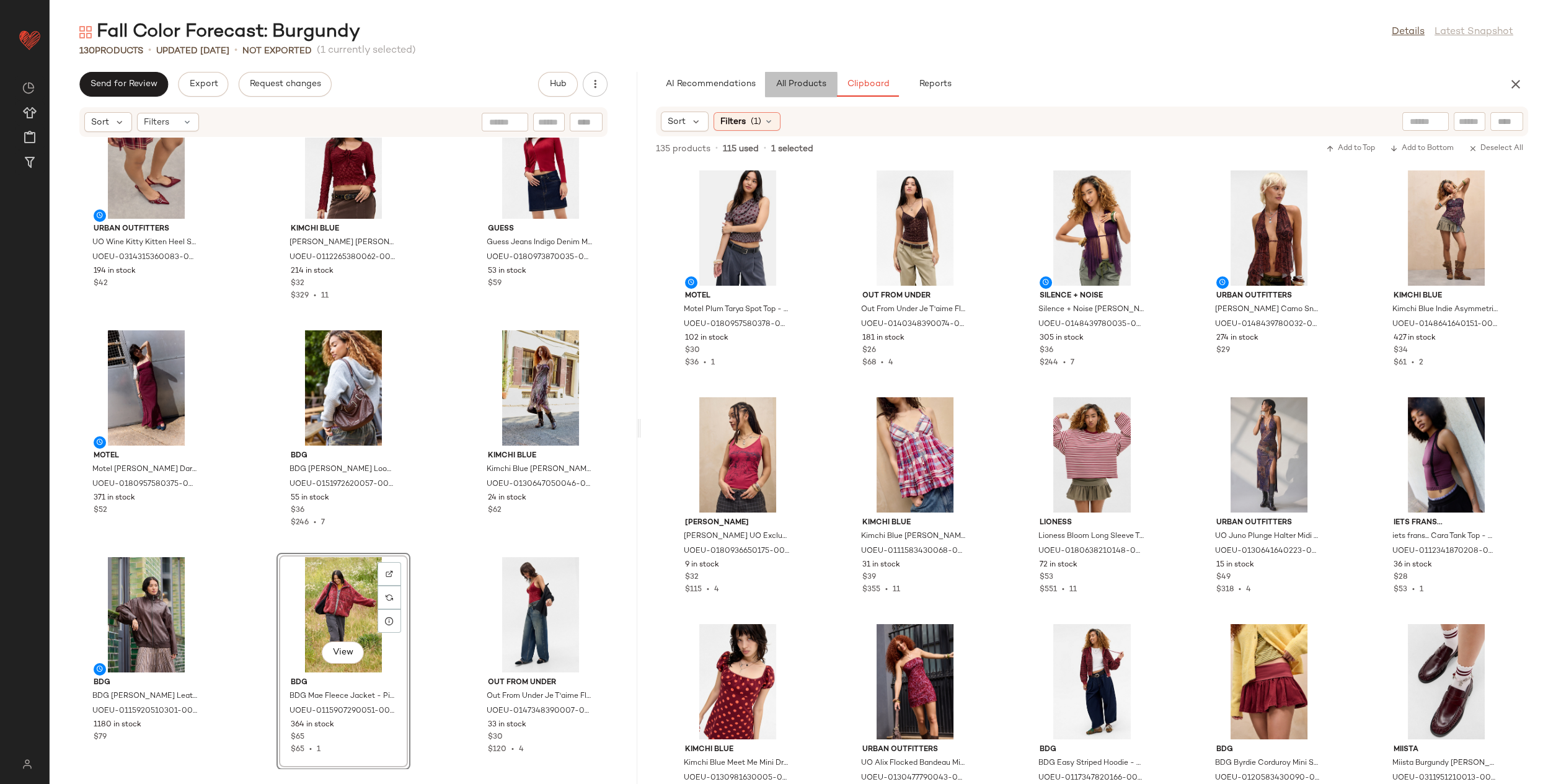
click at [818, 87] on span "All Products" at bounding box center [801, 84] width 51 height 10
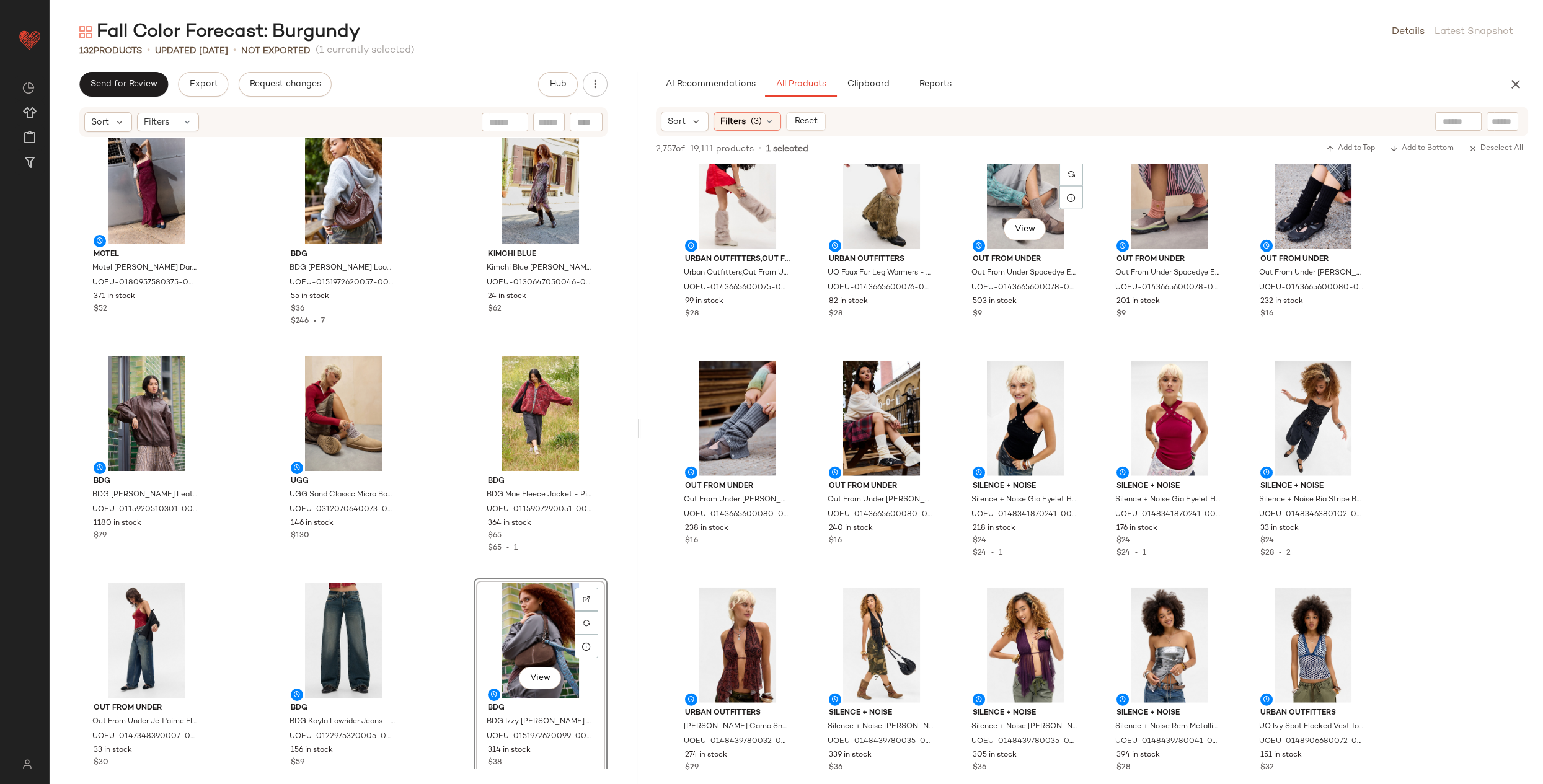
scroll to position [9419, 0]
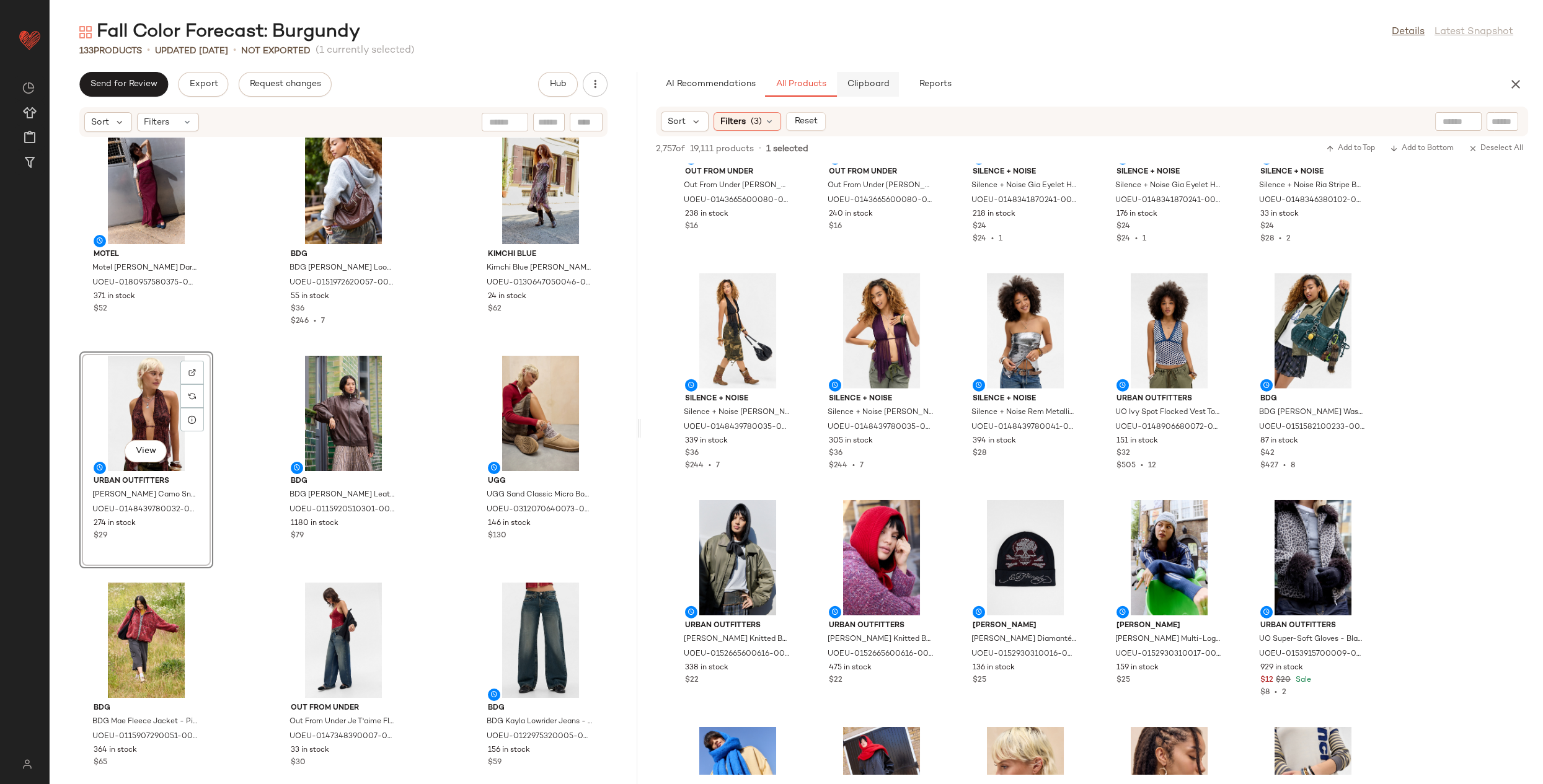
click at [883, 83] on span "Clipboard" at bounding box center [867, 84] width 43 height 10
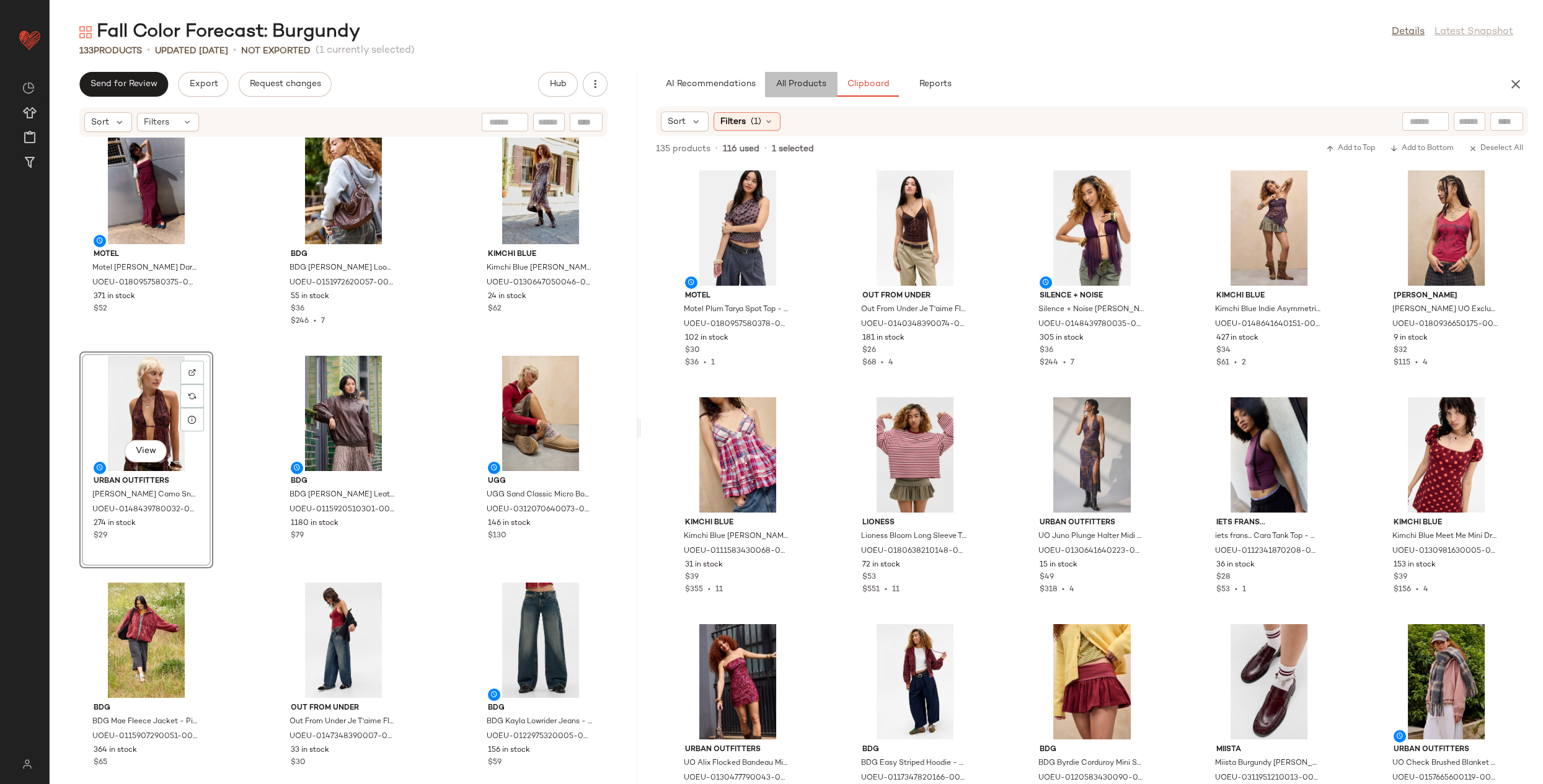
click at [796, 85] on span "All Products" at bounding box center [801, 84] width 51 height 10
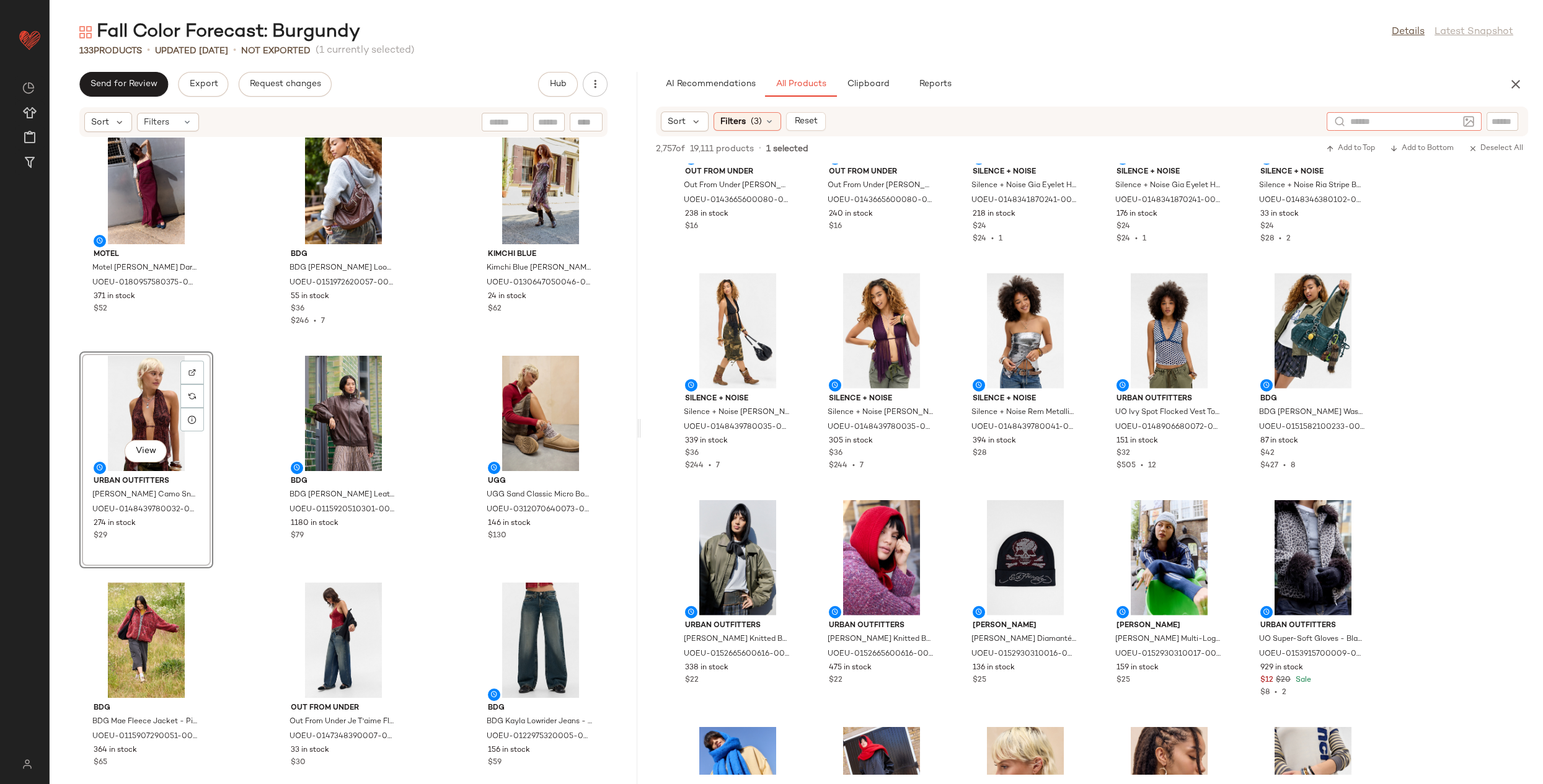
click at [1456, 121] on input "text" at bounding box center [1404, 121] width 108 height 13
type input "*****"
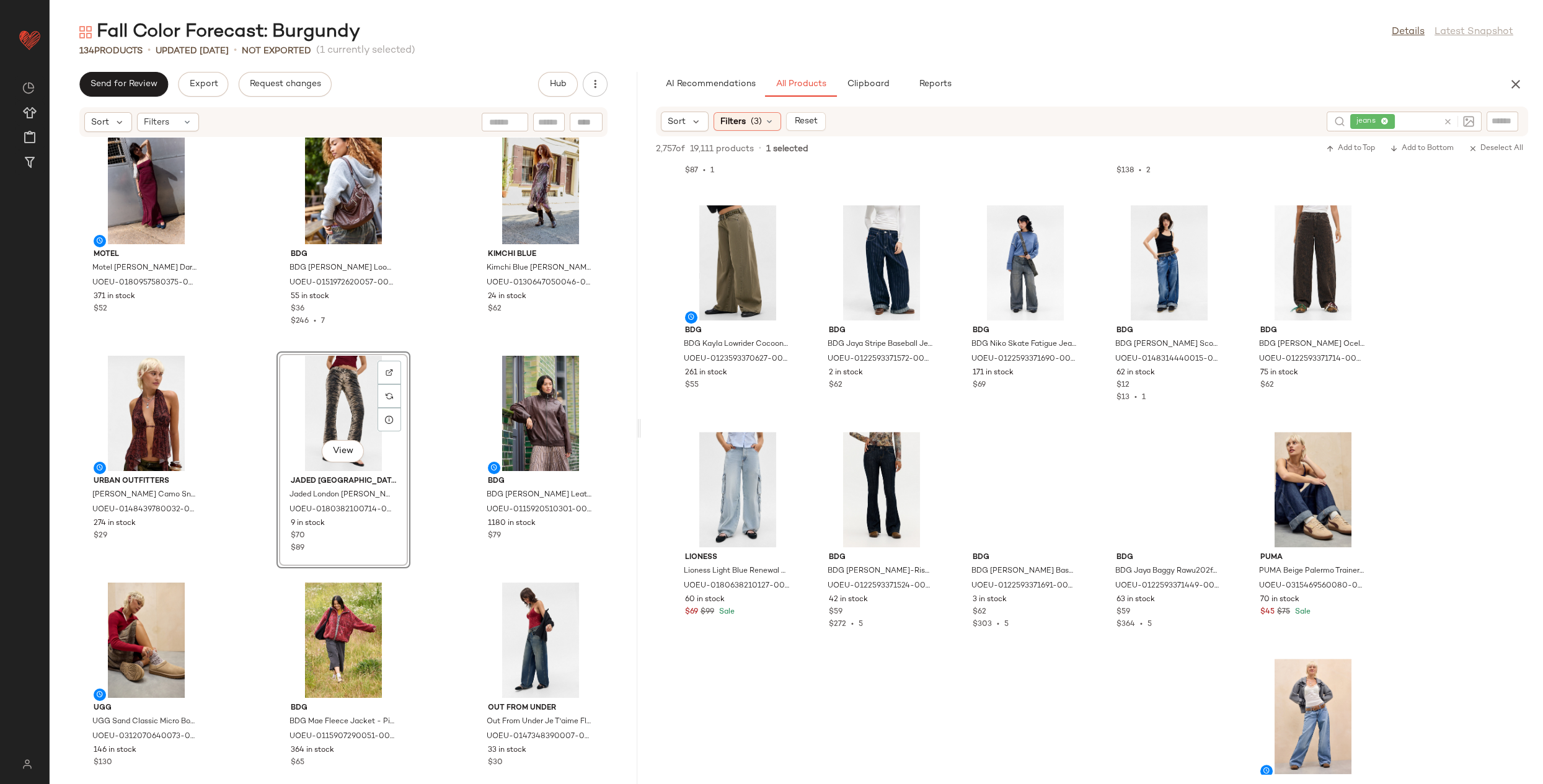
scroll to position [2932, 0]
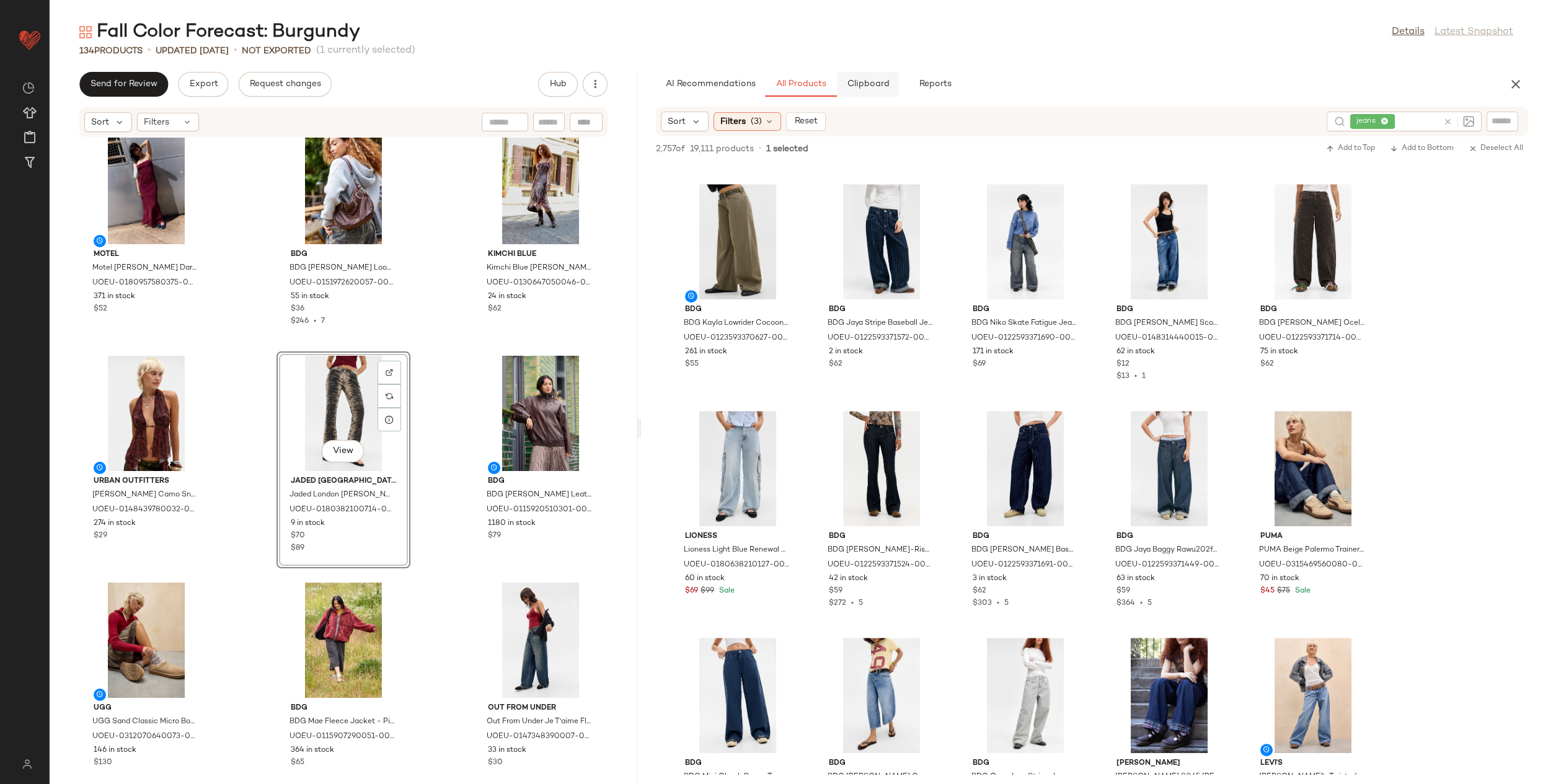
click at [861, 85] on span "Clipboard" at bounding box center [867, 84] width 43 height 10
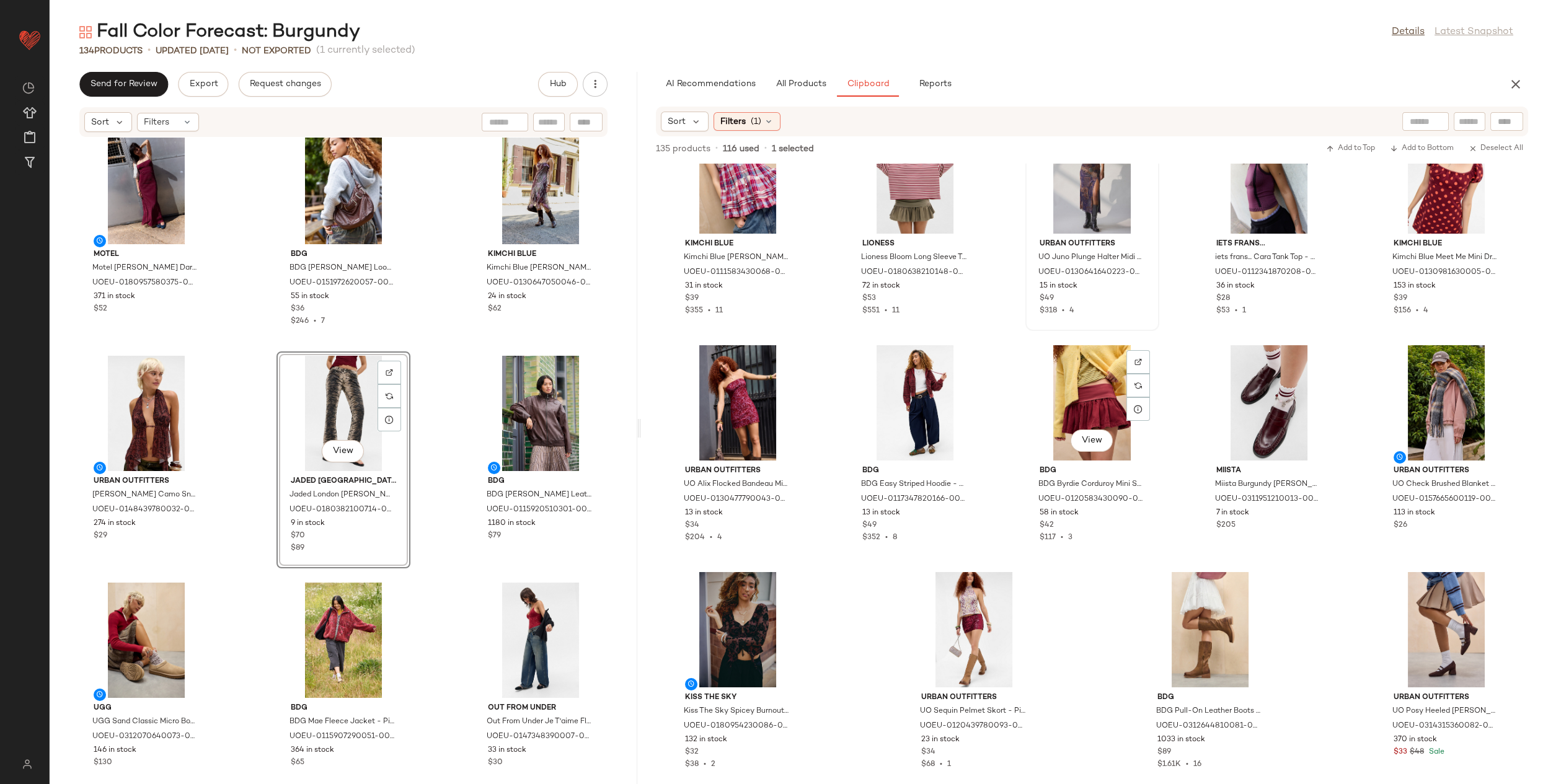
scroll to position [0, 0]
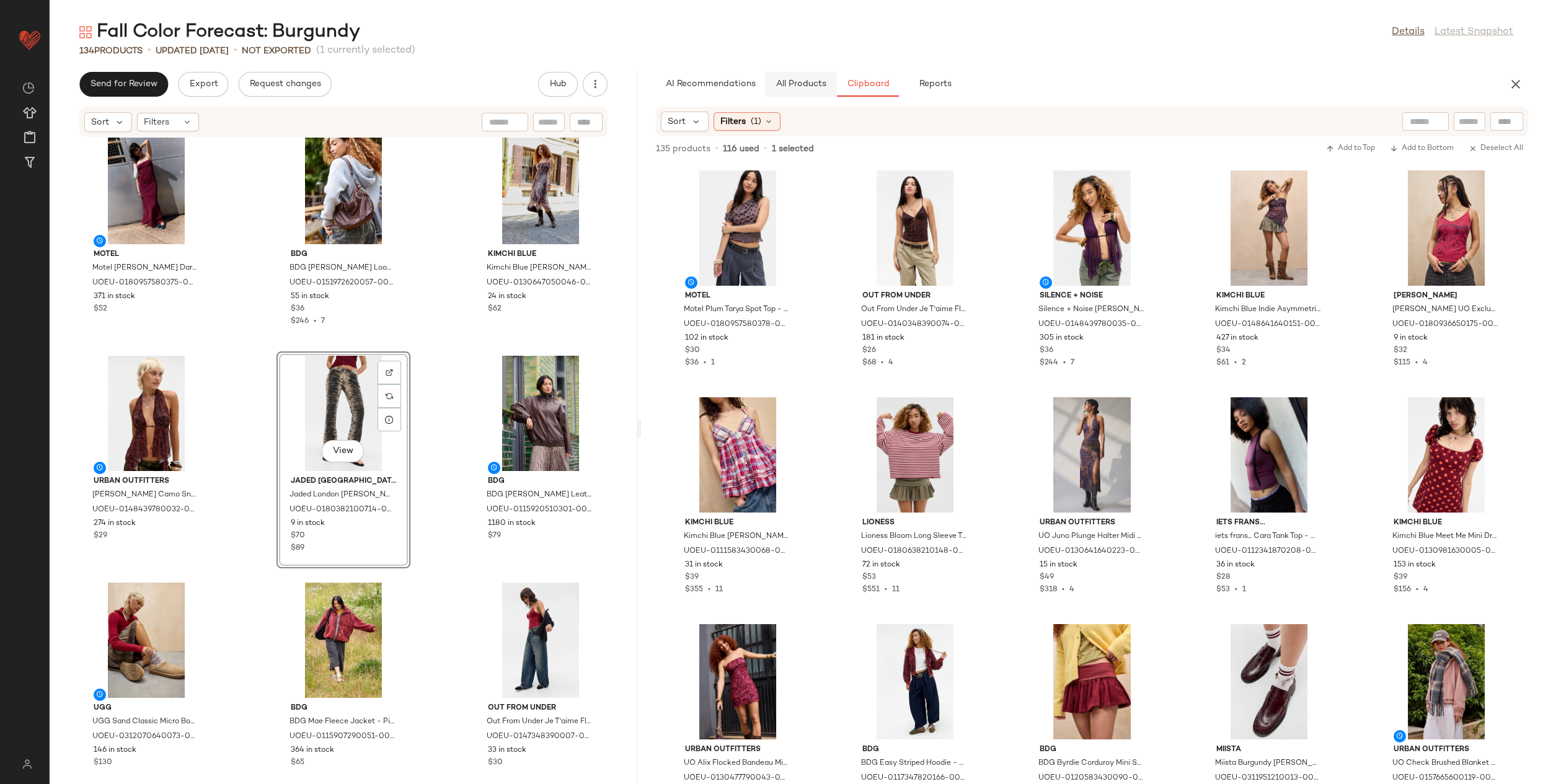
click at [818, 86] on span "All Products" at bounding box center [801, 84] width 51 height 10
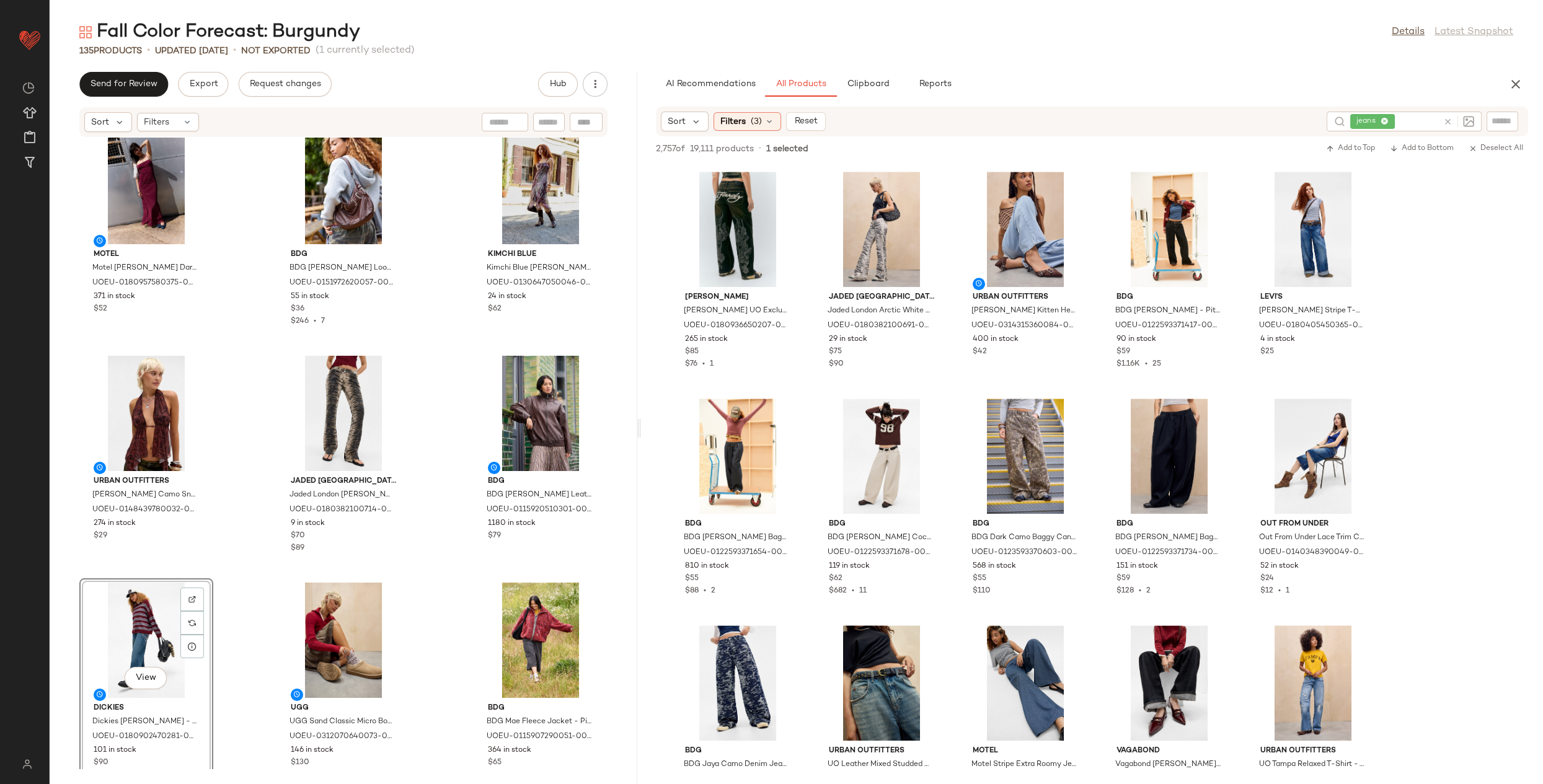
scroll to position [3944, 0]
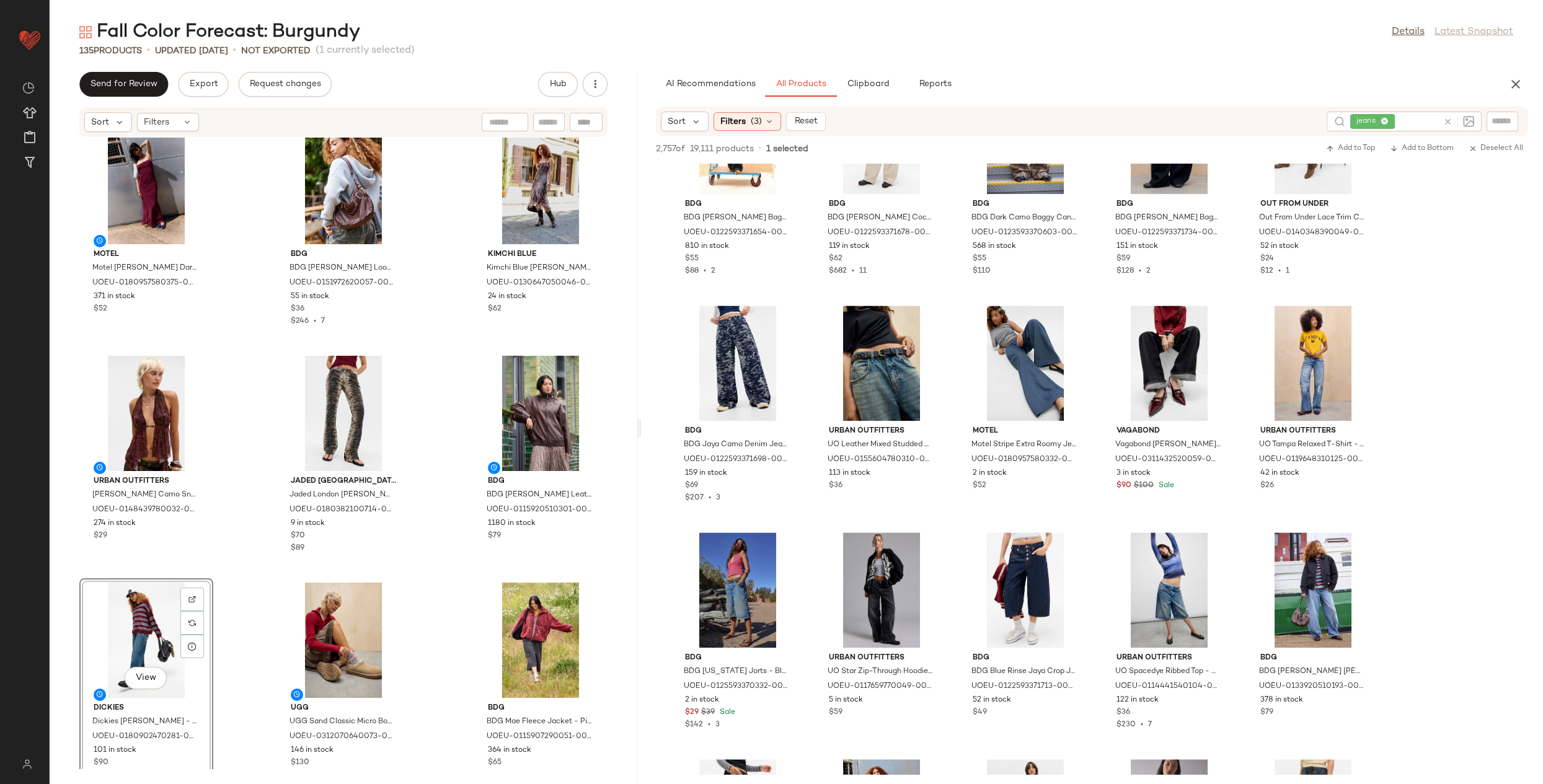
click at [146, 627] on div "View" at bounding box center [146, 640] width 125 height 115
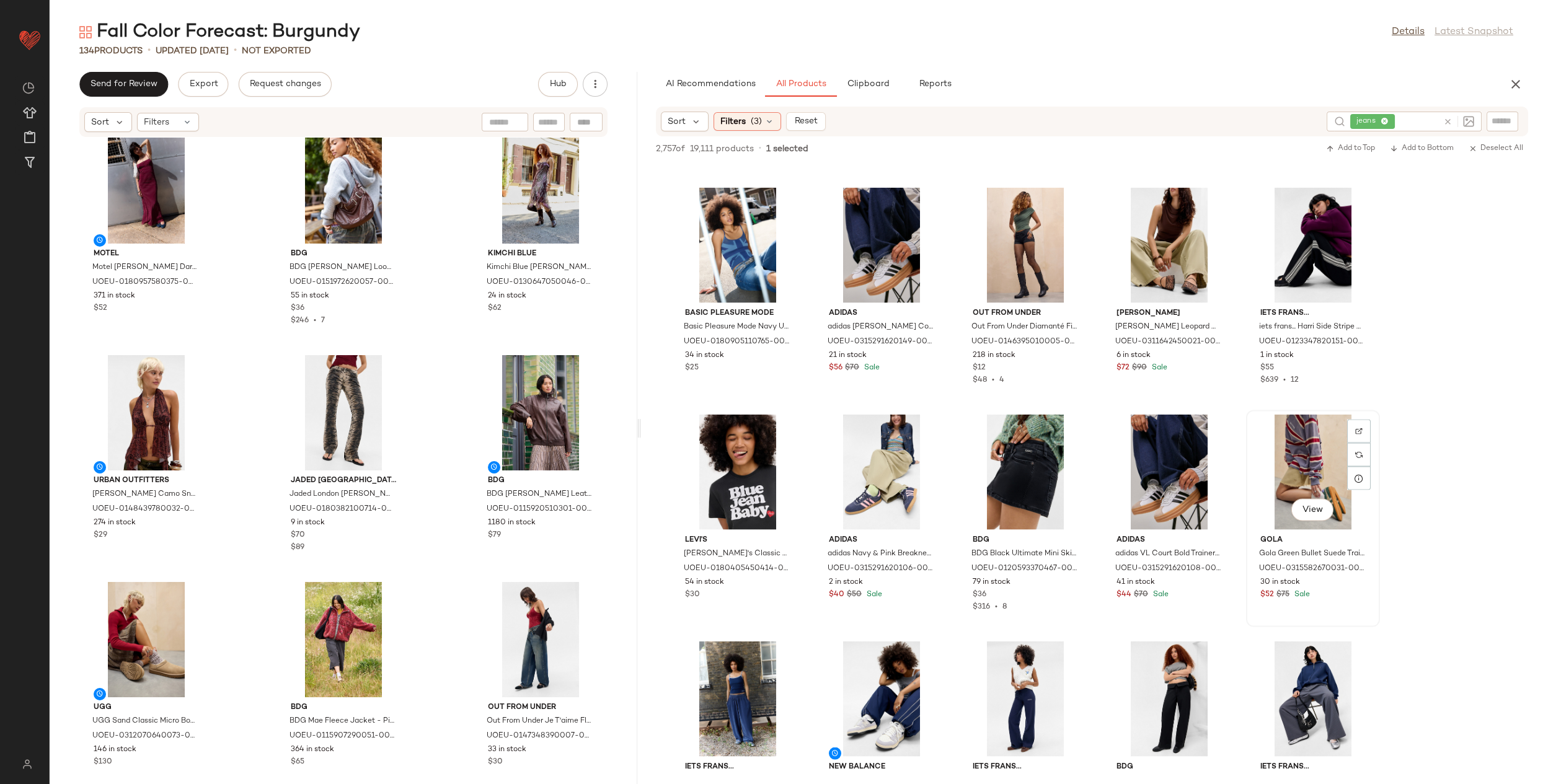
scroll to position [7938, 0]
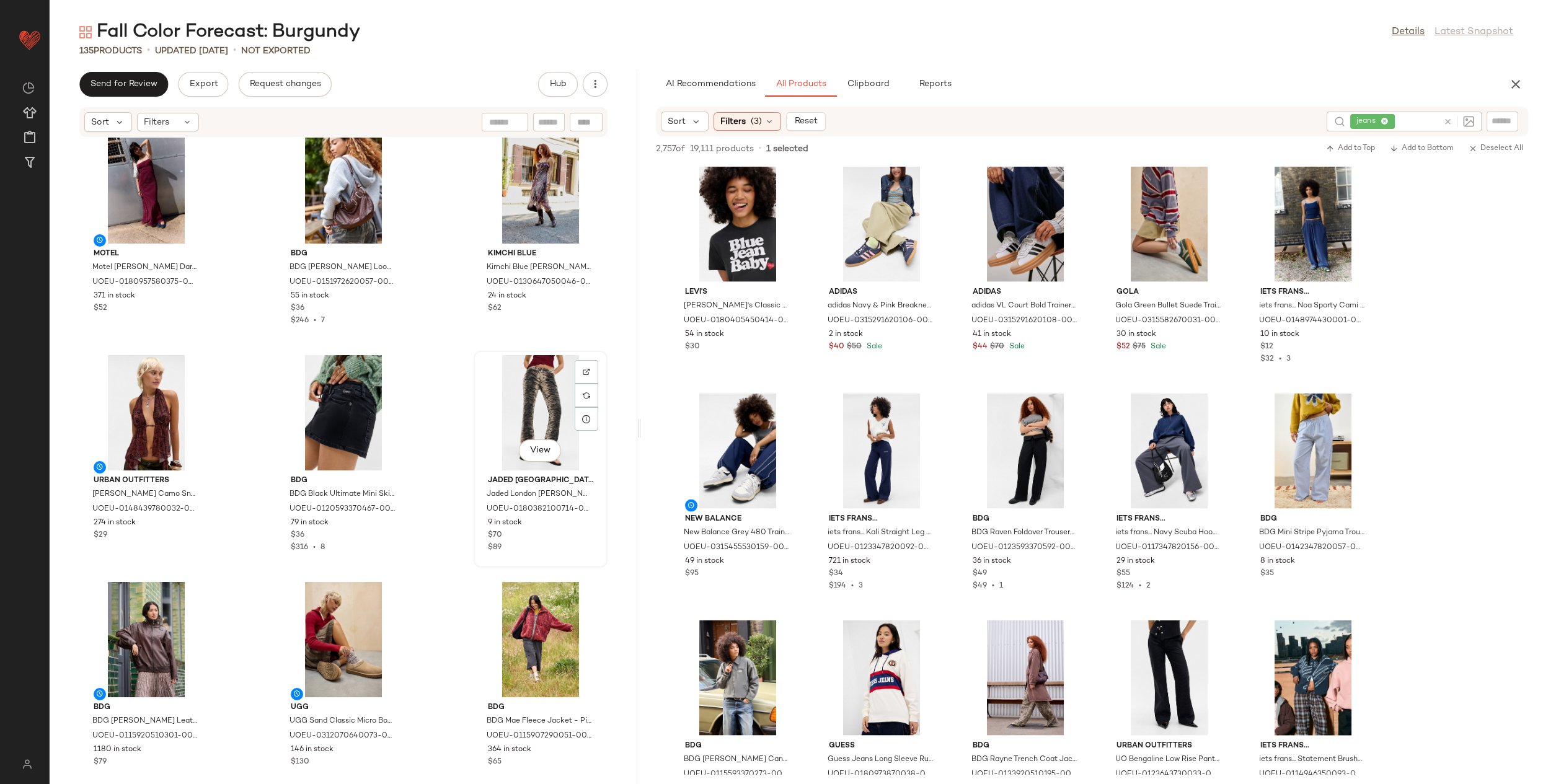
click at [535, 384] on div "View" at bounding box center [540, 412] width 125 height 115
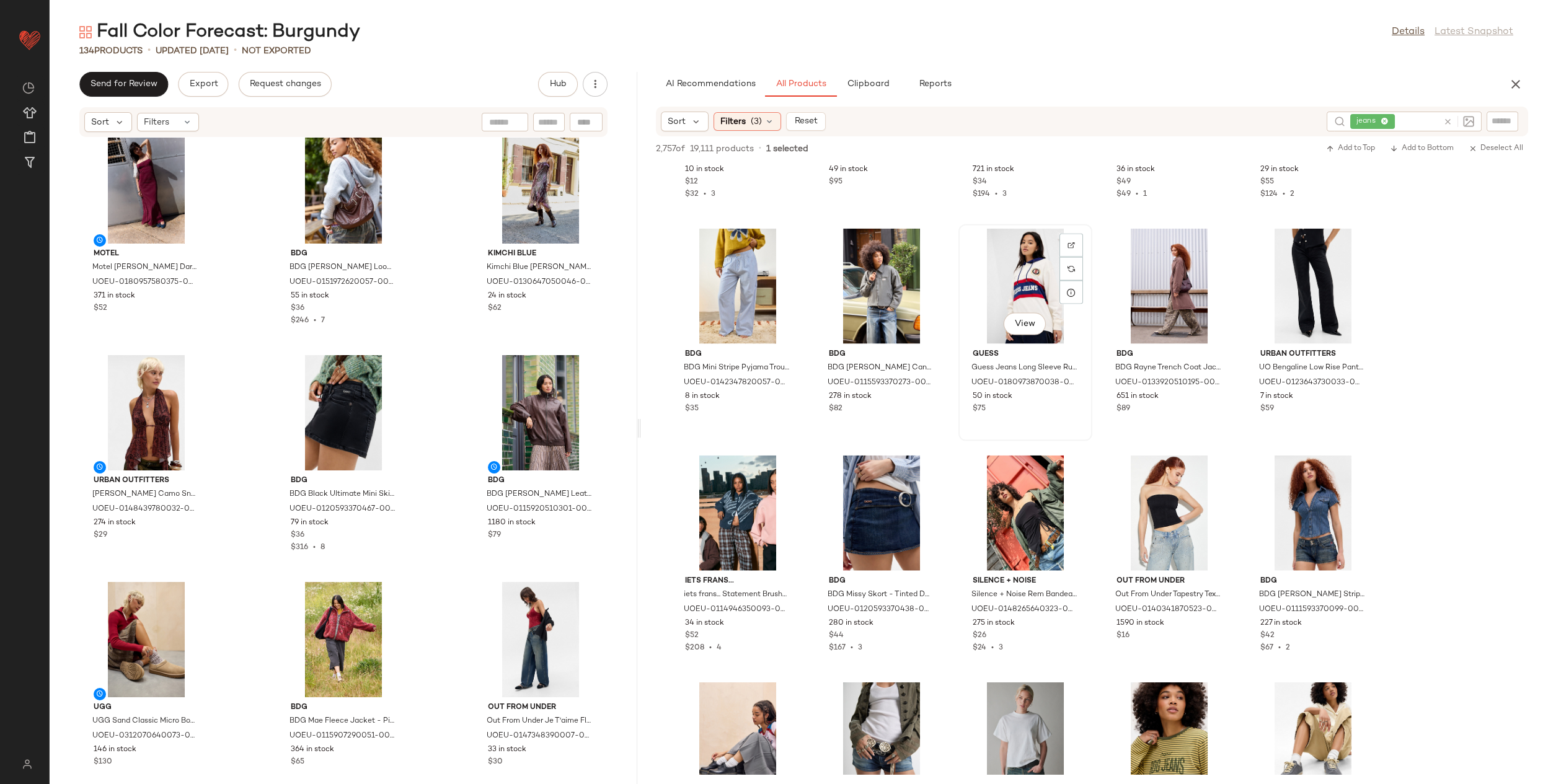
scroll to position [8335, 0]
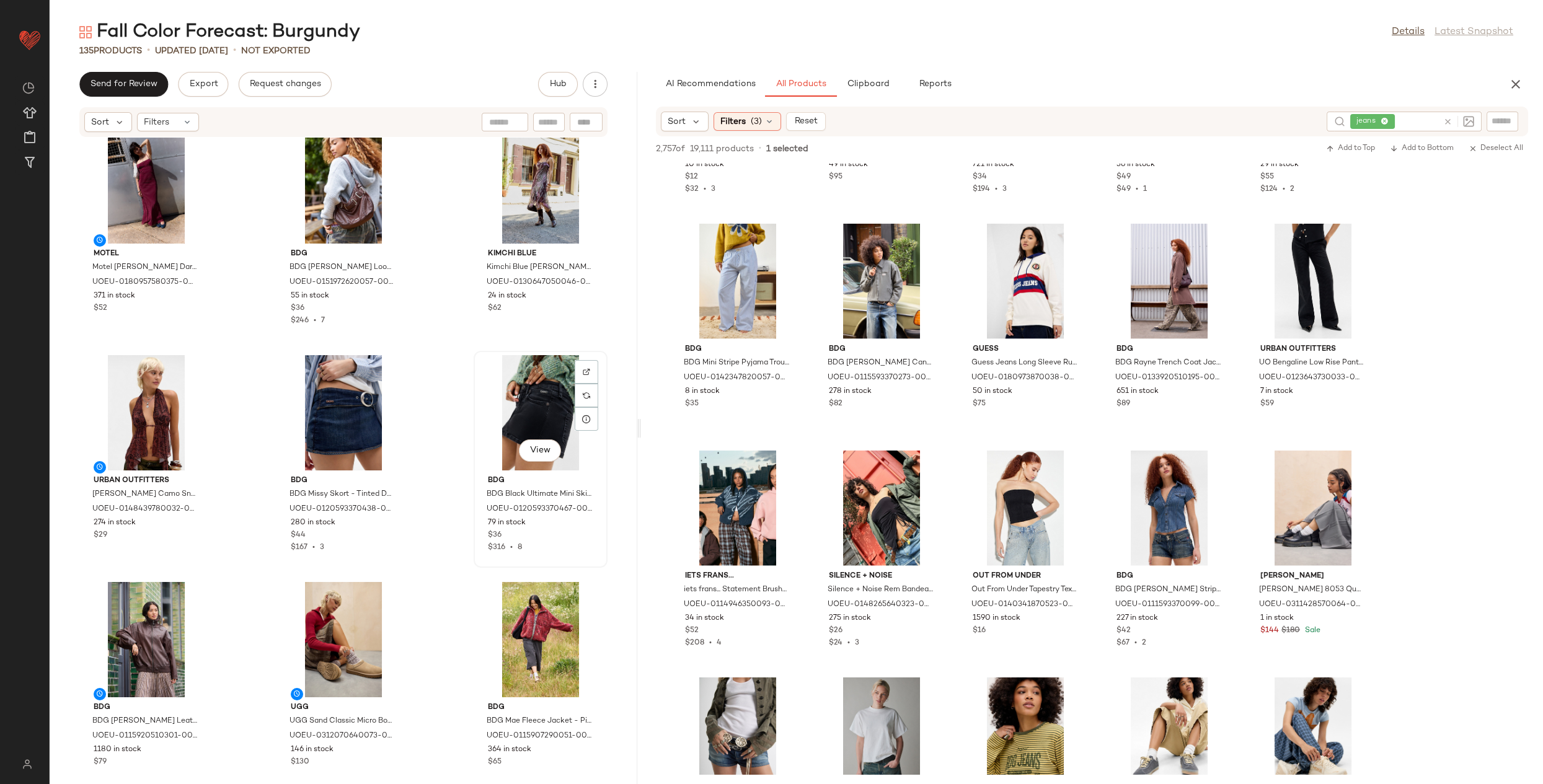
click at [498, 407] on div "View" at bounding box center [540, 412] width 125 height 115
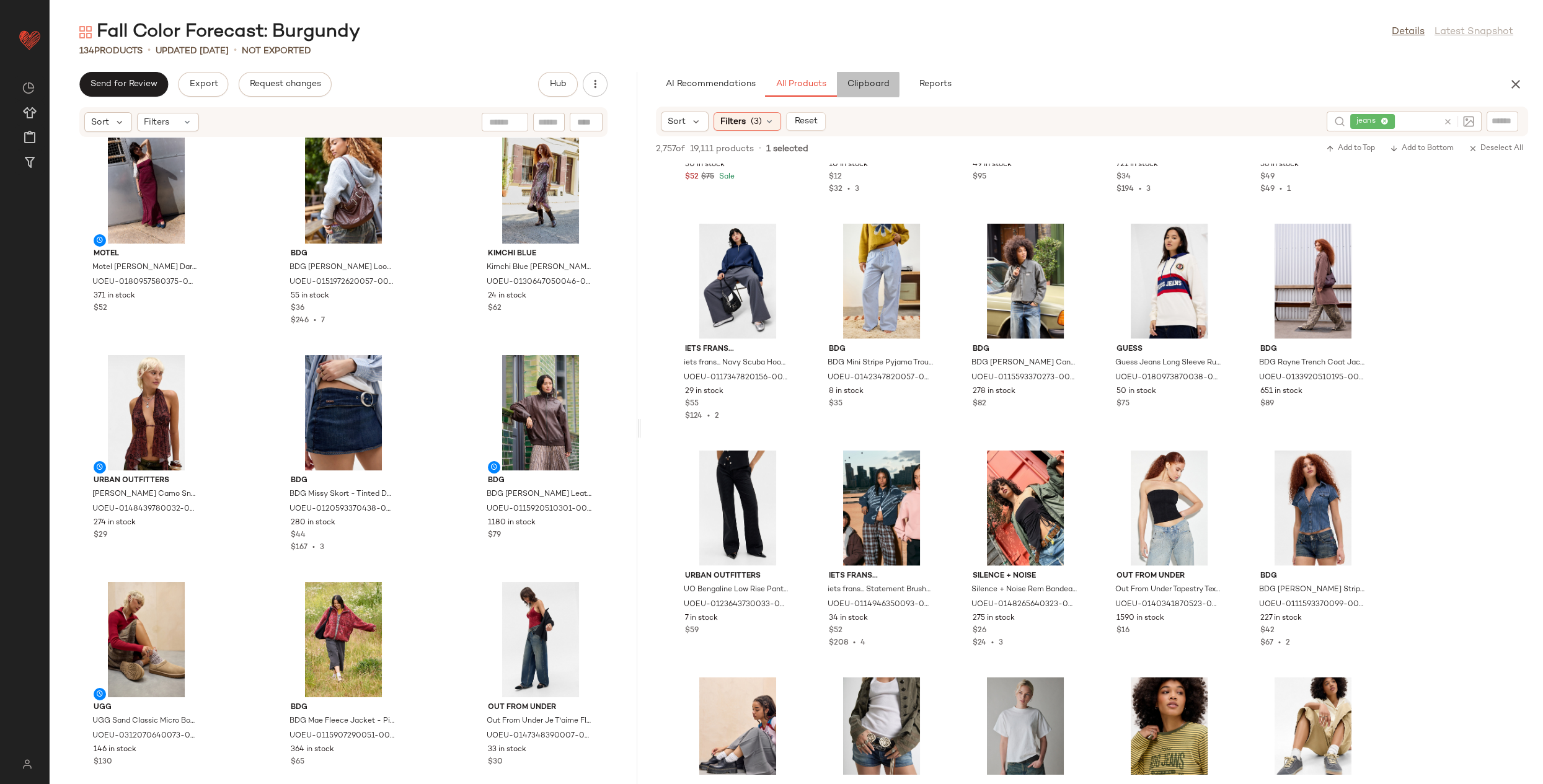
click at [875, 85] on span "Clipboard" at bounding box center [867, 84] width 43 height 10
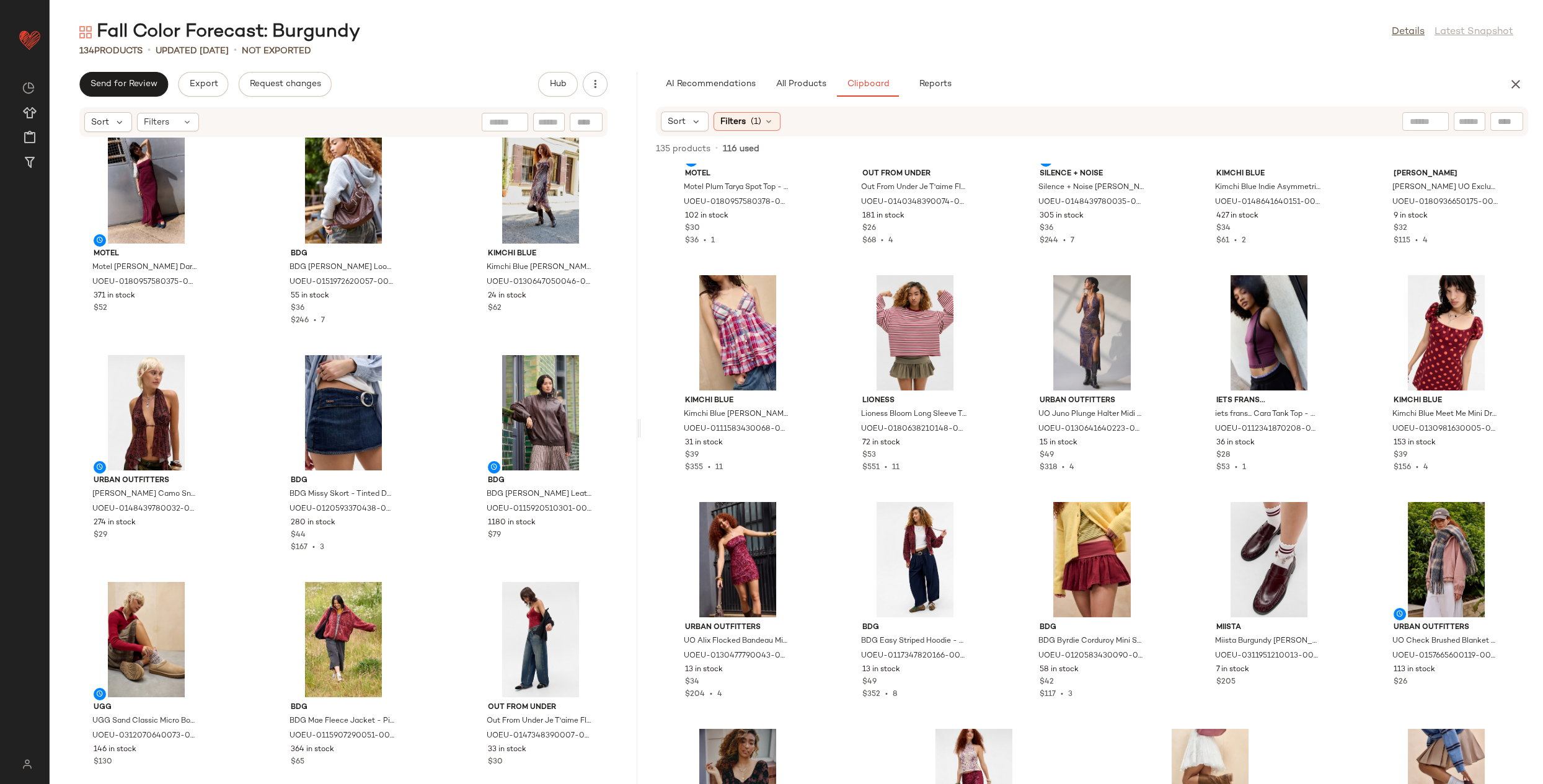
scroll to position [289, 0]
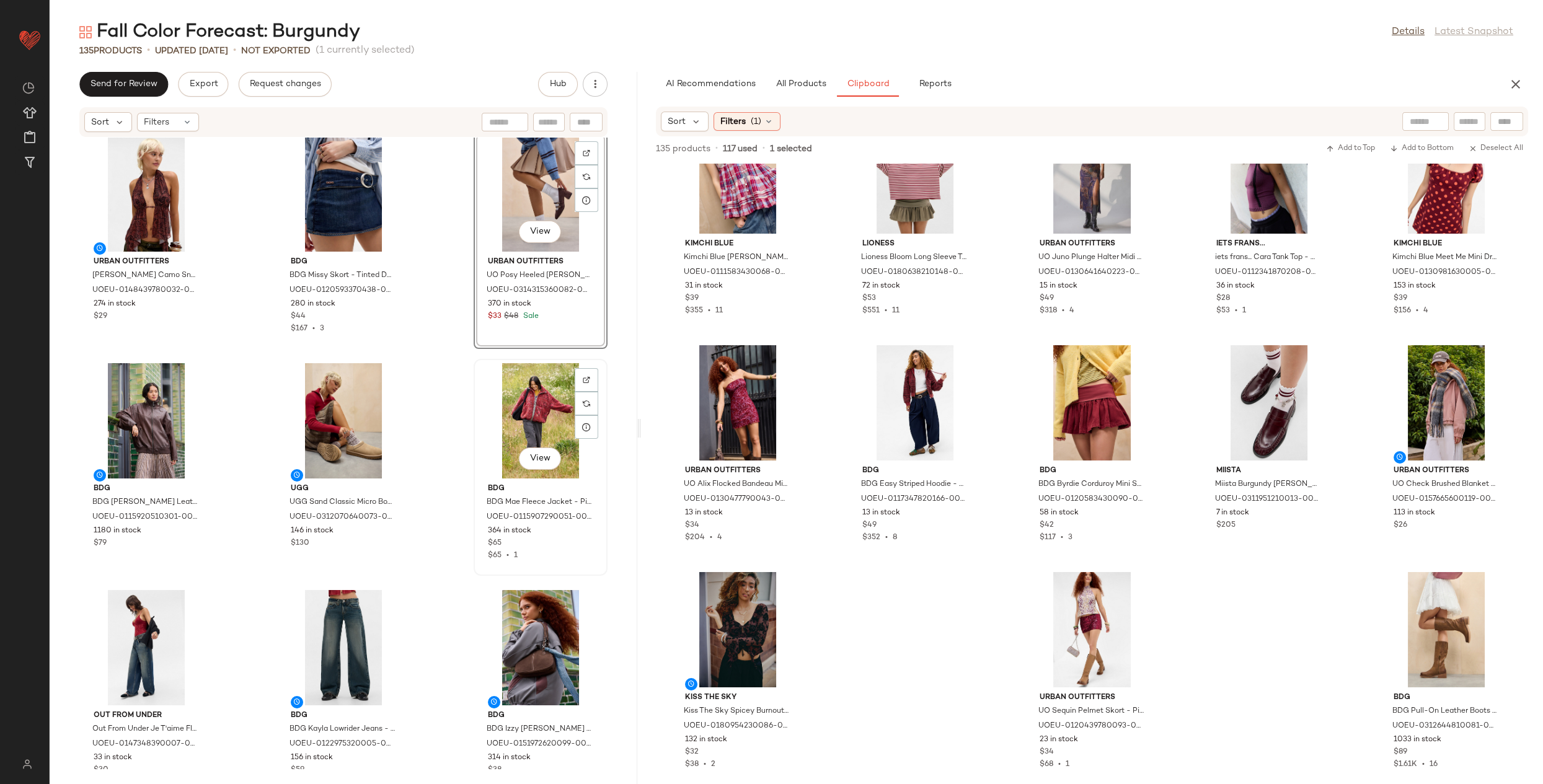
scroll to position [9574, 0]
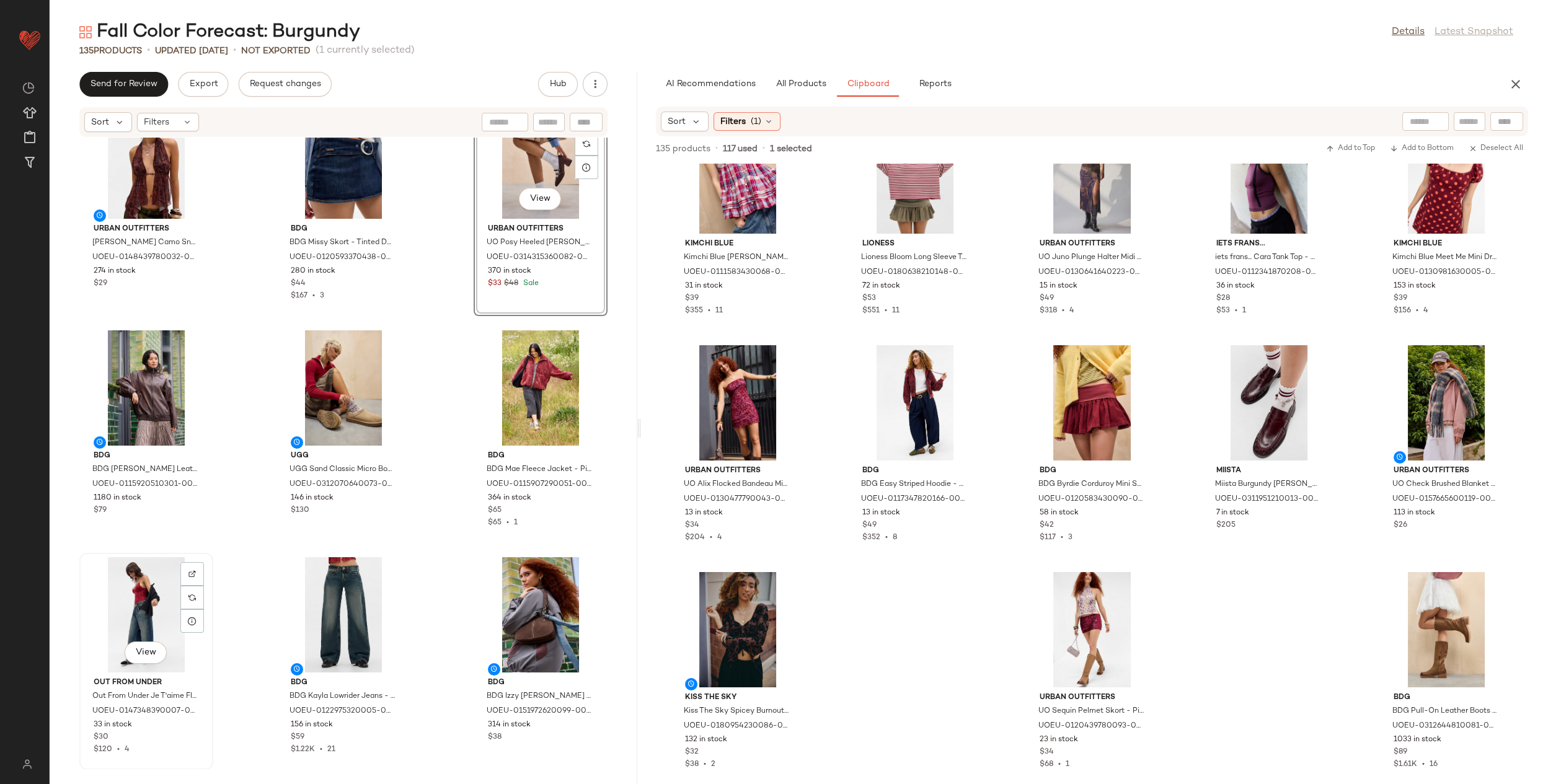
click at [138, 615] on div "View" at bounding box center [146, 614] width 125 height 115
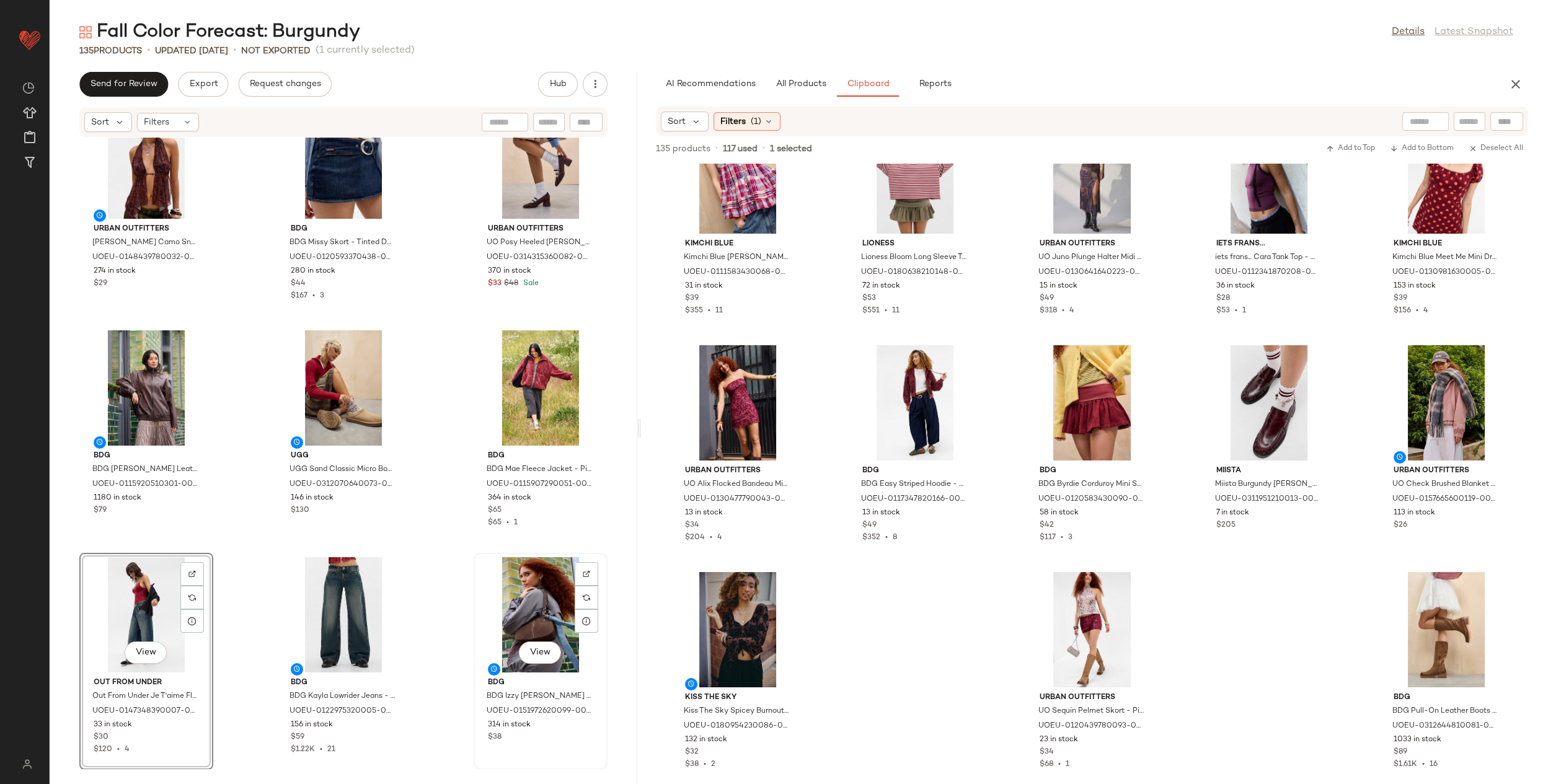
click at [535, 587] on div "View" at bounding box center [540, 614] width 125 height 115
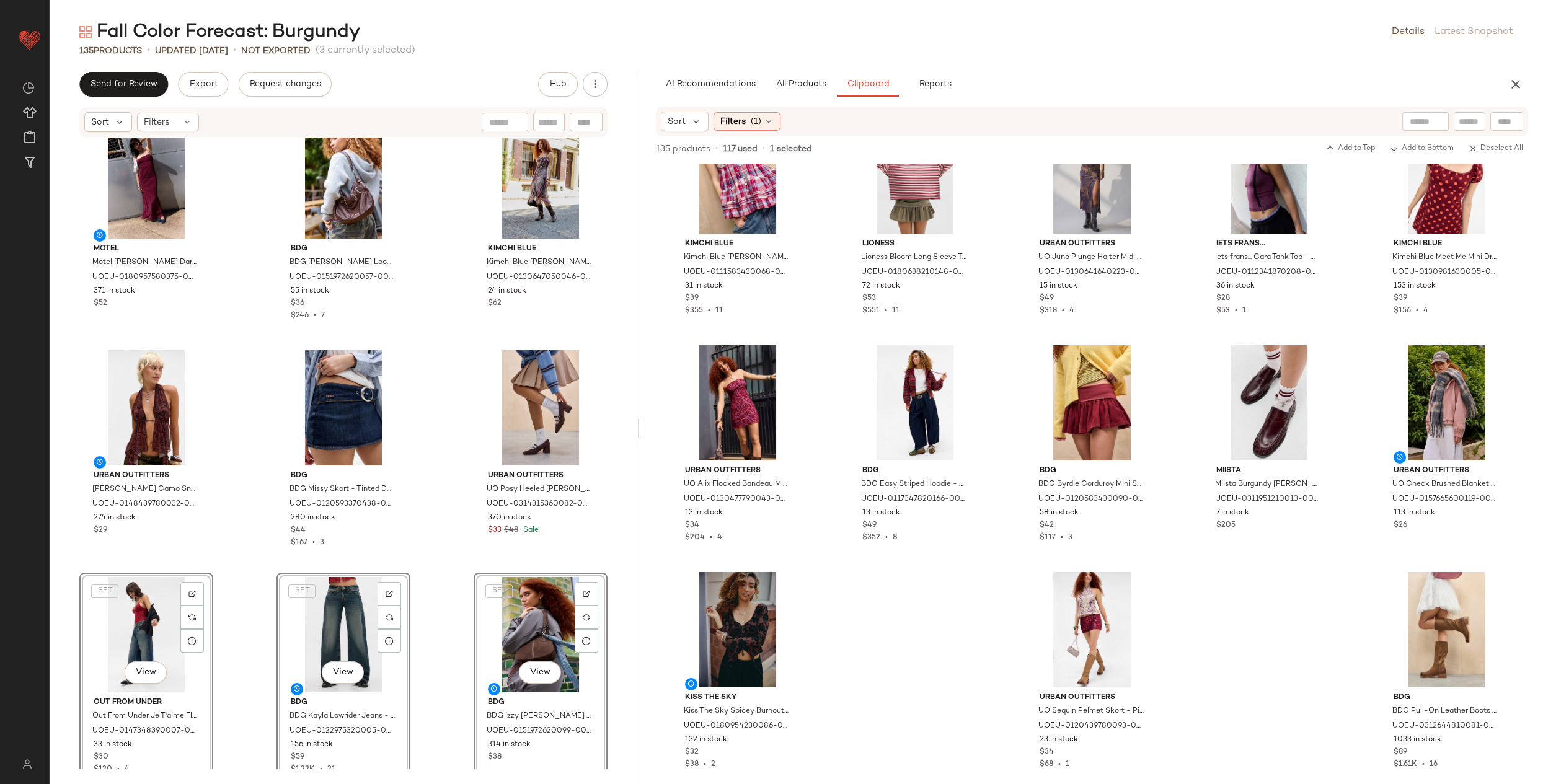
click at [435, 609] on div "Motel Motel [PERSON_NAME] Darsih Spot Maxi Dress - Red 2XL at Urban Outfitters …" at bounding box center [343, 453] width 588 height 631
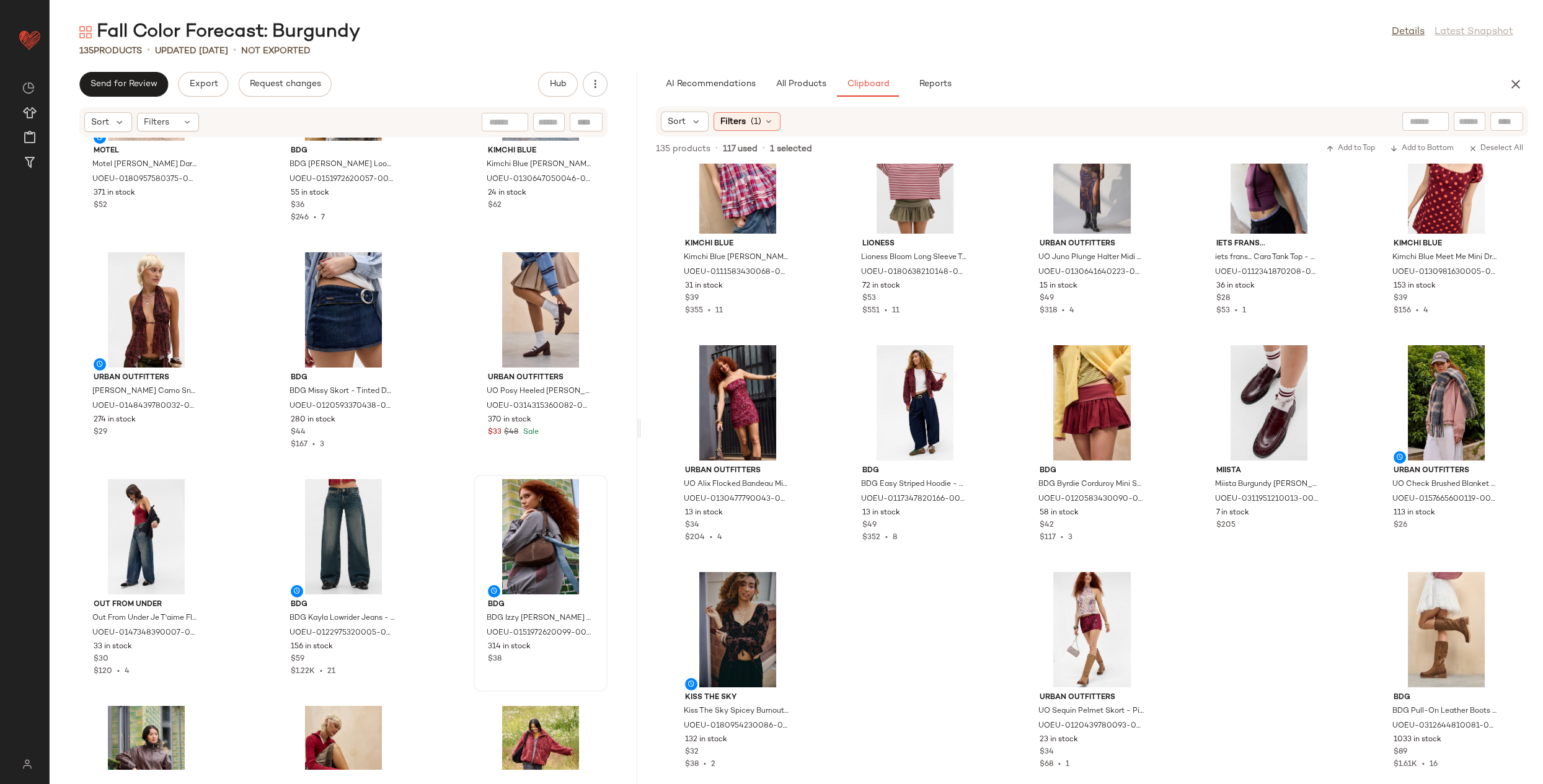
scroll to position [9440, 0]
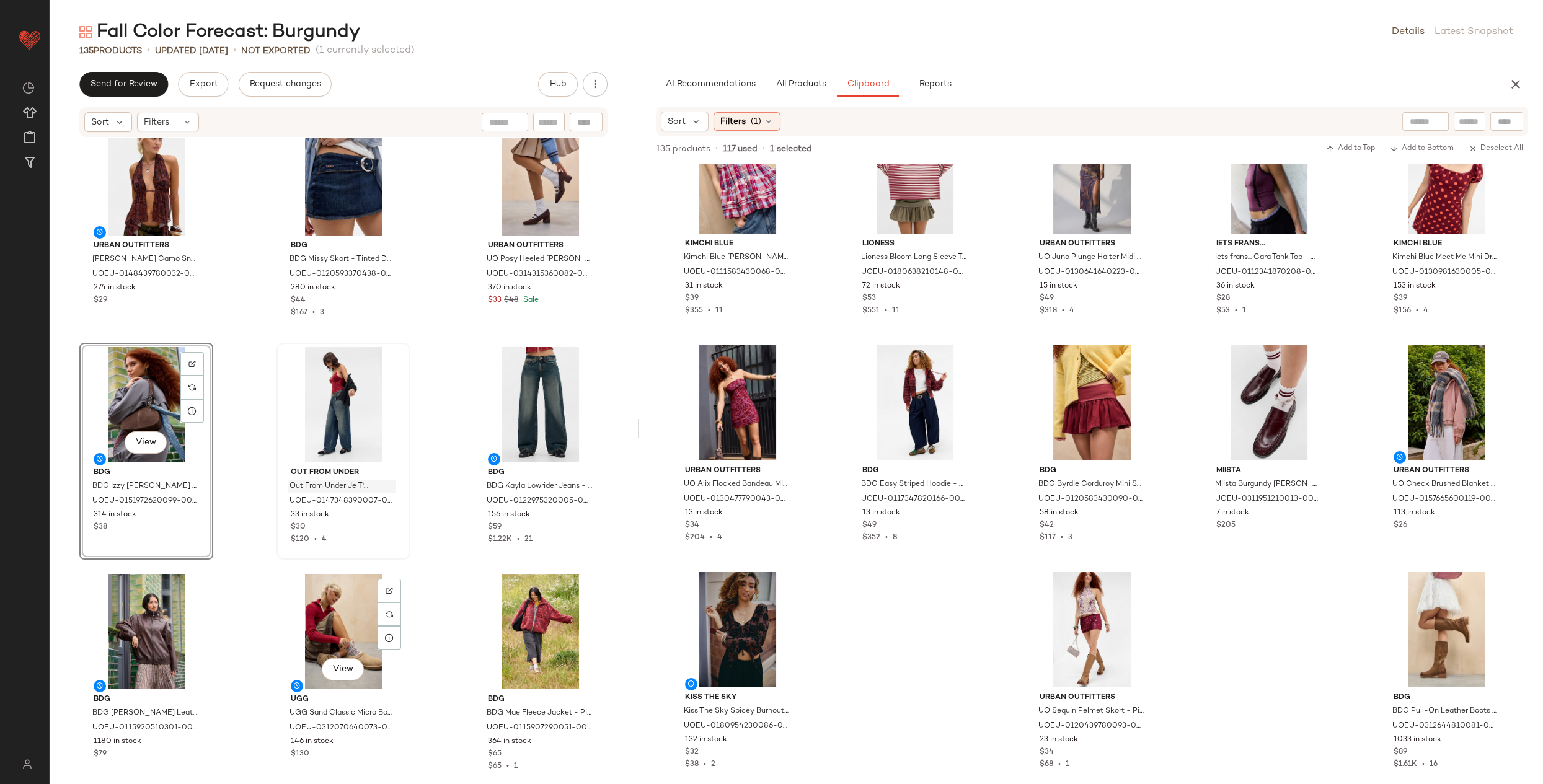
scroll to position [9557, 0]
click at [872, 602] on div "Kimchi Blue Kimchi Blue [PERSON_NAME] Printed Babydoll Cami L at Urban Outfitte…" at bounding box center [1092, 474] width 902 height 620
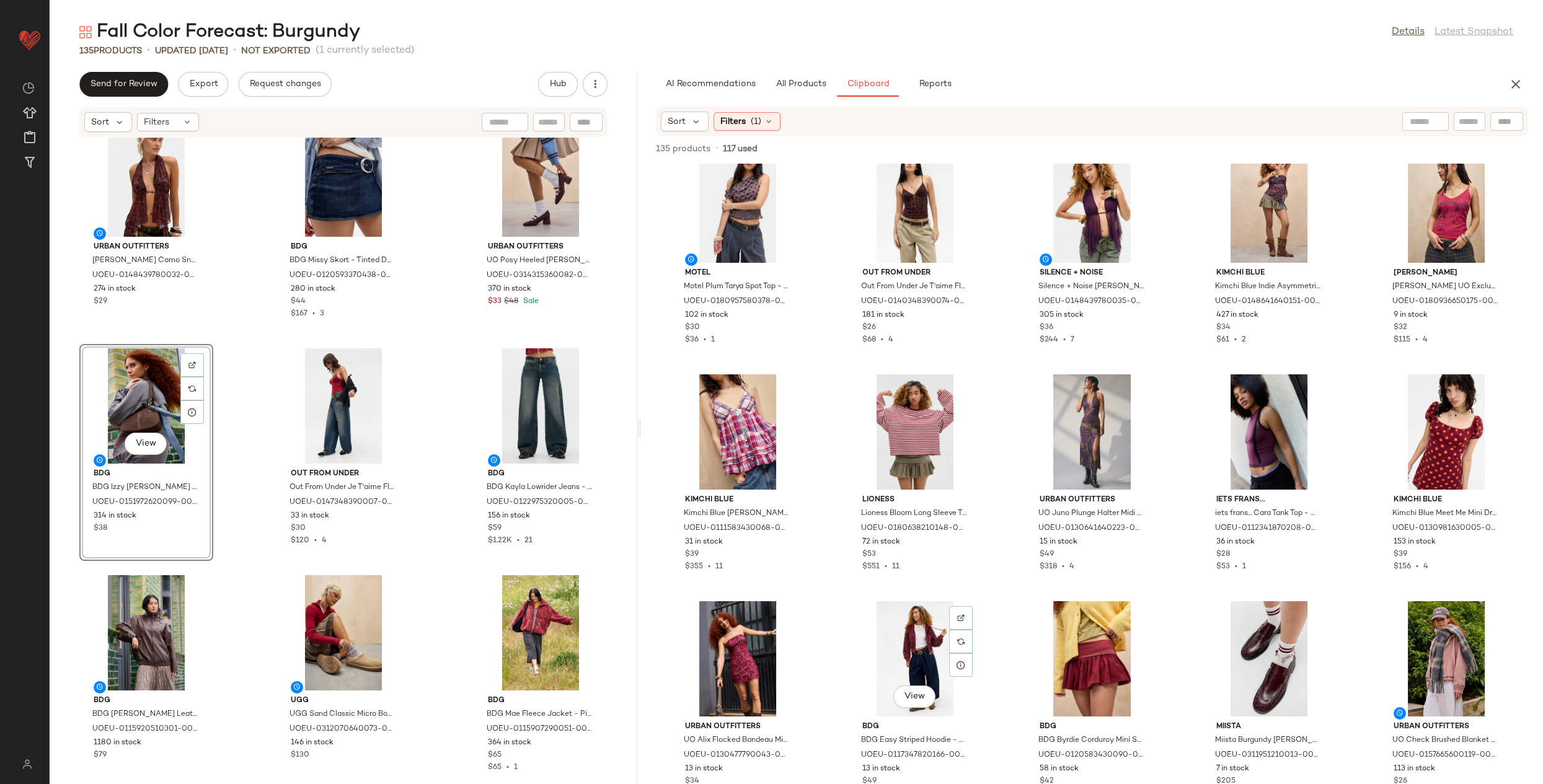
scroll to position [0, 0]
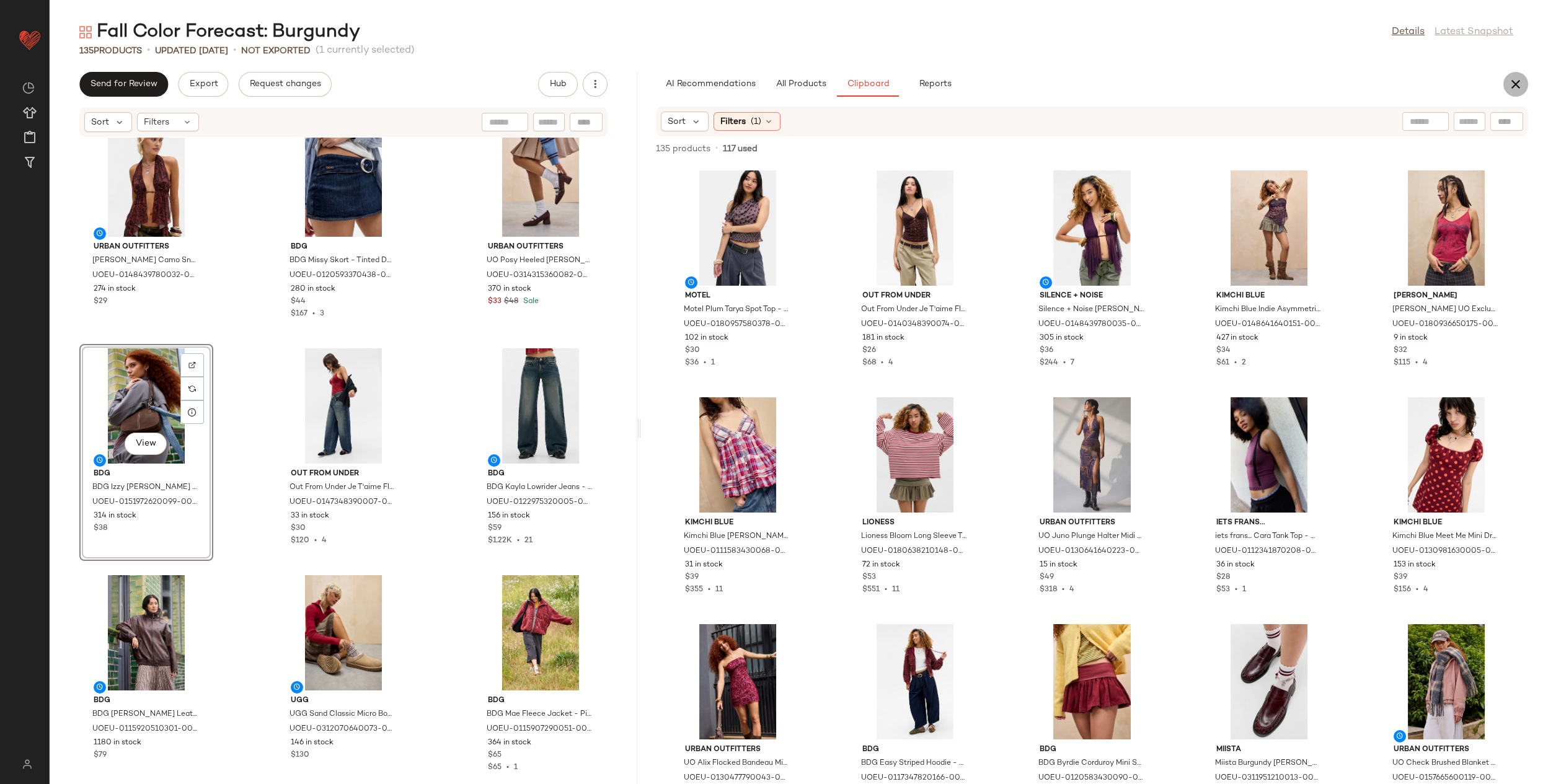
click at [1511, 82] on icon "button" at bounding box center [1516, 85] width 15 height 15
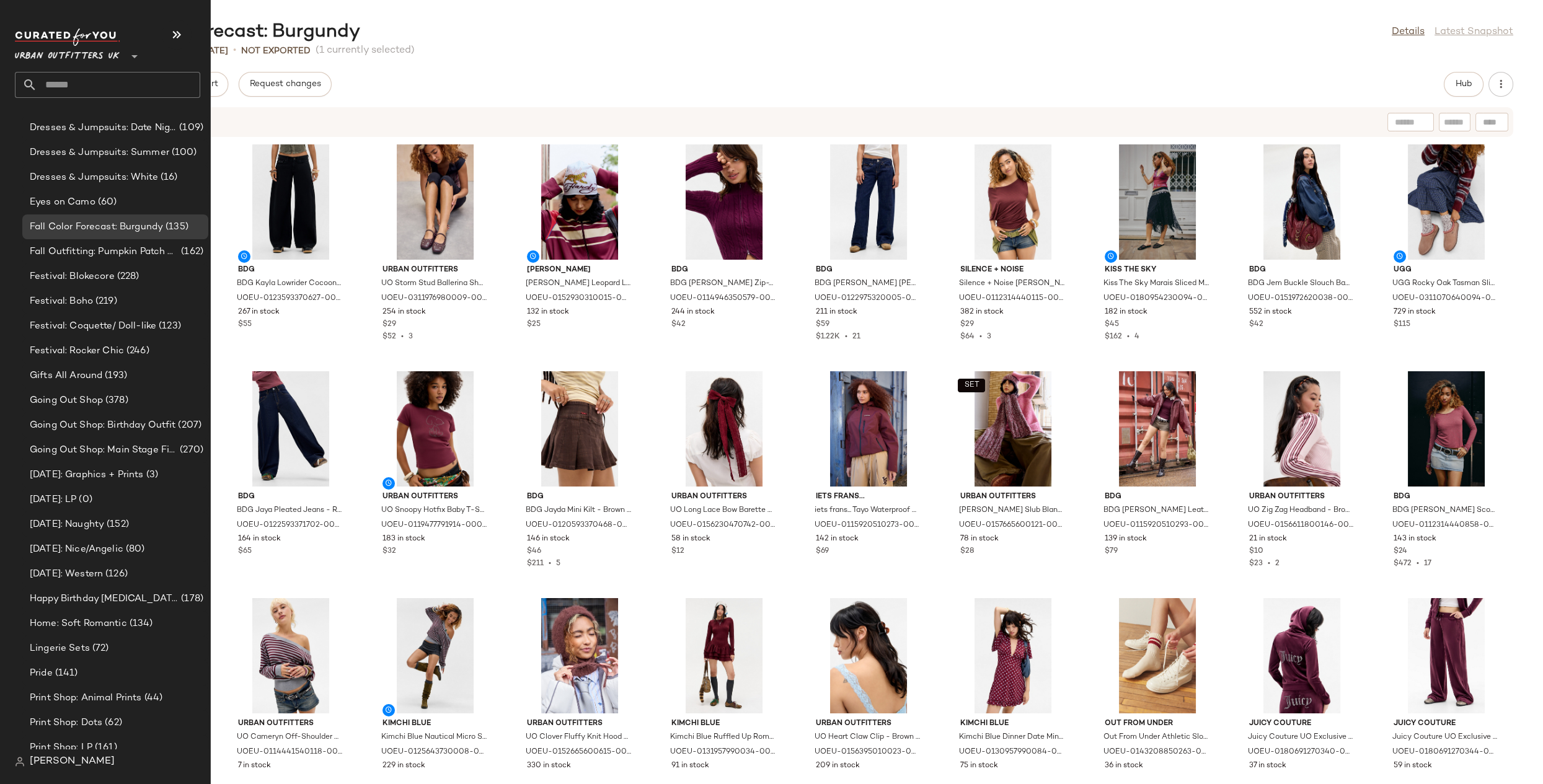
scroll to position [2778, 0]
click at [126, 572] on span "(126)" at bounding box center [115, 572] width 25 height 14
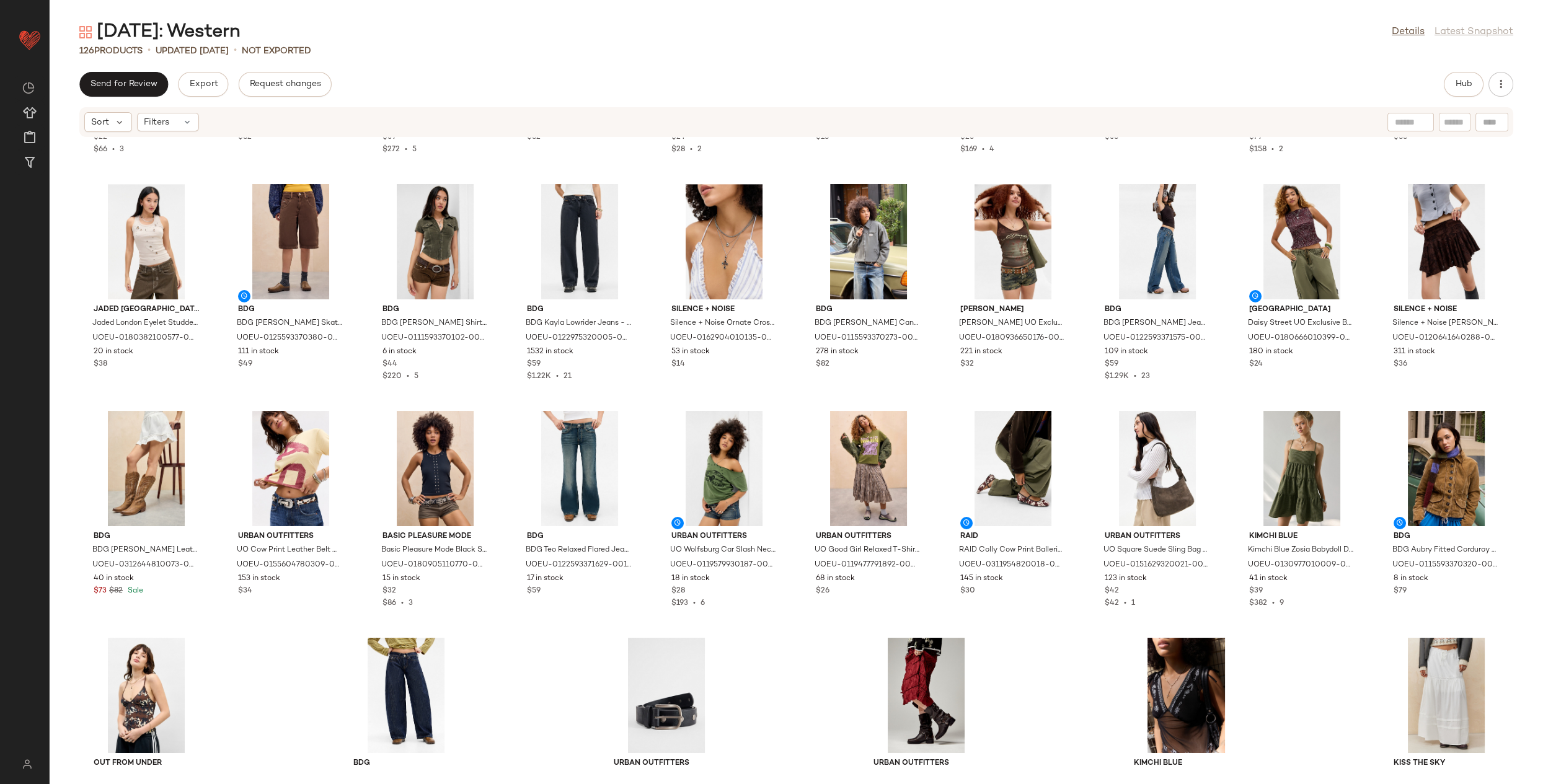
scroll to position [2468, 0]
